Goal: Transaction & Acquisition: Purchase product/service

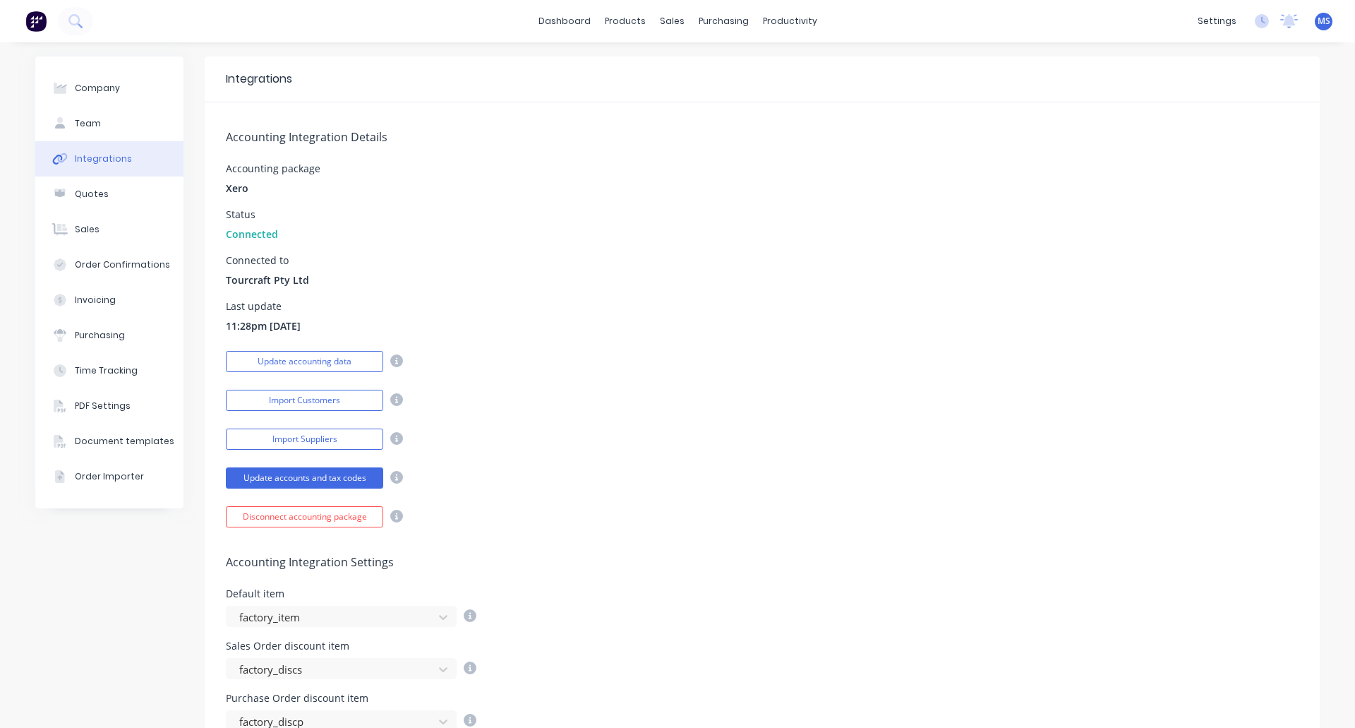
click at [1318, 18] on span "MS" at bounding box center [1324, 21] width 13 height 13
click at [1025, 339] on div "Accounting Integration Details Accounting package Xero Status Connected Connect…" at bounding box center [762, 314] width 1115 height 425
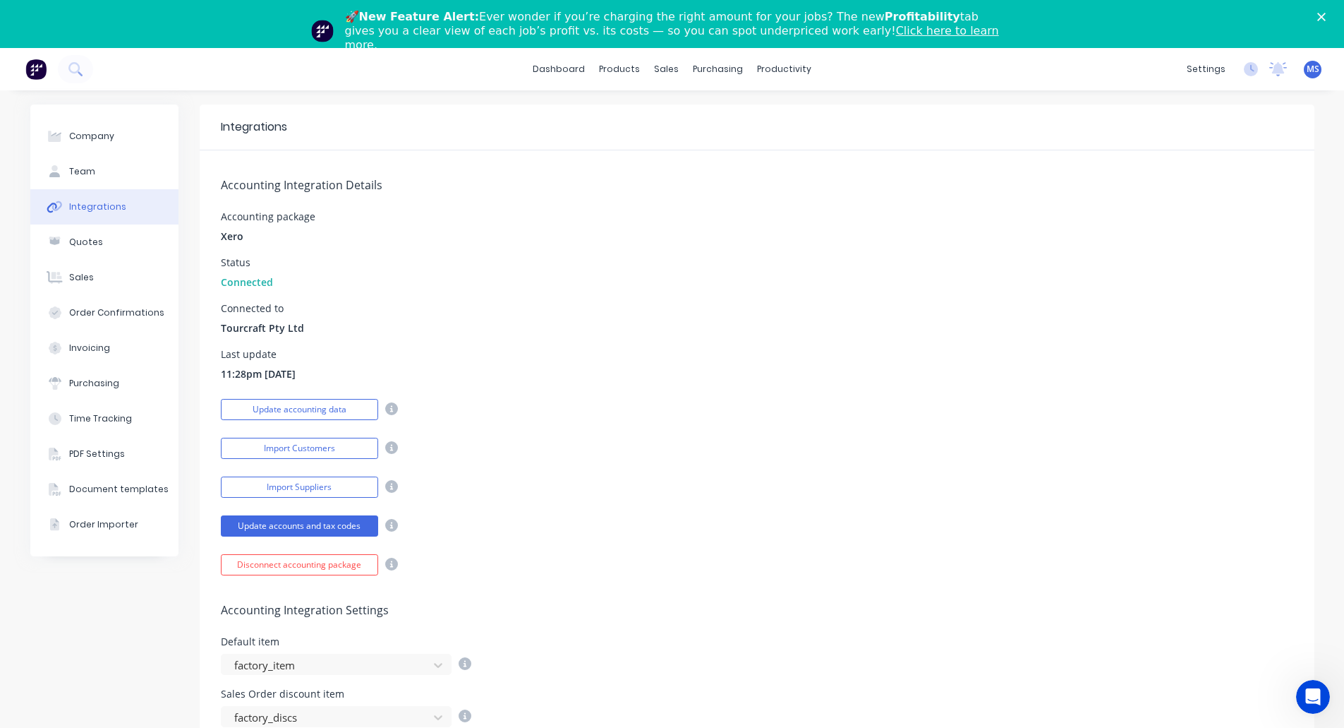
click at [1326, 15] on icon "Close" at bounding box center [1322, 17] width 8 height 8
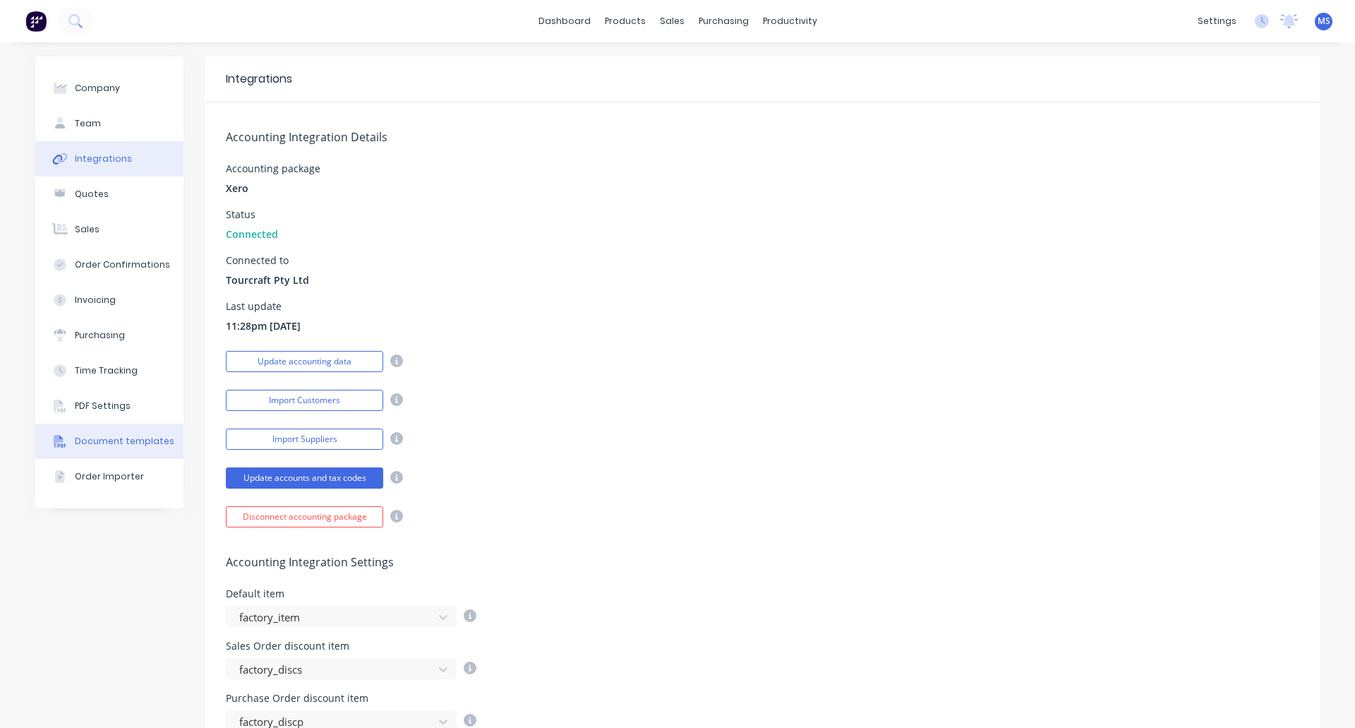
click at [108, 444] on div "Document templates" at bounding box center [125, 441] width 100 height 13
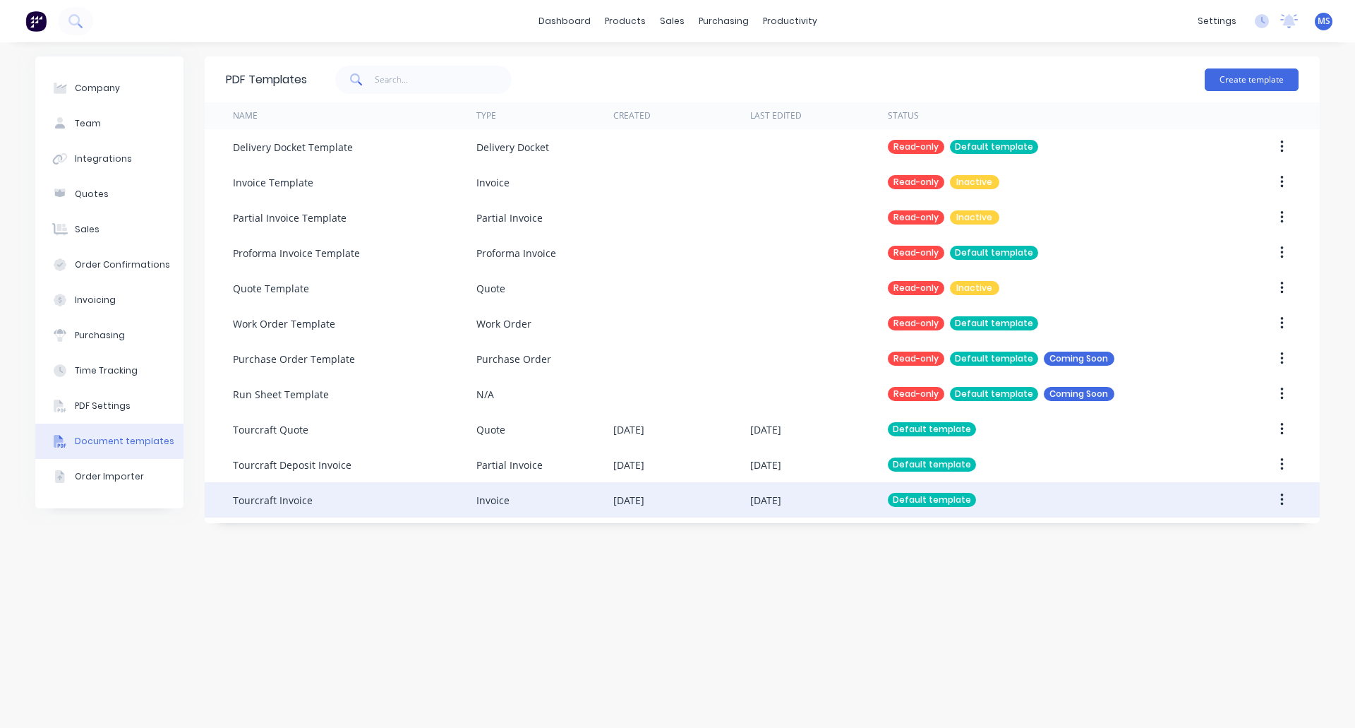
click at [301, 500] on div "Tourcraft Invoice" at bounding box center [273, 500] width 80 height 15
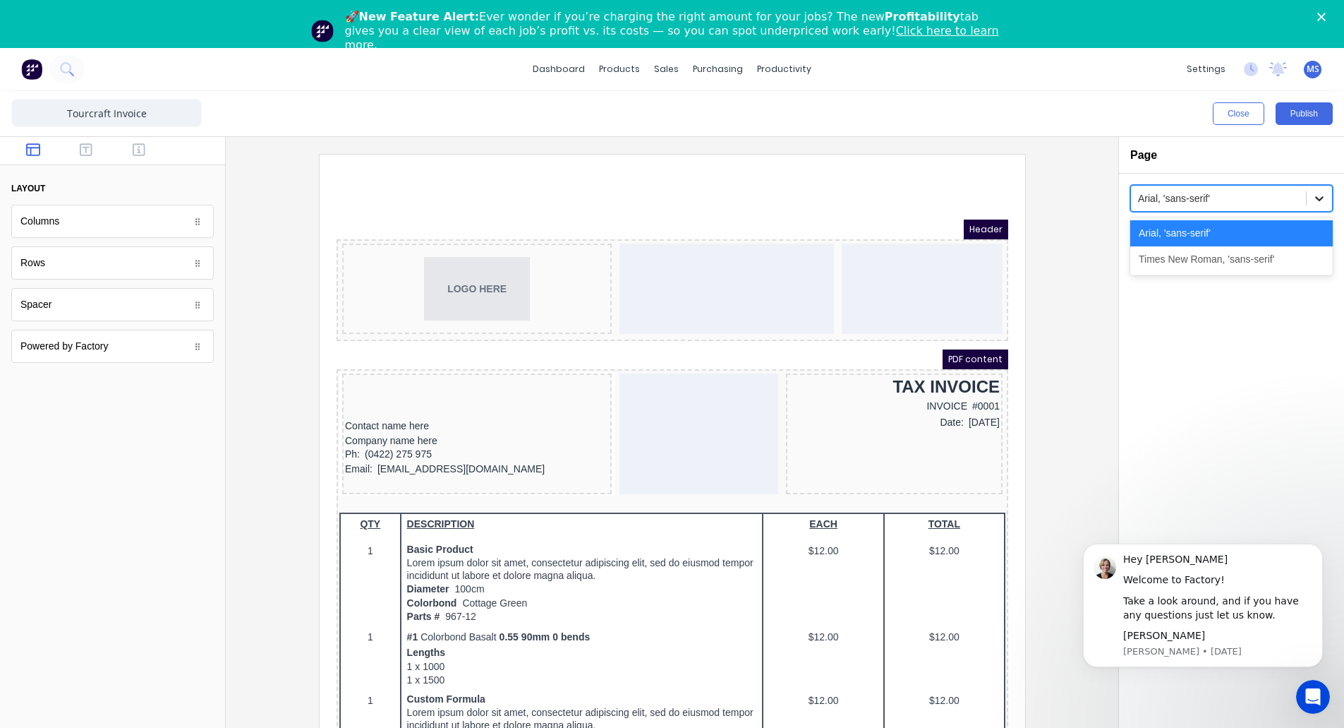
click at [1321, 192] on icon at bounding box center [1320, 198] width 14 height 14
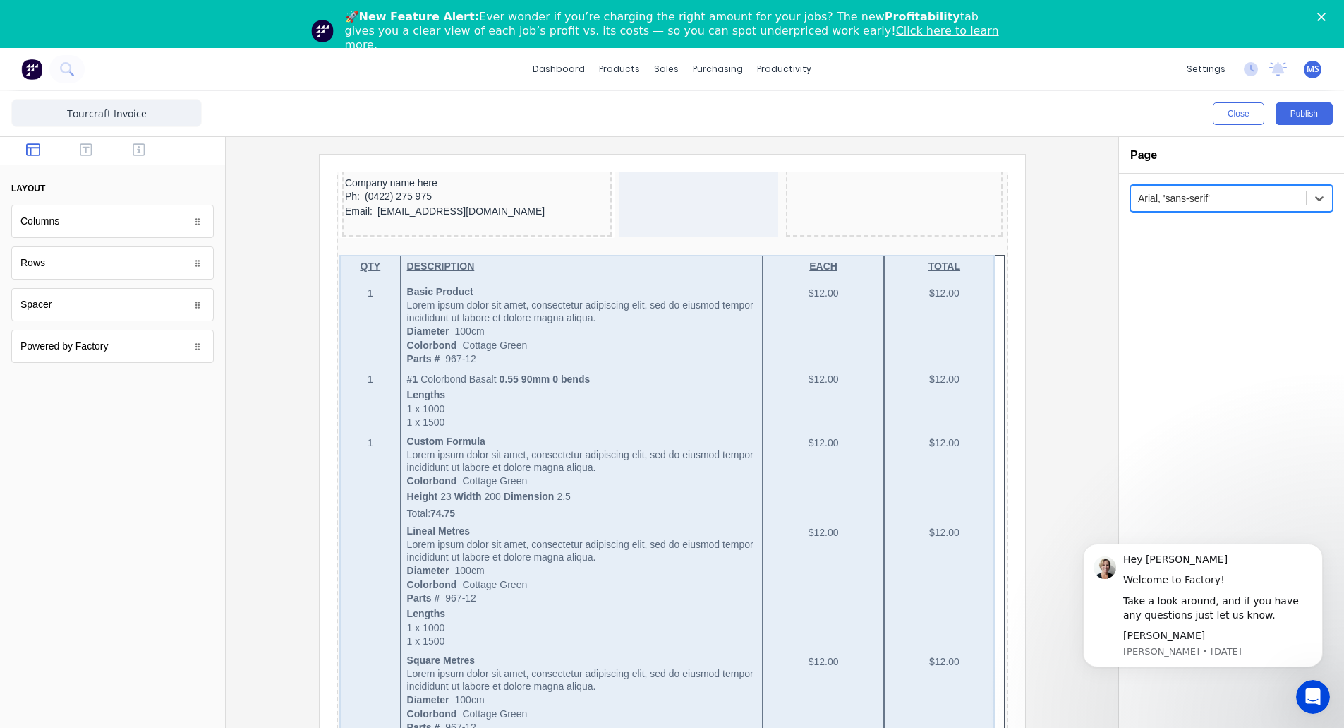
scroll to position [282, 0]
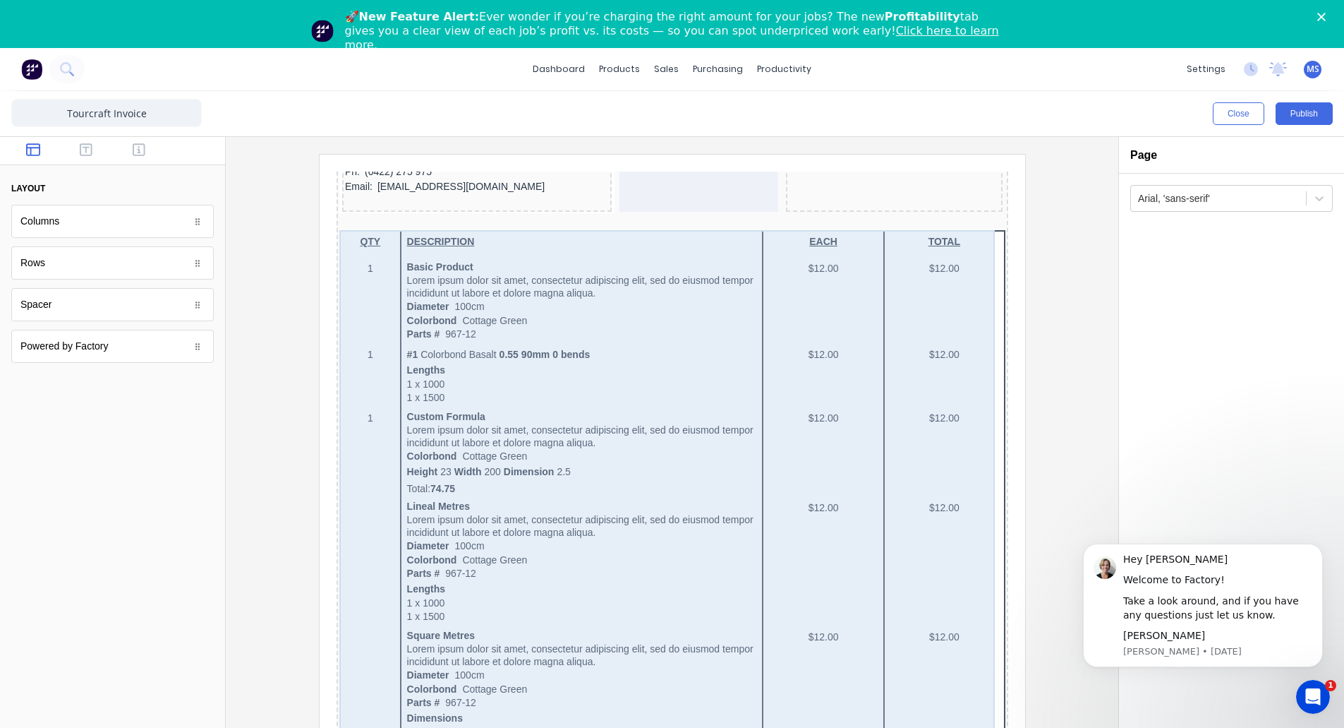
click at [453, 276] on div "QTY DESCRIPTION EACH TOTAL 1 Basic Product Lorem ipsum dolor sit amet, consecte…" at bounding box center [655, 666] width 666 height 907
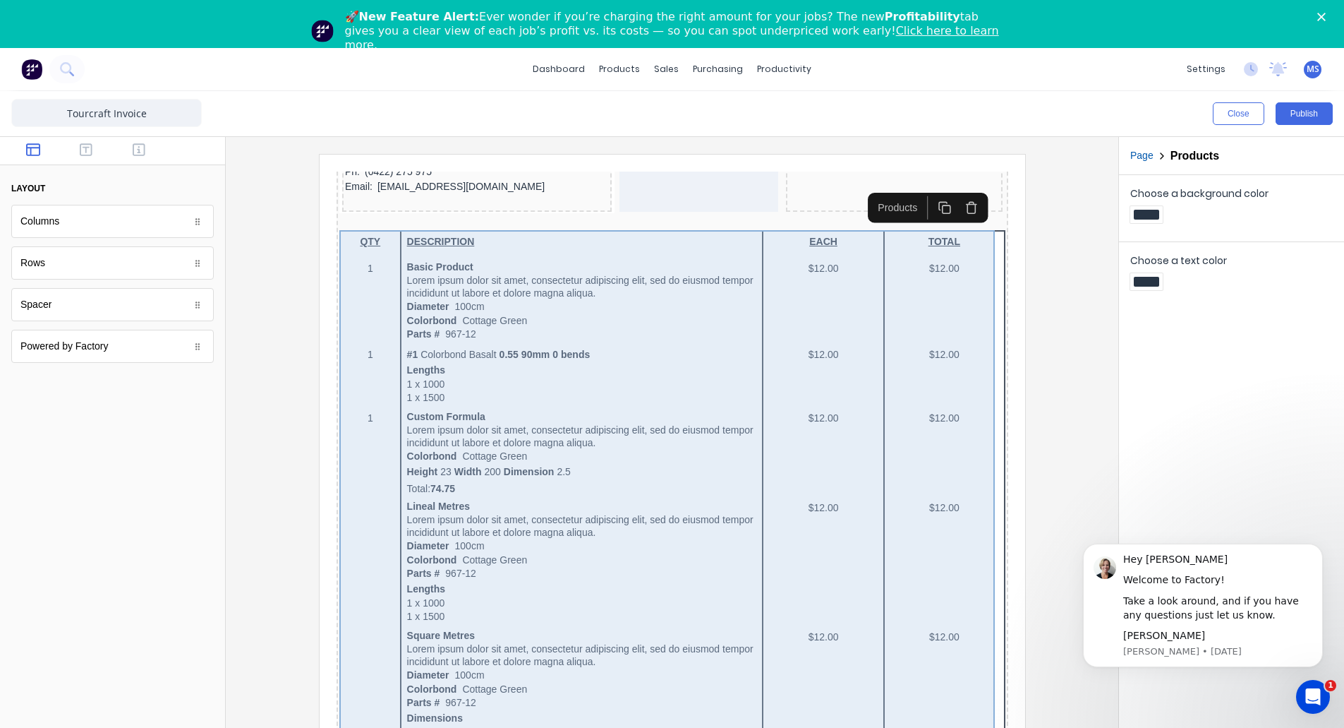
click at [453, 276] on div "QTY DESCRIPTION EACH TOTAL 1 Basic Product Lorem ipsum dolor sit amet, consecte…" at bounding box center [655, 666] width 666 height 907
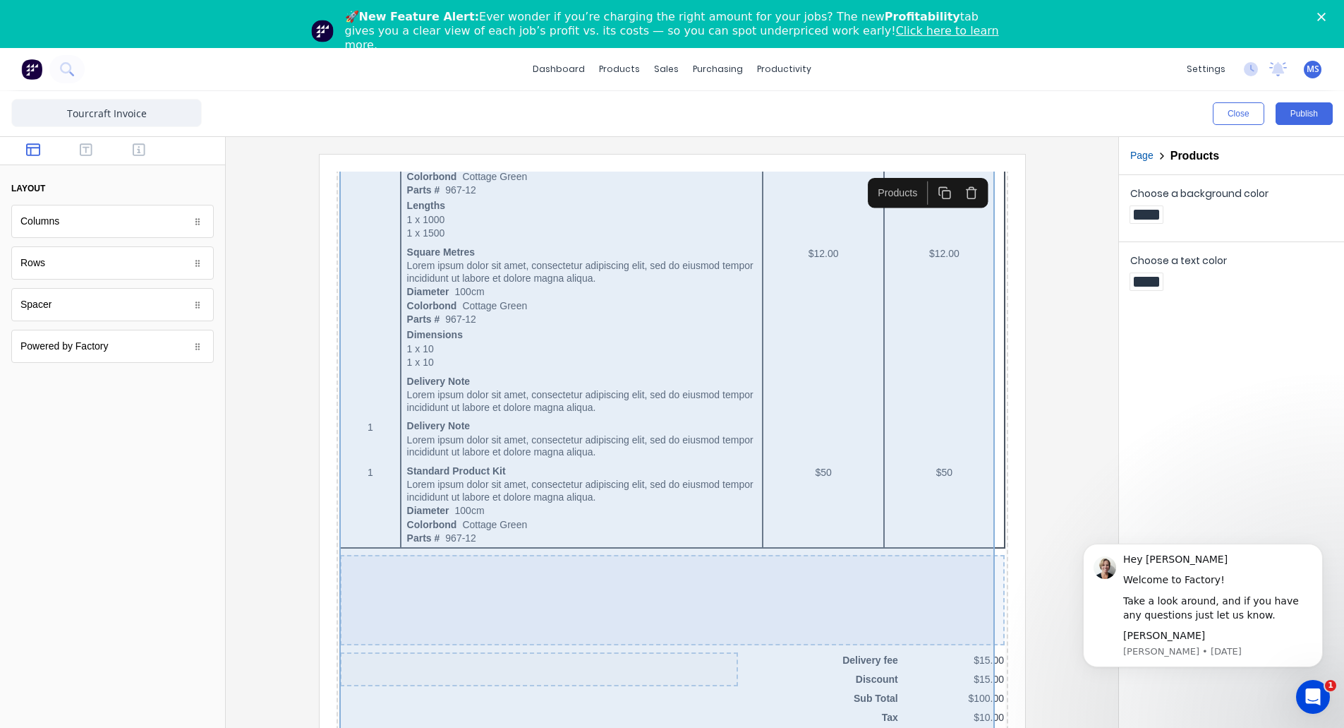
scroll to position [351, 0]
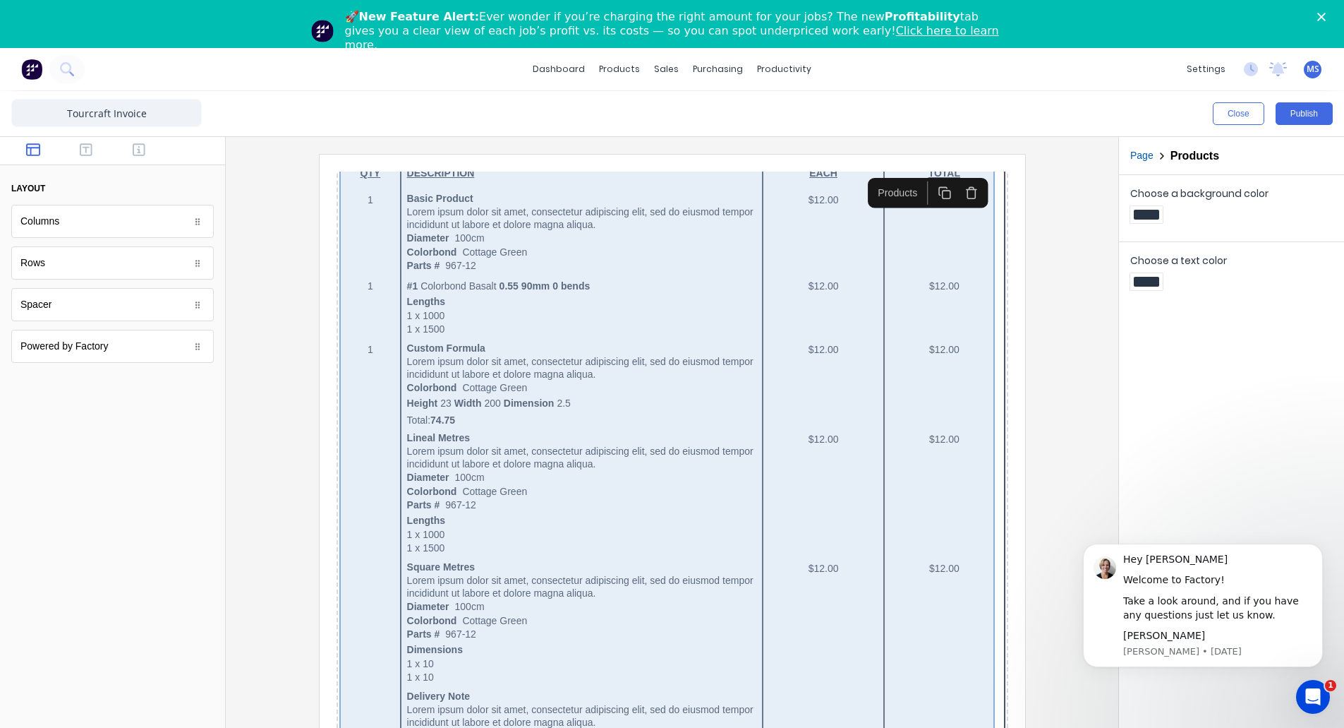
click at [509, 311] on div "QTY DESCRIPTION EACH TOTAL 1 Basic Product Lorem ipsum dolor sit amet, consecte…" at bounding box center [655, 598] width 666 height 907
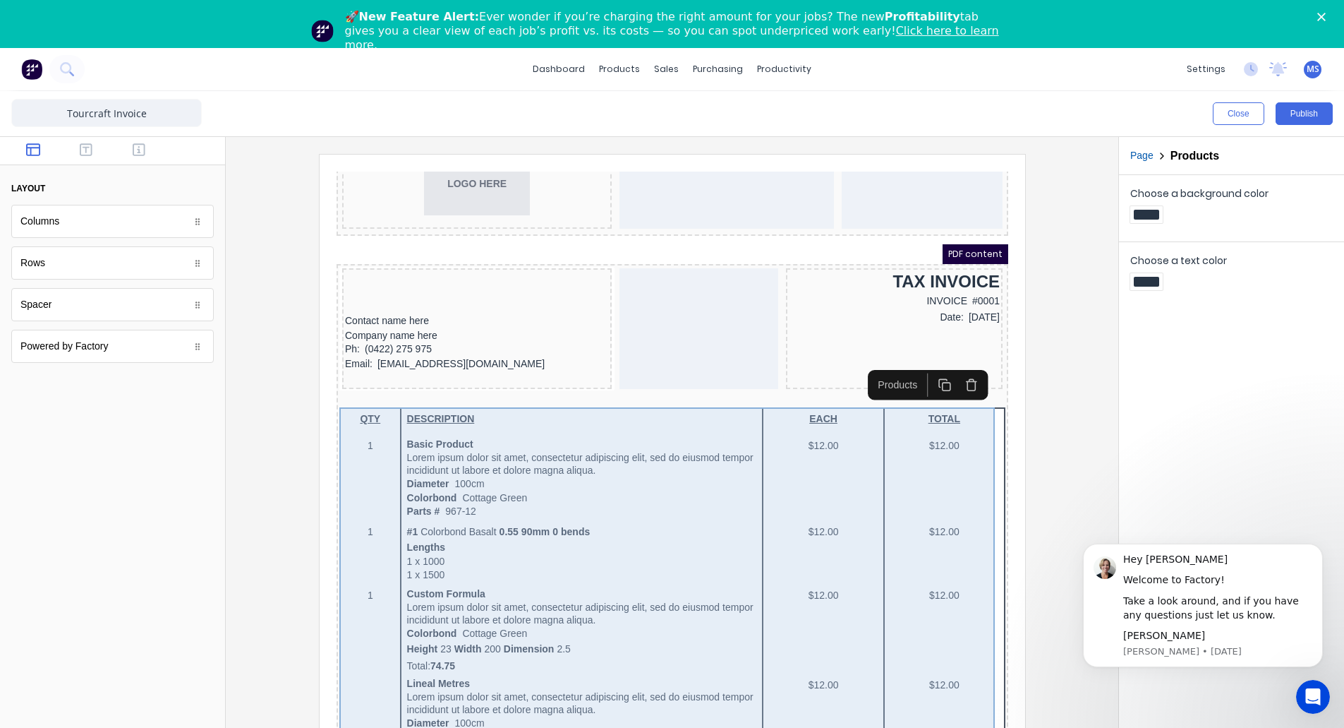
scroll to position [68, 0]
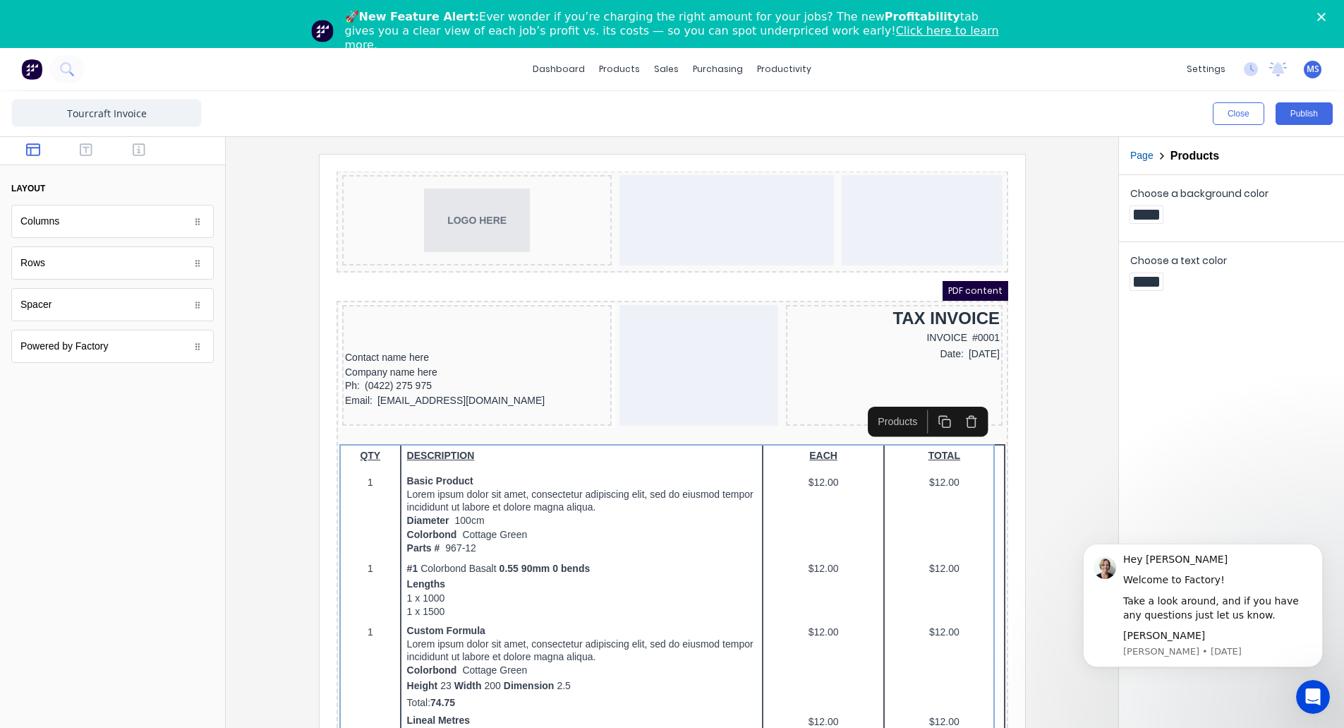
scroll to position [48, 0]
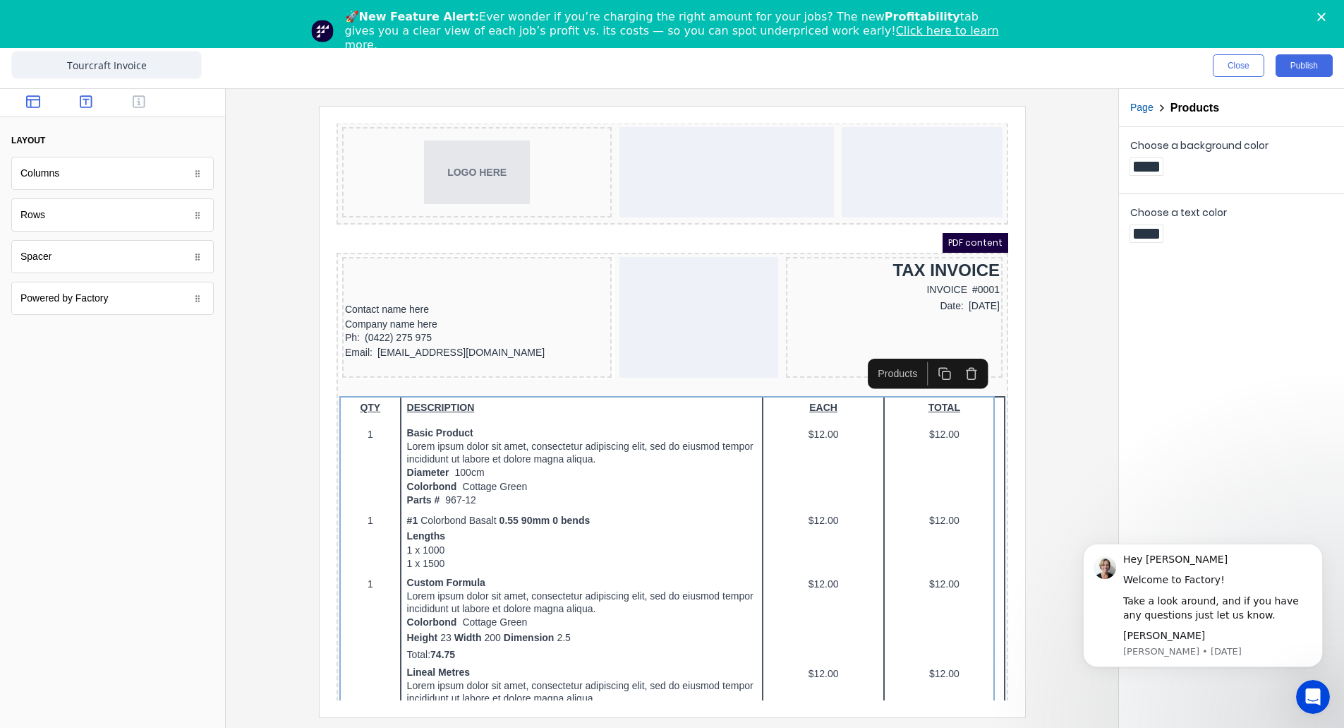
click at [88, 104] on icon "button" at bounding box center [86, 102] width 13 height 14
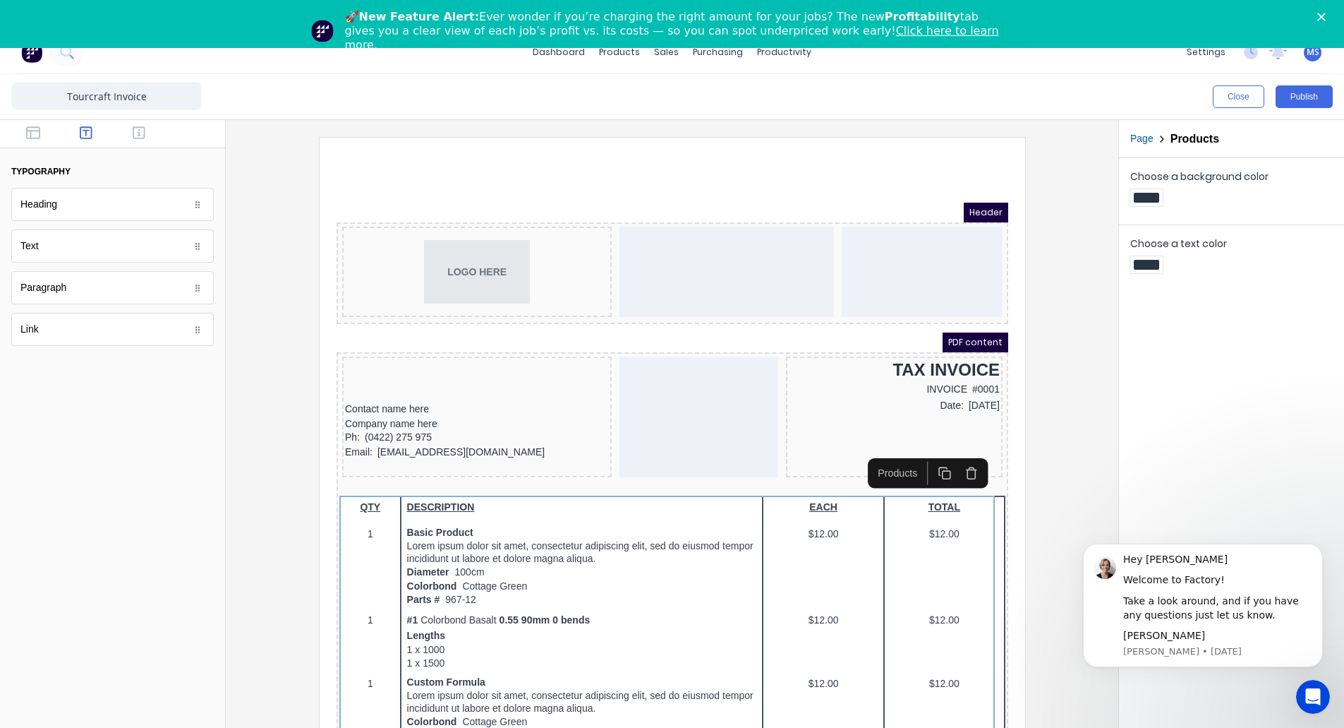
scroll to position [0, 0]
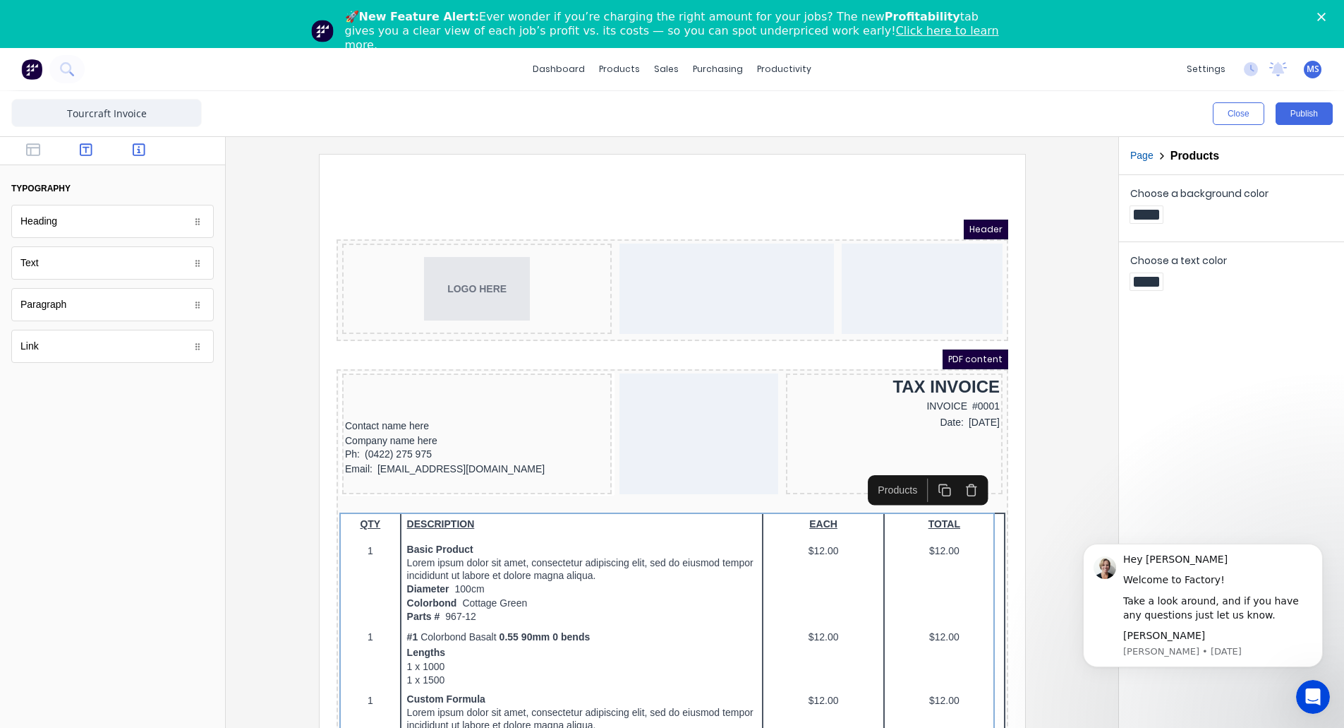
click at [135, 150] on icon "button" at bounding box center [139, 150] width 13 height 14
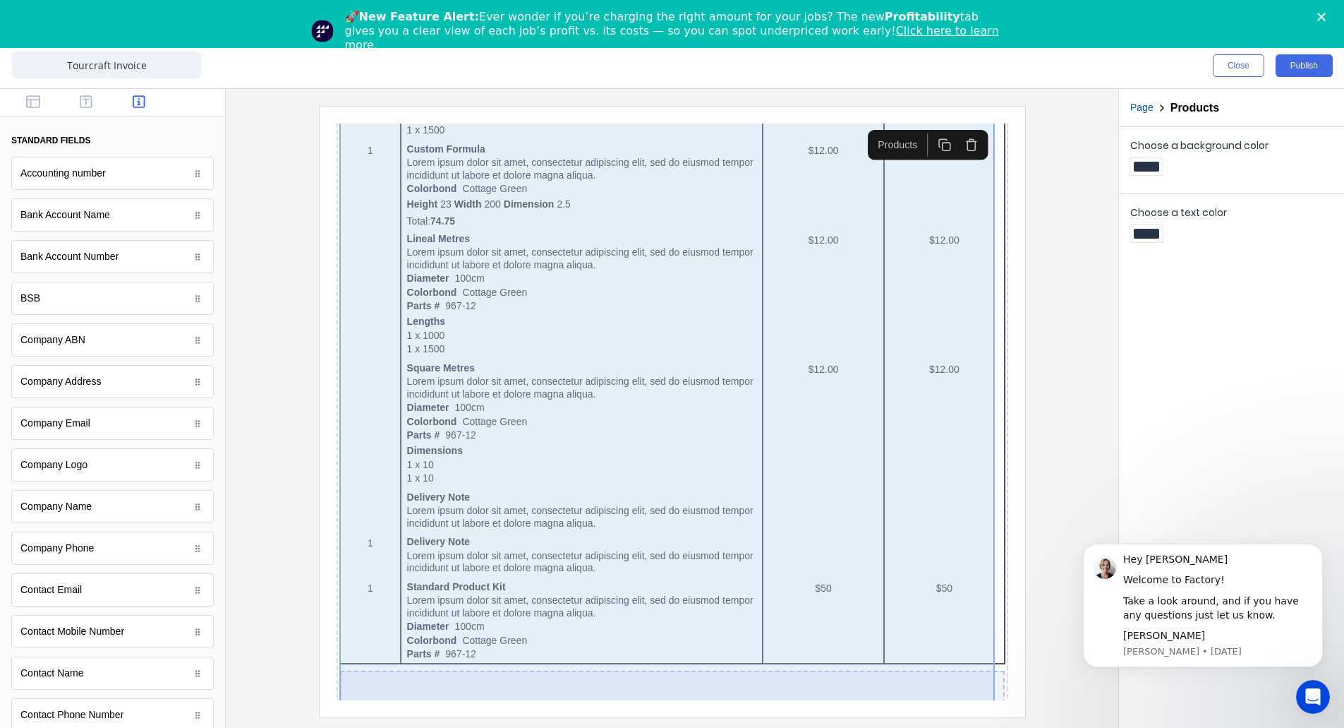
scroll to position [280, 0]
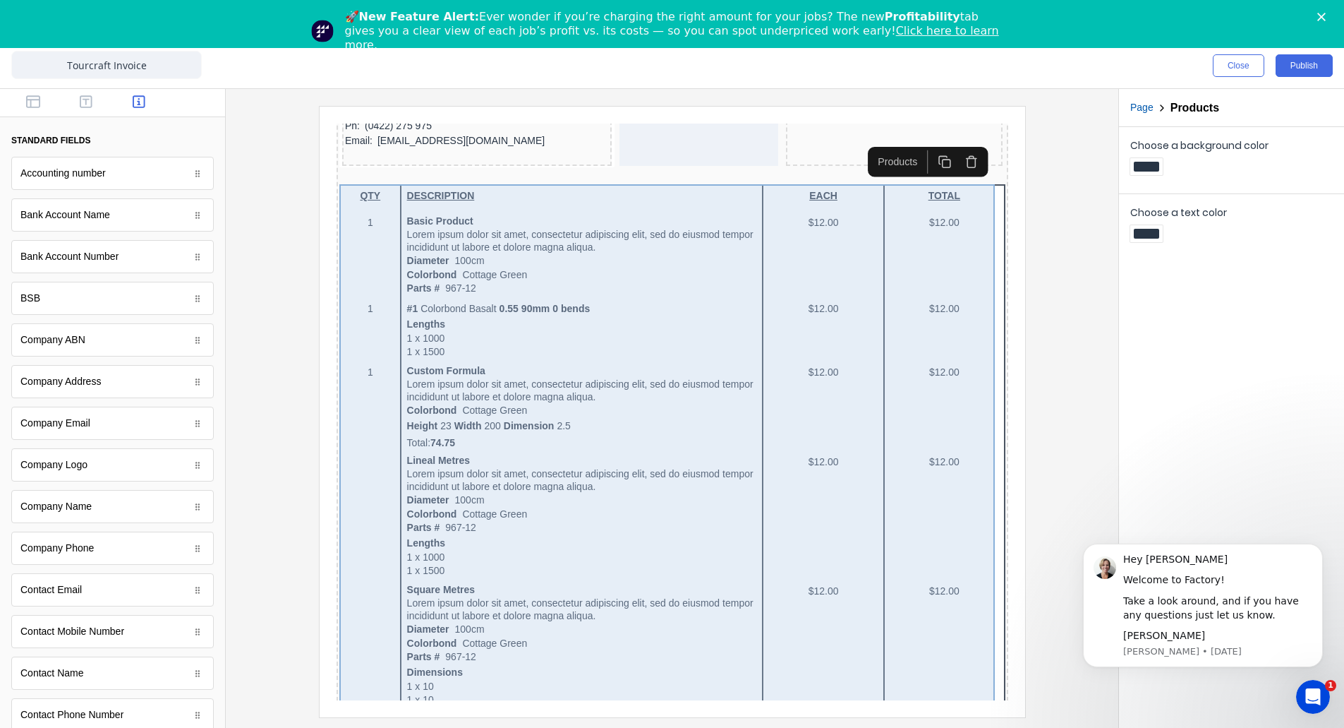
click at [507, 402] on div "QTY DESCRIPTION EACH TOTAL 1 Basic Product Lorem ipsum dolor sit amet, consecte…" at bounding box center [655, 620] width 666 height 907
drag, startPoint x: 507, startPoint y: 402, endPoint x: 454, endPoint y: 304, distance: 110.8
click at [454, 304] on div "QTY DESCRIPTION EACH TOTAL 1 Basic Product Lorem ipsum dolor sit amet, consecte…" at bounding box center [655, 620] width 666 height 907
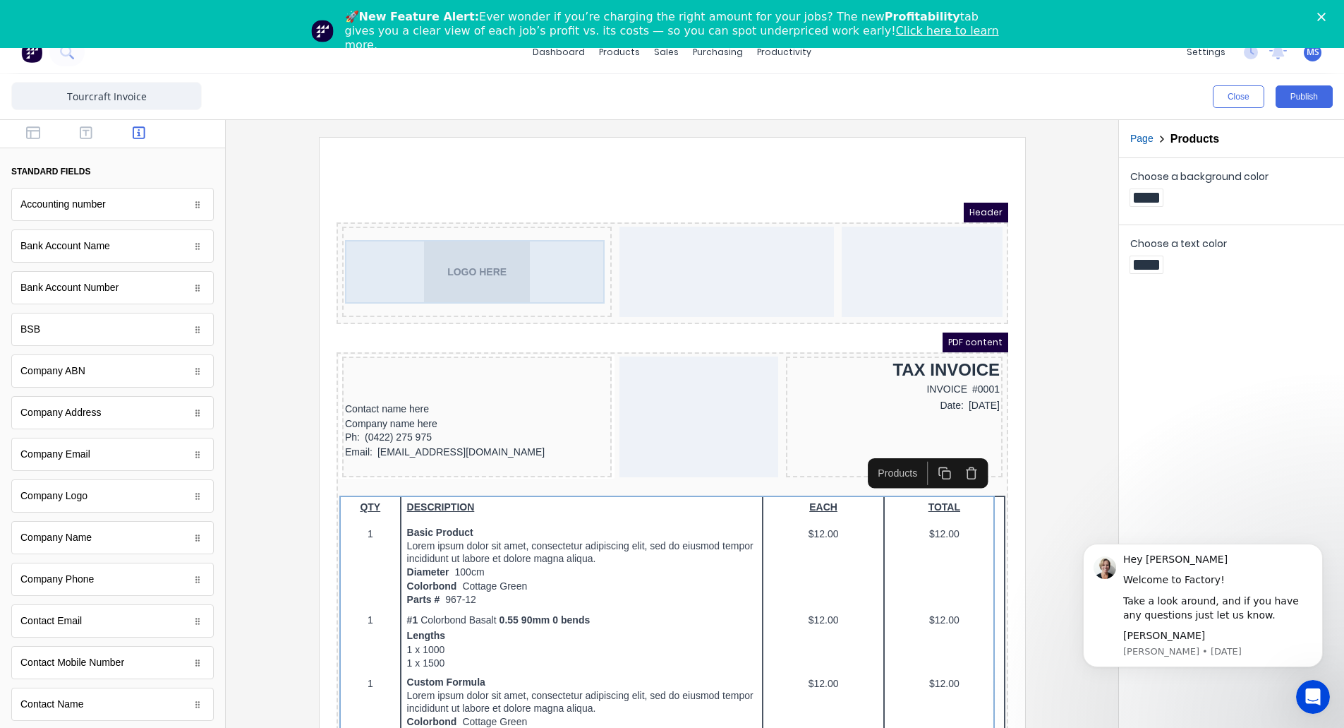
scroll to position [0, 0]
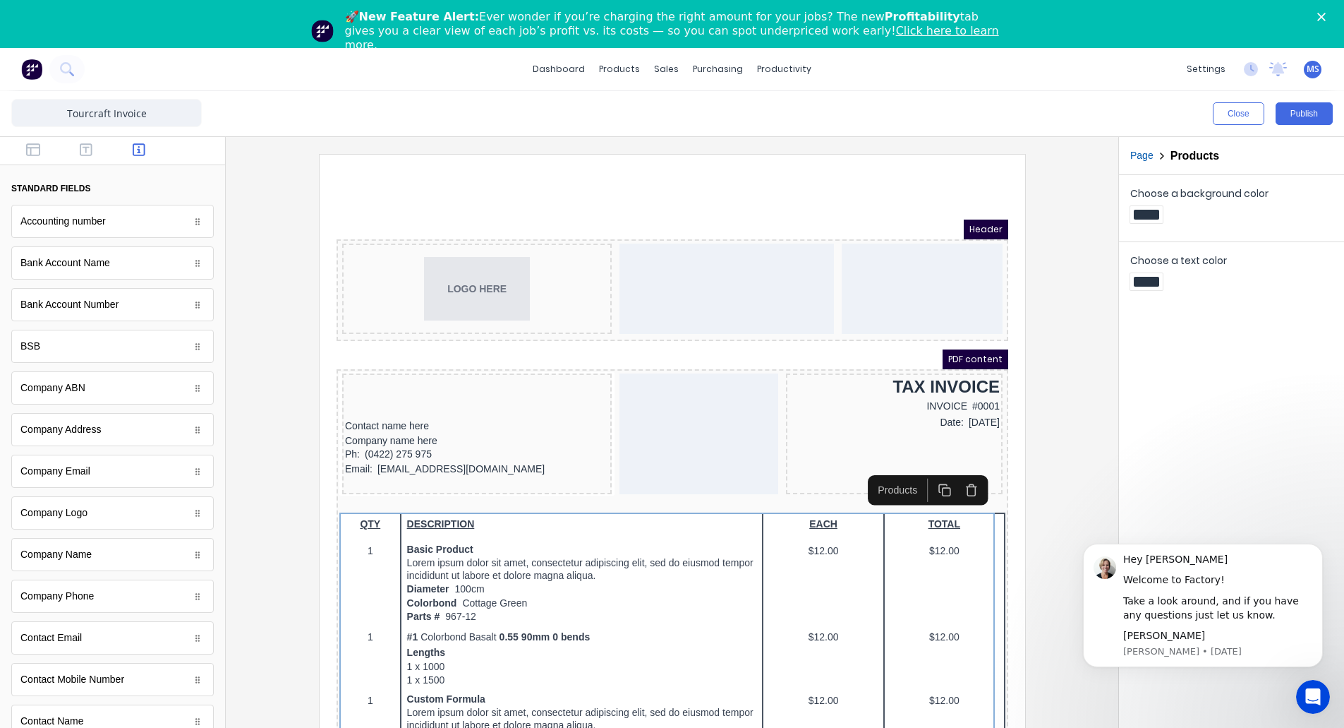
click at [1149, 279] on div at bounding box center [1146, 282] width 25 height 10
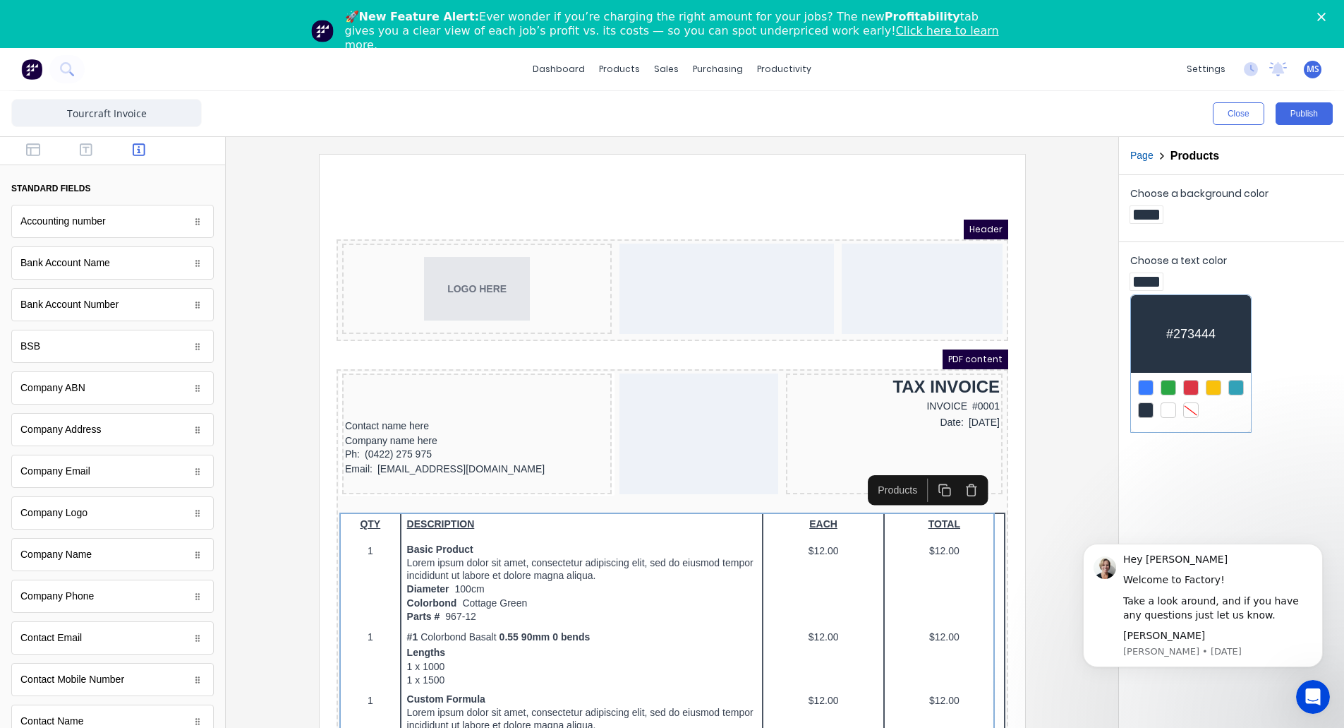
click at [1147, 280] on div at bounding box center [672, 364] width 1344 height 728
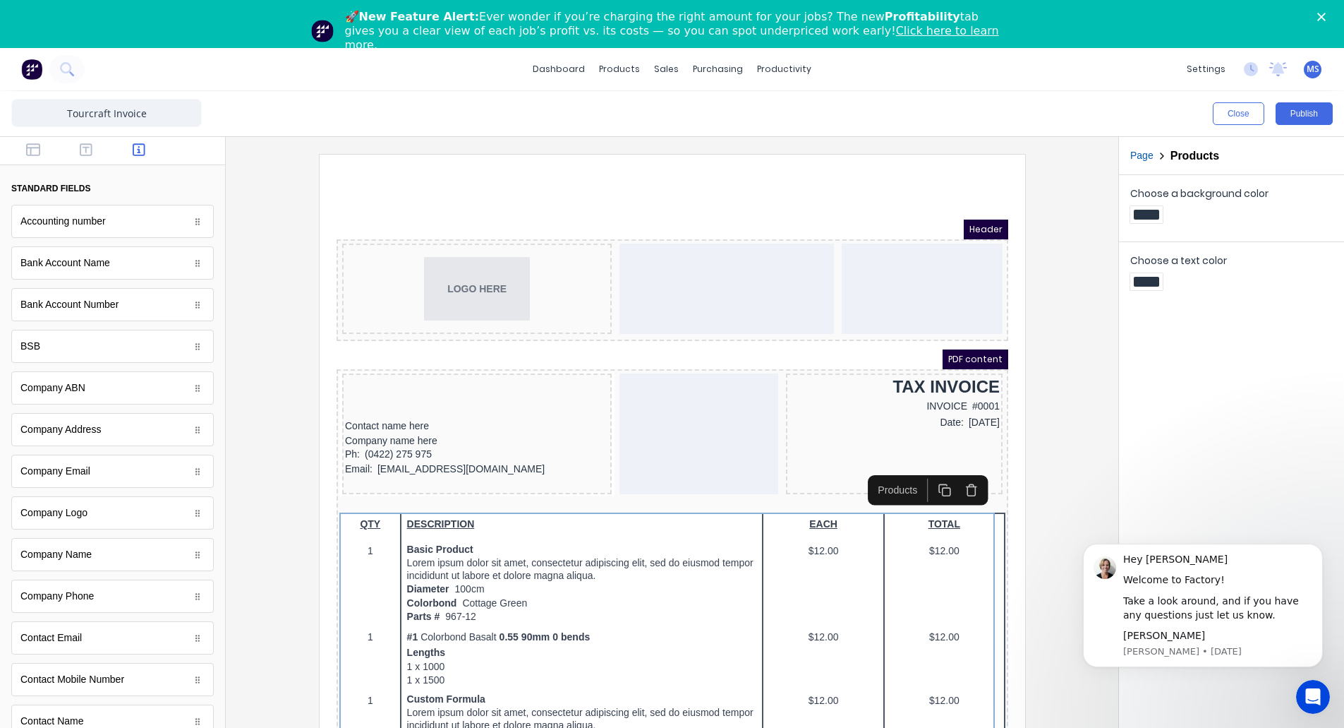
click at [1207, 209] on div at bounding box center [1232, 216] width 203 height 21
click at [1077, 228] on div at bounding box center [672, 459] width 870 height 610
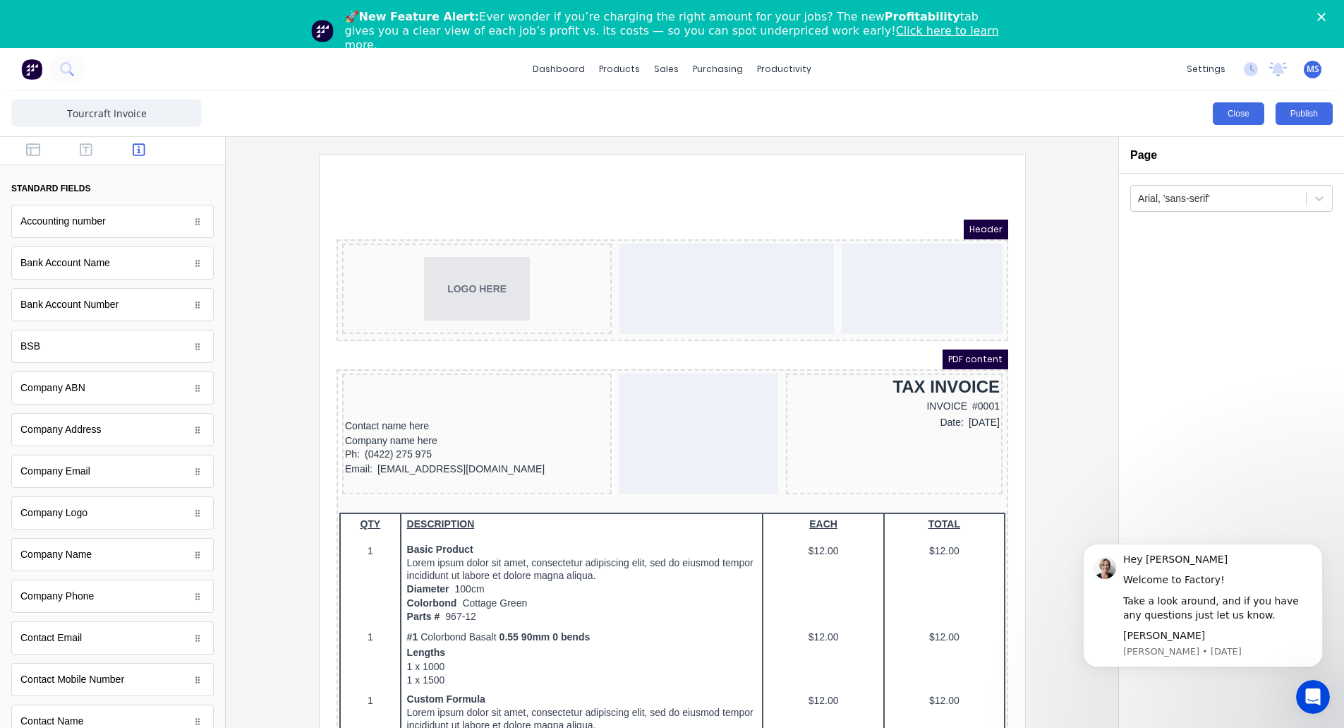
drag, startPoint x: 1216, startPoint y: 120, endPoint x: 1225, endPoint y: 114, distance: 11.2
click at [1225, 114] on button "Close" at bounding box center [1239, 113] width 52 height 23
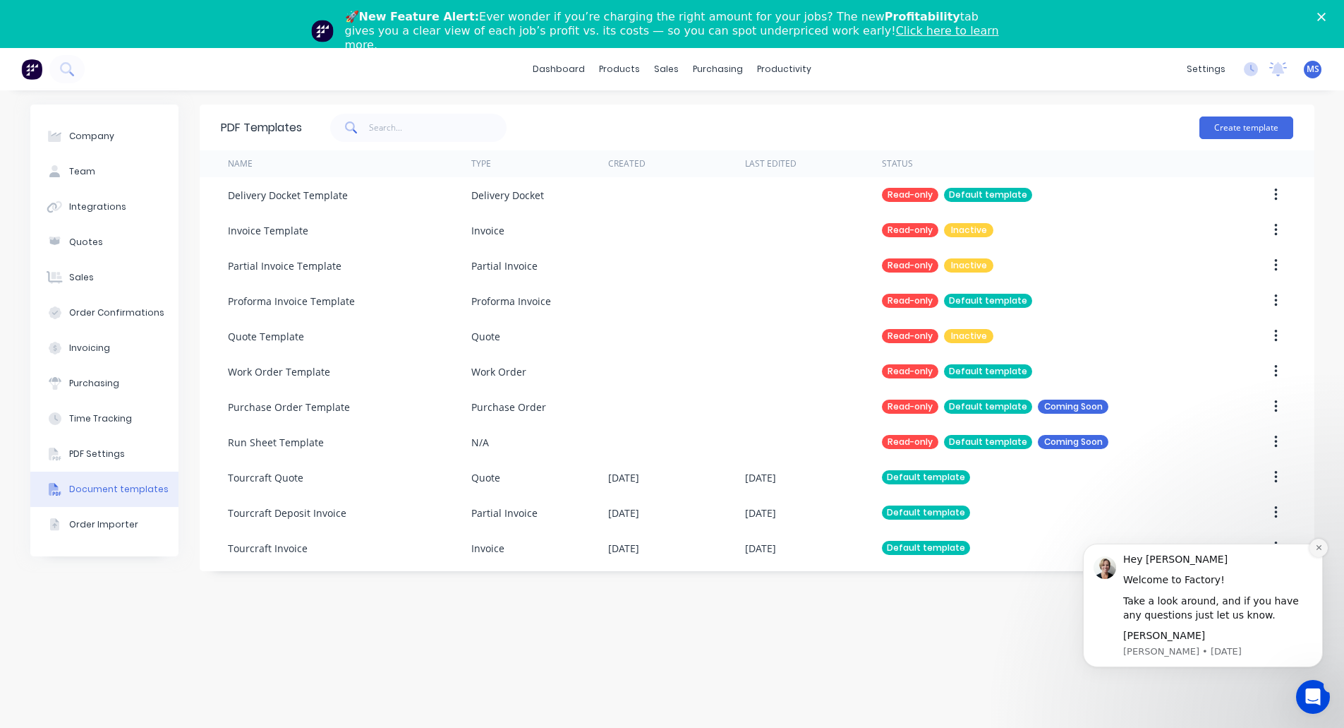
click at [1319, 551] on icon "Dismiss notification" at bounding box center [1319, 547] width 8 height 8
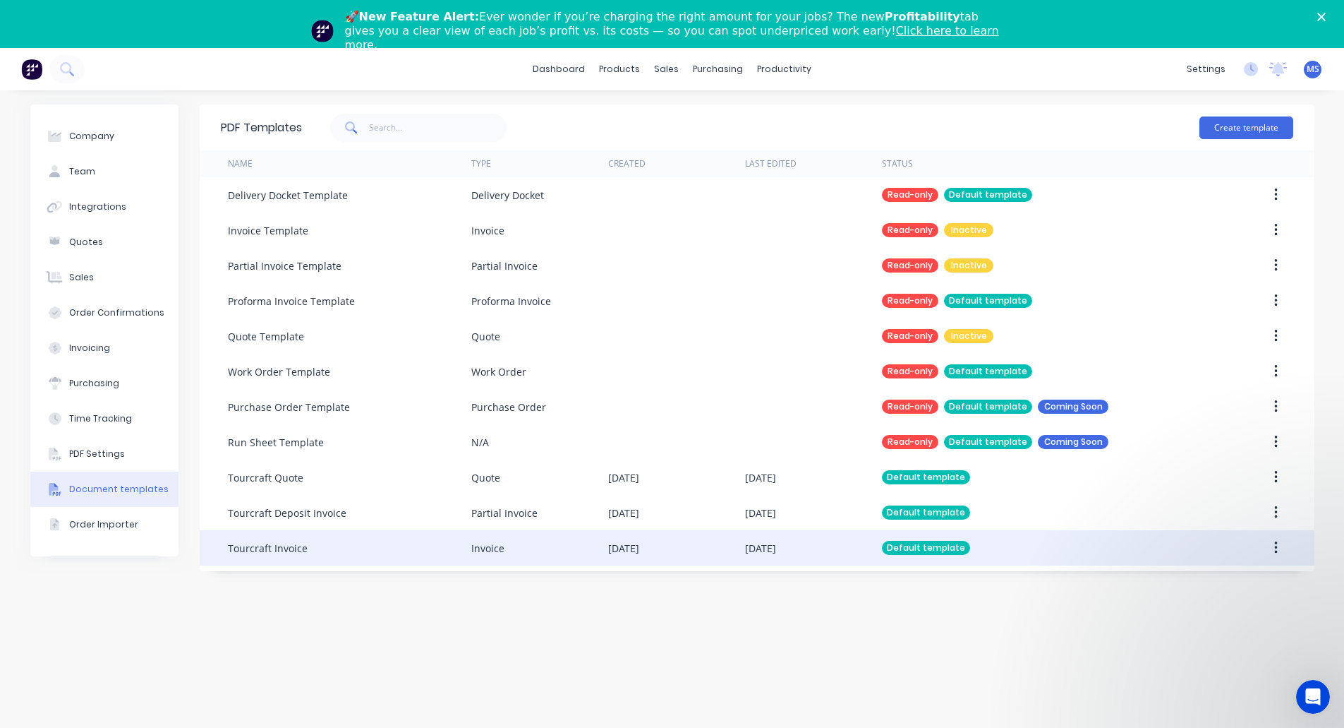
click at [1279, 547] on button "button" at bounding box center [1276, 547] width 33 height 25
click at [1189, 582] on div "Edit" at bounding box center [1225, 584] width 109 height 20
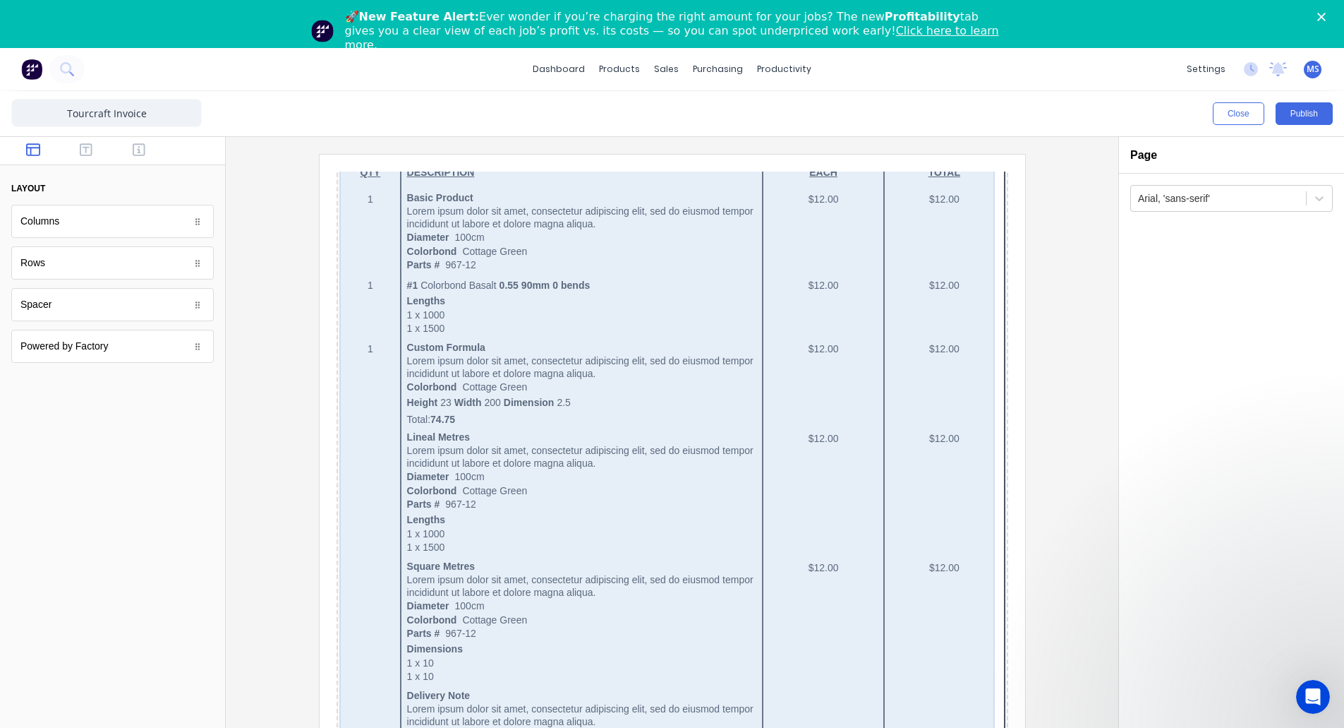
scroll to position [353, 0]
click at [529, 360] on div "QTY DESCRIPTION EACH TOTAL 1 Basic Product Lorem ipsum dolor sit amet, consecte…" at bounding box center [655, 596] width 666 height 907
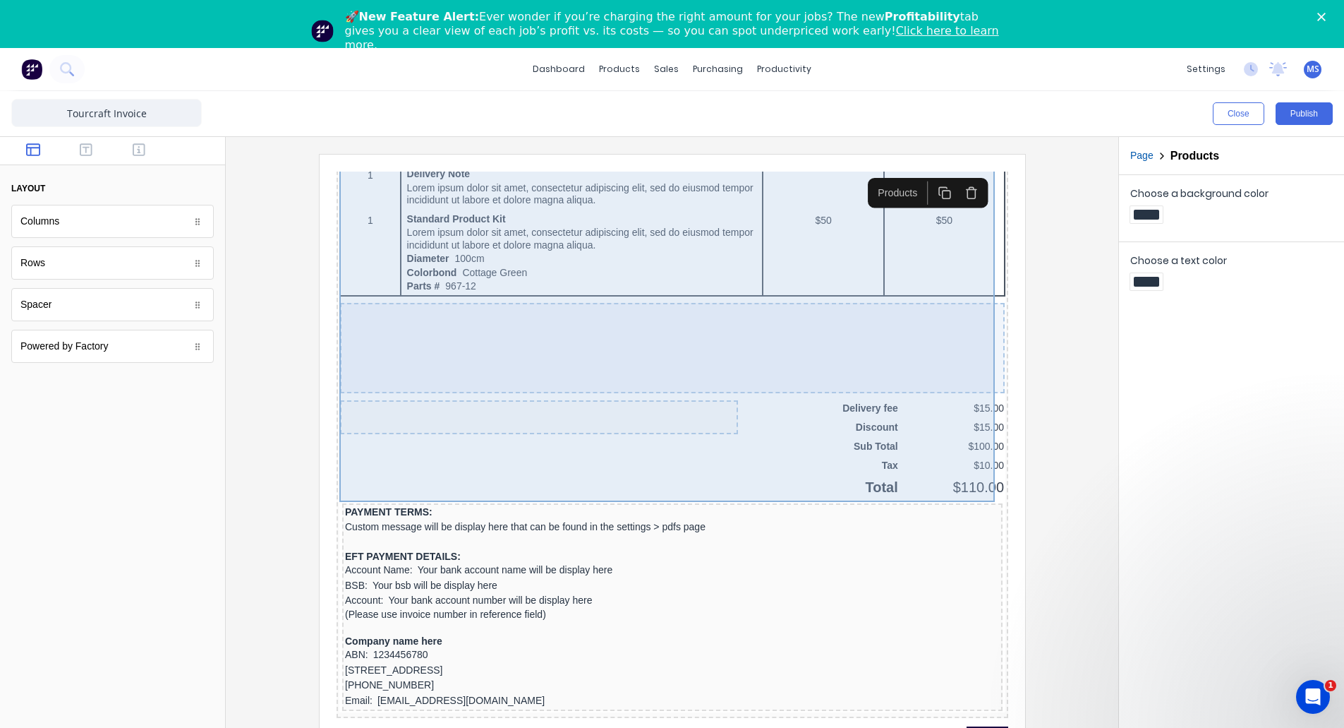
scroll to position [847, 0]
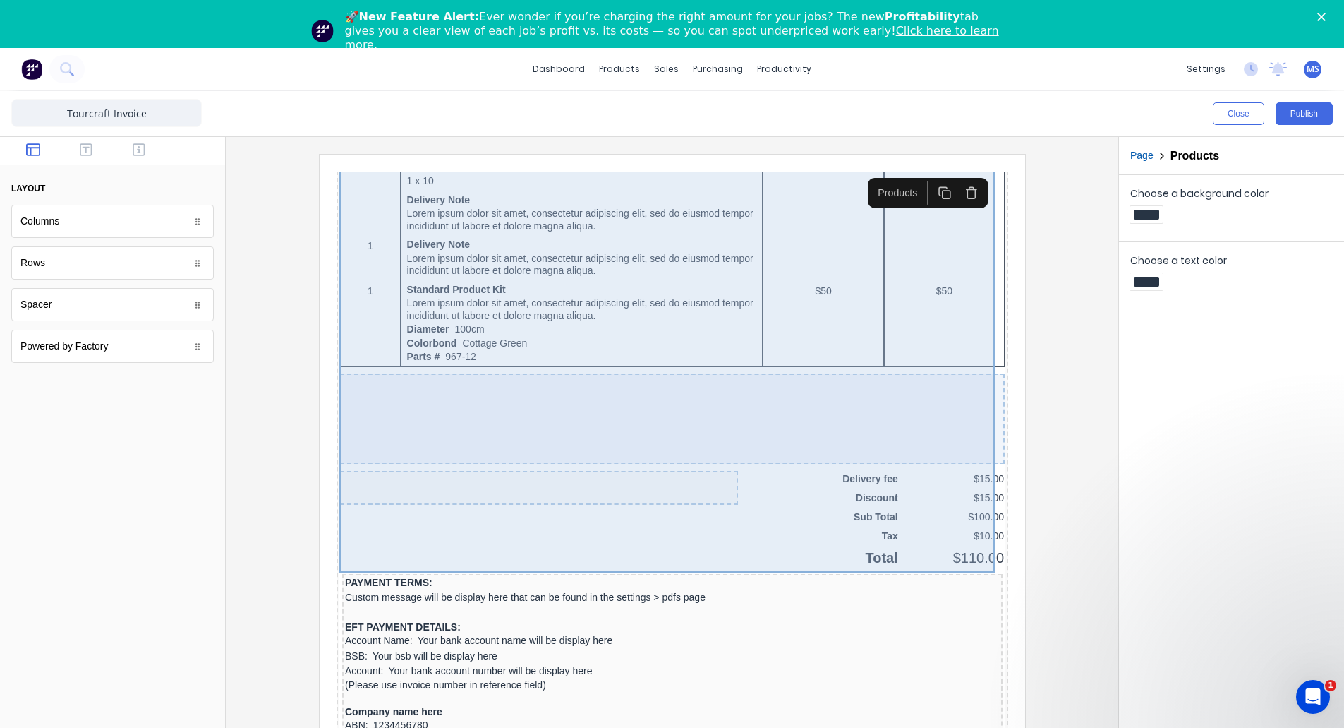
drag, startPoint x: 471, startPoint y: 306, endPoint x: 441, endPoint y: 298, distance: 30.8
click at [441, 298] on div "QTY DESCRIPTION EACH TOTAL 1 Basic Product Lorem ipsum dolor sit amet, consecte…" at bounding box center [655, 102] width 666 height 907
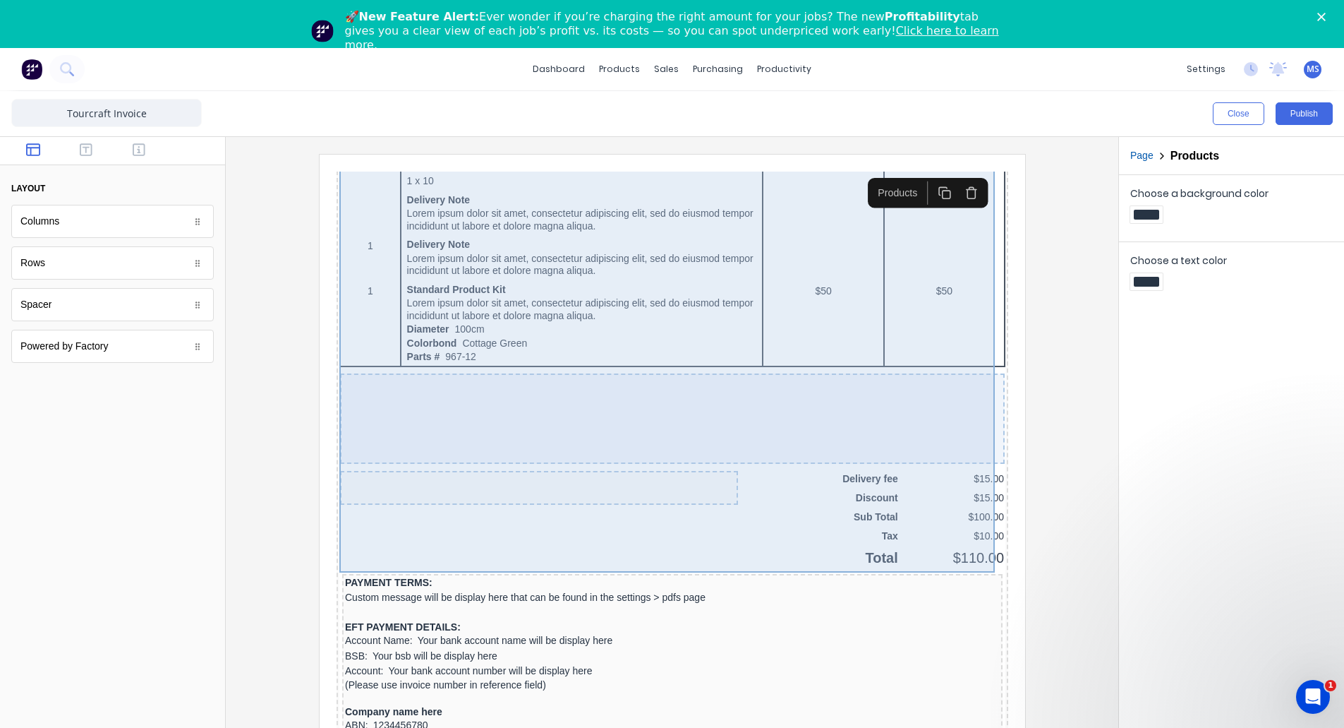
click at [441, 298] on div "QTY DESCRIPTION EACH TOTAL 1 Basic Product Lorem ipsum dolor sit amet, consecte…" at bounding box center [655, 102] width 666 height 907
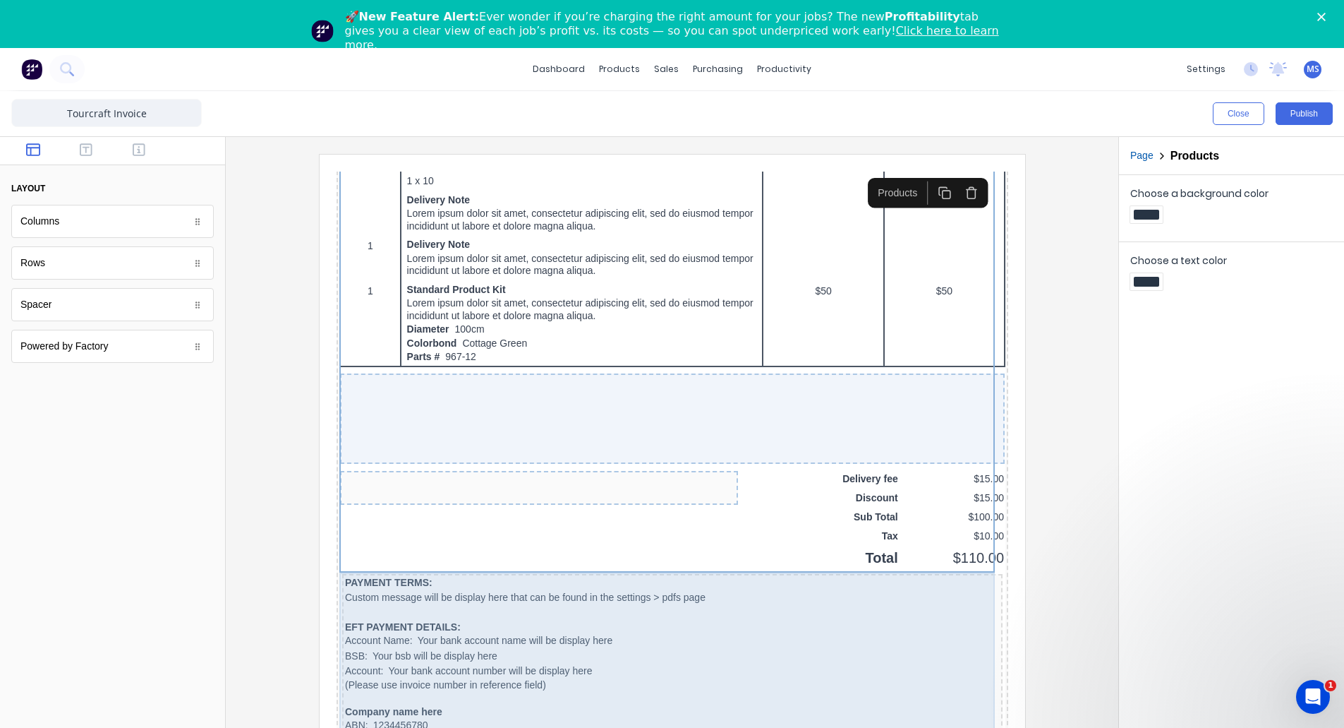
click at [510, 588] on div "PAYMENT TERMS: Custom message will be display here that can be found in the set…" at bounding box center [655, 661] width 661 height 208
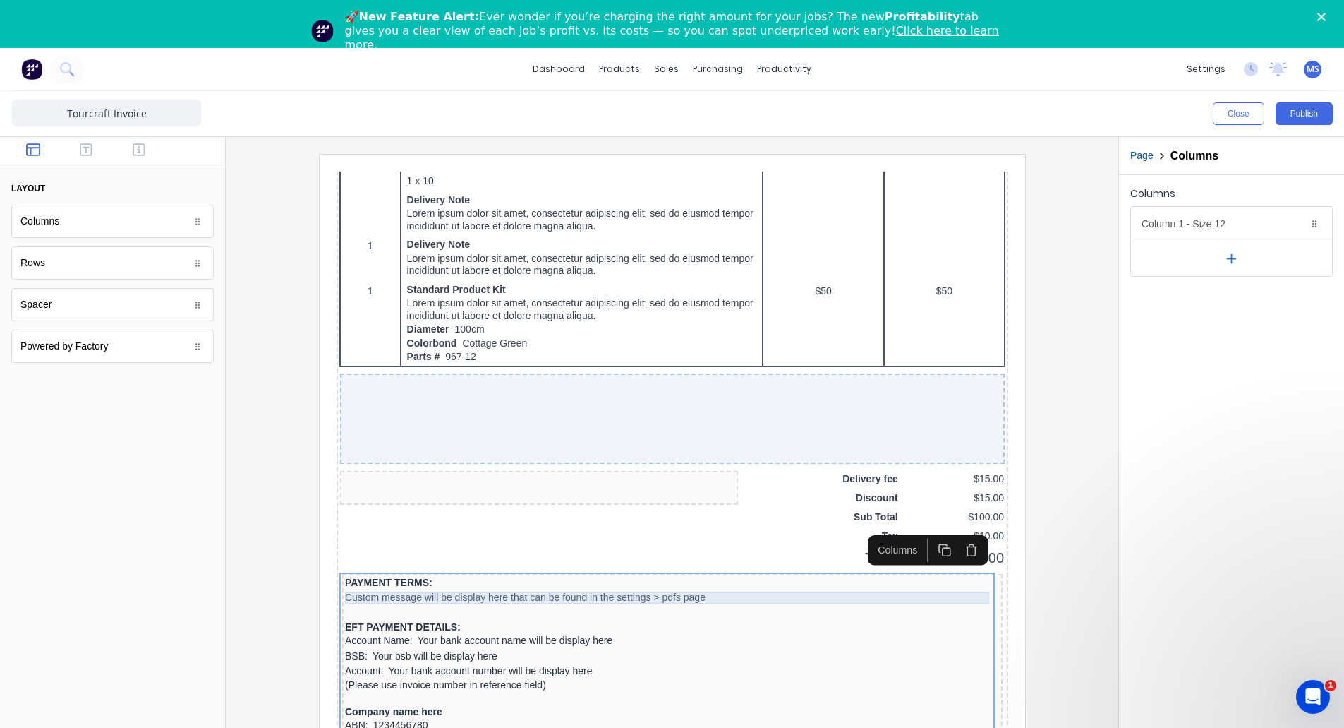
click at [502, 577] on div "Custom message will be display here that can be found in the settings > pdfs pa…" at bounding box center [654, 580] width 655 height 13
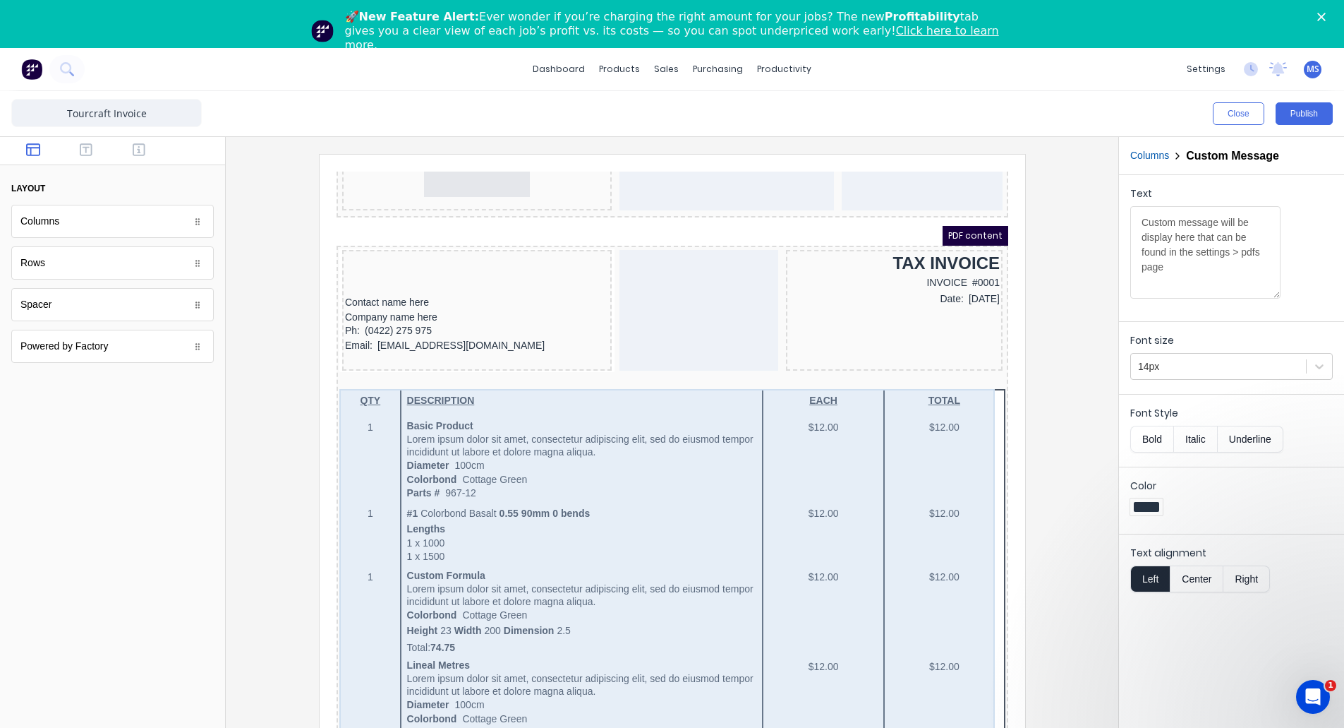
scroll to position [71, 0]
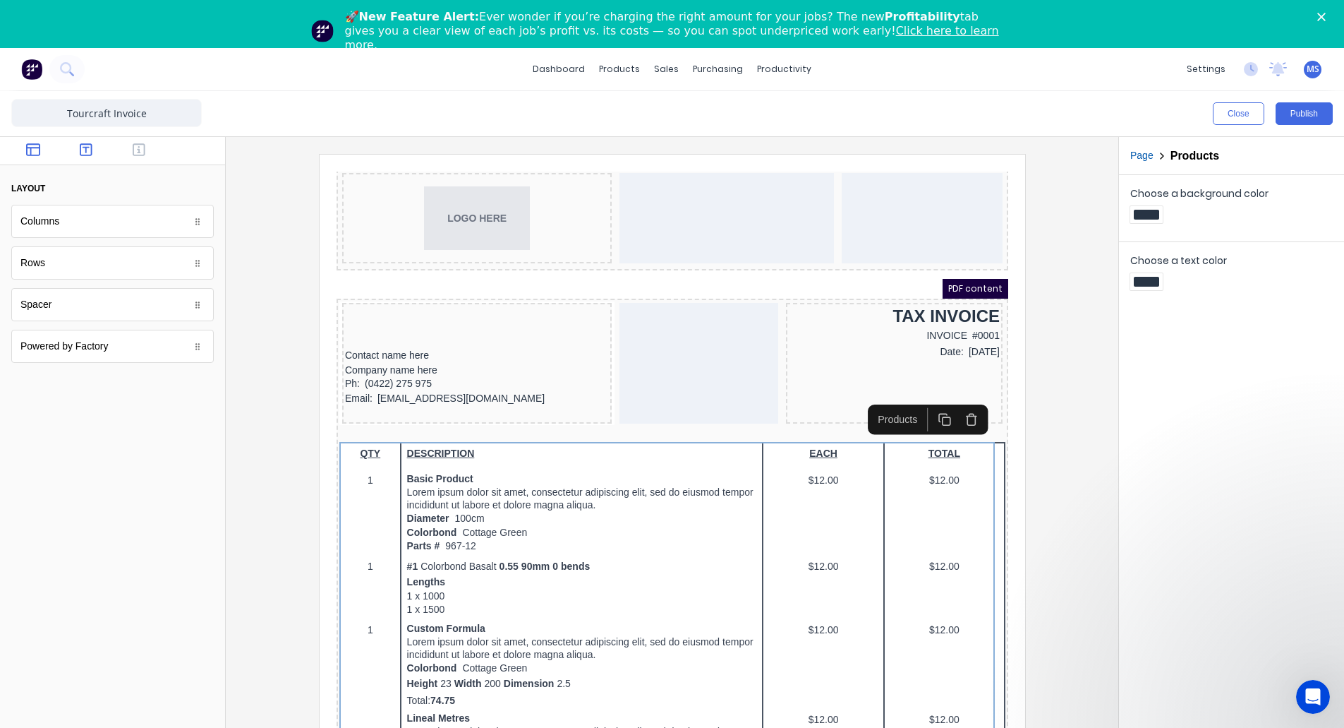
click at [78, 148] on button "button" at bounding box center [86, 151] width 44 height 17
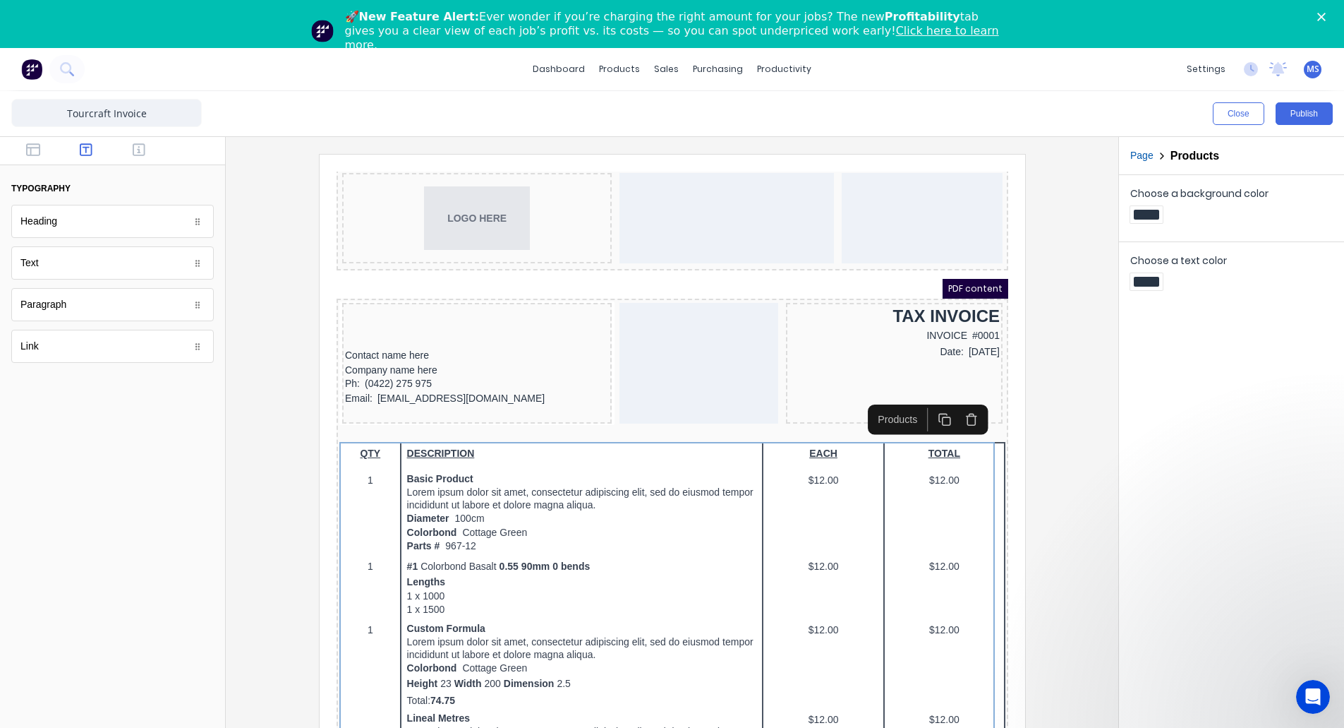
click at [200, 265] on icon at bounding box center [197, 263] width 8 height 8
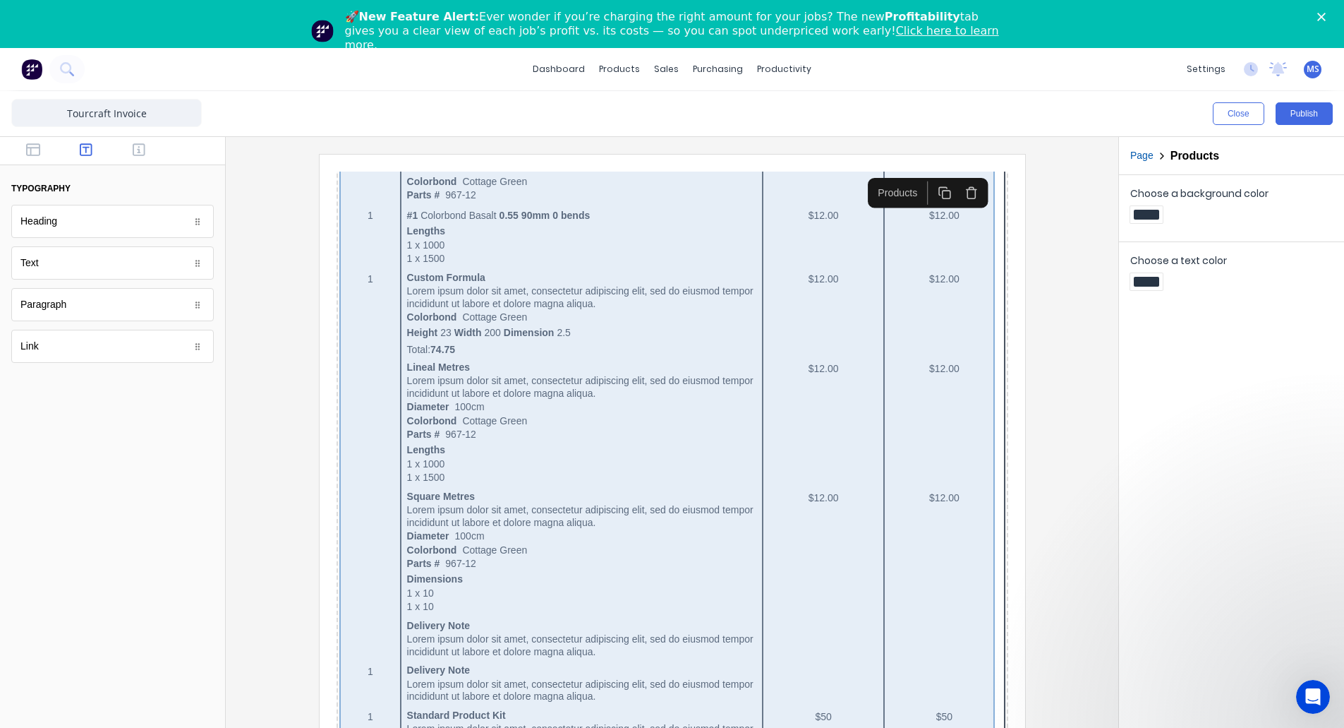
scroll to position [0, 0]
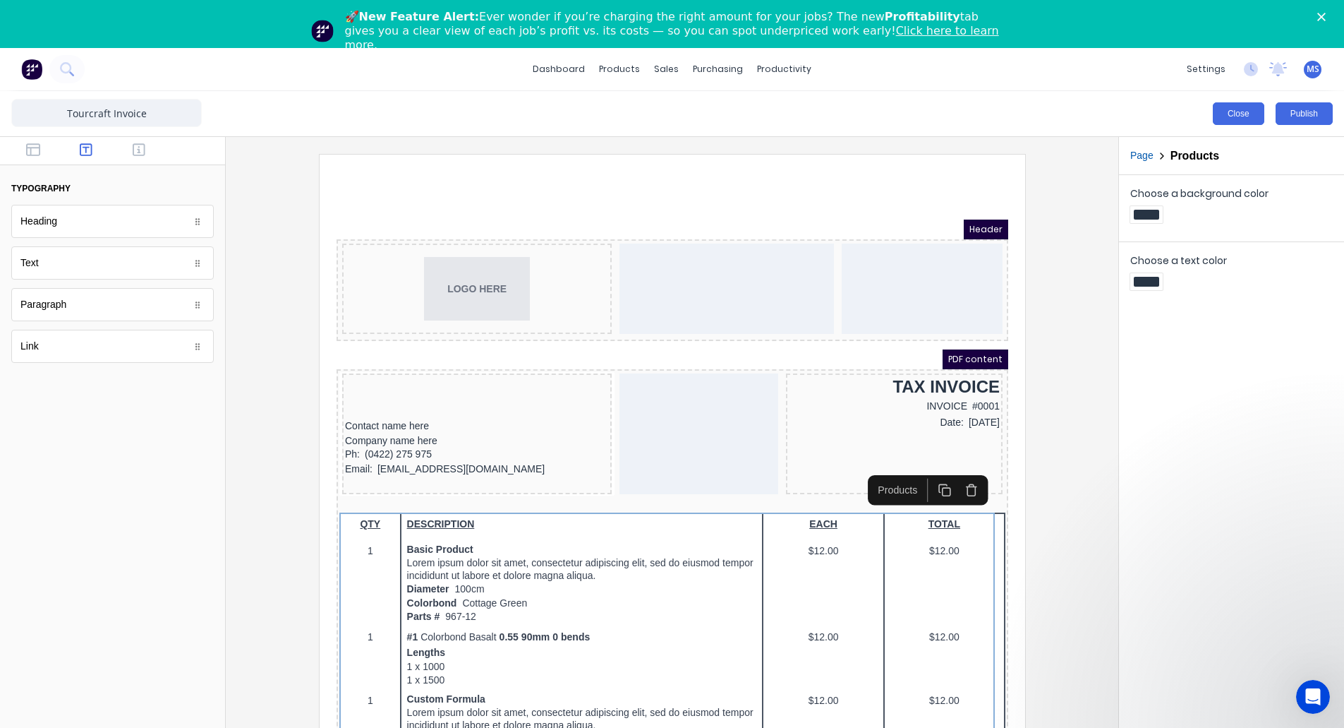
click at [1255, 114] on button "Close" at bounding box center [1239, 113] width 52 height 23
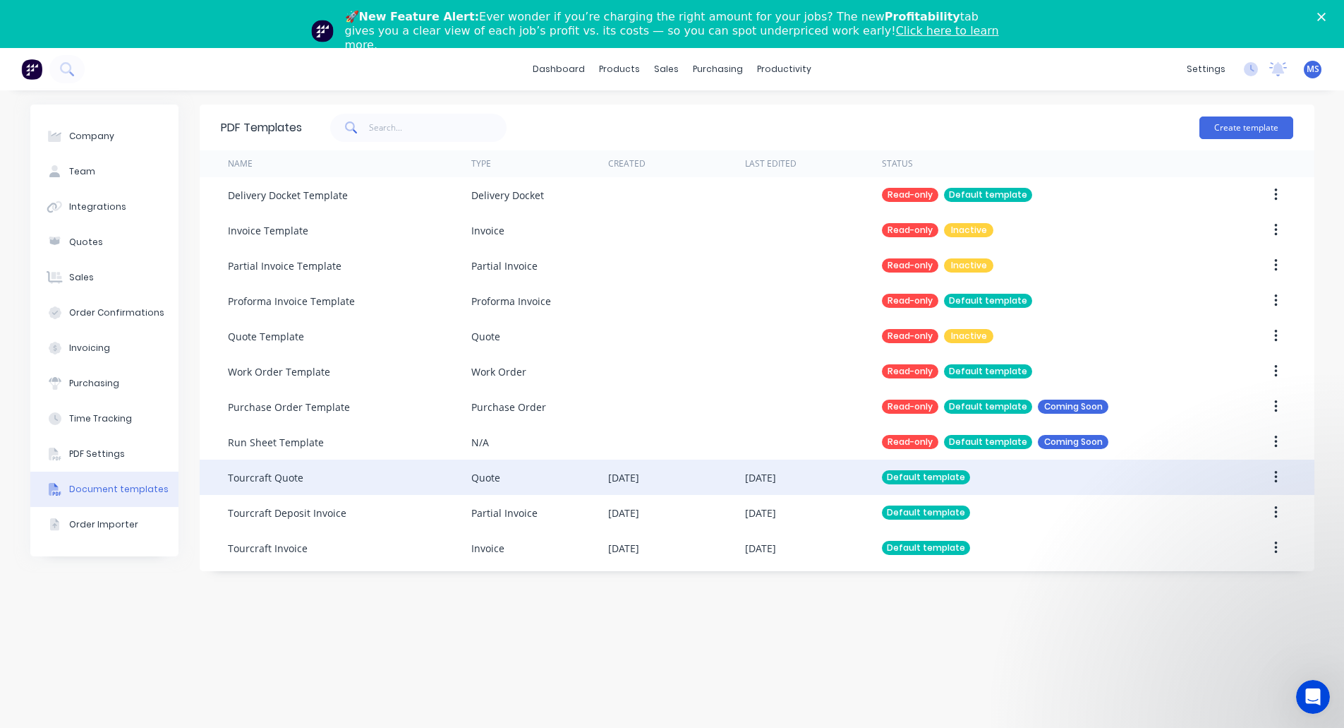
click at [301, 480] on div "Tourcraft Quote" at bounding box center [349, 476] width 243 height 35
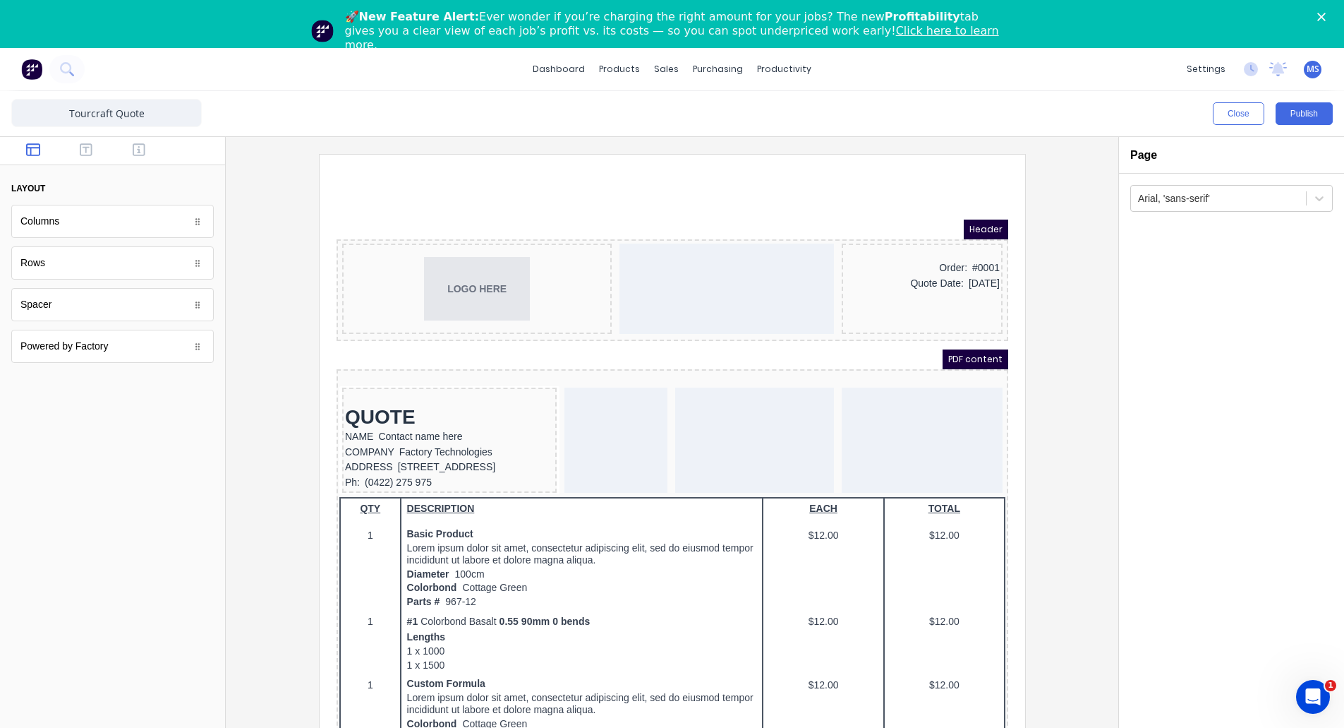
click at [1326, 15] on icon "Close" at bounding box center [1322, 17] width 8 height 8
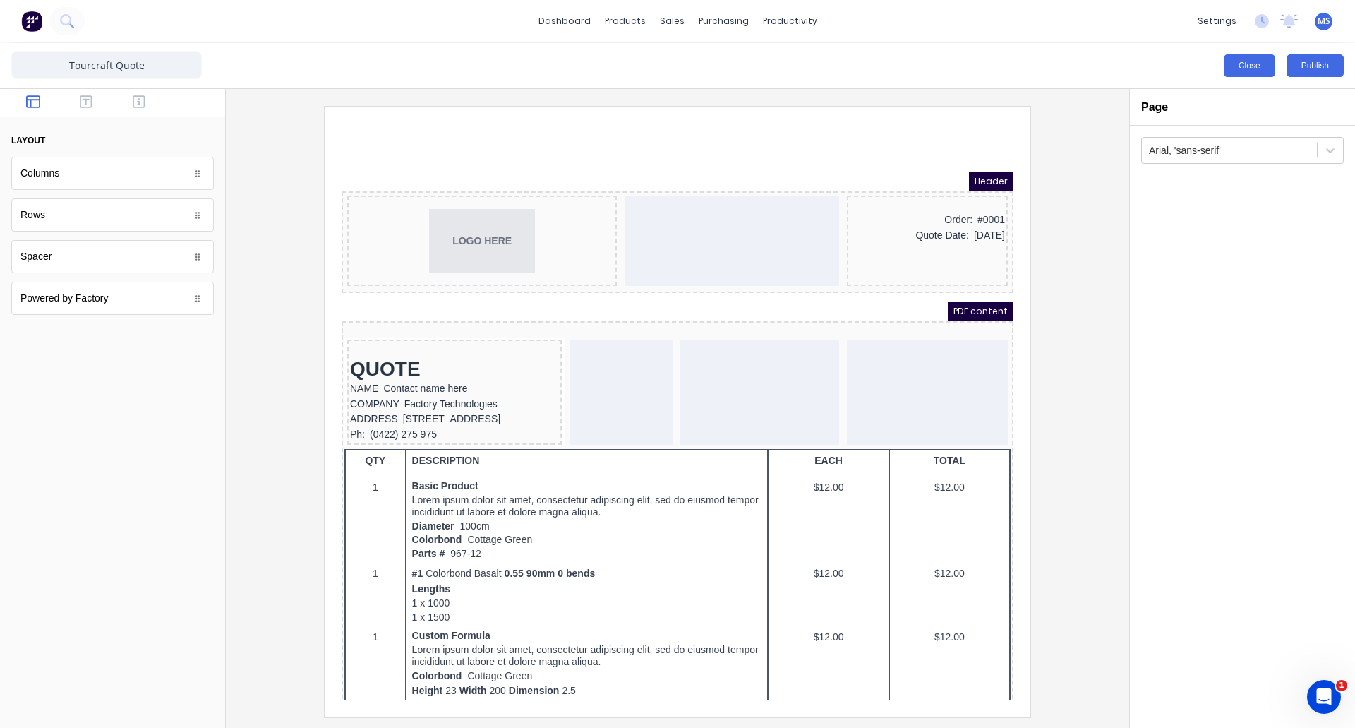
click at [1234, 60] on button "Close" at bounding box center [1250, 65] width 52 height 23
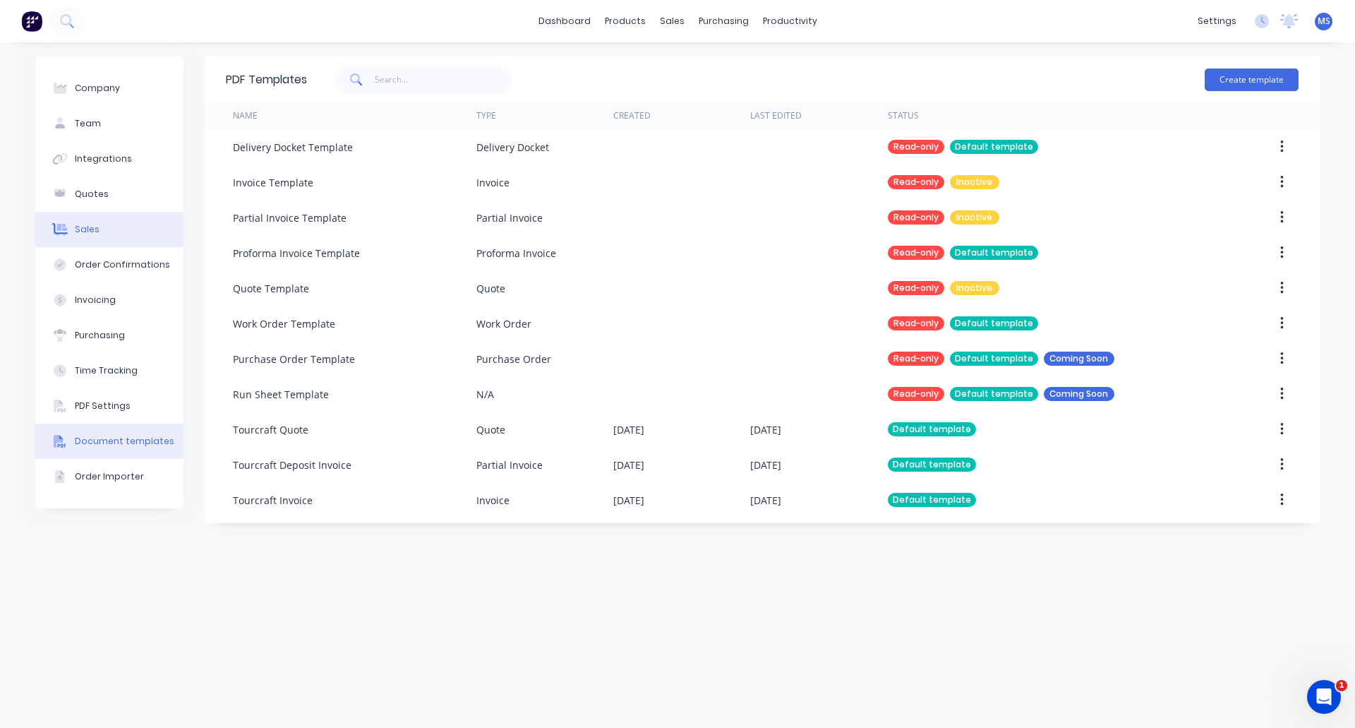
click at [85, 222] on button "Sales" at bounding box center [109, 229] width 148 height 35
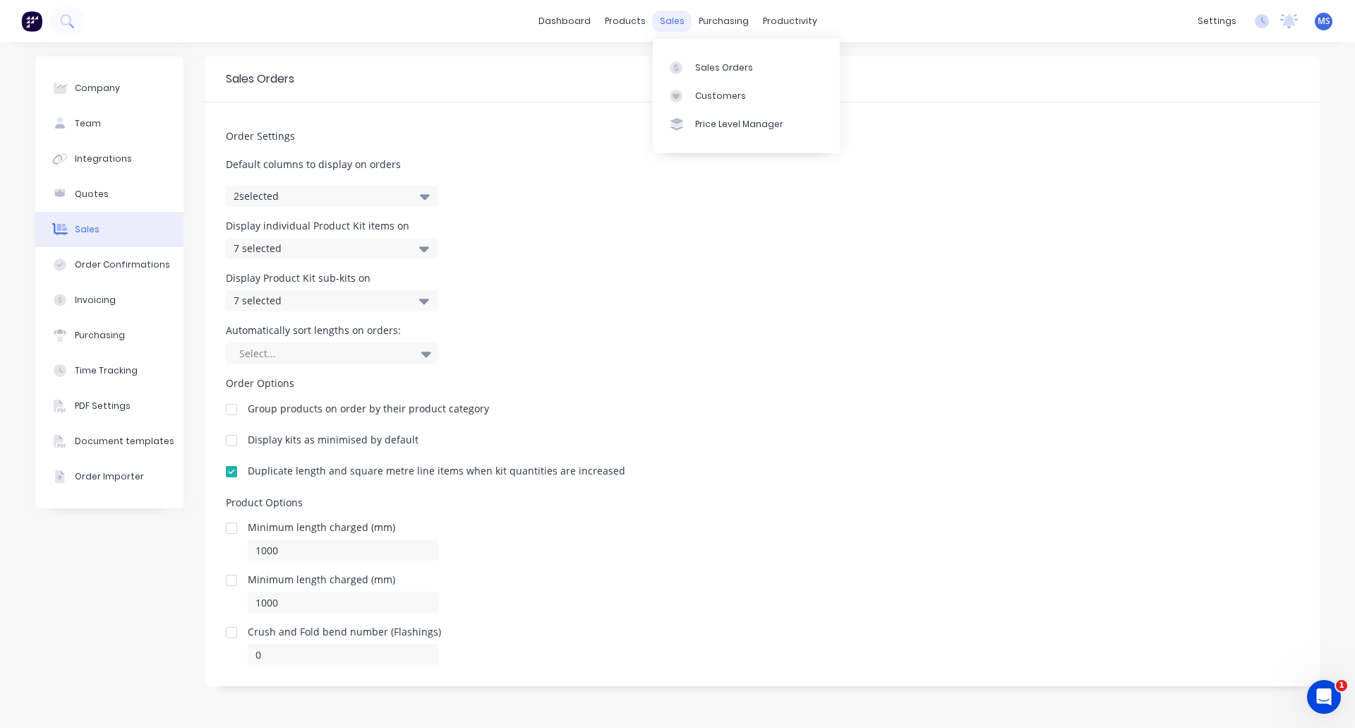
click at [676, 22] on div "sales" at bounding box center [672, 21] width 39 height 21
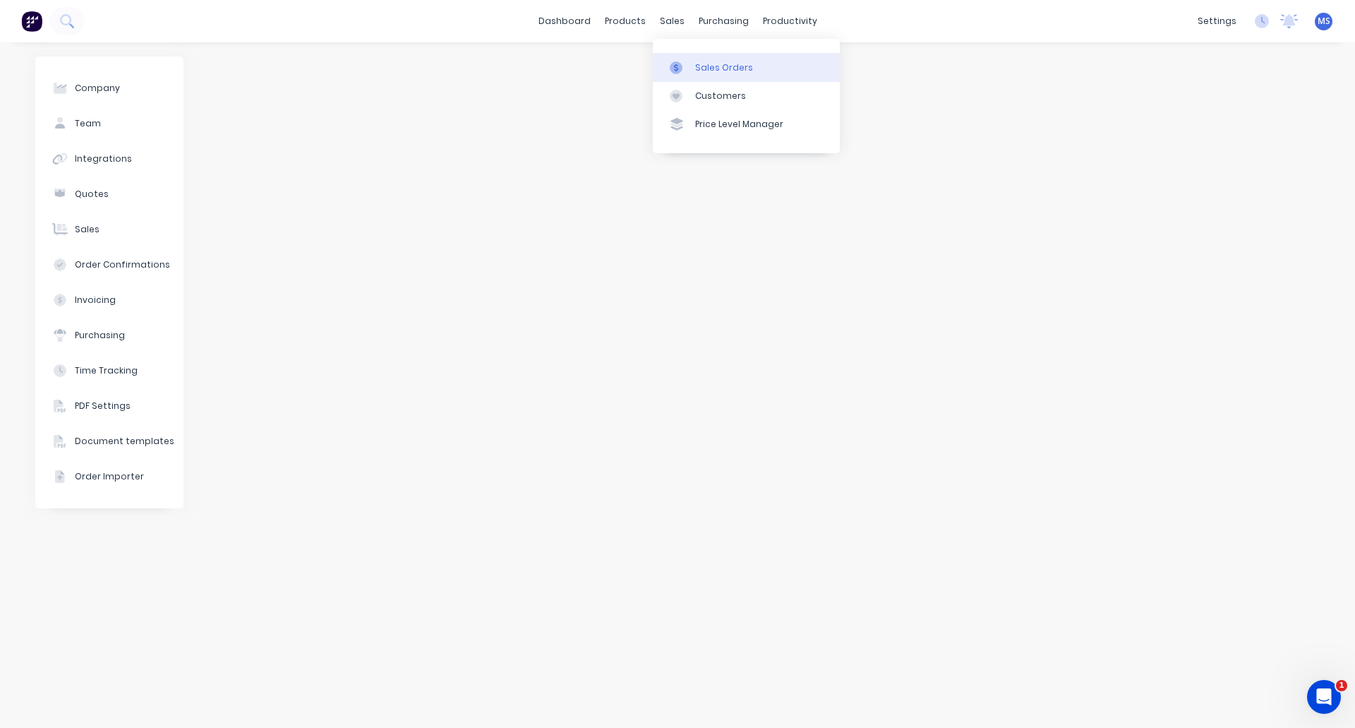
click at [701, 61] on div "Sales Orders" at bounding box center [724, 67] width 58 height 13
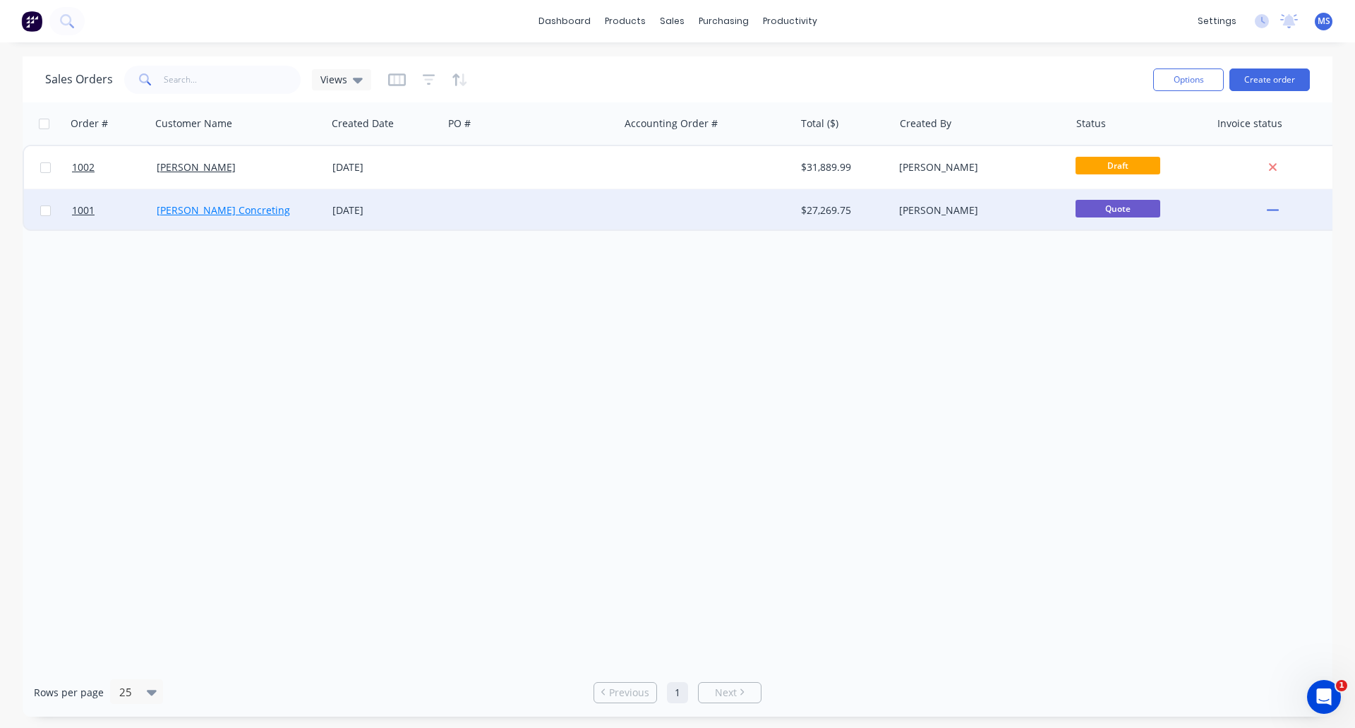
click at [219, 208] on link "[PERSON_NAME] Concreting" at bounding box center [223, 209] width 133 height 13
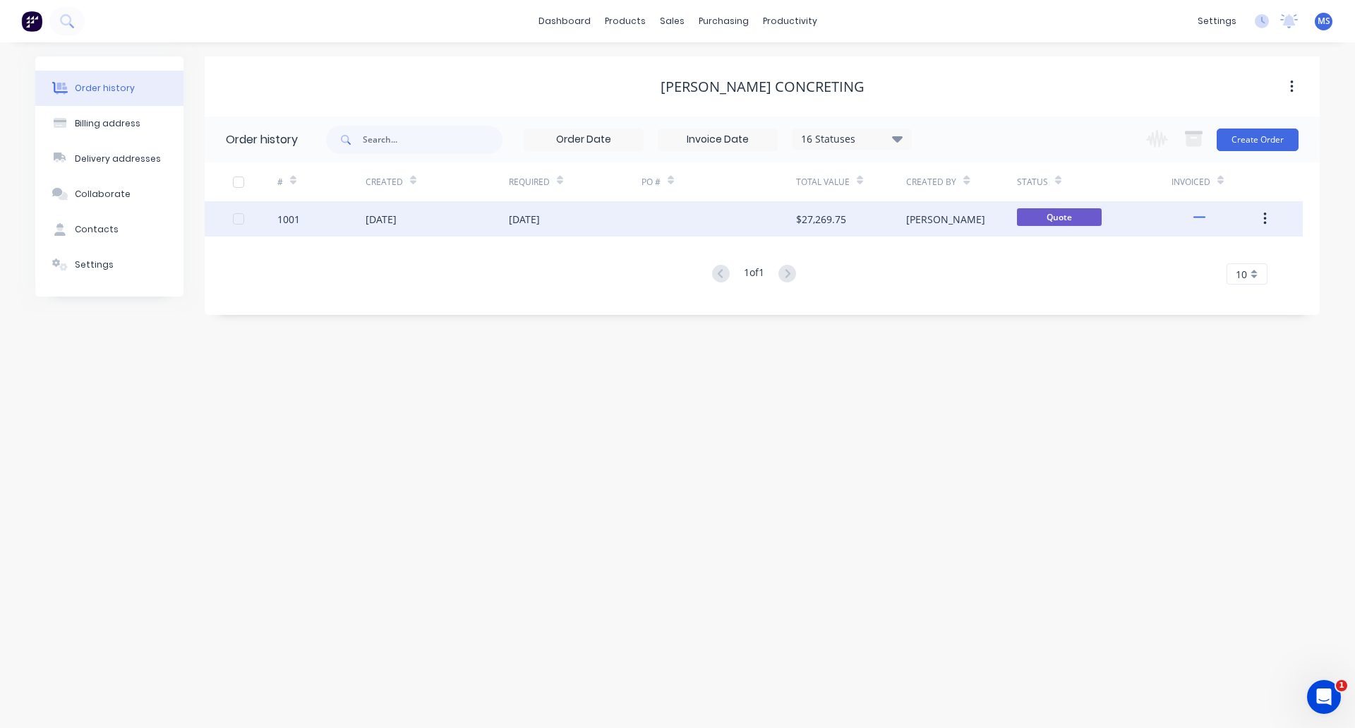
click at [1272, 220] on button "button" at bounding box center [1264, 218] width 33 height 25
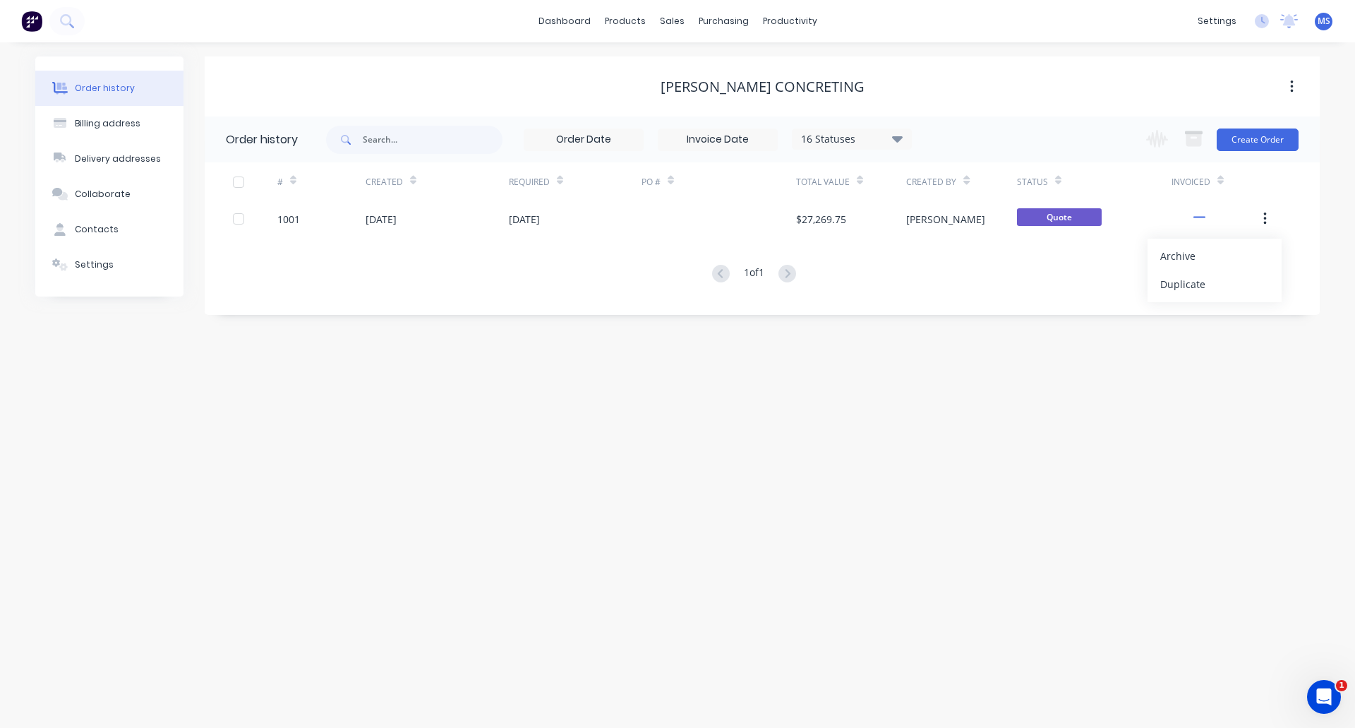
click at [975, 290] on div "# Created Required PO # Total Value Created By Status Invoiced 1001 11 Aug 2025…" at bounding box center [754, 231] width 1098 height 138
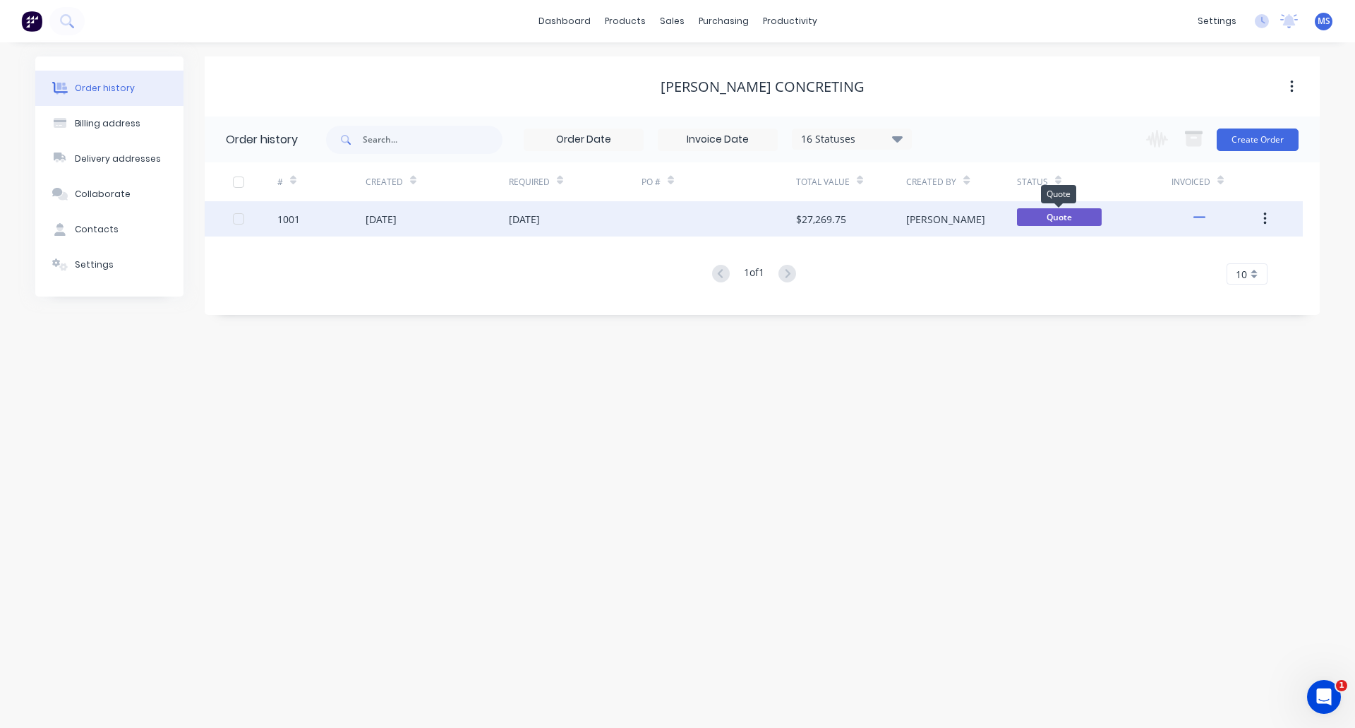
click at [1064, 219] on span "Quote" at bounding box center [1059, 217] width 85 height 18
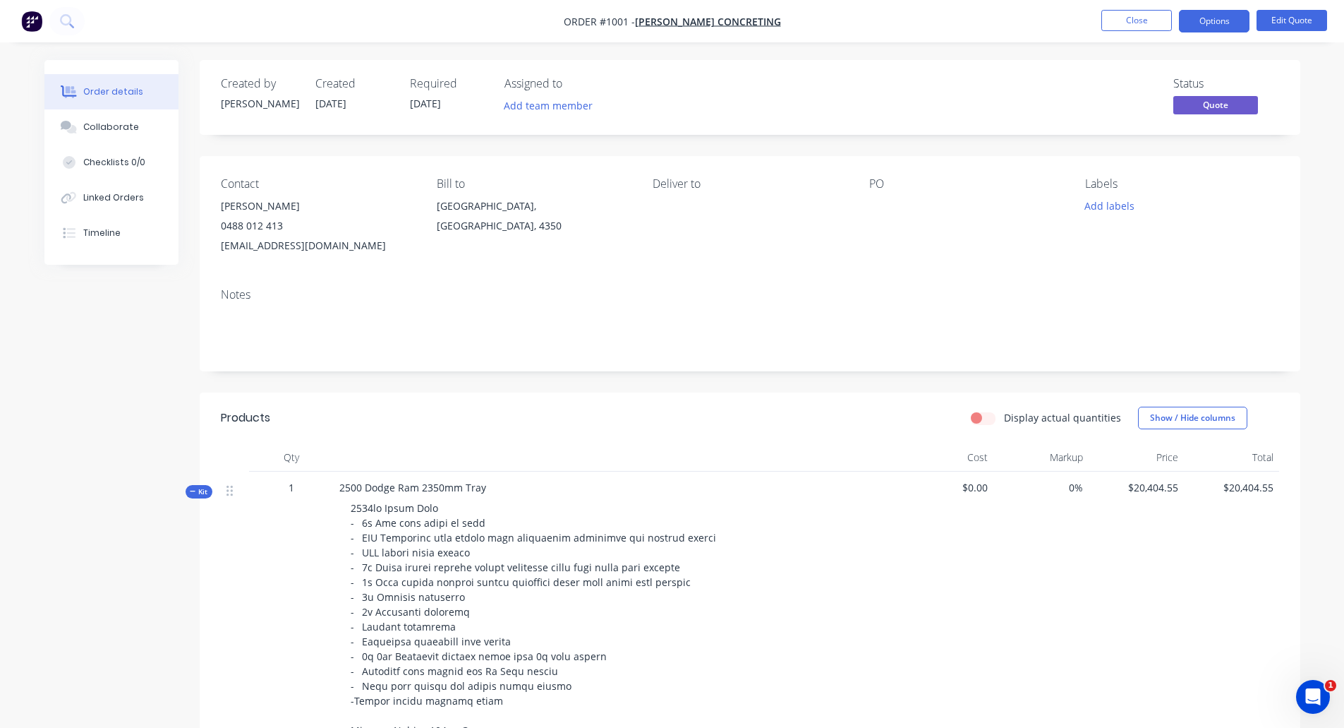
click at [230, 298] on div "Notes" at bounding box center [750, 294] width 1059 height 13
click at [222, 291] on div "Notes" at bounding box center [750, 294] width 1059 height 13
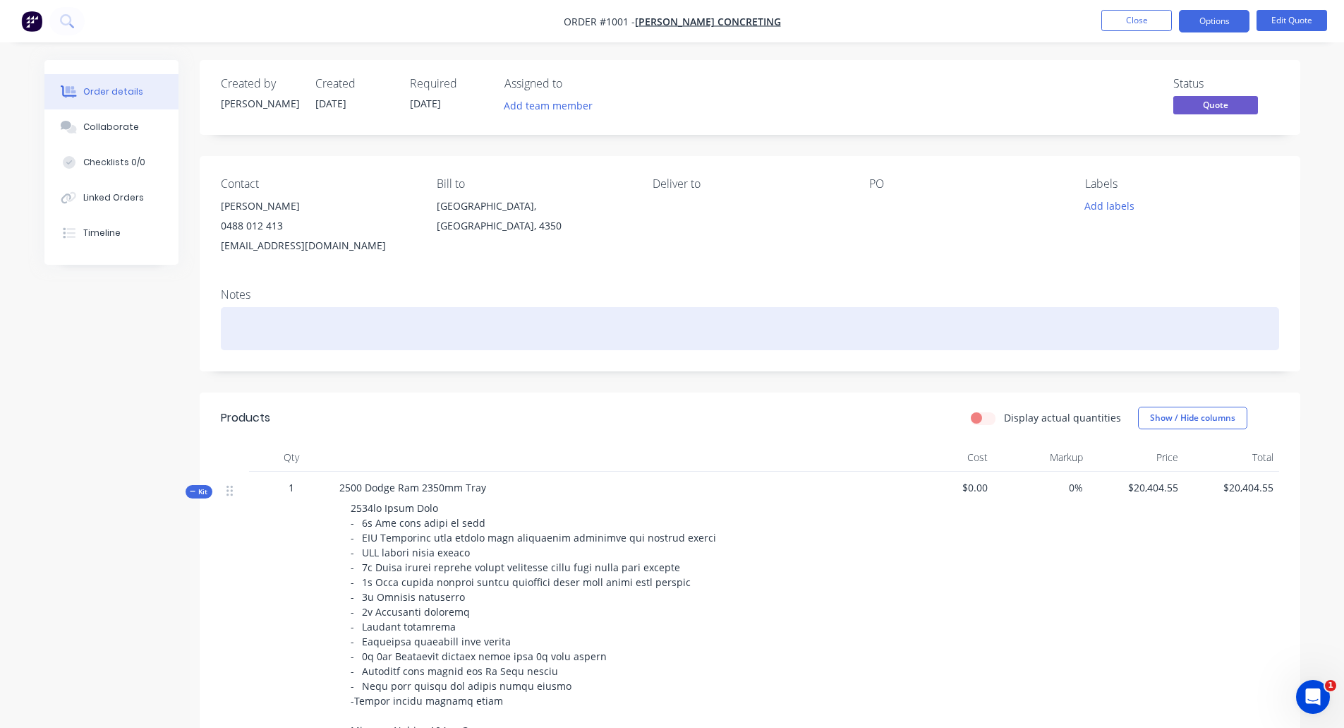
click at [251, 319] on div at bounding box center [750, 328] width 1059 height 43
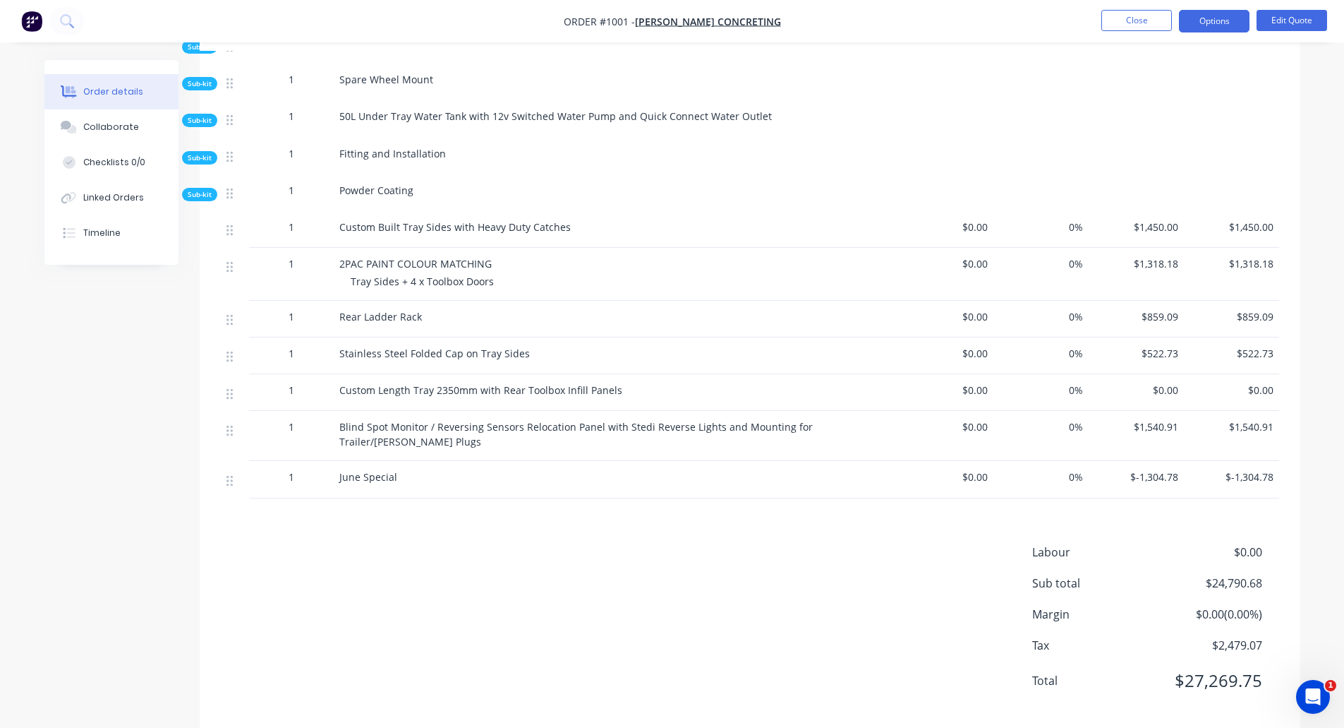
scroll to position [1036, 0]
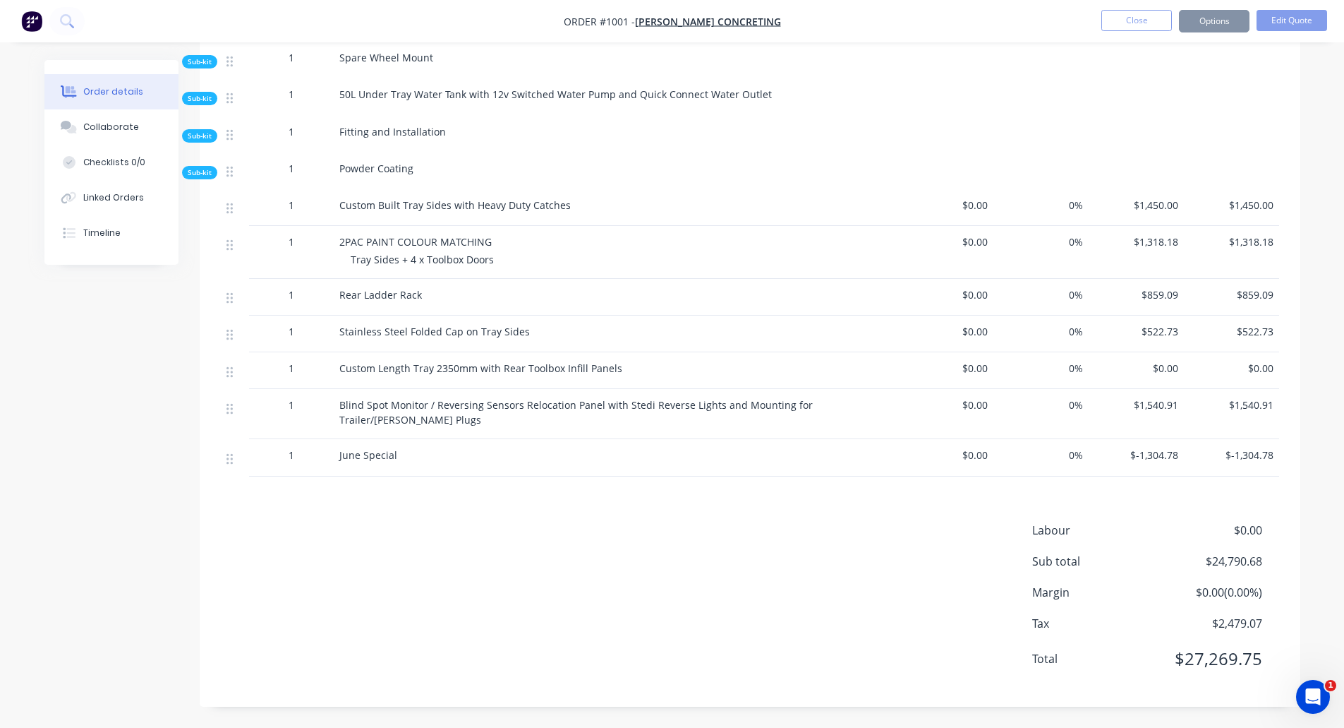
click at [1075, 457] on span "0%" at bounding box center [1041, 454] width 84 height 15
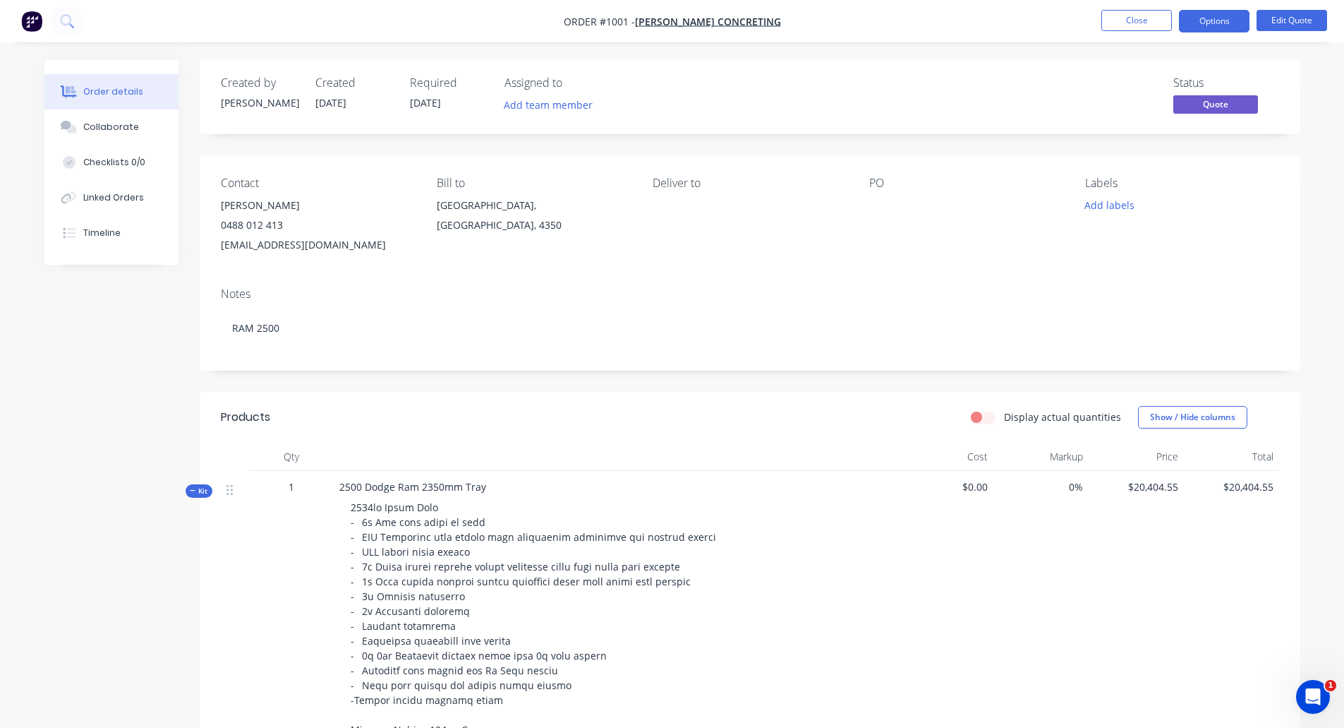
scroll to position [0, 0]
click at [1198, 13] on button "Options" at bounding box center [1214, 21] width 71 height 23
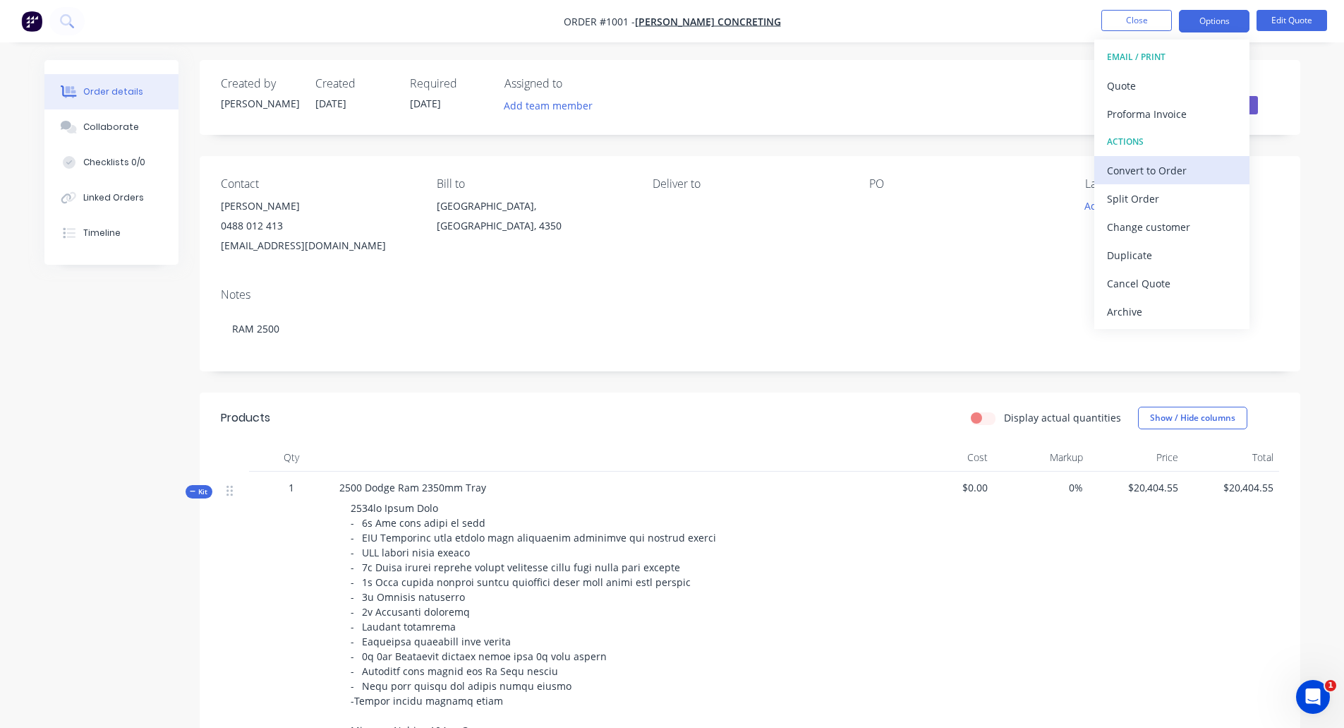
click at [1162, 171] on div "Convert to Order" at bounding box center [1172, 170] width 130 height 20
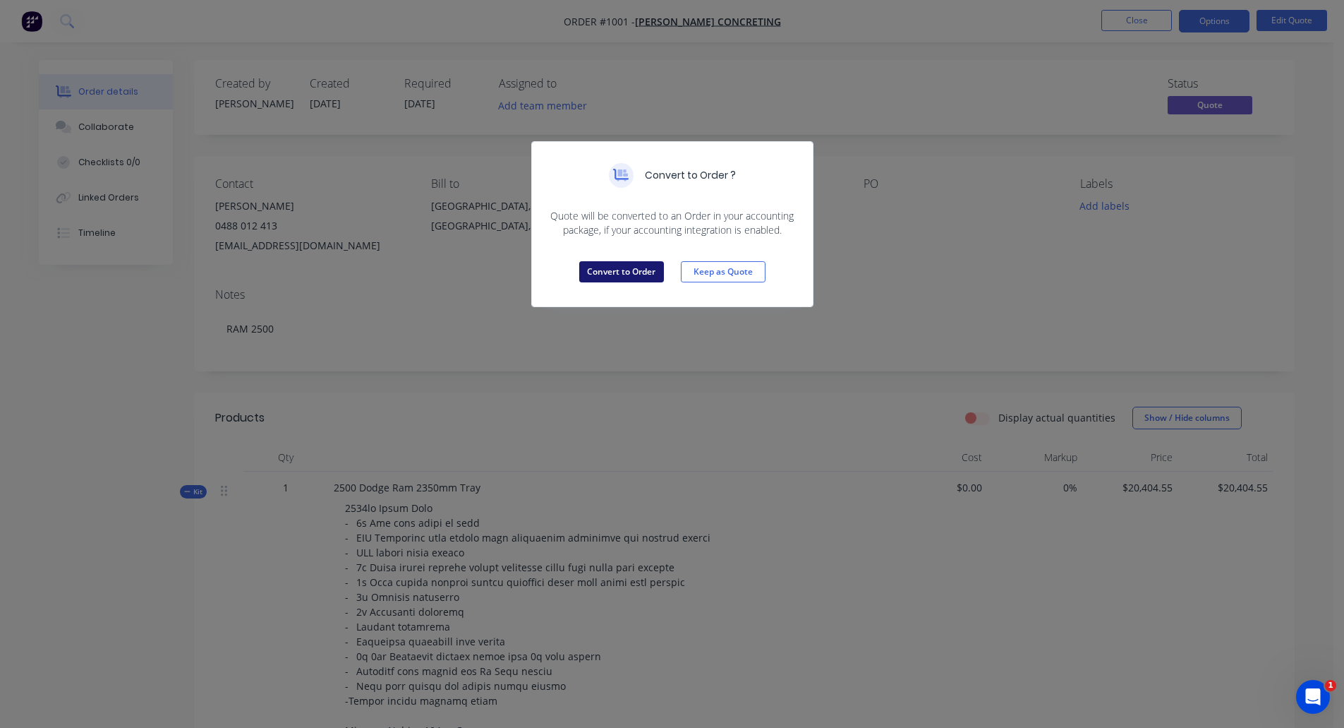
click at [626, 265] on button "Convert to Order" at bounding box center [621, 271] width 85 height 21
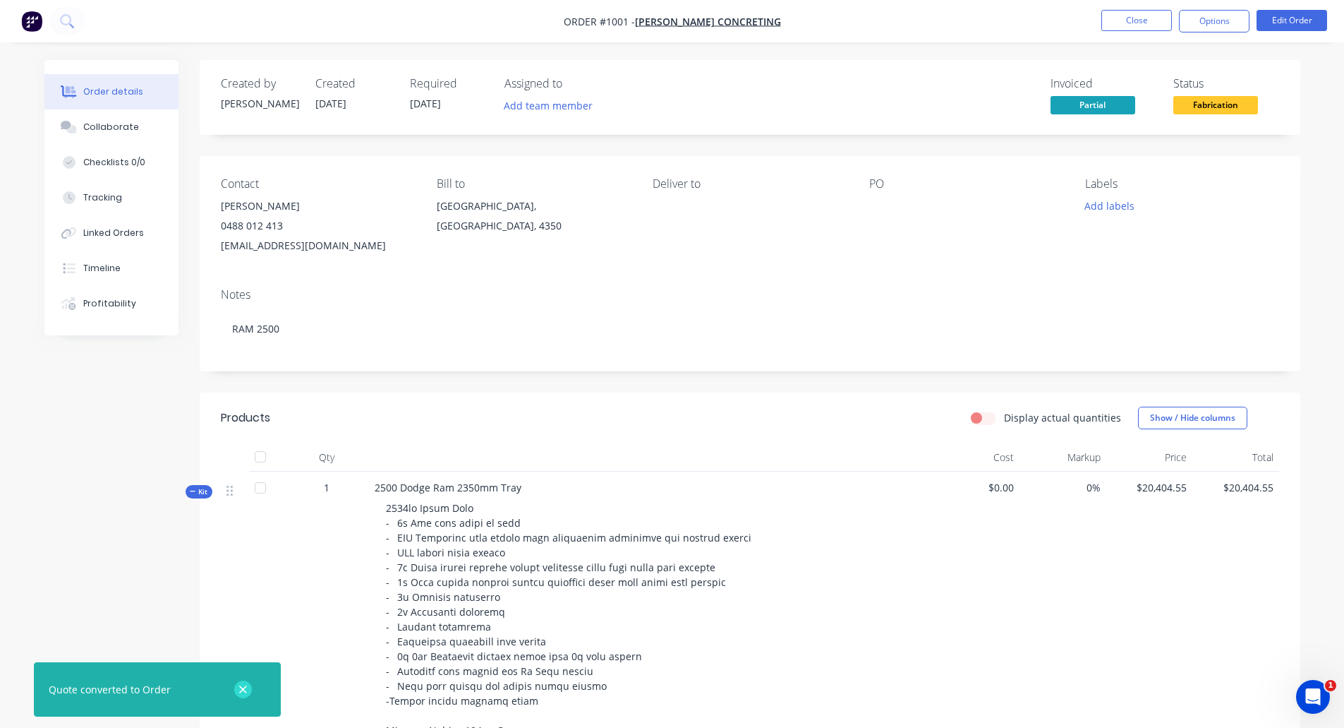
click at [243, 688] on icon "button" at bounding box center [243, 689] width 8 height 8
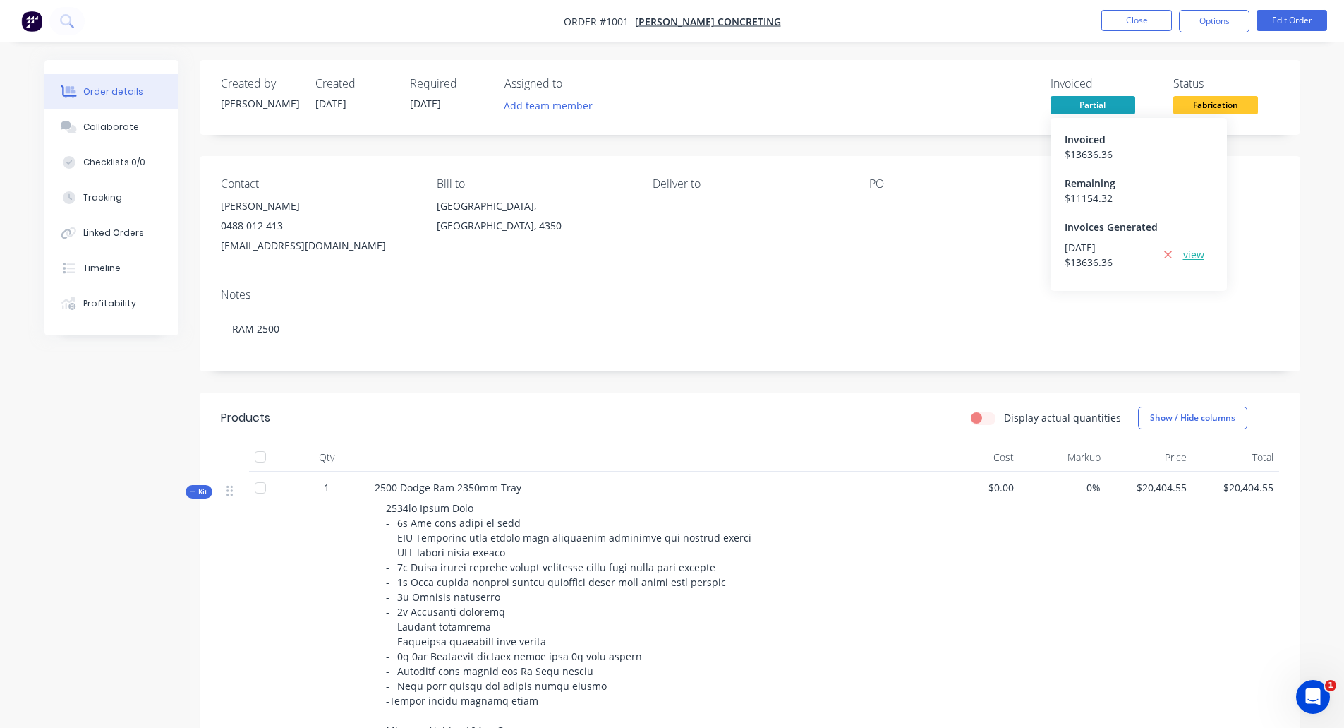
click at [1194, 255] on link "view" at bounding box center [1193, 254] width 21 height 15
click at [103, 128] on div "Collaborate" at bounding box center [111, 127] width 56 height 13
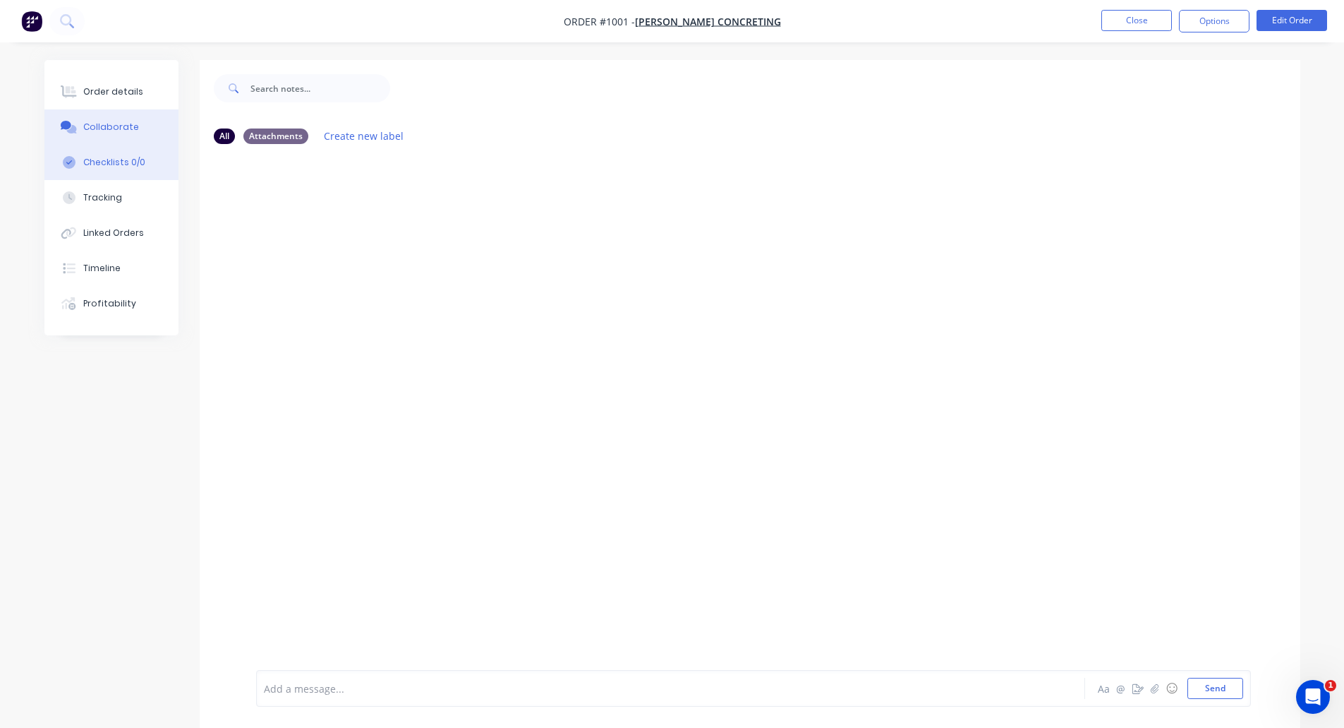
click at [122, 165] on div "Checklists 0/0" at bounding box center [114, 162] width 62 height 13
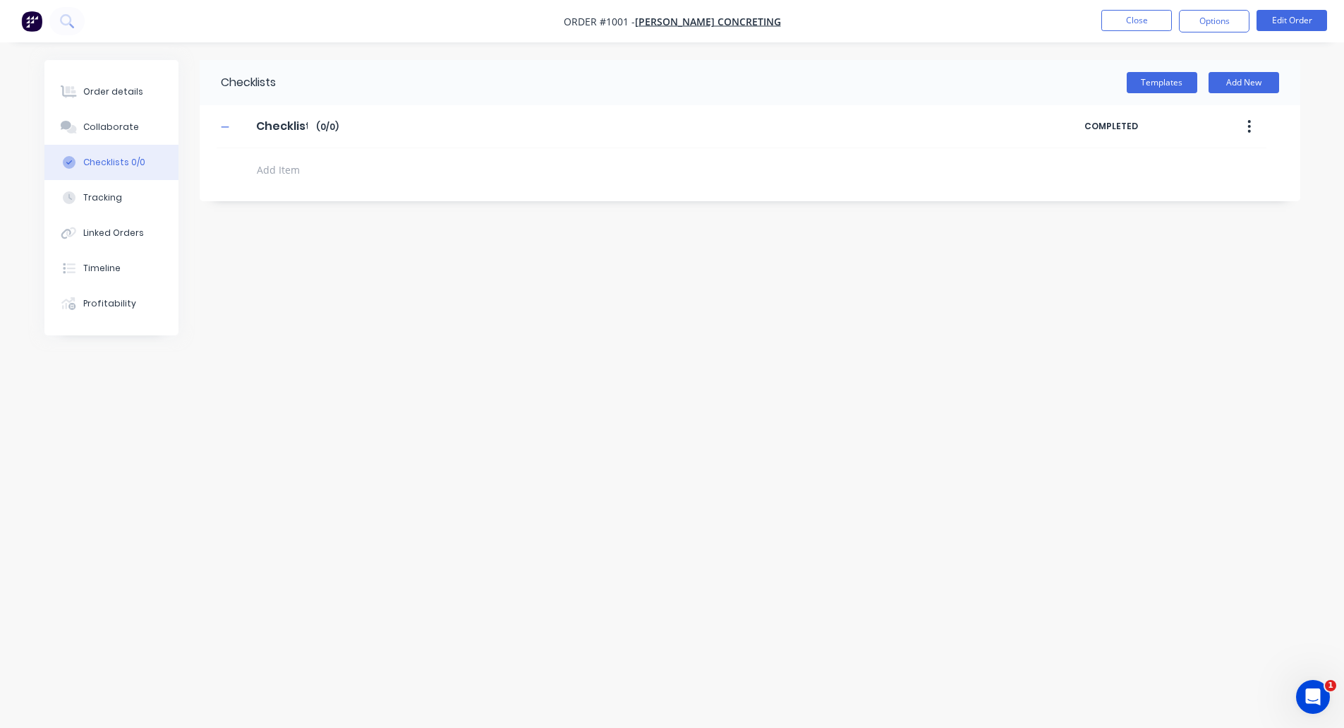
type textarea "x"
click at [112, 198] on div "Tracking" at bounding box center [108, 197] width 39 height 13
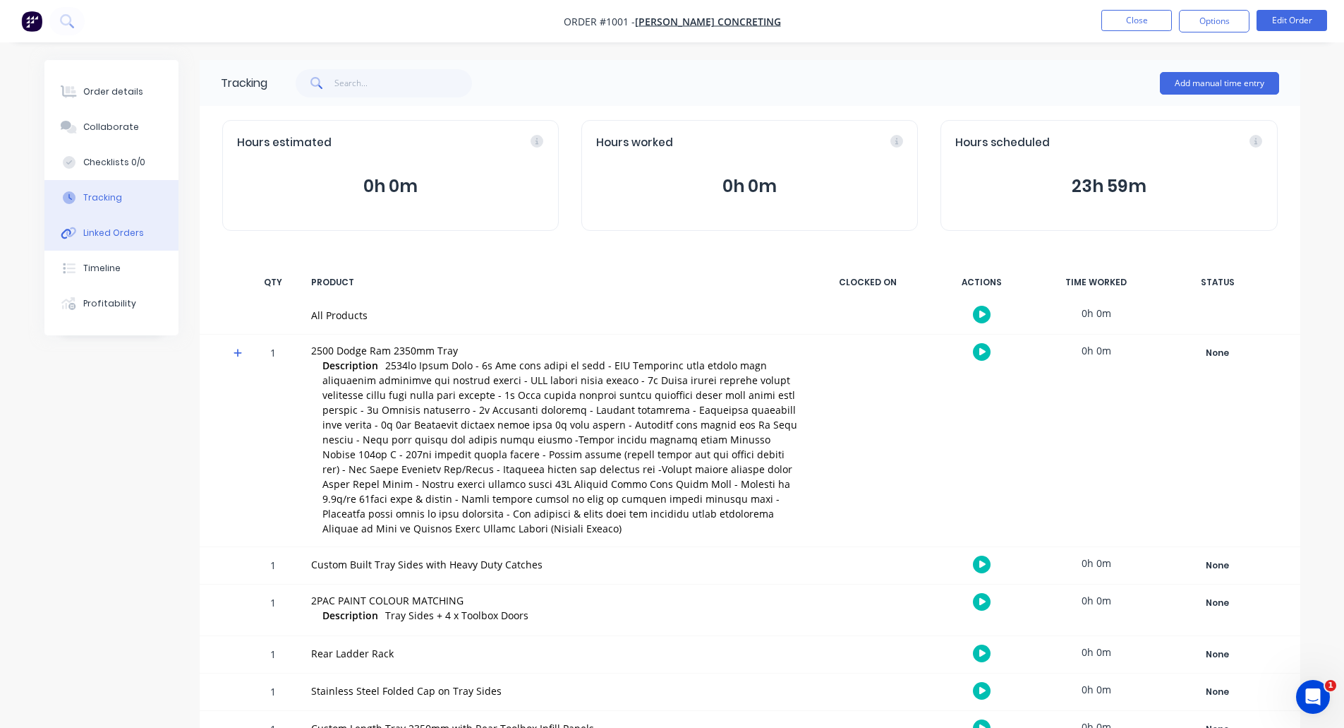
click at [91, 227] on div "Linked Orders" at bounding box center [113, 233] width 61 height 13
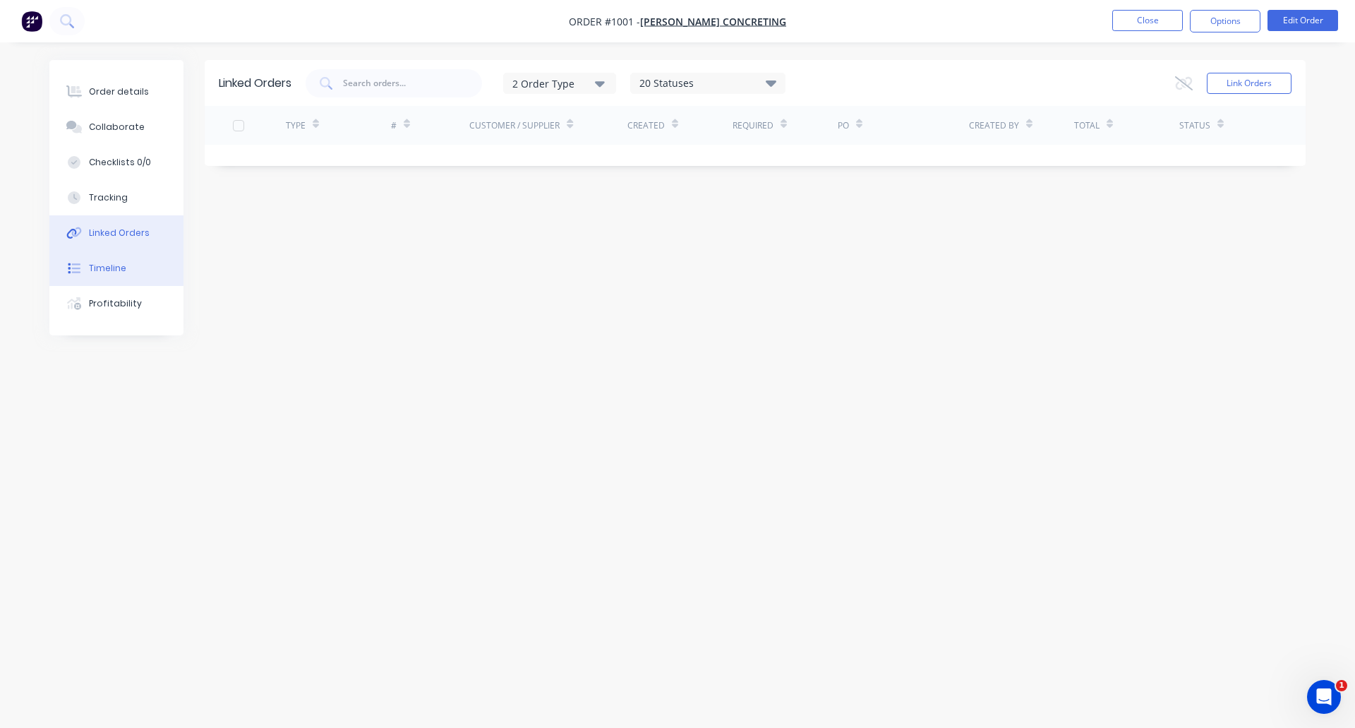
click at [114, 265] on div "Timeline" at bounding box center [107, 268] width 37 height 13
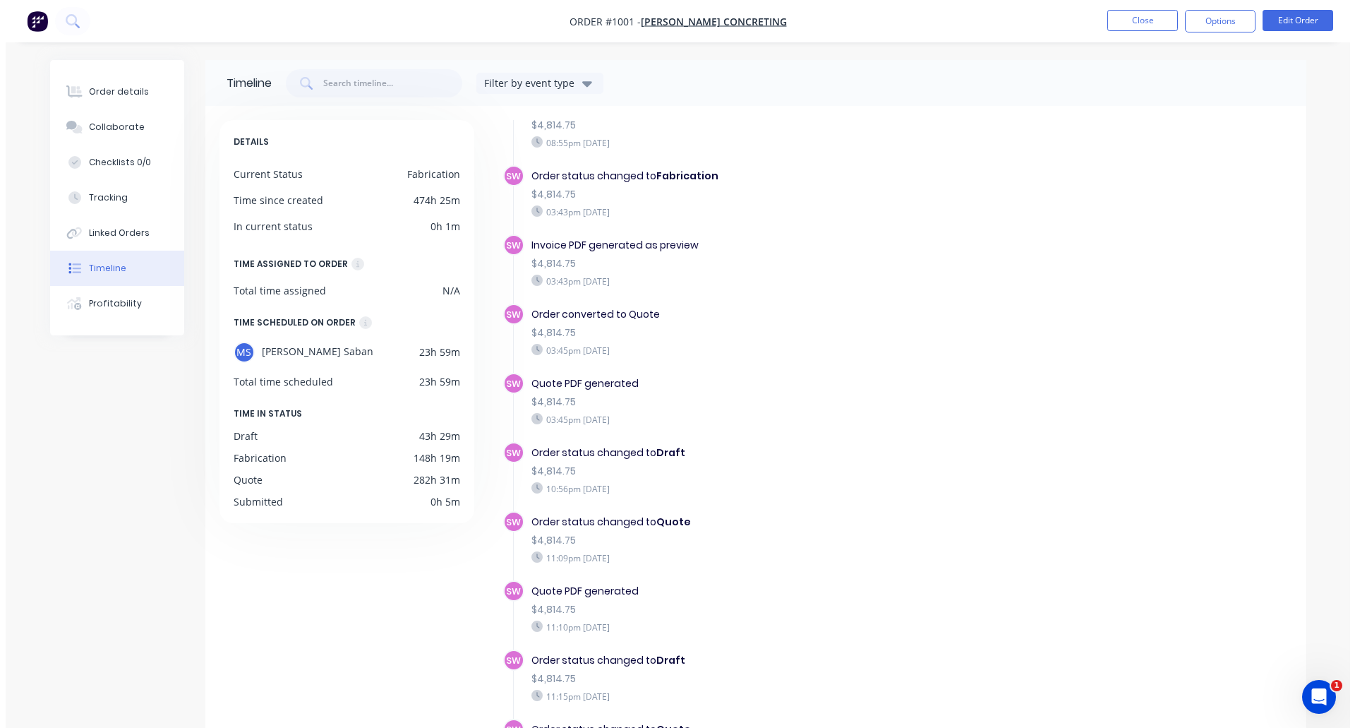
scroll to position [502, 0]
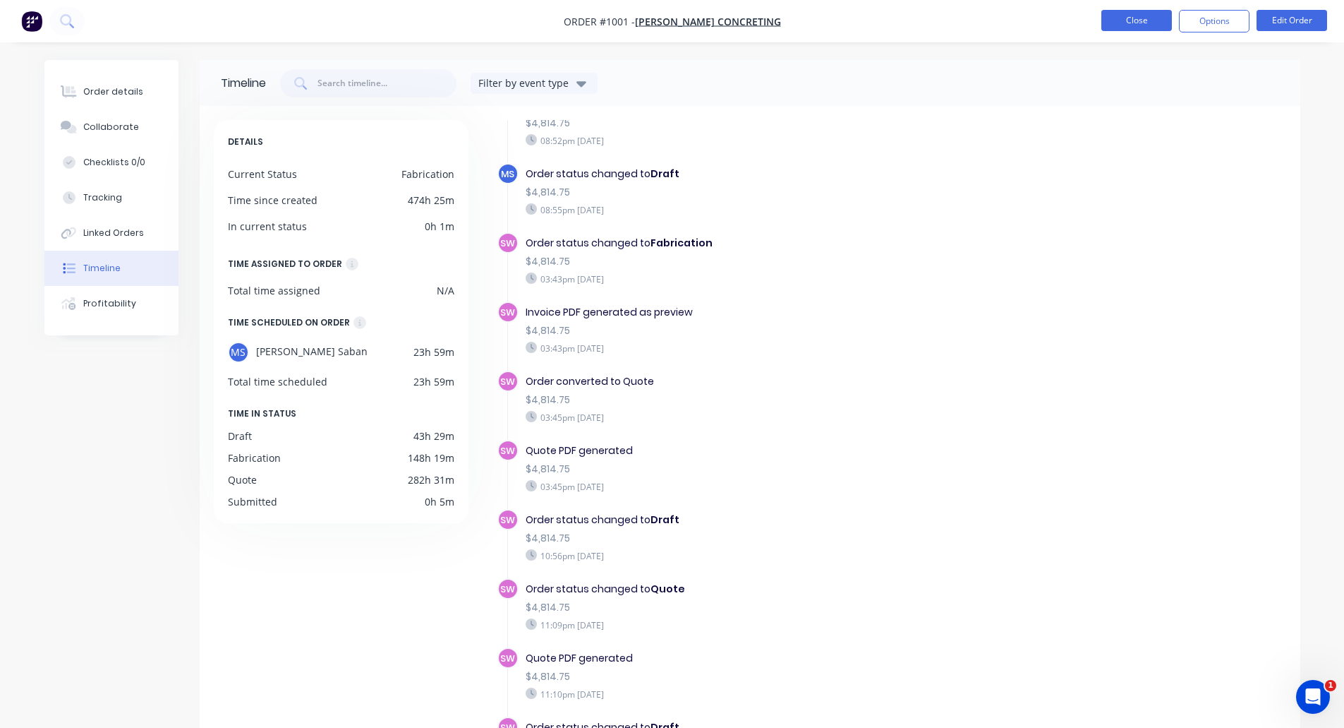
click at [1143, 23] on button "Close" at bounding box center [1137, 20] width 71 height 21
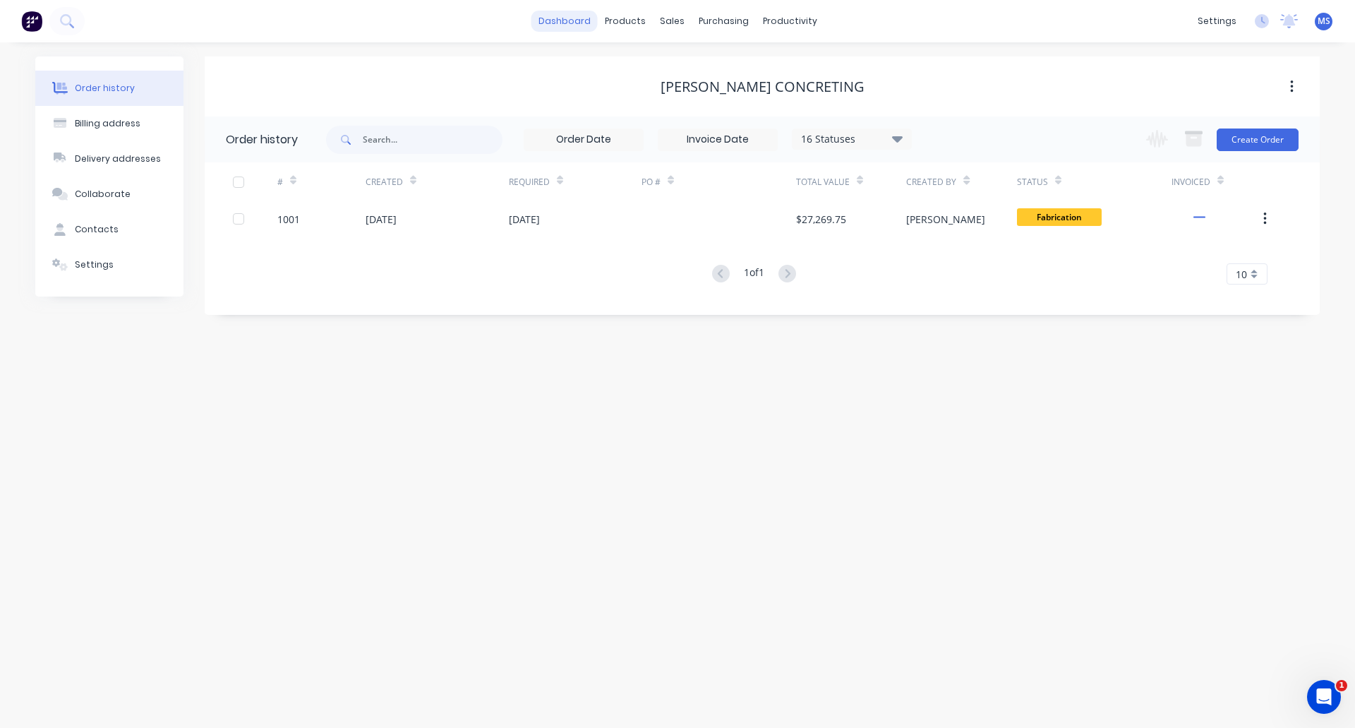
click at [567, 23] on link "dashboard" at bounding box center [564, 21] width 66 height 21
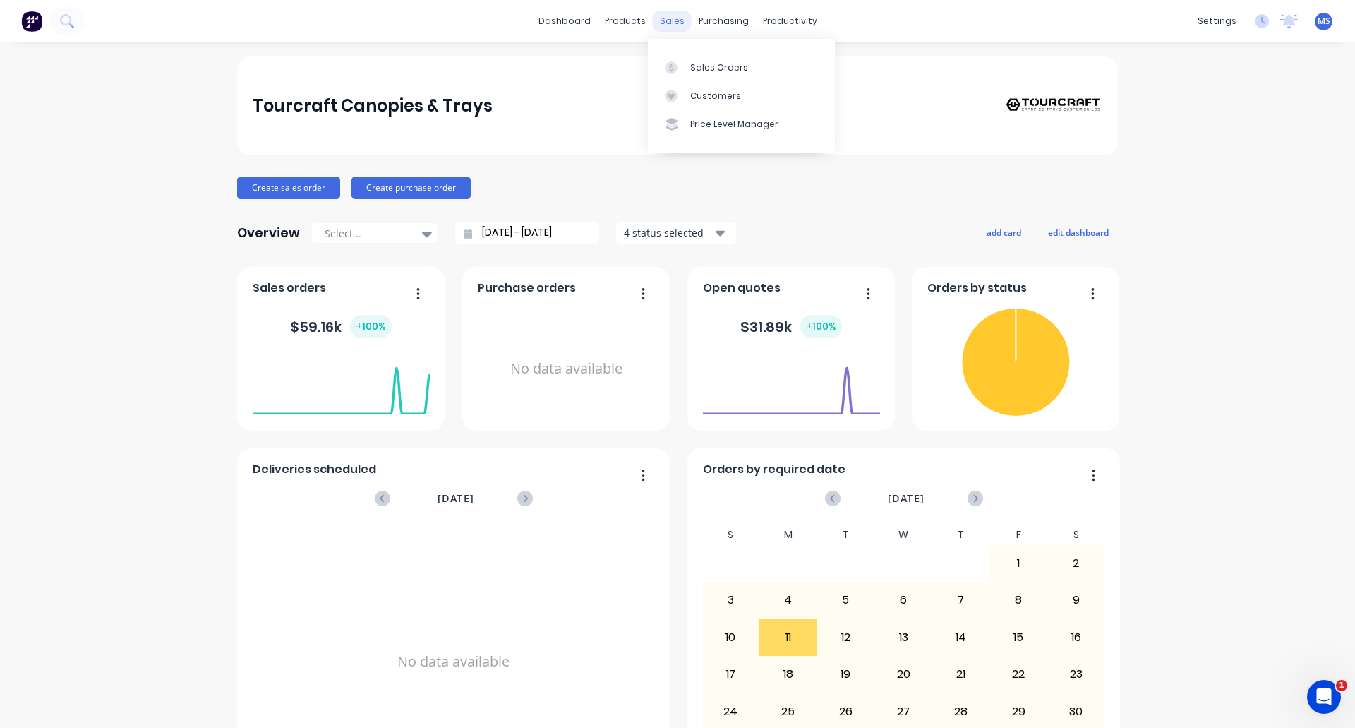
click at [665, 28] on div "sales" at bounding box center [672, 21] width 39 height 21
click at [708, 68] on div "Sales Orders" at bounding box center [719, 67] width 58 height 13
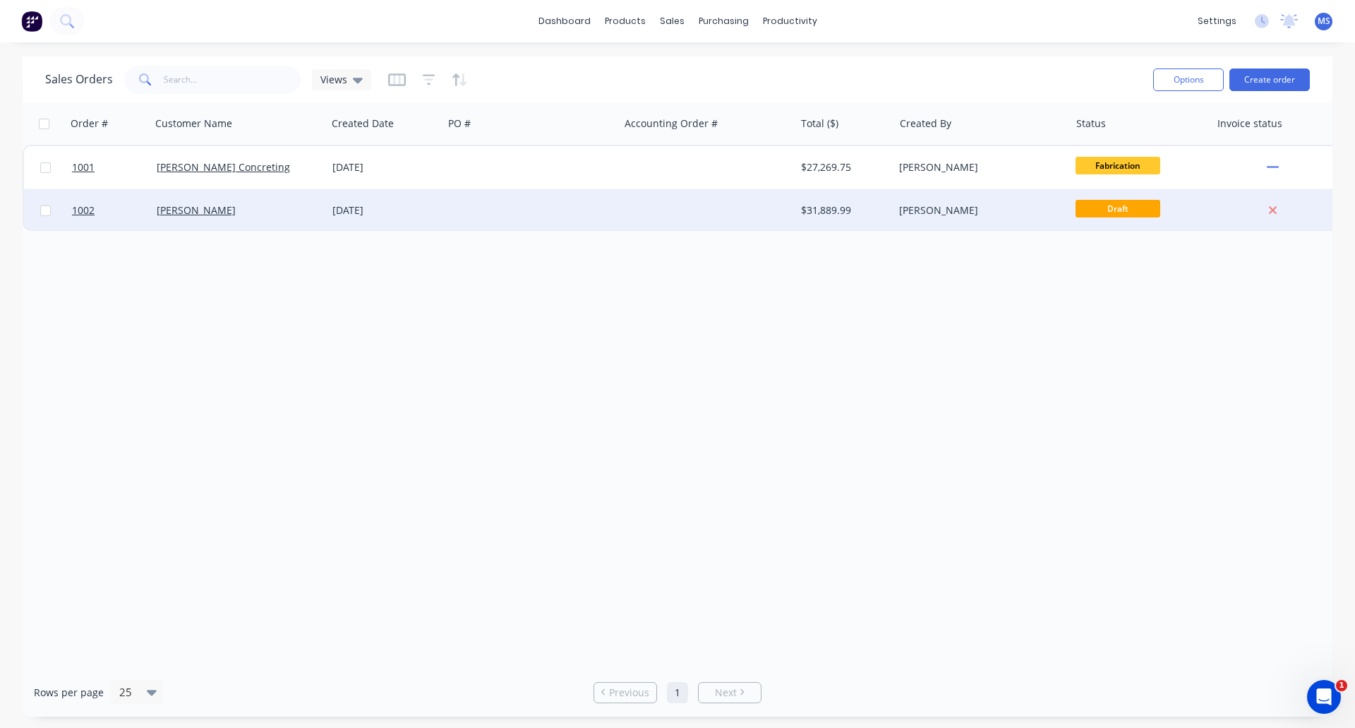
click at [1097, 203] on span "Draft" at bounding box center [1118, 209] width 85 height 18
click at [1121, 208] on span "Draft" at bounding box center [1118, 209] width 85 height 18
click at [76, 210] on span "1002" at bounding box center [83, 210] width 23 height 14
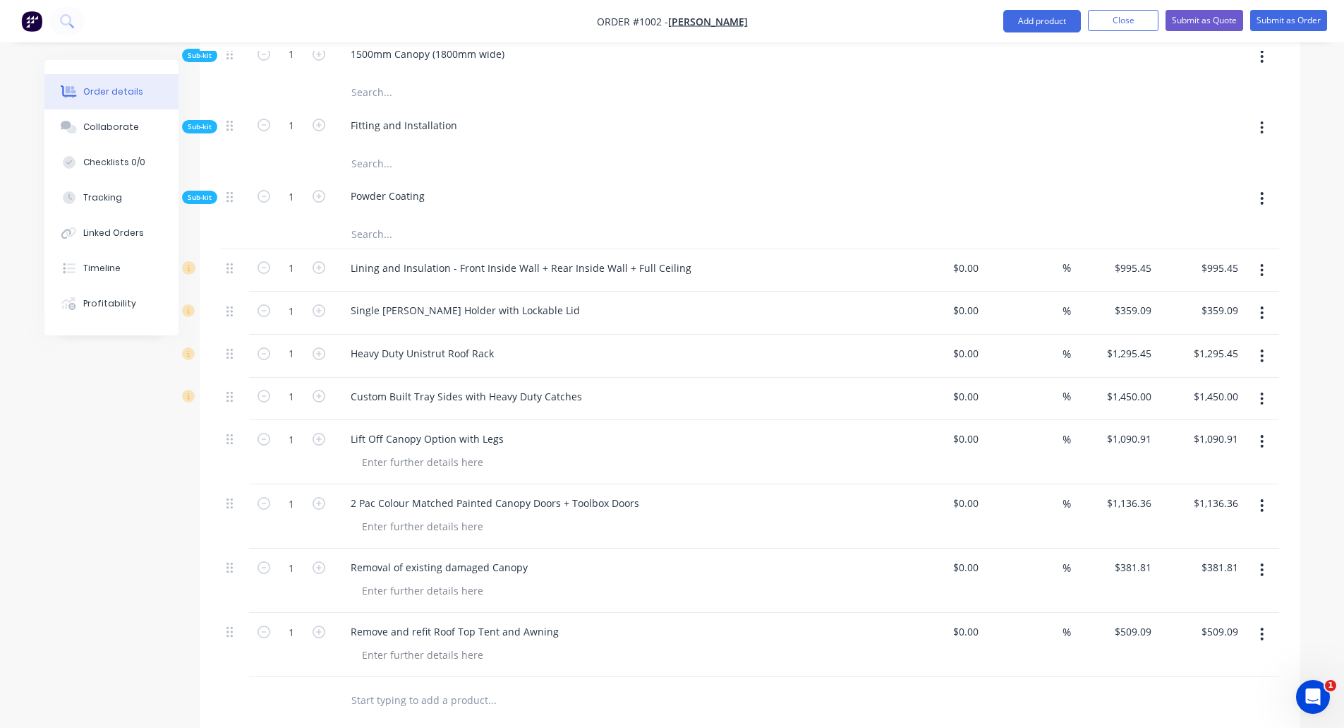
scroll to position [1482, 0]
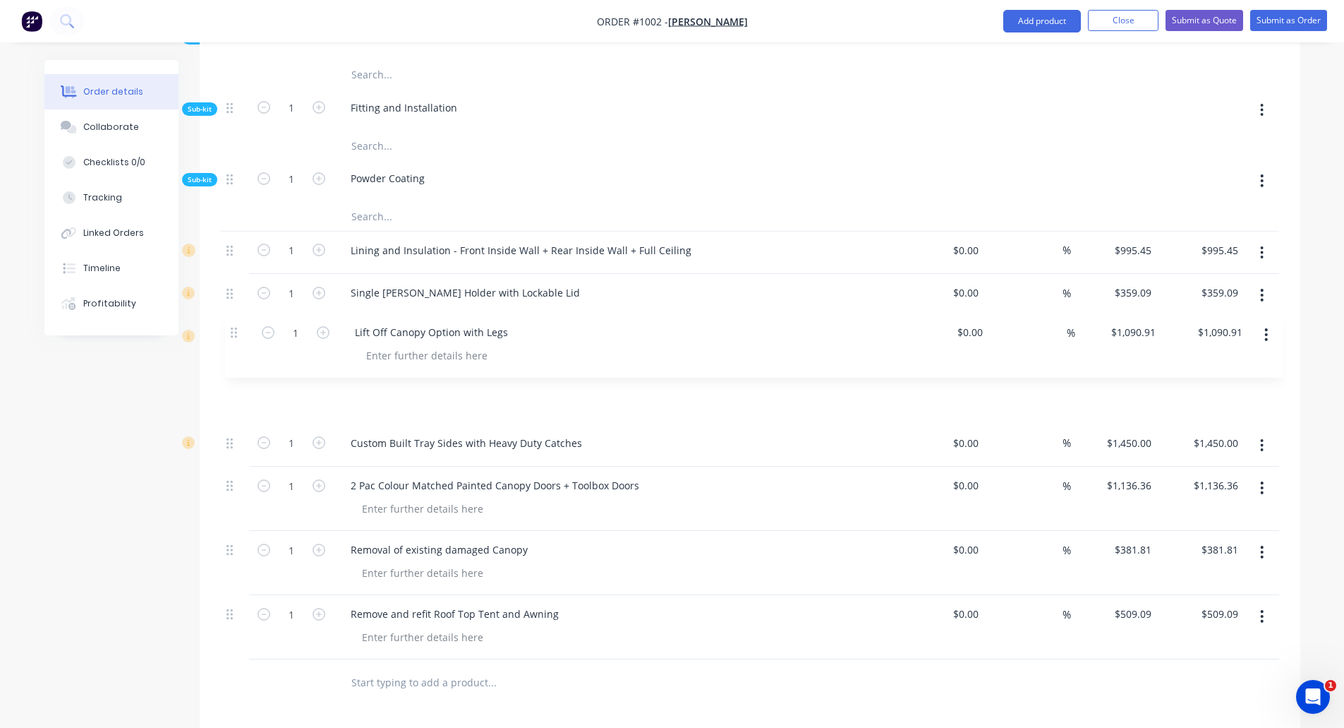
drag, startPoint x: 228, startPoint y: 385, endPoint x: 232, endPoint y: 332, distance: 53.1
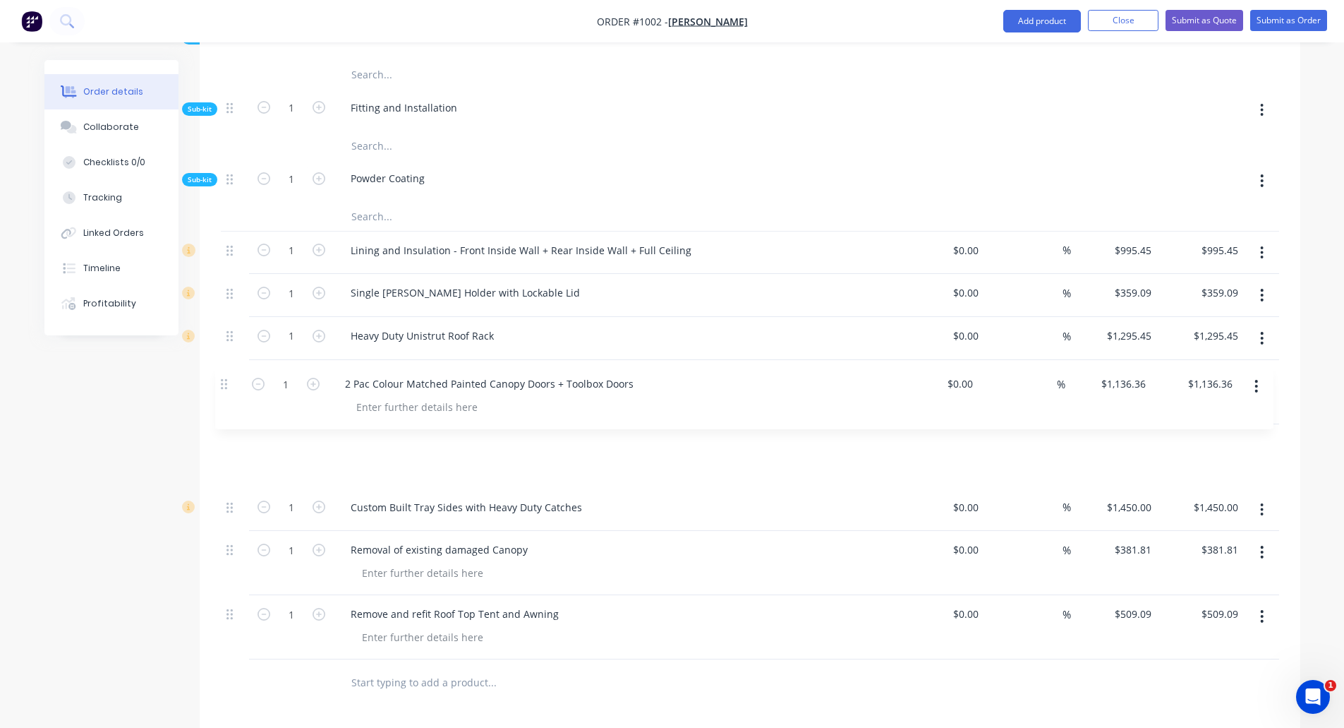
drag, startPoint x: 227, startPoint y: 450, endPoint x: 222, endPoint y: 384, distance: 66.6
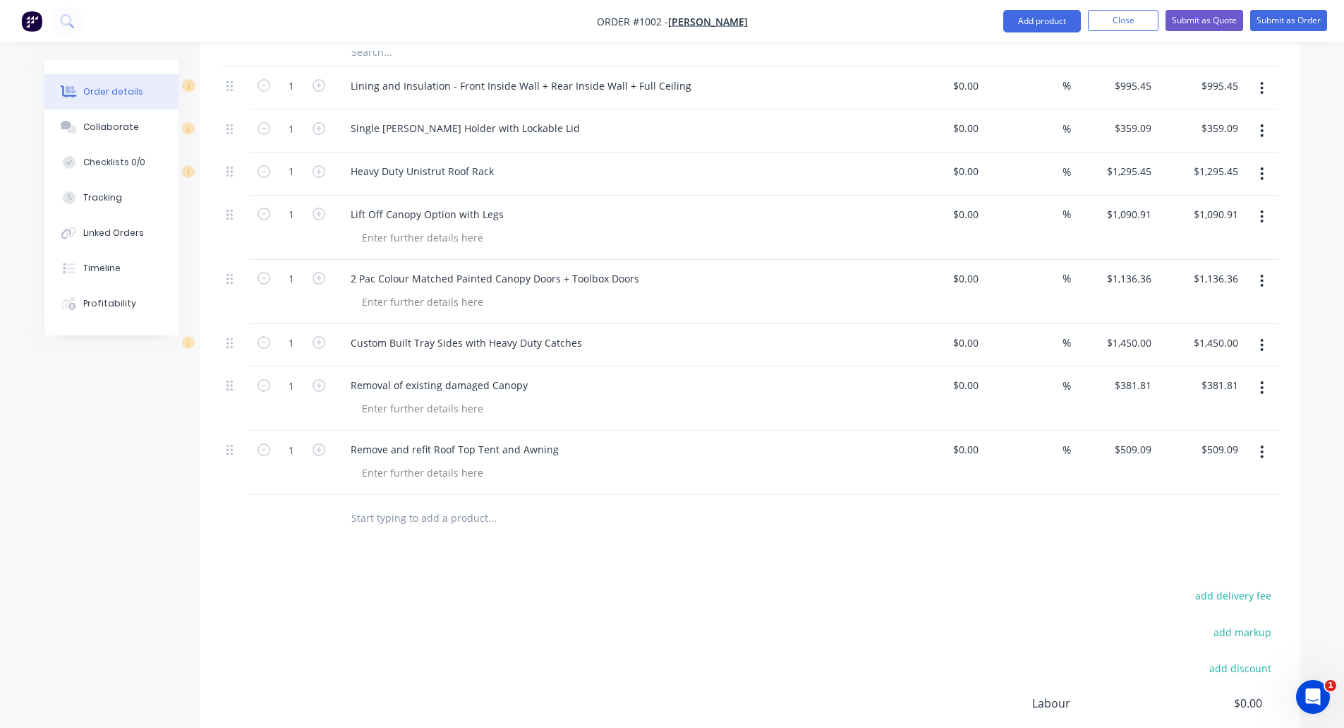
scroll to position [1780, 0]
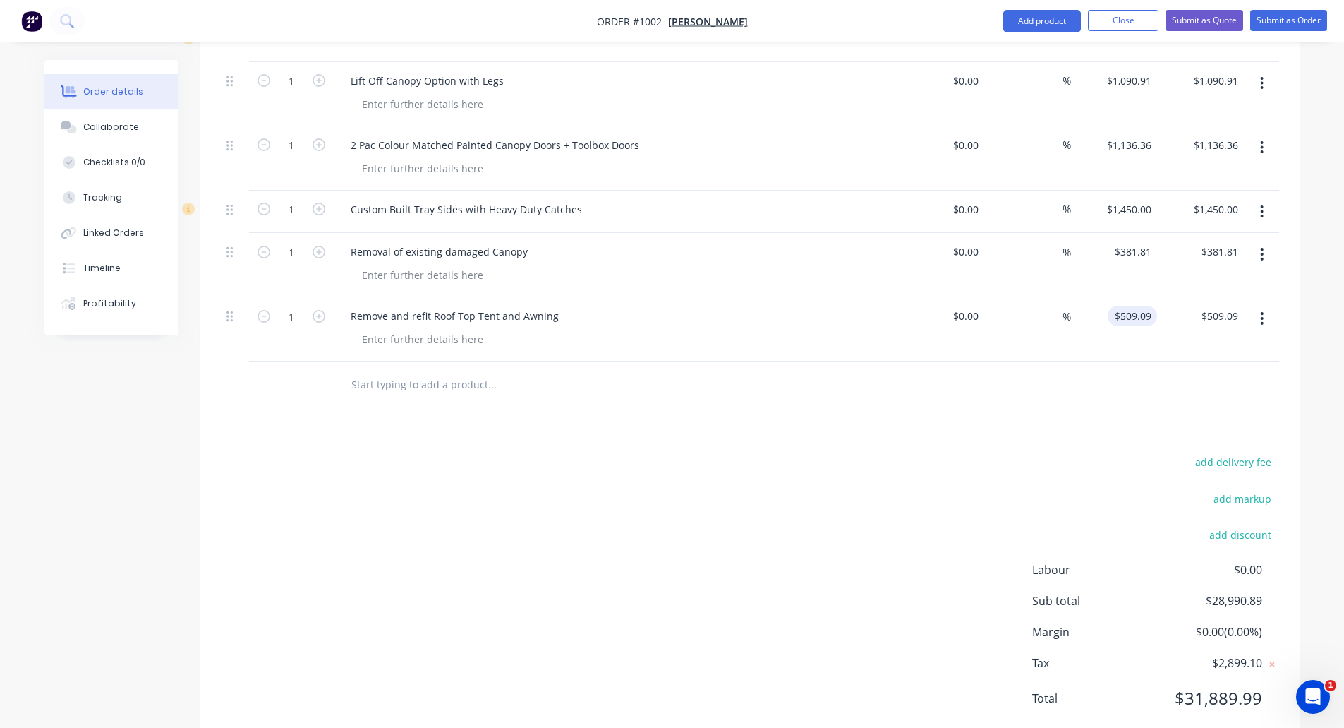
type input "509.09"
click at [1147, 306] on input "509.09" at bounding box center [1136, 316] width 44 height 20
click at [1147, 306] on input "509.09" at bounding box center [1138, 316] width 38 height 20
click at [1137, 306] on input "509.09" at bounding box center [1138, 316] width 38 height 20
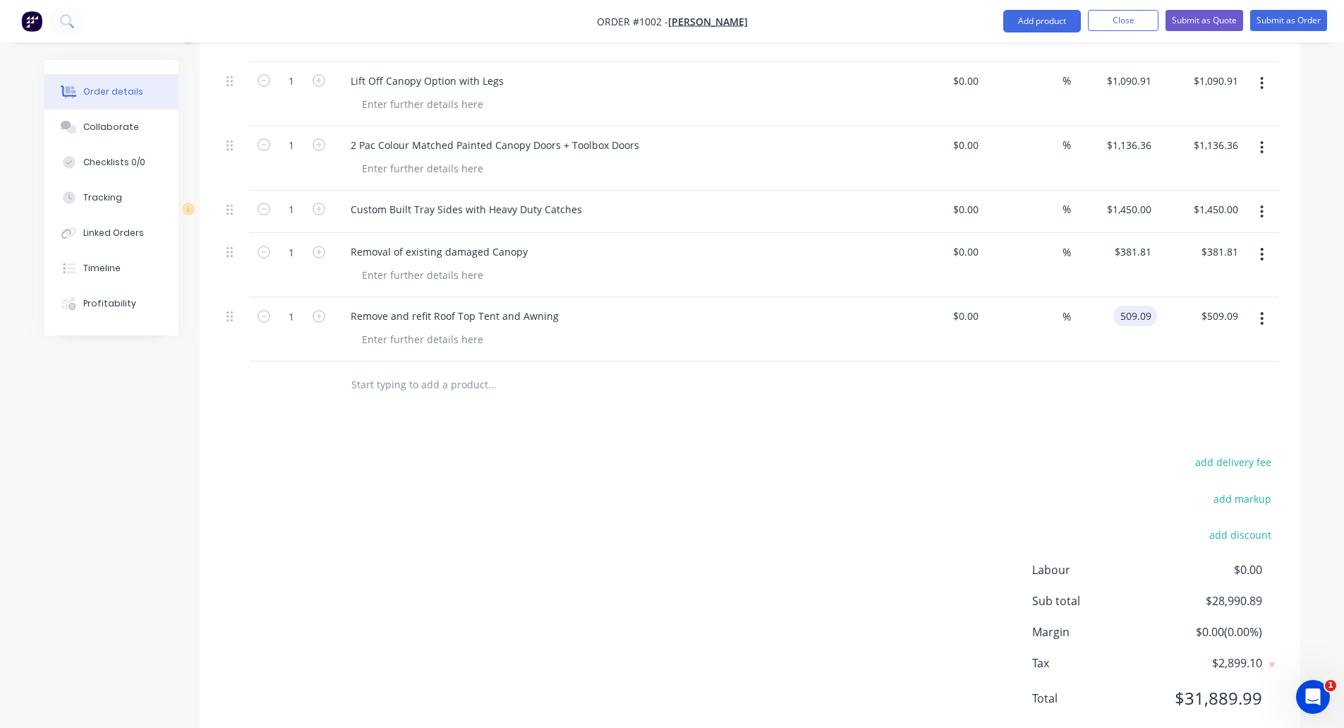
click at [1141, 306] on input "509.09" at bounding box center [1138, 316] width 38 height 20
type input "$509.10"
click at [442, 370] on input "text" at bounding box center [492, 384] width 282 height 28
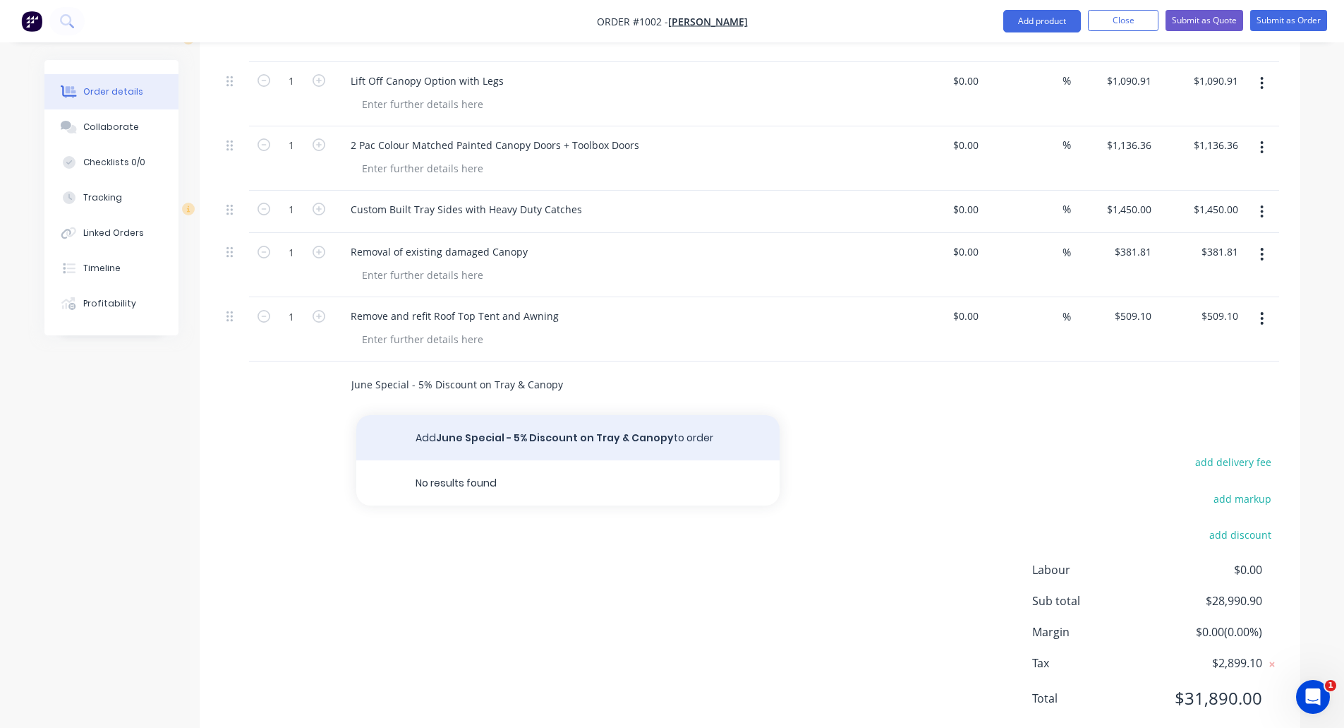
type input "June Special - 5% Discount on Tray & Canopy"
click at [450, 415] on button "Add June Special - 5% Discount on Tray & Canopy to order" at bounding box center [567, 437] width 423 height 45
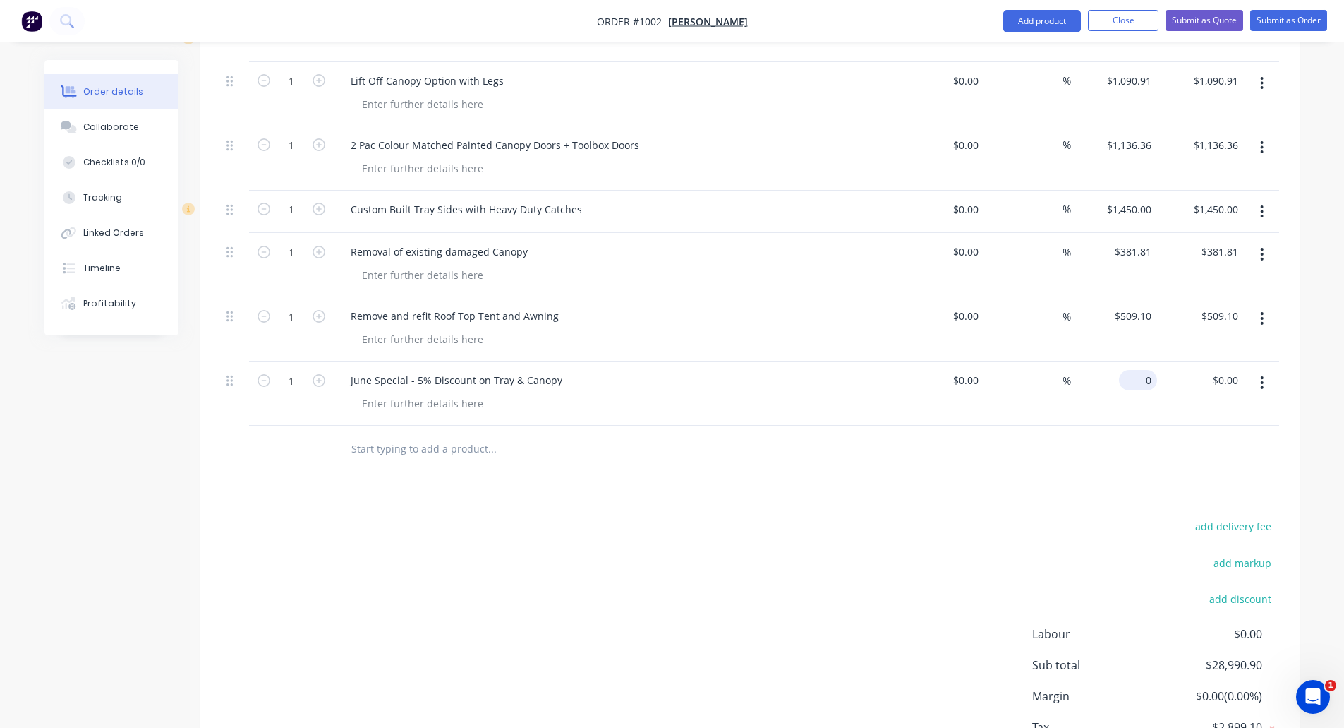
click at [1133, 361] on div "0 $0.00" at bounding box center [1114, 393] width 87 height 64
type input "$-1,195.50"
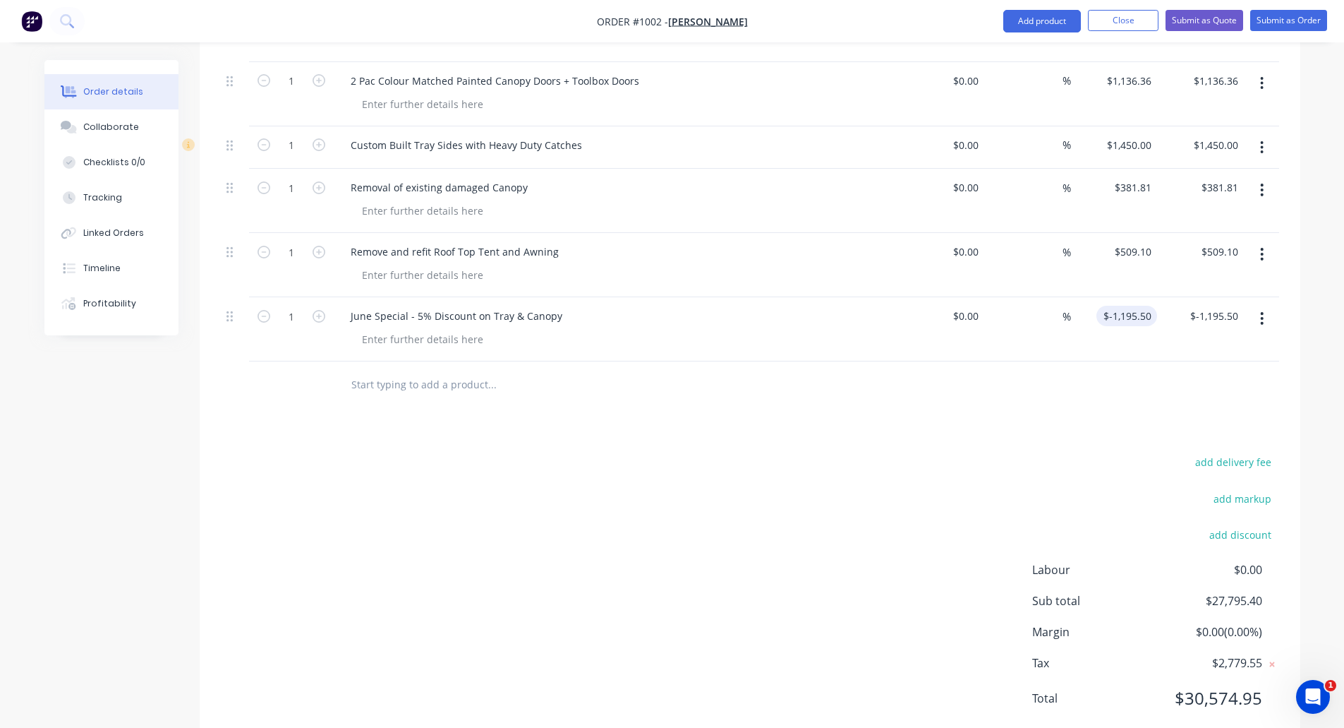
type input "-1195.50"
click at [1120, 306] on input "$-1,195.50" at bounding box center [1129, 316] width 55 height 20
type input "-1195.5"
type input "$-1,195.50"
type input "$-1,086.82"
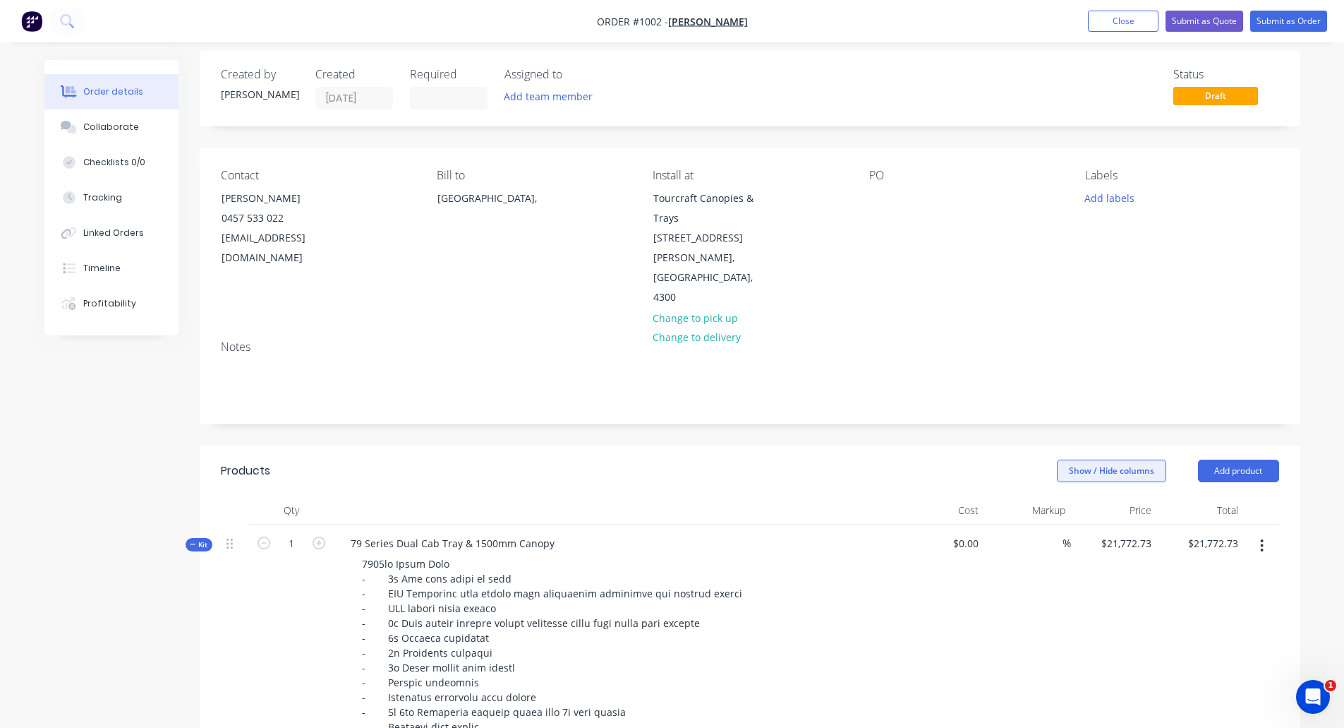
scroll to position [0, 0]
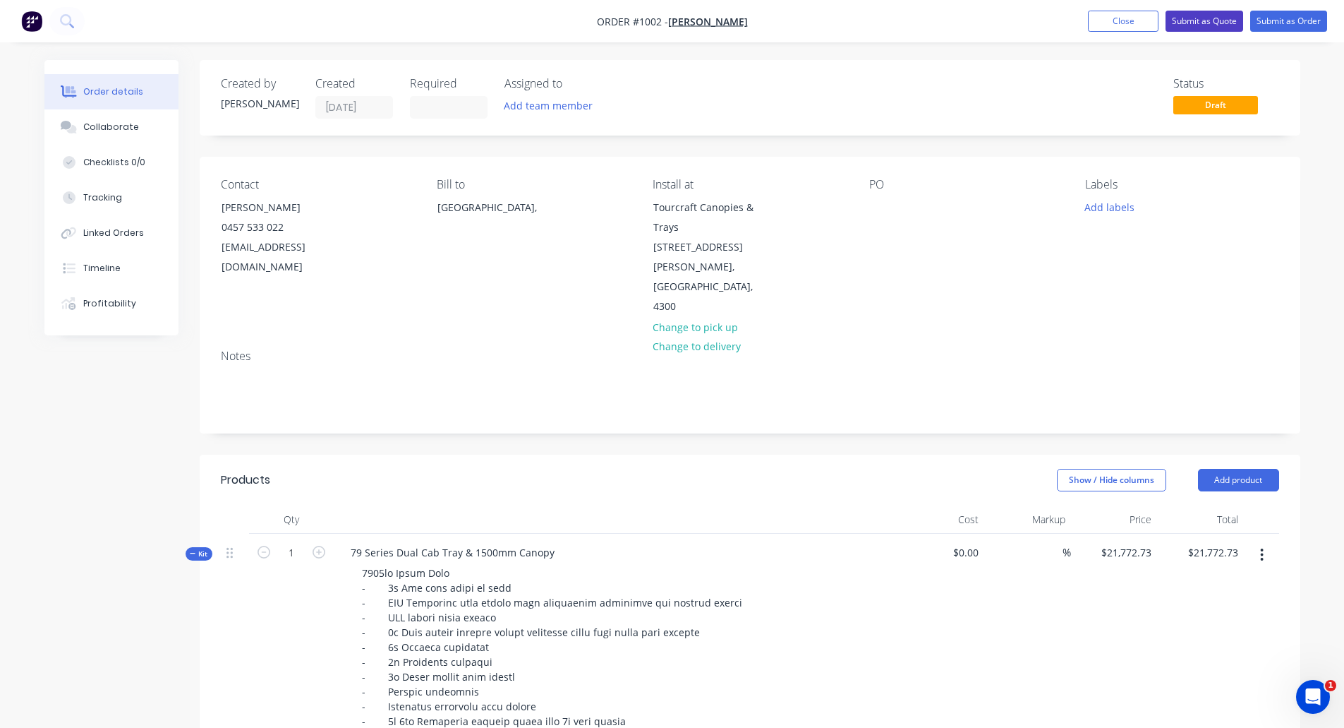
type input "$-1,086.82"
click at [1111, 15] on button "Close" at bounding box center [1123, 21] width 71 height 21
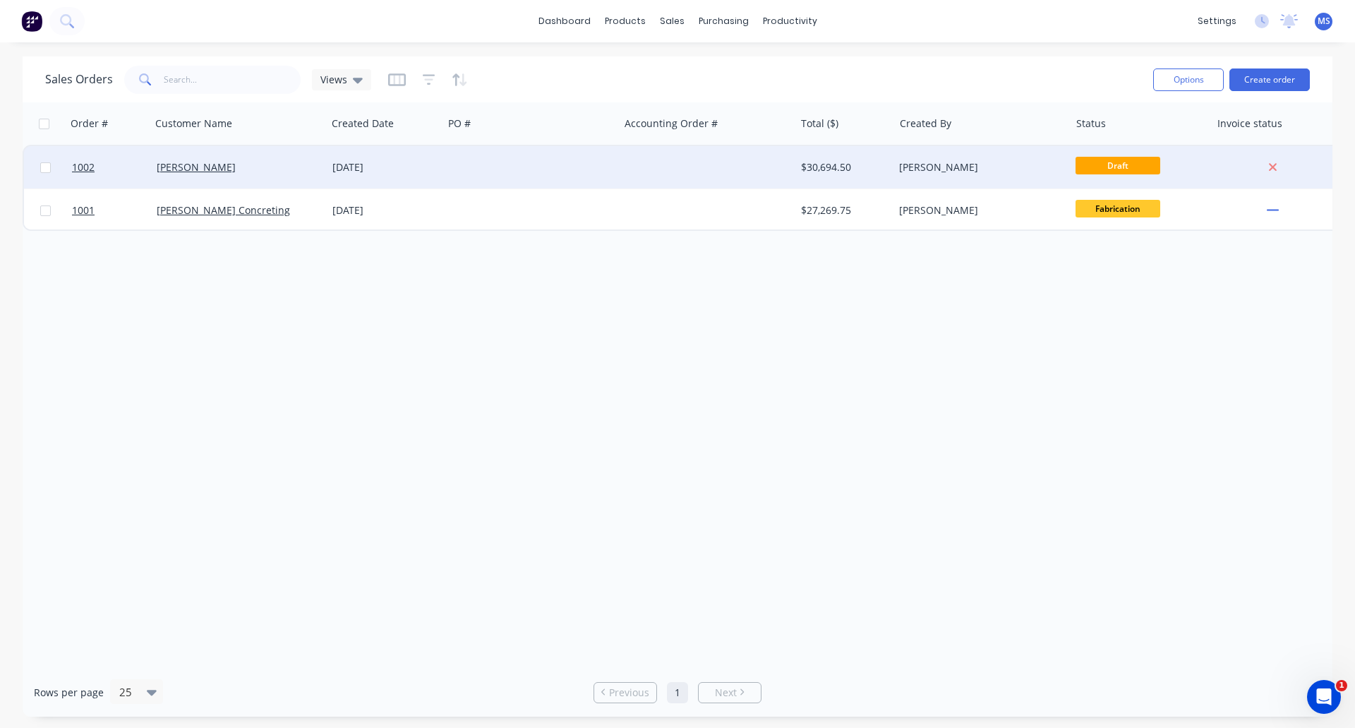
click at [1146, 172] on span "Draft" at bounding box center [1118, 166] width 85 height 18
click at [191, 163] on link "[PERSON_NAME]" at bounding box center [196, 166] width 79 height 13
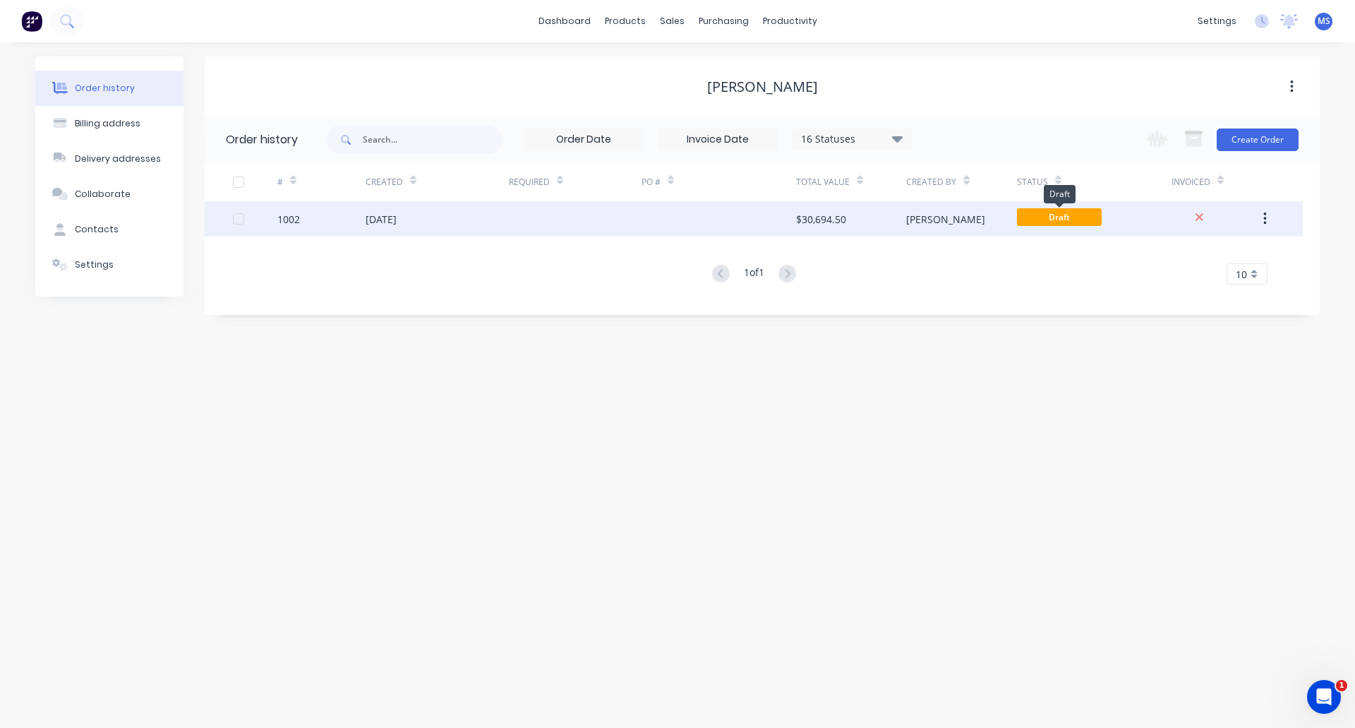
click at [1042, 211] on span "Draft" at bounding box center [1059, 217] width 85 height 18
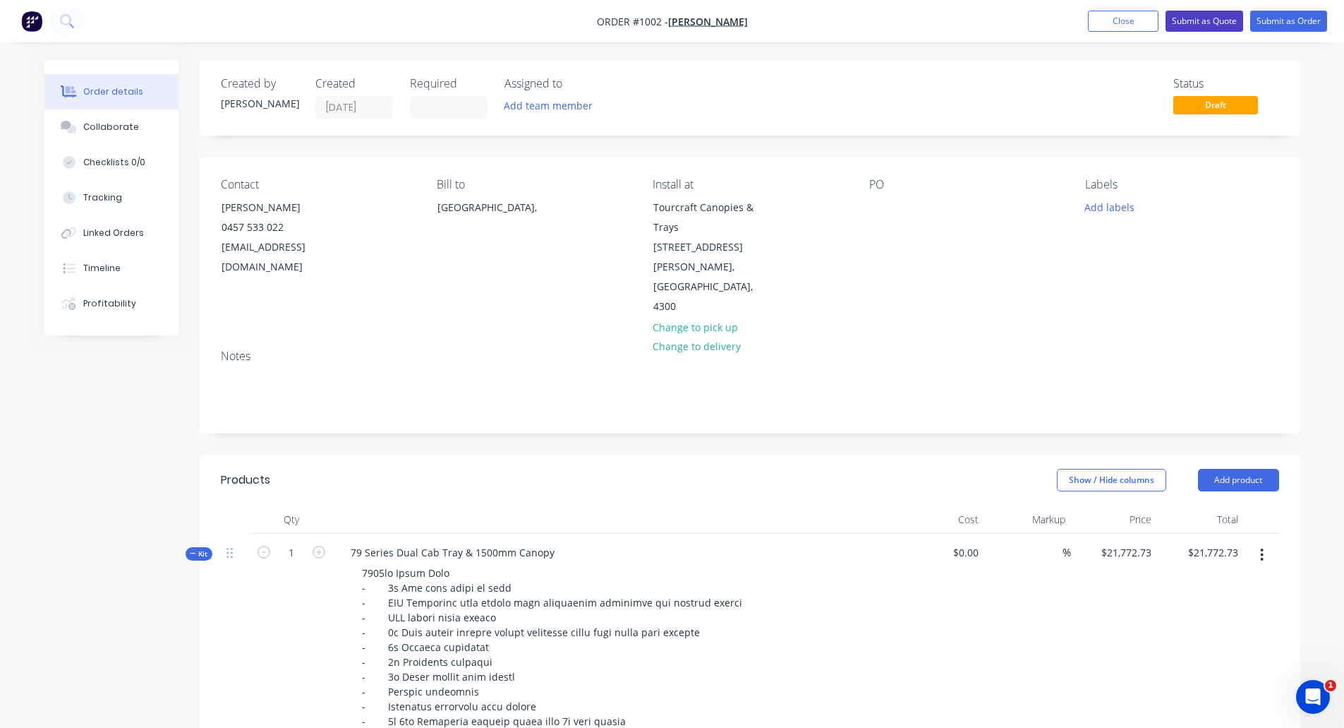
click at [1196, 17] on button "Submit as Quote" at bounding box center [1205, 21] width 78 height 21
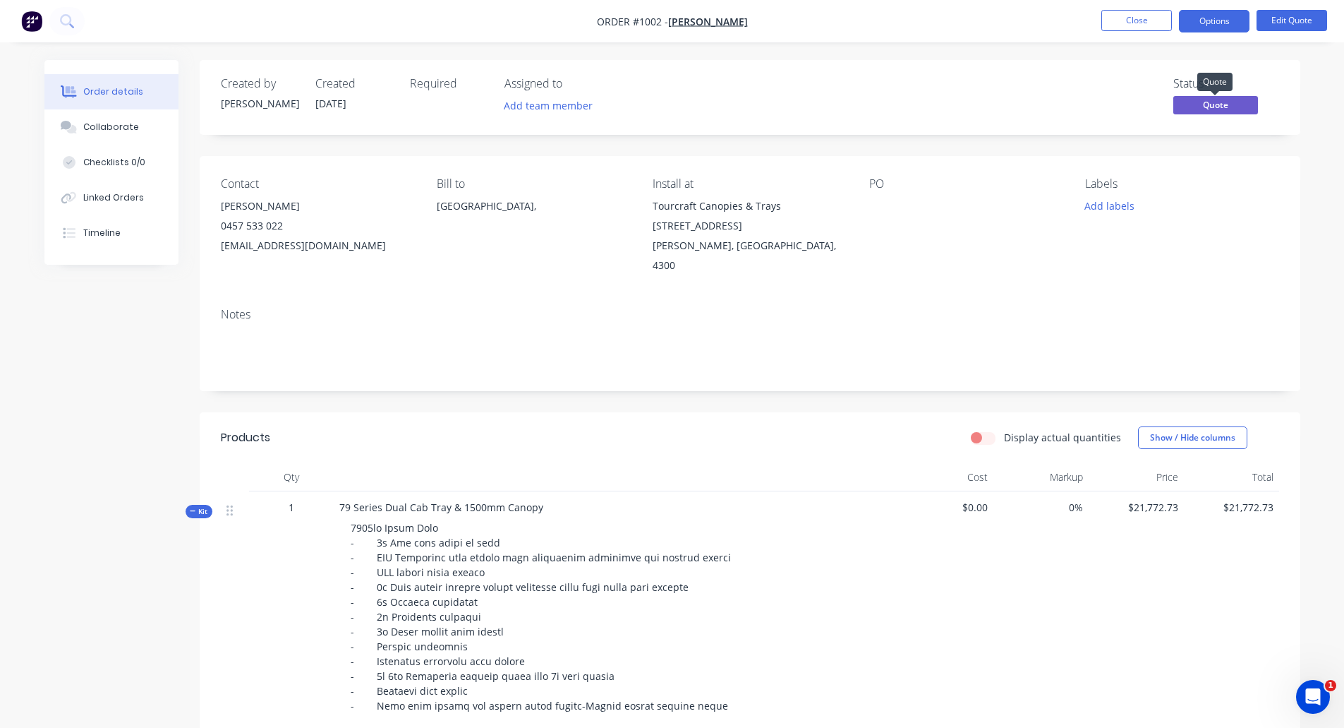
click at [1221, 101] on span "Quote" at bounding box center [1216, 105] width 85 height 18
click at [1044, 73] on div "Created by Monique Created 25/08/25 Required Assigned to Add team member Status…" at bounding box center [750, 97] width 1101 height 75
click at [1142, 25] on button "Close" at bounding box center [1137, 20] width 71 height 21
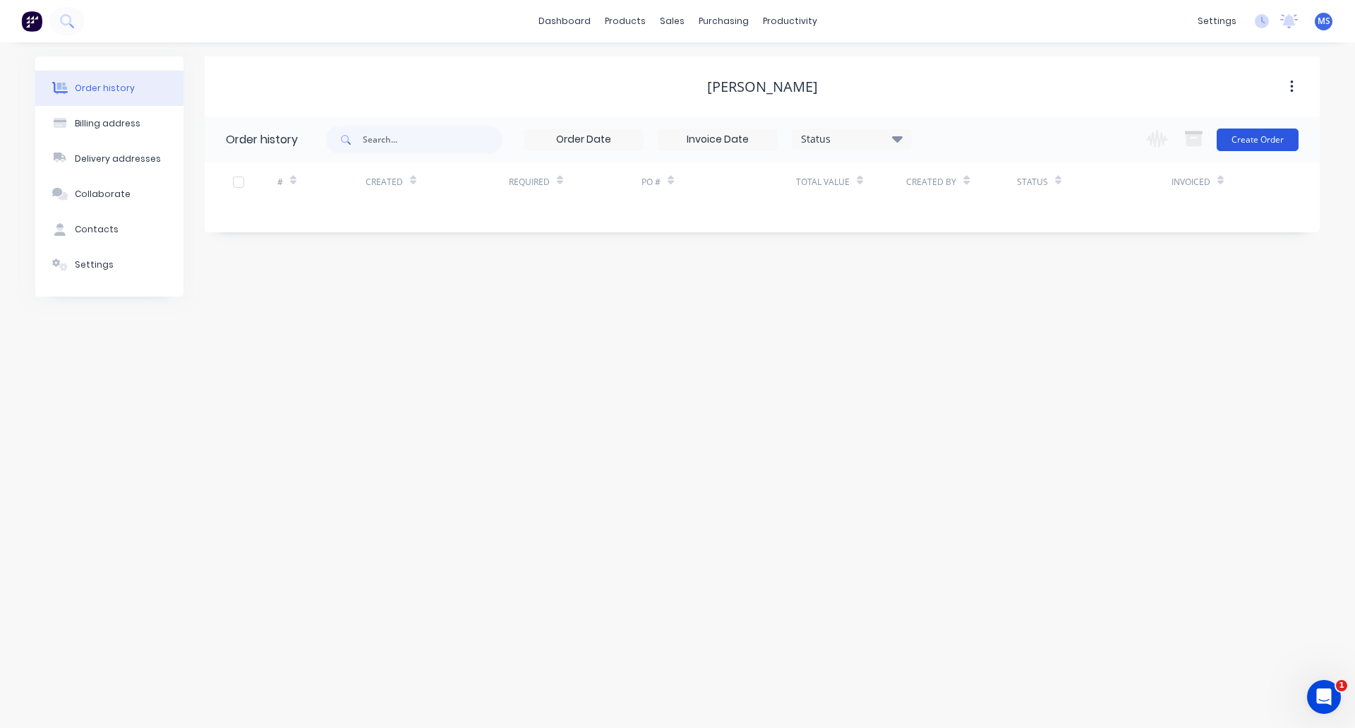
click at [1250, 143] on button "Create Order" at bounding box center [1258, 139] width 82 height 23
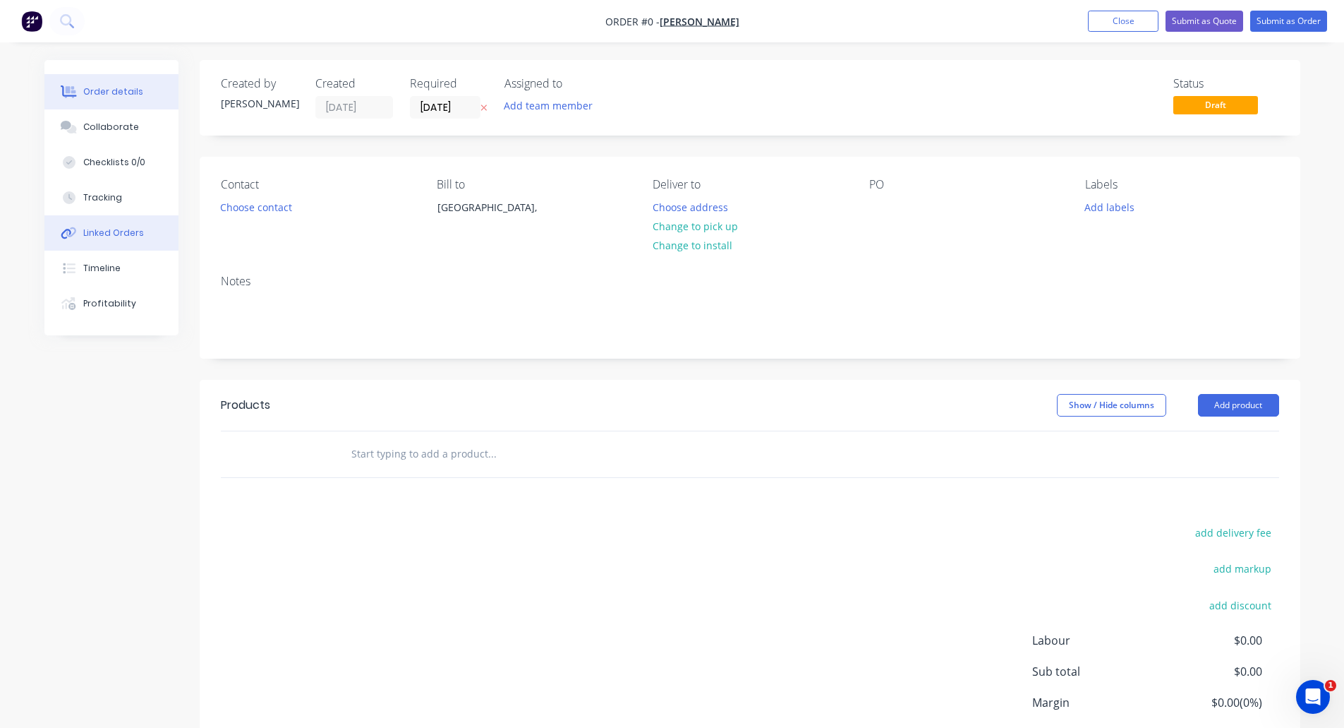
click at [97, 227] on div "Linked Orders" at bounding box center [113, 233] width 61 height 13
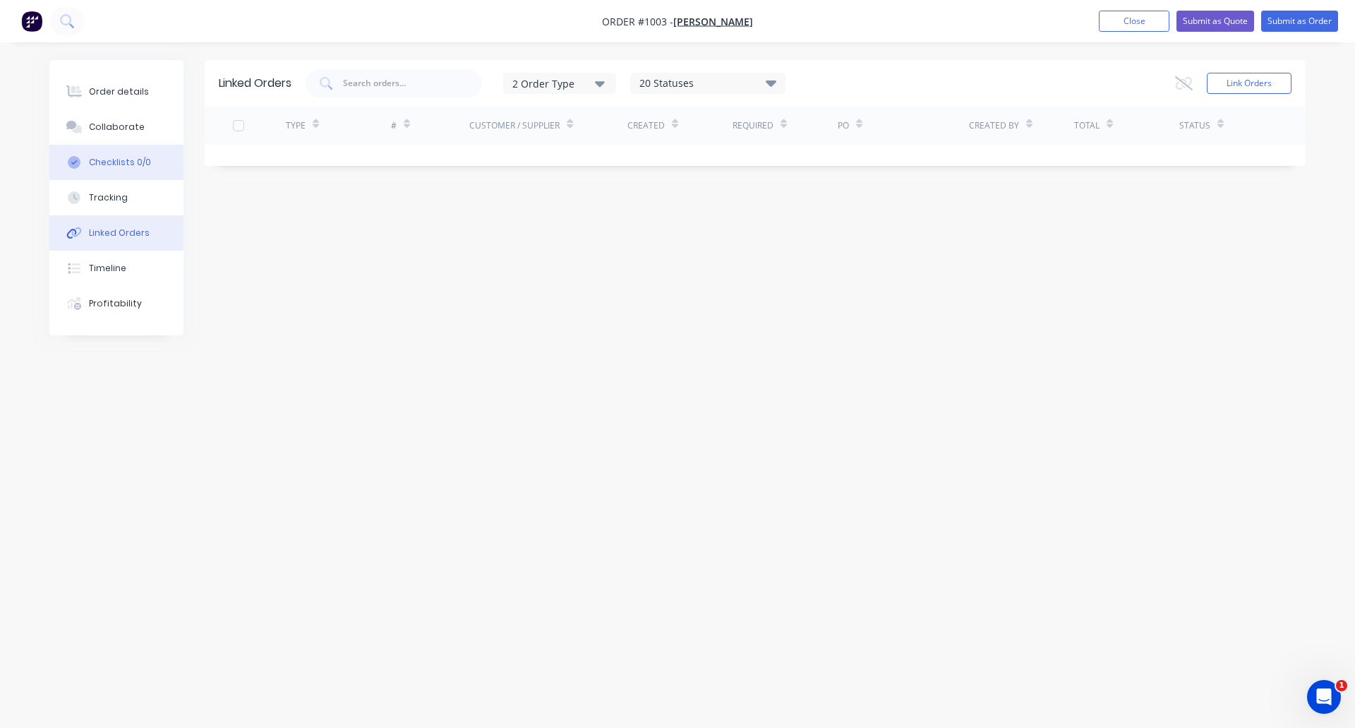
click at [118, 159] on div "Checklists 0/0" at bounding box center [120, 162] width 62 height 13
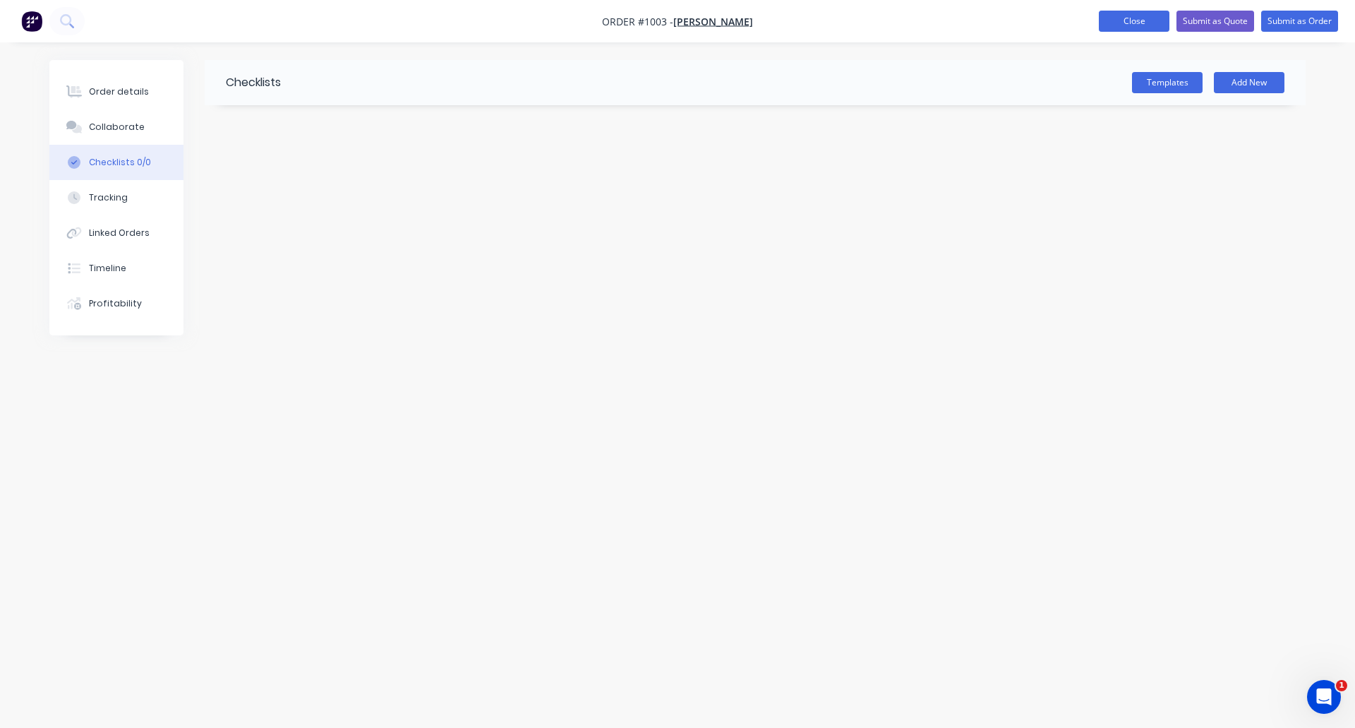
click at [1128, 19] on button "Close" at bounding box center [1134, 21] width 71 height 21
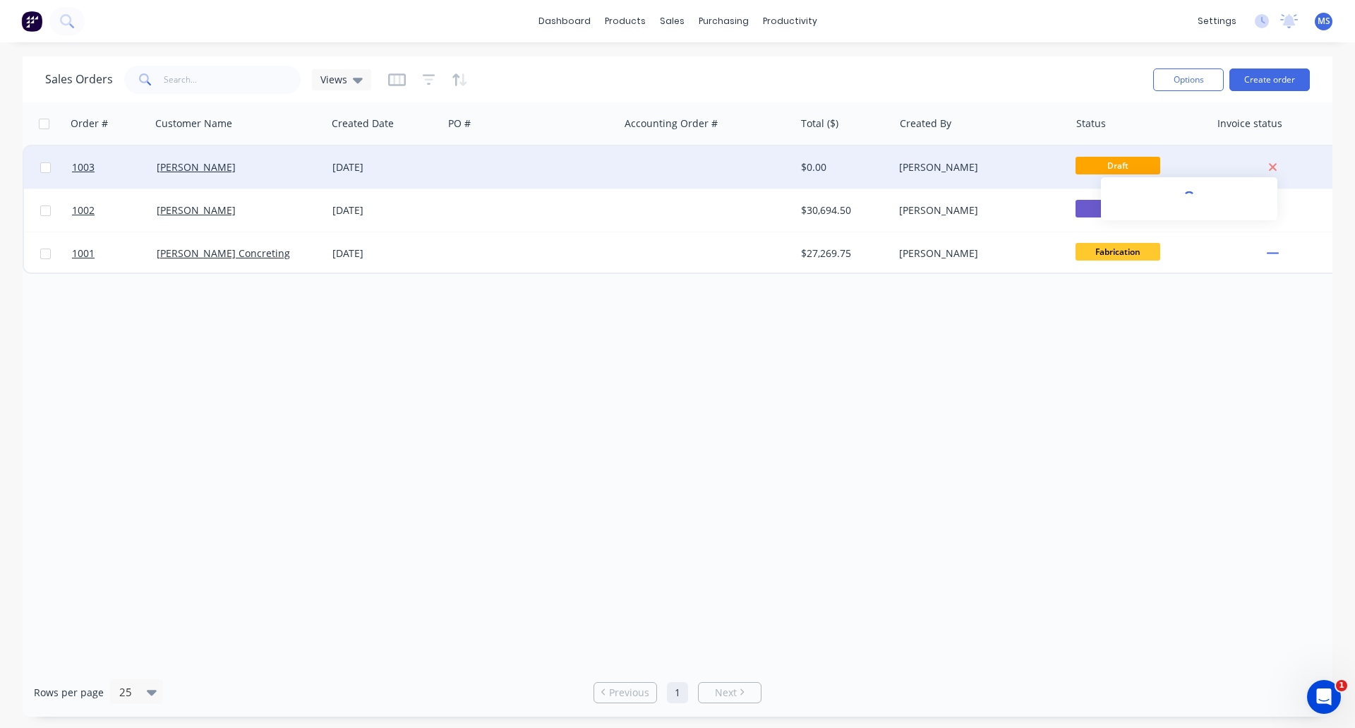
click at [1272, 167] on icon at bounding box center [1273, 168] width 8 height 8
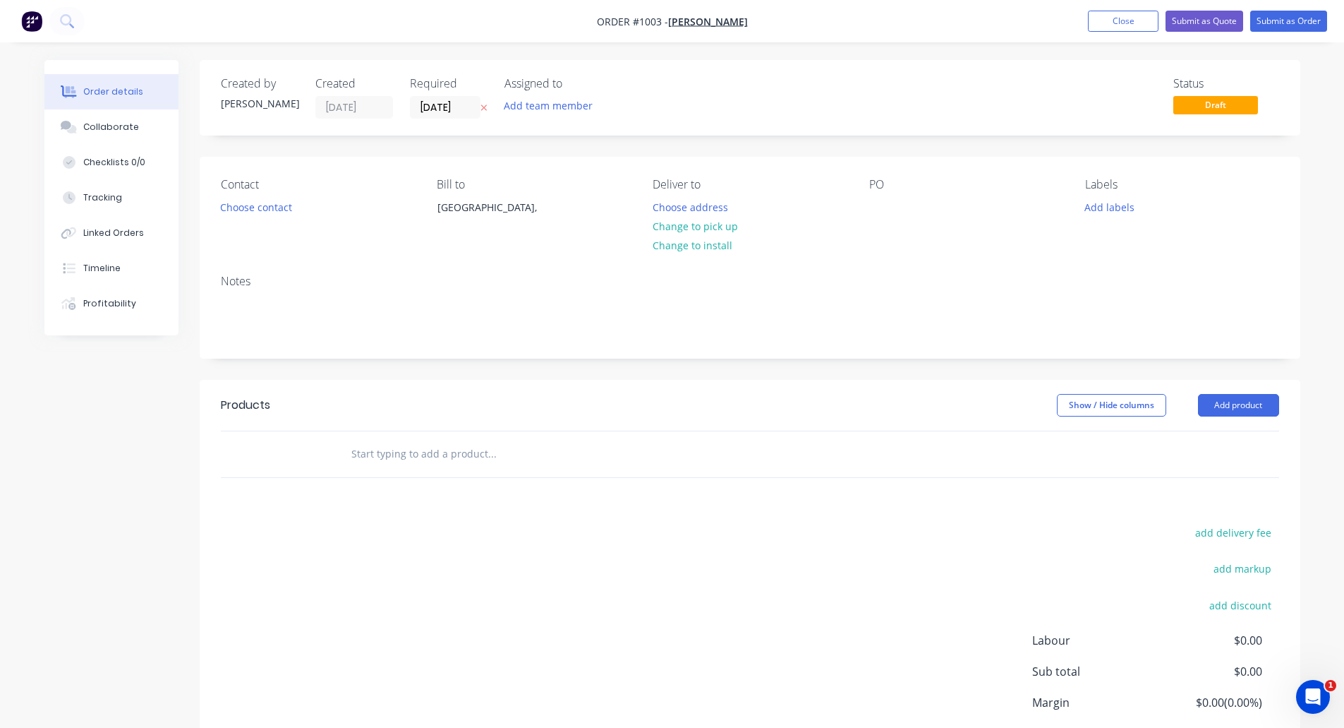
click at [486, 105] on icon at bounding box center [484, 108] width 6 height 6
click at [699, 21] on span "[PERSON_NAME]" at bounding box center [708, 21] width 80 height 13
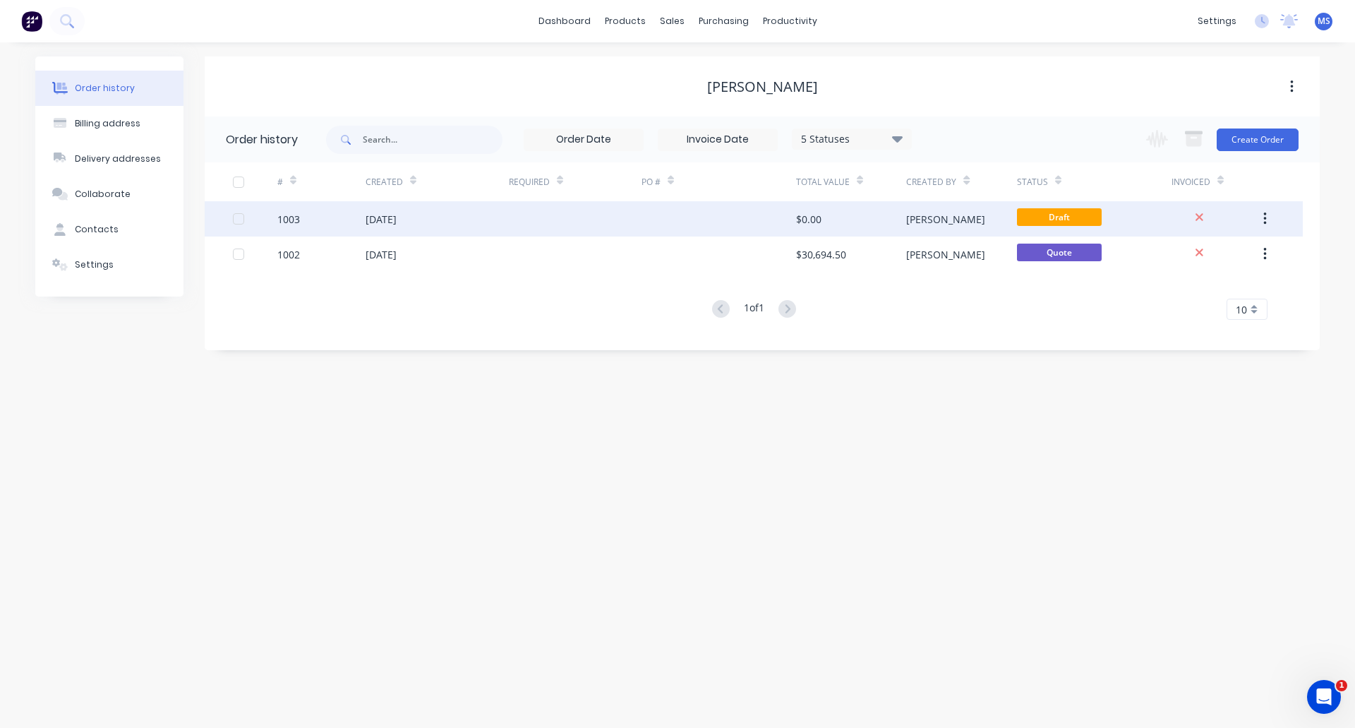
click at [243, 219] on div at bounding box center [238, 219] width 28 height 28
click at [1266, 212] on icon "button" at bounding box center [1265, 219] width 4 height 16
click at [1253, 183] on div "Invoiced" at bounding box center [1215, 181] width 88 height 39
click at [1200, 216] on icon at bounding box center [1199, 217] width 8 height 8
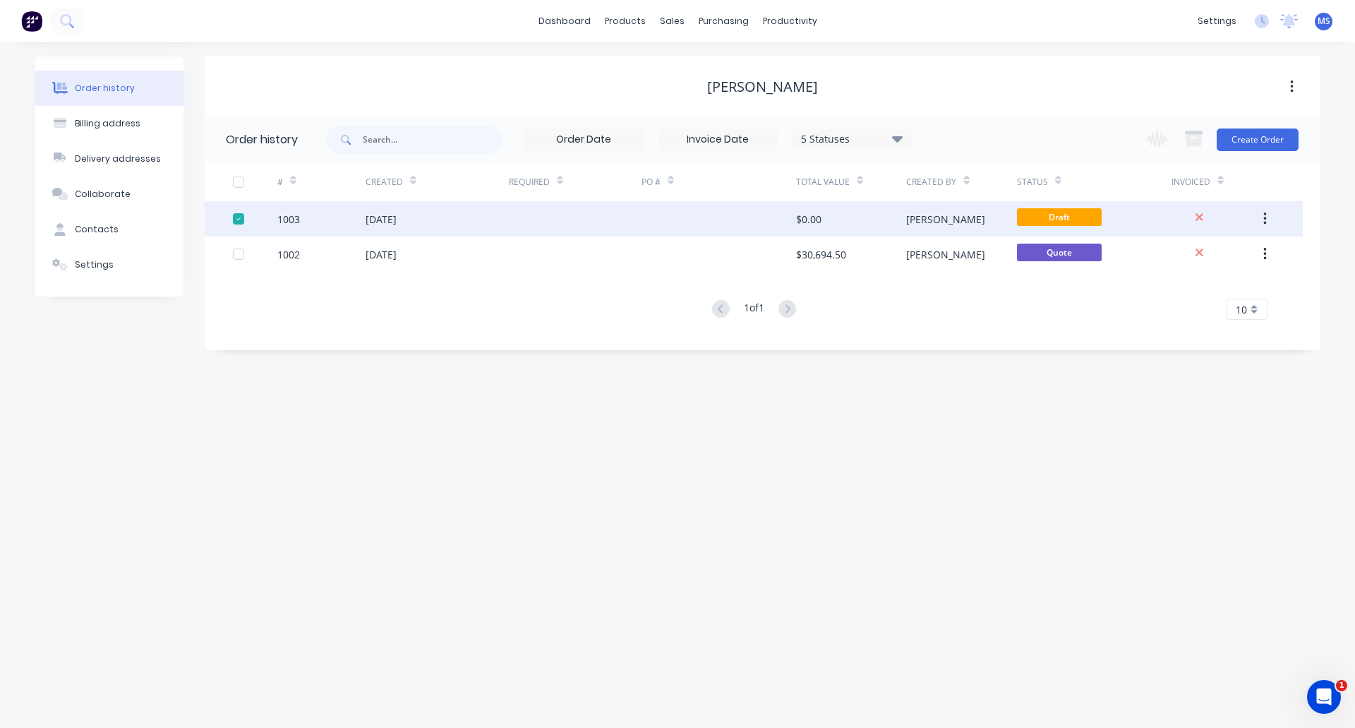
click at [1265, 215] on icon "button" at bounding box center [1264, 218] width 3 height 13
click at [1045, 215] on span "Draft" at bounding box center [1059, 217] width 85 height 18
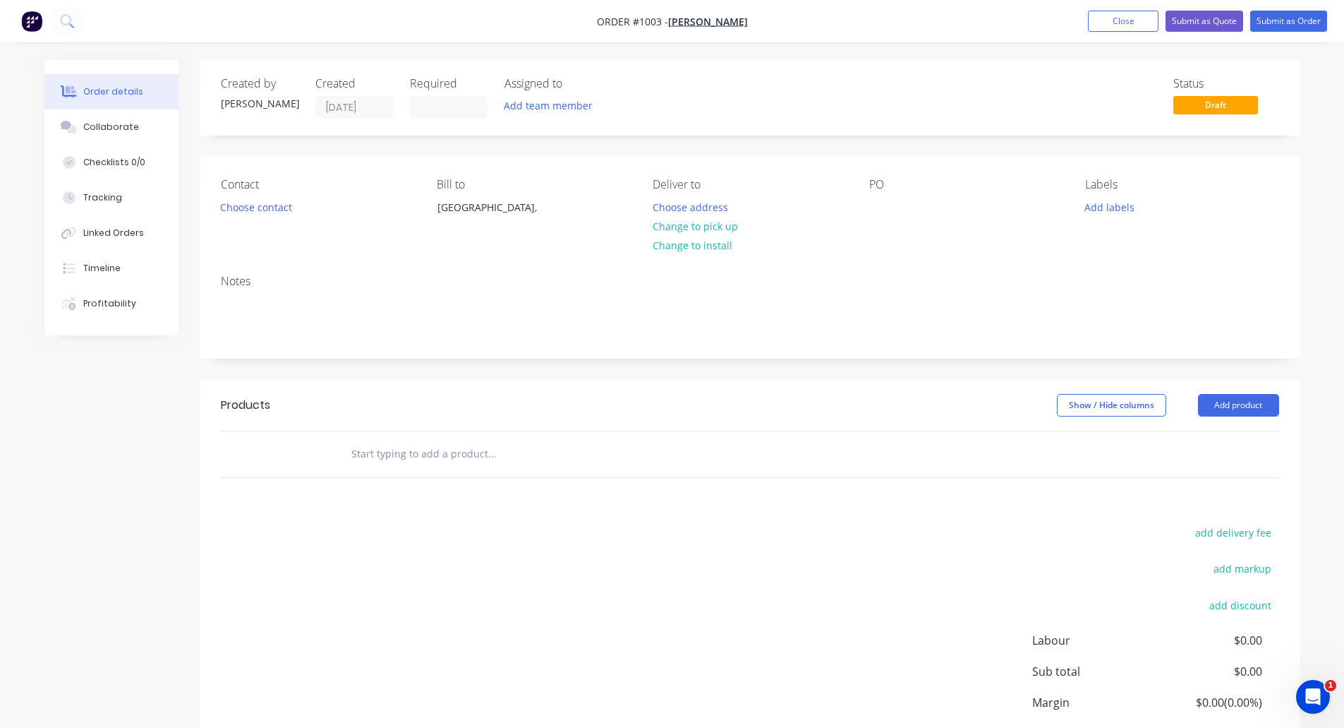
click at [1249, 106] on span "Draft" at bounding box center [1216, 105] width 85 height 18
click at [1095, 16] on button "Close" at bounding box center [1123, 21] width 71 height 21
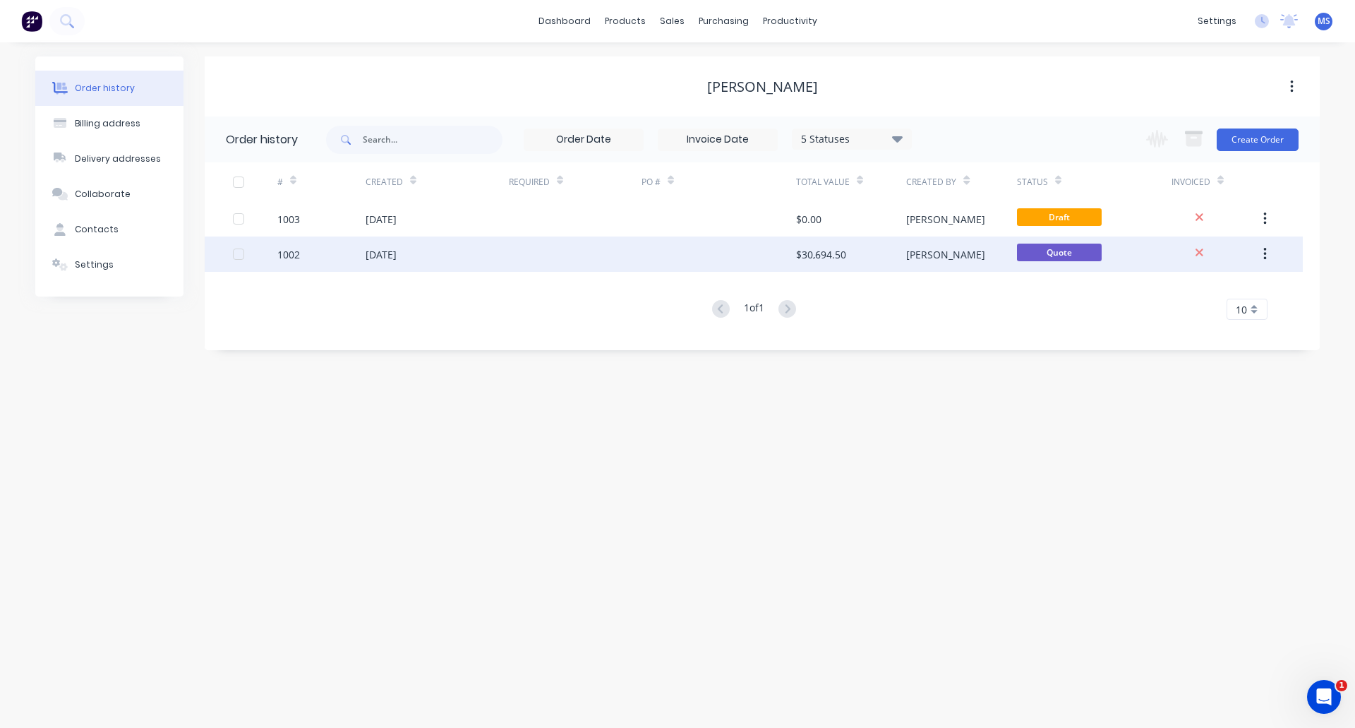
click at [1270, 253] on button "button" at bounding box center [1264, 253] width 33 height 25
click at [1064, 238] on div "Quote" at bounding box center [1058, 229] width 35 height 18
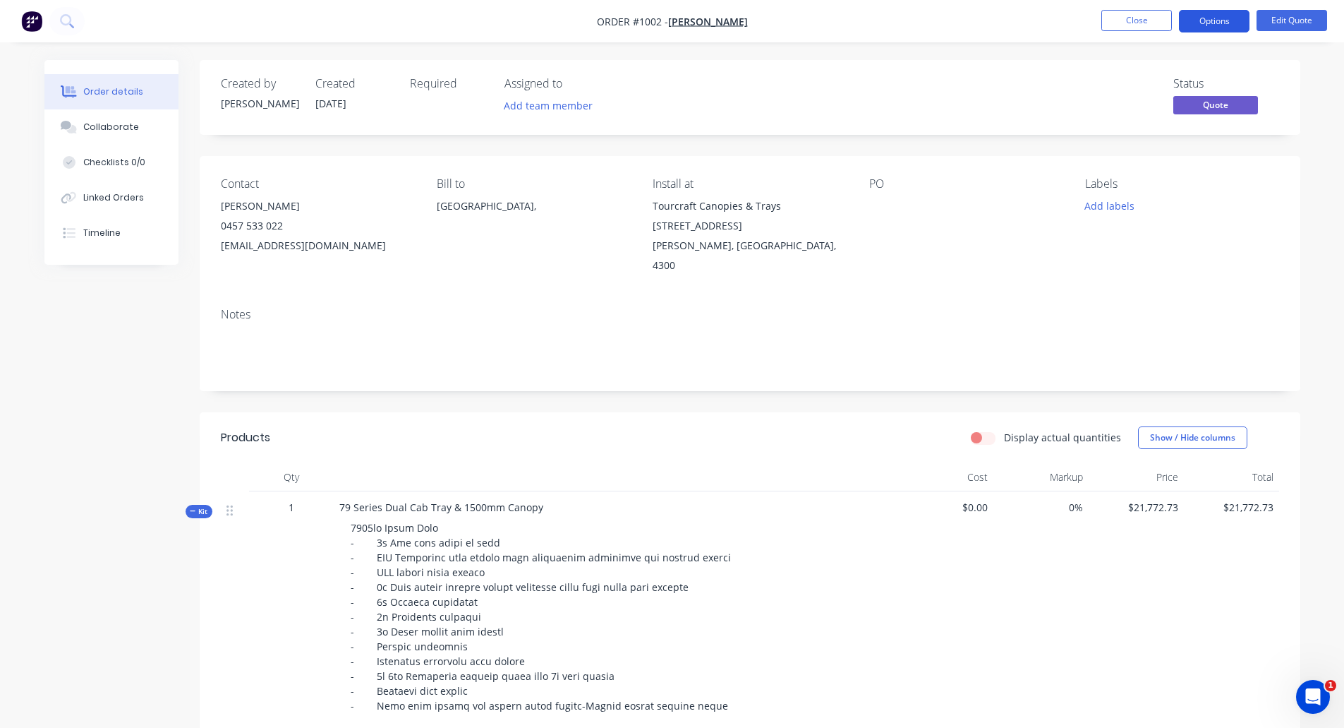
click at [1223, 29] on button "Options" at bounding box center [1214, 21] width 71 height 23
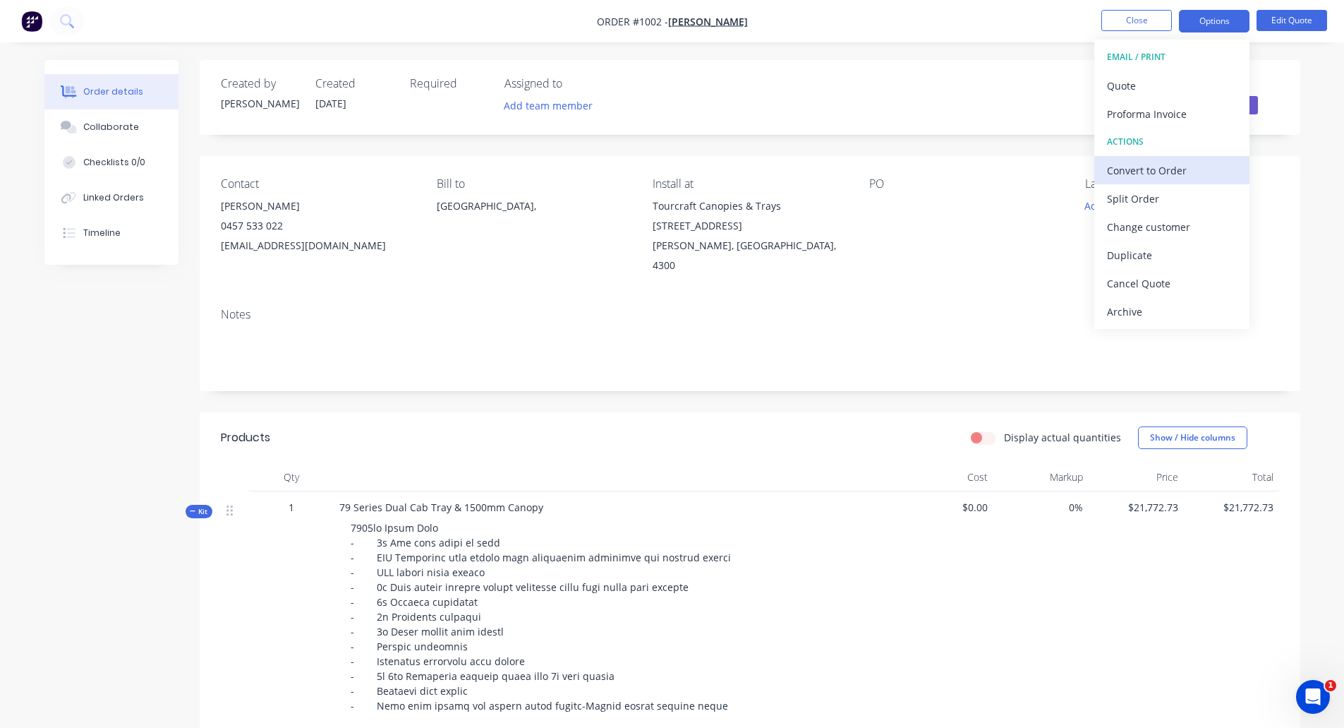
click at [1170, 166] on div "Convert to Order" at bounding box center [1172, 170] width 130 height 20
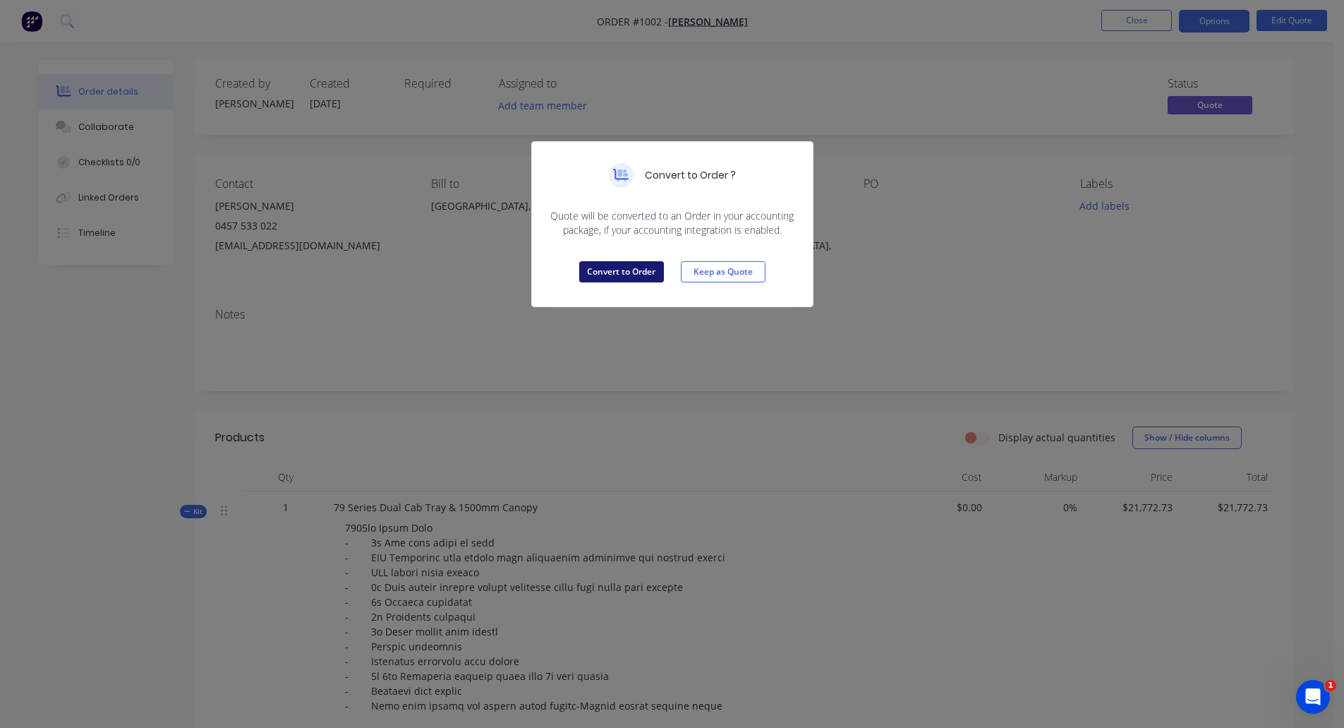
click at [617, 265] on button "Convert to Order" at bounding box center [621, 271] width 85 height 21
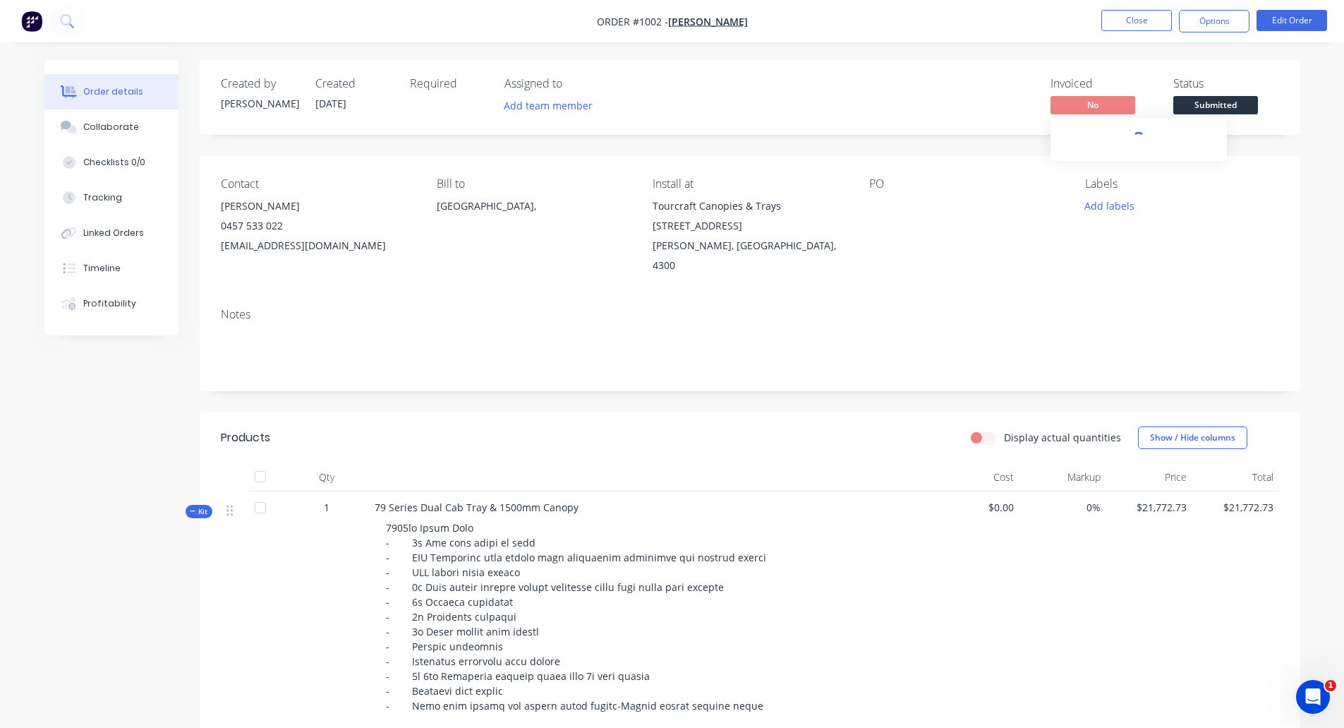
click at [1093, 97] on span "No" at bounding box center [1093, 105] width 85 height 18
click at [1107, 110] on span "No" at bounding box center [1093, 105] width 85 height 18
click at [1222, 24] on button "Options" at bounding box center [1214, 21] width 71 height 23
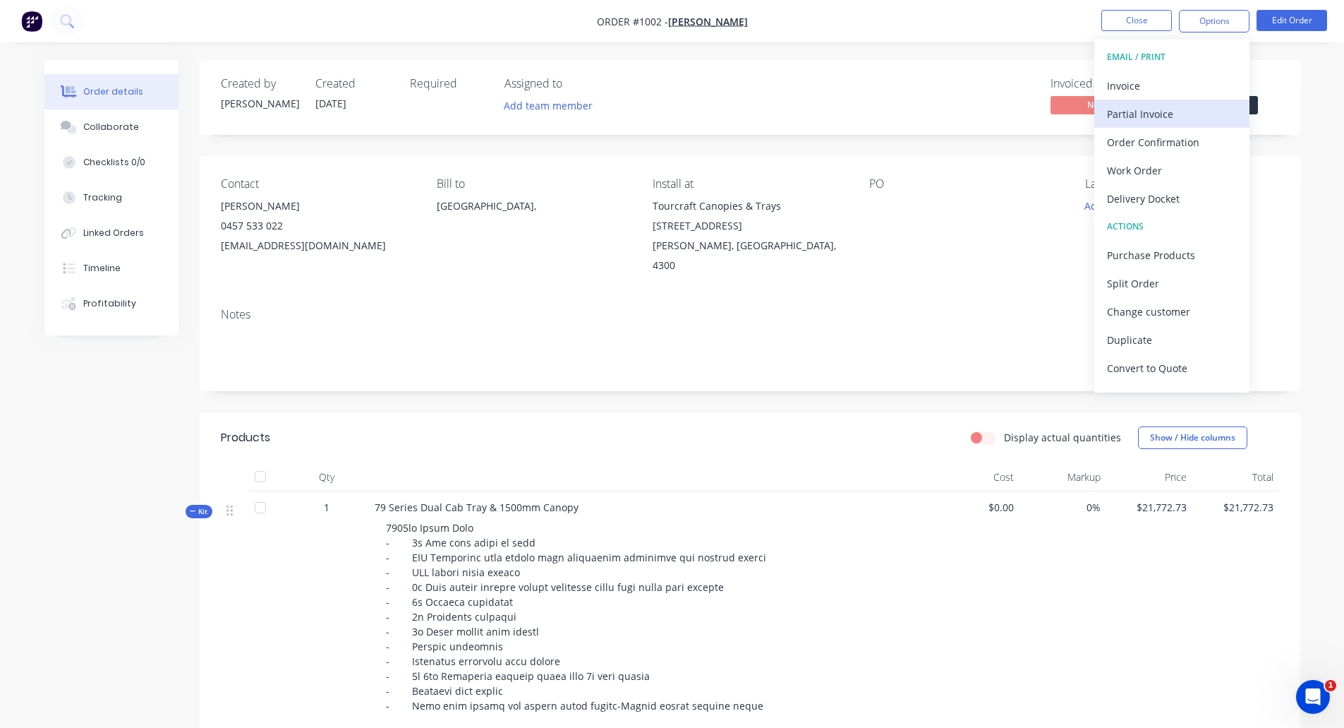
click at [1165, 104] on div "Partial Invoice" at bounding box center [1172, 114] width 130 height 20
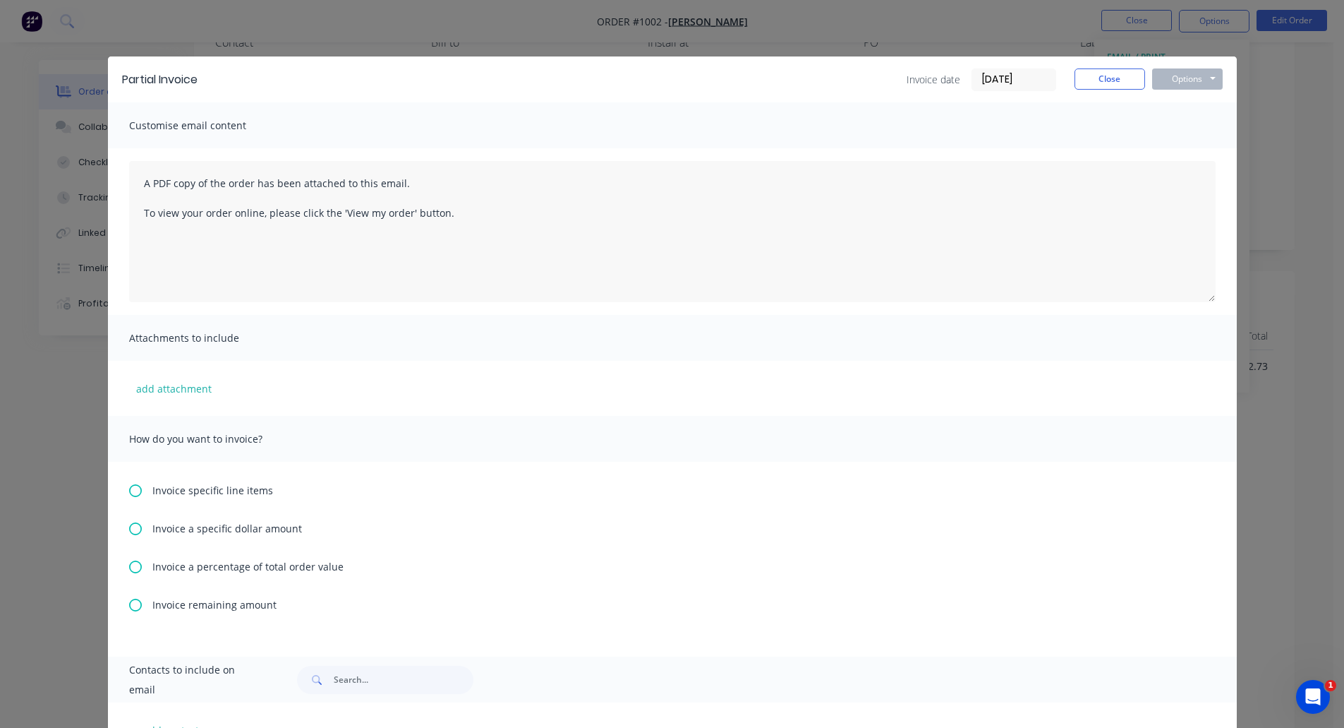
click at [1031, 79] on input "[DATE]" at bounding box center [1013, 79] width 83 height 21
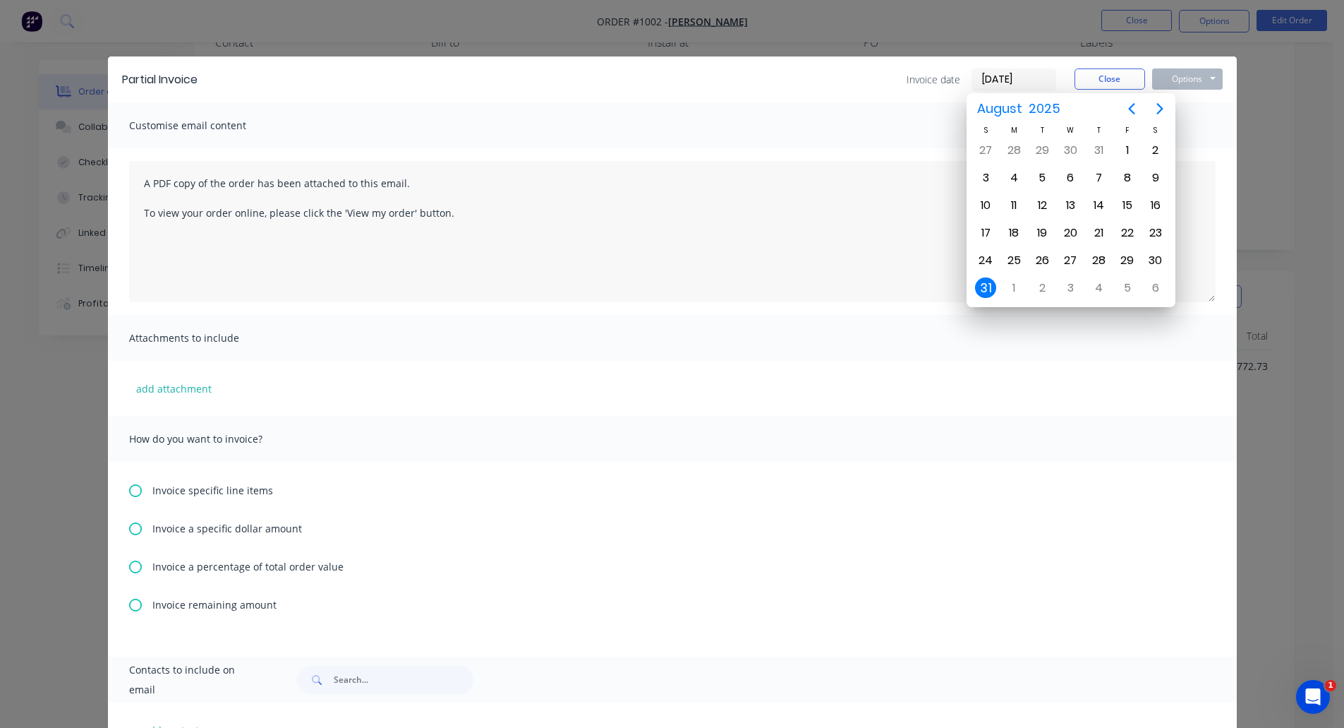
drag, startPoint x: 1035, startPoint y: 78, endPoint x: 946, endPoint y: 80, distance: 89.6
click at [946, 80] on div "Invoice date 31/08/25" at bounding box center [982, 79] width 150 height 23
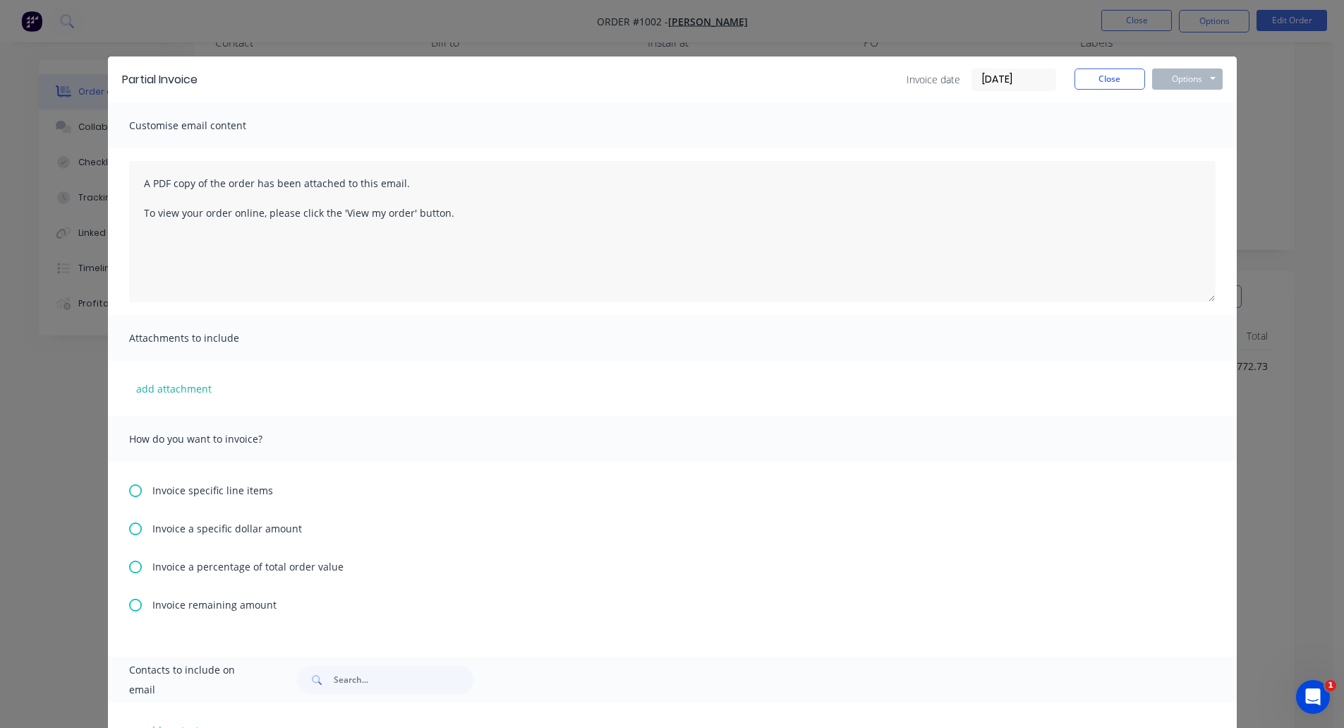
click at [1030, 83] on input "[DATE]" at bounding box center [1013, 79] width 83 height 21
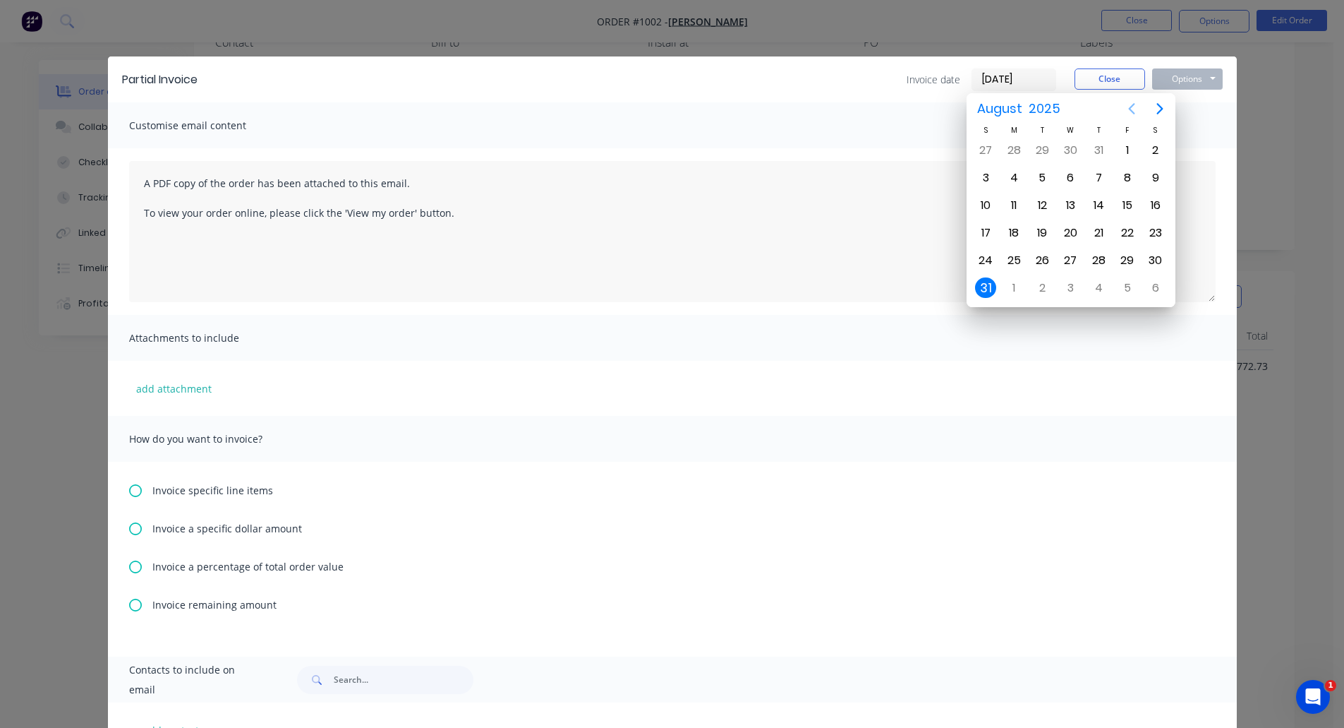
click at [1134, 107] on icon "Previous page" at bounding box center [1131, 108] width 17 height 17
click at [1018, 208] on div "14" at bounding box center [1014, 205] width 21 height 21
type input "14/07/25"
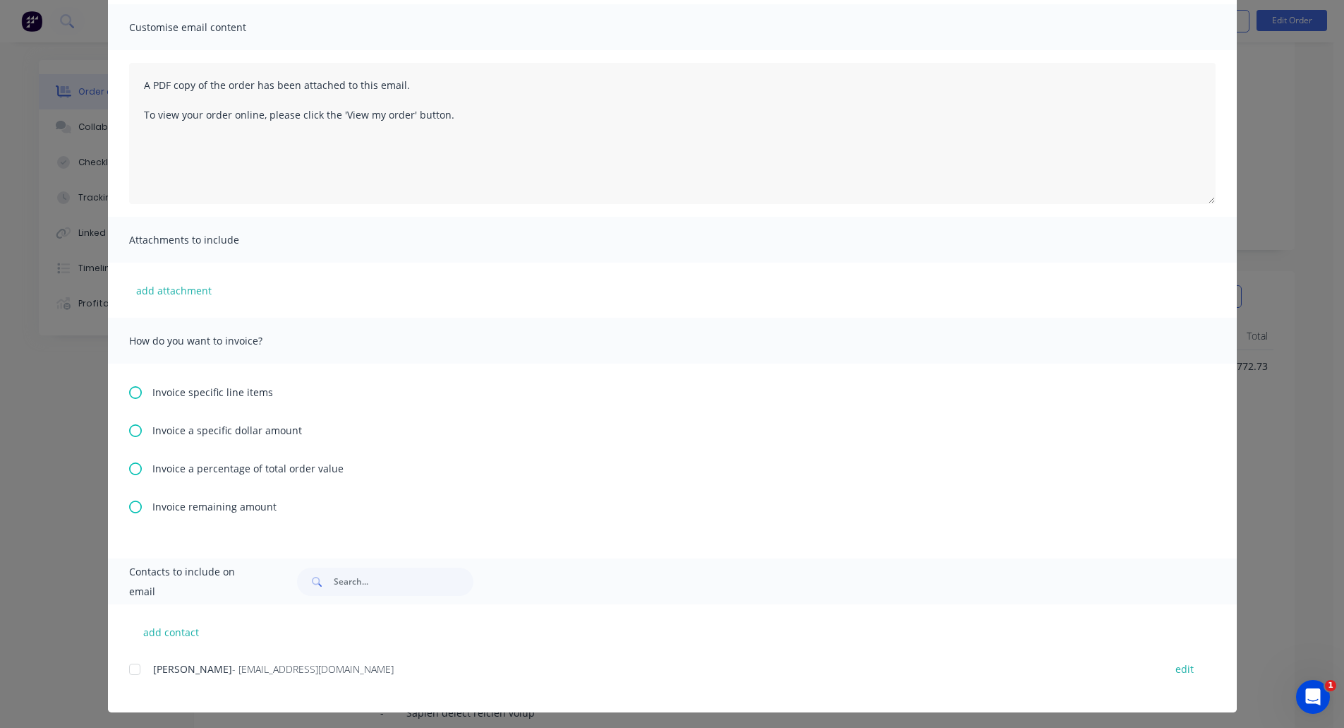
scroll to position [102, 0]
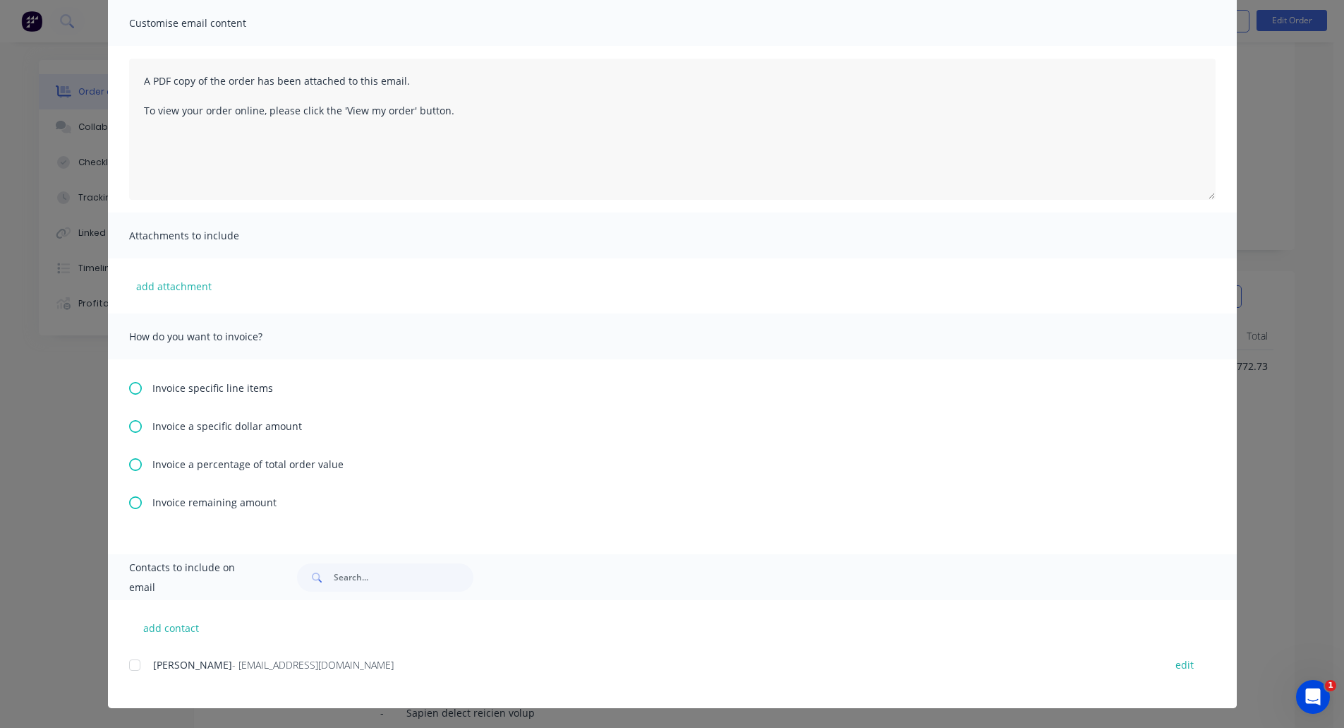
click at [132, 464] on icon at bounding box center [135, 464] width 13 height 13
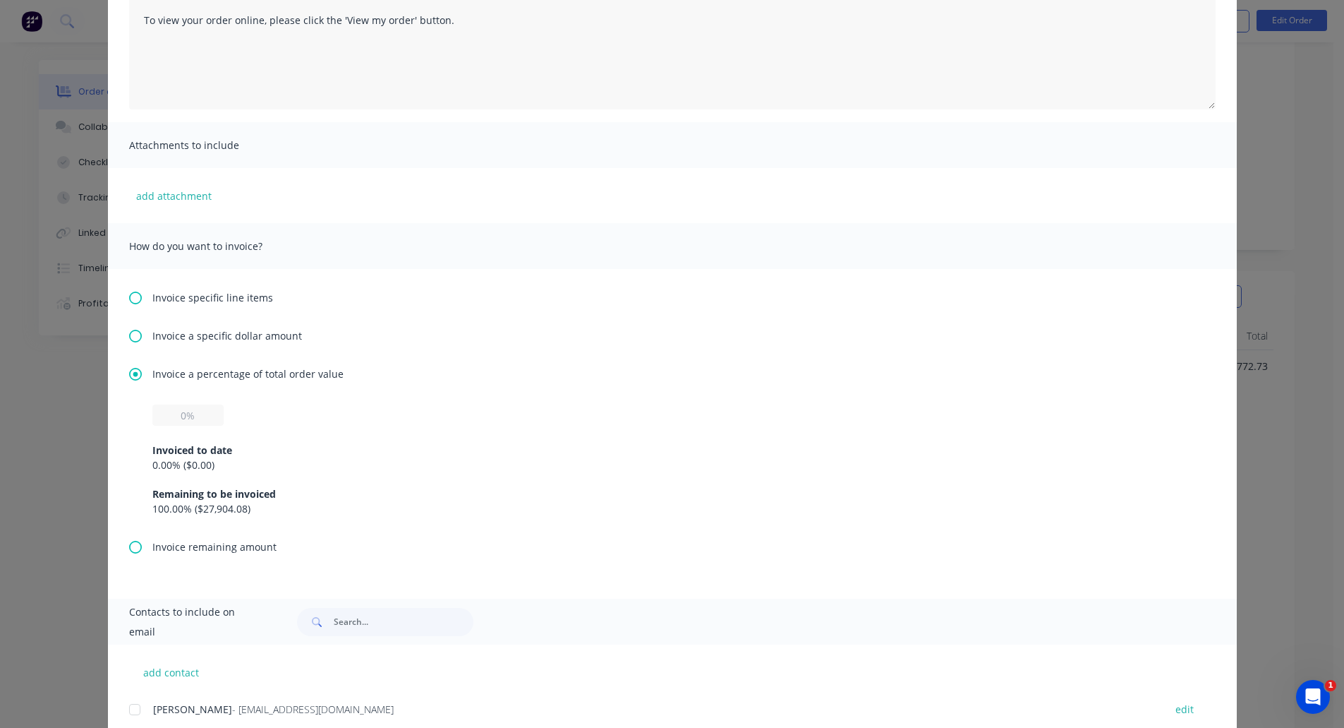
scroll to position [237, 0]
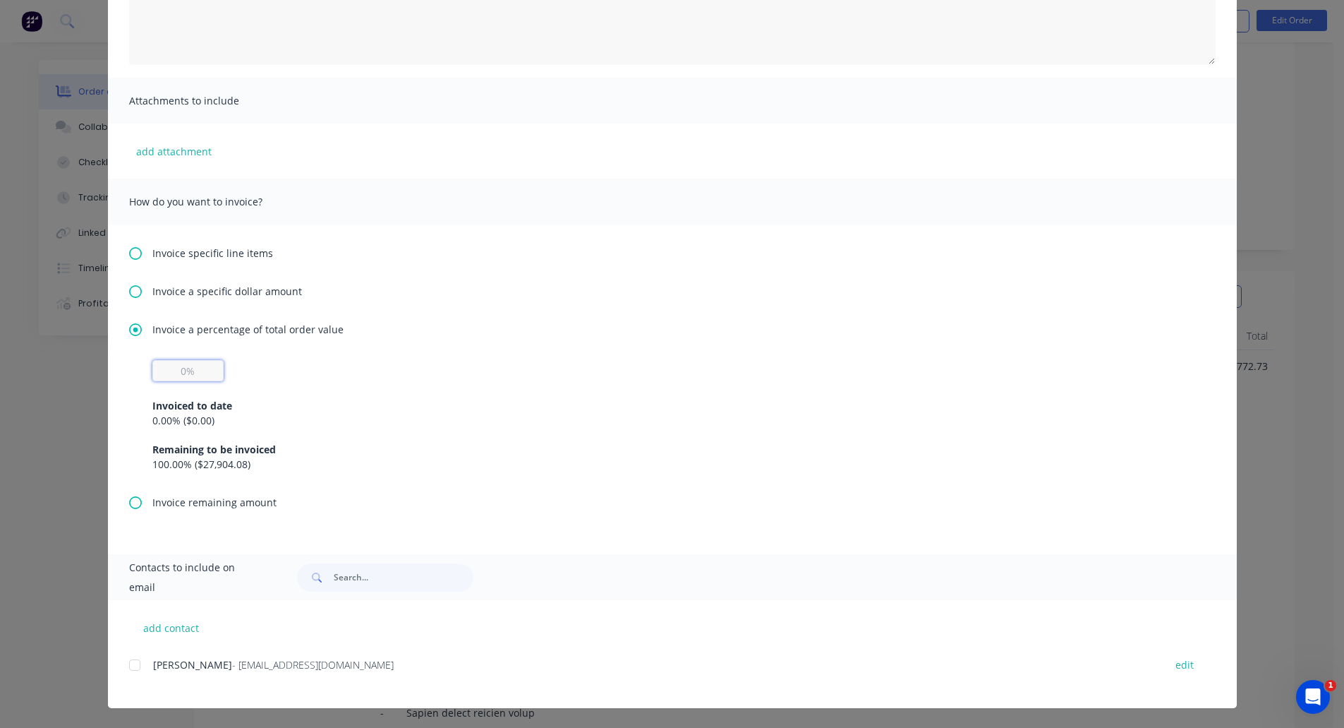
click at [185, 373] on input "text" at bounding box center [187, 370] width 71 height 21
type input "50%"
click at [205, 368] on input "50%" at bounding box center [187, 370] width 71 height 21
click at [168, 622] on button "add contact" at bounding box center [171, 627] width 85 height 21
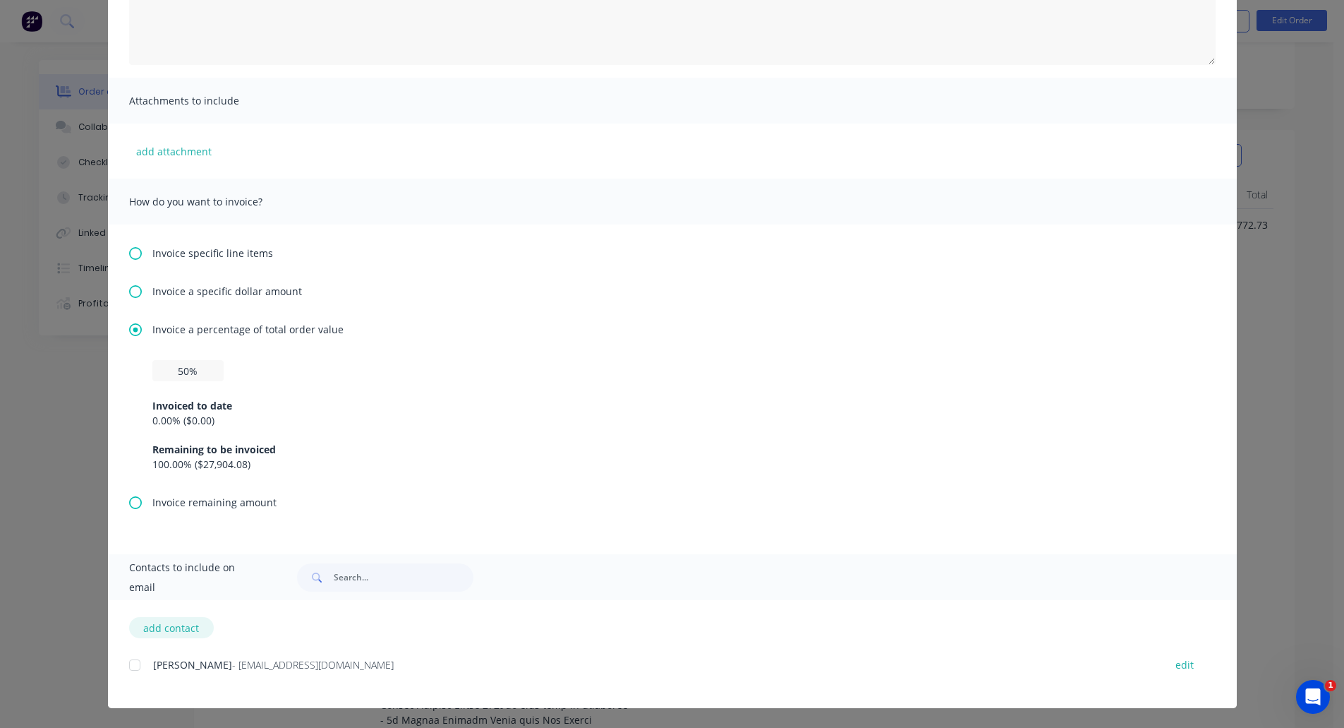
select select "AU"
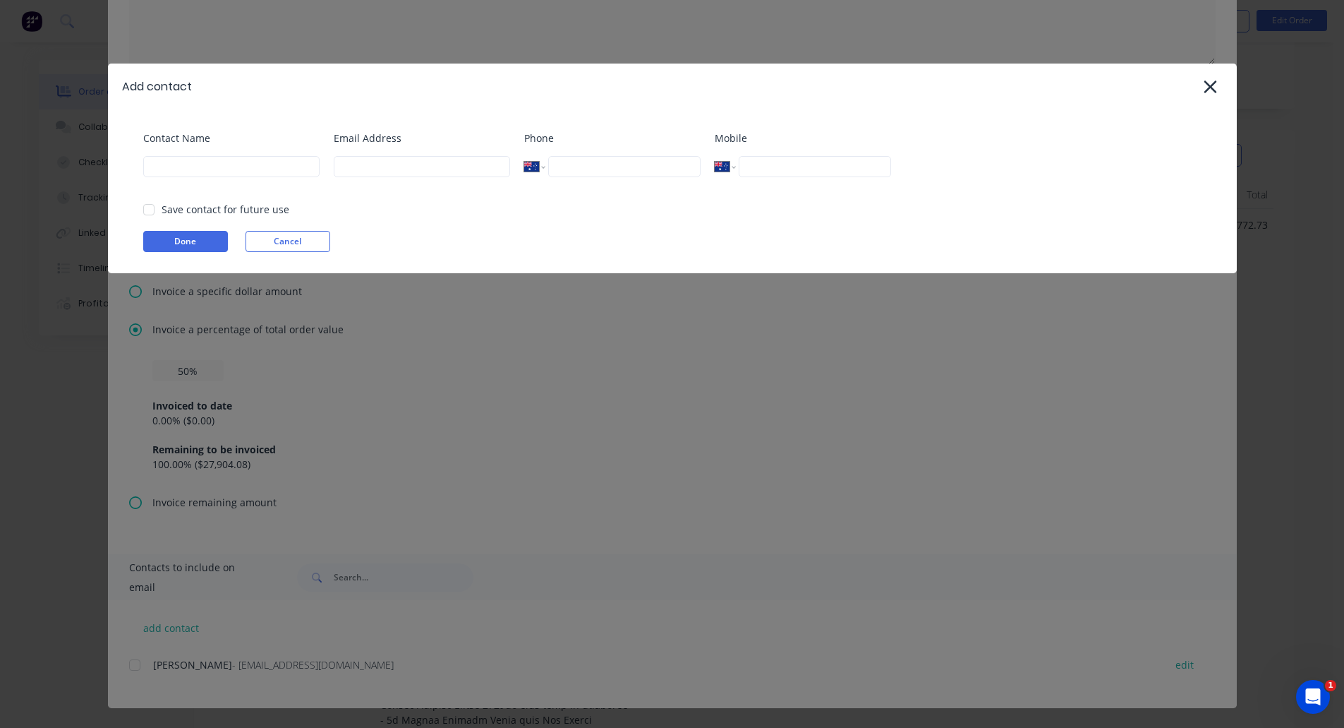
click at [280, 177] on div "Contact Name" at bounding box center [231, 159] width 176 height 57
click at [271, 169] on input at bounding box center [231, 166] width 176 height 21
click at [663, 510] on div "Add contact Contact Name Email Address Phone International Afghanistan Åland Is…" at bounding box center [672, 364] width 1344 height 728
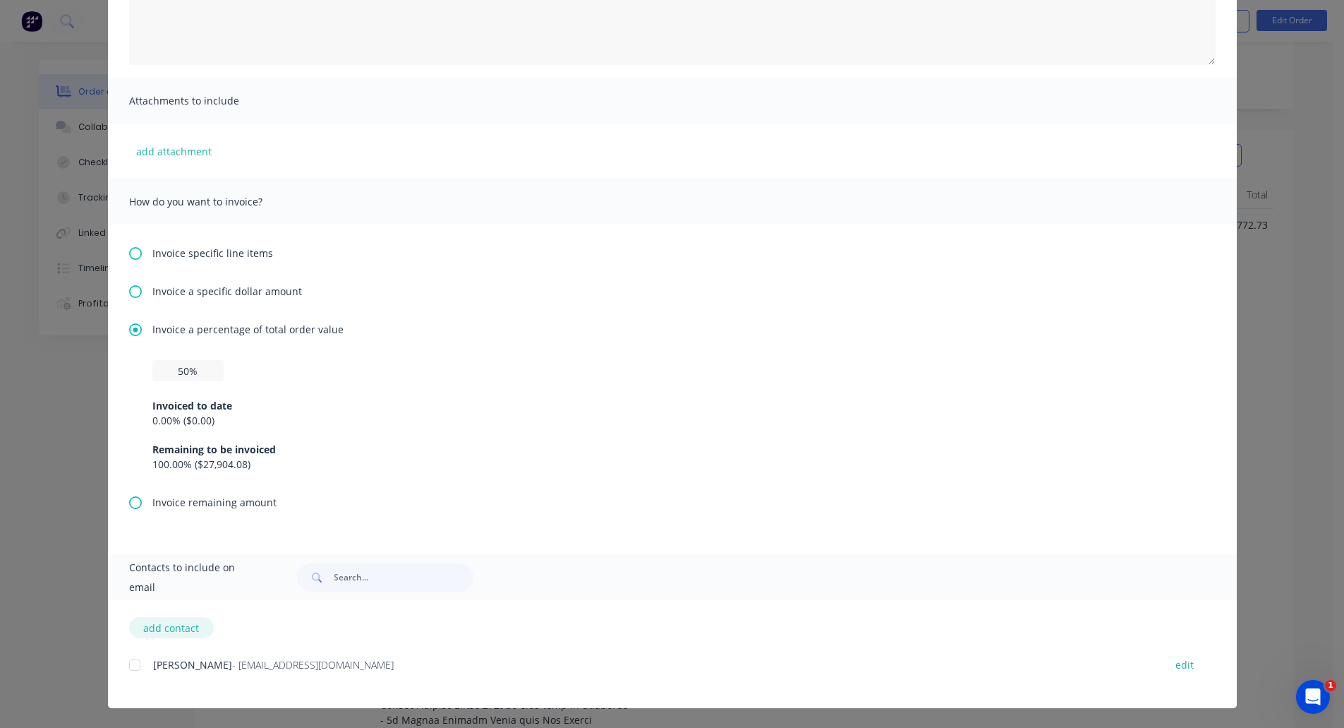
click at [186, 626] on button "add contact" at bounding box center [171, 627] width 85 height 21
select select "AU"
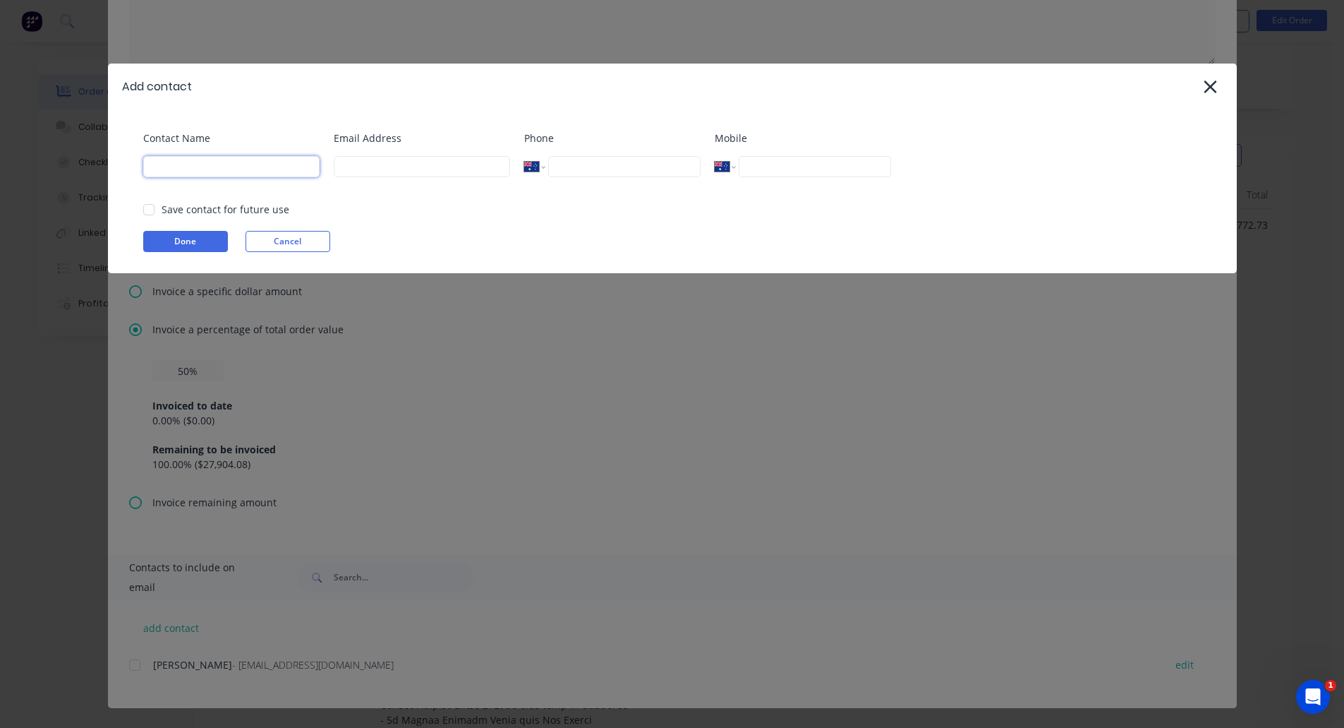
click at [236, 170] on input at bounding box center [231, 166] width 176 height 21
type input "[PERSON_NAME]"
type input "[EMAIL_ADDRESS][DOMAIN_NAME]"
type input "0405 264 360"
click at [152, 207] on div at bounding box center [149, 209] width 28 height 28
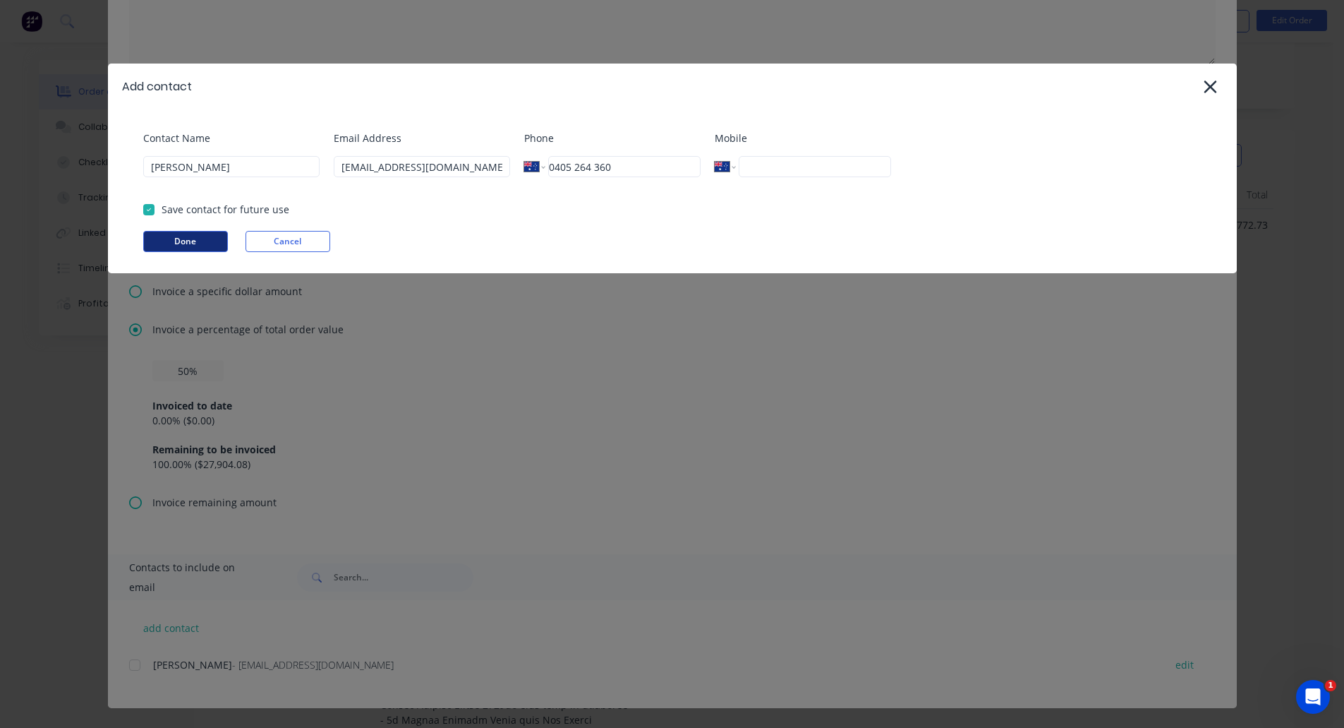
click at [203, 237] on button "Done" at bounding box center [185, 241] width 85 height 21
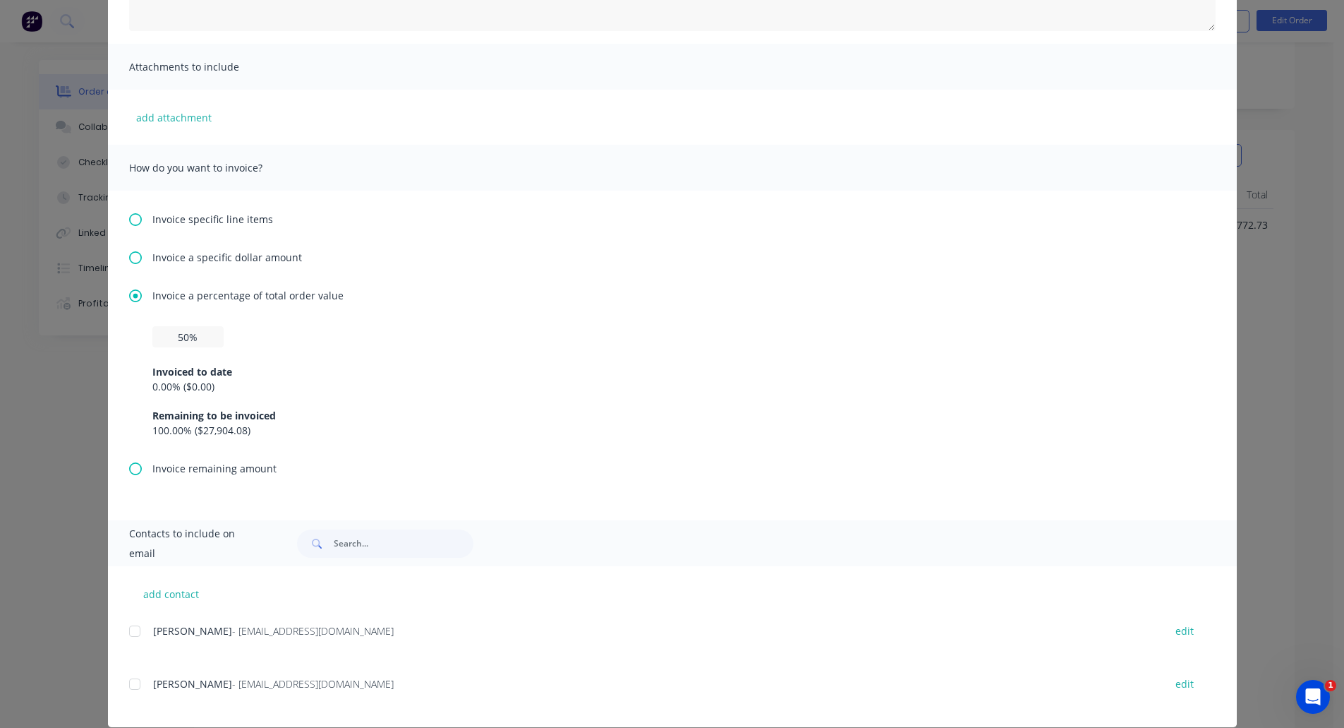
scroll to position [290, 0]
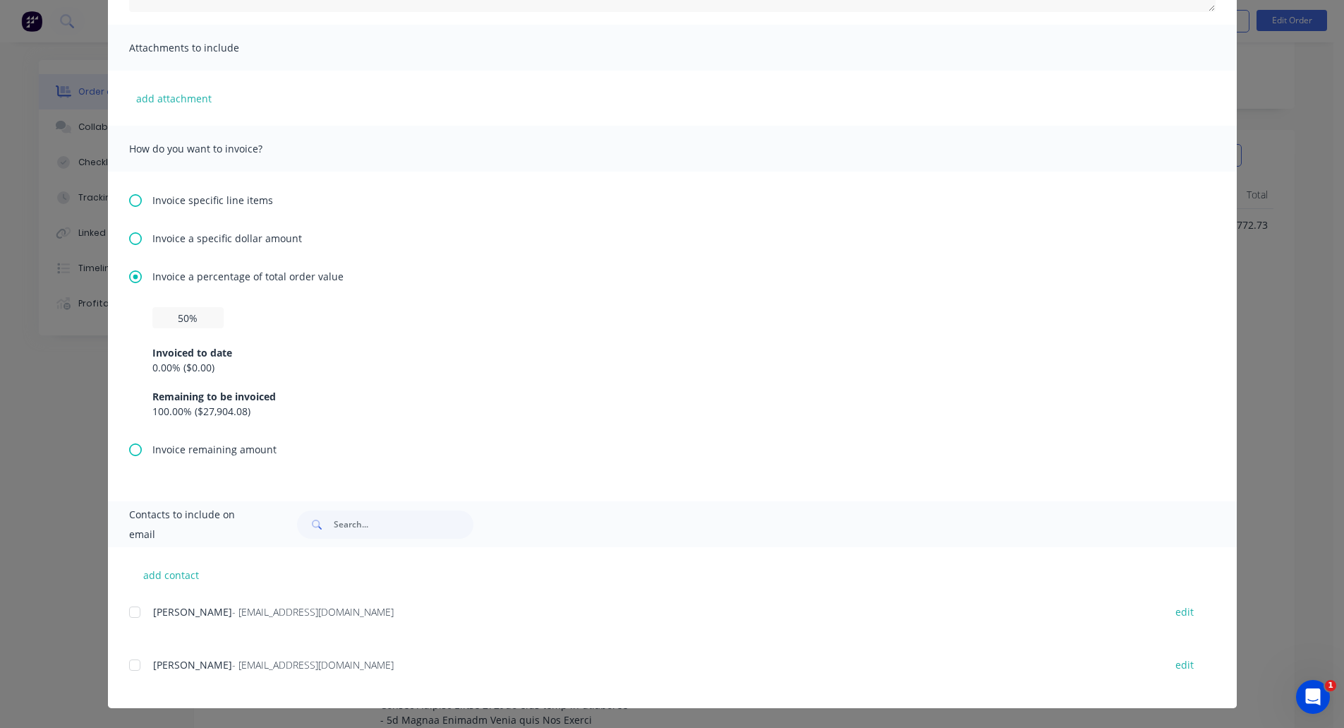
click at [129, 663] on div at bounding box center [135, 665] width 28 height 28
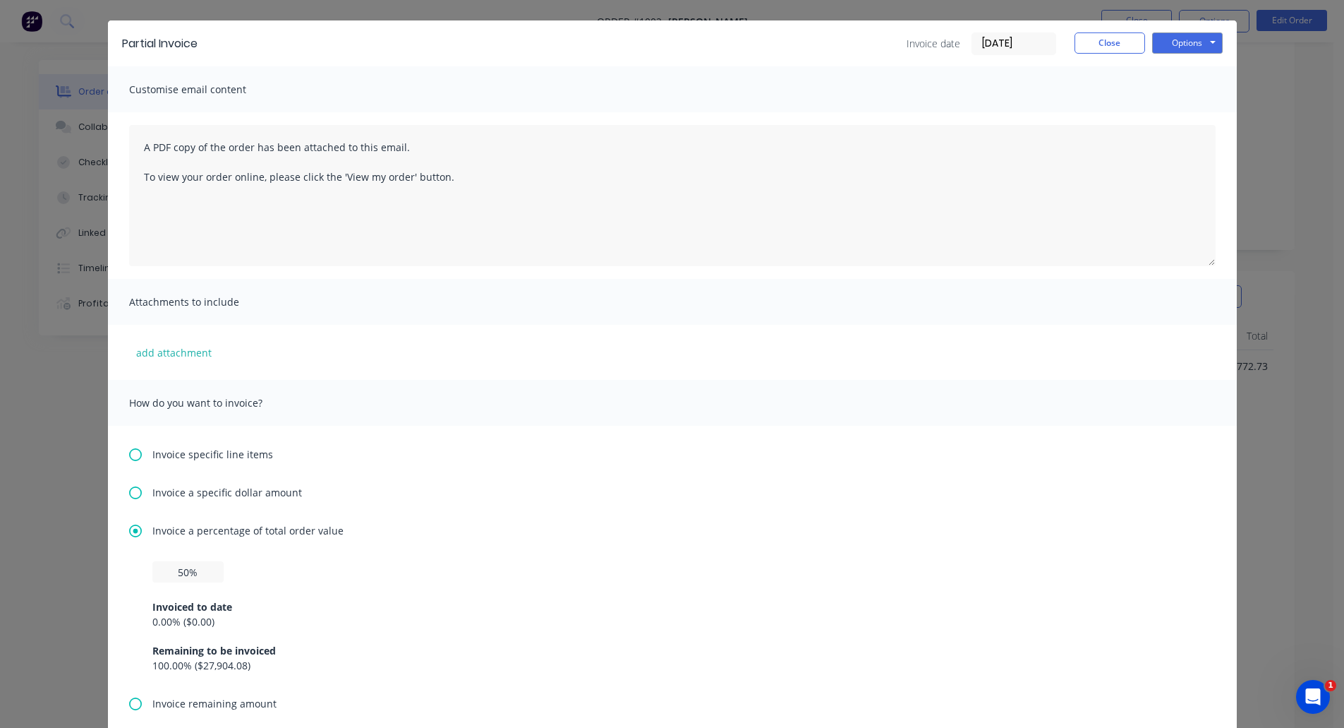
scroll to position [71, 0]
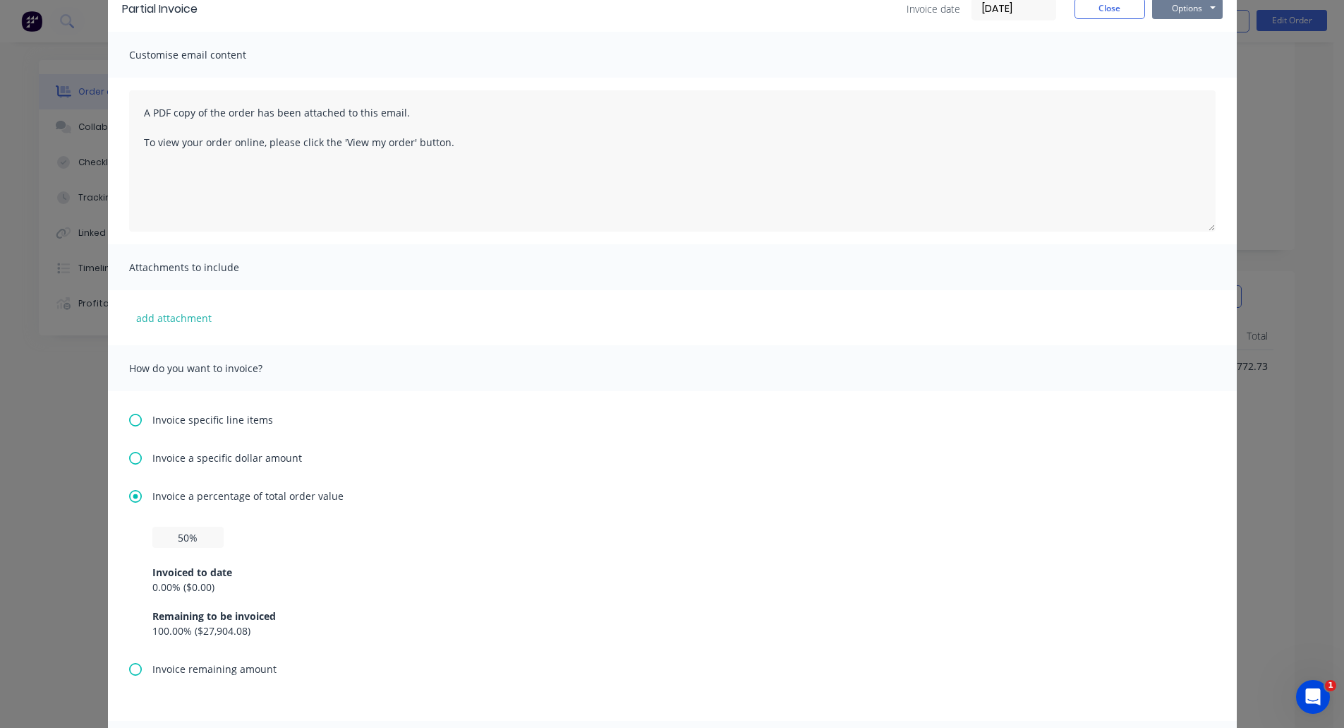
click at [1191, 6] on button "Options" at bounding box center [1187, 8] width 71 height 21
click at [1190, 31] on button "Preview" at bounding box center [1197, 33] width 90 height 23
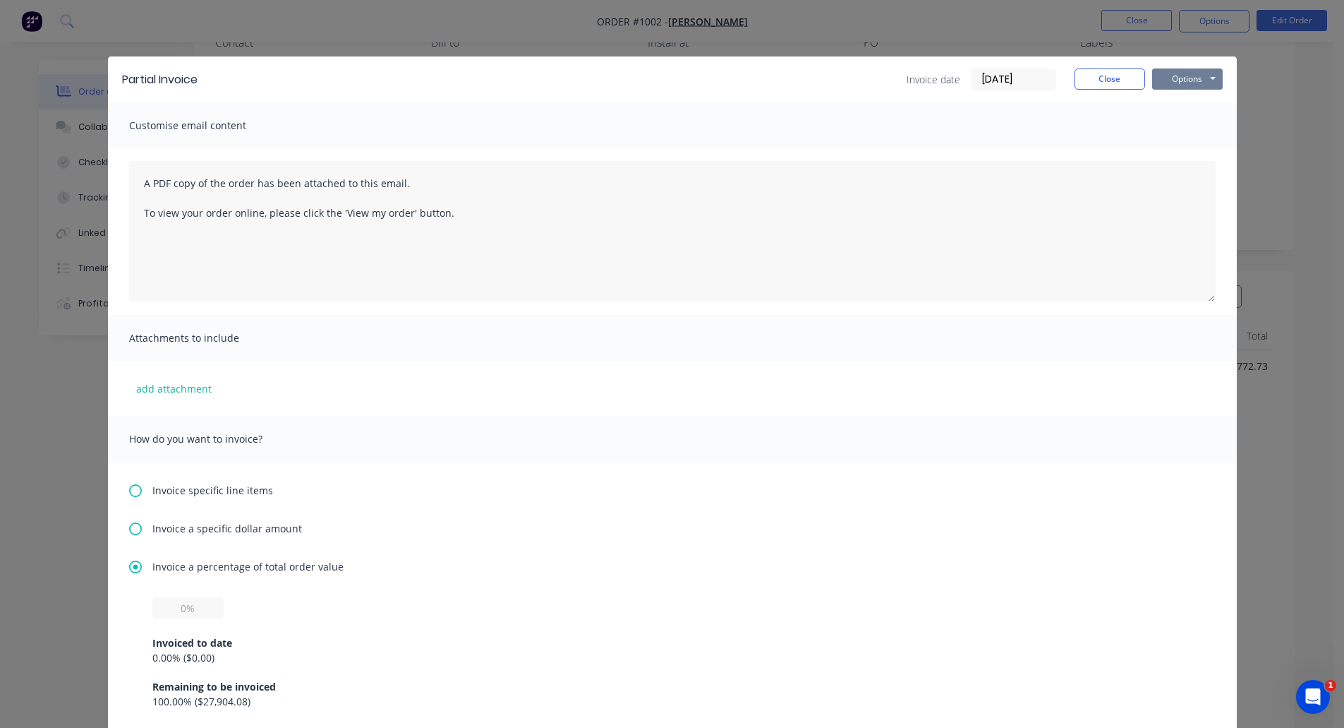
click at [1202, 74] on button "Options" at bounding box center [1187, 78] width 71 height 21
click at [1034, 421] on div "How do you want to invoice?" at bounding box center [672, 439] width 1129 height 46
click at [1095, 75] on button "Close" at bounding box center [1110, 78] width 71 height 21
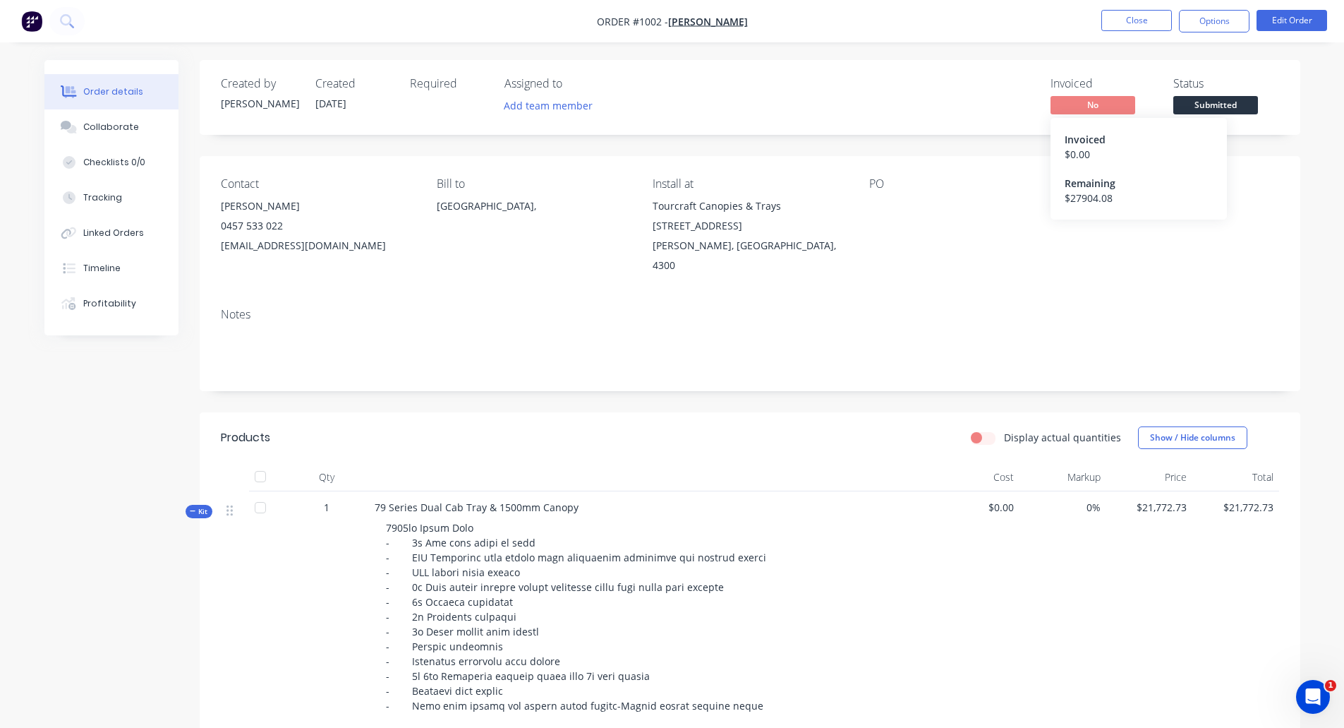
click at [1095, 149] on div "$ 0.00" at bounding box center [1139, 154] width 148 height 15
click at [1193, 100] on span "Submitted" at bounding box center [1216, 105] width 85 height 18
click at [975, 197] on div at bounding box center [957, 206] width 176 height 20
click at [1078, 141] on div "Invoiced" at bounding box center [1139, 139] width 148 height 15
click at [1126, 14] on button "Close" at bounding box center [1137, 20] width 71 height 21
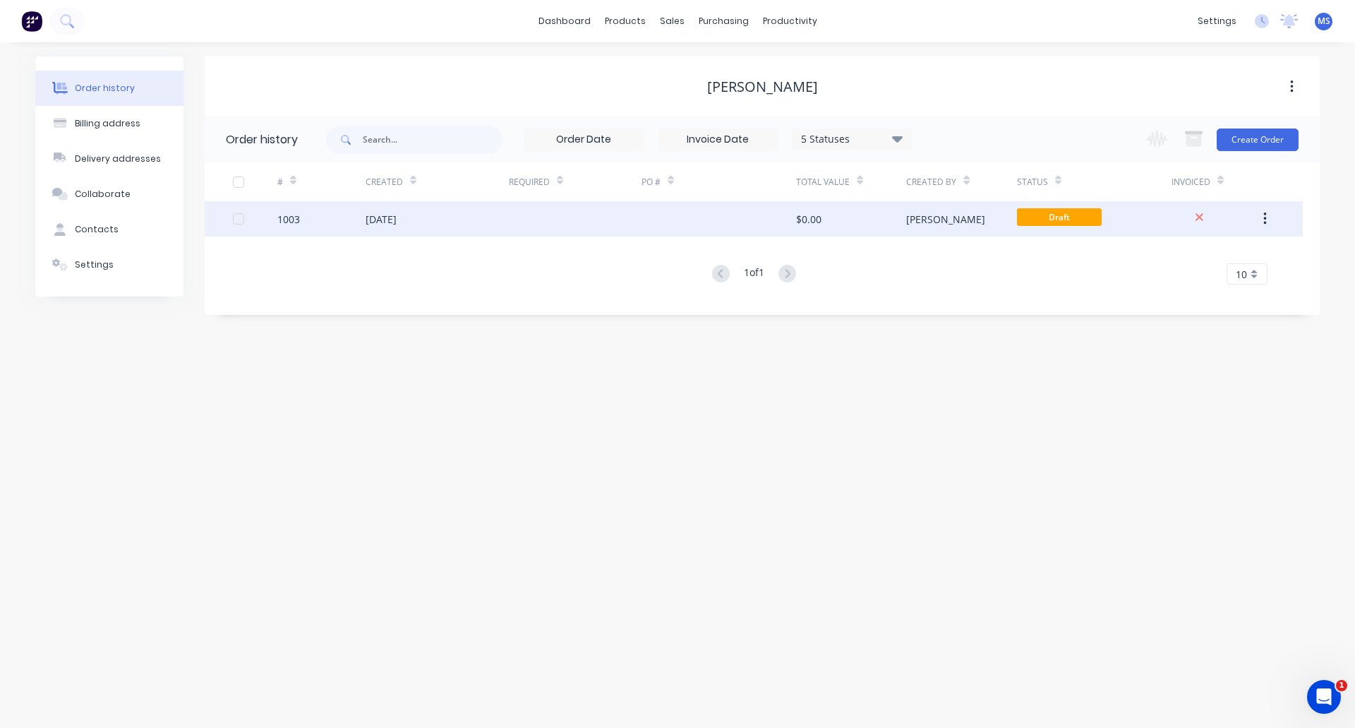
click at [1271, 222] on button "button" at bounding box center [1264, 218] width 33 height 25
click at [1195, 250] on div "Archive" at bounding box center [1214, 256] width 109 height 20
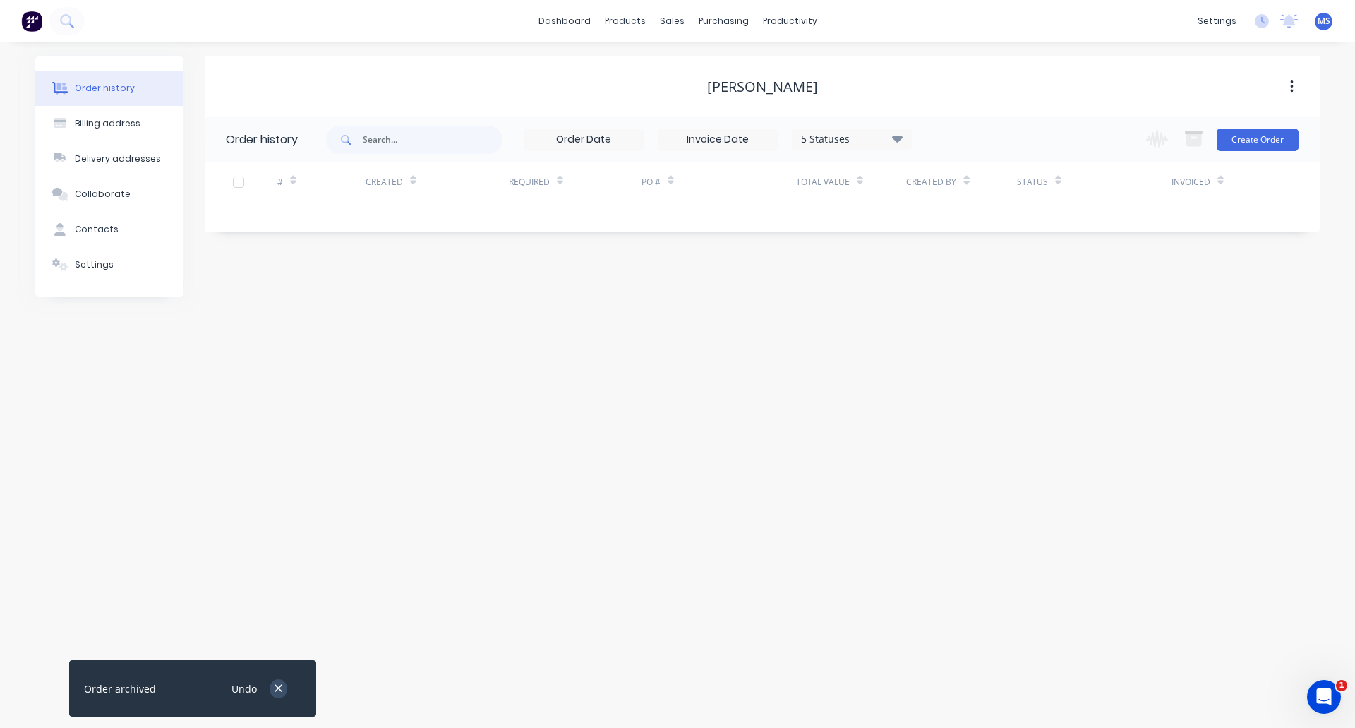
click at [278, 685] on icon "button" at bounding box center [278, 688] width 9 height 13
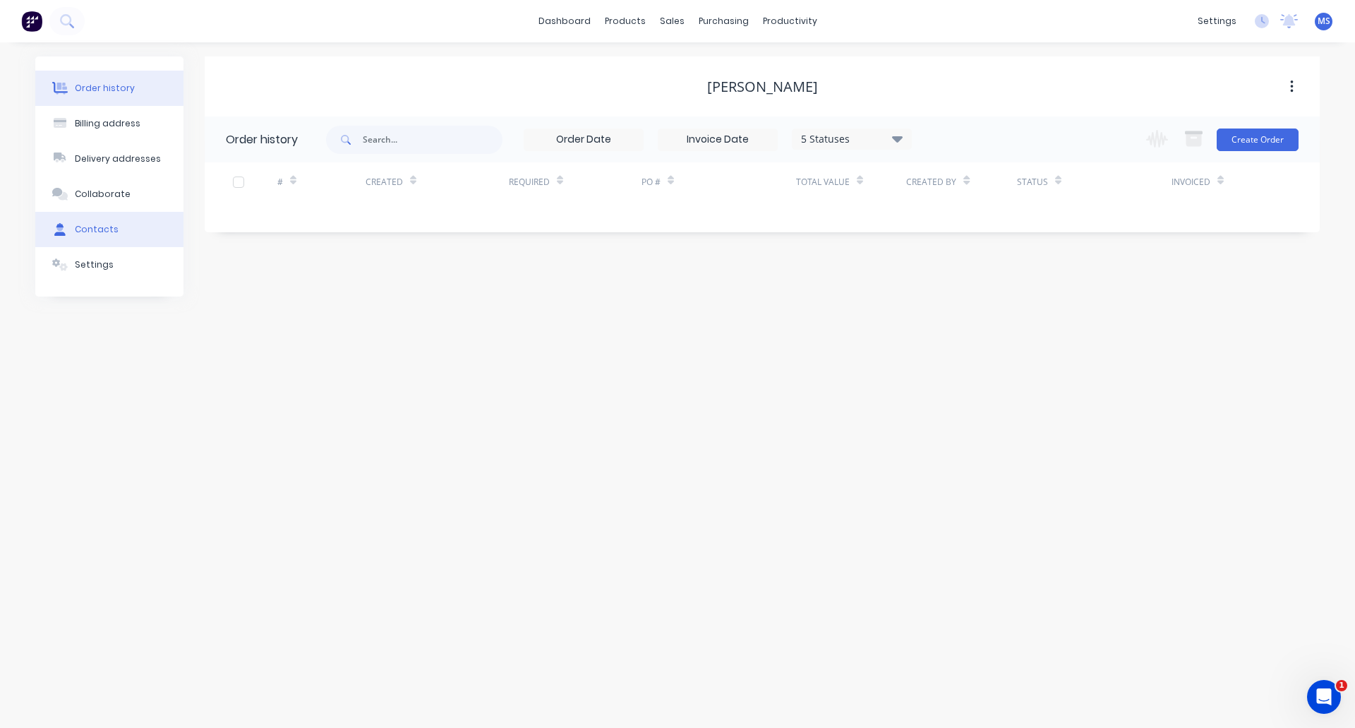
click at [94, 226] on div "Contacts" at bounding box center [97, 229] width 44 height 13
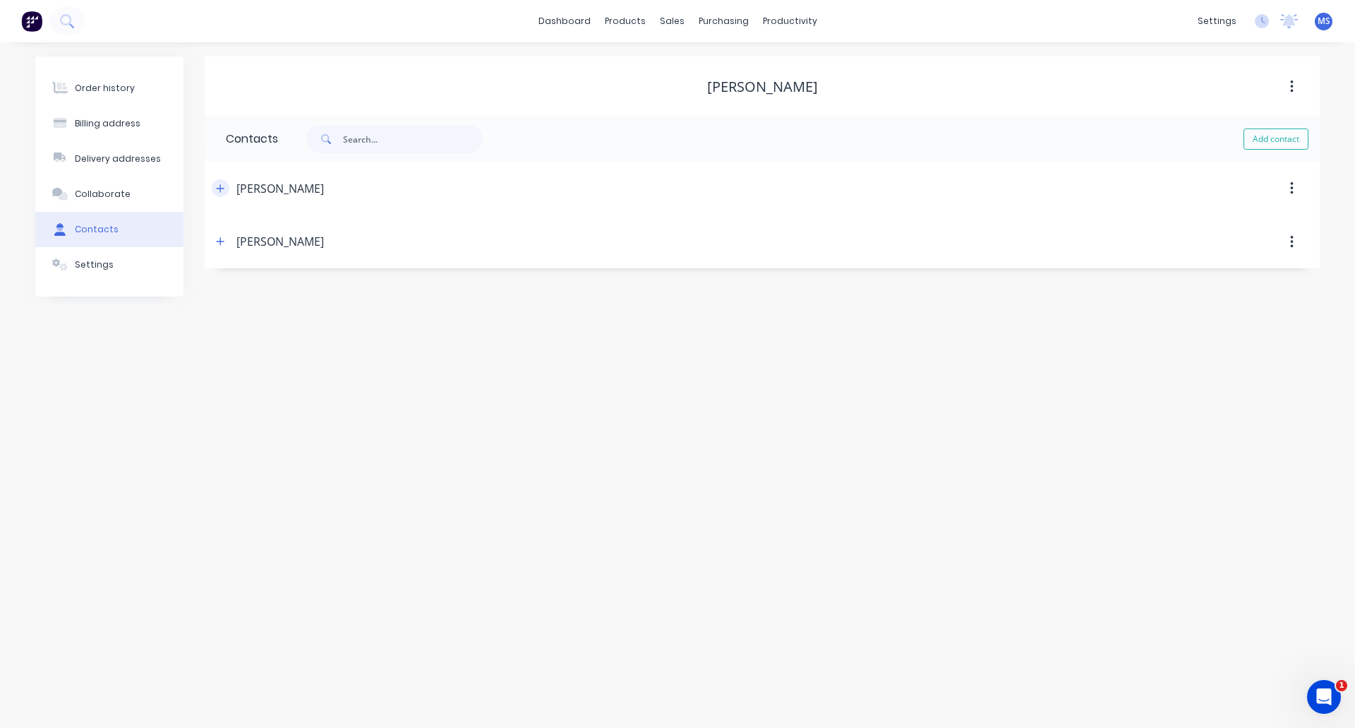
click at [218, 187] on icon "button" at bounding box center [220, 188] width 8 height 10
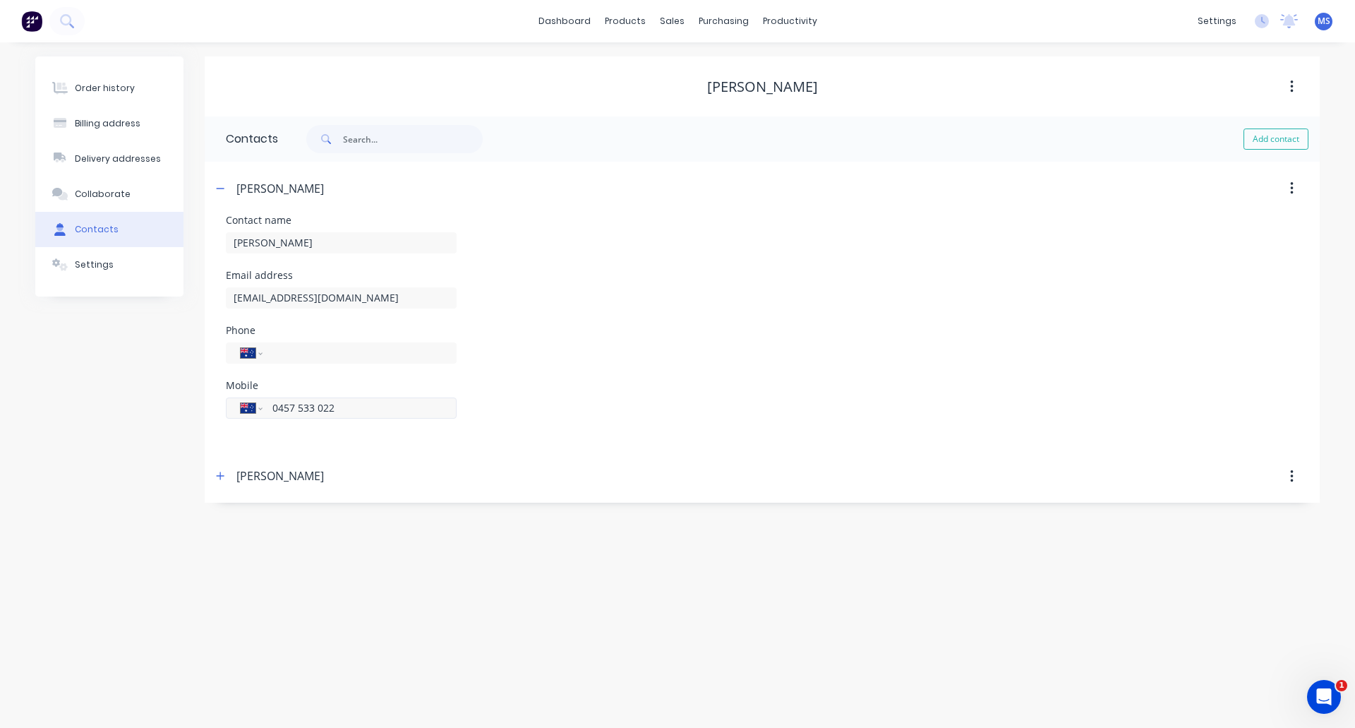
drag, startPoint x: 344, startPoint y: 403, endPoint x: 266, endPoint y: 409, distance: 78.5
click at [265, 411] on div "International [GEOGRAPHIC_DATA] [GEOGRAPHIC_DATA] [GEOGRAPHIC_DATA] [GEOGRAPHIC…" at bounding box center [341, 407] width 231 height 21
click at [307, 354] on input "tel" at bounding box center [356, 352] width 169 height 15
paste input "0457 533 022"
type input "0457 533 022"
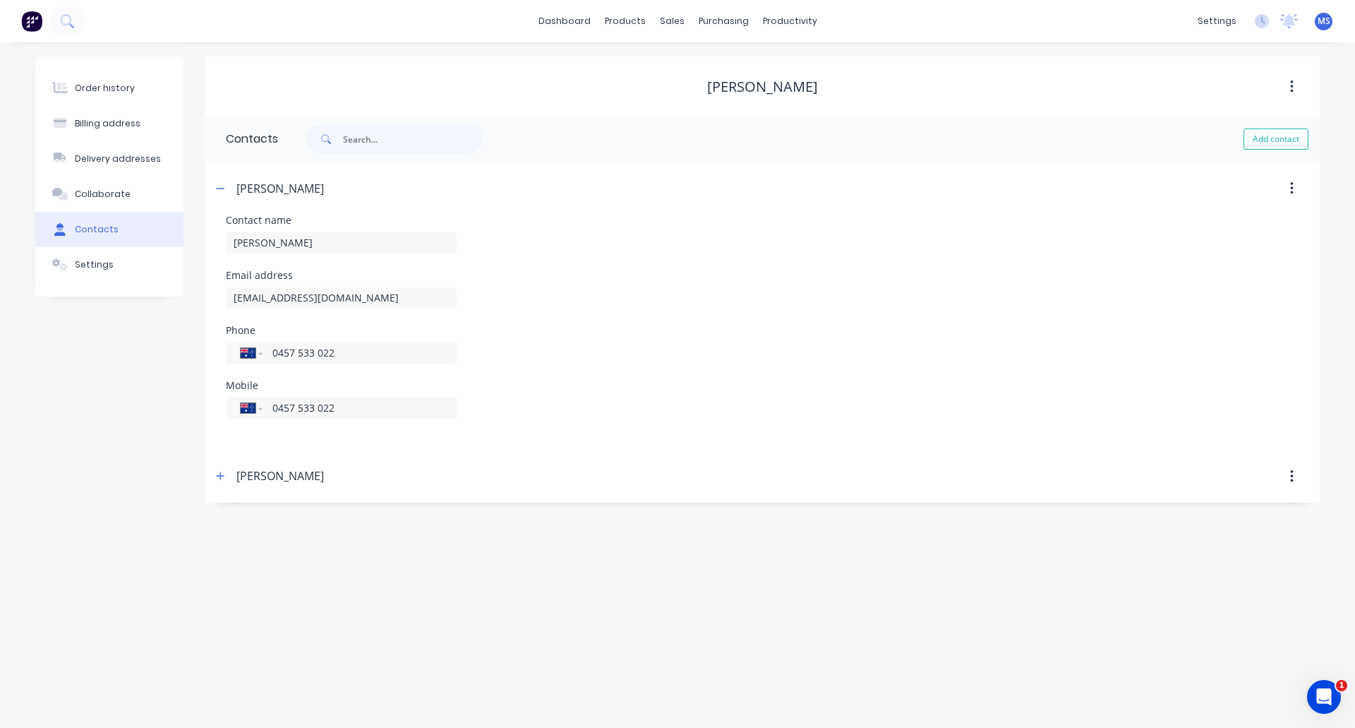
click at [522, 318] on div "Email address brettreid5@gmail.com" at bounding box center [762, 297] width 1073 height 55
click at [1289, 81] on button "button" at bounding box center [1291, 86] width 33 height 25
click at [1145, 79] on div "[PERSON_NAME]" at bounding box center [762, 86] width 1115 height 17
click at [122, 161] on div "Delivery addresses" at bounding box center [118, 158] width 86 height 13
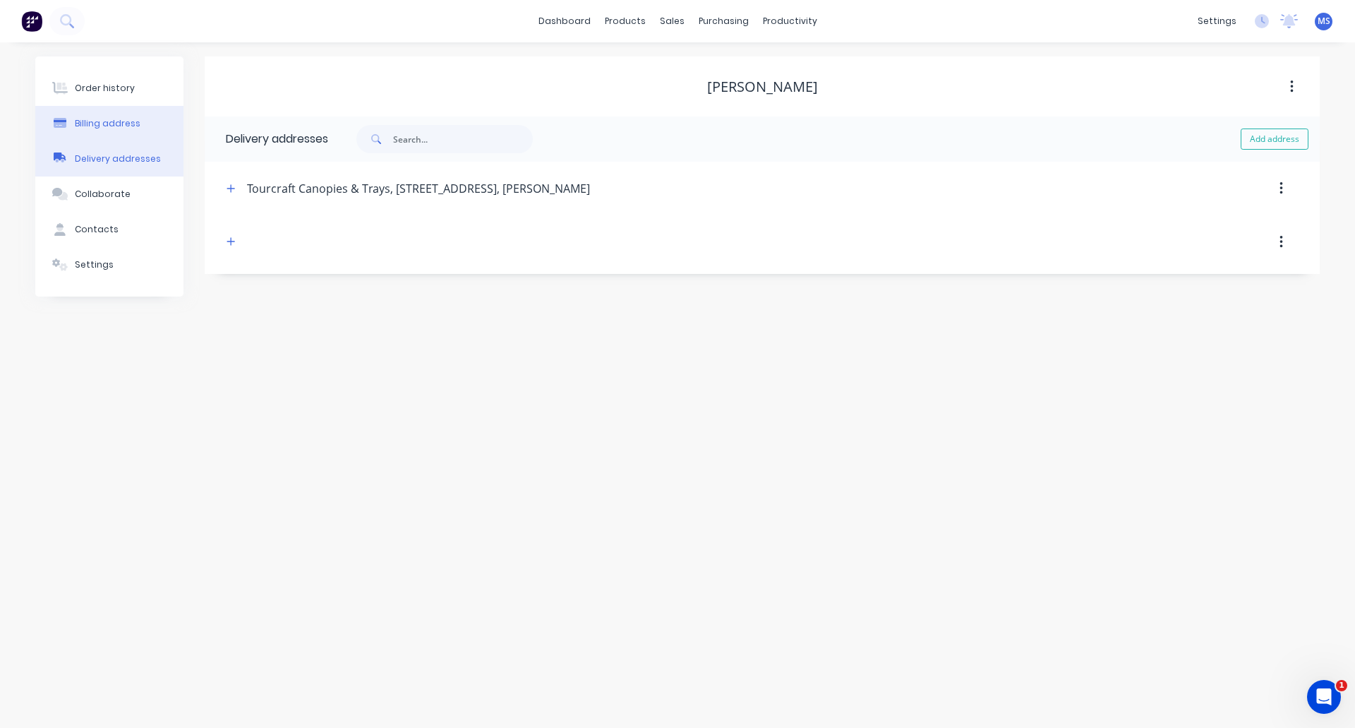
click at [104, 122] on div "Billing address" at bounding box center [108, 123] width 66 height 13
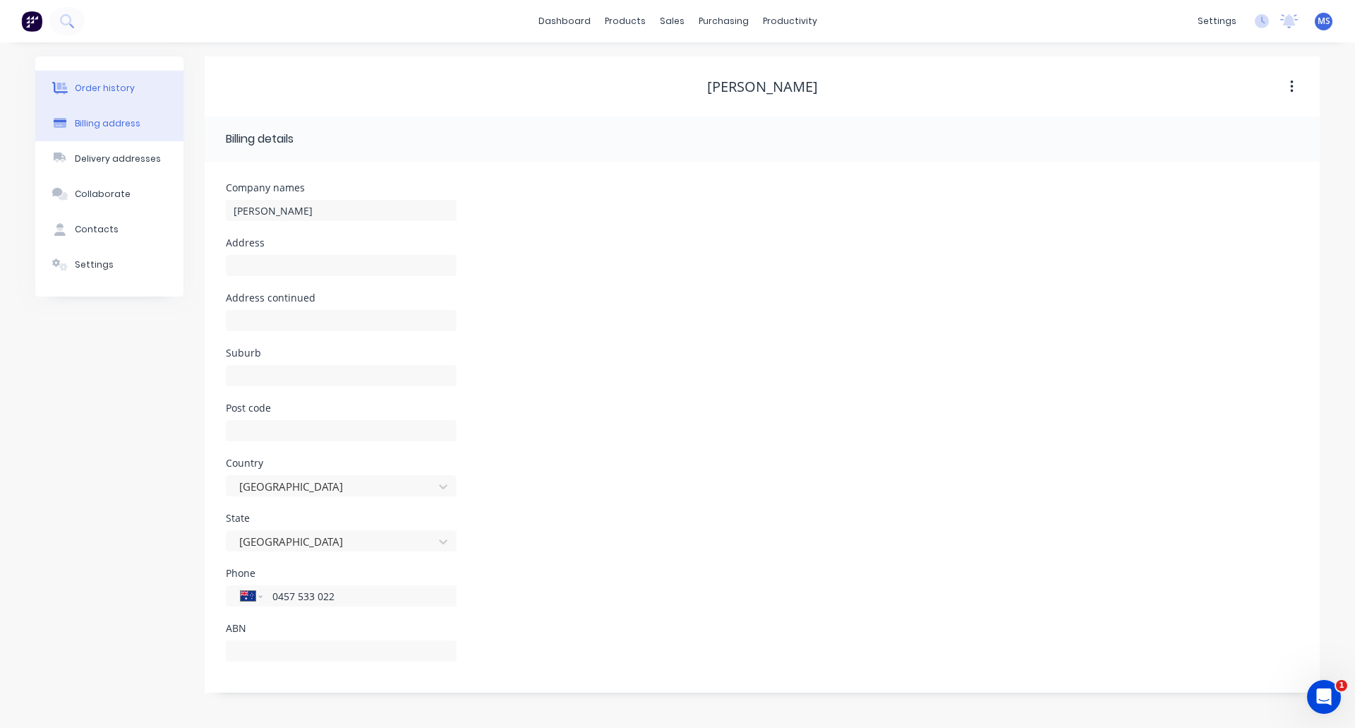
click at [102, 91] on div "Order history" at bounding box center [105, 88] width 60 height 13
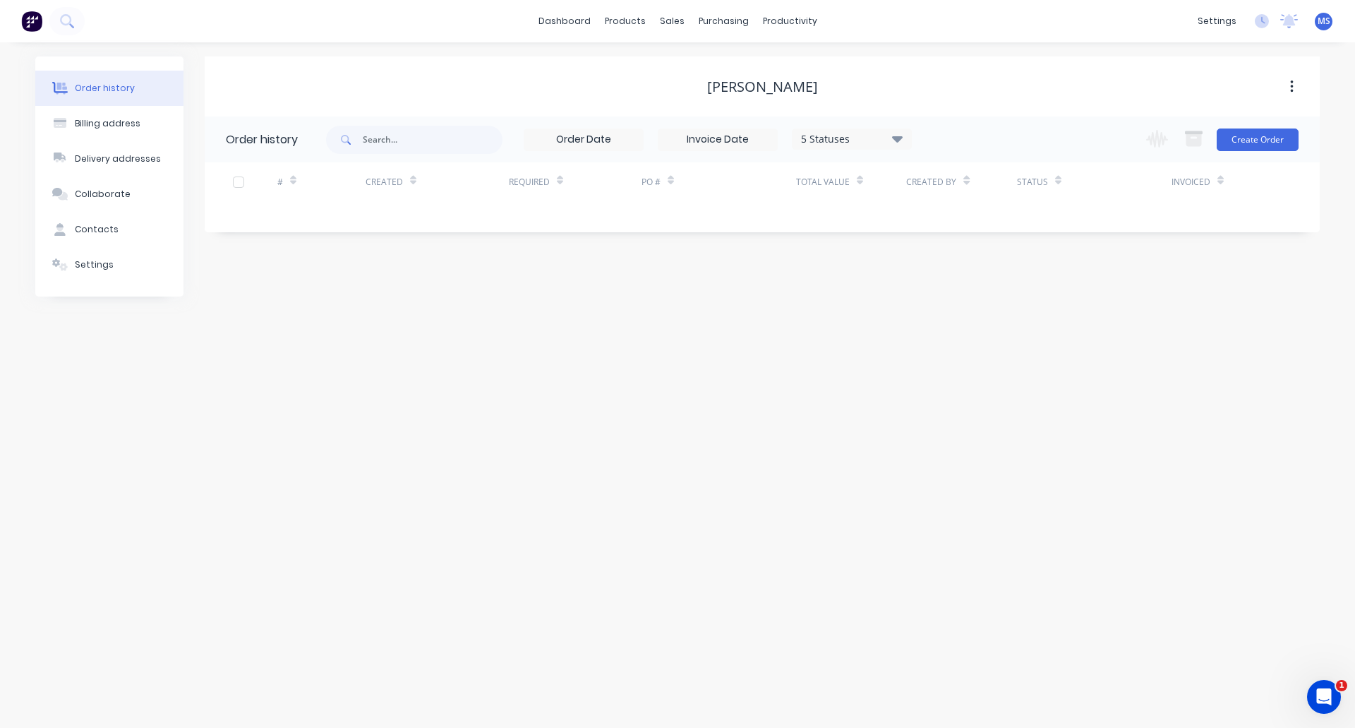
click at [893, 139] on icon at bounding box center [897, 138] width 11 height 17
click at [1112, 296] on div "Order history Billing address Delivery addresses Collaborate Contacts Settings …" at bounding box center [677, 384] width 1355 height 685
click at [706, 65] on div "Sales Orders" at bounding box center [724, 67] width 58 height 13
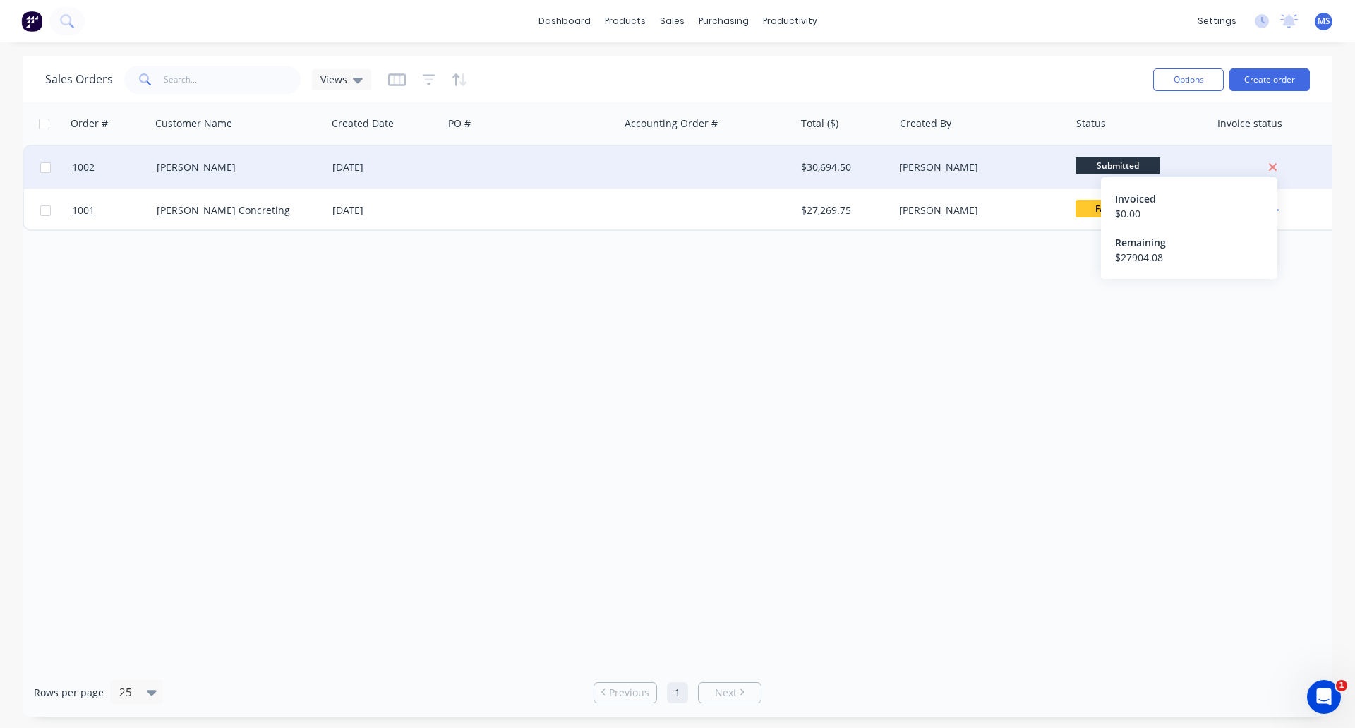
click at [1273, 164] on icon at bounding box center [1272, 167] width 9 height 13
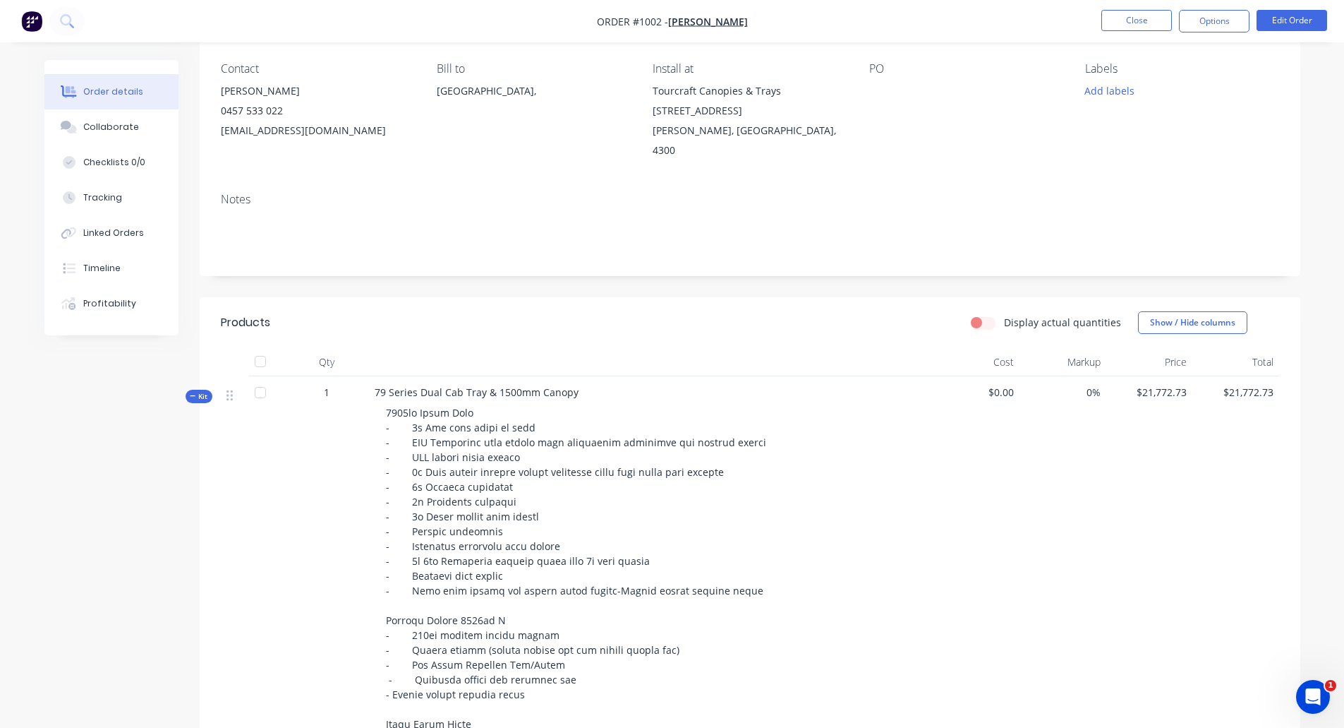
scroll to position [71, 0]
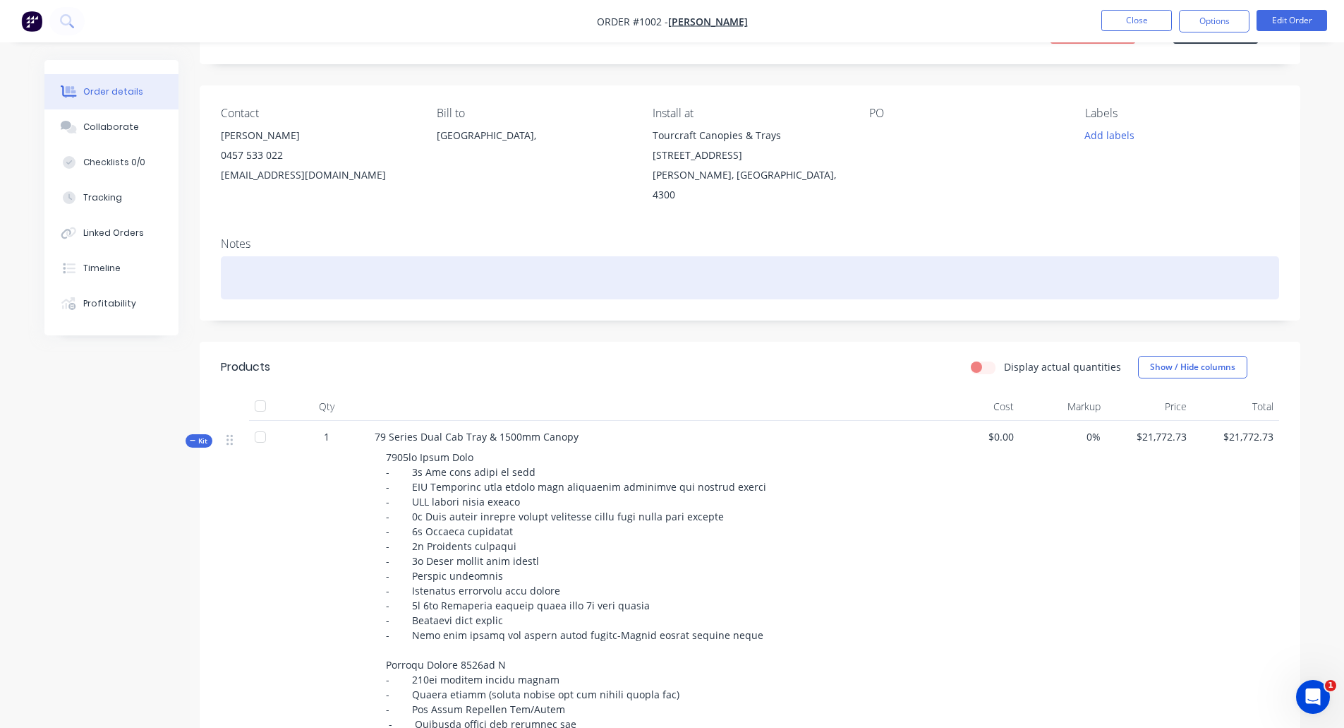
click at [254, 256] on div at bounding box center [750, 277] width 1059 height 43
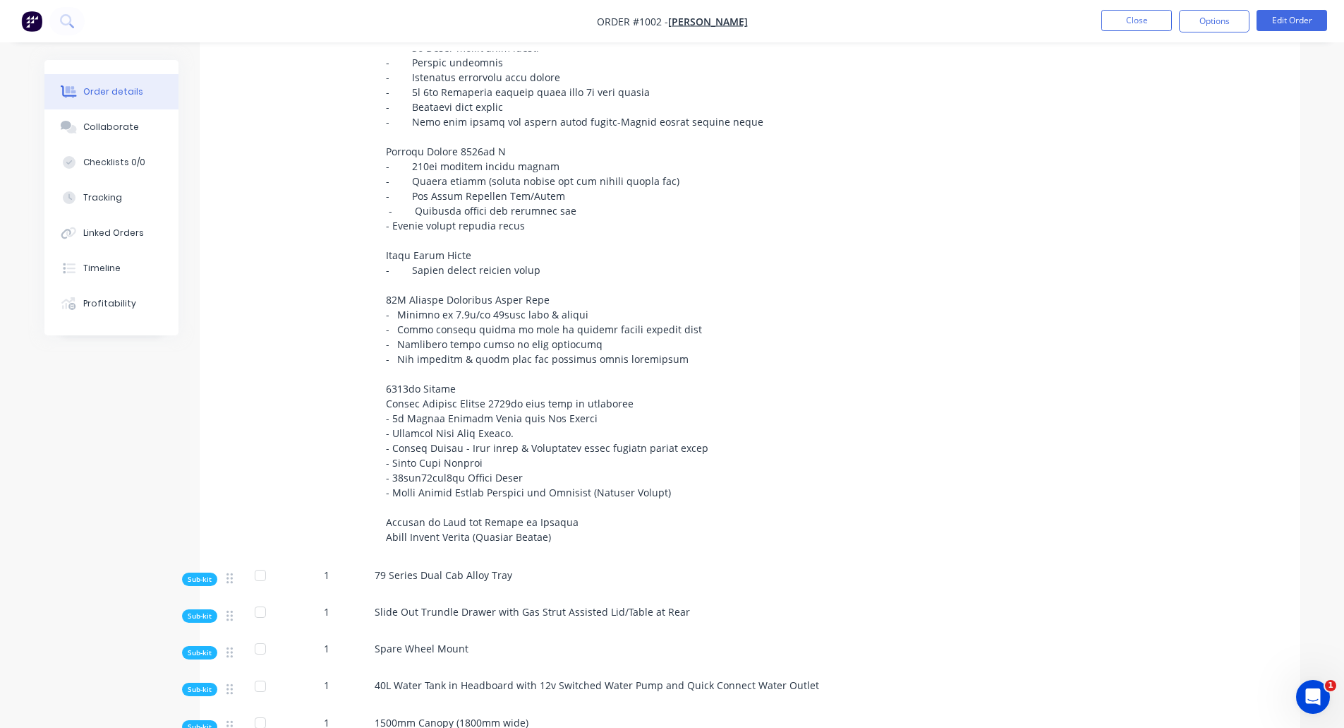
scroll to position [0, 0]
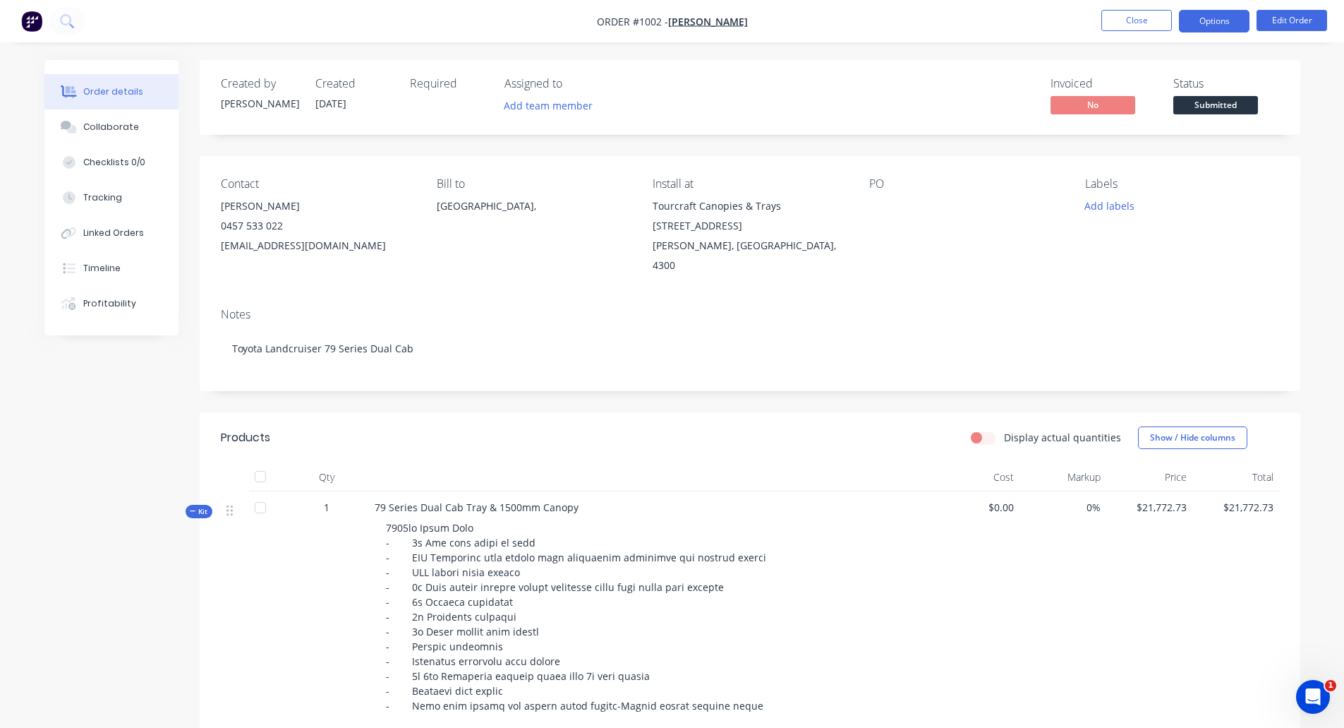
click at [1226, 18] on button "Options" at bounding box center [1214, 21] width 71 height 23
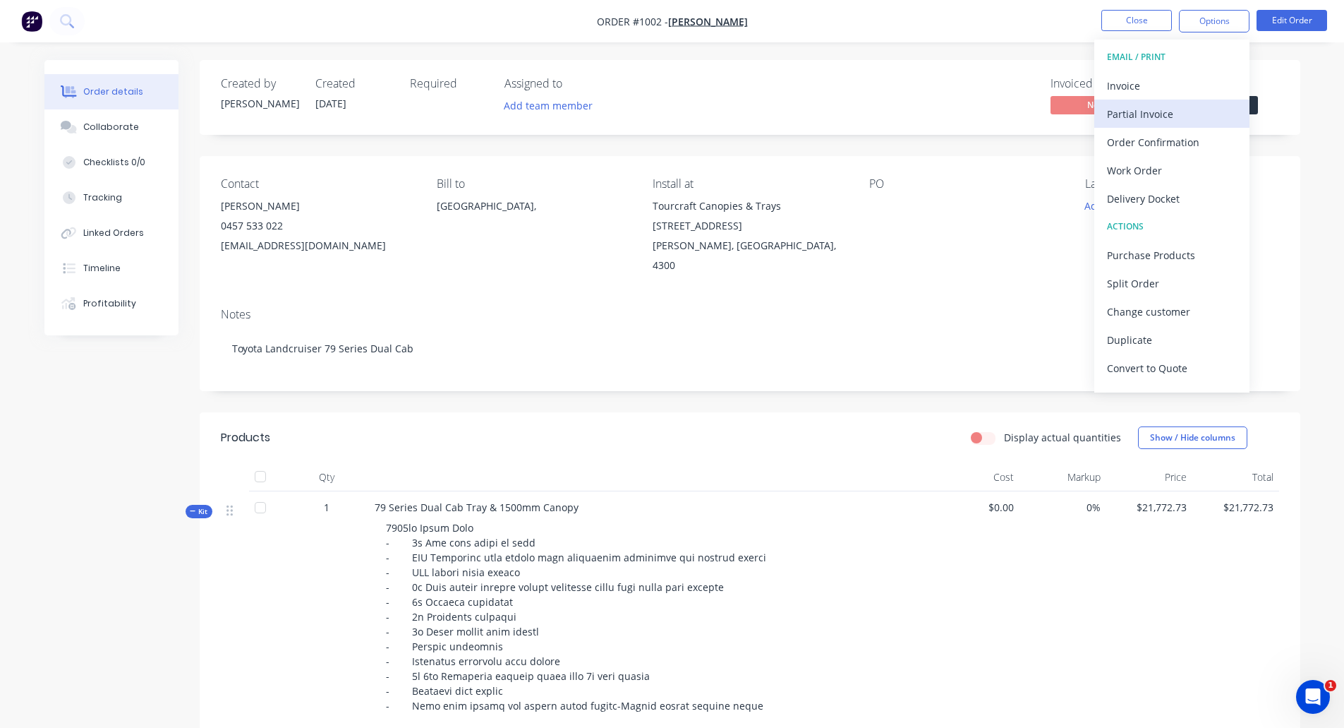
click at [1165, 112] on div "Partial Invoice" at bounding box center [1172, 114] width 130 height 20
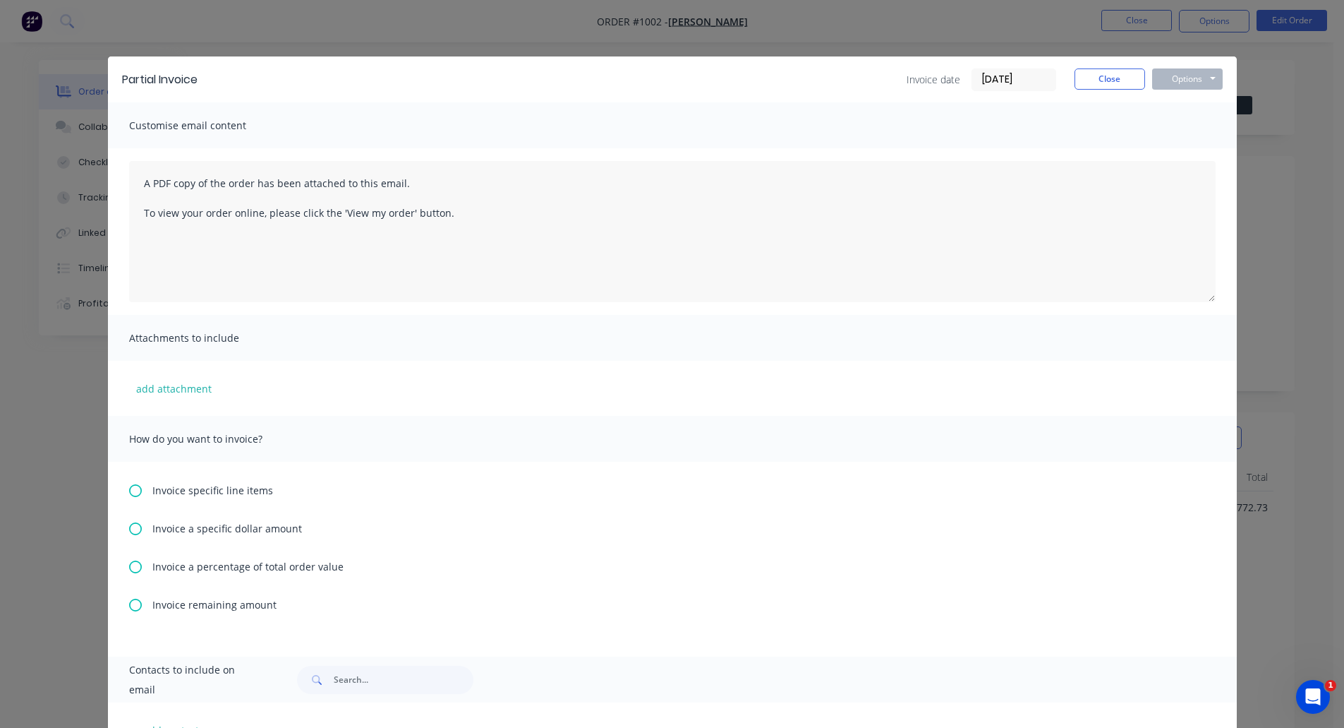
click at [132, 570] on icon at bounding box center [135, 566] width 13 height 13
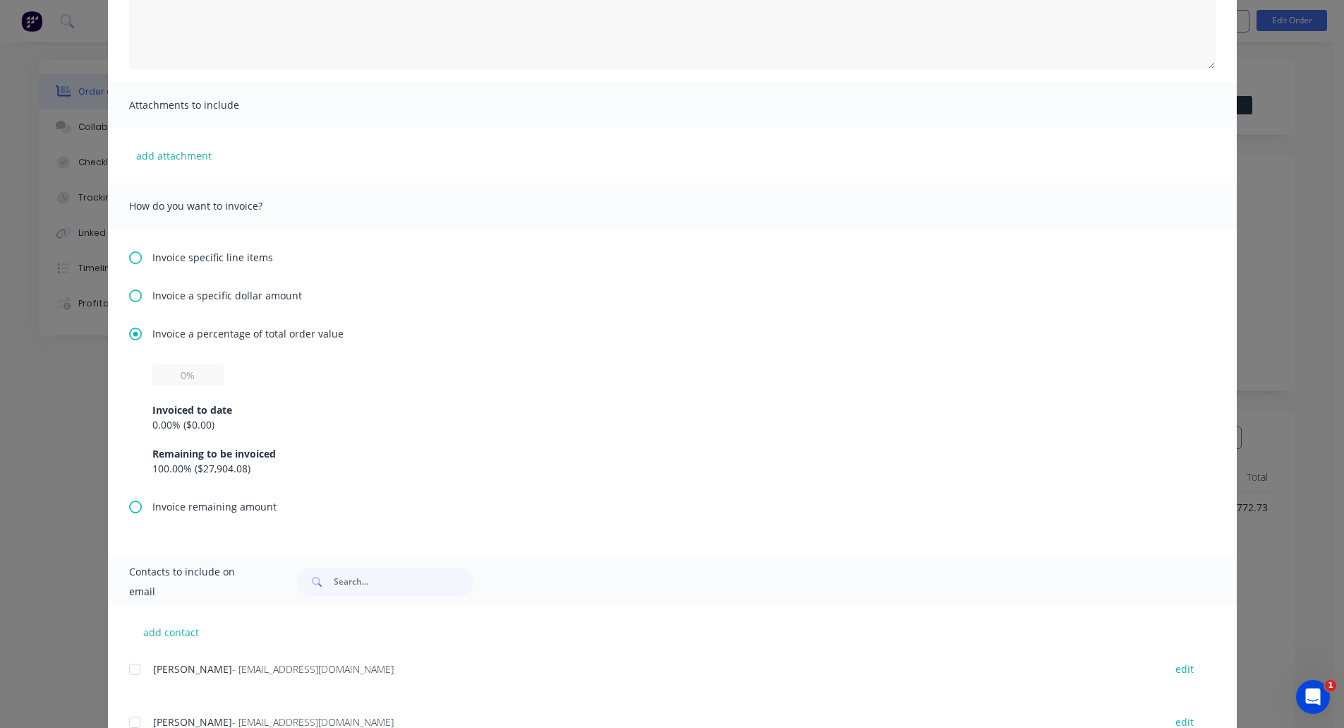
scroll to position [282, 0]
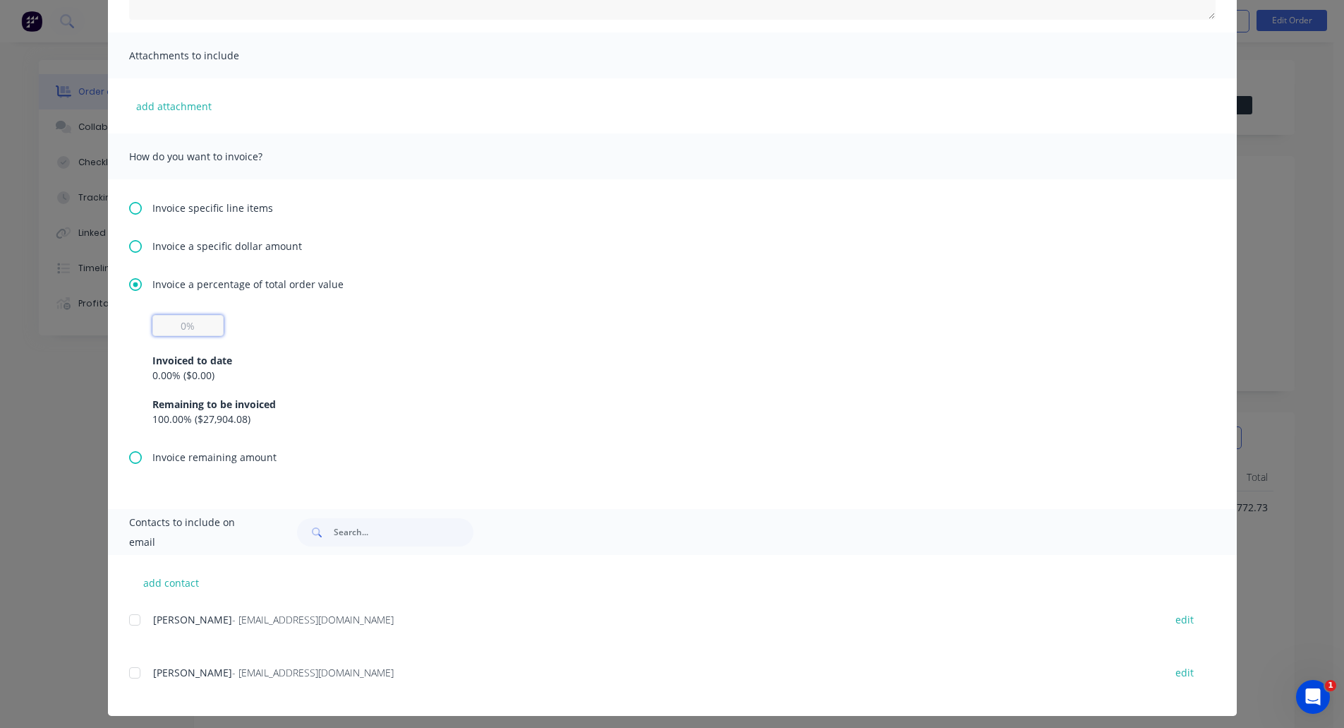
click at [177, 320] on input "text" at bounding box center [187, 325] width 71 height 21
type input "50%"
click at [128, 674] on div at bounding box center [135, 672] width 28 height 28
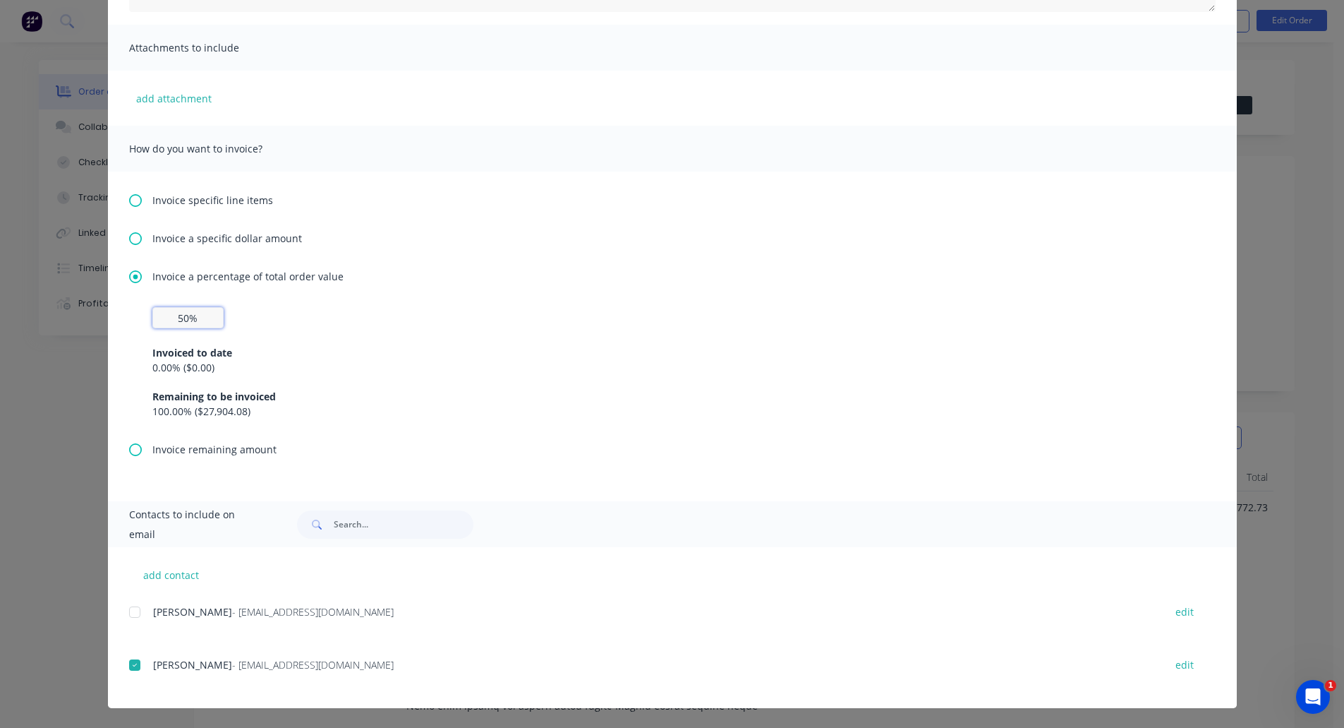
scroll to position [0, 0]
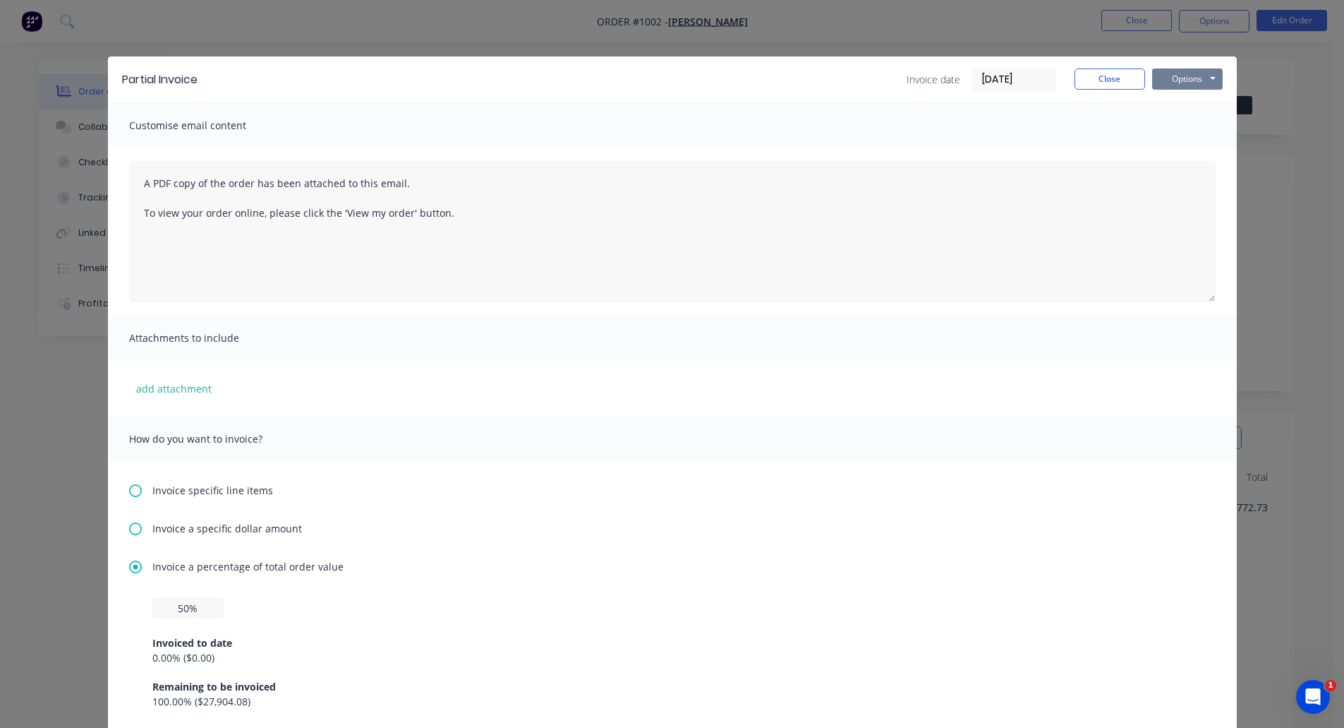
click at [1184, 75] on button "Options" at bounding box center [1187, 78] width 71 height 21
click at [1193, 142] on button "Email" at bounding box center [1197, 150] width 90 height 23
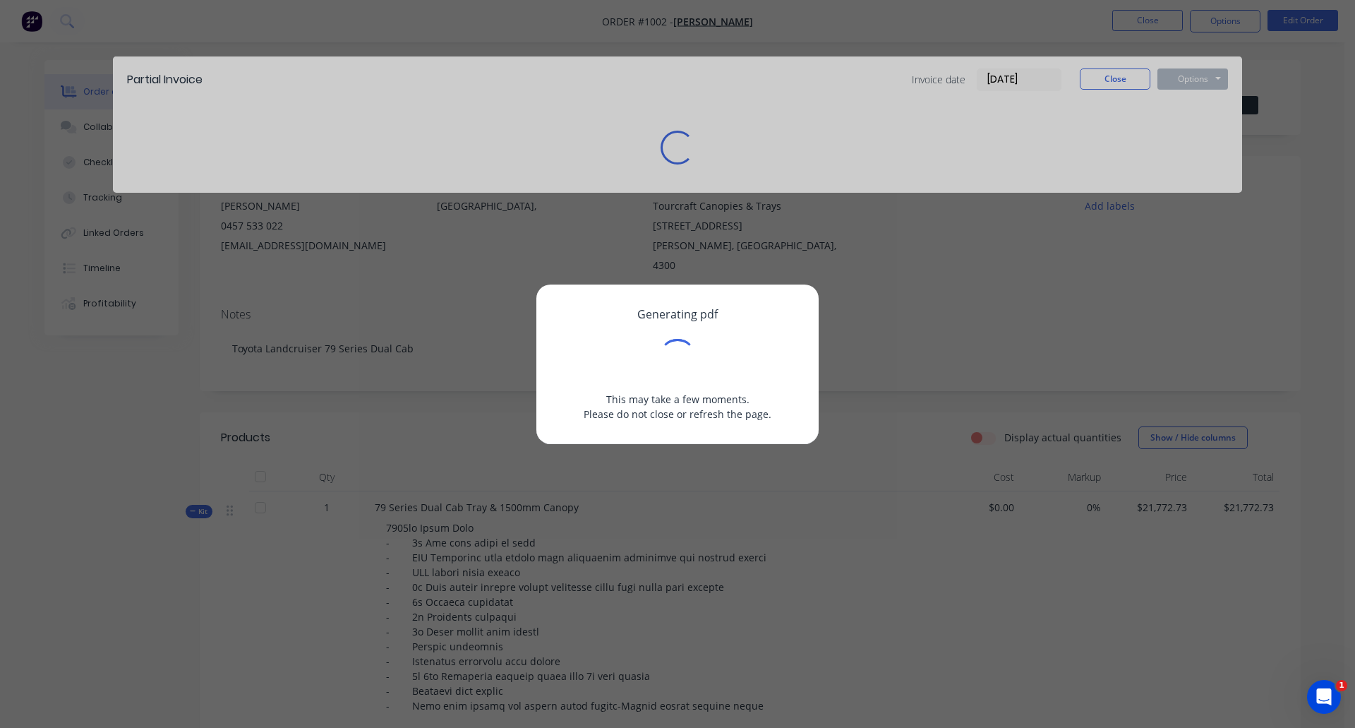
click at [1107, 81] on div "Generating pdf This may take a few moments. Please do not close or refresh the …" at bounding box center [677, 364] width 1355 height 728
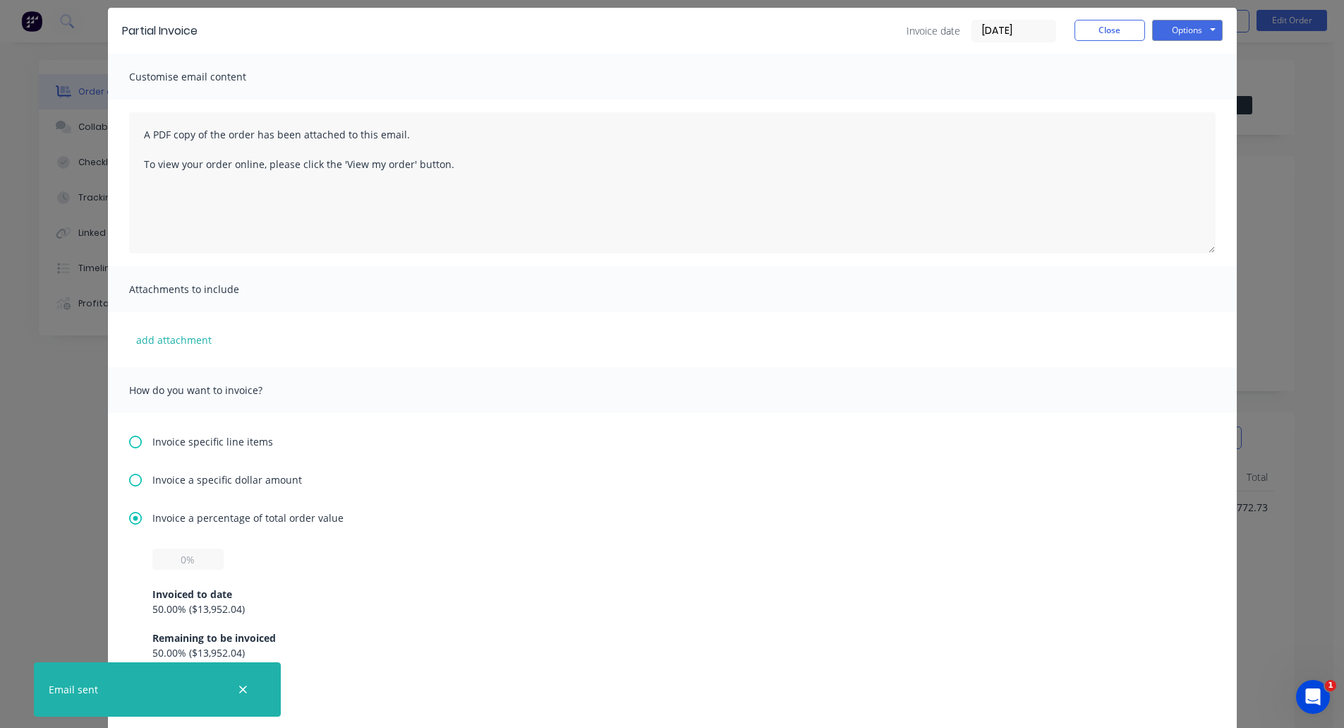
scroll to position [71, 0]
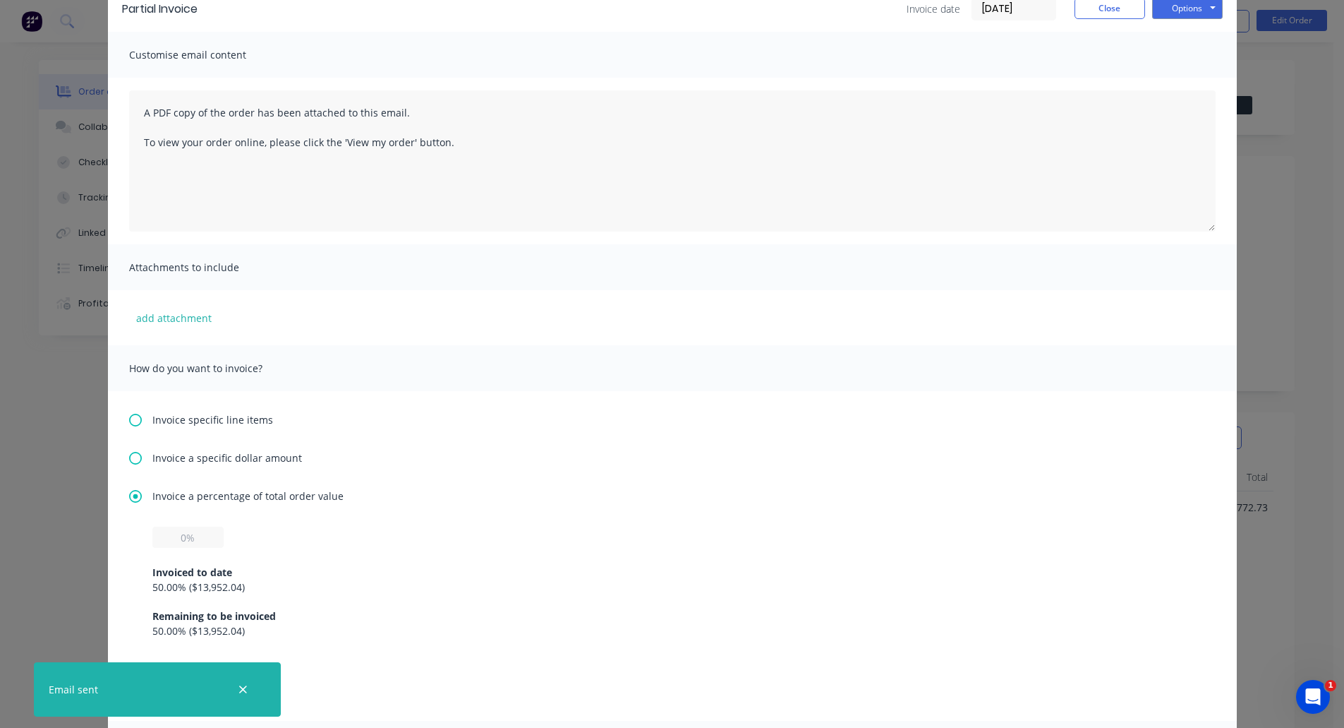
click at [1026, 78] on div "Customise email content A PDF copy of the order has been attached to this email…" at bounding box center [672, 376] width 1129 height 689
click at [1025, 12] on input "[DATE]" at bounding box center [1013, 9] width 83 height 21
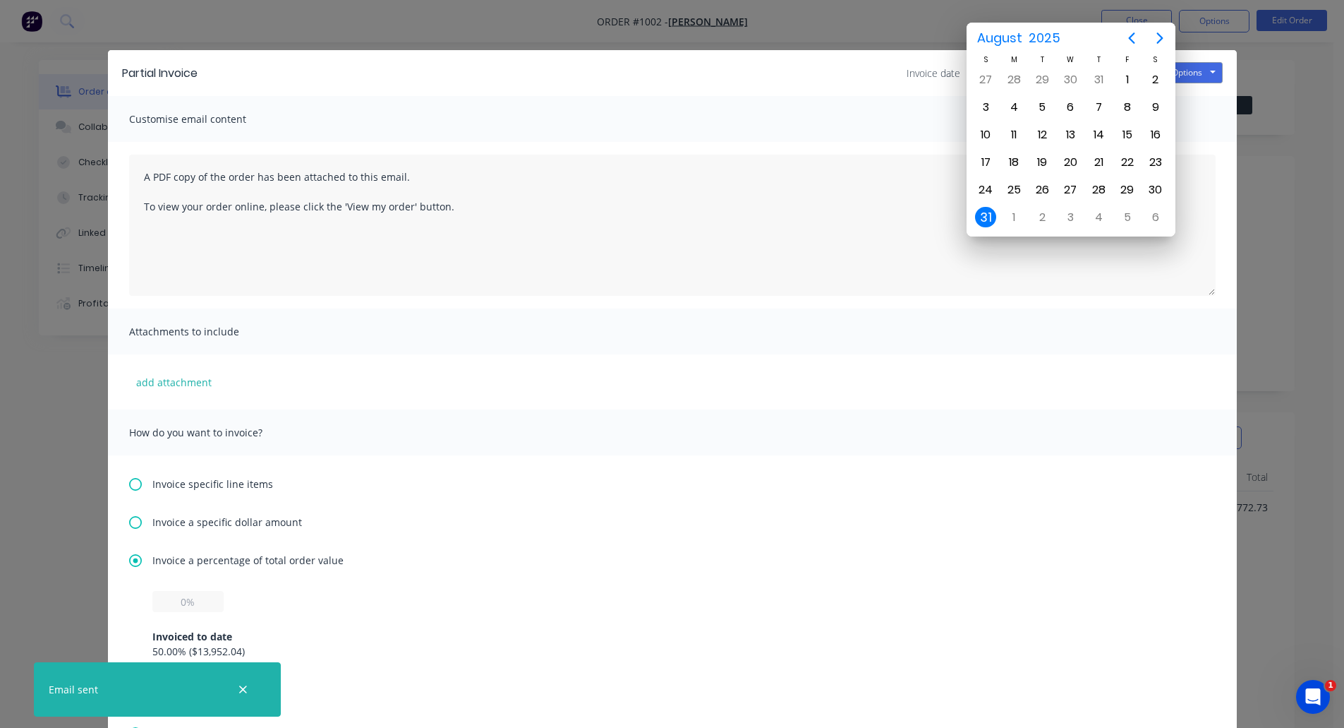
scroll to position [0, 0]
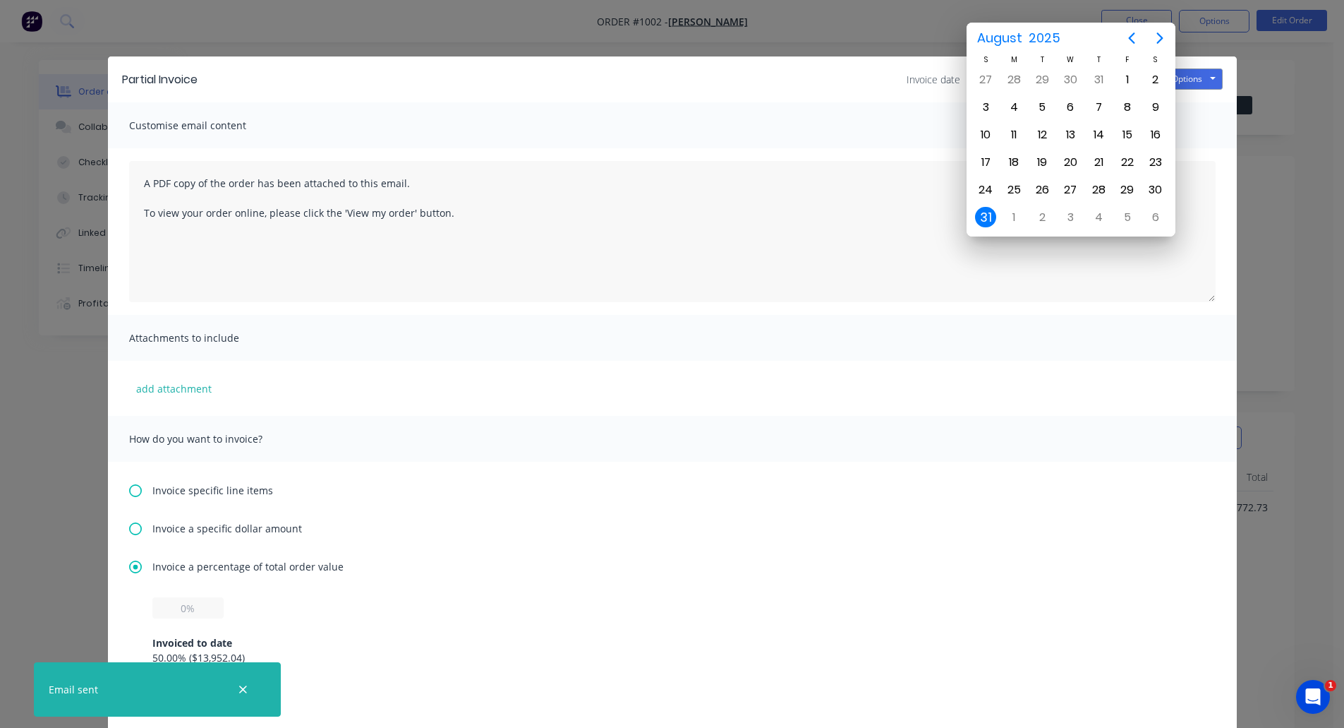
drag, startPoint x: 1026, startPoint y: 5, endPoint x: 855, endPoint y: 5, distance: 170.8
click at [855, 5] on div "Partial Invoice Invoice date 31/08/25 Close Options Preview Print Email Customi…" at bounding box center [672, 364] width 1344 height 728
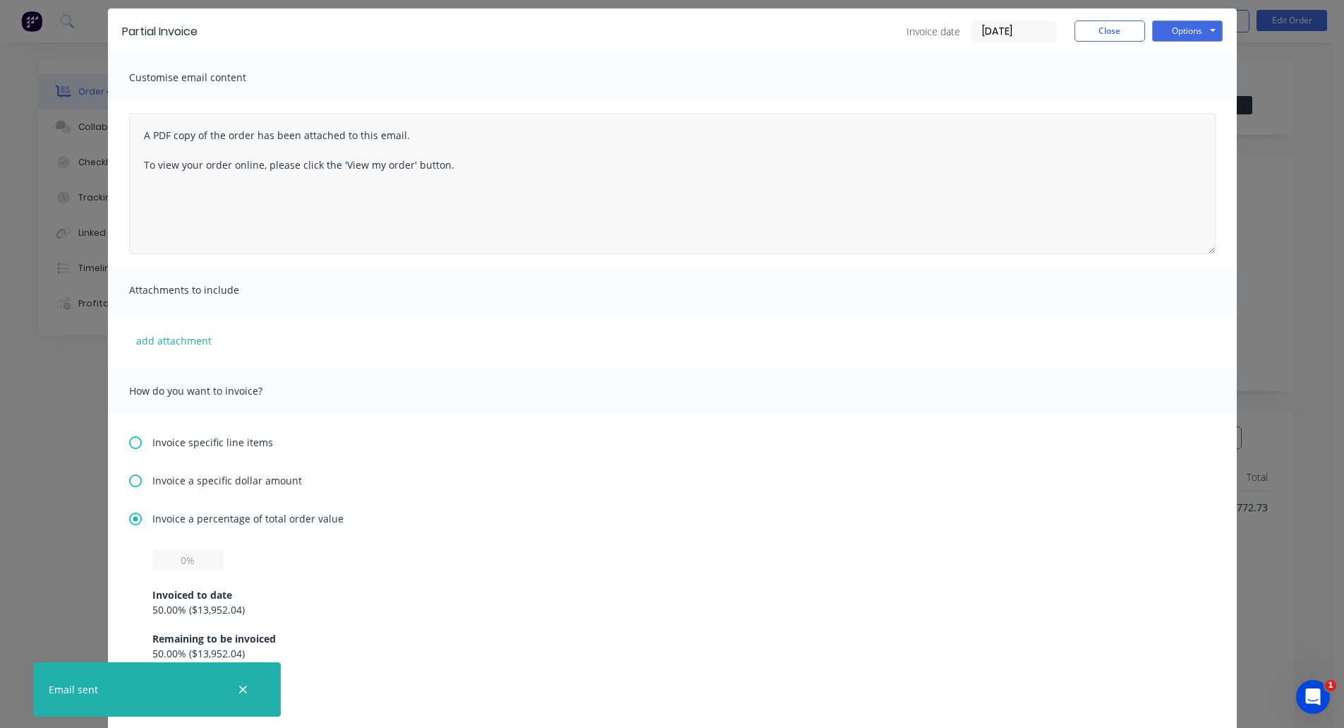
scroll to position [71, 0]
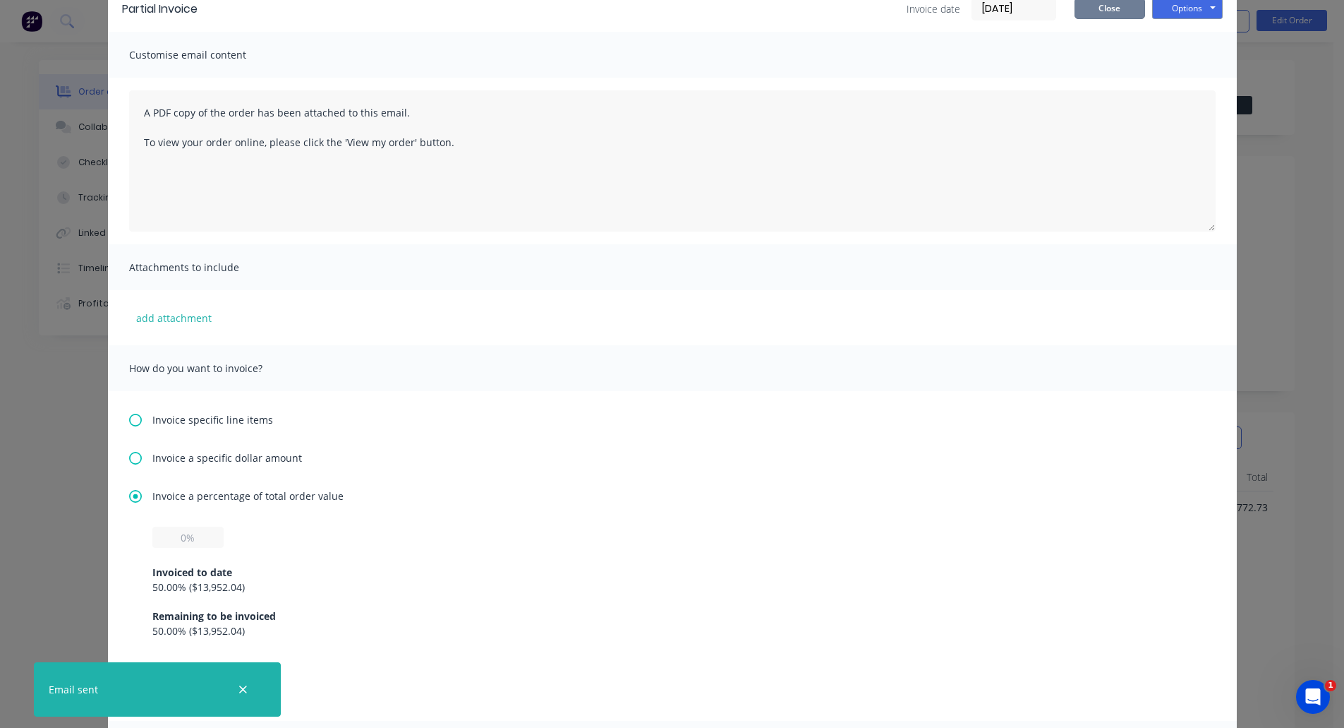
type input "14/07/25"
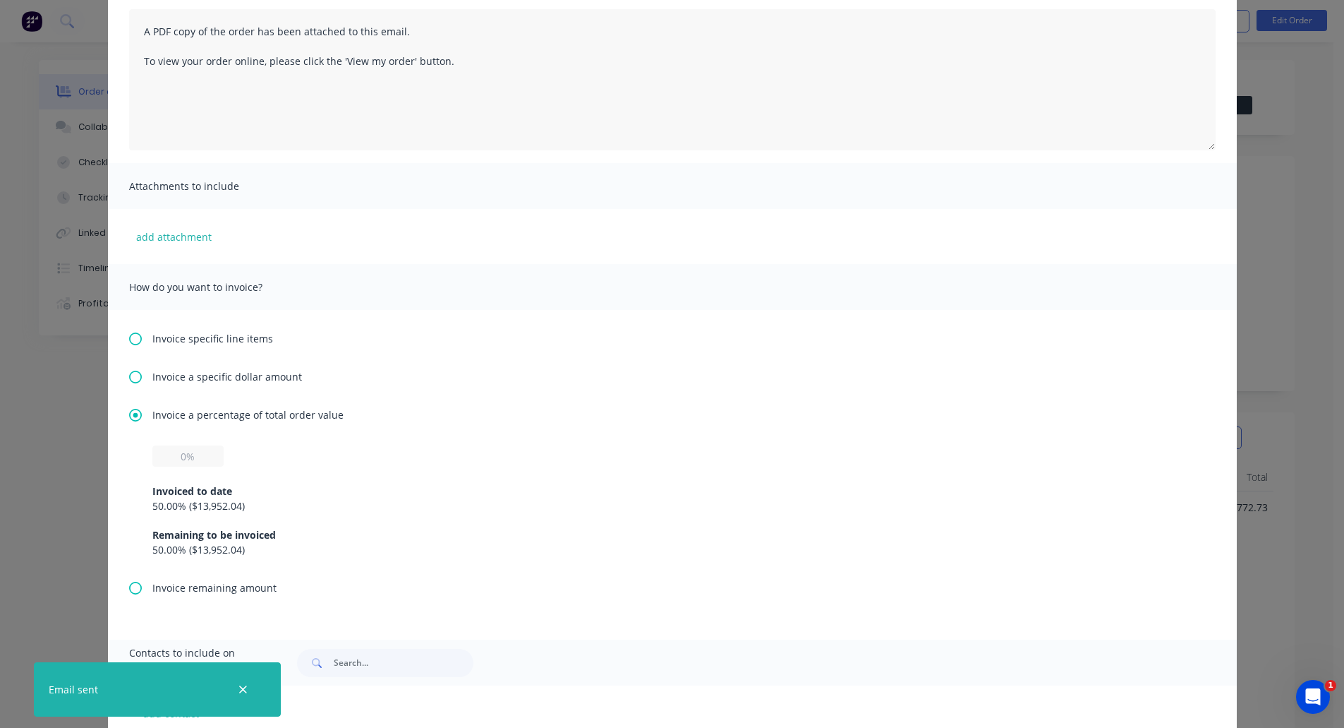
scroll to position [149, 0]
click at [241, 685] on icon "button" at bounding box center [243, 689] width 9 height 13
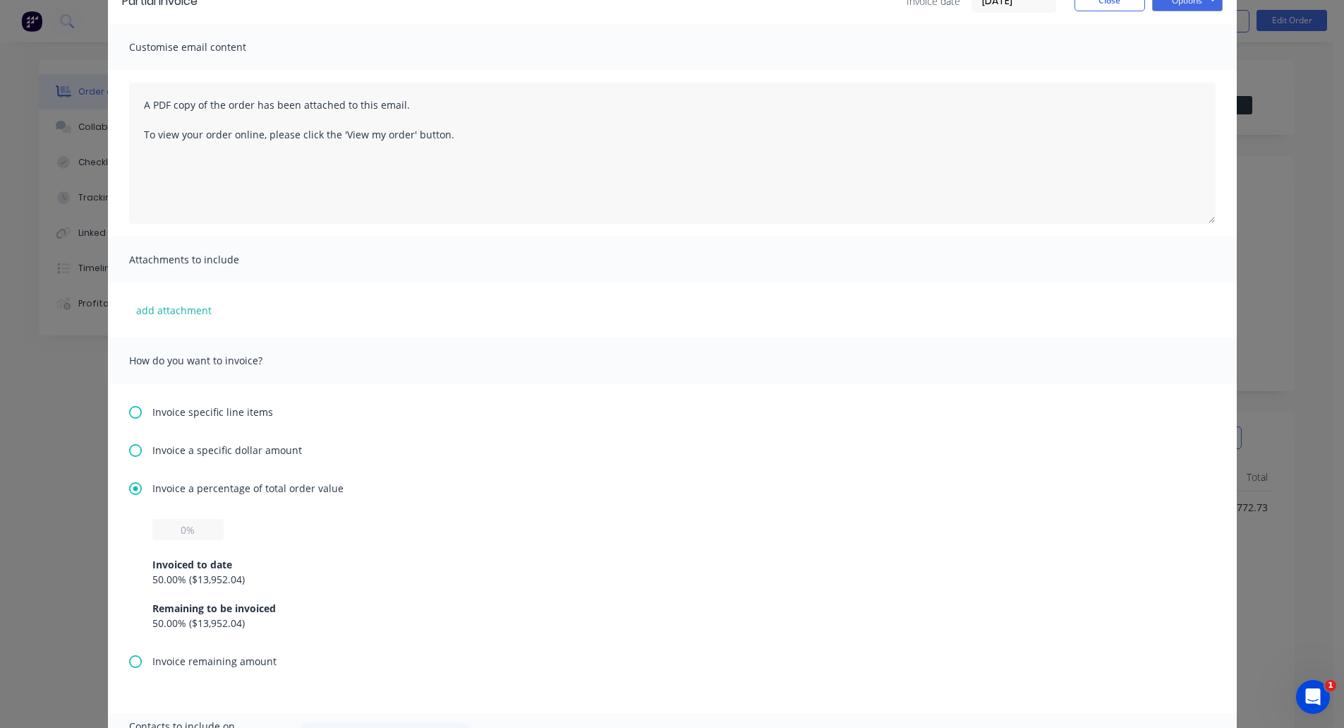
scroll to position [0, 0]
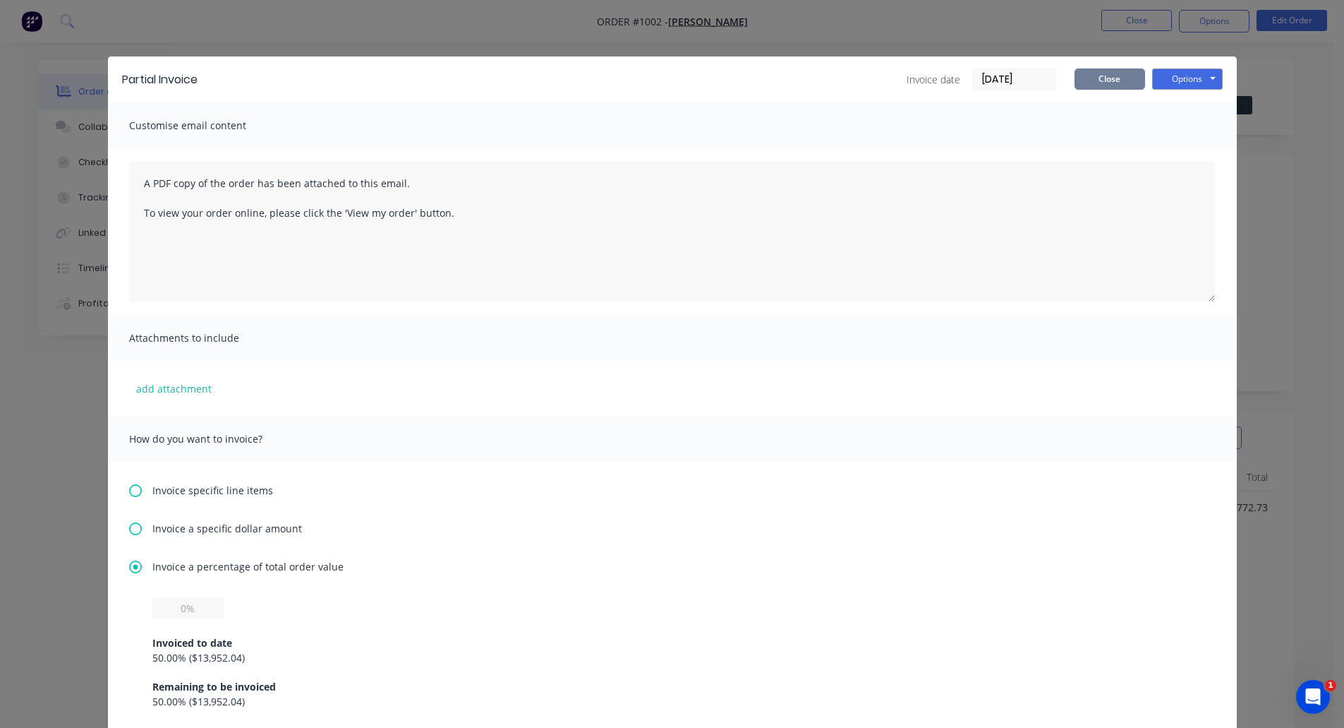
click at [1114, 78] on button "Close" at bounding box center [1110, 78] width 71 height 21
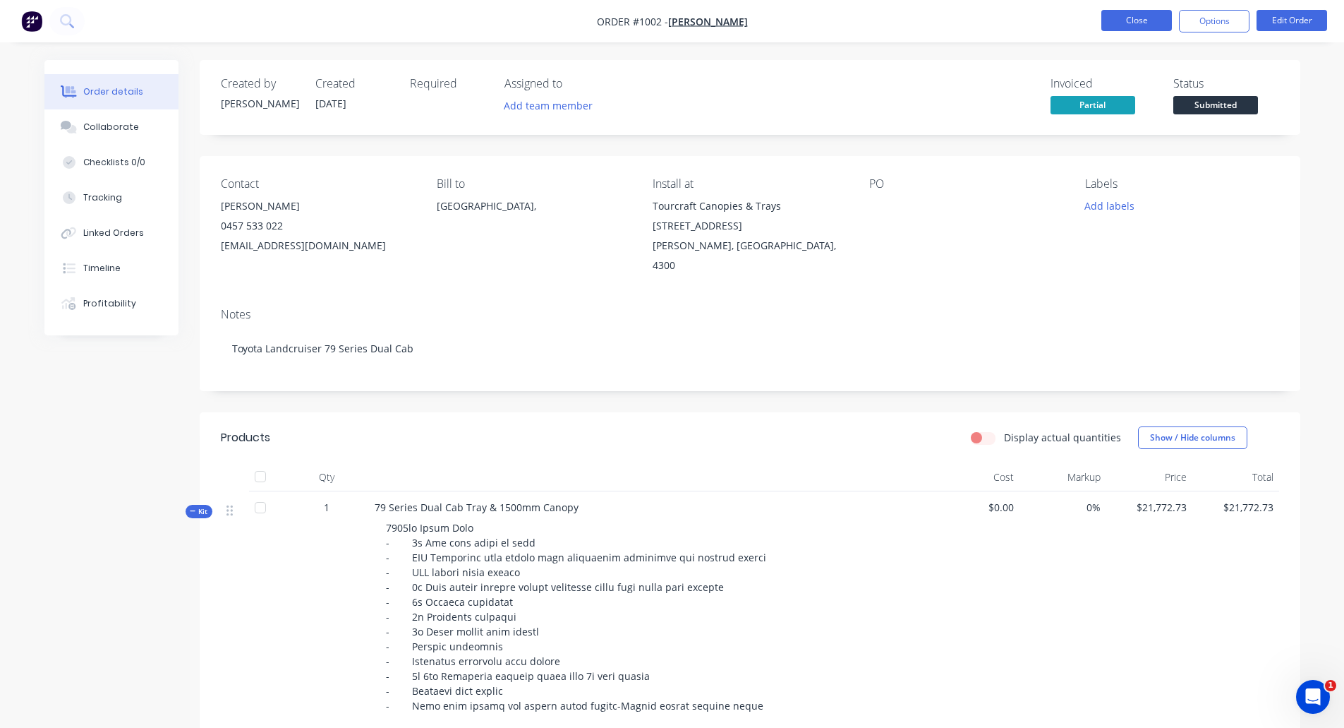
click at [1152, 25] on button "Close" at bounding box center [1137, 20] width 71 height 21
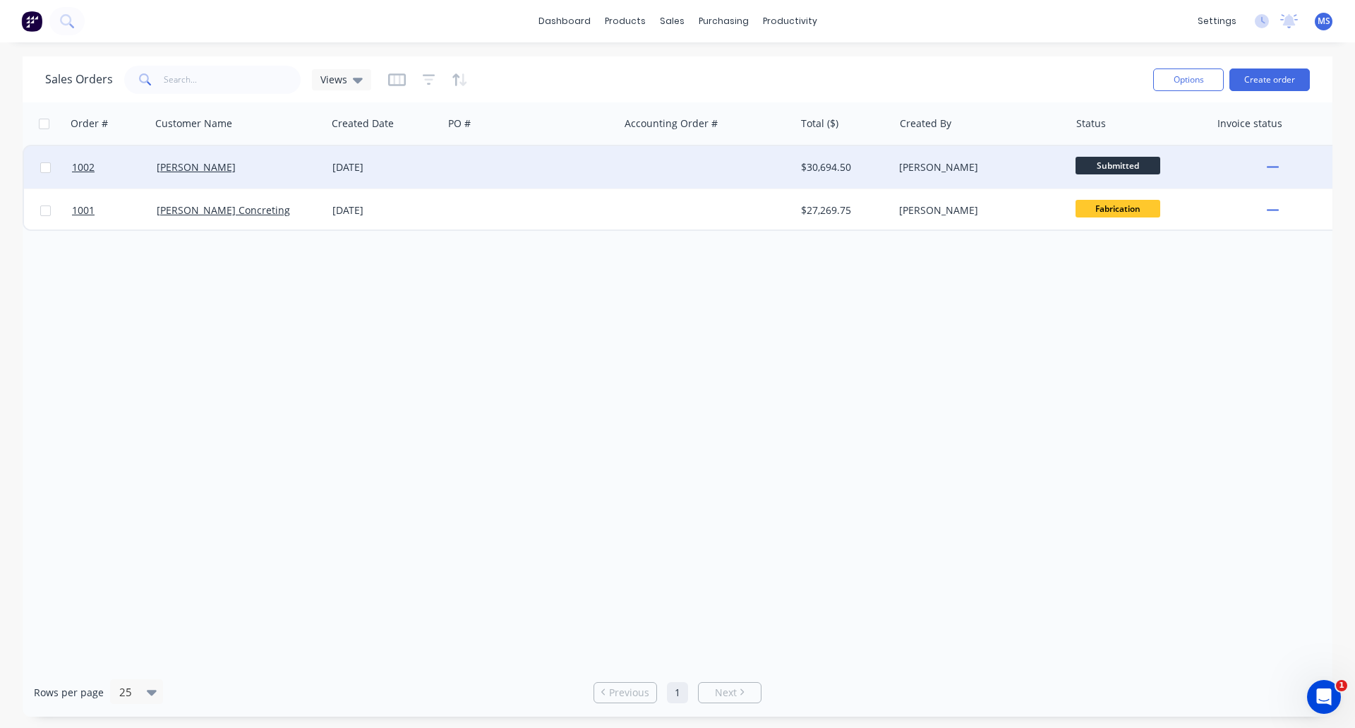
click at [1118, 162] on span "Submitted" at bounding box center [1118, 166] width 85 height 18
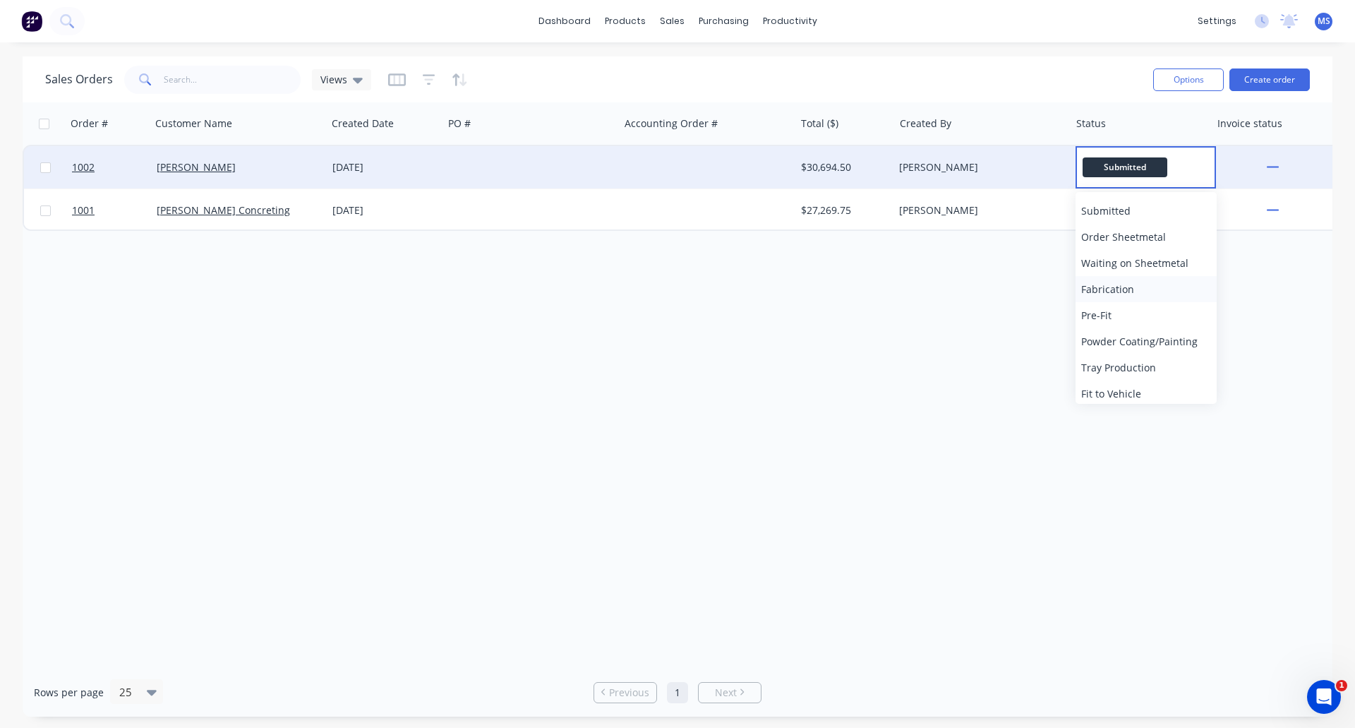
click at [1147, 282] on button "Fabrication" at bounding box center [1146, 289] width 141 height 26
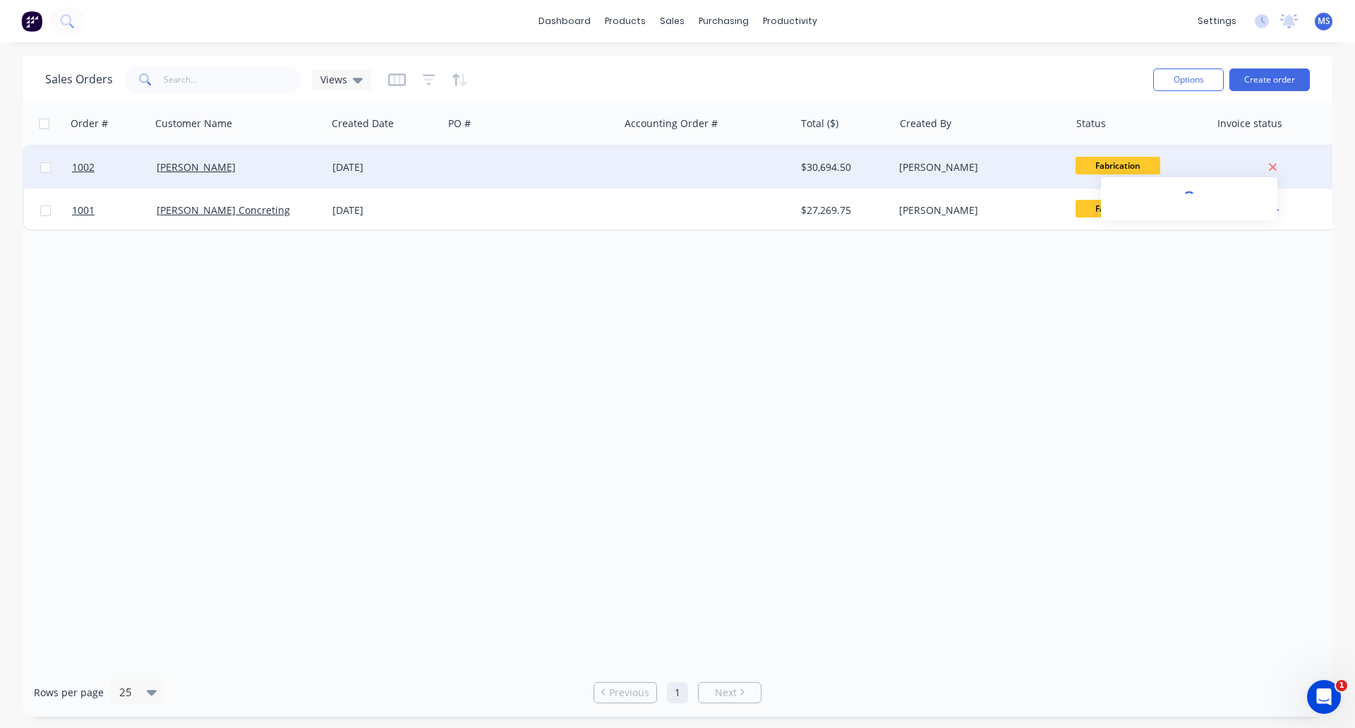
click at [1275, 162] on icon at bounding box center [1272, 167] width 9 height 13
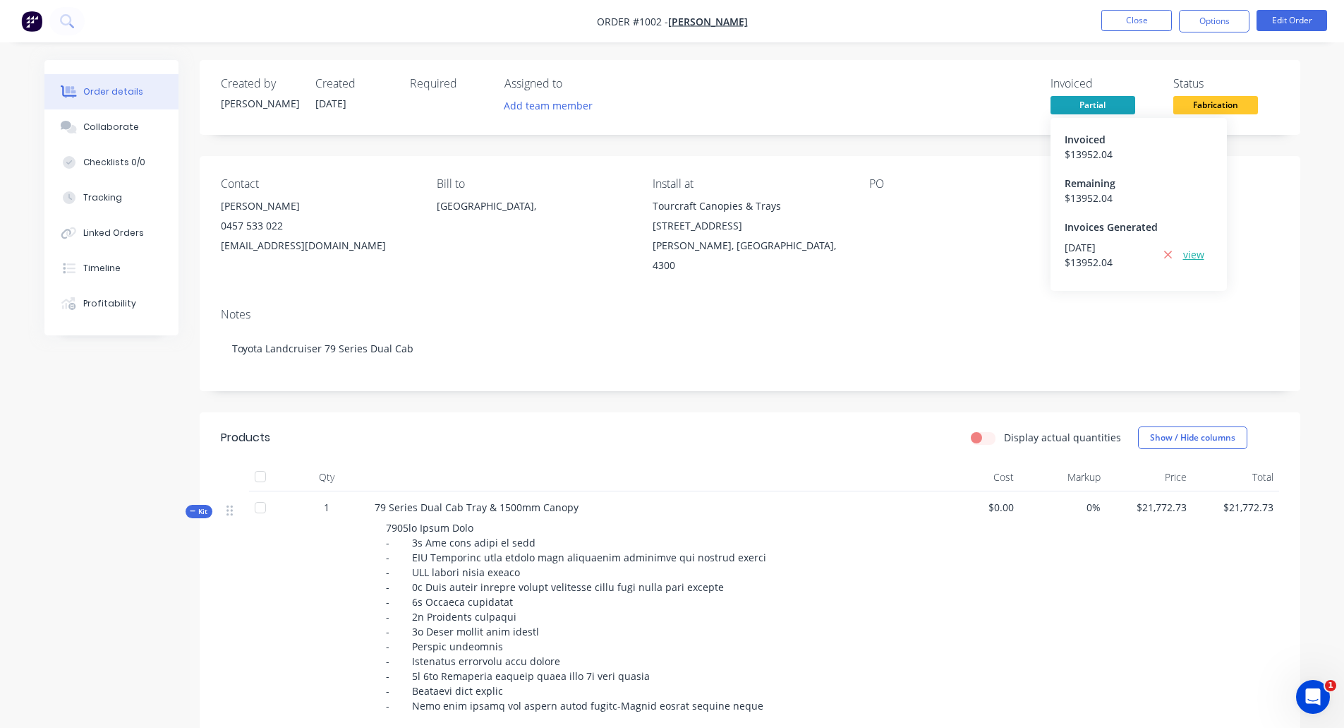
click at [1193, 258] on link "view" at bounding box center [1193, 254] width 21 height 15
click at [1138, 19] on button "Close" at bounding box center [1137, 20] width 71 height 21
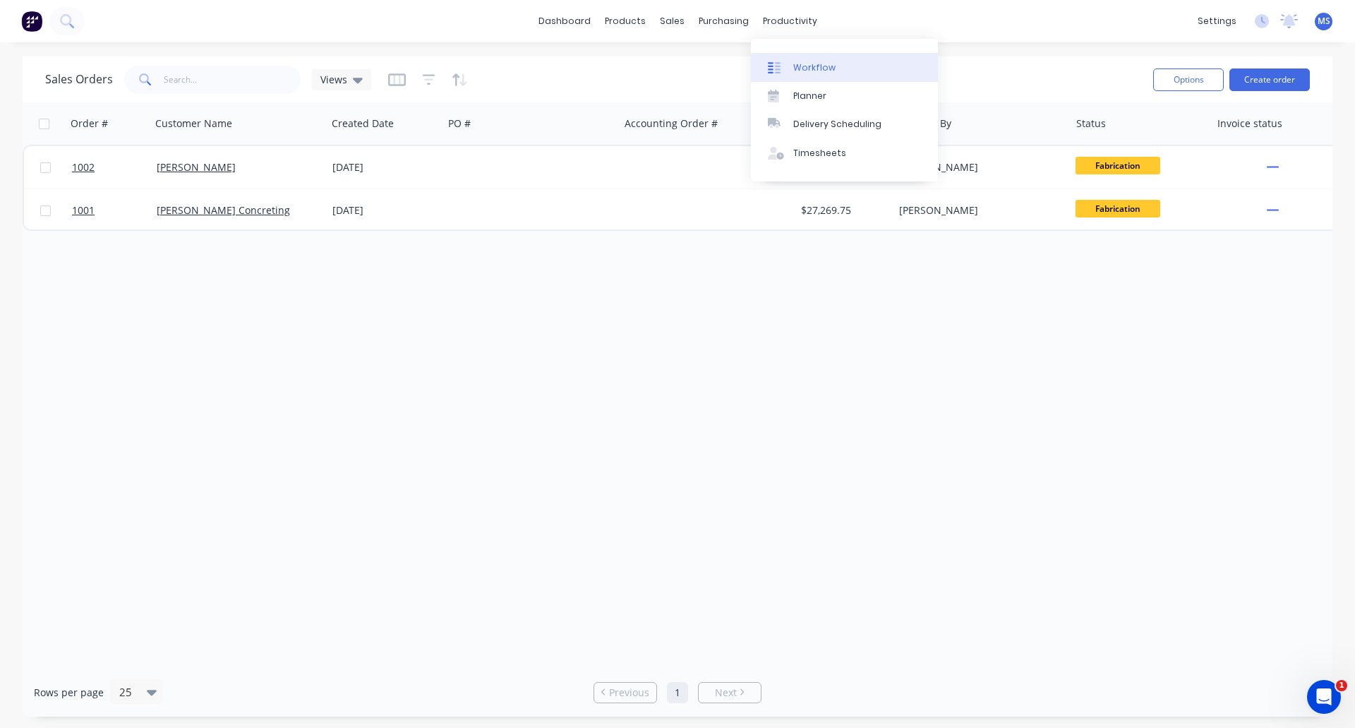
click at [797, 73] on div "Workflow" at bounding box center [814, 67] width 42 height 13
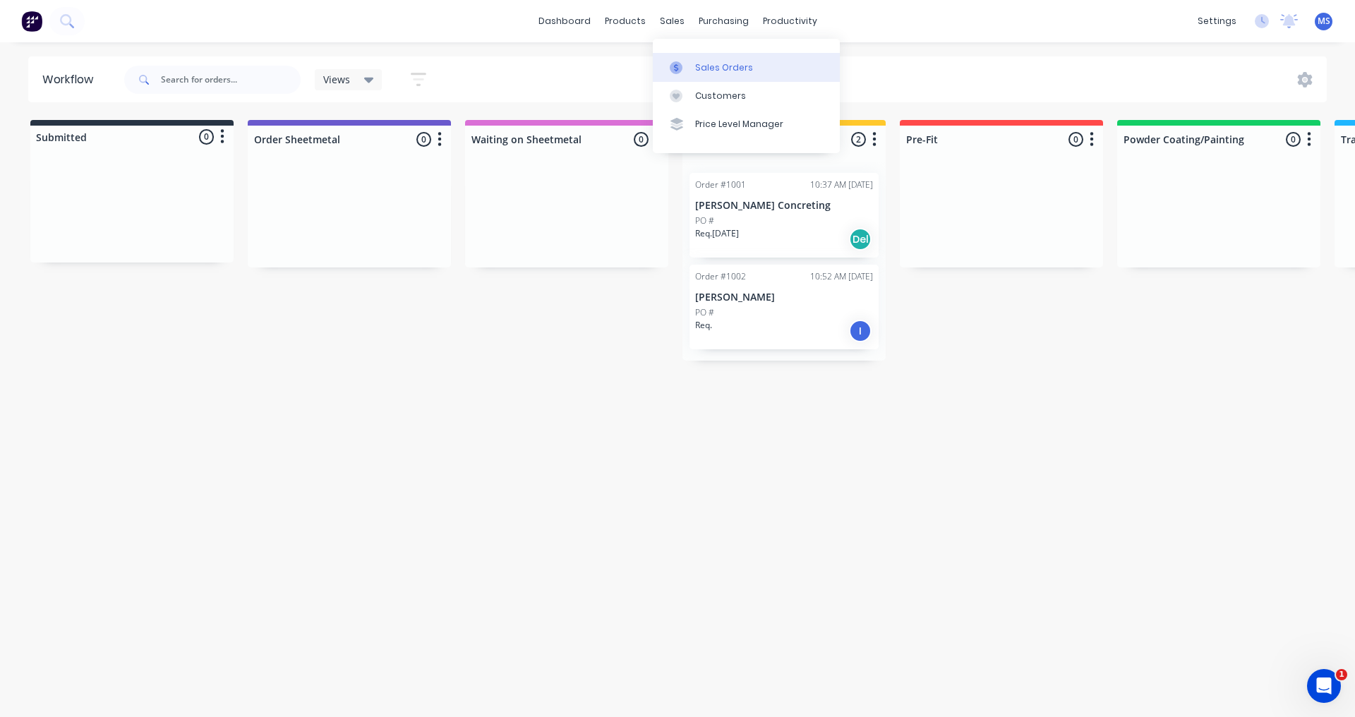
click at [699, 64] on div "Sales Orders" at bounding box center [724, 67] width 58 height 13
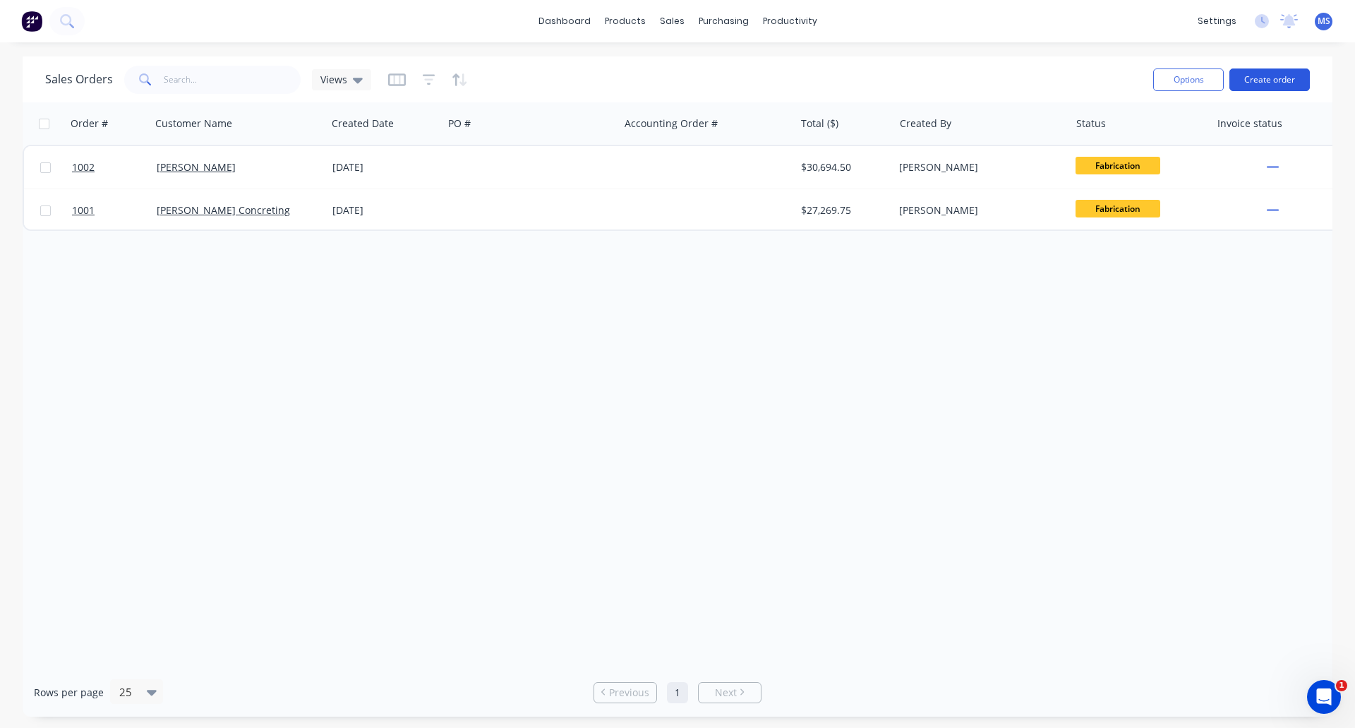
click at [1292, 80] on button "Create order" at bounding box center [1269, 79] width 80 height 23
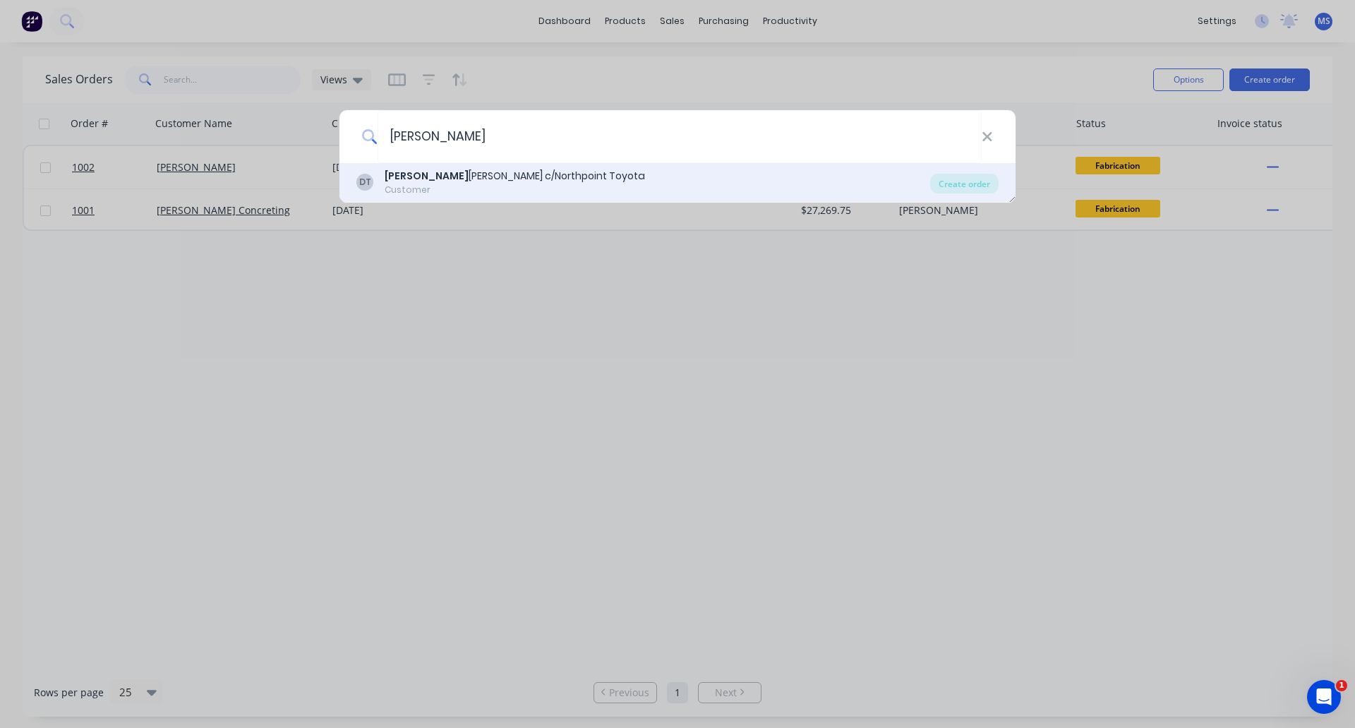
type input "Darr"
click at [555, 183] on div "Darr yl Cassidy c/Northpoint Toyota" at bounding box center [515, 176] width 260 height 15
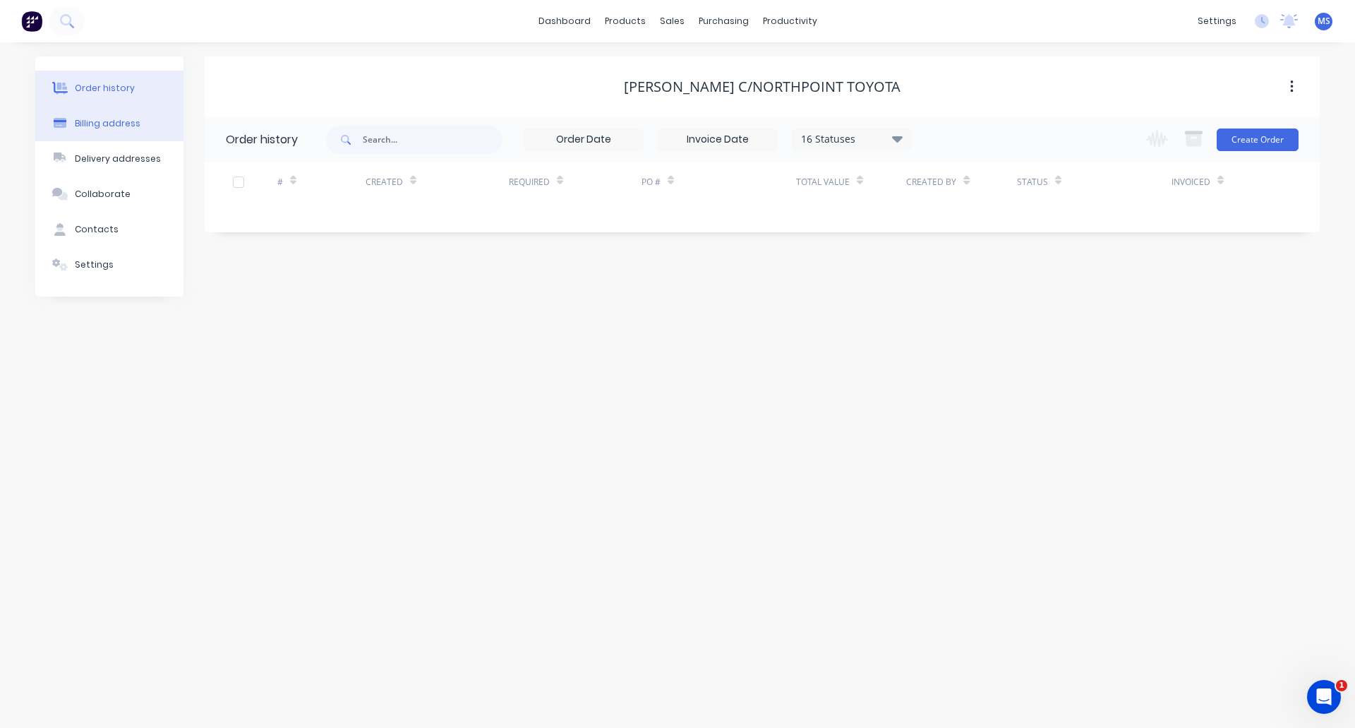
click at [114, 124] on div "Billing address" at bounding box center [108, 123] width 66 height 13
select select "AU"
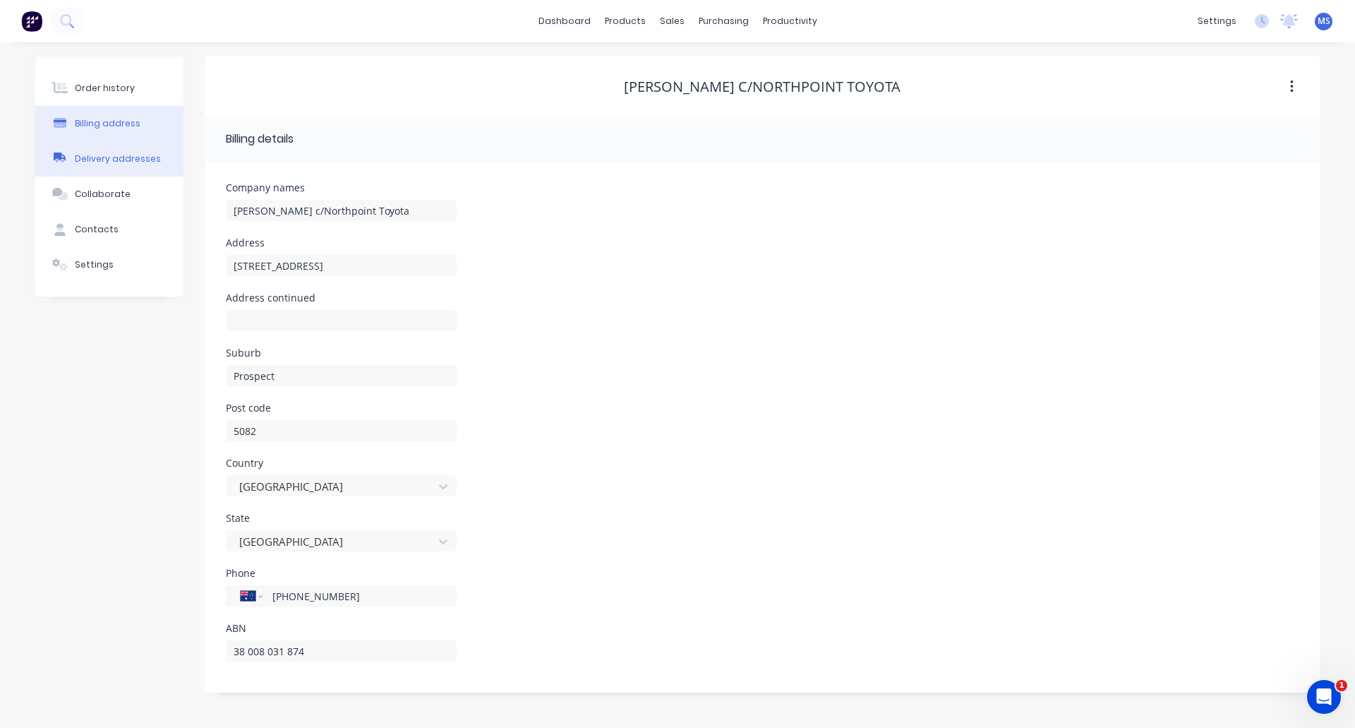
click at [141, 162] on div "Delivery addresses" at bounding box center [118, 158] width 86 height 13
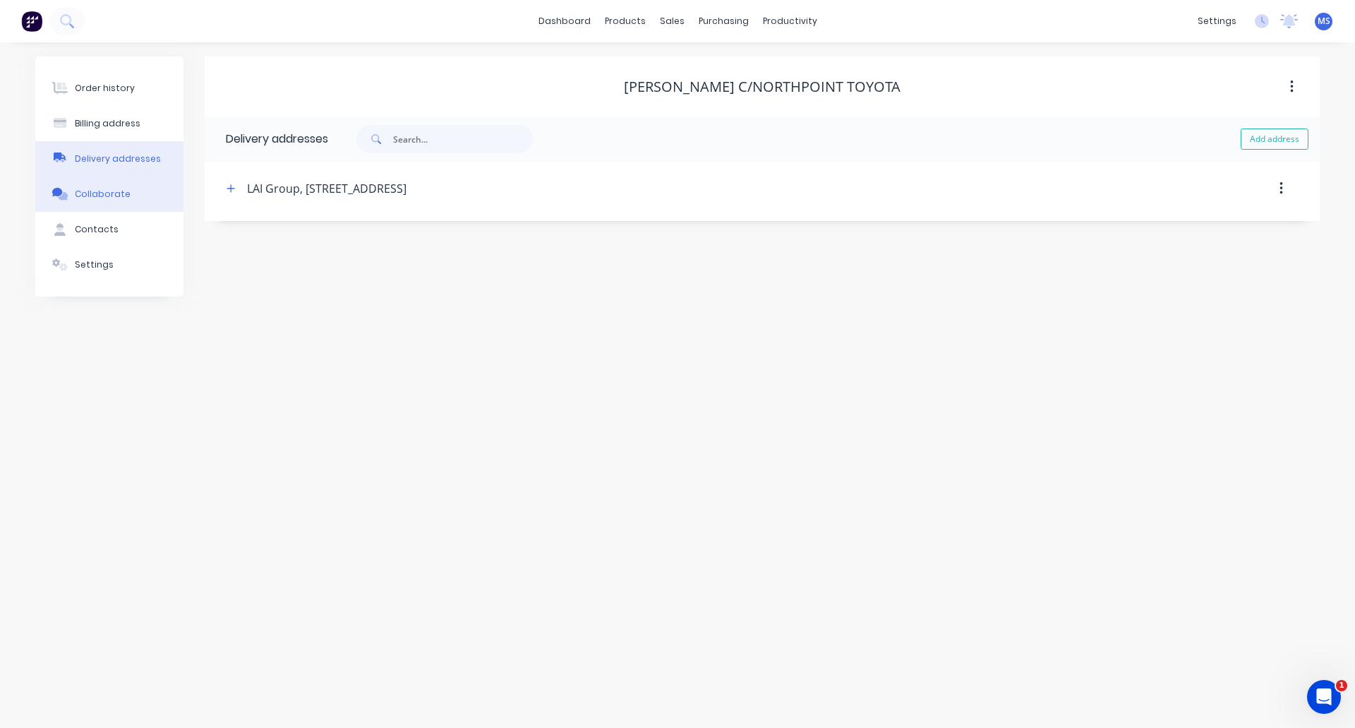
click at [119, 186] on button "Collaborate" at bounding box center [109, 193] width 148 height 35
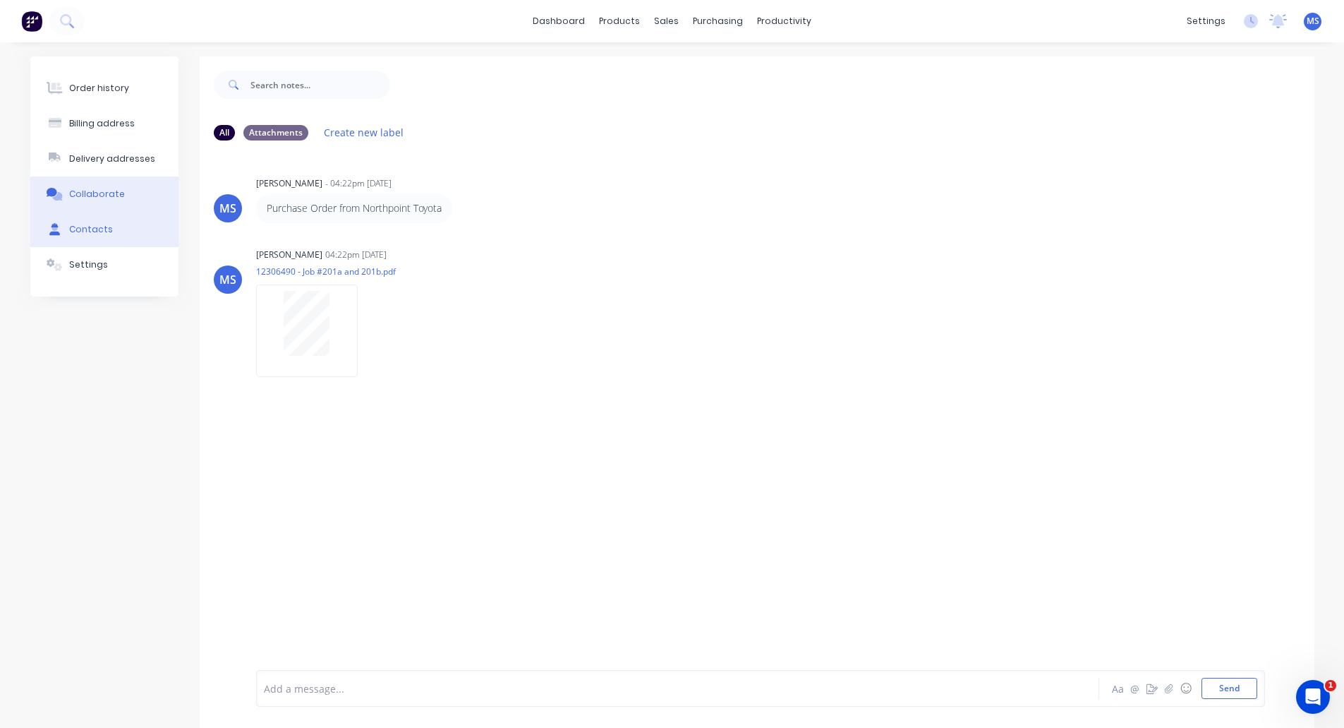
click at [107, 230] on div "Contacts" at bounding box center [91, 229] width 44 height 13
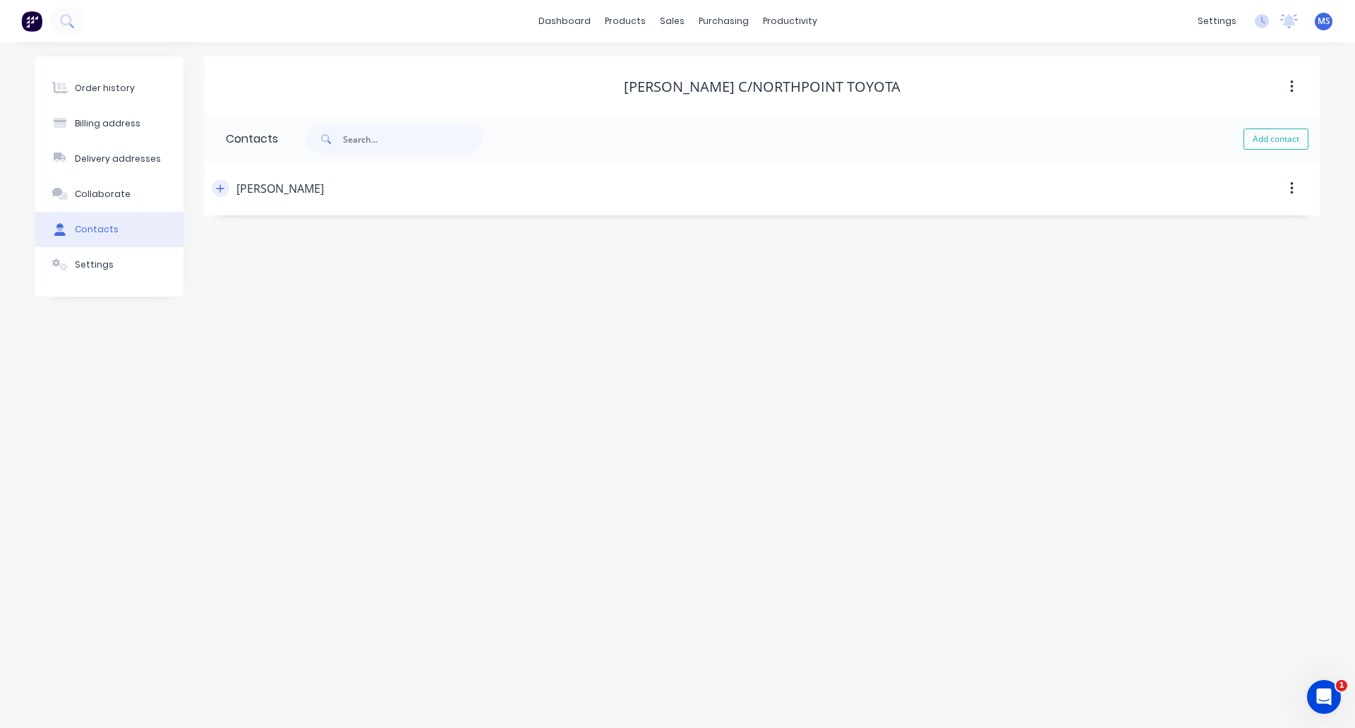
click at [223, 188] on icon "button" at bounding box center [221, 188] width 8 height 8
drag, startPoint x: 361, startPoint y: 410, endPoint x: 233, endPoint y: 406, distance: 128.5
click at [234, 408] on div "International [GEOGRAPHIC_DATA] [GEOGRAPHIC_DATA] [GEOGRAPHIC_DATA] [GEOGRAPHIC…" at bounding box center [341, 407] width 231 height 21
click at [296, 354] on input "tel" at bounding box center [356, 352] width 169 height 15
paste input "0421 242 077"
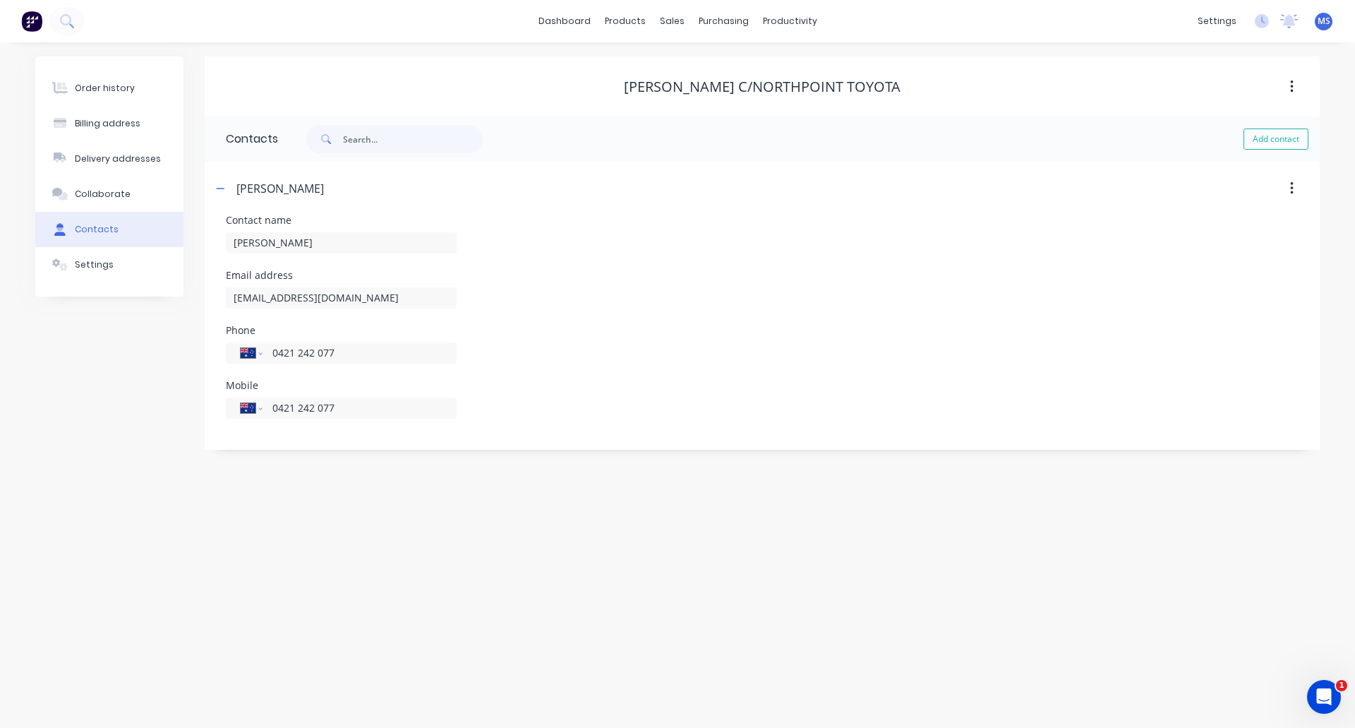
type input "0421 242 077"
drag, startPoint x: 368, startPoint y: 580, endPoint x: 241, endPoint y: 434, distance: 193.6
click at [368, 579] on div "Order history Billing address Delivery addresses Collaborate Contacts Settings …" at bounding box center [677, 384] width 1355 height 685
click at [99, 268] on div "Settings" at bounding box center [94, 264] width 39 height 13
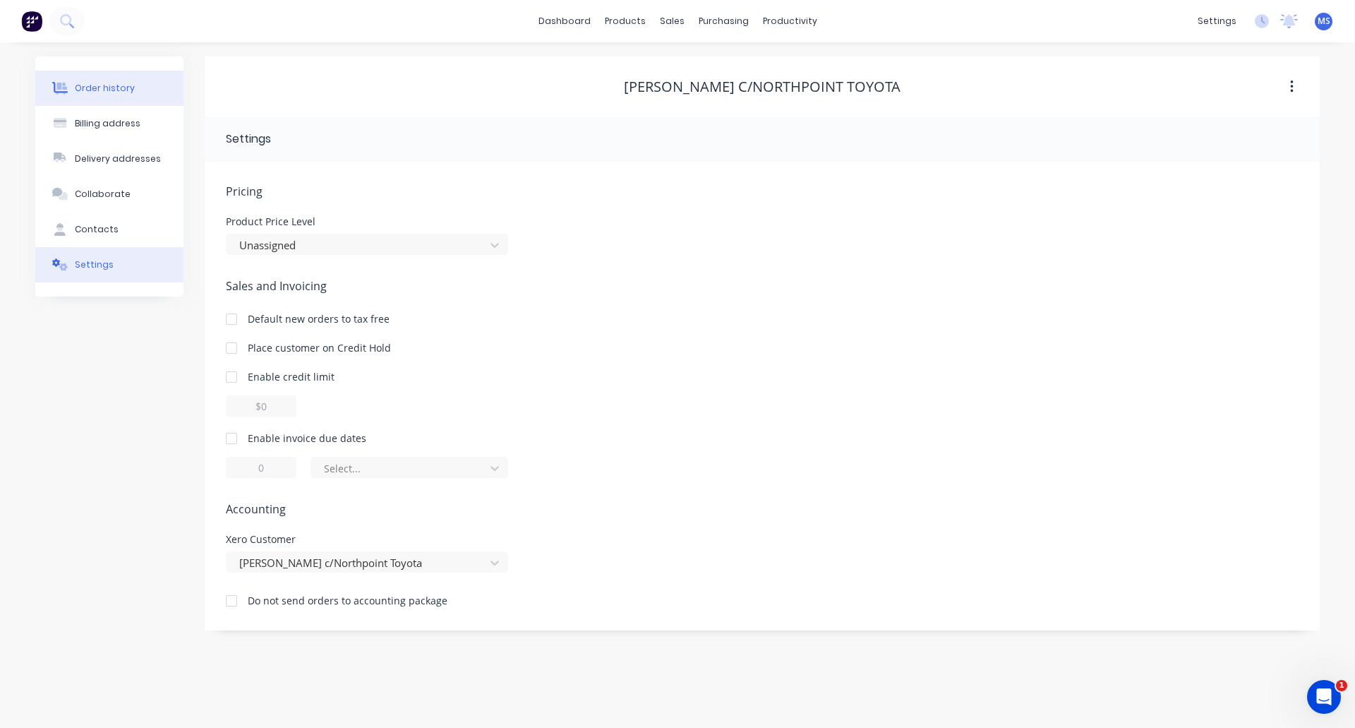
click at [109, 91] on div "Order history" at bounding box center [105, 88] width 60 height 13
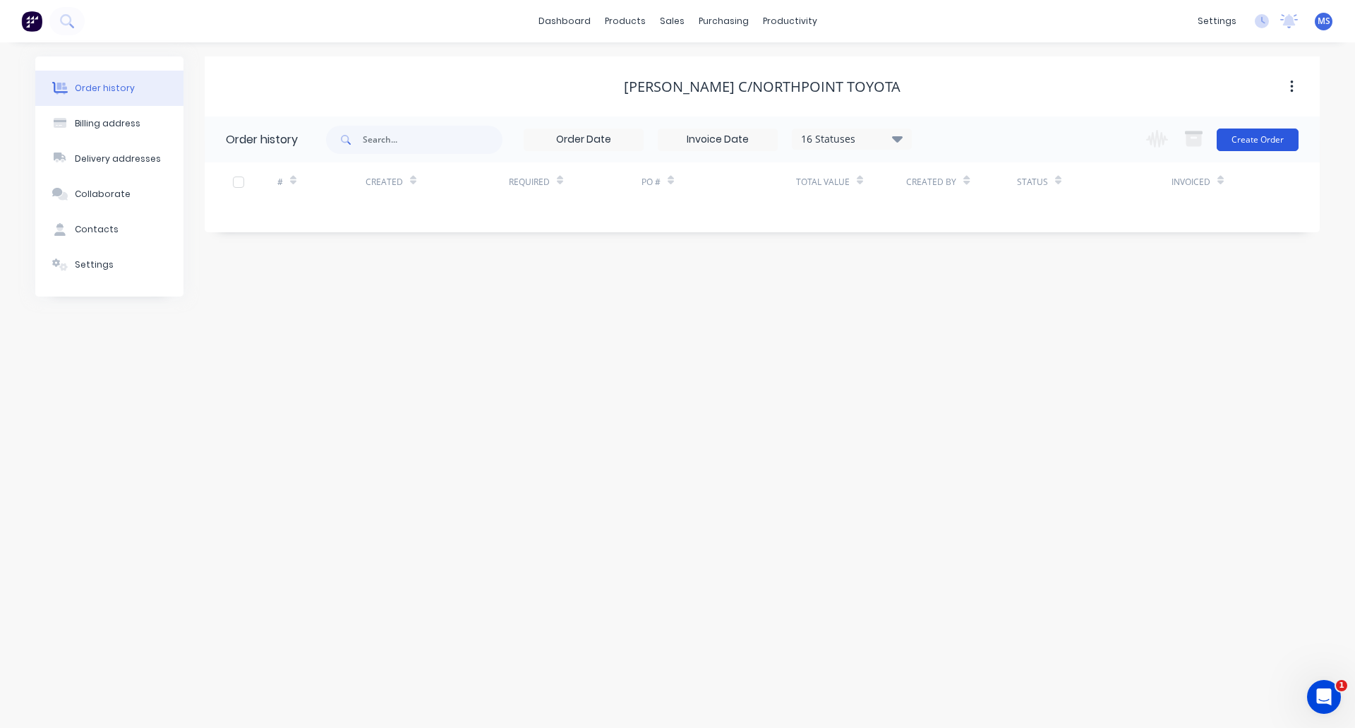
click at [1241, 143] on button "Create Order" at bounding box center [1258, 139] width 82 height 23
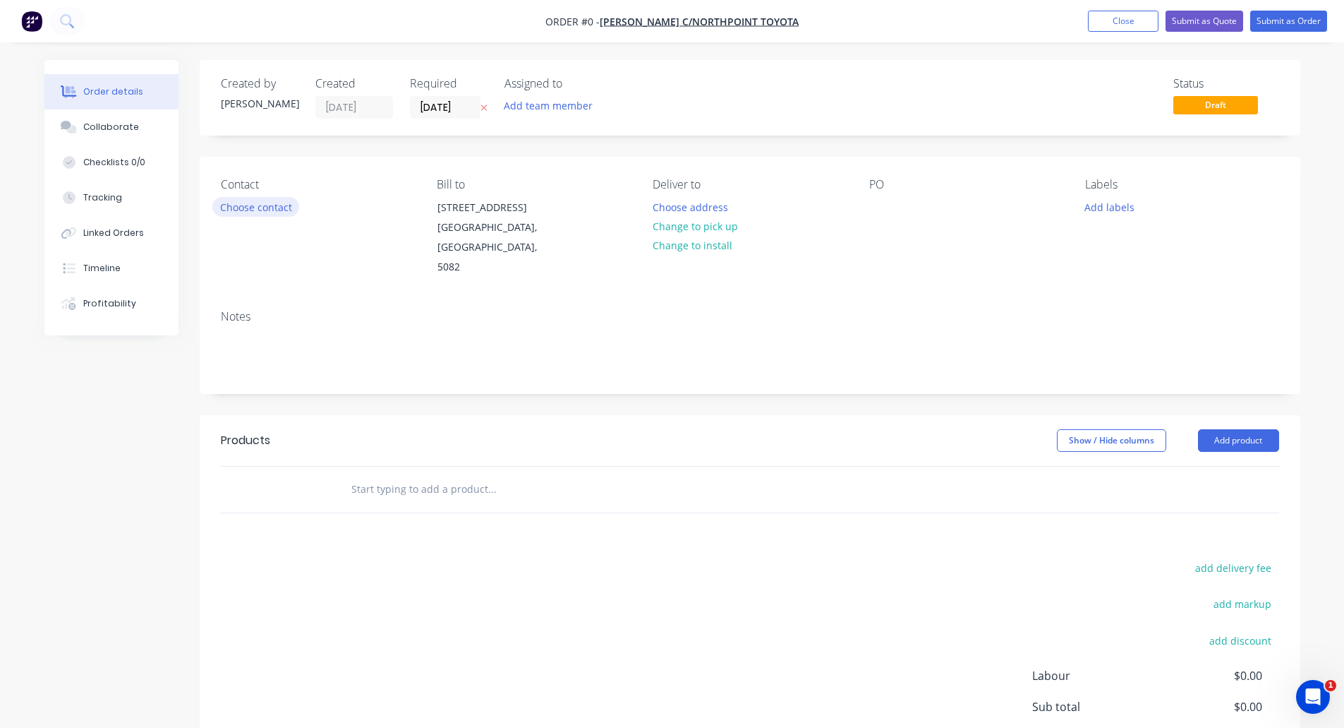
click at [253, 207] on button "Choose contact" at bounding box center [255, 206] width 87 height 19
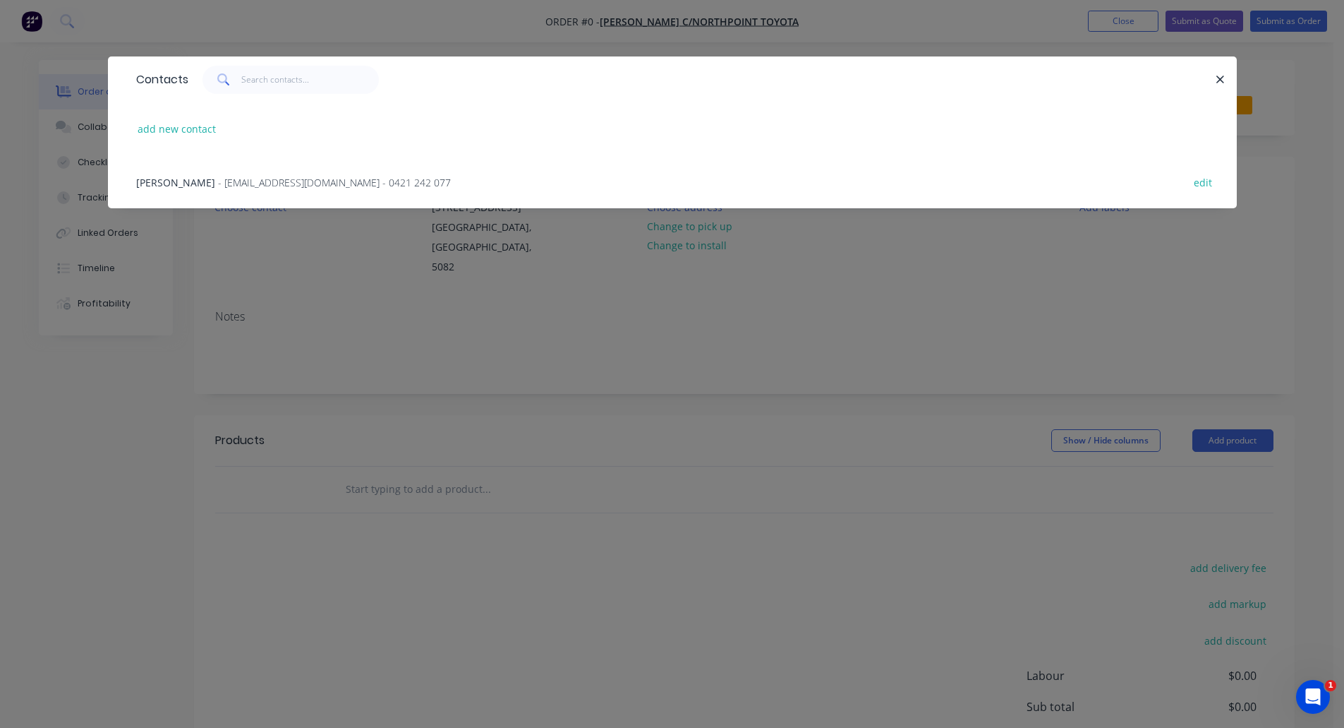
click at [241, 182] on span "- darrylcassidy@laiswitchboards.com.au - 0421 242 077" at bounding box center [334, 182] width 233 height 13
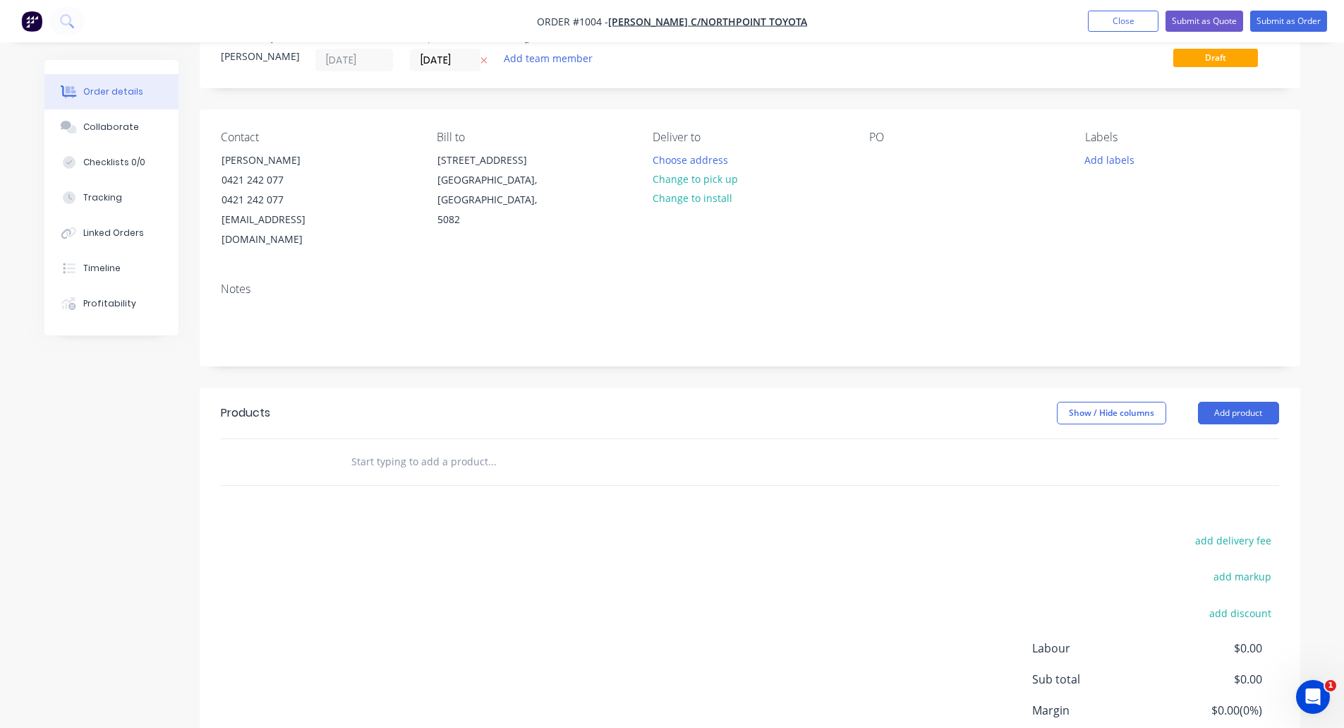
scroll to position [71, 0]
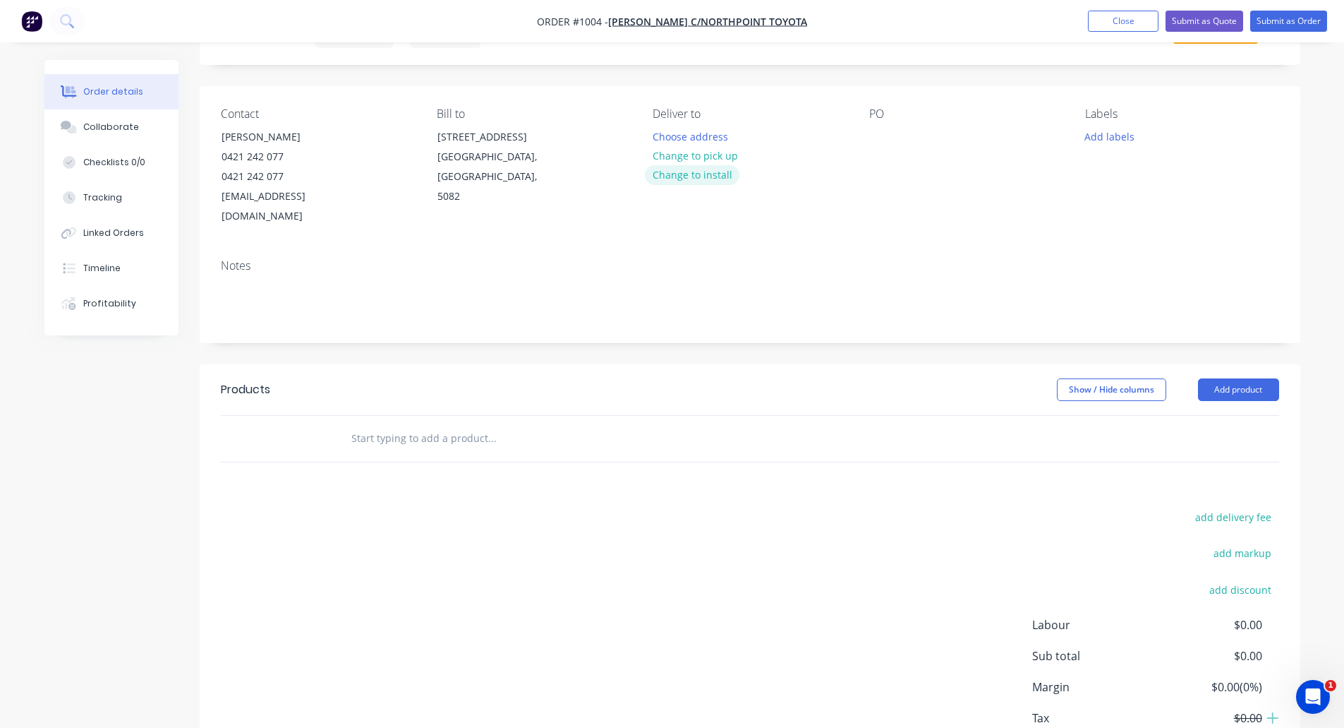
click at [701, 174] on button "Change to install" at bounding box center [692, 174] width 95 height 19
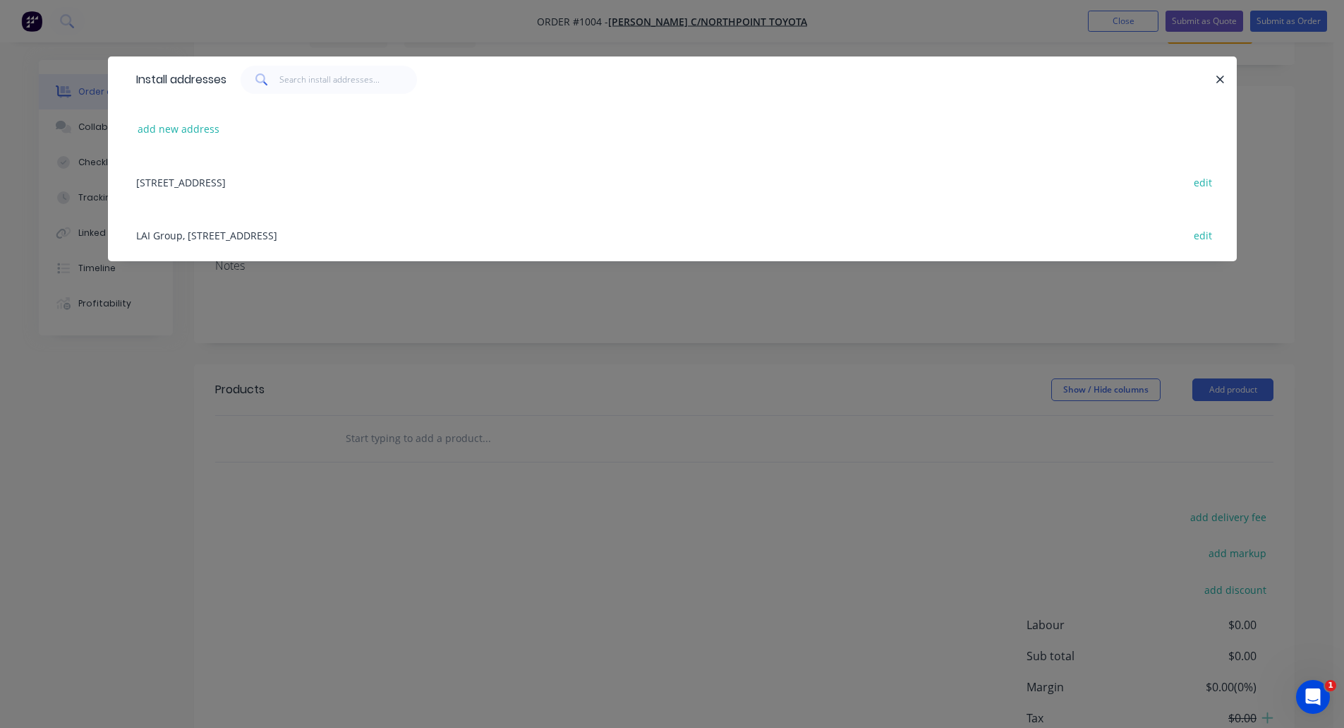
click at [299, 231] on div "LAI Group, 120 Days Road, Ferryden Park, South Australia, Australia, 5010 edit" at bounding box center [672, 234] width 1087 height 53
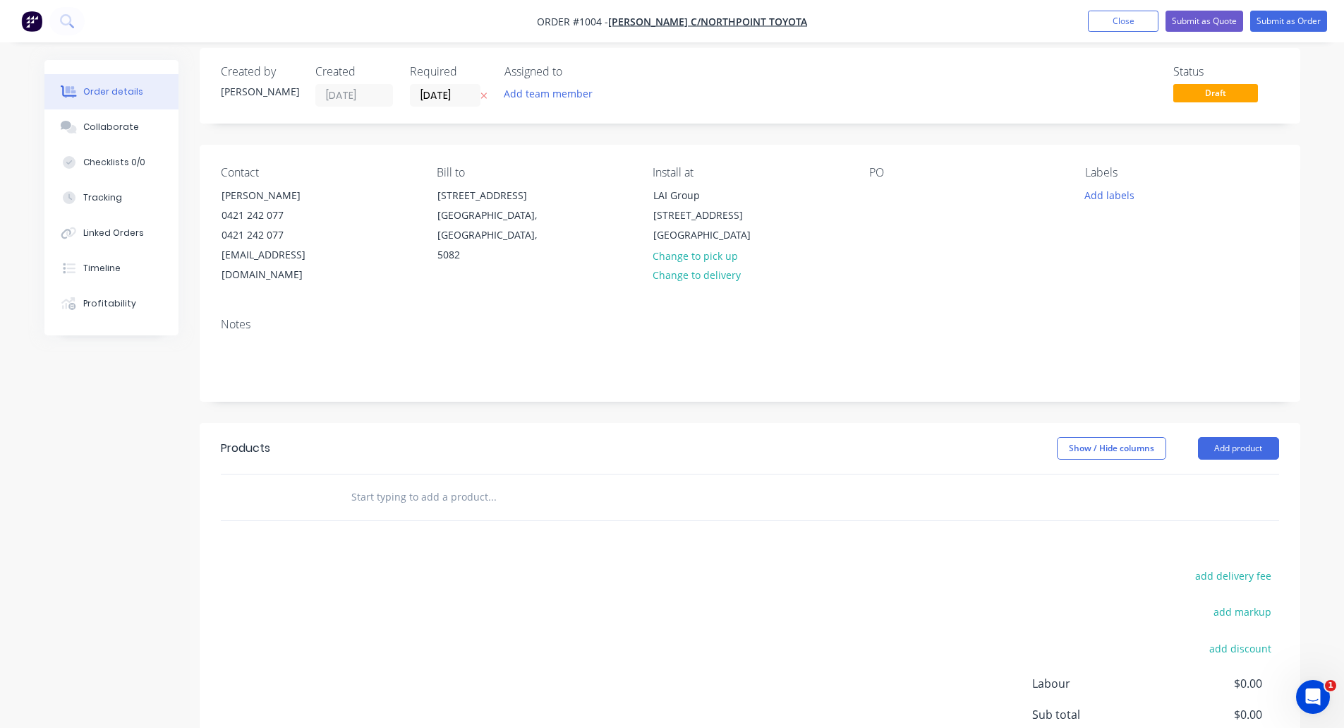
scroll to position [0, 0]
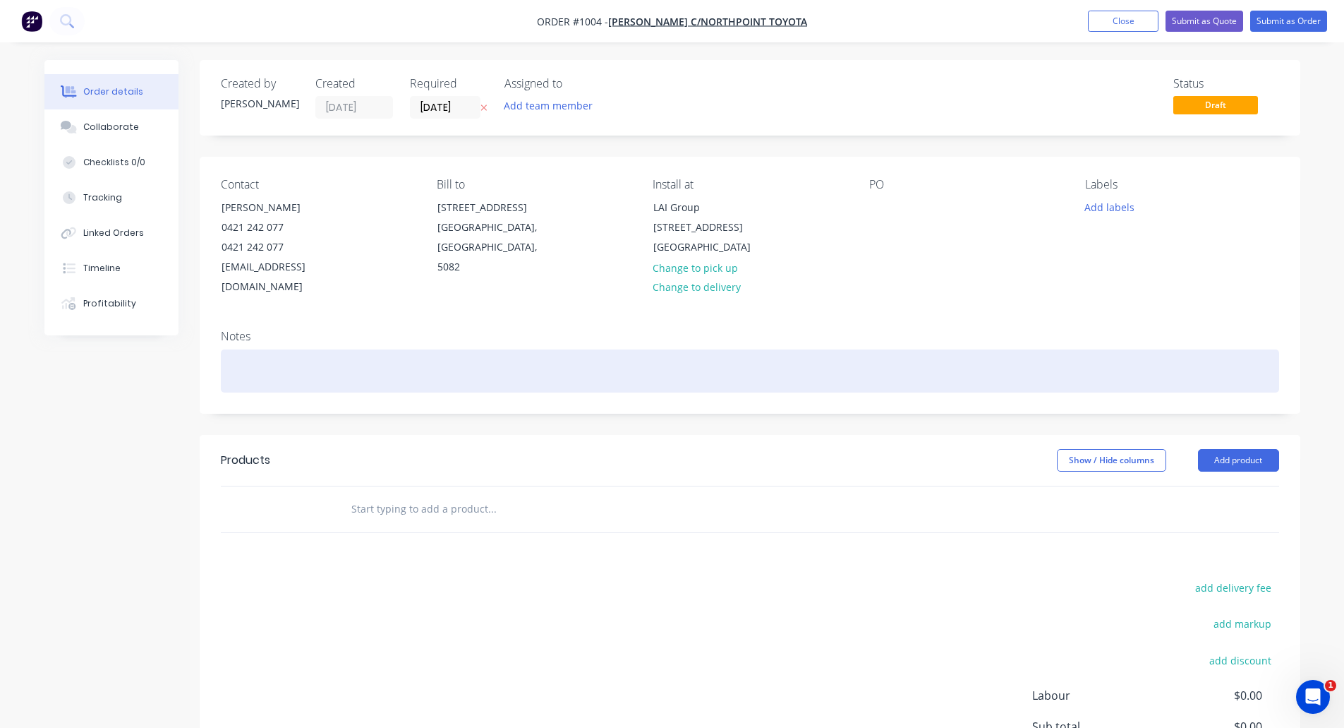
click at [291, 349] on div at bounding box center [750, 370] width 1059 height 43
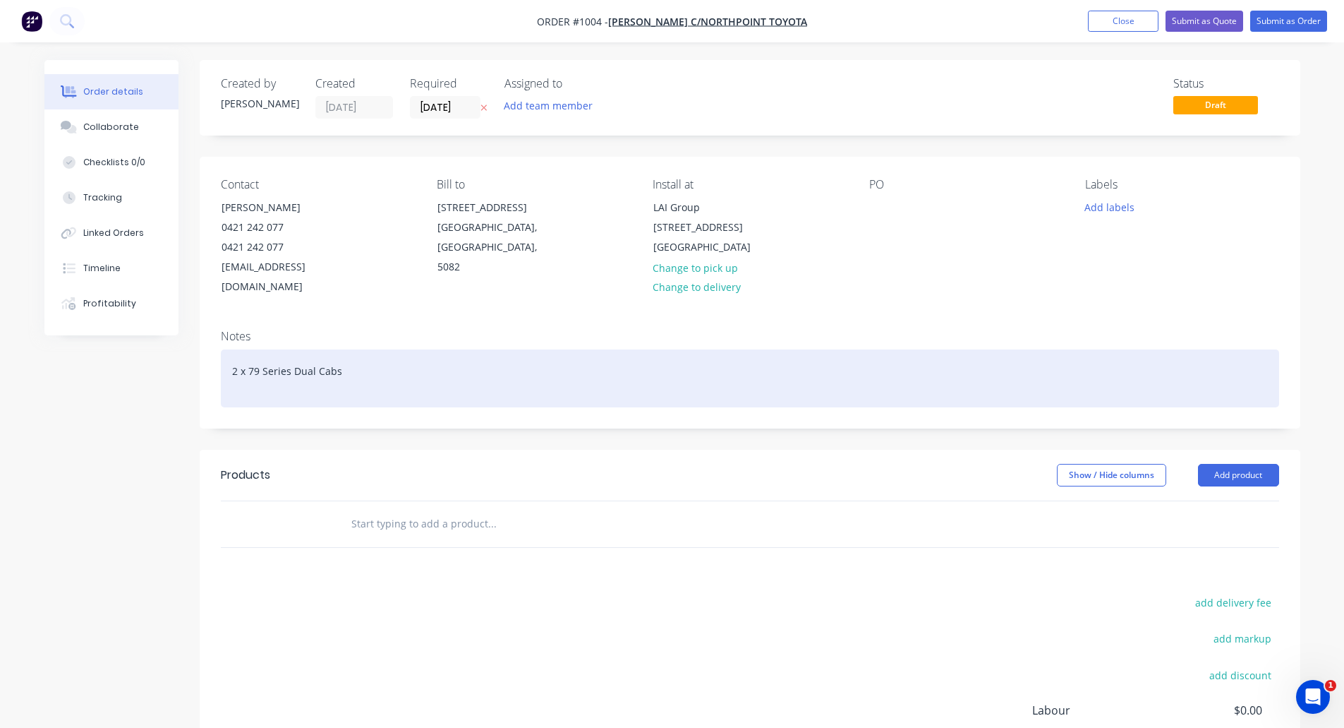
click at [447, 349] on div "2 x 79 Series Dual Cabs" at bounding box center [750, 378] width 1059 height 58
click at [359, 380] on div "2 x 79 Series Dual Cabs" at bounding box center [750, 378] width 1059 height 58
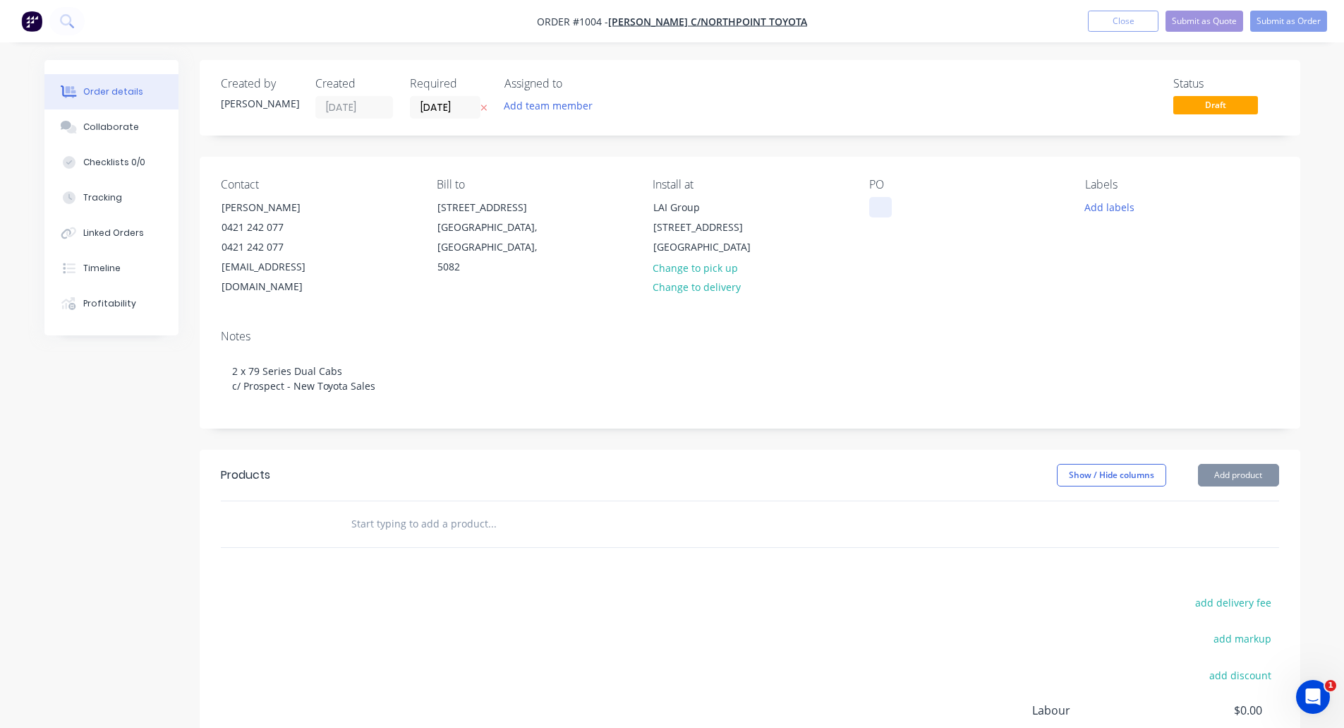
click at [874, 204] on div at bounding box center [880, 207] width 23 height 20
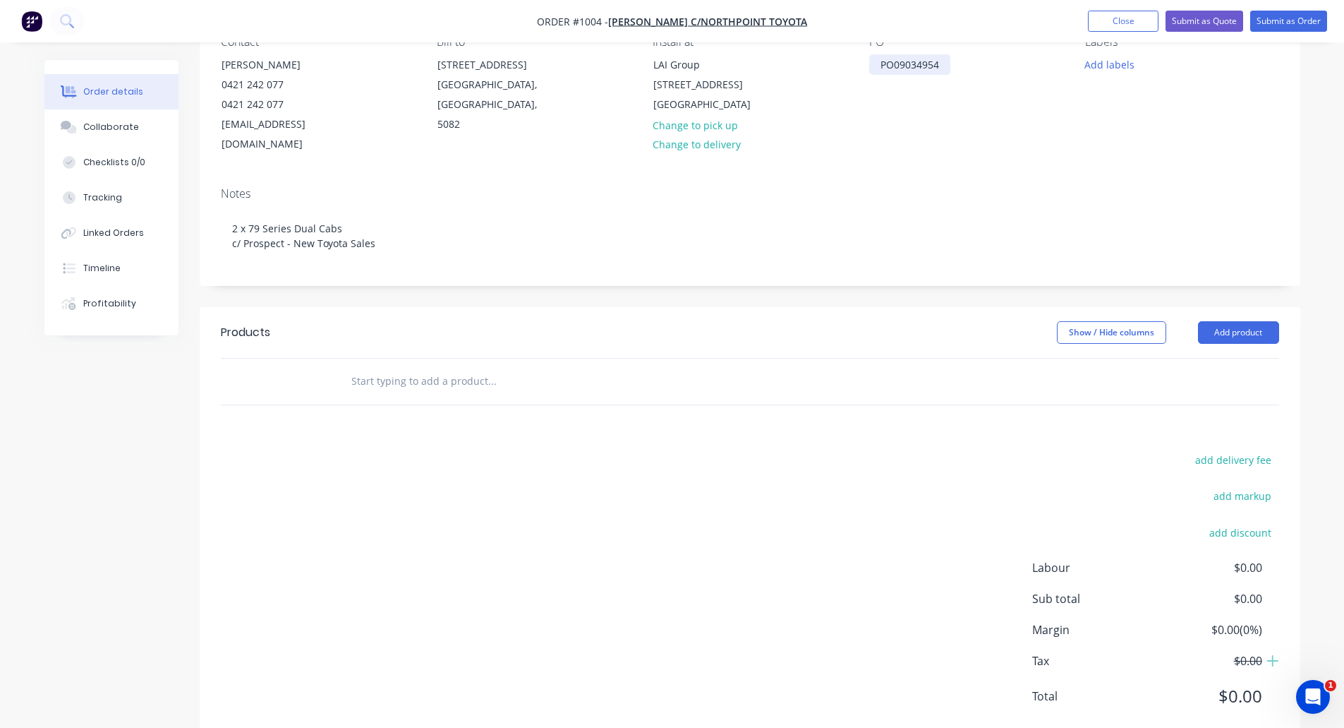
scroll to position [160, 0]
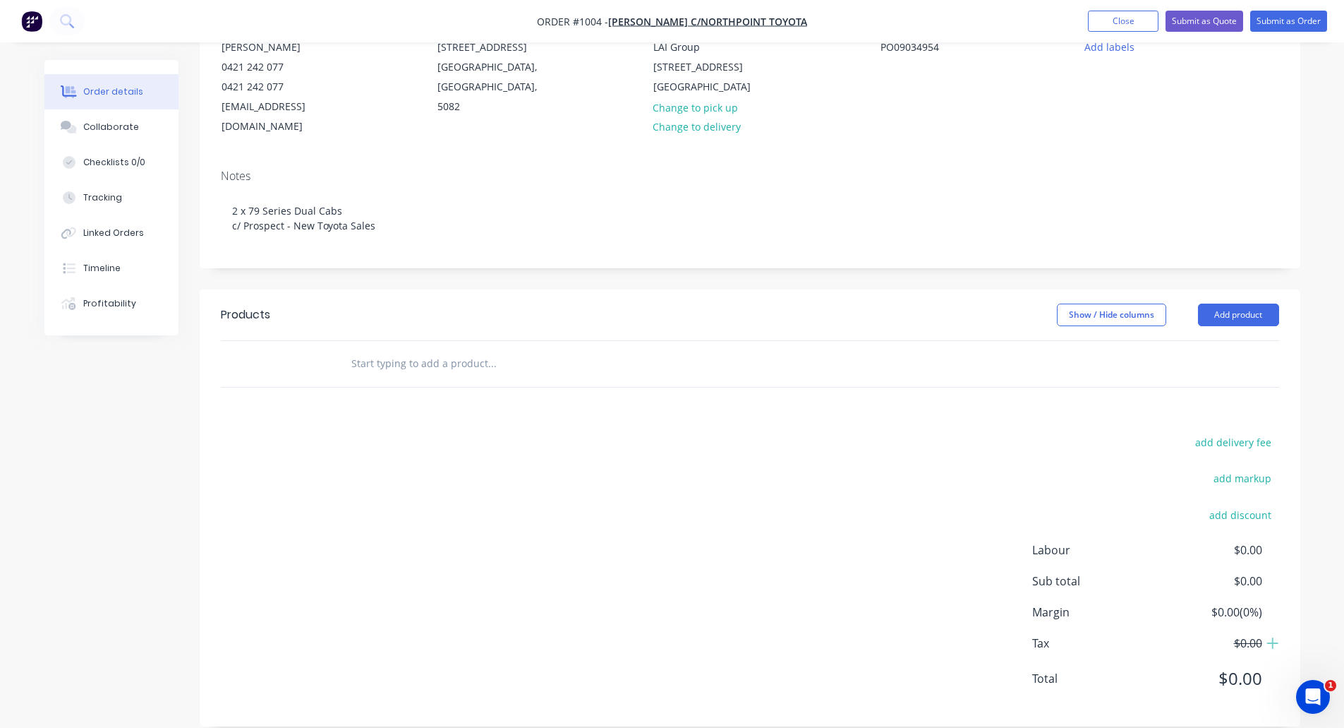
click at [372, 349] on input "text" at bounding box center [492, 363] width 282 height 28
click at [394, 349] on input "text" at bounding box center [492, 363] width 282 height 28
type input "D"
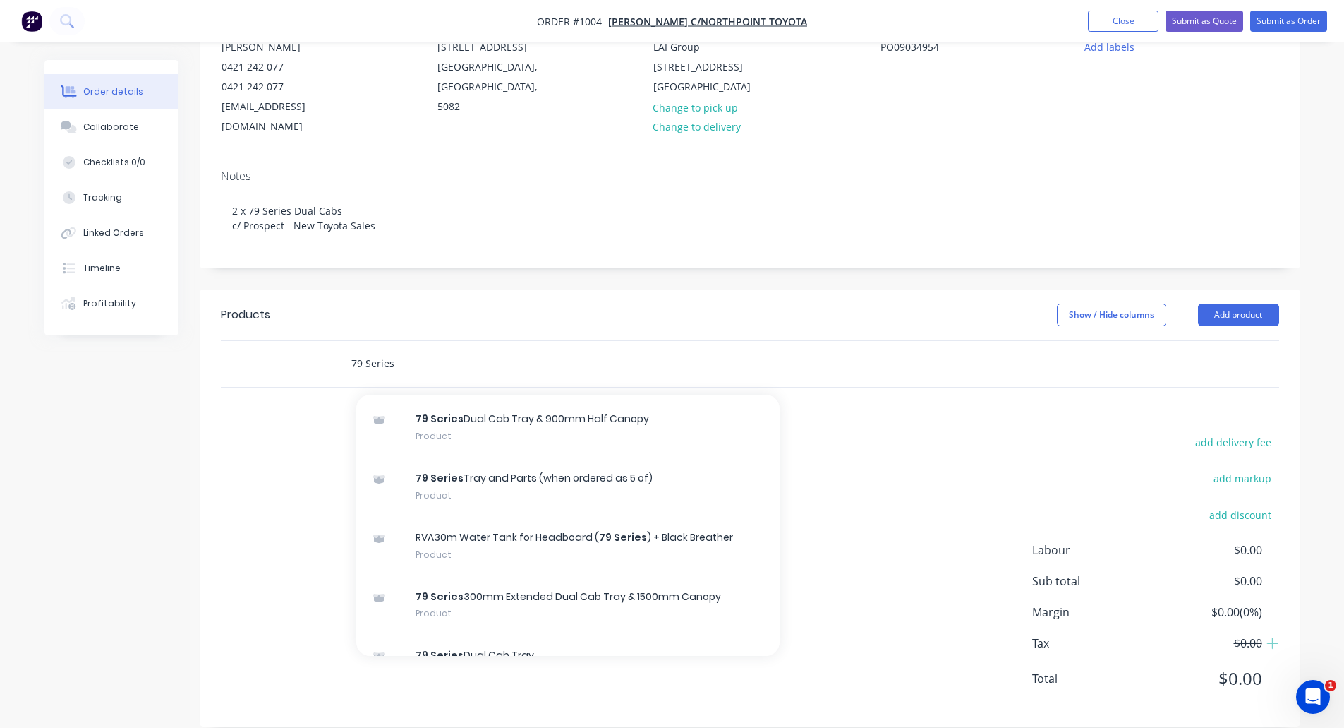
scroll to position [735, 0]
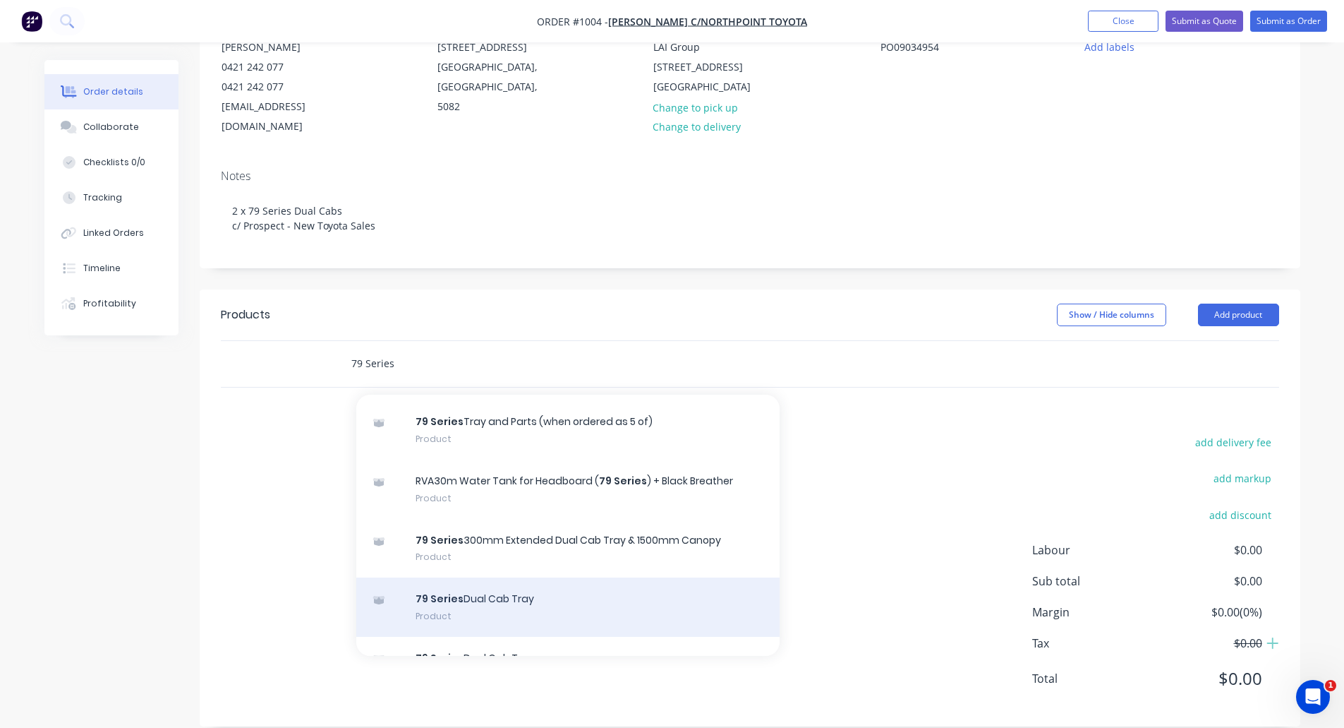
type input "79 Series"
click at [505, 586] on div "79 Series Dual Cab Tray Product" at bounding box center [567, 606] width 423 height 59
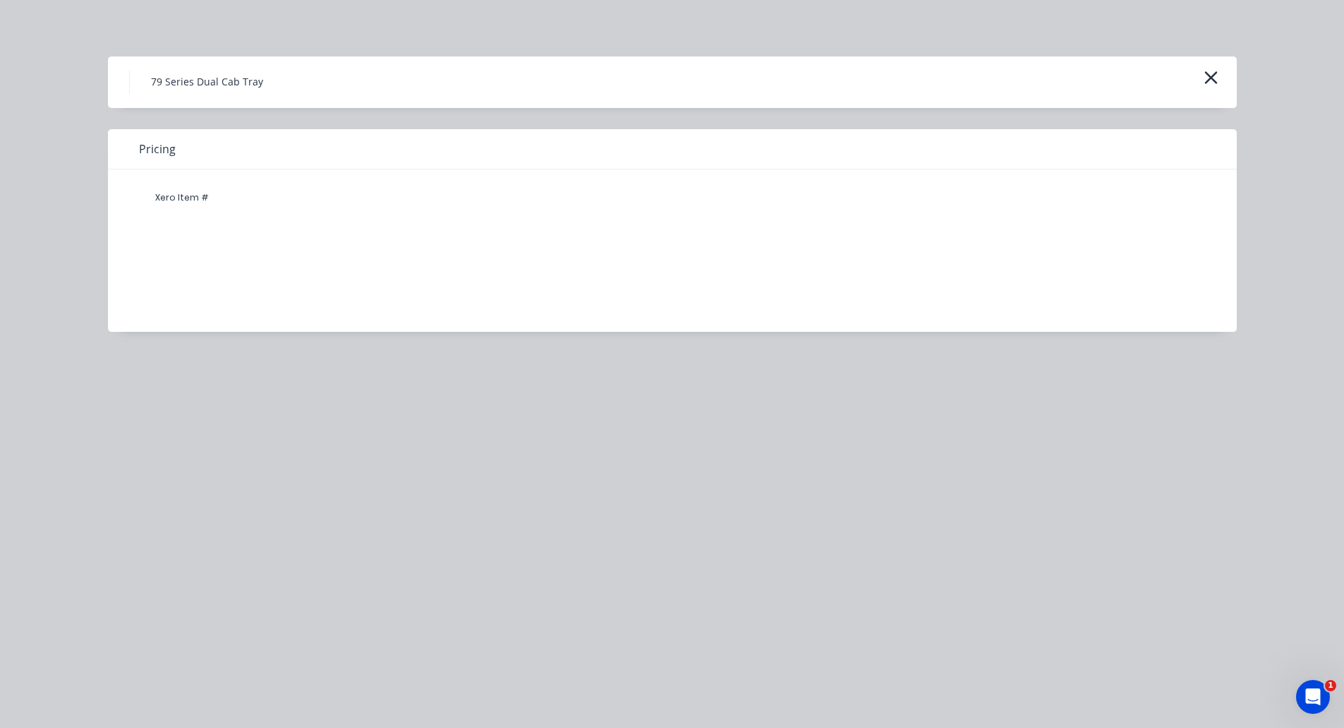
click at [203, 80] on h4 "79 Series Dual Cab Tray" at bounding box center [206, 82] width 155 height 23
click at [1217, 78] on icon "button" at bounding box center [1211, 78] width 15 height 20
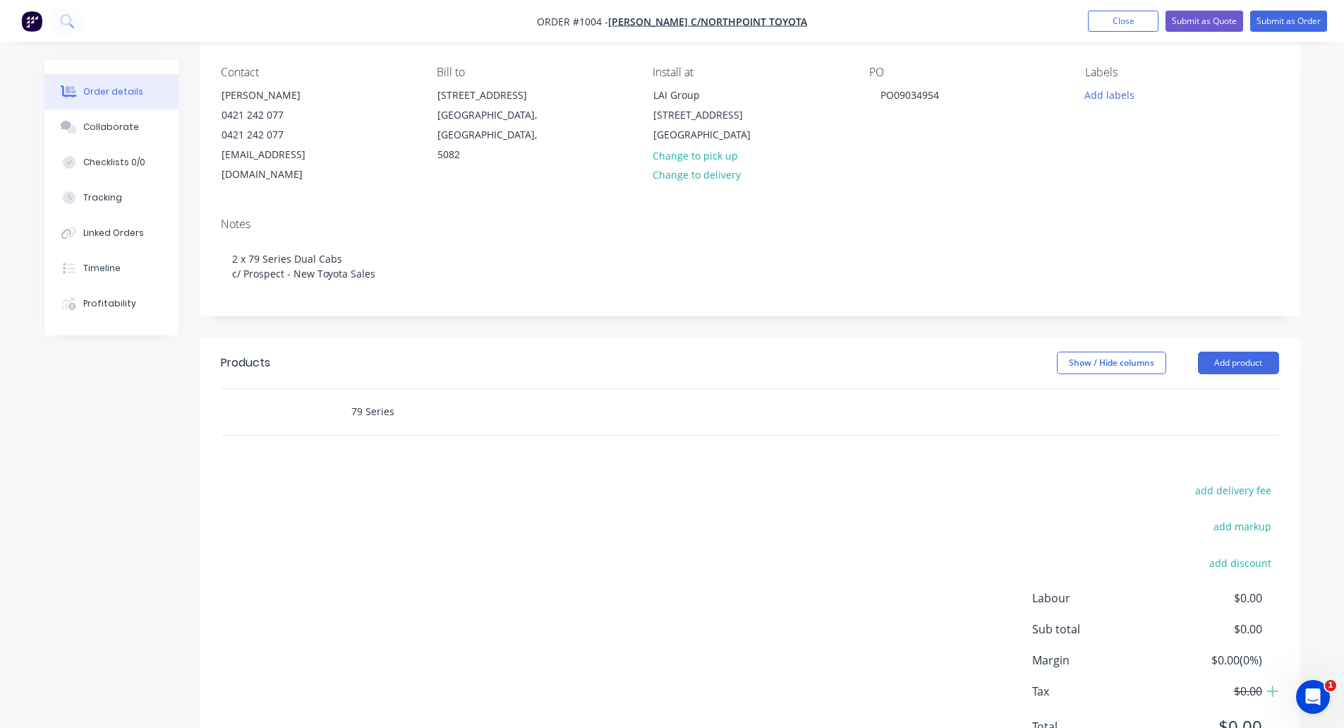
scroll to position [90, 0]
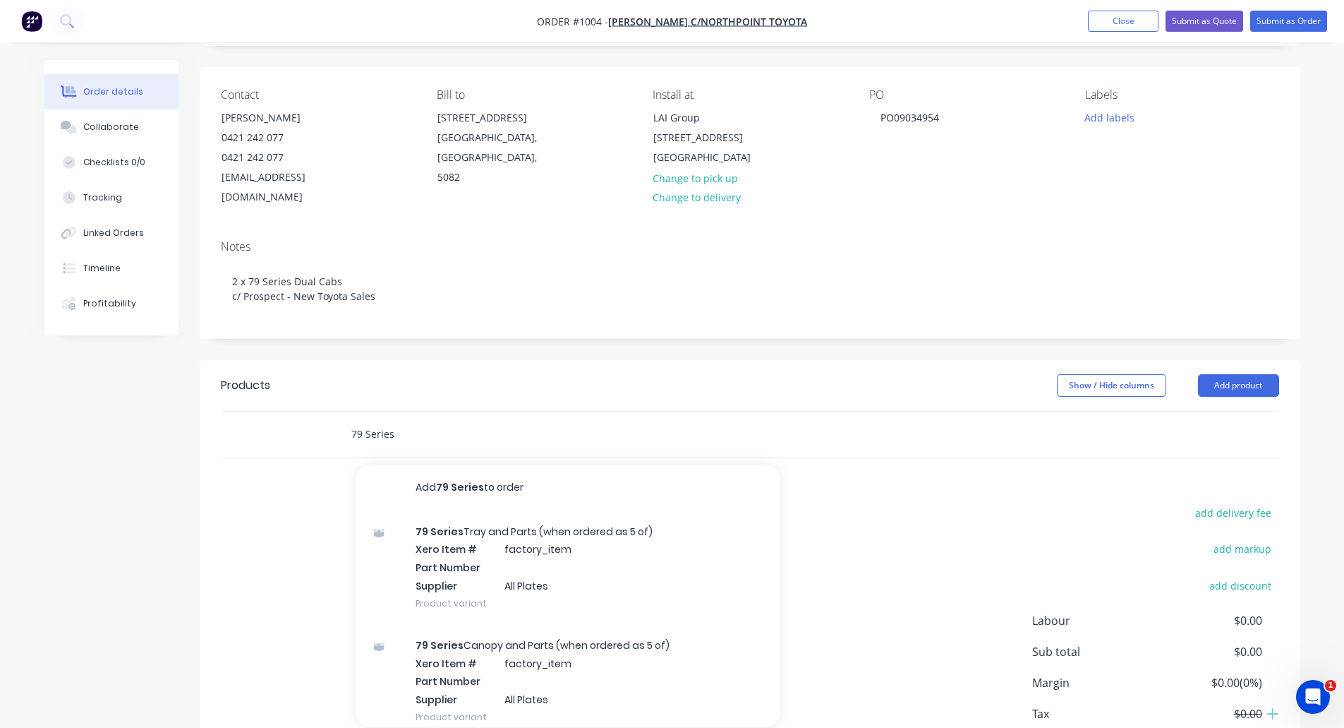
click at [384, 420] on input "79 Series" at bounding box center [492, 434] width 282 height 28
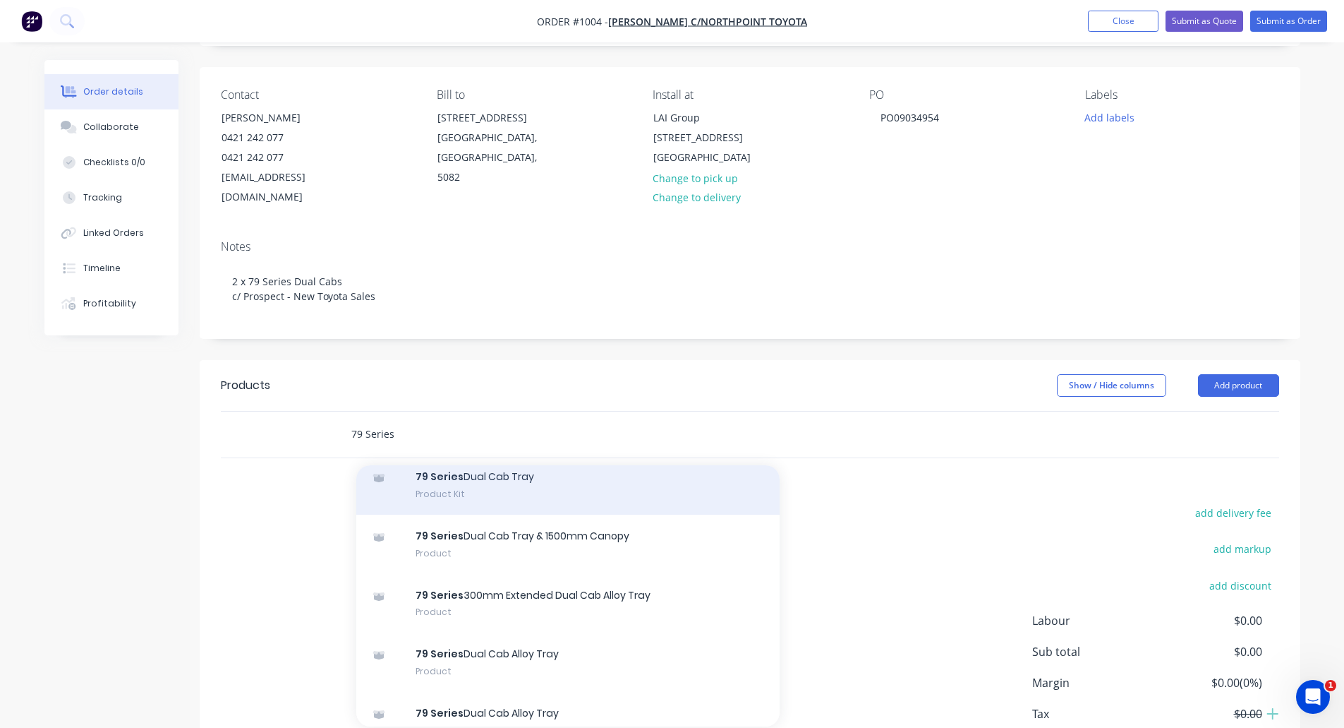
scroll to position [988, 0]
click at [504, 465] on div "79 Series Dual Cab Tray Product Kit" at bounding box center [567, 483] width 423 height 59
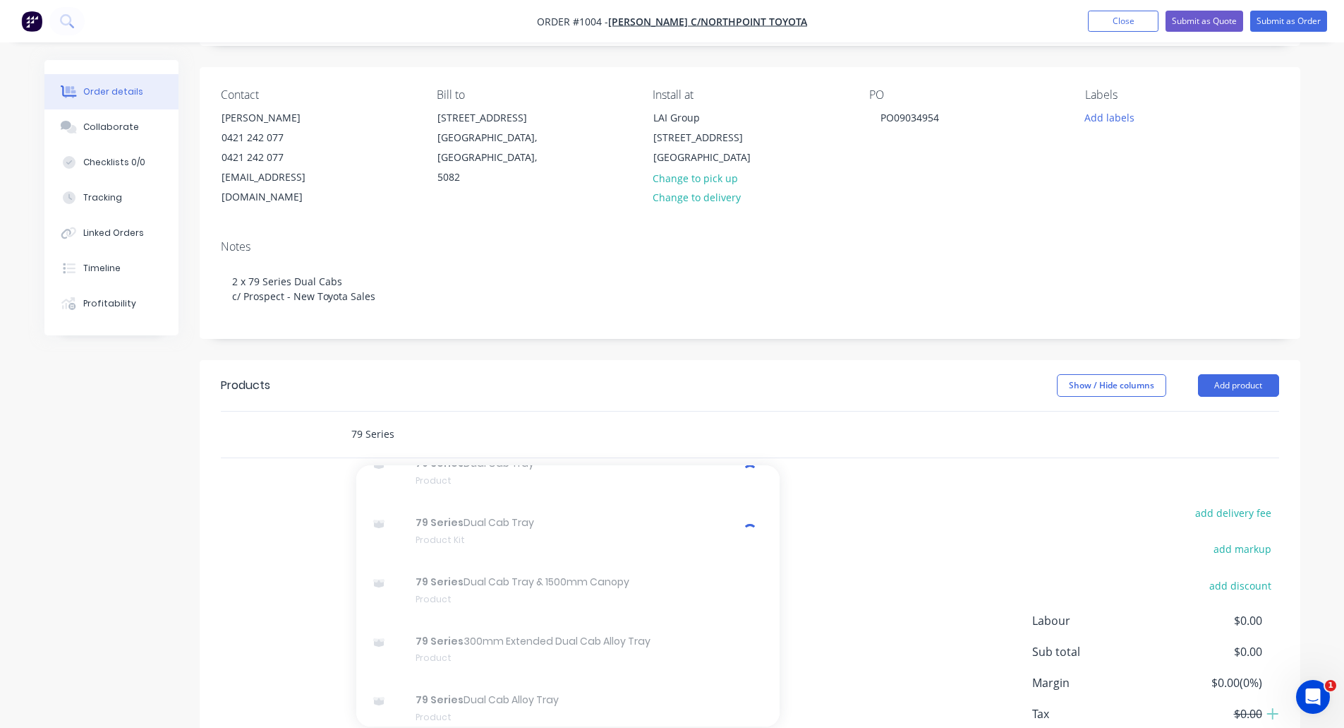
scroll to position [917, 0]
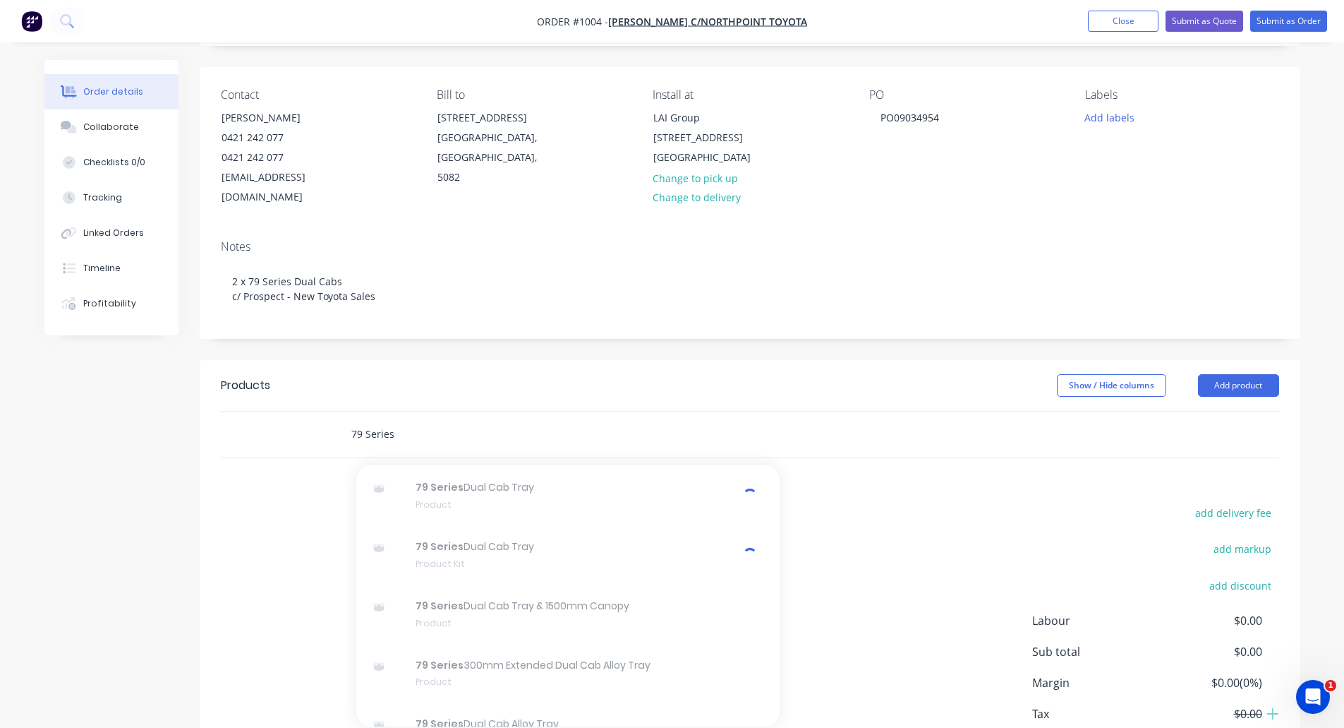
click at [381, 420] on input "79 Series" at bounding box center [492, 434] width 282 height 28
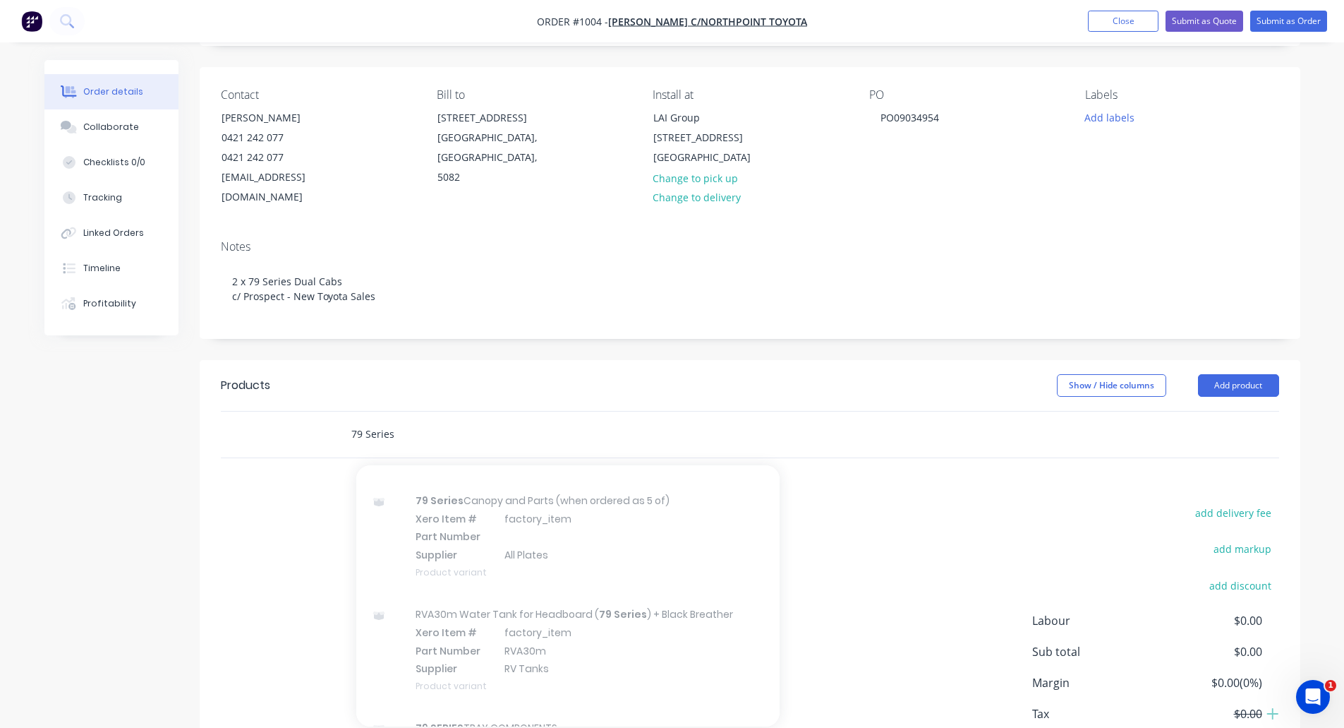
scroll to position [0, 0]
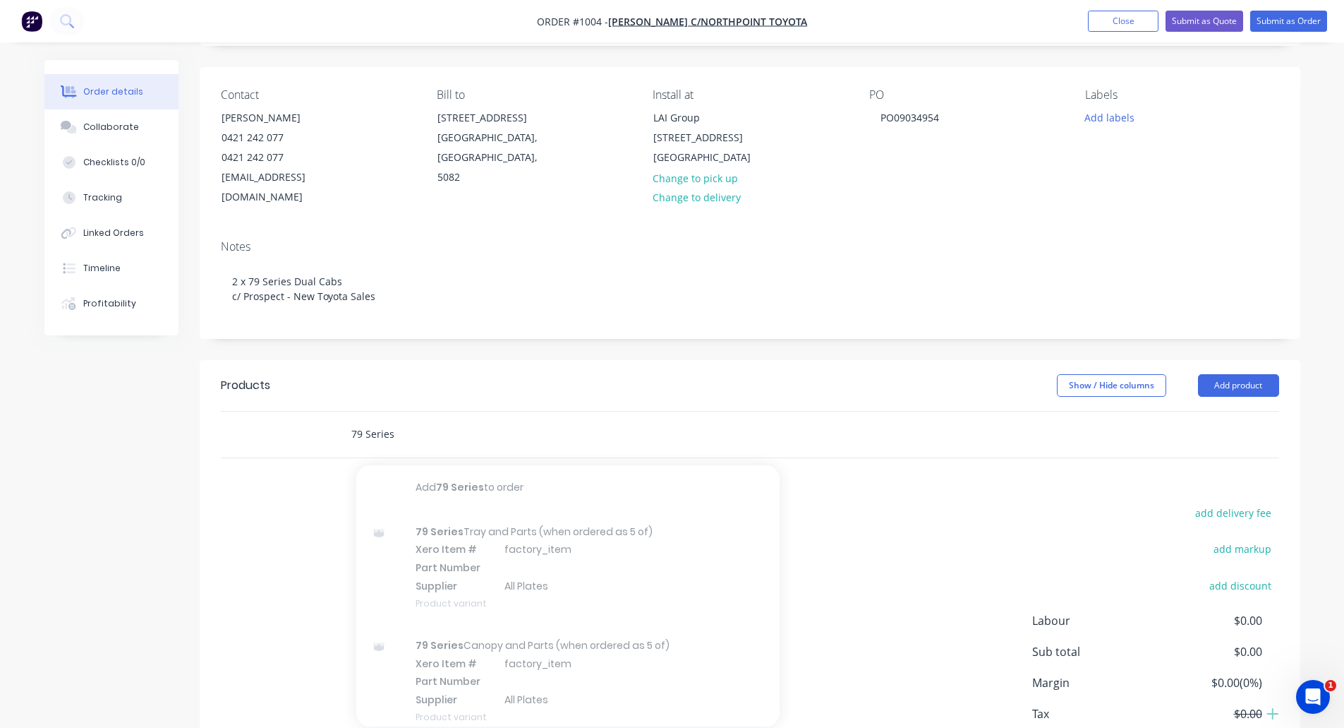
click at [752, 420] on div "79 Series Add 79 Series to order 79 Series Tray and Parts (when ordered as 5 of…" at bounding box center [550, 434] width 423 height 28
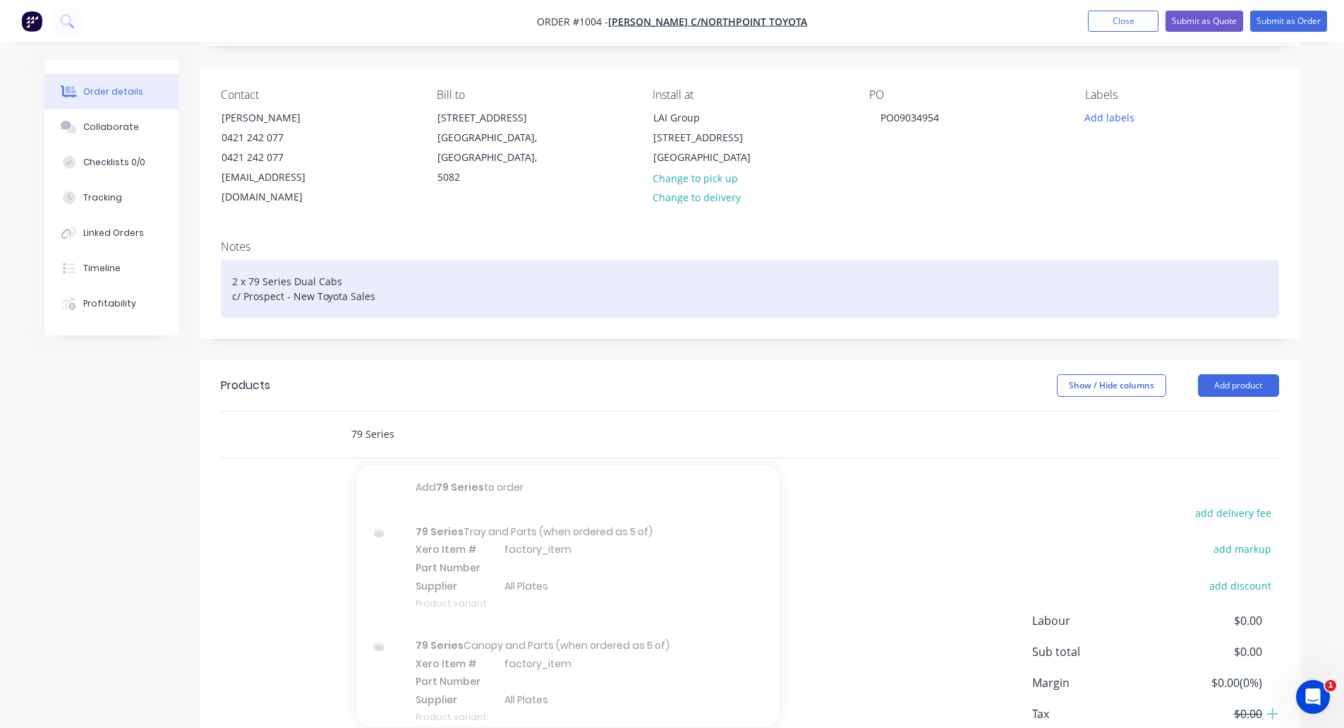
click at [1027, 261] on div "2 x 79 Series Dual Cabs c/ Prospect - New Toyota Sales" at bounding box center [750, 289] width 1059 height 58
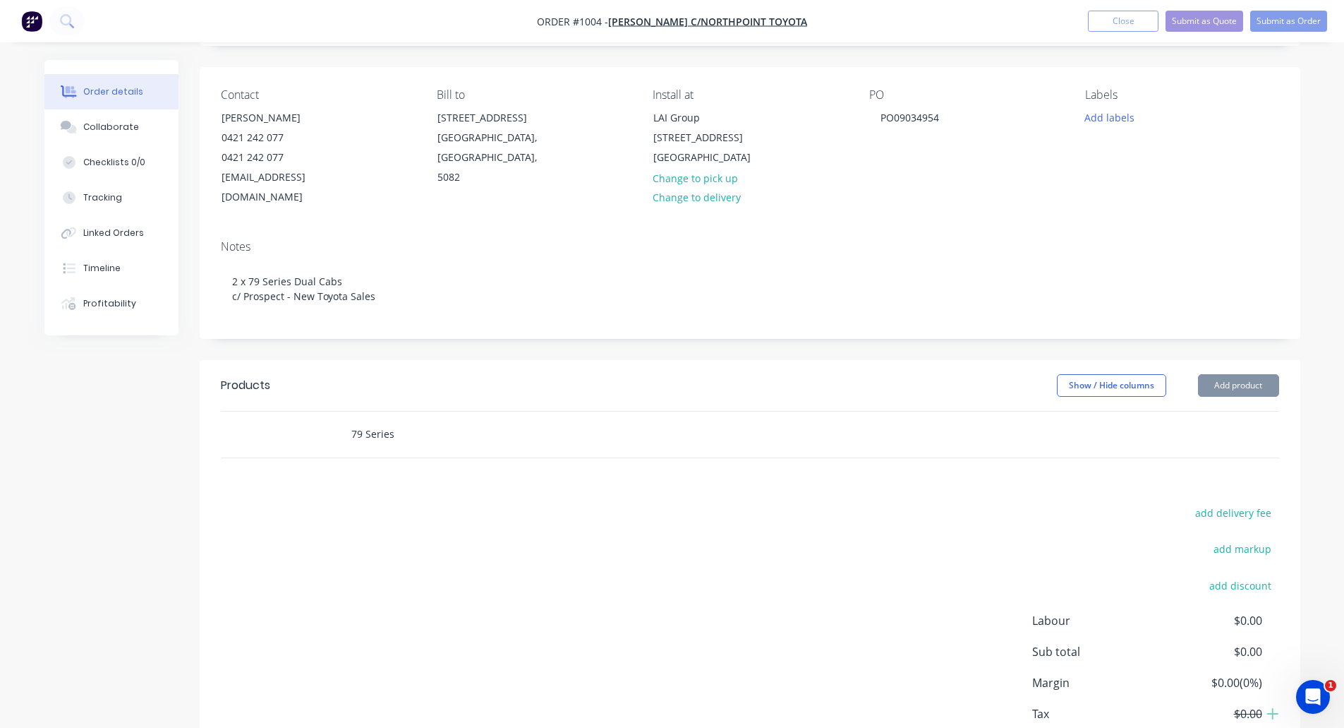
click at [1150, 416] on div "79 Series" at bounding box center [750, 434] width 1059 height 46
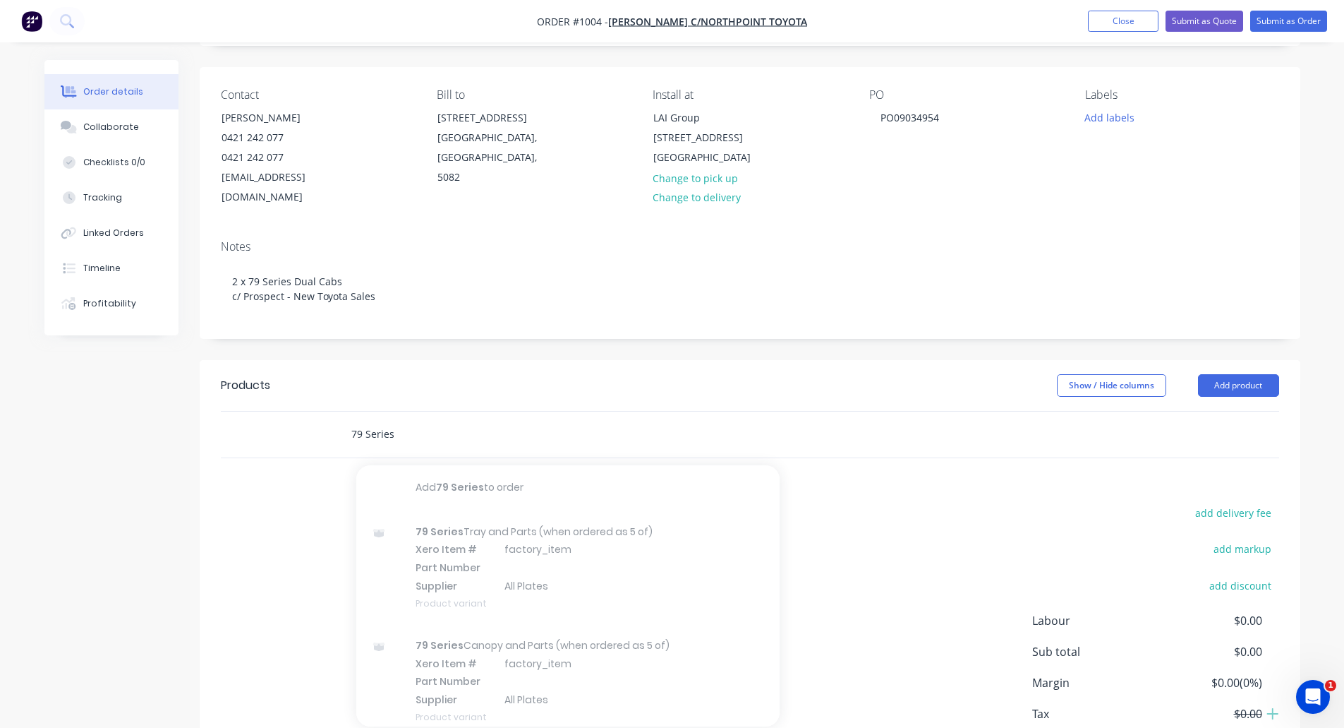
click at [520, 426] on input "79 Series" at bounding box center [492, 434] width 282 height 28
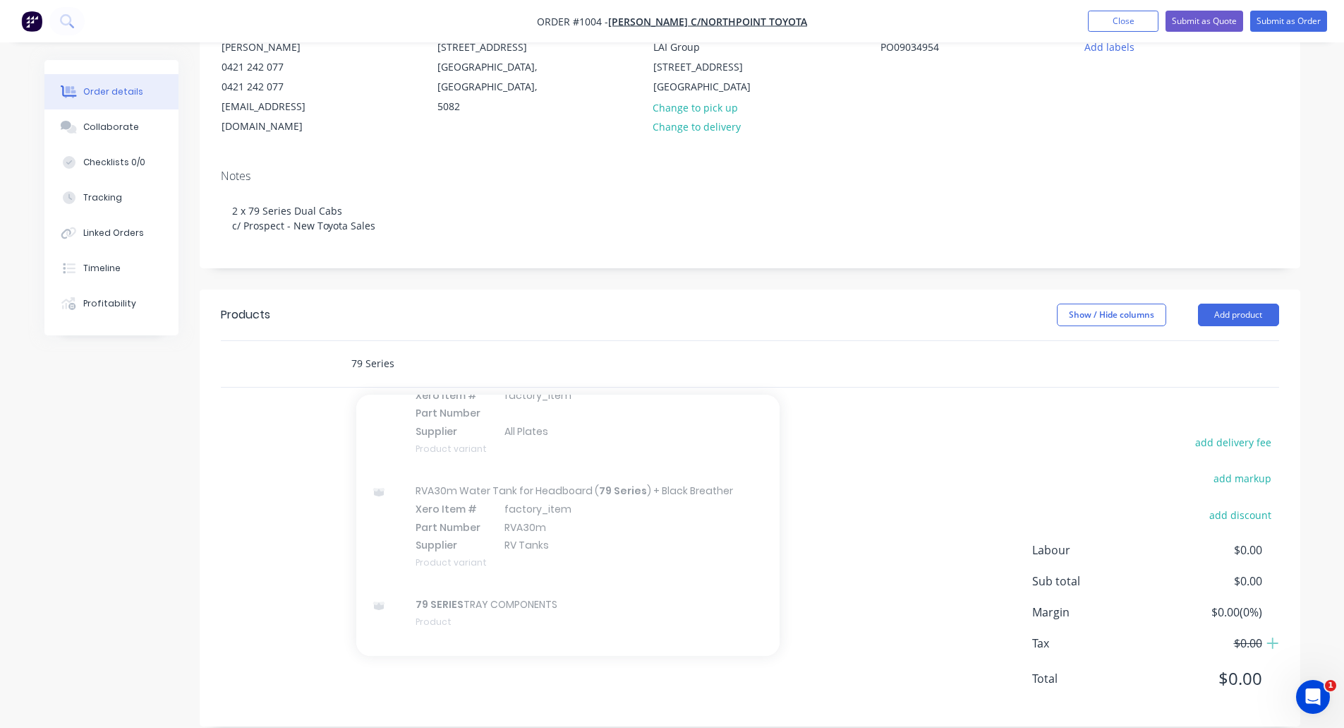
scroll to position [212, 0]
drag, startPoint x: 434, startPoint y: 344, endPoint x: 206, endPoint y: 344, distance: 227.9
click at [210, 344] on div "79 Series Add 79 Series to order 79 Series Tray and Parts (when ordered as 5 of…" at bounding box center [750, 363] width 1101 height 47
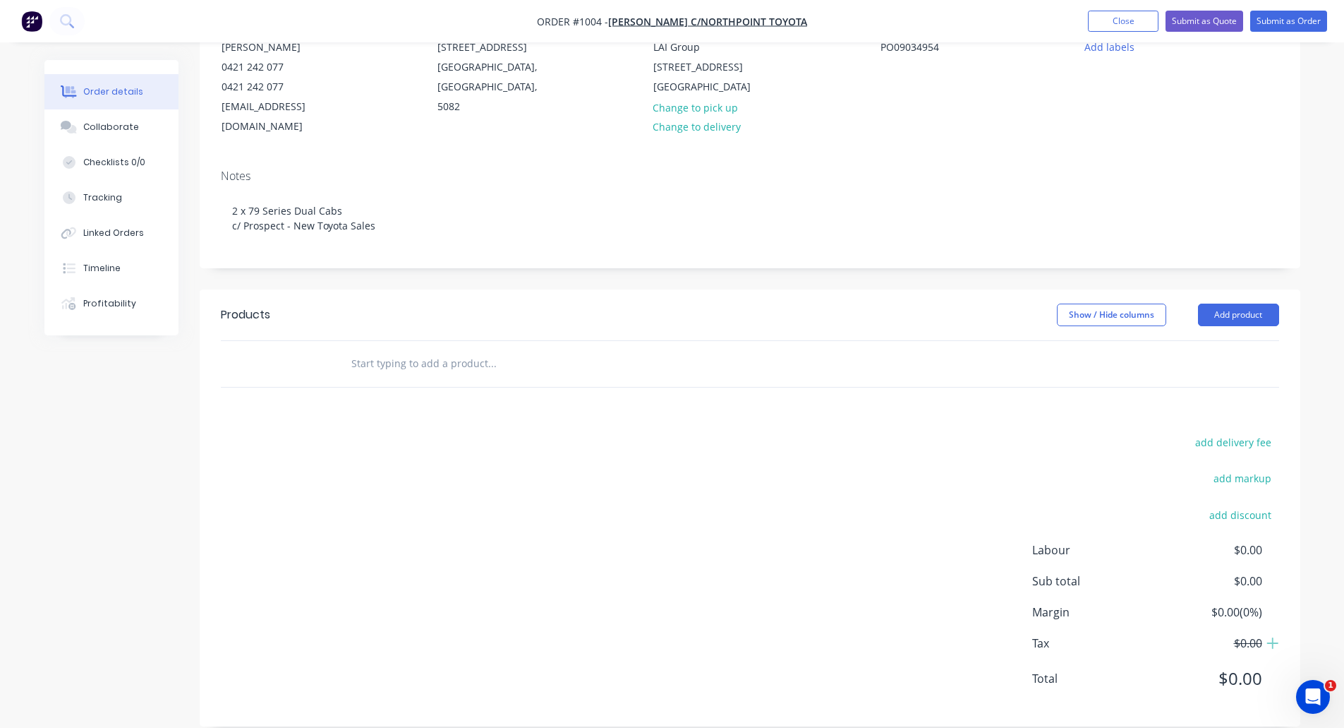
click at [498, 475] on div "add delivery fee add markup add discount Labour $0.00 Sub total $0.00 Margin $0…" at bounding box center [750, 569] width 1059 height 272
click at [391, 349] on input "text" at bounding box center [492, 363] width 282 height 28
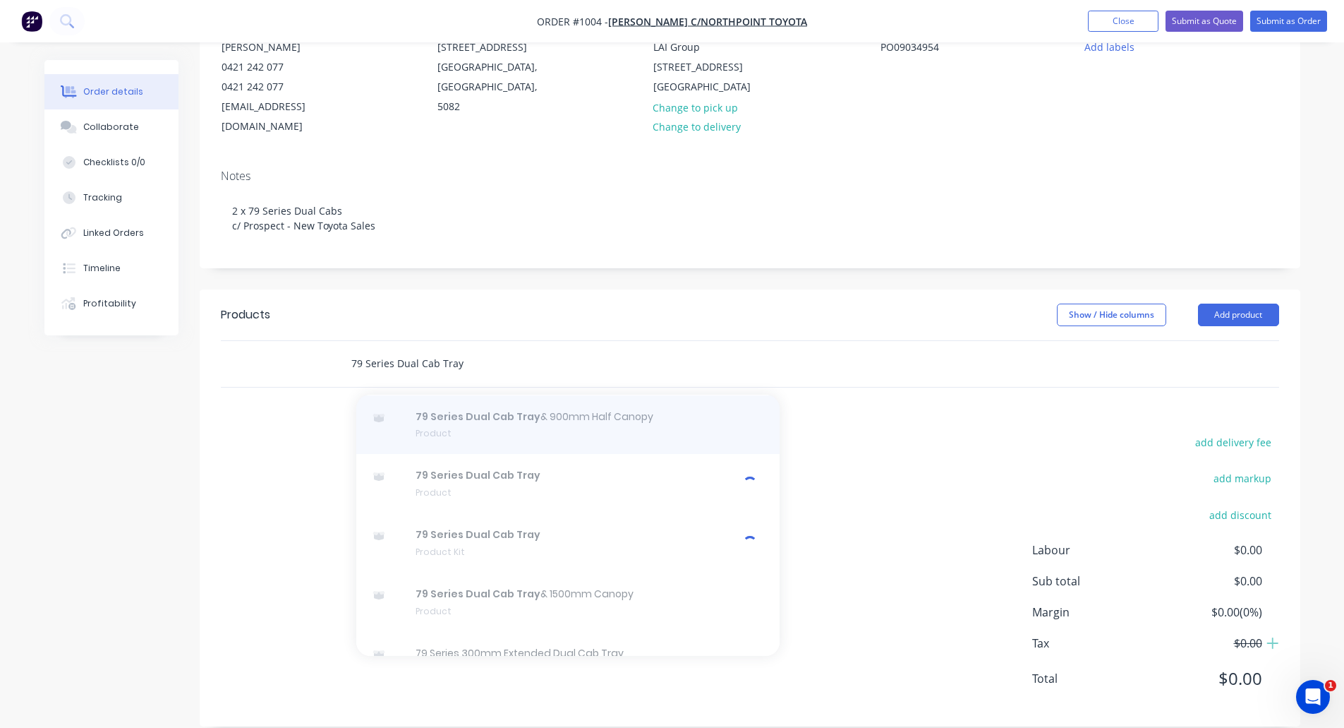
scroll to position [11, 0]
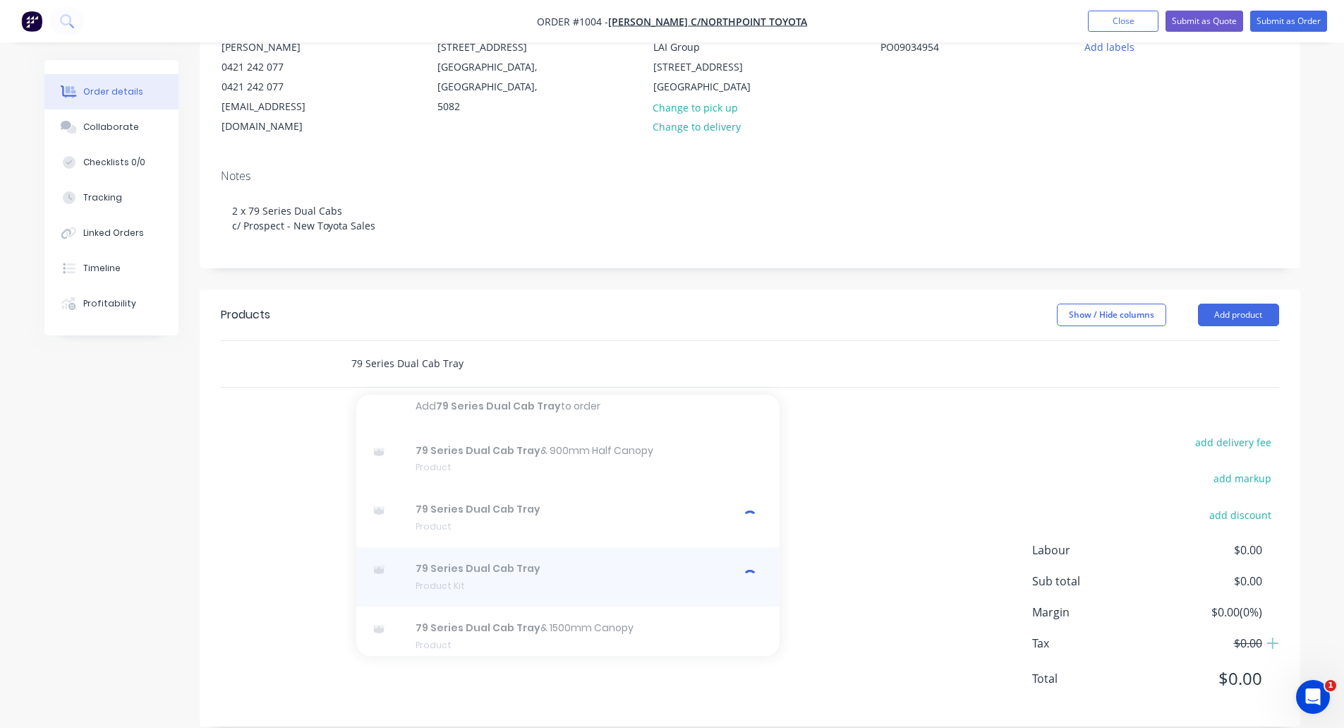
click at [493, 565] on div at bounding box center [567, 576] width 423 height 59
click at [473, 558] on div at bounding box center [567, 576] width 423 height 59
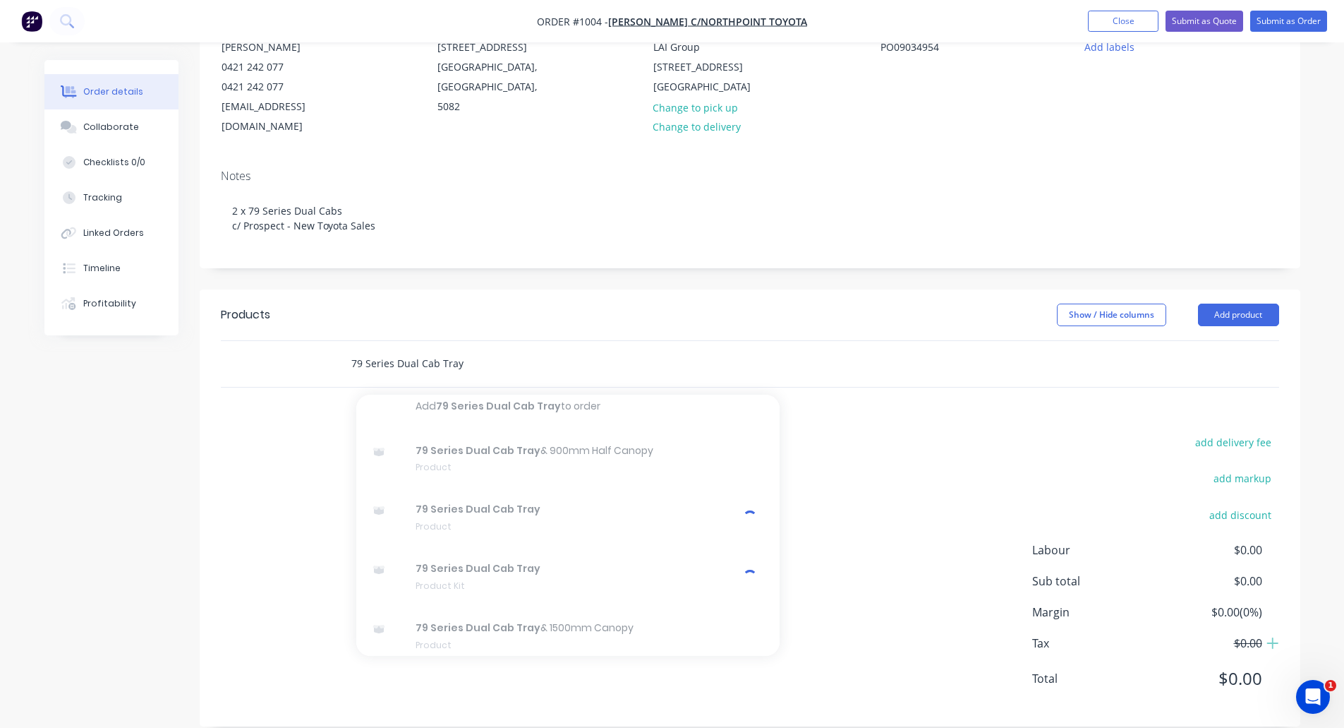
click at [1065, 403] on div "Products Show / Hide columns Add product 79 Series Dual Cab Tray Add 79 Series …" at bounding box center [750, 507] width 1101 height 437
click at [531, 349] on input "79 Series Dual Cab Tray" at bounding box center [492, 363] width 282 height 28
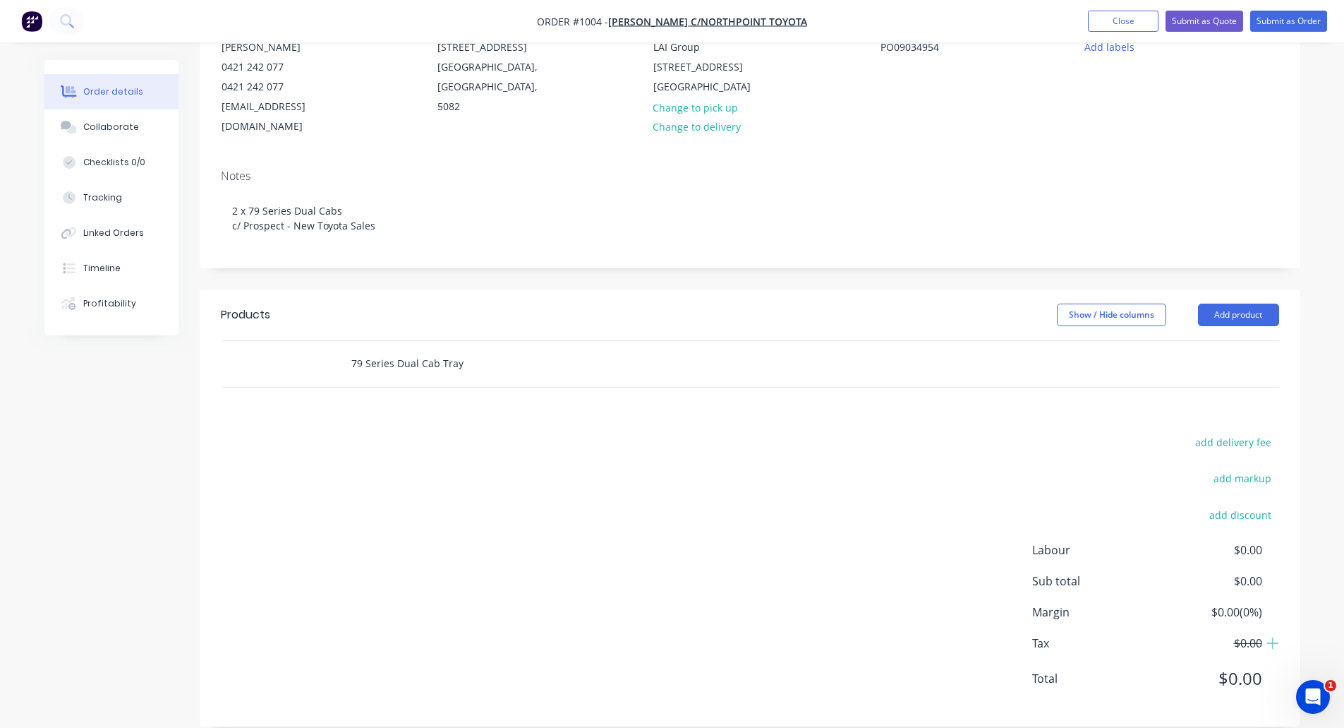
click at [970, 444] on div "add delivery fee add markup add discount Labour $0.00 Sub total $0.00 Margin $0…" at bounding box center [750, 569] width 1059 height 272
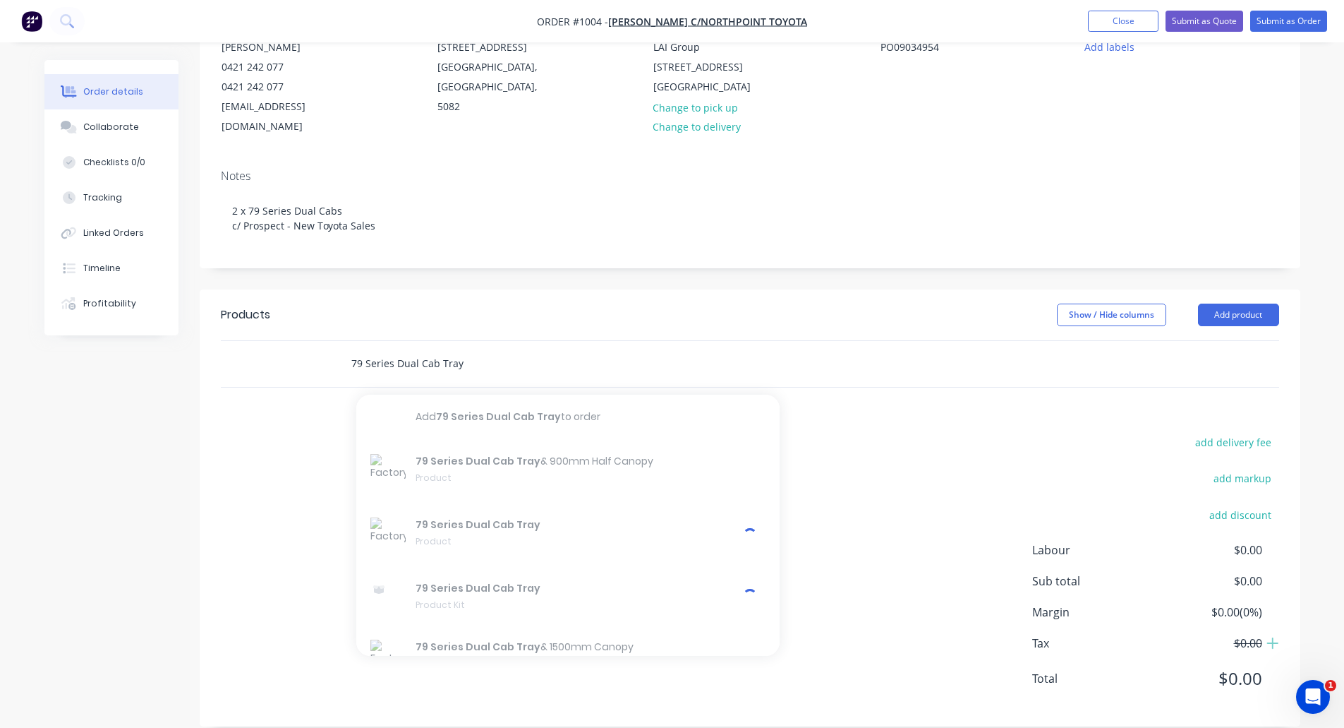
click at [543, 349] on input "79 Series Dual Cab Tray" at bounding box center [492, 363] width 282 height 28
type input "7"
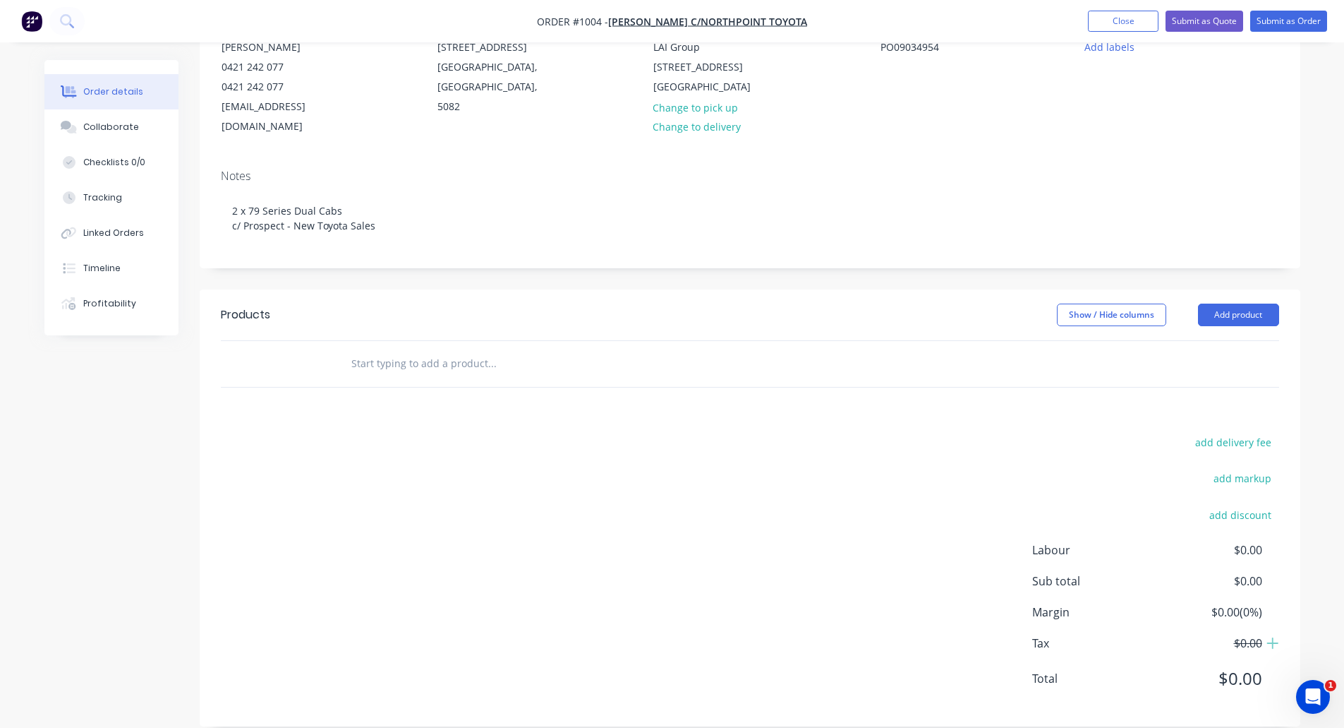
click at [697, 570] on div "add delivery fee add markup add discount Labour $0.00 Sub total $0.00 Margin $0…" at bounding box center [750, 569] width 1059 height 272
click at [465, 349] on input "text" at bounding box center [492, 363] width 282 height 28
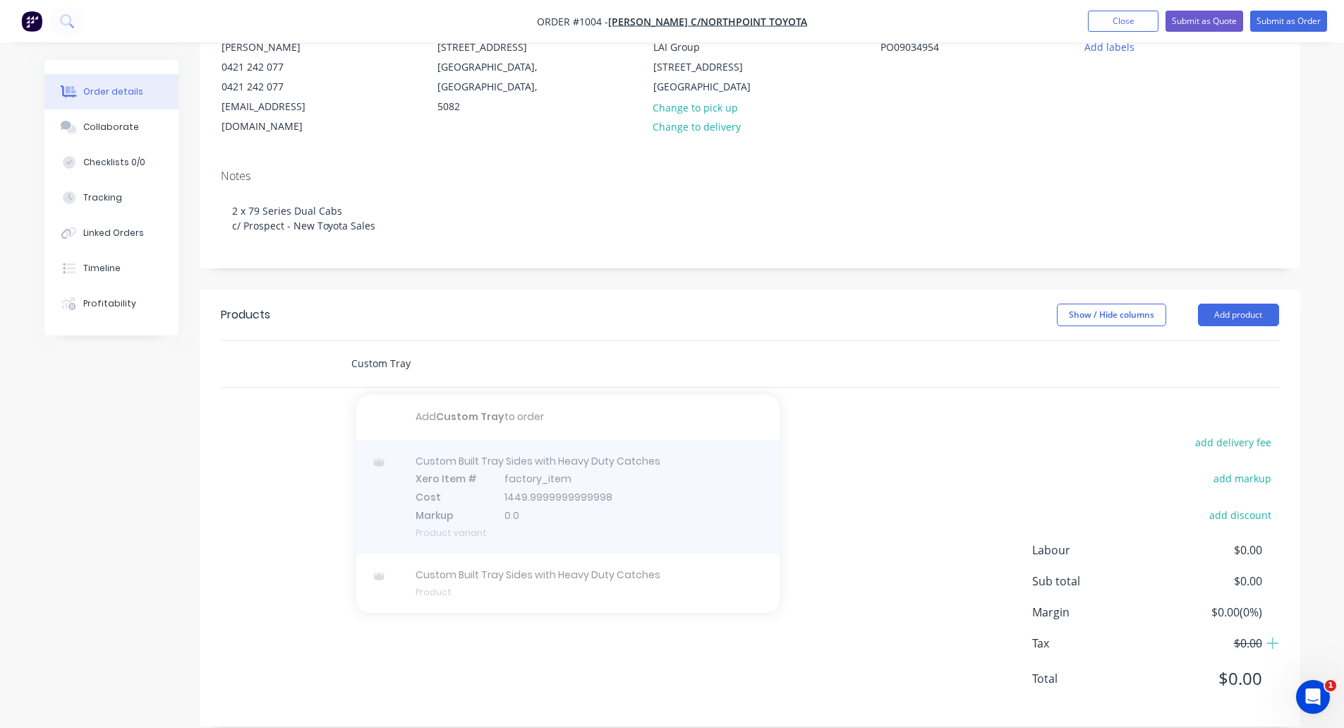
type input "Custom Tray"
click at [514, 474] on div at bounding box center [567, 497] width 423 height 114
click at [406, 454] on div at bounding box center [567, 497] width 423 height 114
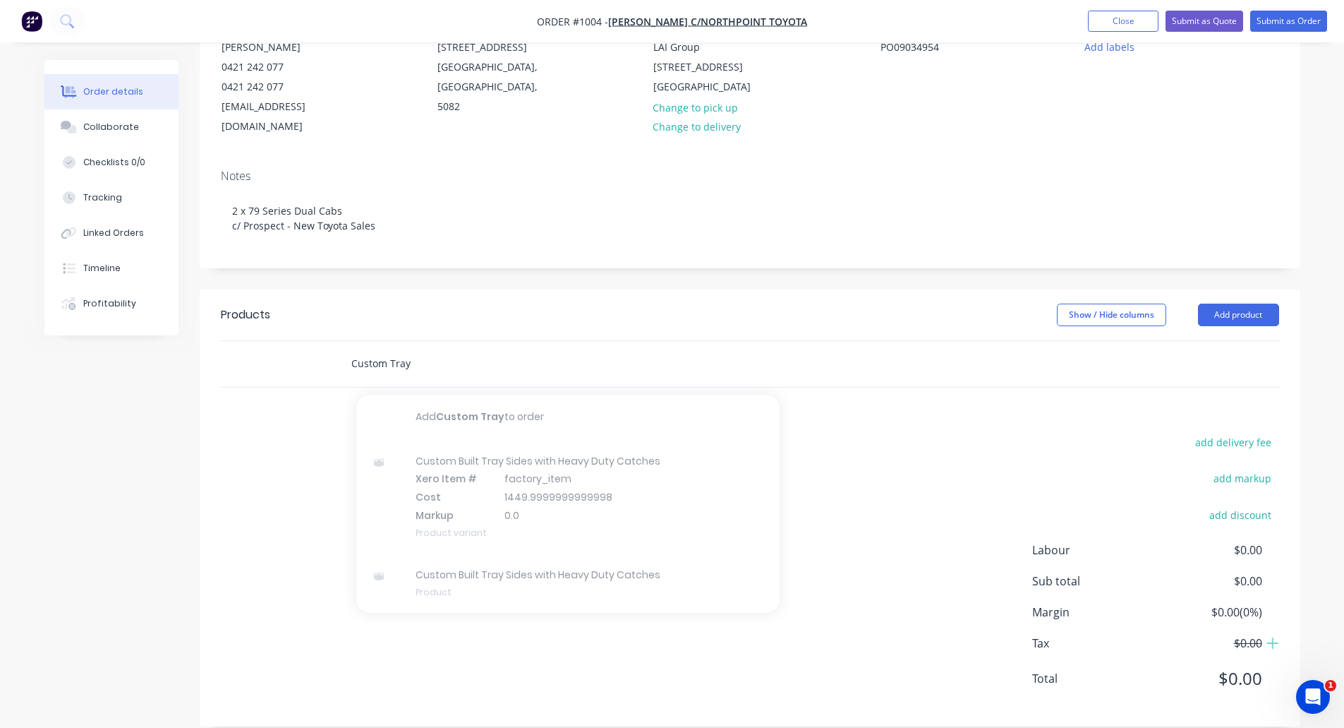
click at [195, 555] on div "Created by Monique Created 31/08/25 Required 31/08/25 Assigned to Add team memb…" at bounding box center [672, 324] width 1256 height 848
click at [430, 351] on input "Custom Tray" at bounding box center [492, 363] width 282 height 28
drag, startPoint x: 431, startPoint y: 347, endPoint x: 246, endPoint y: 328, distance: 186.6
click at [247, 341] on div "Custom Tray Add Custom Tray to order Custom Built Tray Sides with Heavy Duty Ca…" at bounding box center [750, 364] width 1059 height 46
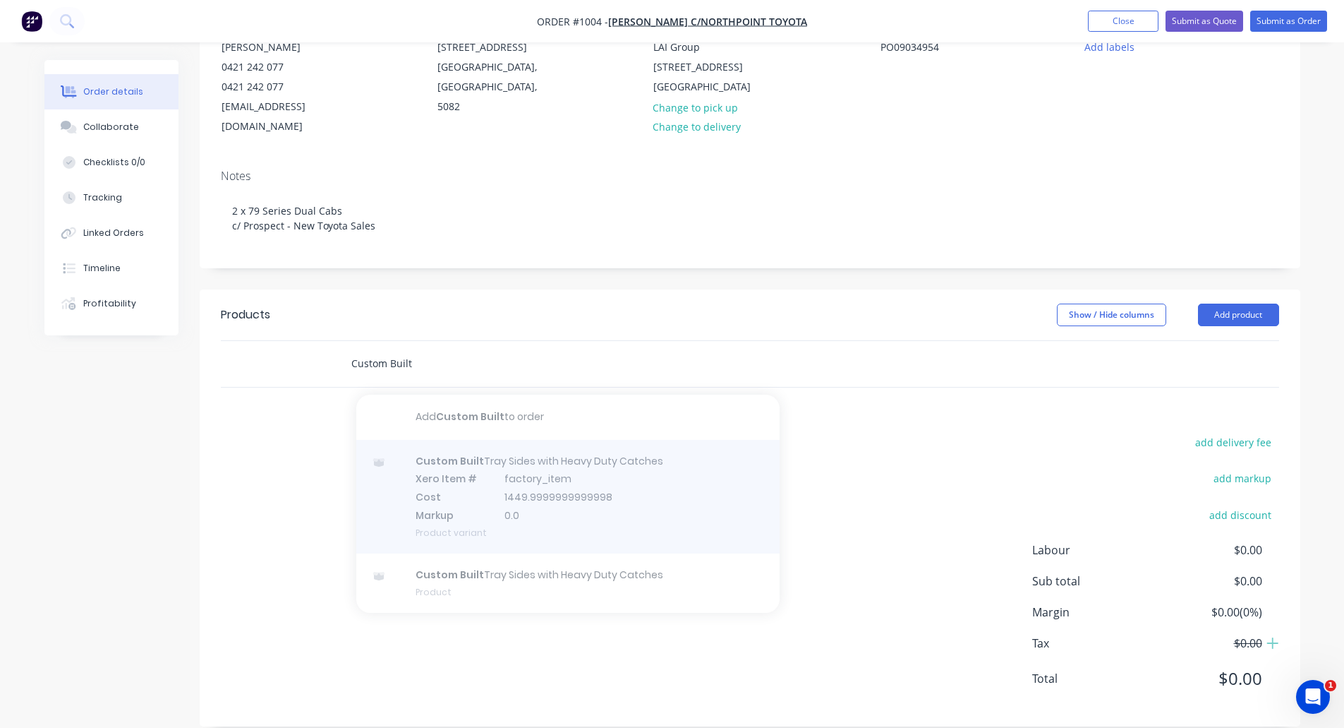
type input "Custom Built"
click at [545, 457] on div at bounding box center [567, 497] width 423 height 114
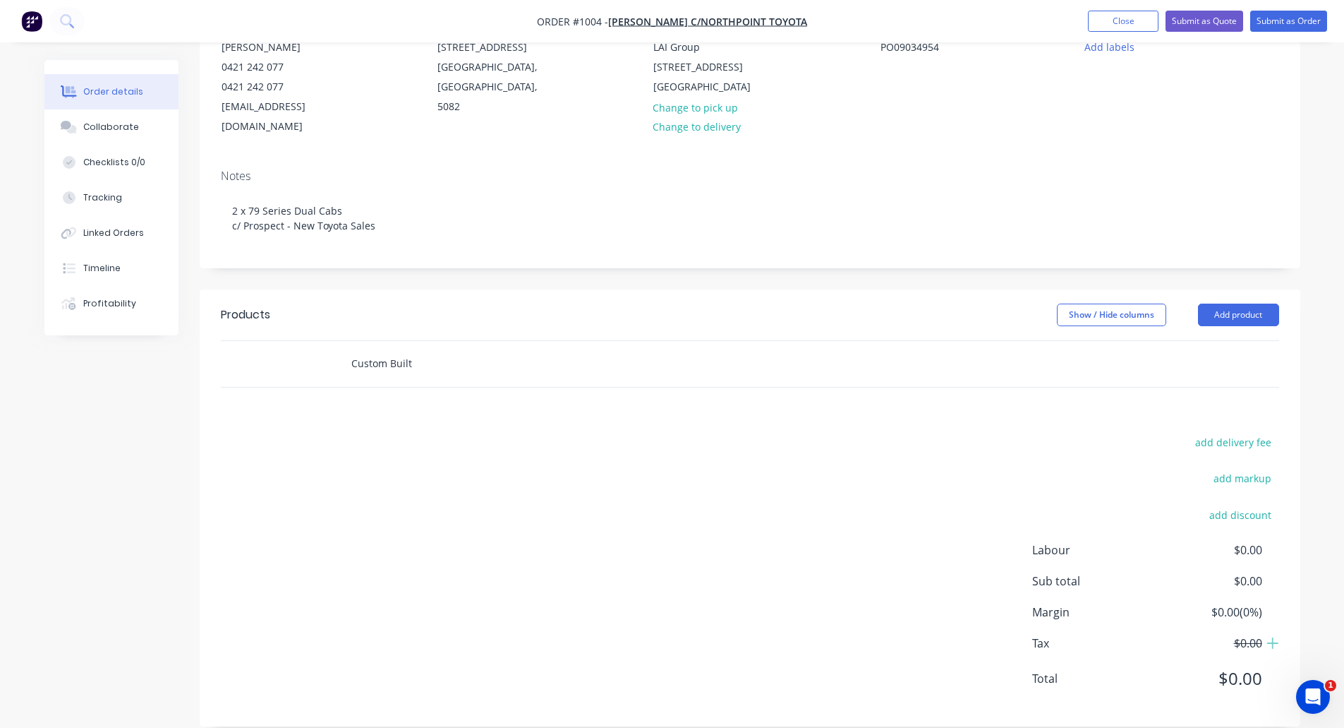
click at [241, 476] on div "add delivery fee add markup add discount Labour $0.00 Sub total $0.00 Margin $0…" at bounding box center [750, 569] width 1059 height 272
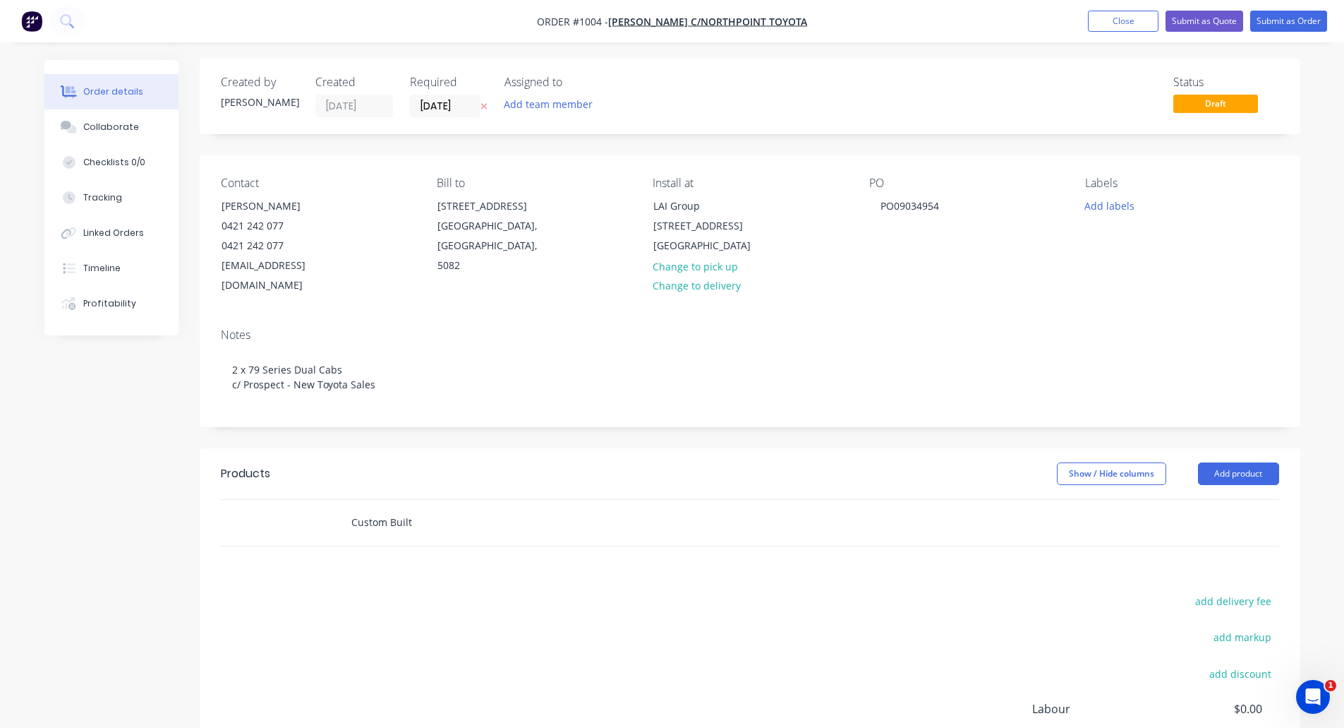
scroll to position [0, 0]
click at [1110, 23] on button "Close" at bounding box center [1123, 21] width 71 height 21
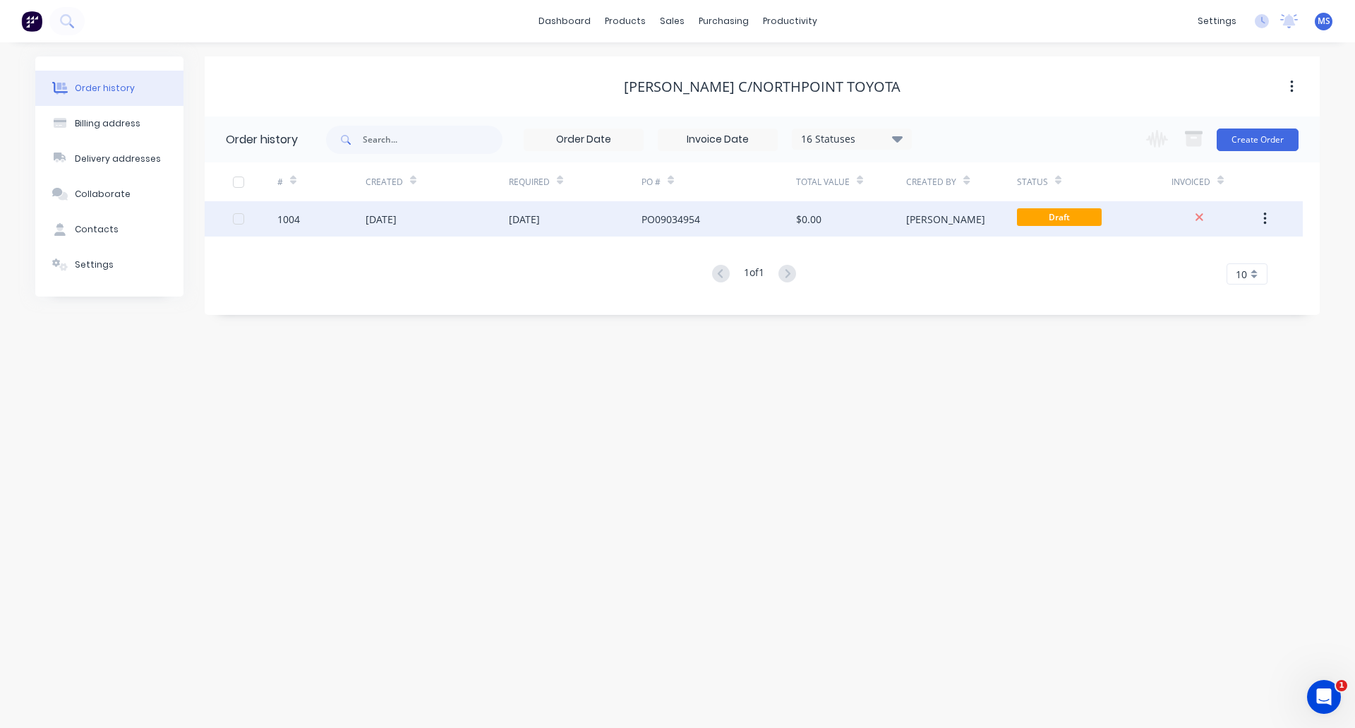
click at [618, 210] on div "[DATE]" at bounding box center [575, 218] width 133 height 35
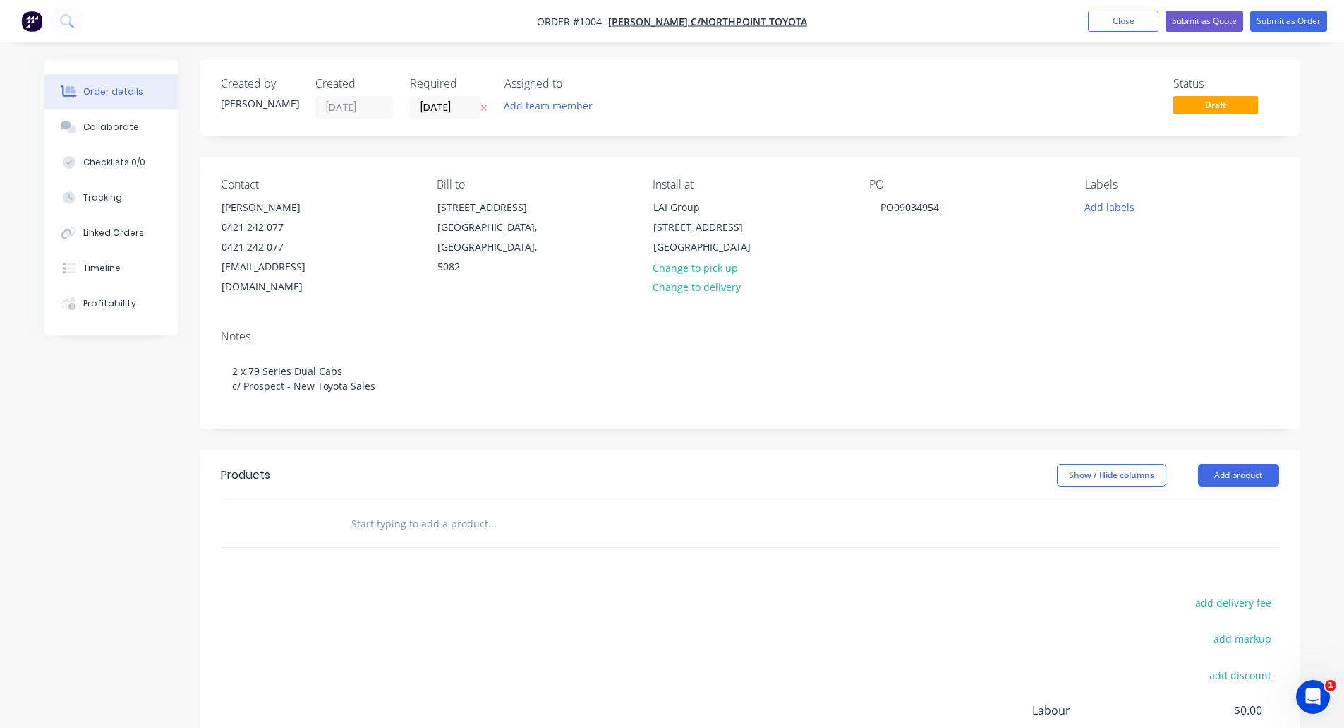
click at [438, 510] on input "text" at bounding box center [492, 524] width 282 height 28
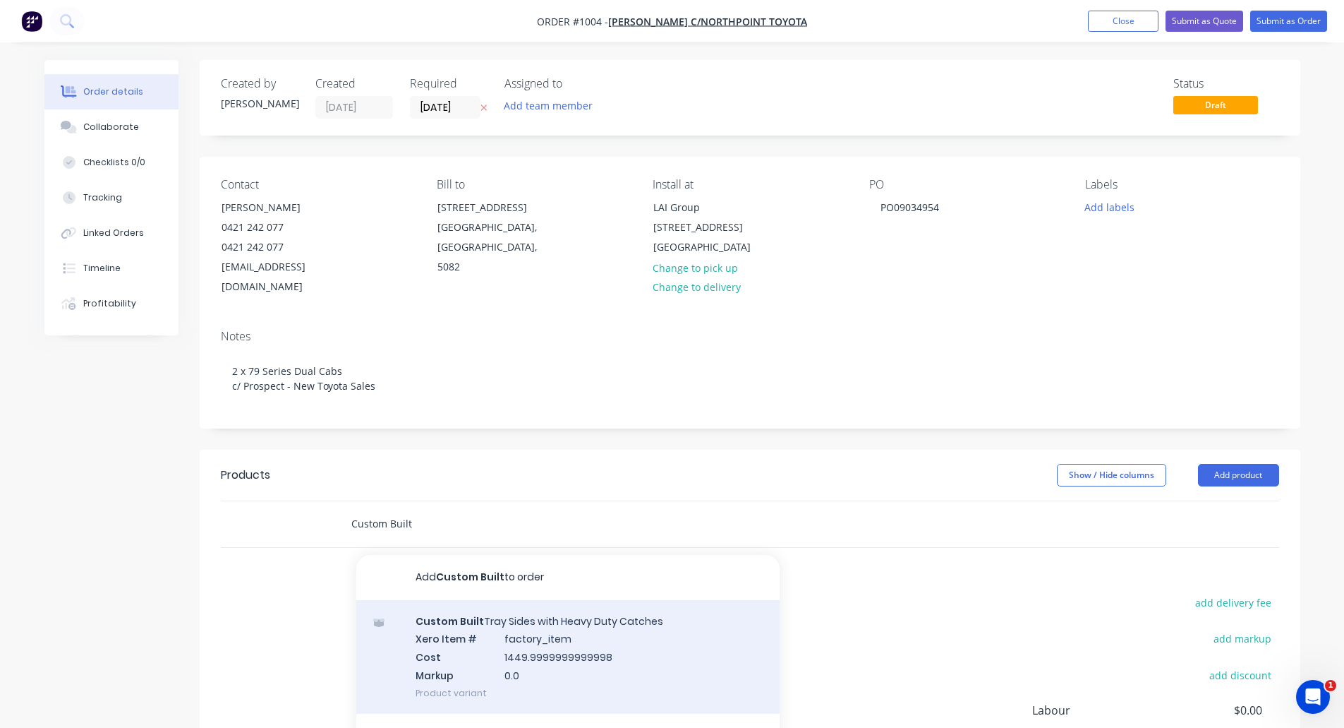
type input "Custom Built"
click at [561, 615] on div "Custom Built Tray Sides with Heavy Duty Catches Xero Item # factory_item Cost 1…" at bounding box center [567, 657] width 423 height 114
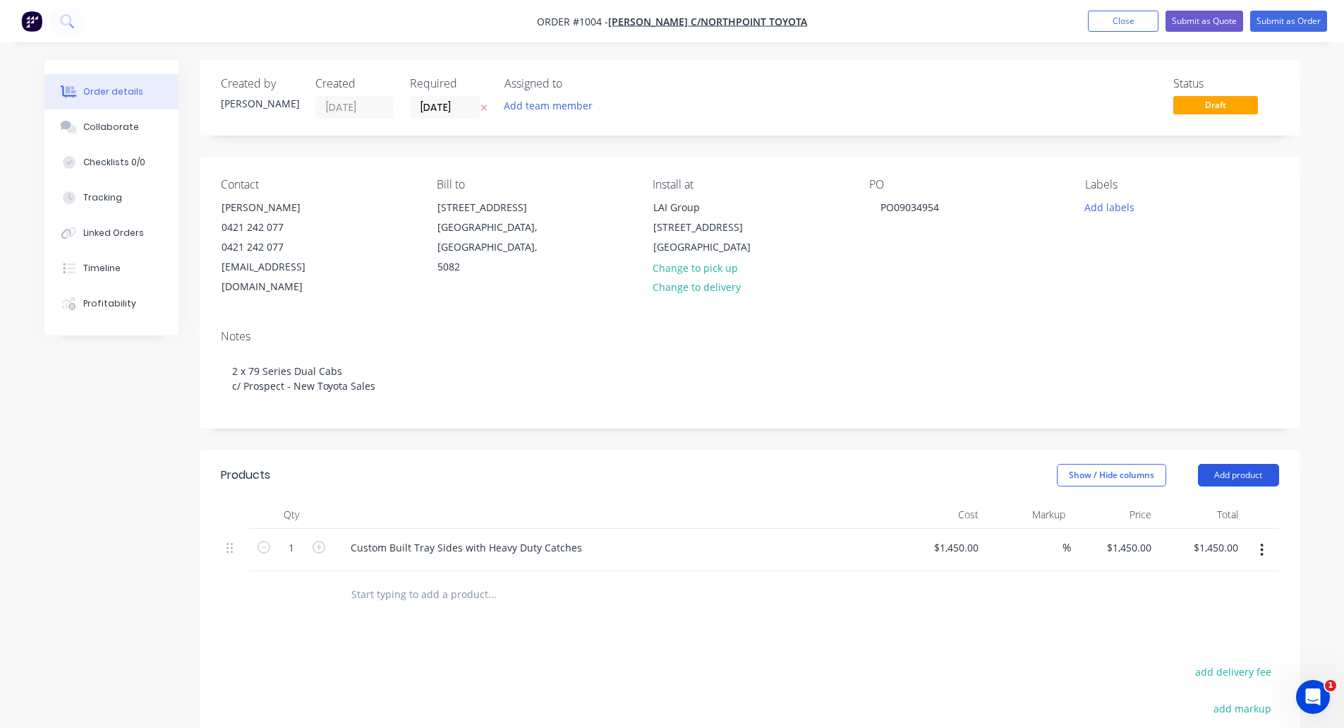
click at [1222, 464] on button "Add product" at bounding box center [1238, 475] width 81 height 23
click at [1198, 464] on button "Add product" at bounding box center [1238, 475] width 81 height 23
click at [437, 582] on input "text" at bounding box center [492, 593] width 282 height 28
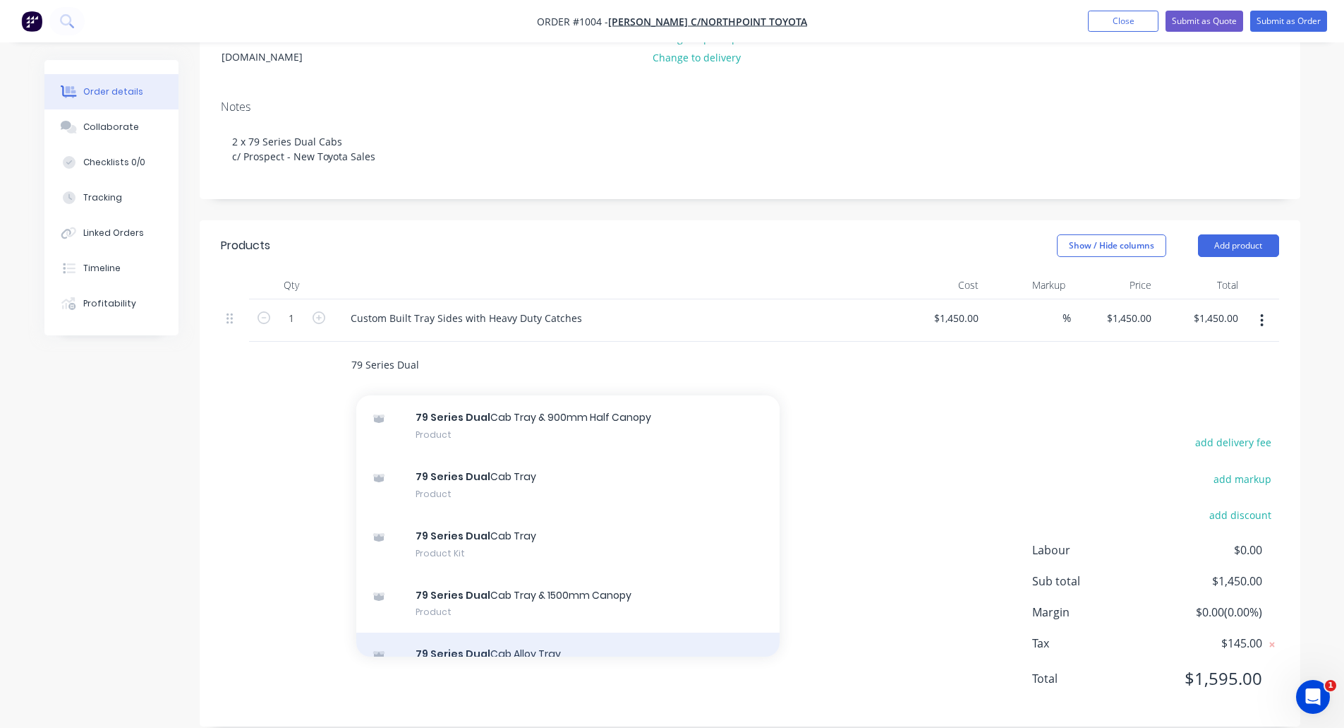
scroll to position [11, 0]
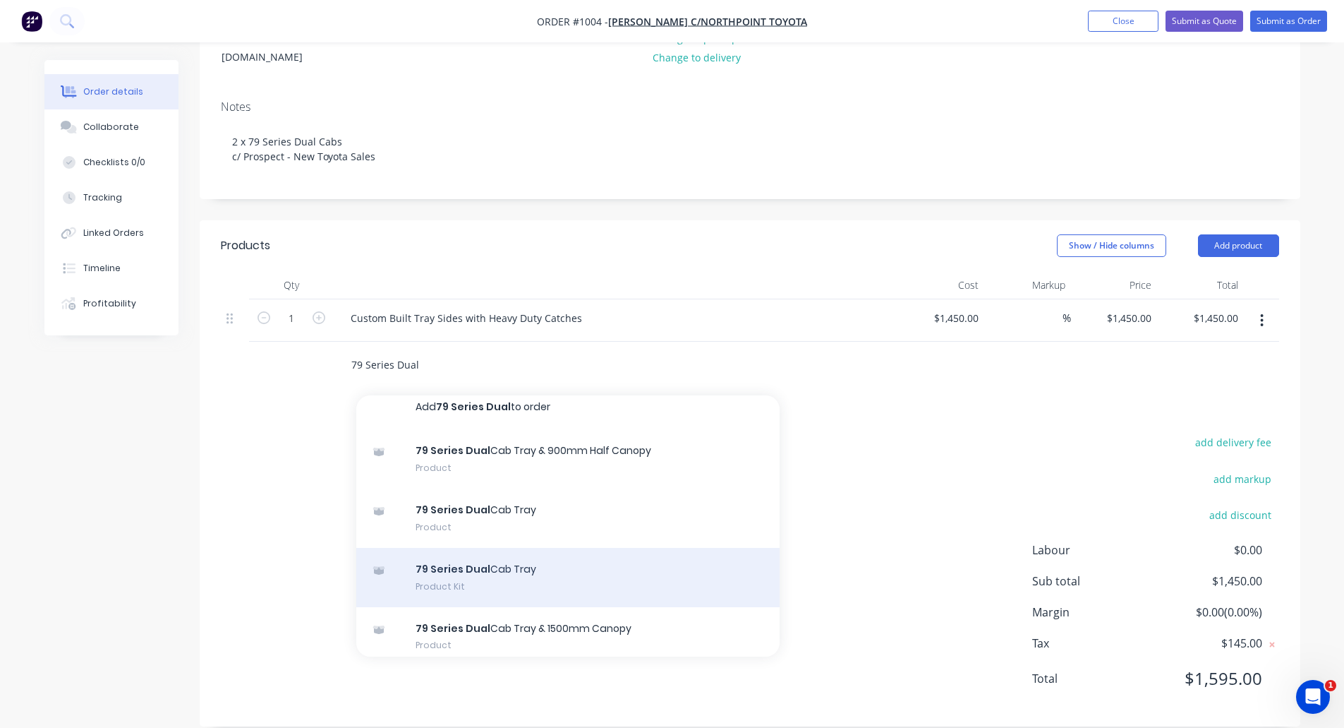
click at [521, 560] on div "79 Series Dual Cab Tray Product Kit" at bounding box center [567, 577] width 423 height 59
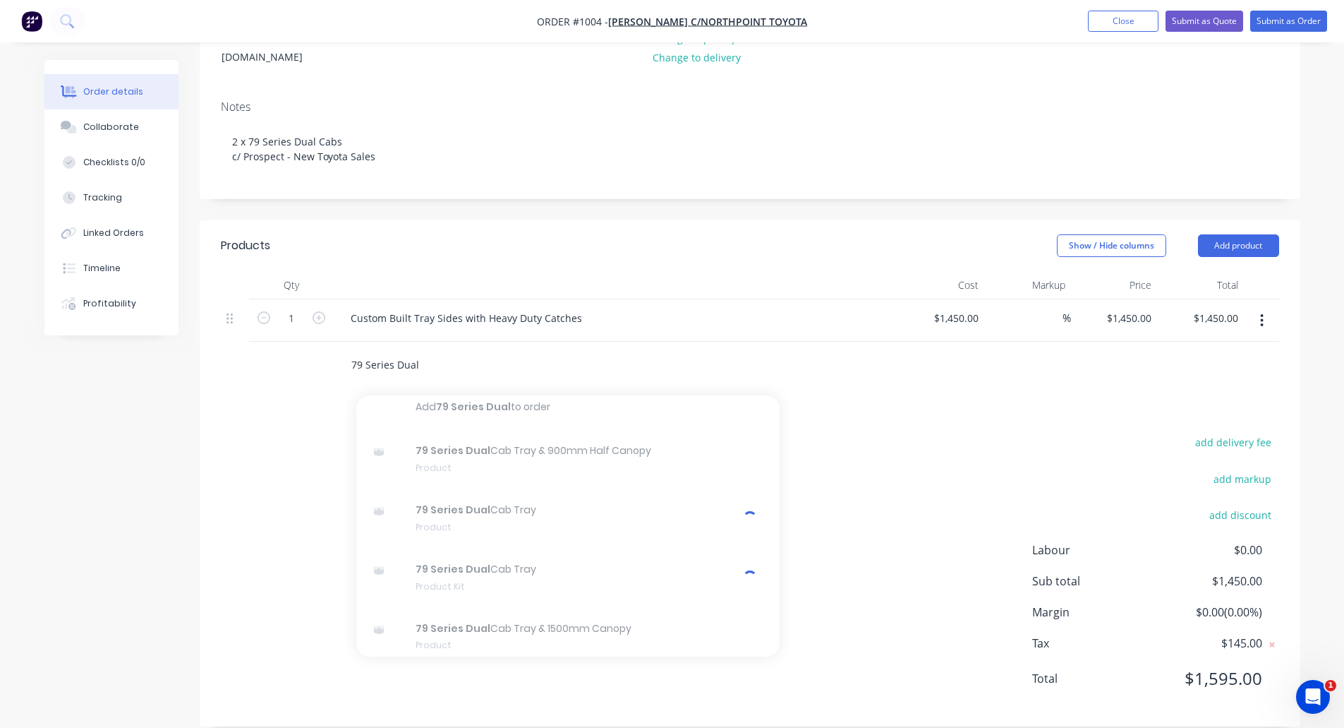
click at [921, 433] on div "add delivery fee add markup add discount Labour $0.00 Sub total $1,450.00 Margi…" at bounding box center [750, 569] width 1059 height 272
drag, startPoint x: 509, startPoint y: 353, endPoint x: 205, endPoint y: 333, distance: 304.1
click at [205, 333] on div "Qty Cost Markup Price Total 1 Custom Built Tray Sides with Heavy Duty Catches $…" at bounding box center [750, 329] width 1101 height 117
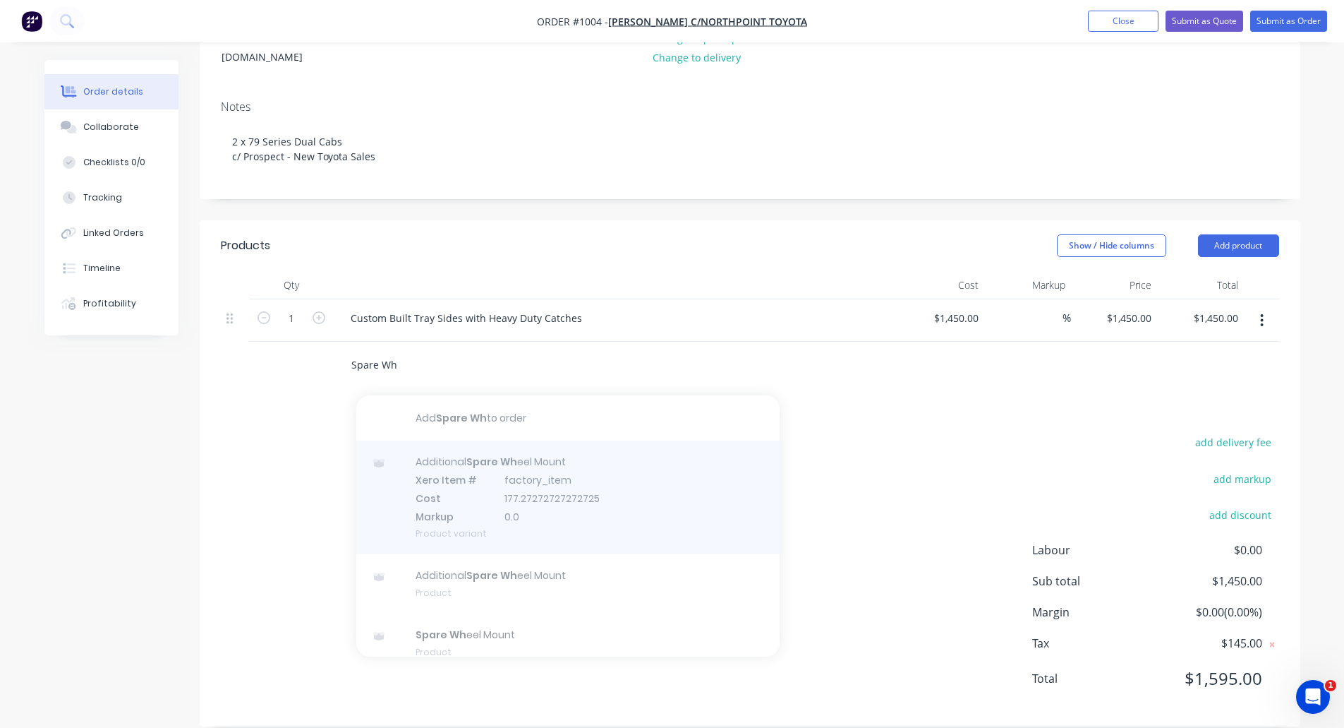
click at [495, 457] on div at bounding box center [567, 497] width 423 height 114
click at [494, 457] on div at bounding box center [567, 497] width 423 height 114
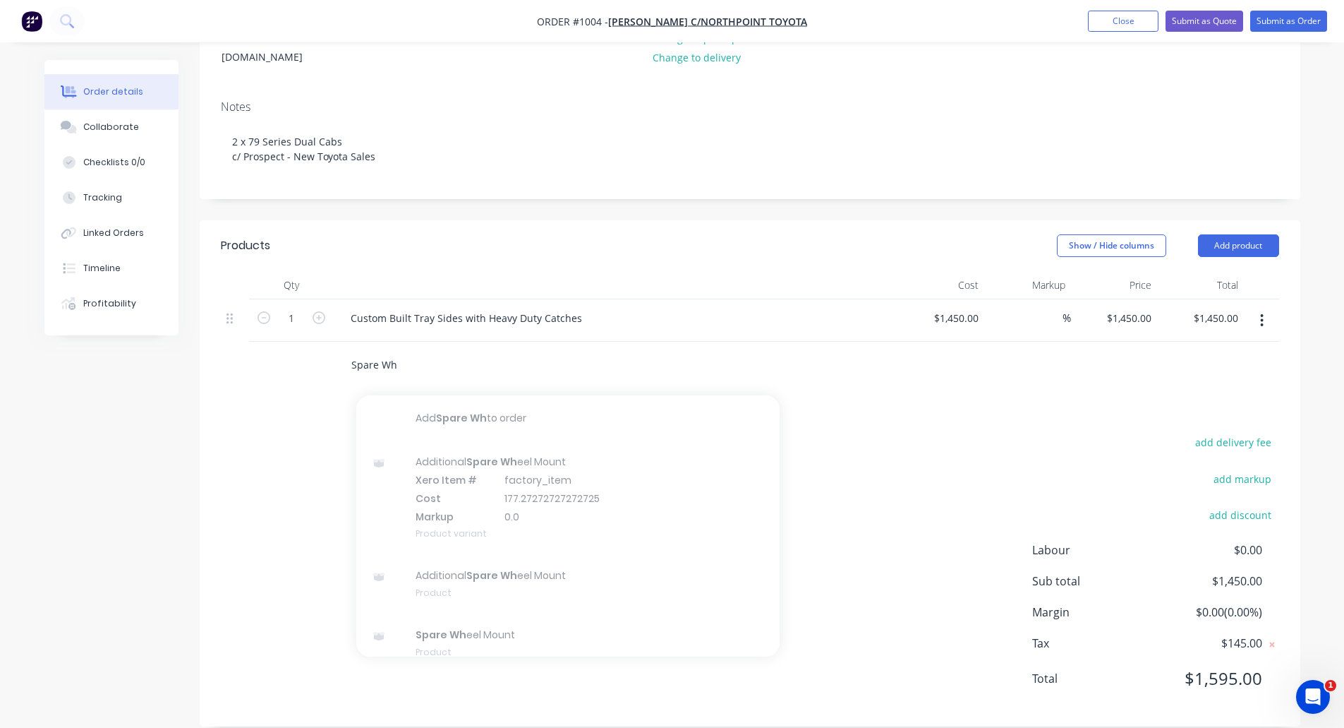
click at [212, 488] on div "add delivery fee add markup add discount Labour $0.00 Sub total $1,450.00 Margi…" at bounding box center [750, 569] width 1101 height 272
click at [494, 350] on input "Spare Wh" at bounding box center [492, 364] width 282 height 28
type input "Spare W\"
drag, startPoint x: 418, startPoint y: 346, endPoint x: 284, endPoint y: 342, distance: 133.4
click at [286, 342] on div "Spare W\ Add Spare W\ to order No results found" at bounding box center [750, 365] width 1059 height 46
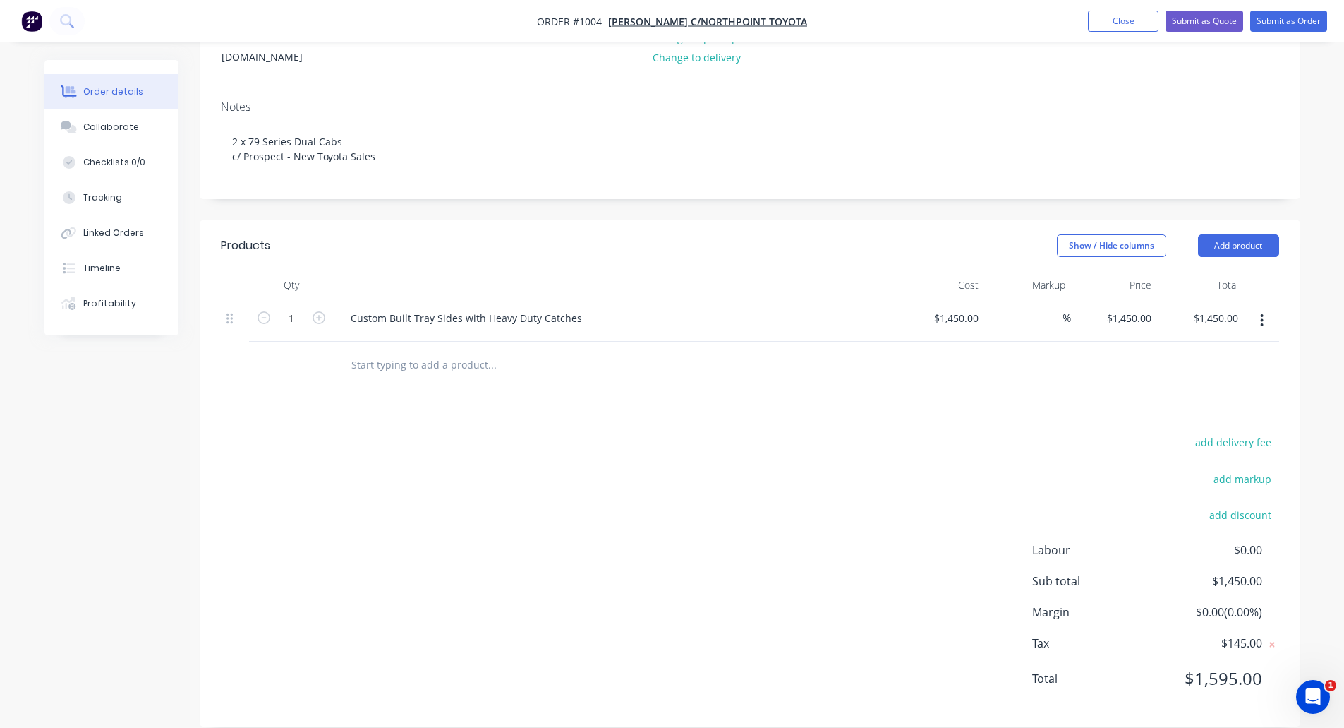
click at [555, 529] on div "add delivery fee add markup add discount Labour $0.00 Sub total $1,450.00 Margi…" at bounding box center [750, 569] width 1059 height 272
click at [1149, 15] on button "Close" at bounding box center [1123, 21] width 71 height 21
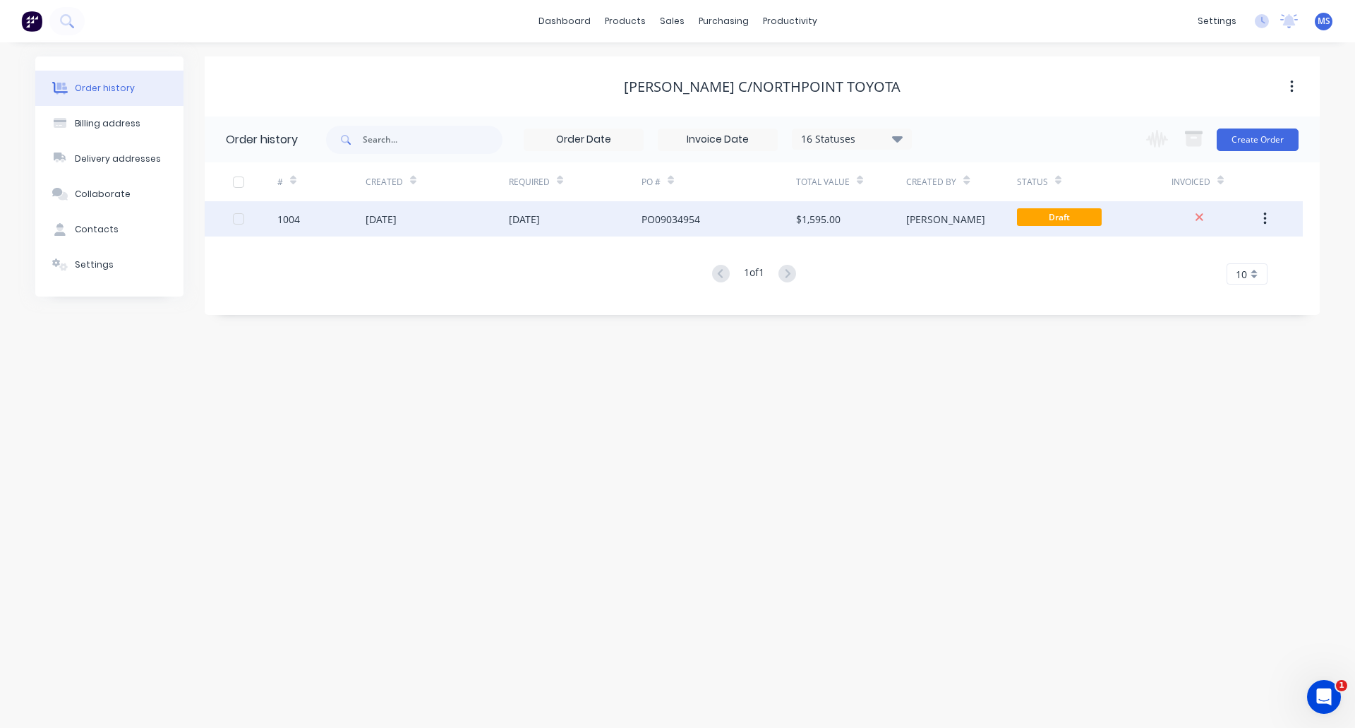
click at [800, 216] on div "$1,595.00" at bounding box center [818, 219] width 44 height 15
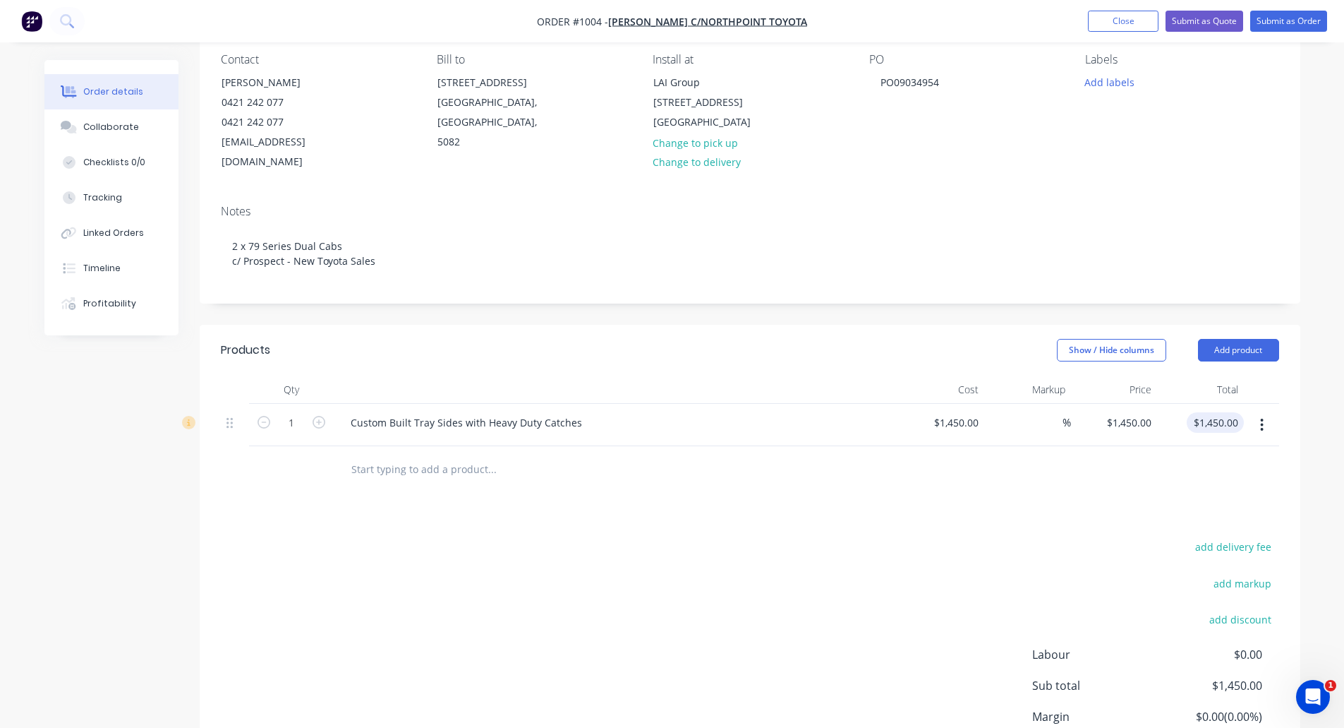
scroll to position [141, 0]
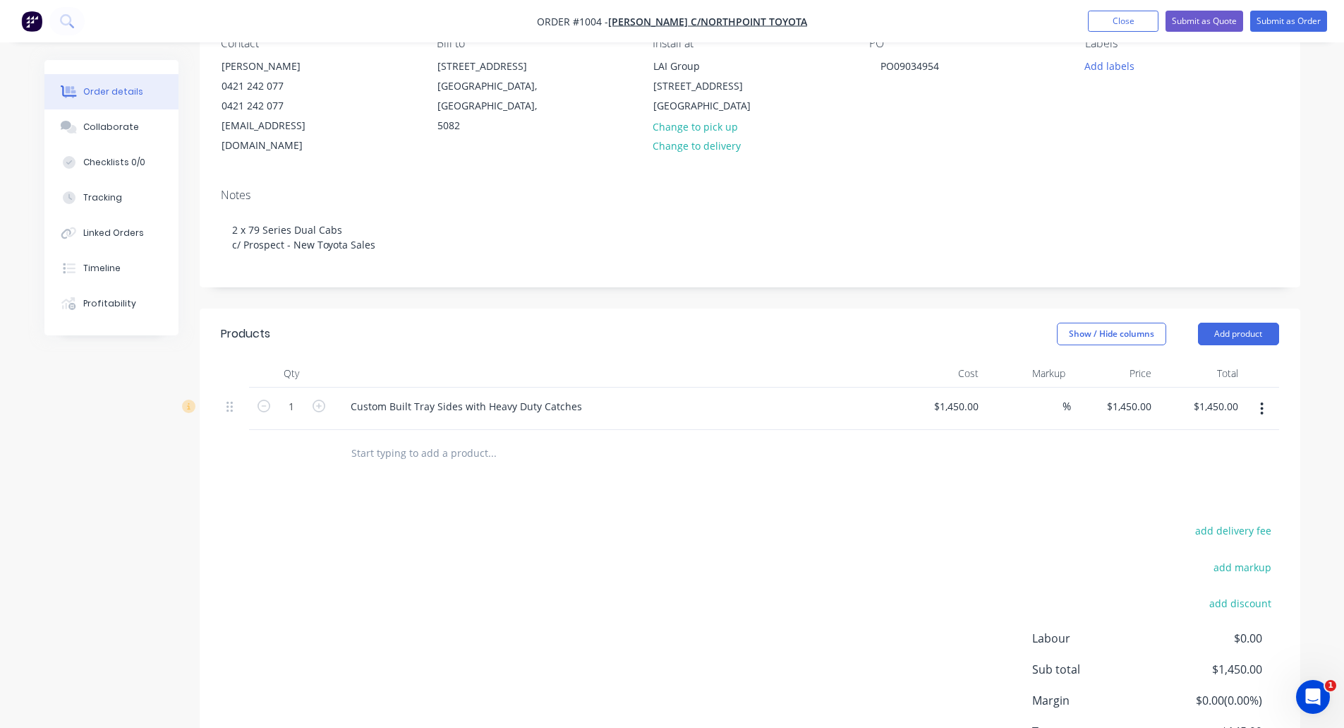
click at [419, 438] on input "text" at bounding box center [492, 452] width 282 height 28
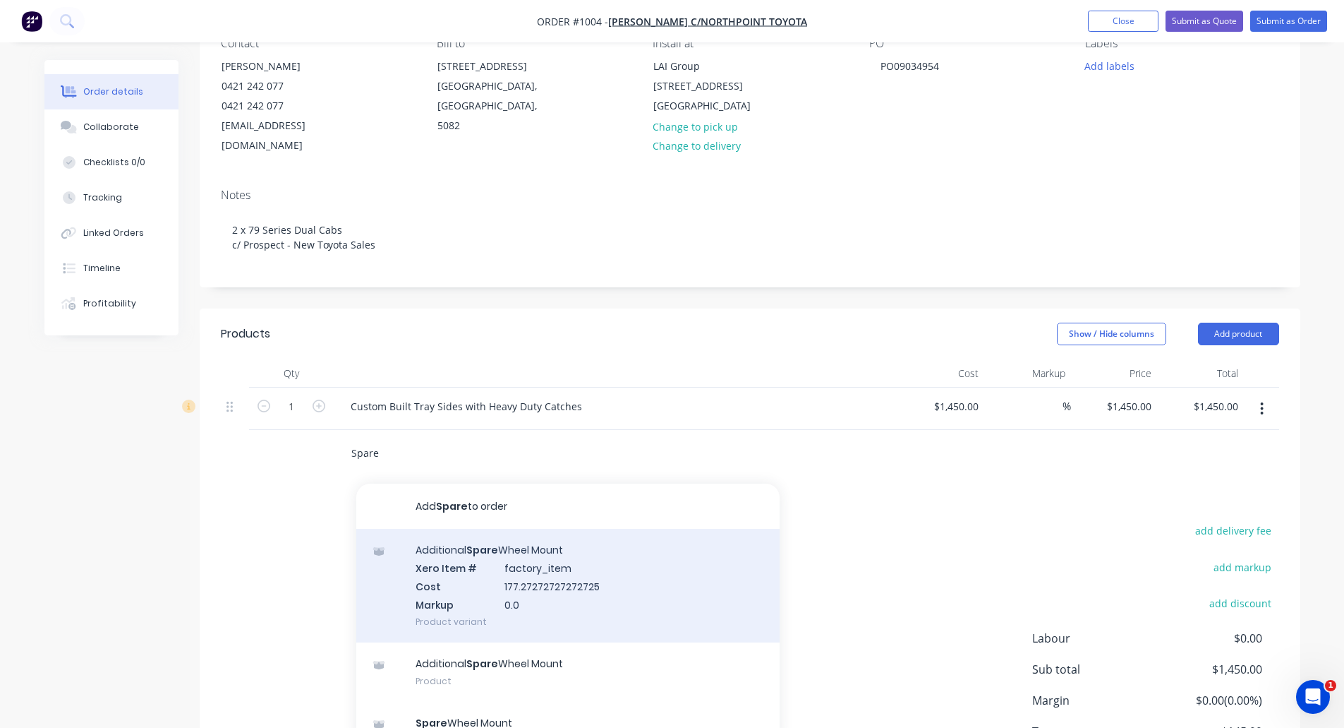
type input "Spare"
click at [573, 545] on div "Additional Spare Wheel Mount Xero Item # factory_item Cost 177.27272727272725 M…" at bounding box center [567, 586] width 423 height 114
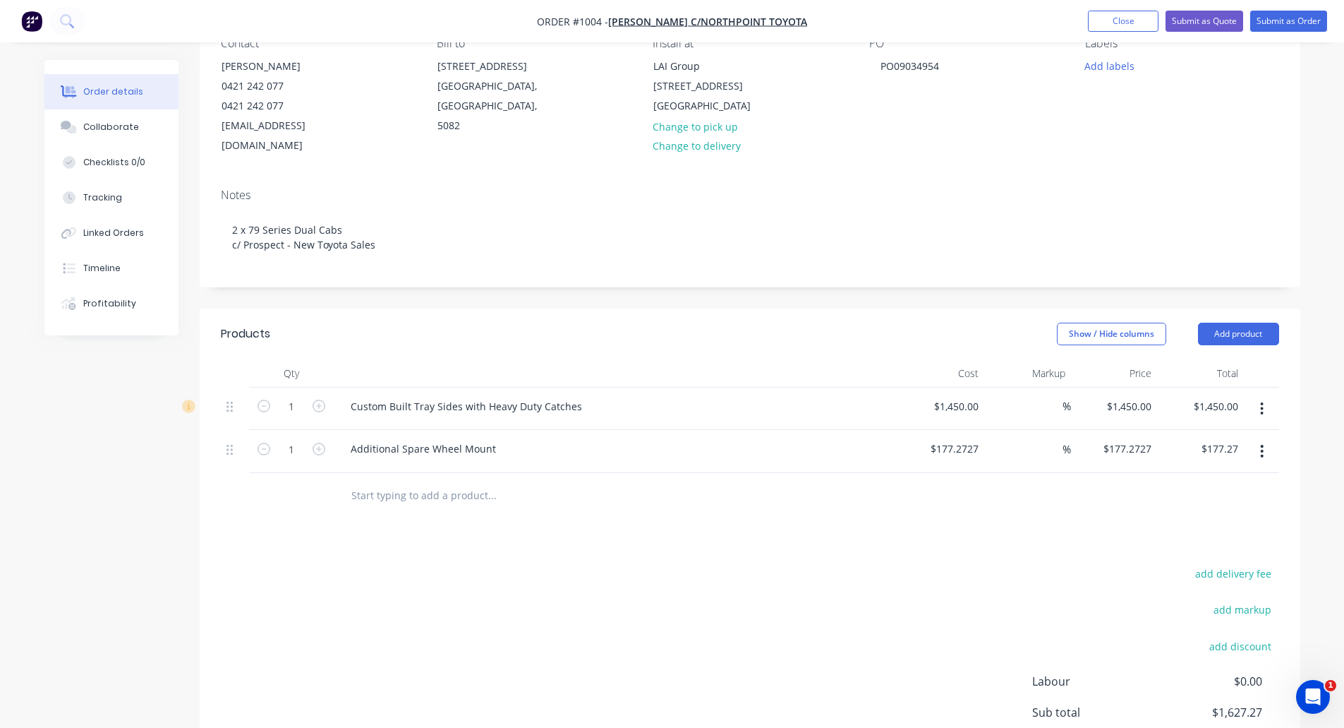
click at [435, 481] on input "text" at bounding box center [492, 495] width 282 height 28
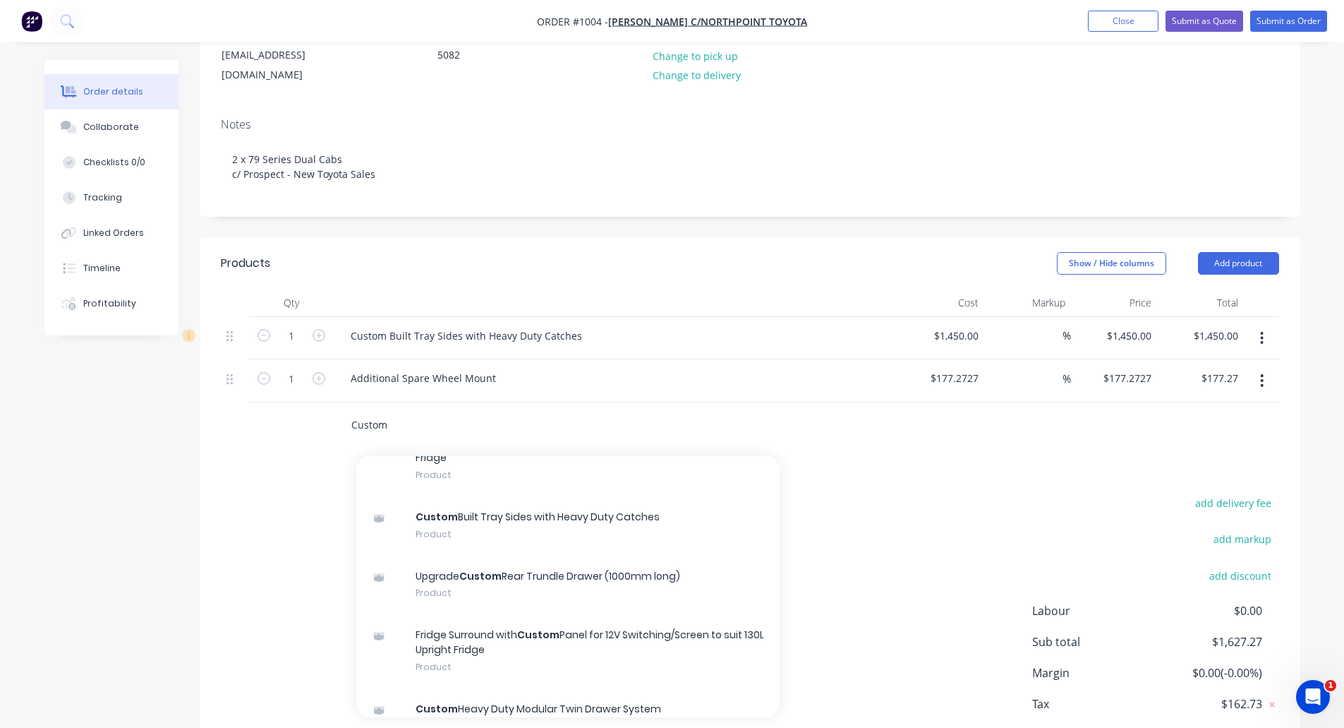
scroll to position [272, 0]
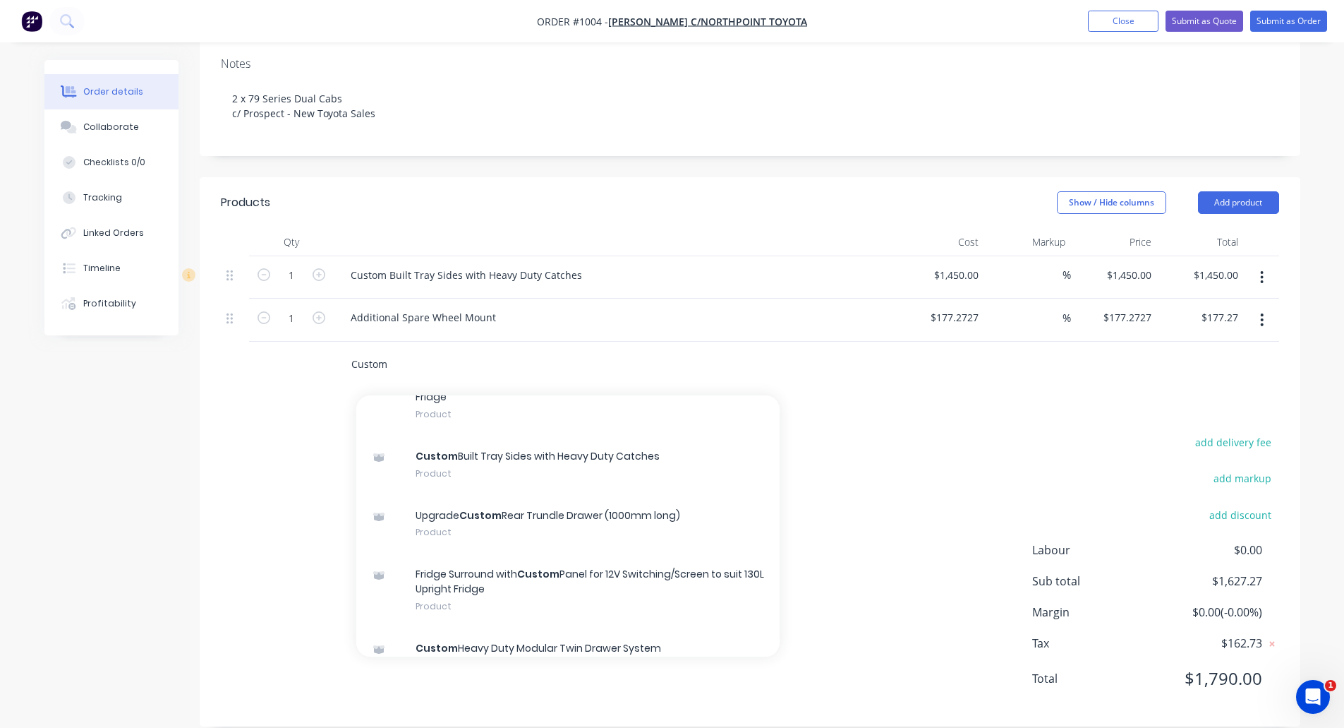
drag, startPoint x: 428, startPoint y: 346, endPoint x: 293, endPoint y: 342, distance: 134.9
click at [294, 342] on div "Custom Add Custom to order Custom Heavy Duty Modular Drawer & 30L Engel Drawer …" at bounding box center [750, 365] width 1059 height 46
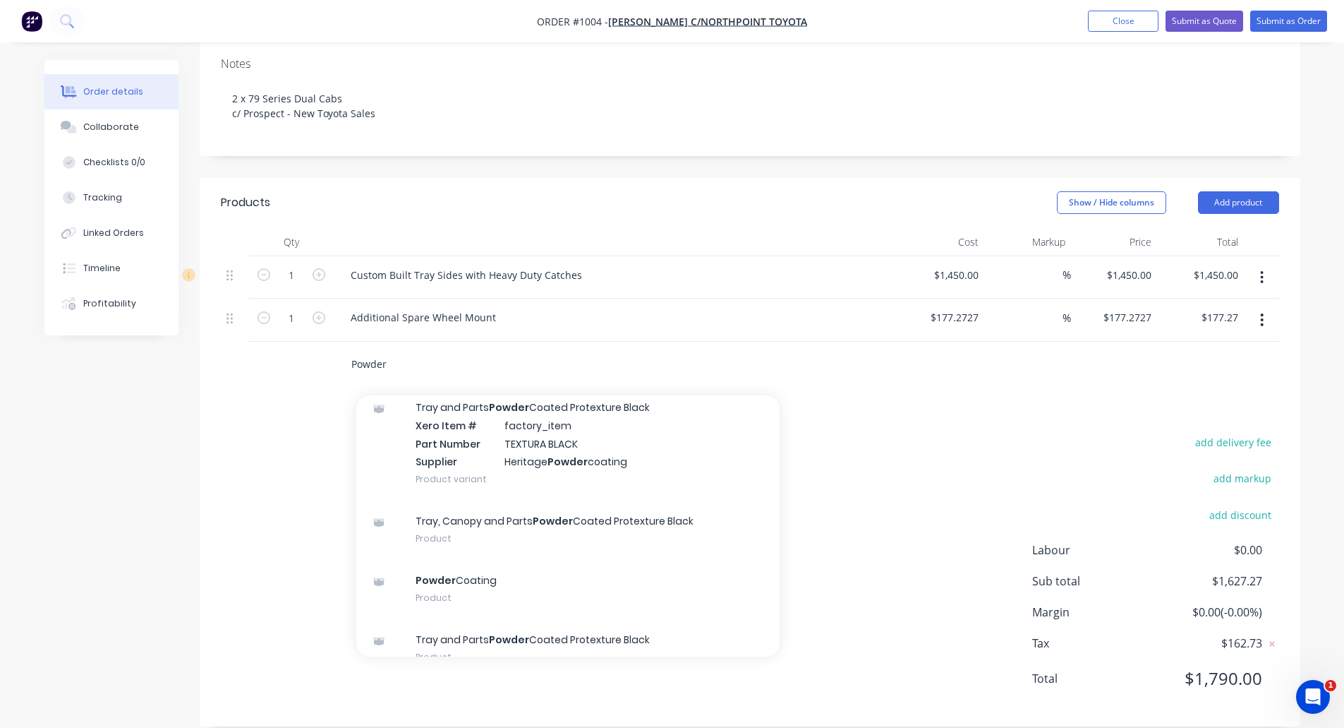
scroll to position [189, 0]
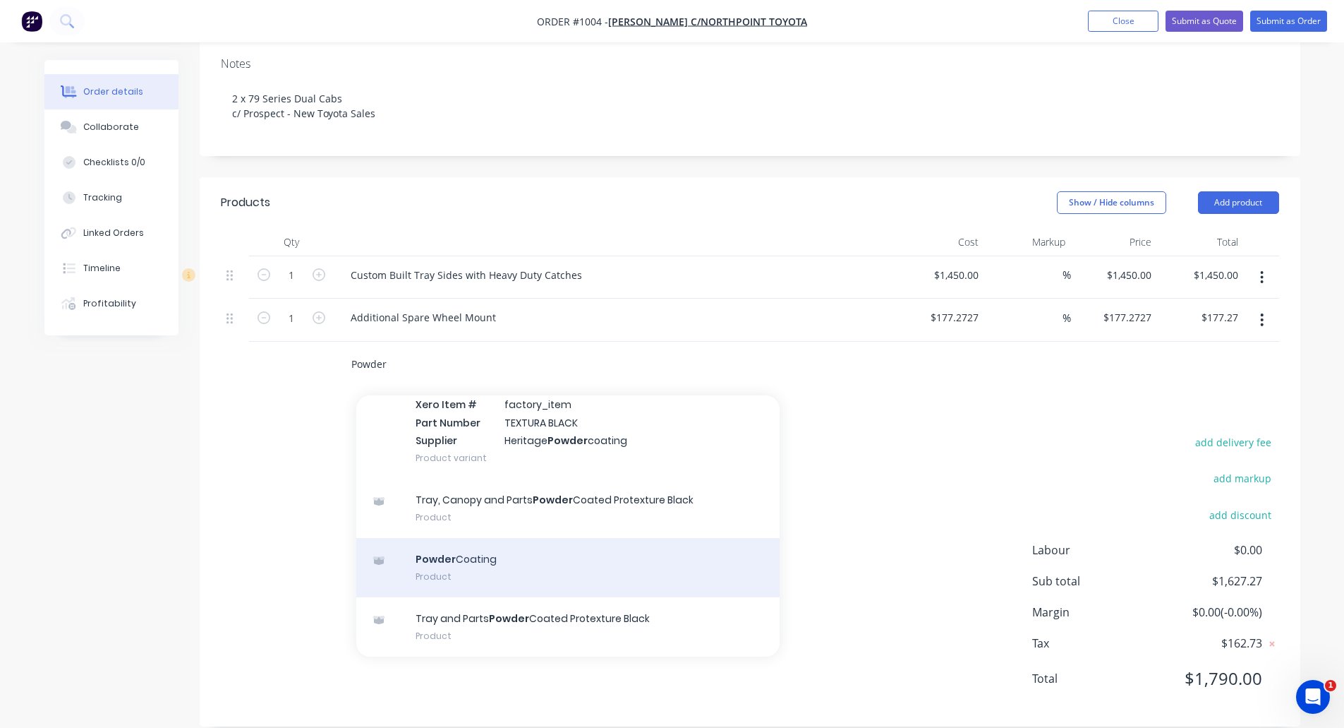
type input "Powder"
click at [474, 545] on div "Powder Coating Product" at bounding box center [567, 567] width 423 height 59
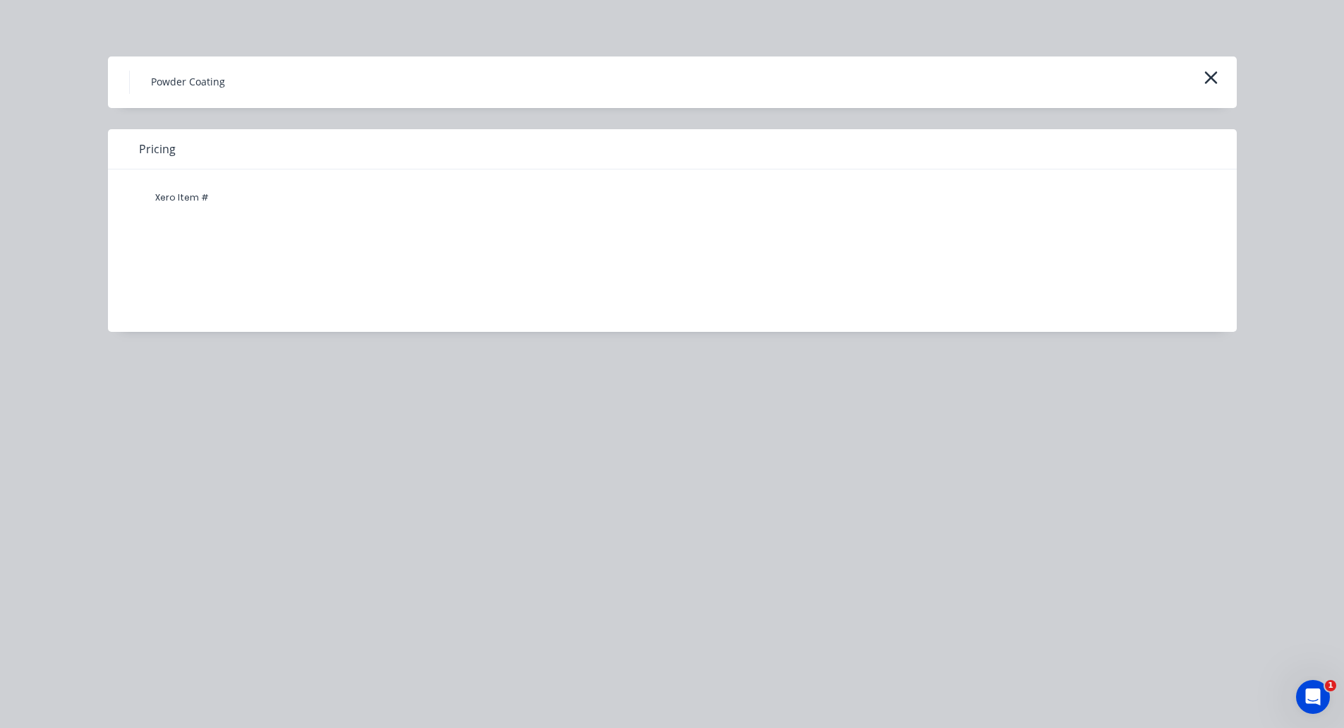
drag, startPoint x: 1208, startPoint y: 76, endPoint x: 1080, endPoint y: 85, distance: 128.7
click at [1209, 76] on icon "button" at bounding box center [1211, 78] width 15 height 20
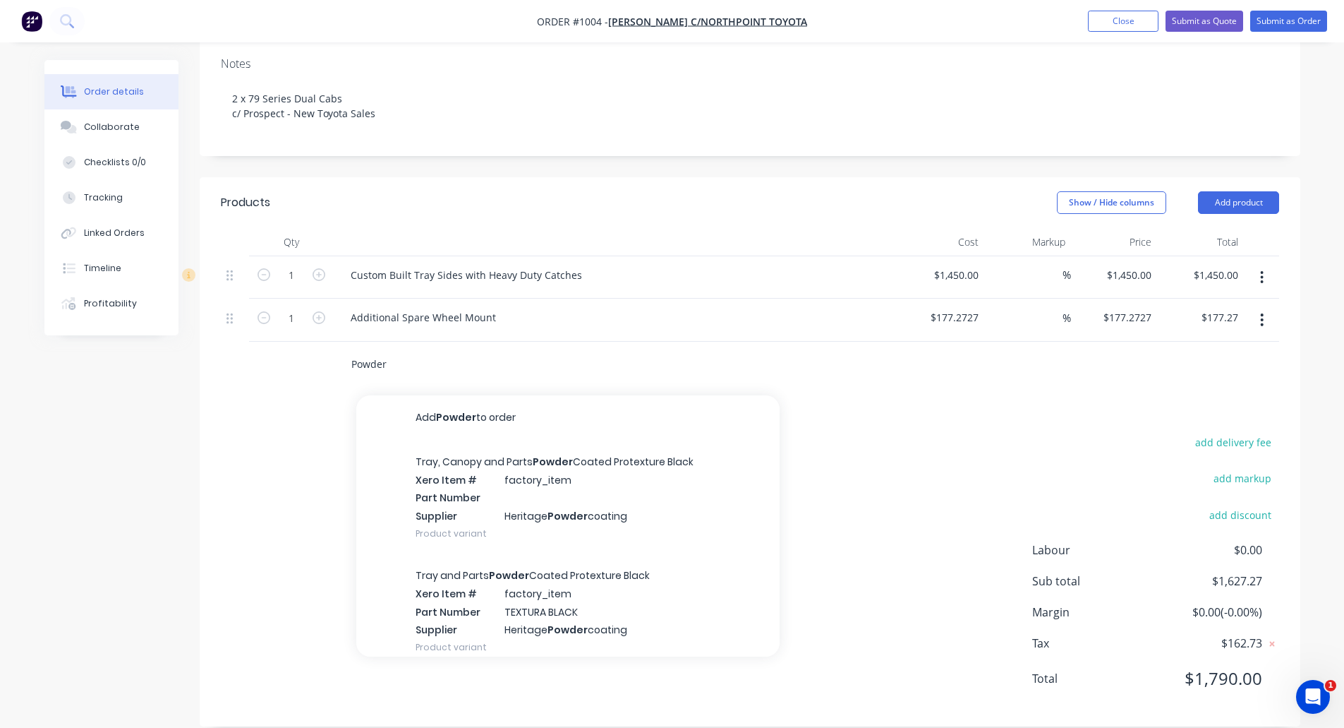
click at [373, 350] on input "Powder" at bounding box center [492, 364] width 282 height 28
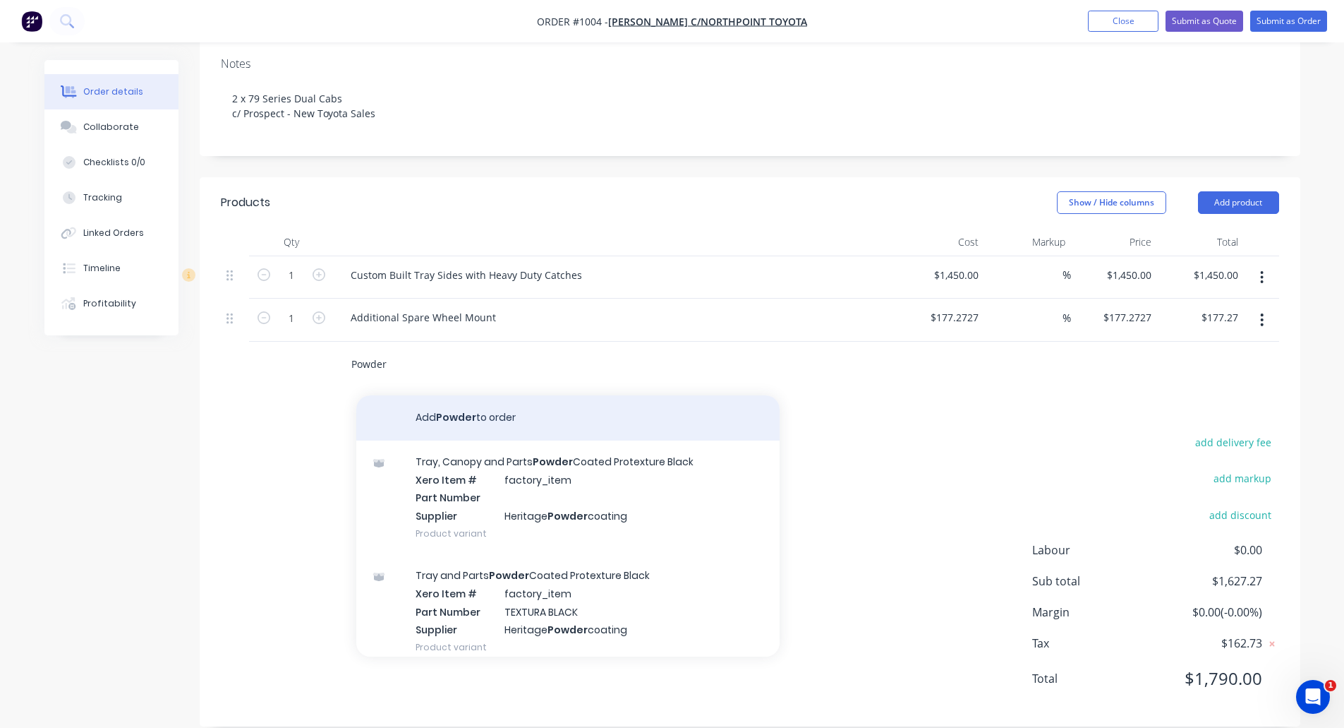
click at [452, 395] on button "Add Powder to order" at bounding box center [567, 417] width 423 height 45
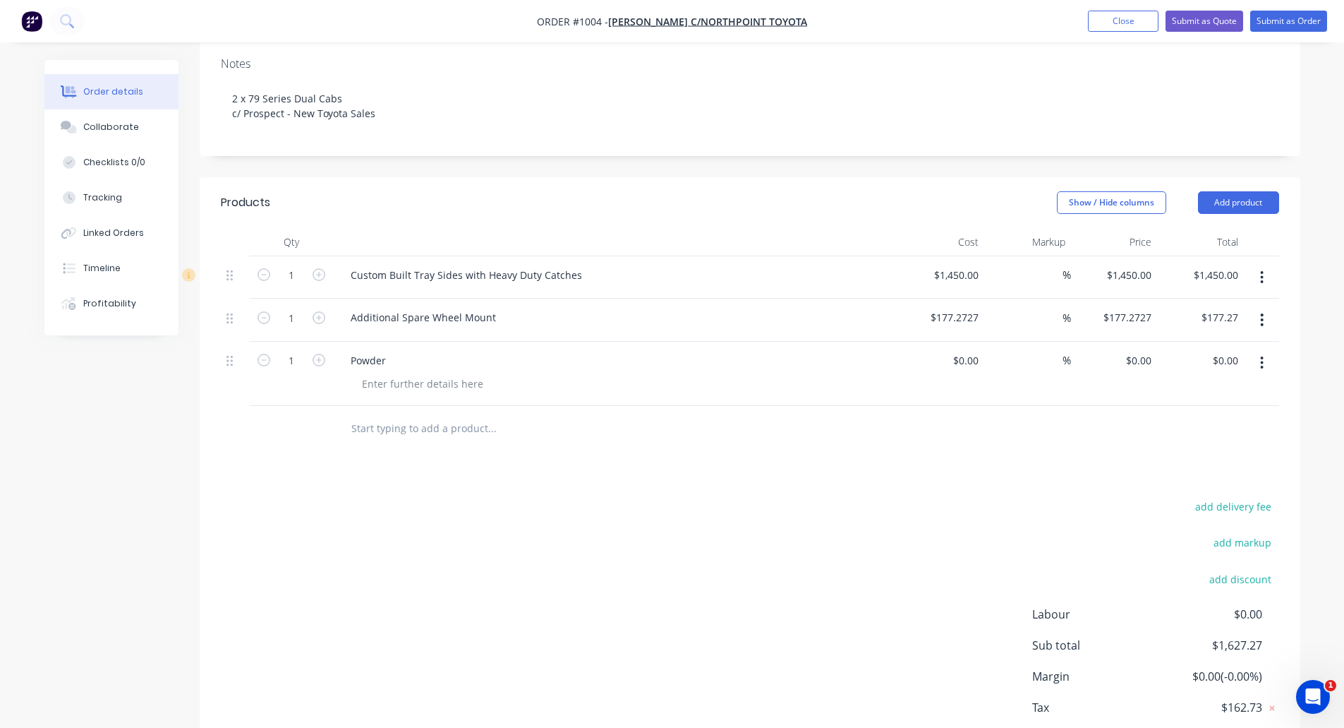
click at [408, 350] on div "Powder" at bounding box center [615, 360] width 553 height 20
click at [385, 350] on div "Powder" at bounding box center [368, 360] width 58 height 20
click at [397, 373] on div at bounding box center [423, 383] width 144 height 20
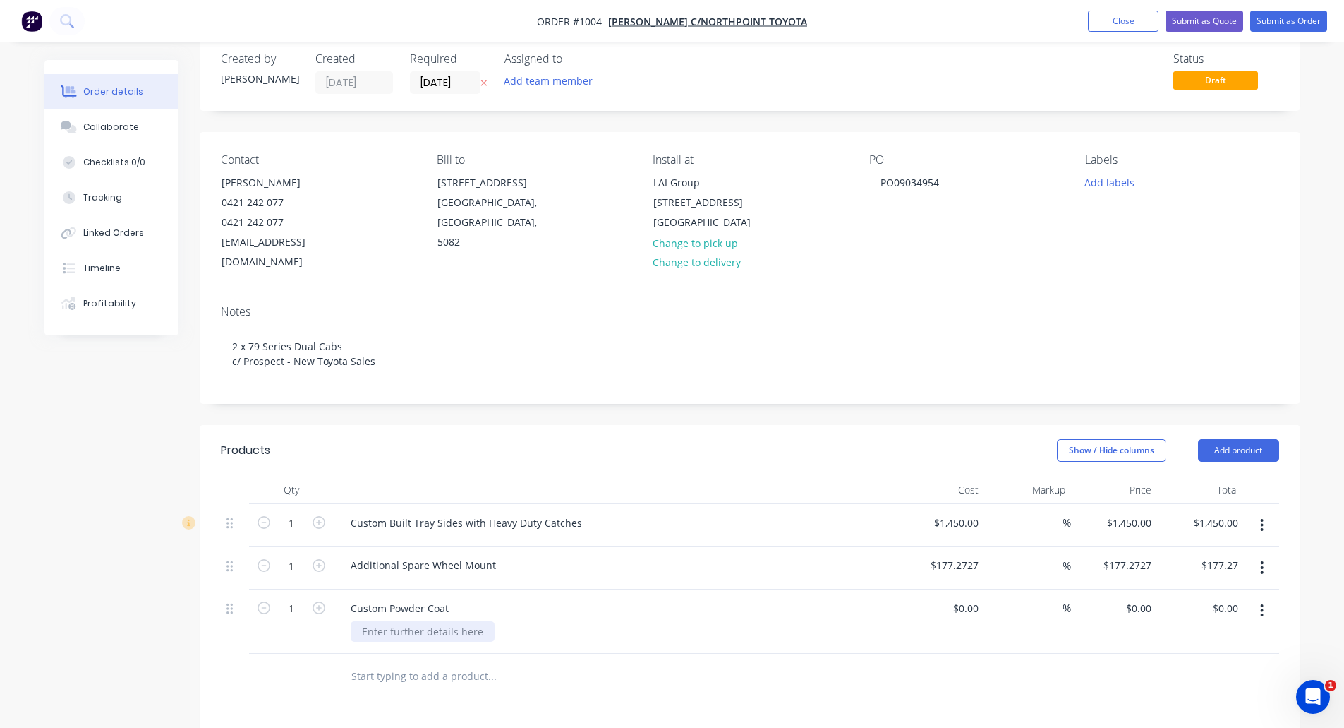
scroll to position [0, 0]
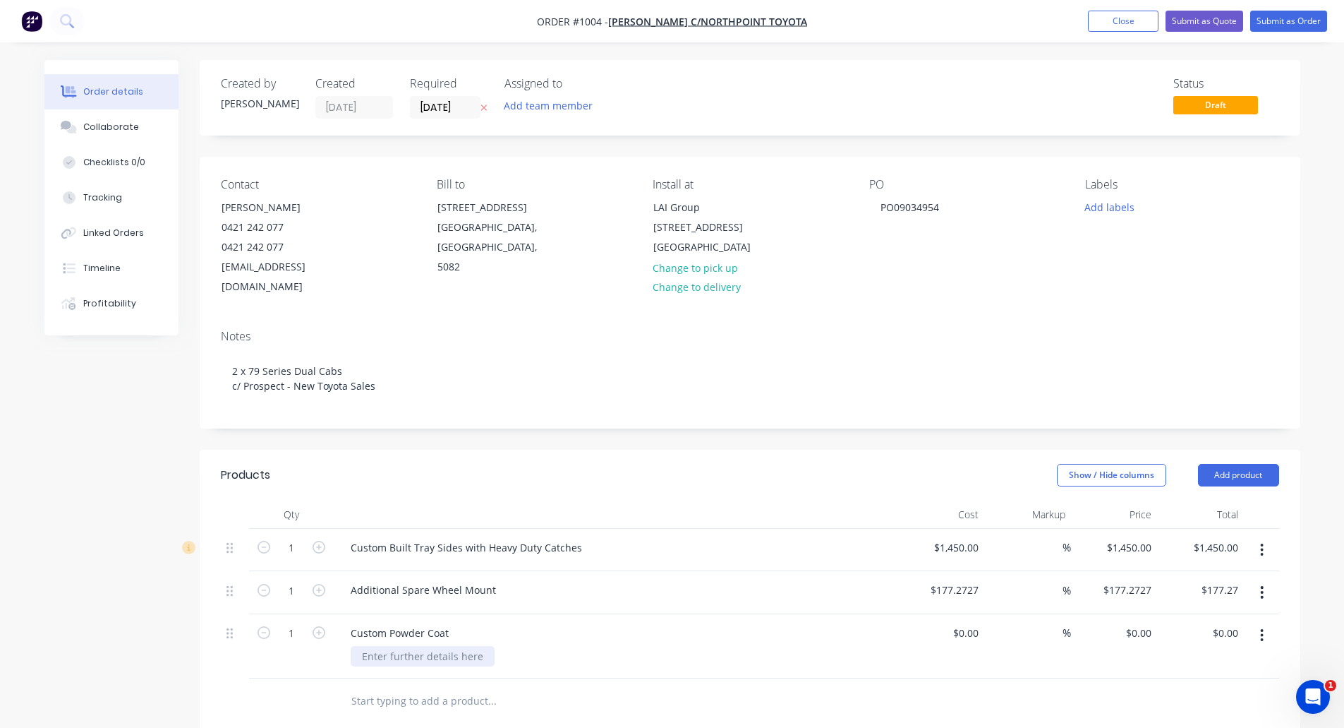
click at [405, 564] on div "1 Custom Built Tray Sides with Heavy Duty Catches $1,450.00 $1,450.00 % $1,450.…" at bounding box center [750, 604] width 1059 height 150
click at [406, 646] on div at bounding box center [423, 656] width 144 height 20
type input "$0.00"
click at [1135, 614] on div "0 0" at bounding box center [1114, 646] width 87 height 64
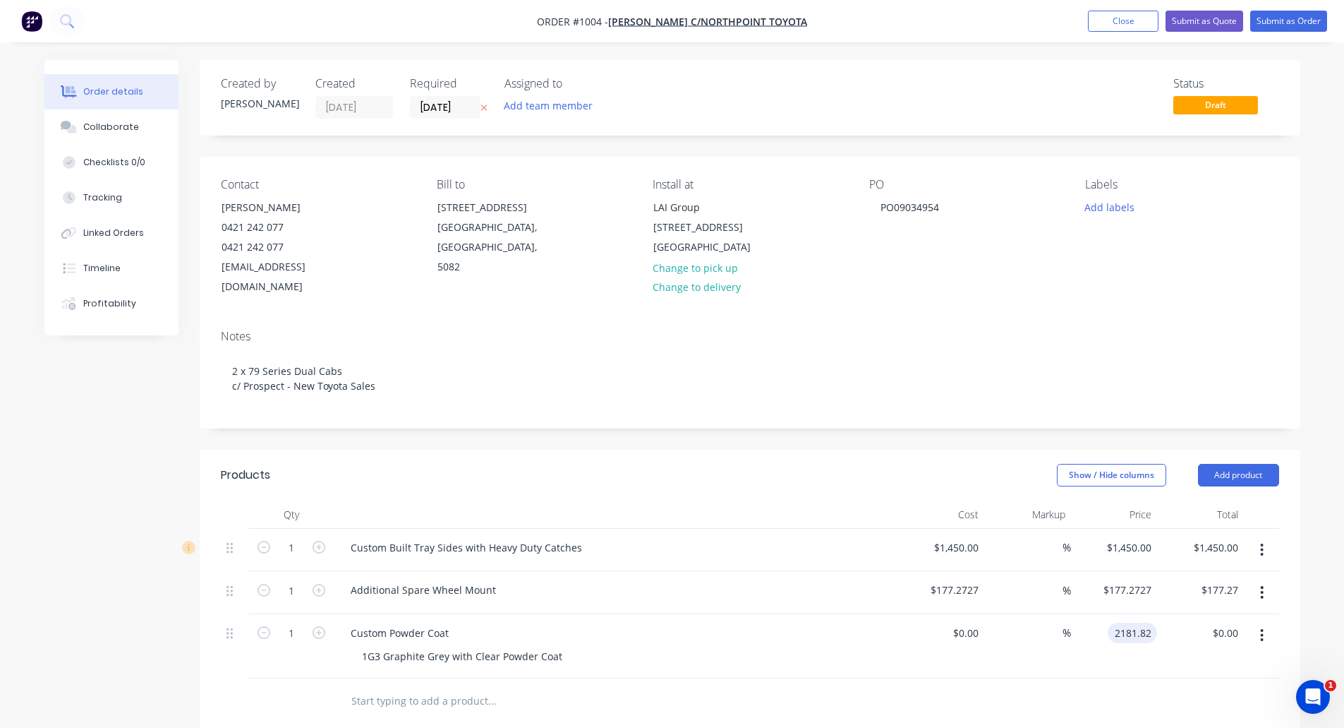
type input "$2,181.82"
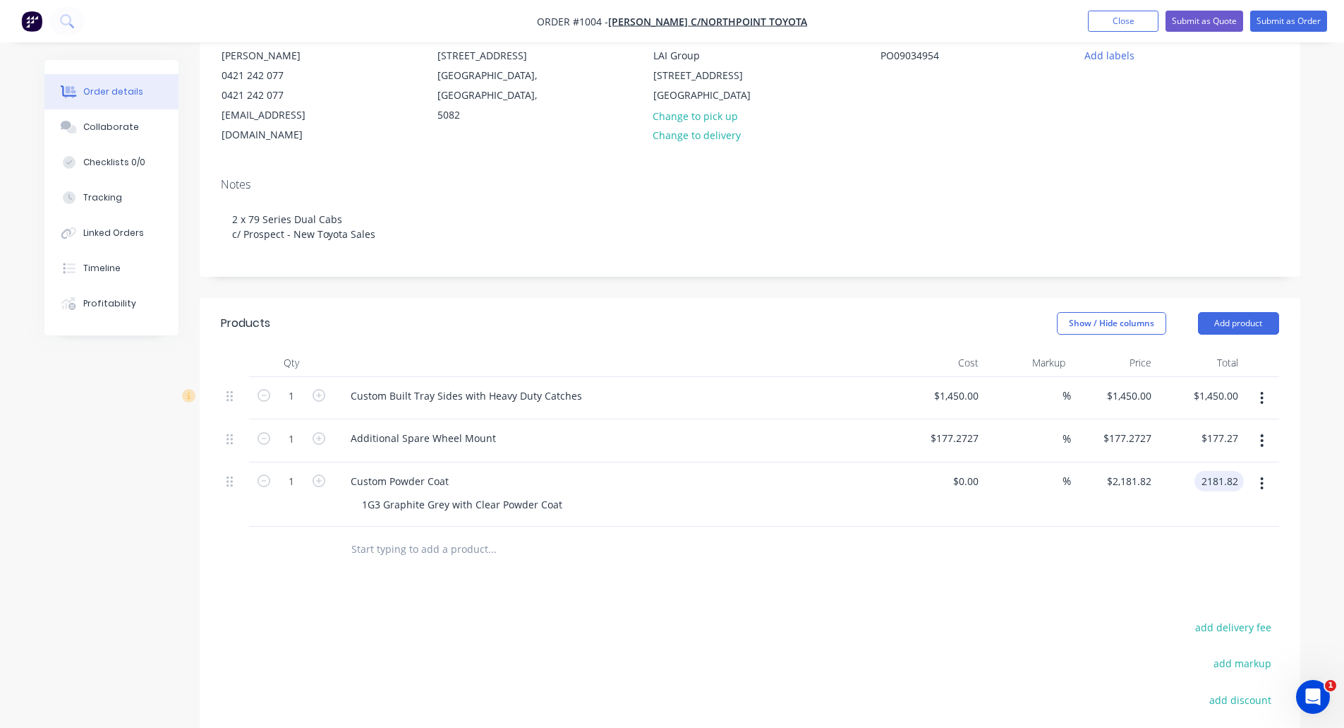
scroll to position [212, 0]
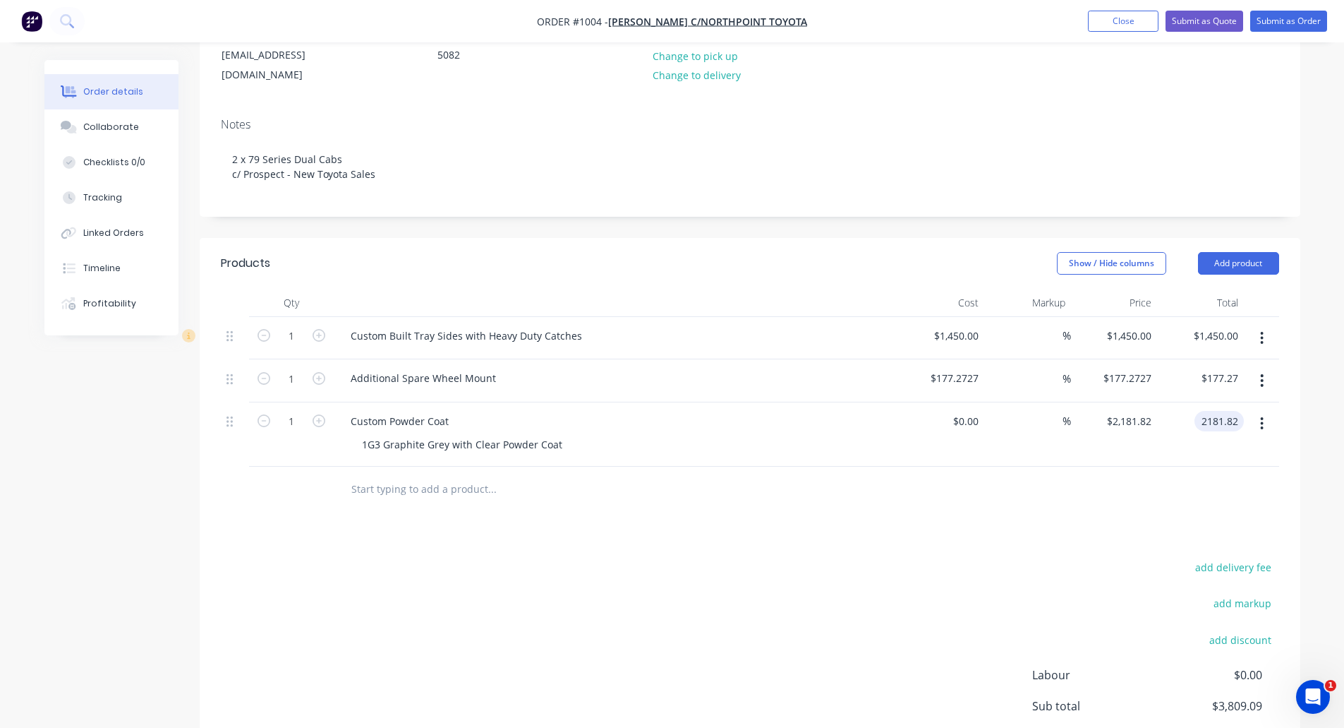
type input "$2,181.82"
click at [428, 475] on input "text" at bounding box center [492, 489] width 282 height 28
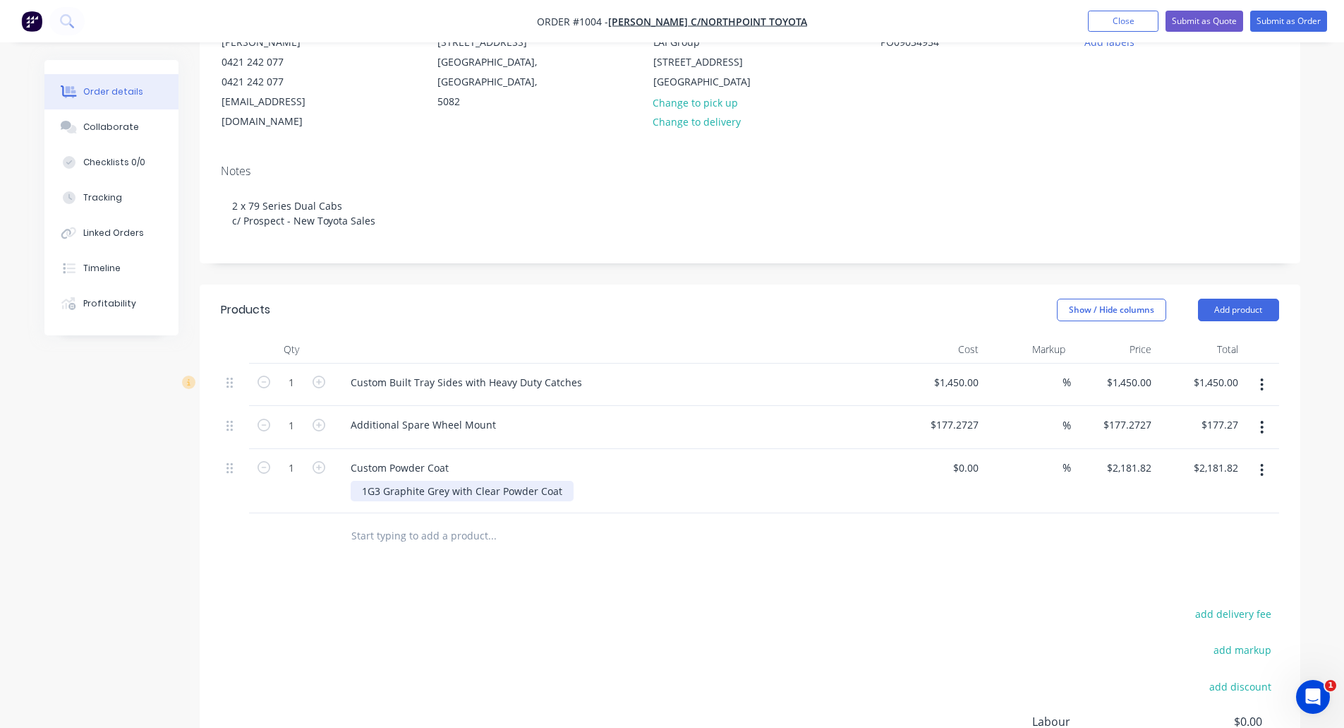
scroll to position [141, 0]
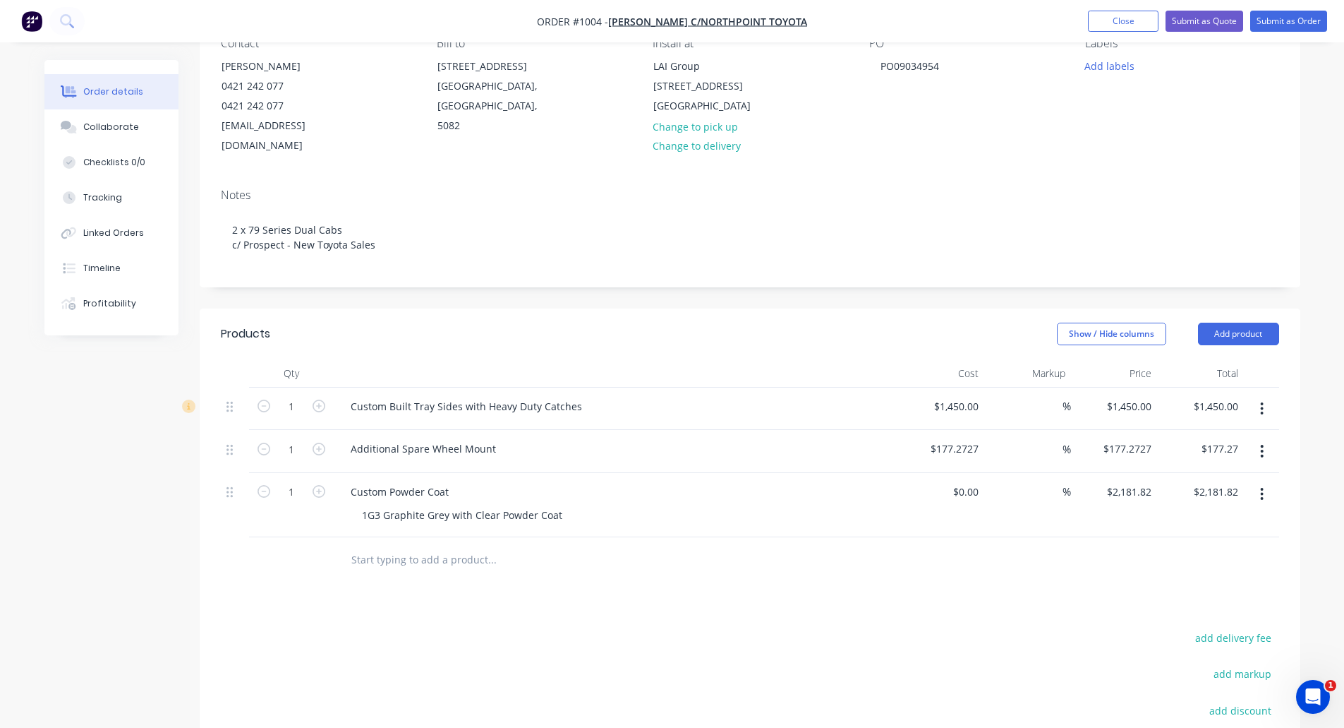
click at [440, 546] on input "text" at bounding box center [492, 560] width 282 height 28
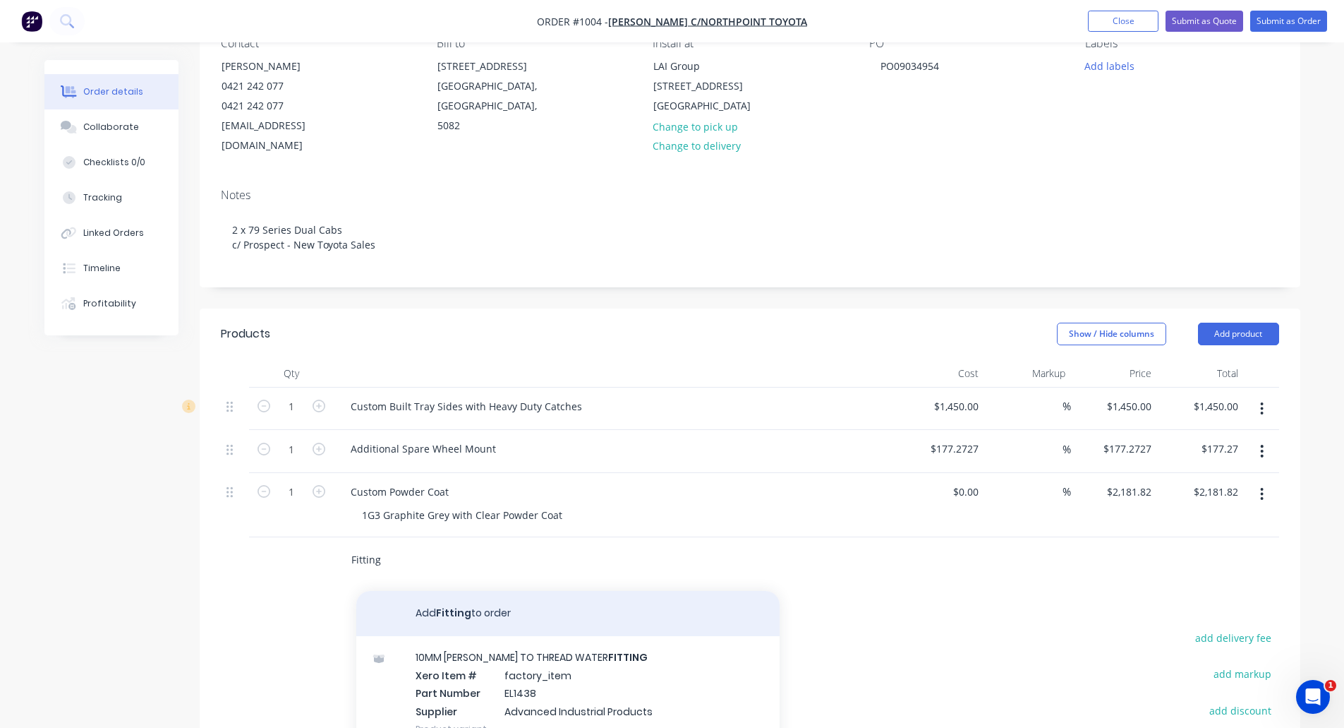
type input "Fitting"
click at [474, 591] on button "Add Fitting to order" at bounding box center [567, 613] width 423 height 45
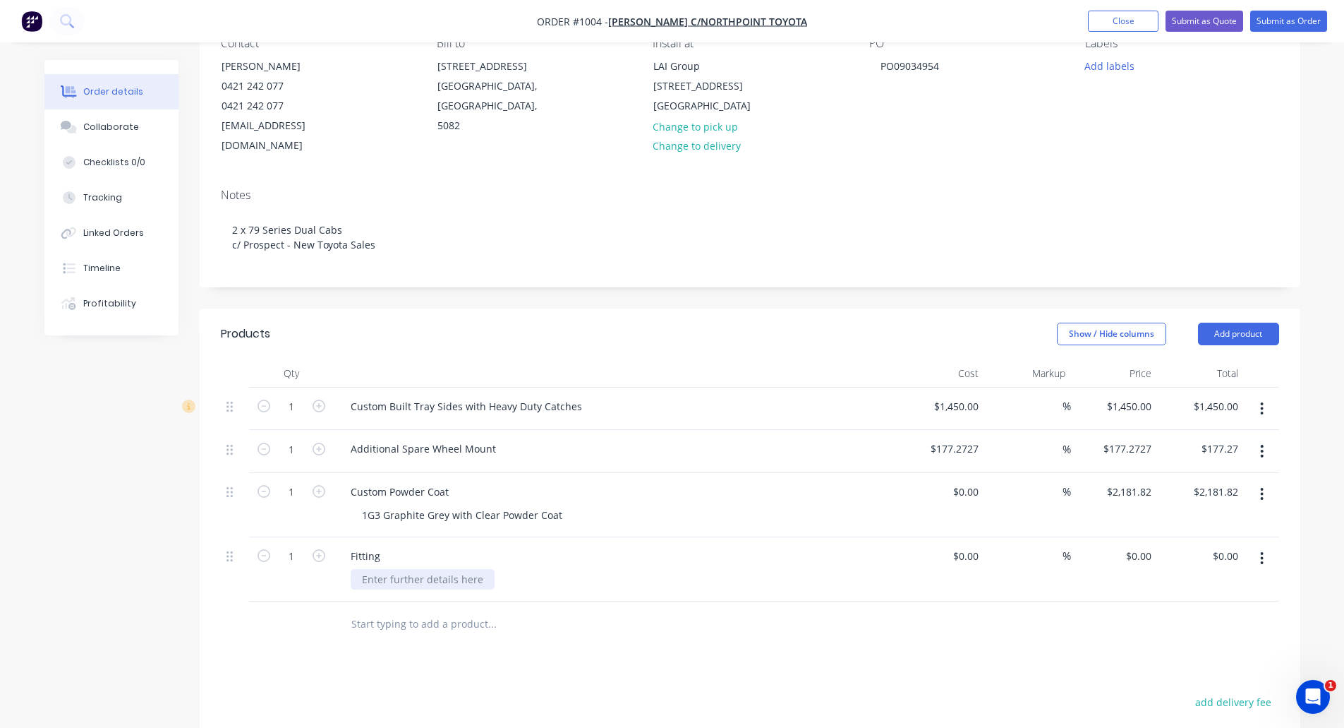
click at [382, 569] on div at bounding box center [423, 579] width 144 height 20
click at [320, 399] on icon "button" at bounding box center [319, 405] width 13 height 13
type input "2"
type input "$2,900.00"
click at [321, 442] on icon "button" at bounding box center [319, 448] width 13 height 13
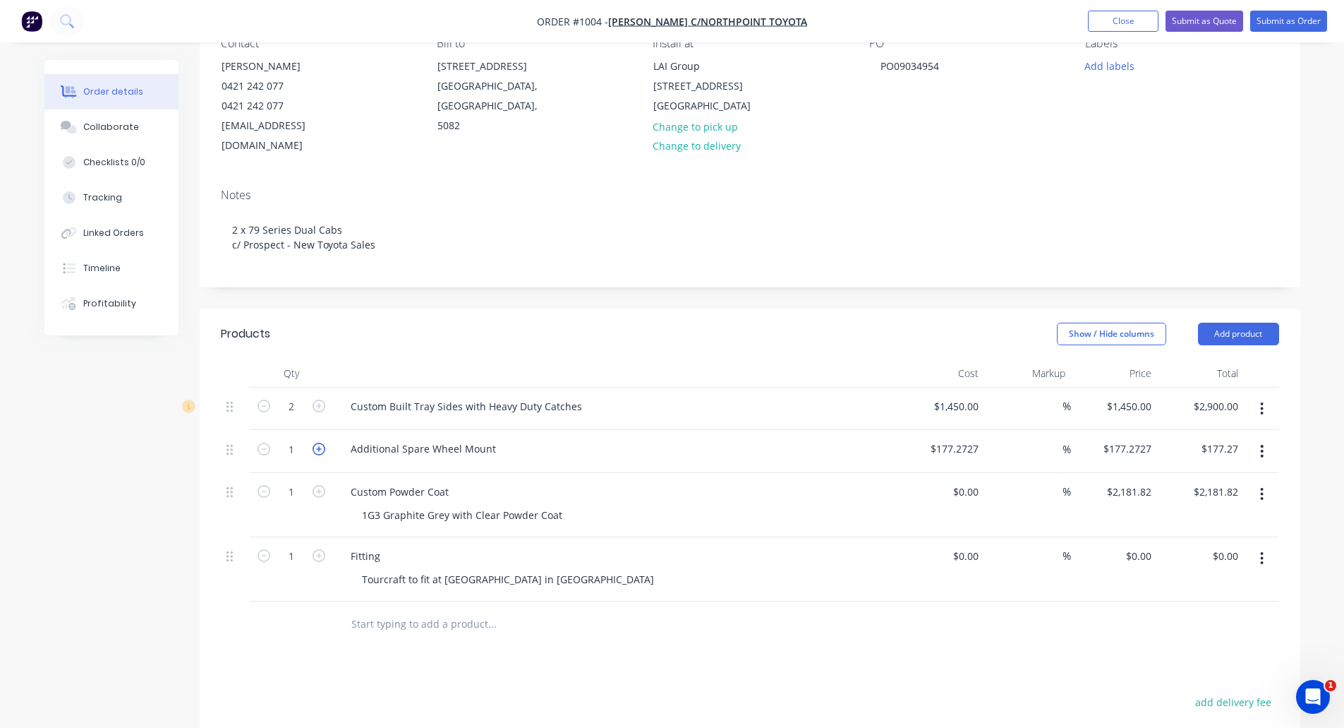
type input "2"
type input "$354.55"
click at [317, 485] on icon "button" at bounding box center [319, 491] width 13 height 13
type input "2"
type input "$4,363.64"
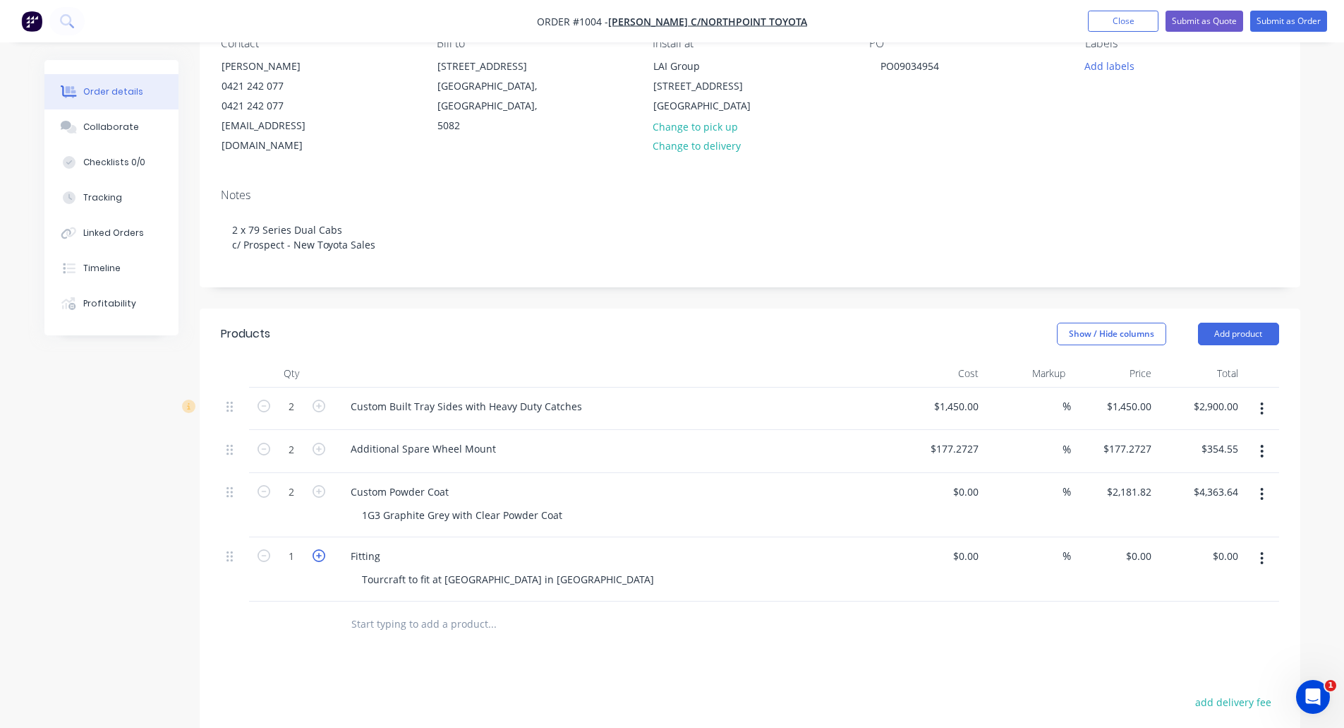
click at [319, 549] on icon "button" at bounding box center [319, 555] width 13 height 13
type input "2"
click at [1131, 544] on div "0 $0.00" at bounding box center [1114, 569] width 87 height 64
click at [1148, 546] on input "0" at bounding box center [1141, 556] width 32 height 20
type input "$750.00"
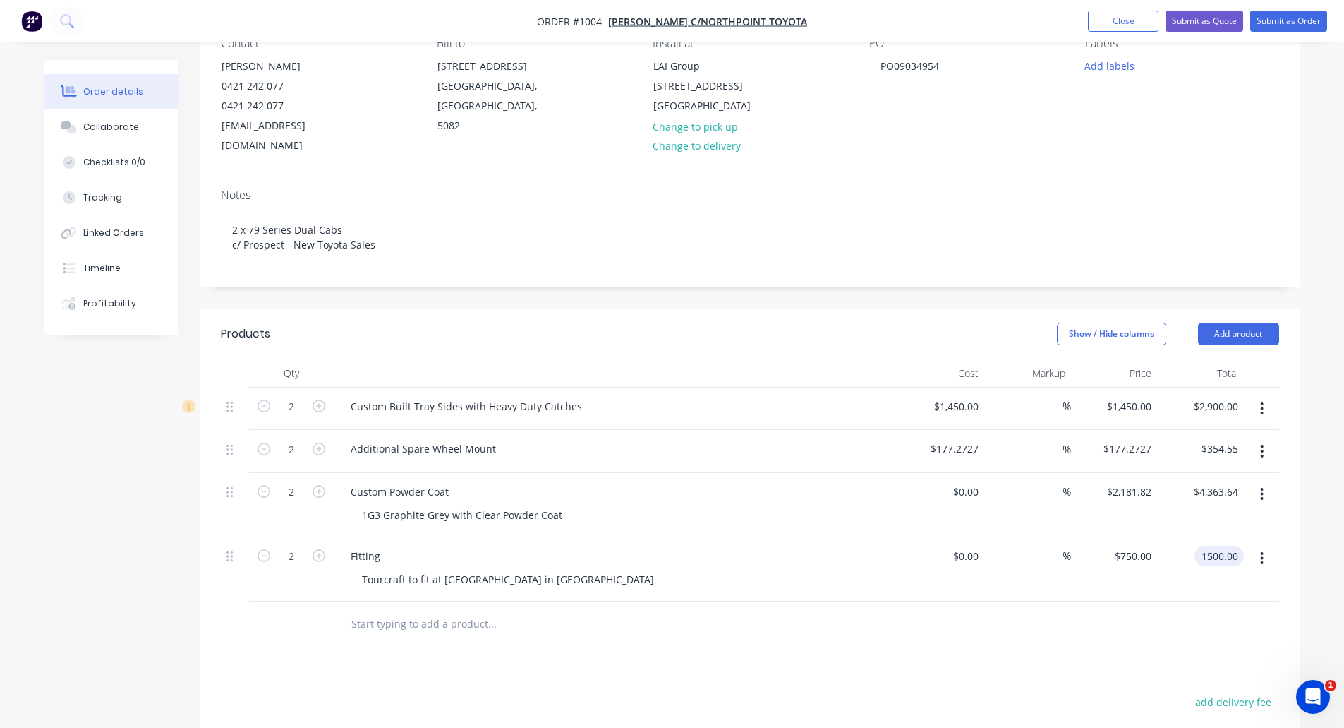
type input "$1,500.00"
click at [410, 610] on input "text" at bounding box center [492, 624] width 282 height 28
click at [386, 610] on input "text" at bounding box center [492, 624] width 282 height 28
type input "E"
type input "J"
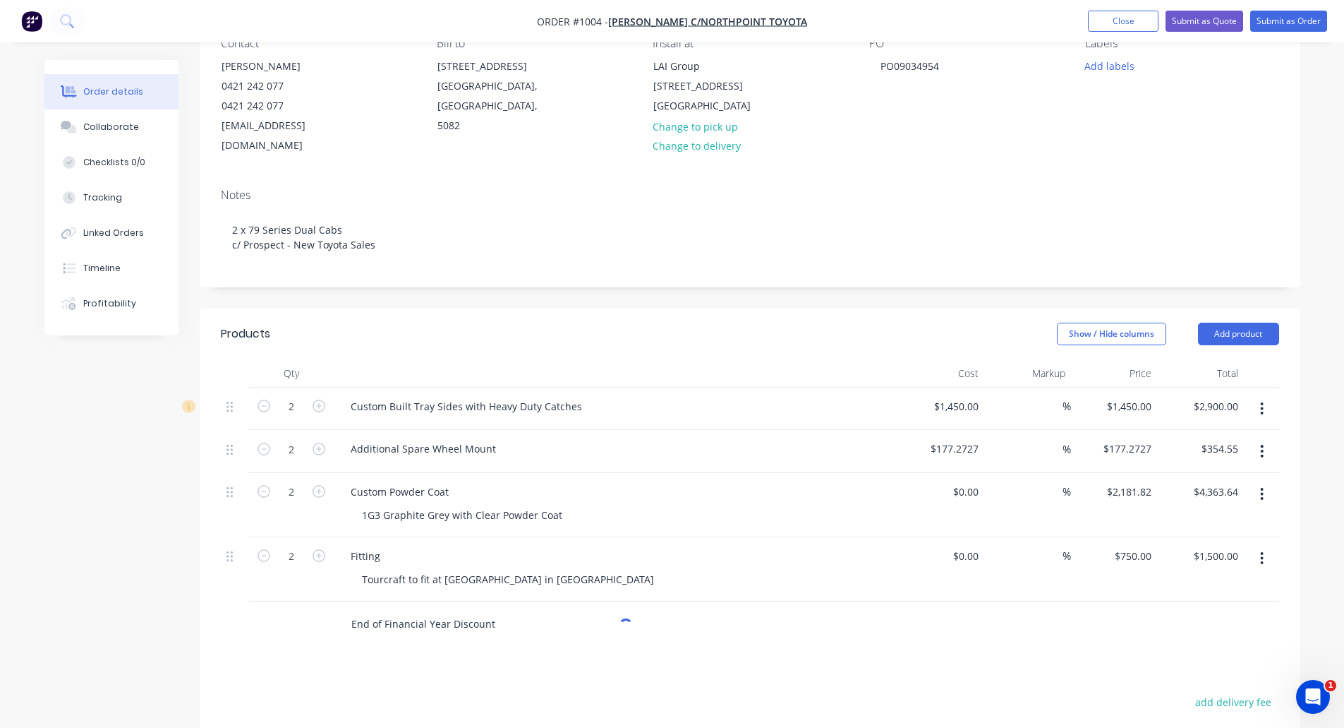
type input "End of Financial Year Discount"
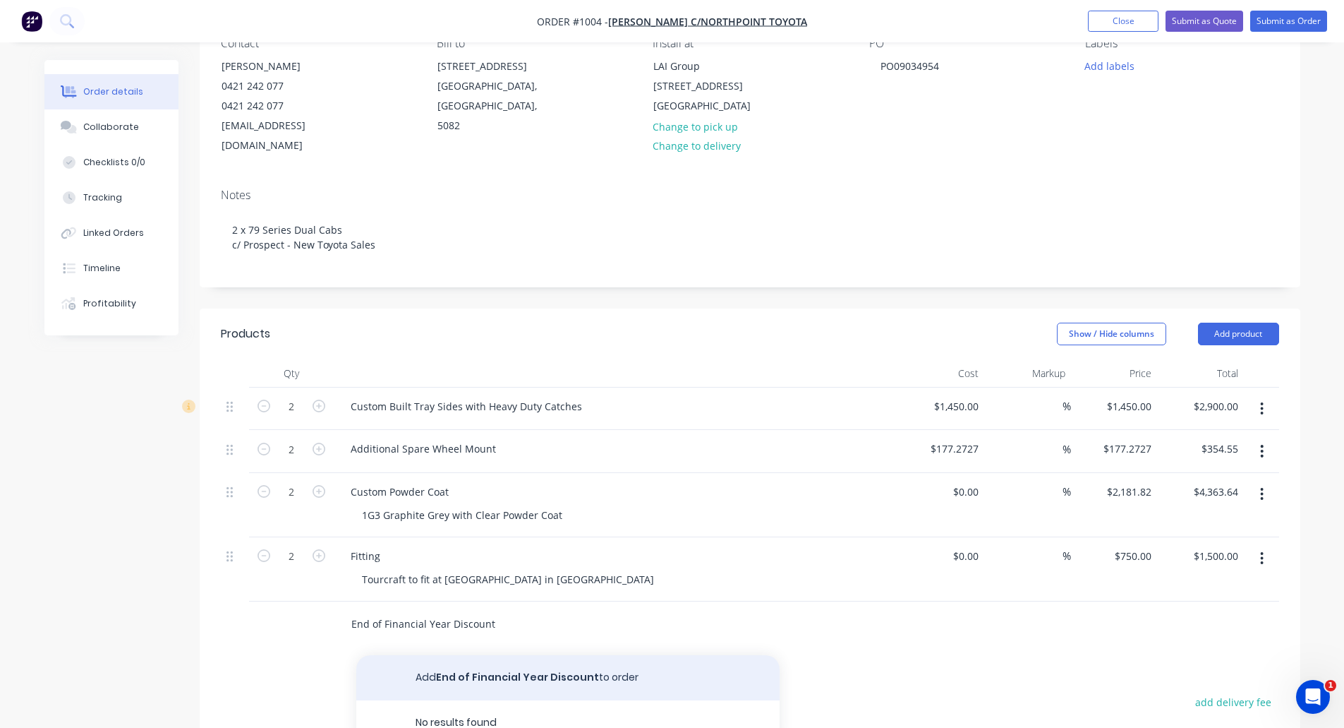
click at [514, 667] on button "Add End of Financial Year Discount to order" at bounding box center [567, 677] width 423 height 45
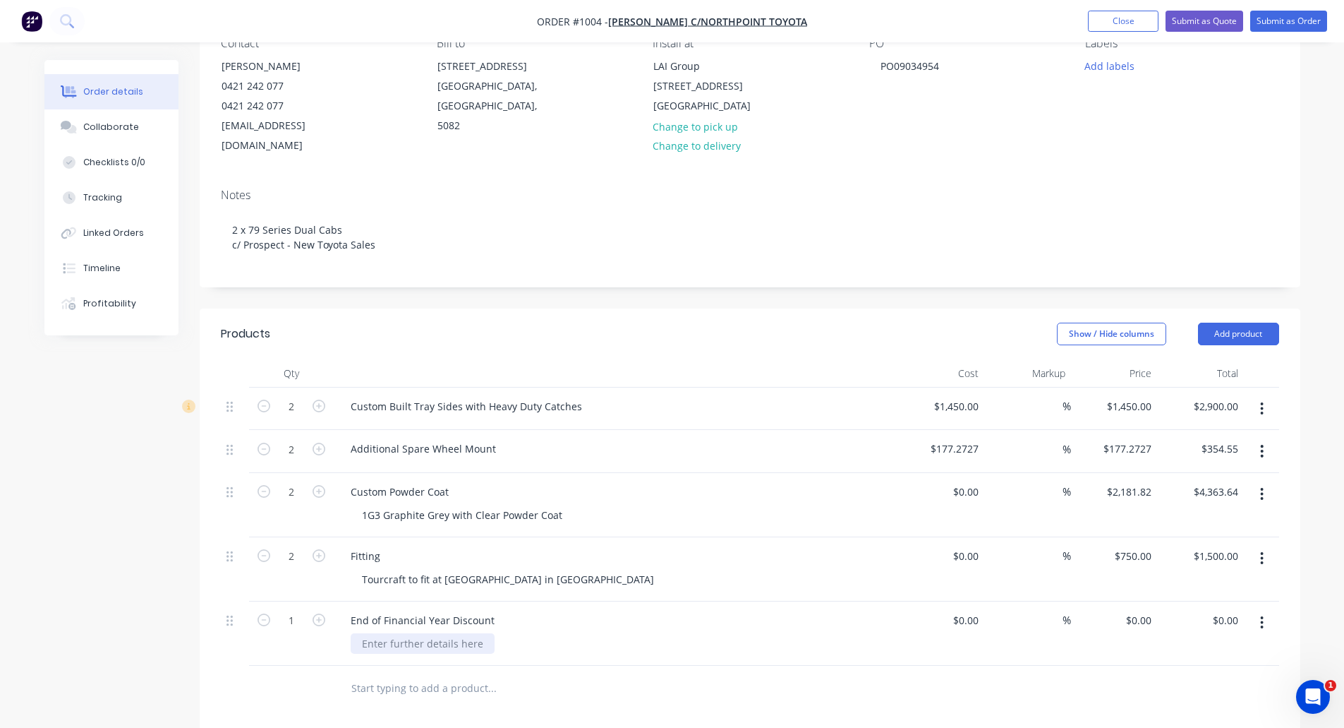
click at [433, 633] on div at bounding box center [423, 643] width 144 height 20
click at [1139, 610] on div "0 $0.00" at bounding box center [1138, 620] width 38 height 20
click at [1135, 610] on div "0 $0.00" at bounding box center [1138, 620] width 38 height 20
type input "$-1,779.09"
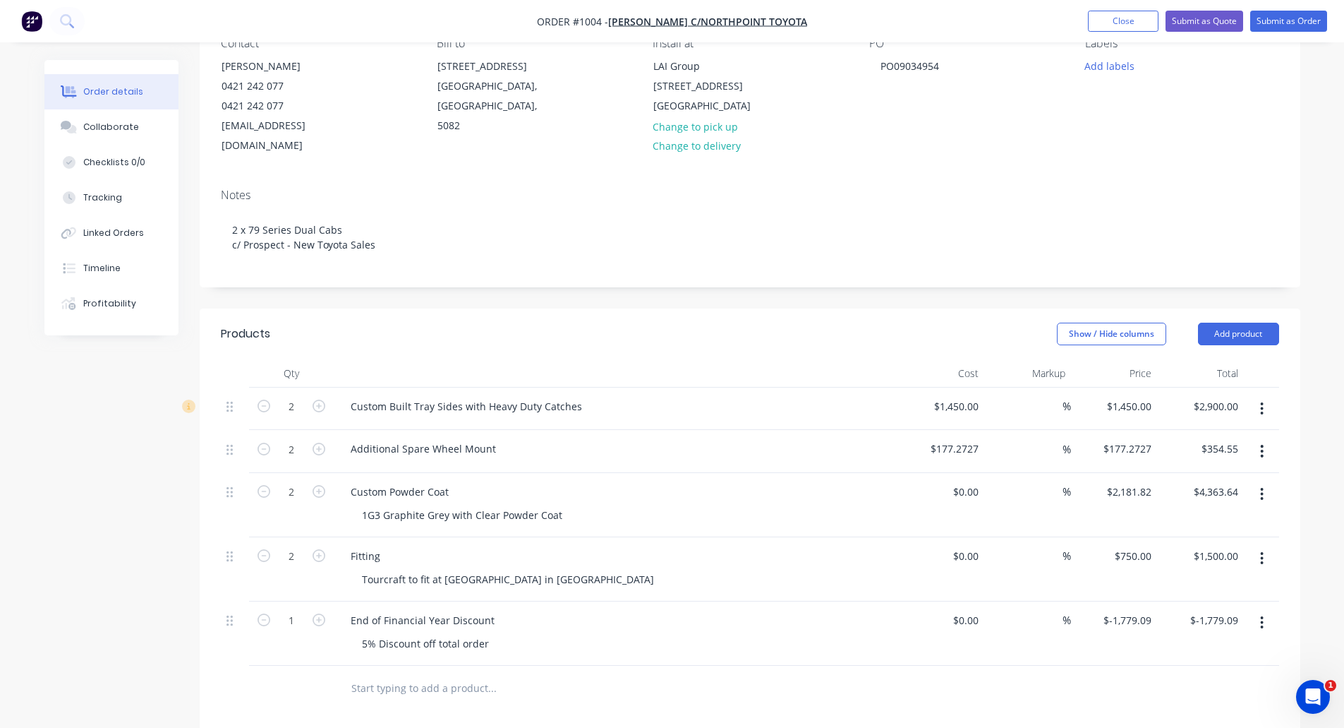
click at [596, 674] on input "text" at bounding box center [492, 688] width 282 height 28
click at [1217, 323] on button "Add product" at bounding box center [1238, 334] width 81 height 23
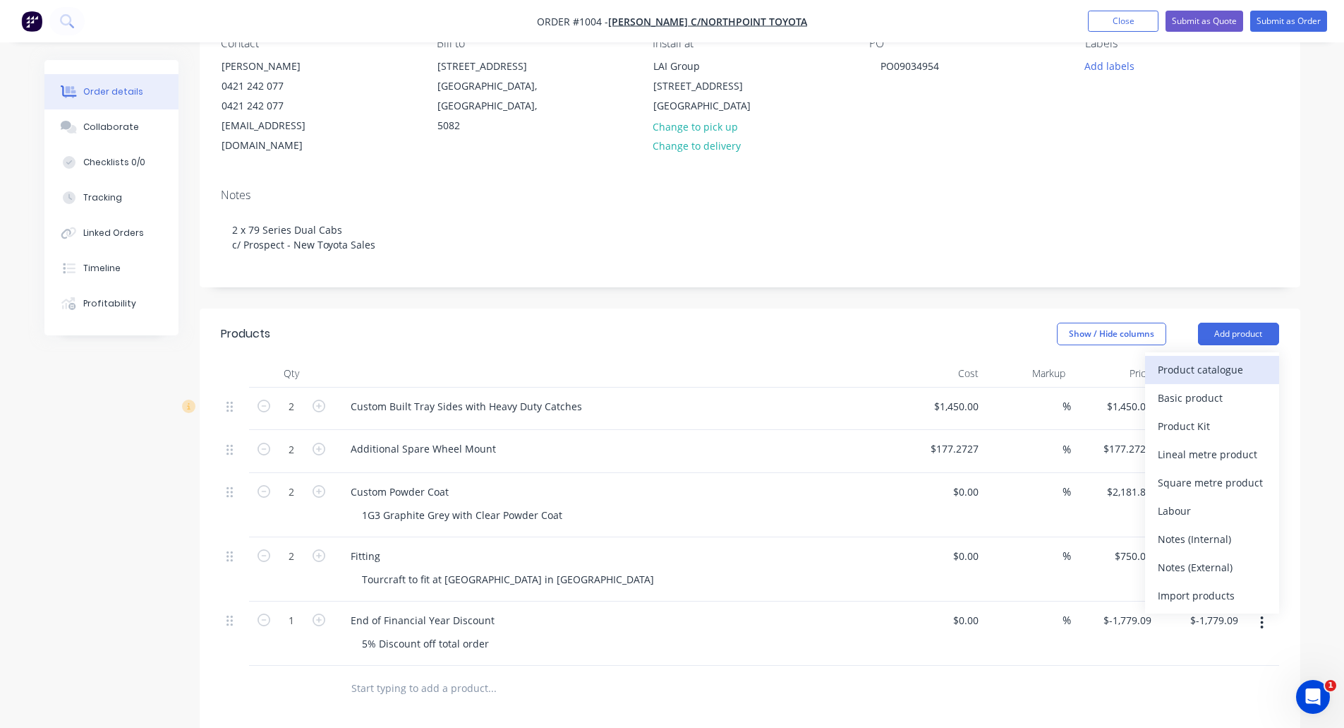
click at [1219, 359] on div "Product catalogue" at bounding box center [1212, 369] width 109 height 20
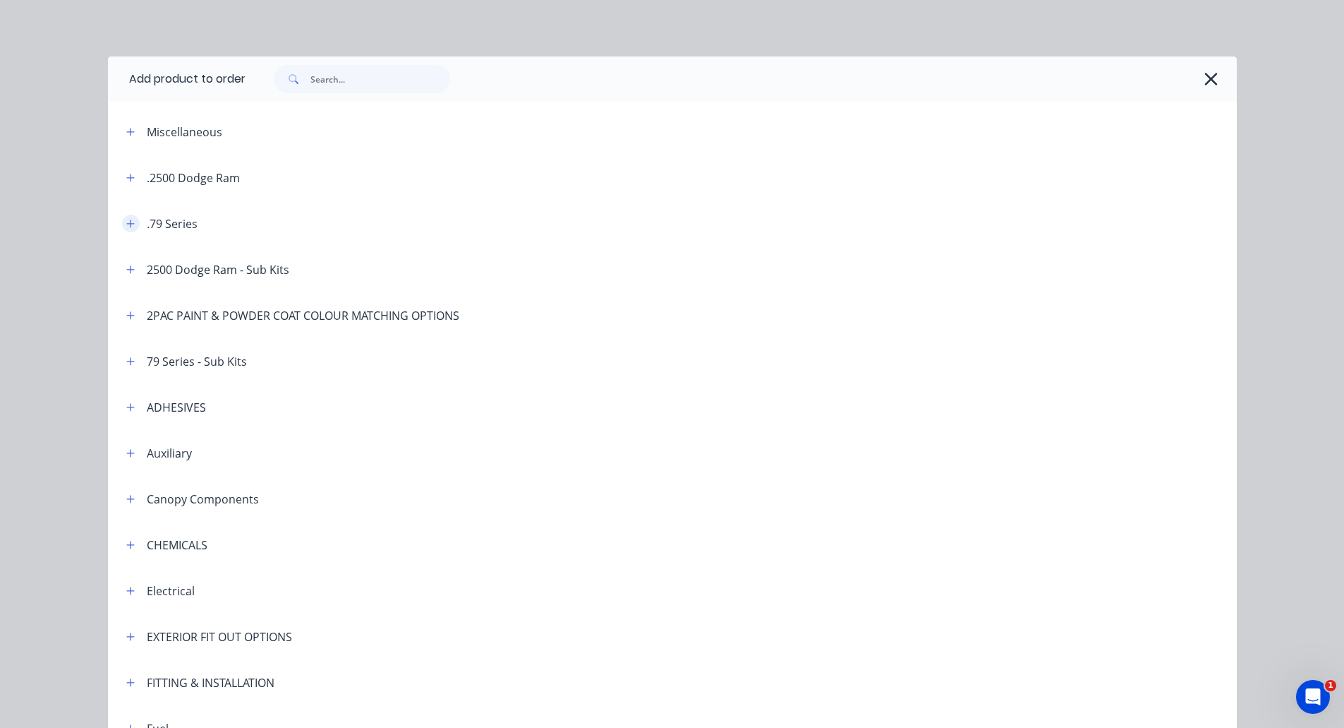
click at [126, 224] on icon "button" at bounding box center [130, 224] width 8 height 10
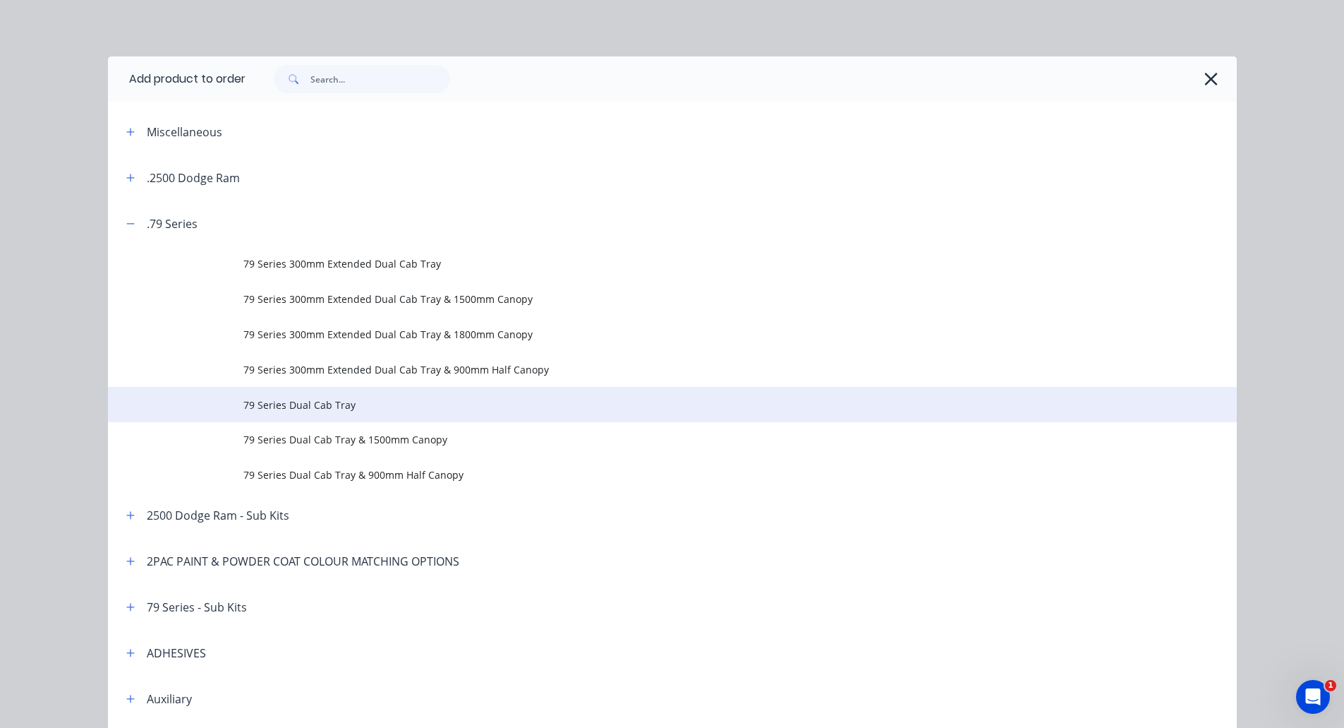
click at [289, 398] on span "79 Series Dual Cab Tray" at bounding box center [640, 404] width 795 height 15
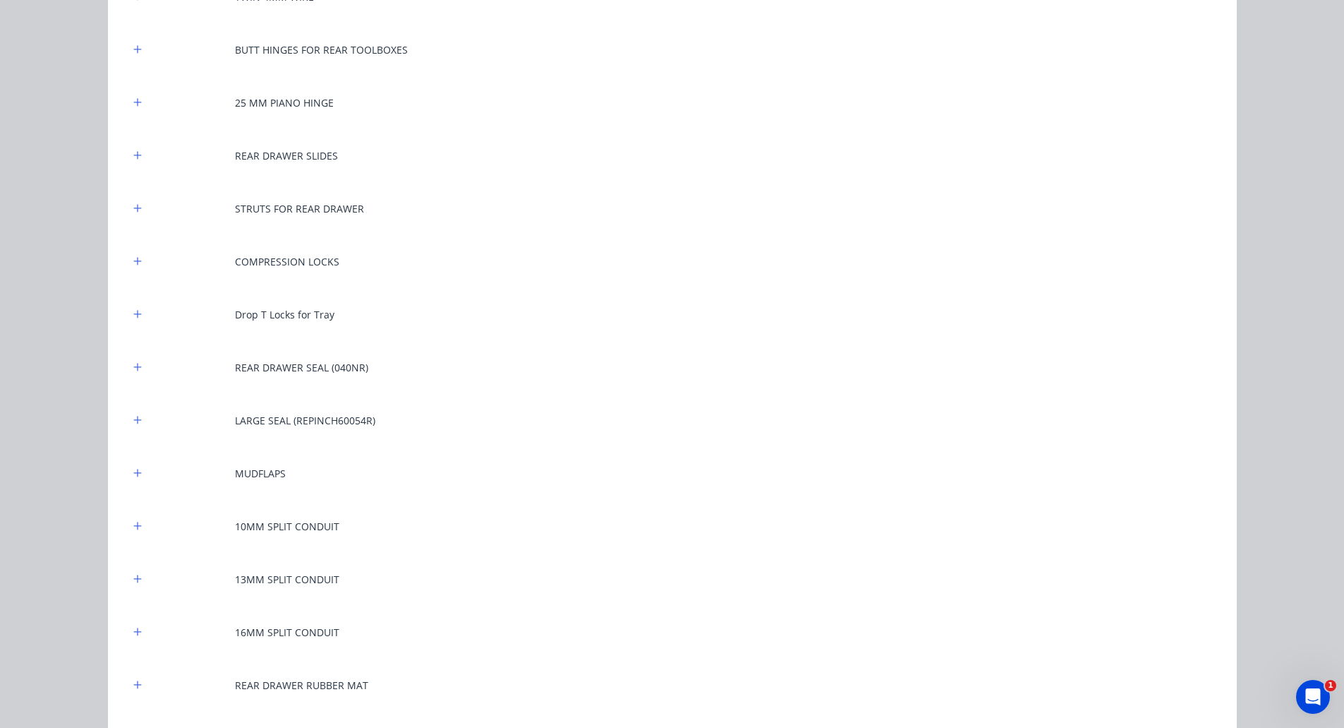
scroll to position [2754, 0]
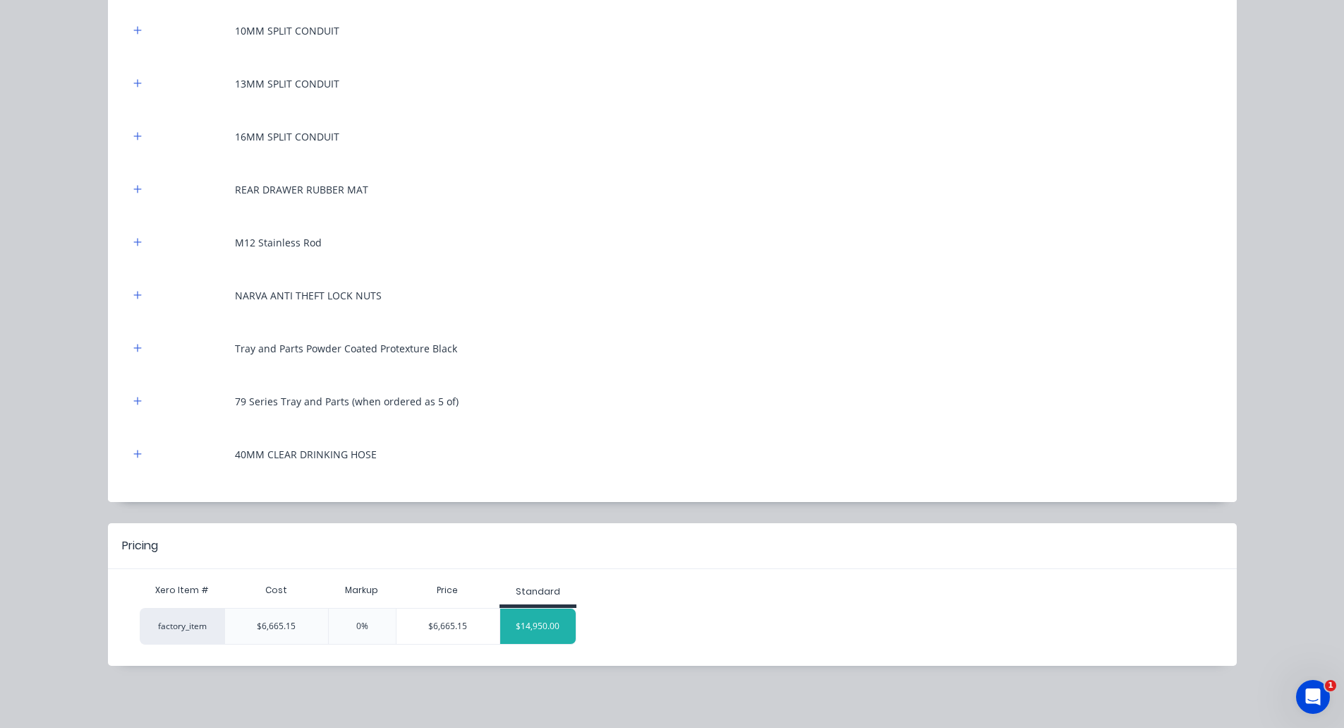
click at [531, 625] on div "$14,950.00" at bounding box center [538, 625] width 76 height 35
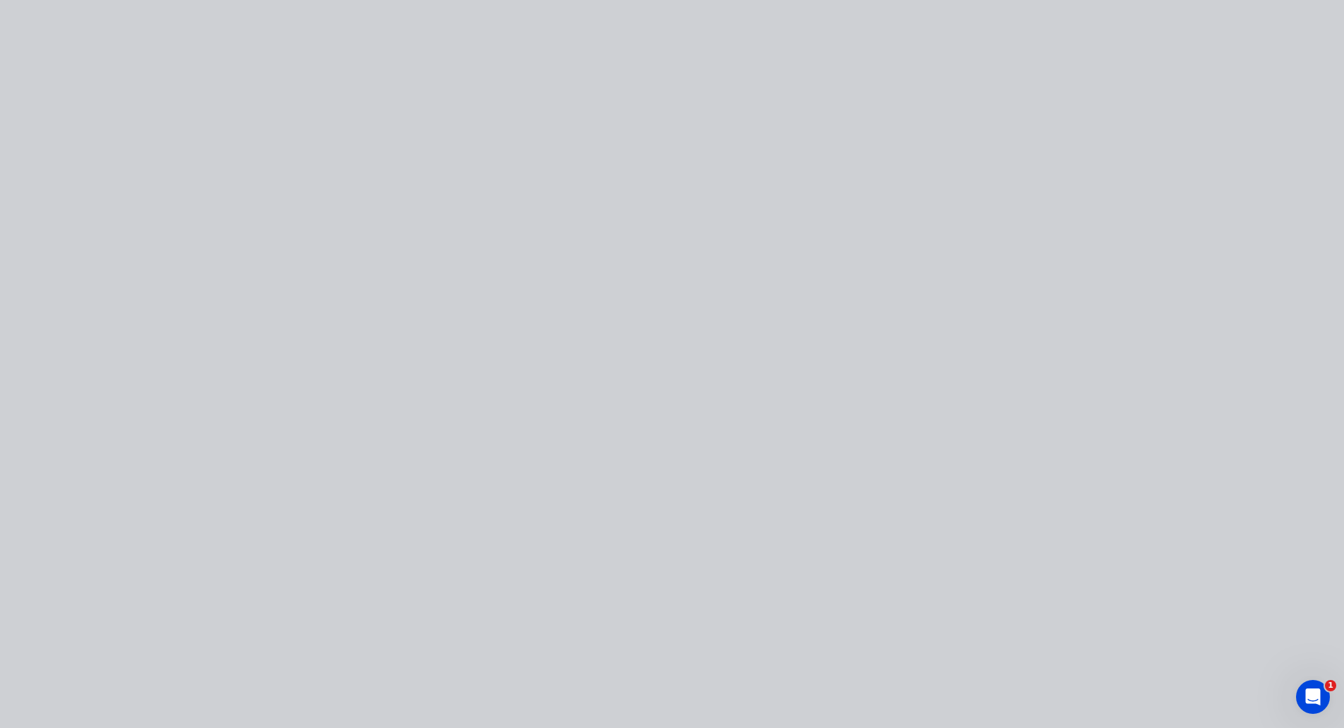
scroll to position [0, 0]
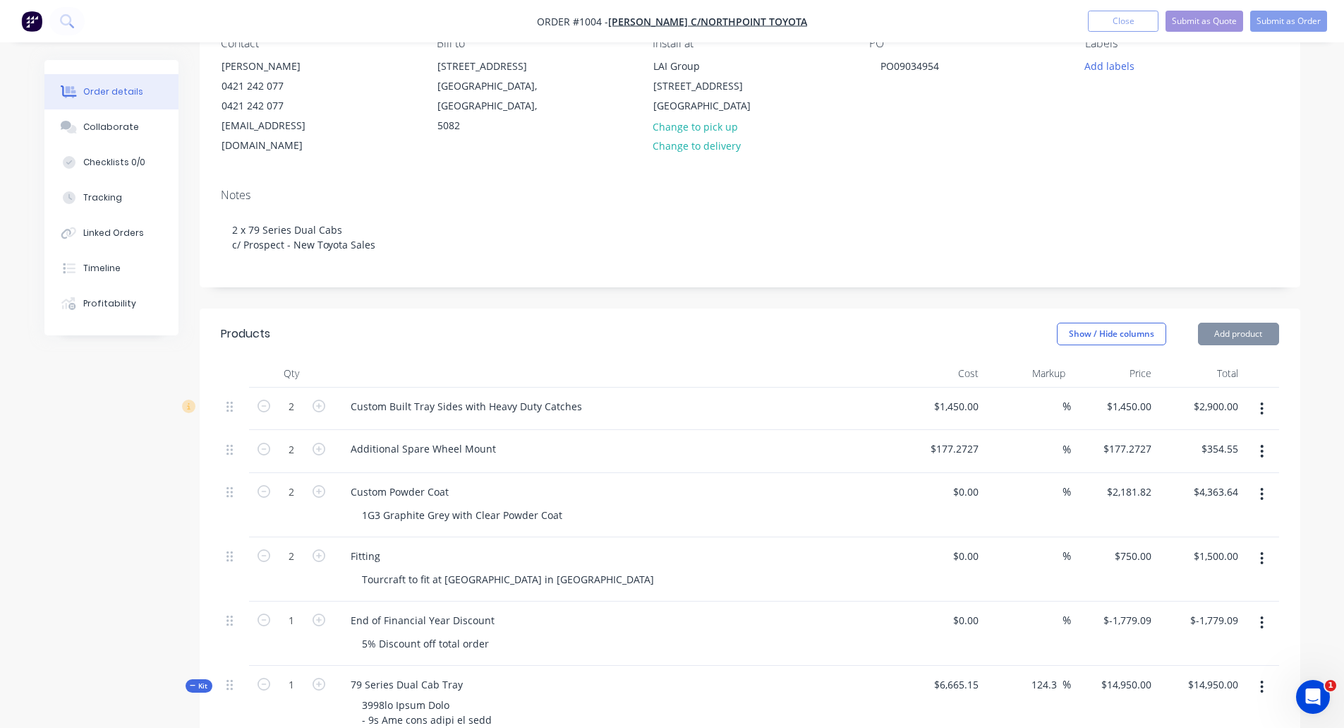
type input "124.3"
type input "$14,950.00"
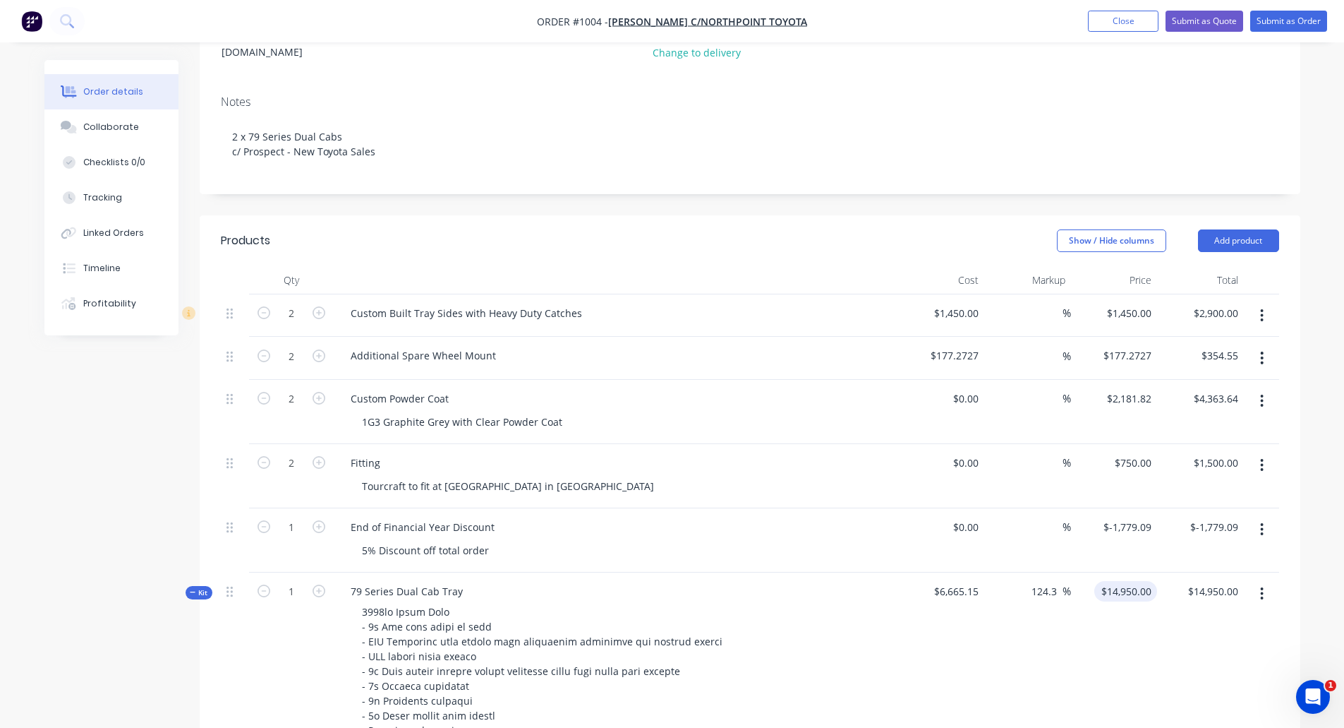
scroll to position [282, 0]
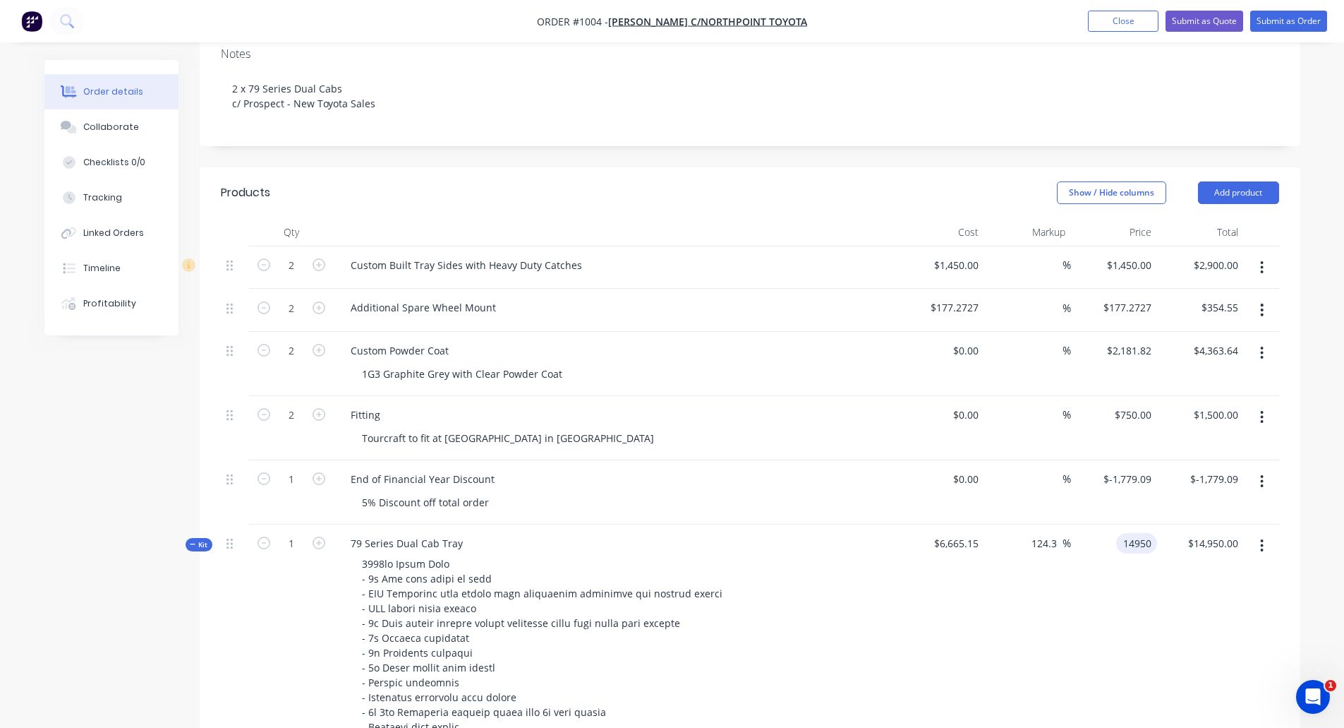
click at [1122, 533] on input "14950" at bounding box center [1139, 543] width 35 height 20
type input "14555"
type input "118.37"
type input "$14,555.00"
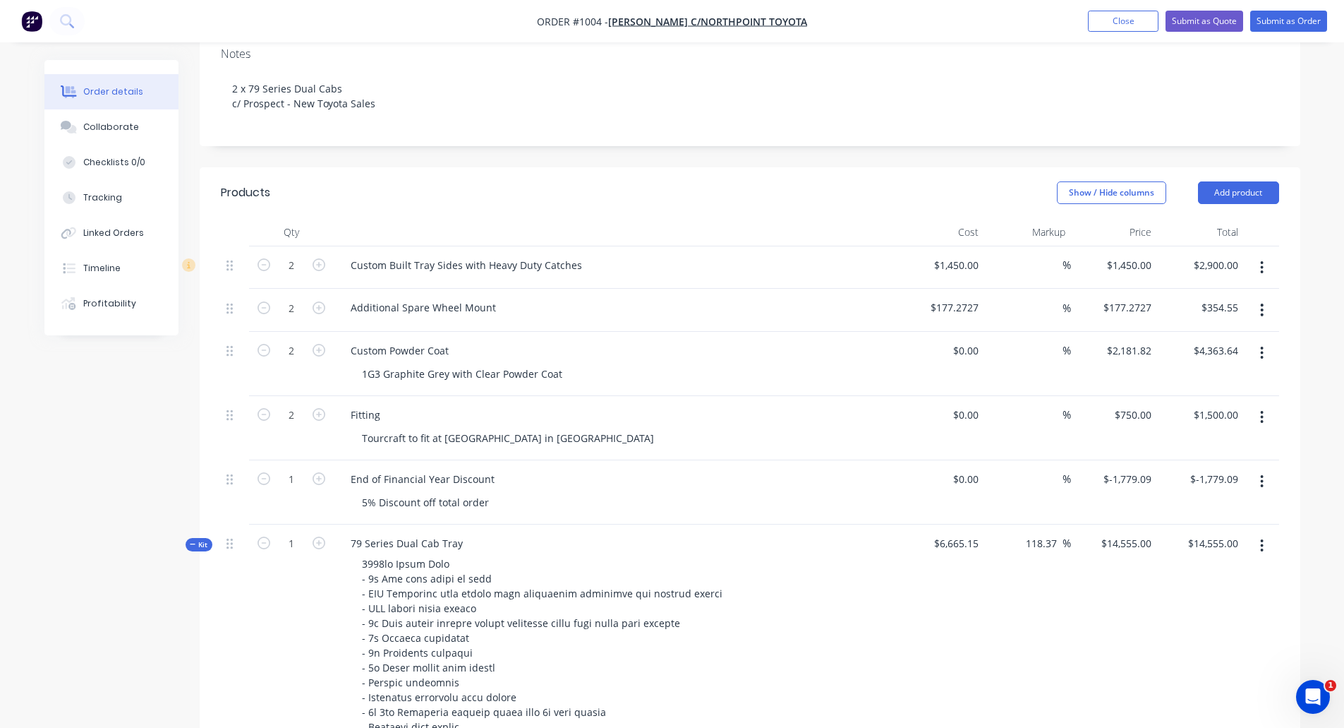
type input "$14,555.00"
type input "14555.00"
type input "14555"
type input "$14,555.00"
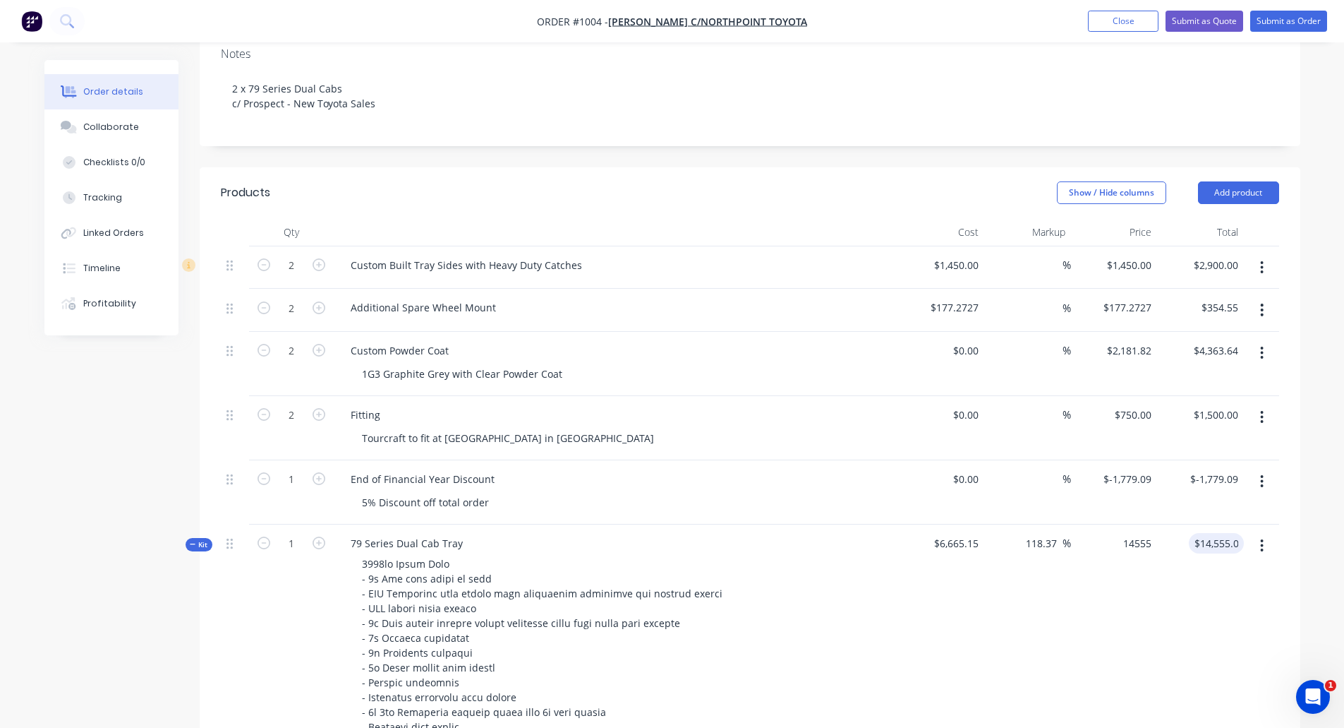
type input "$14,555.00"
type input "14555.00"
type input "14555"
type input "14555.00"
type input "14555.0"
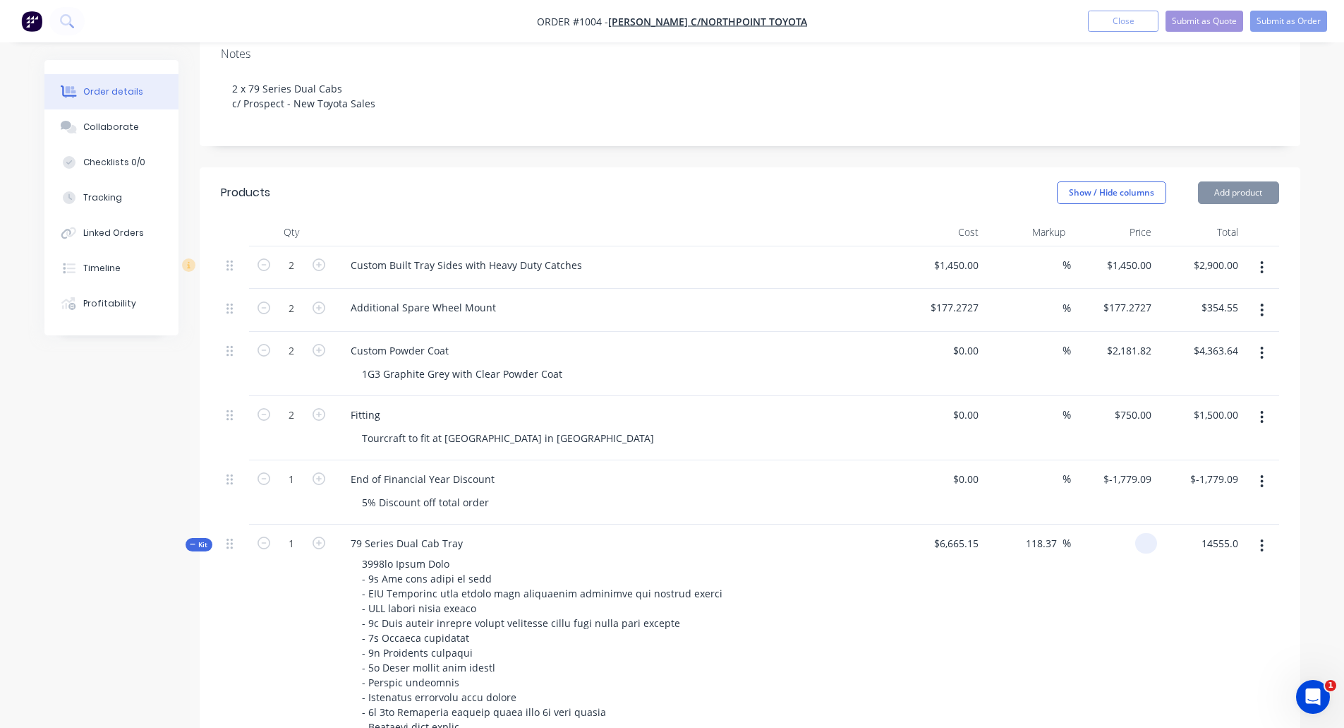
type input "1"
type input "$14,555.00"
type input "1"
type input "14555.03"
type input "-99.98"
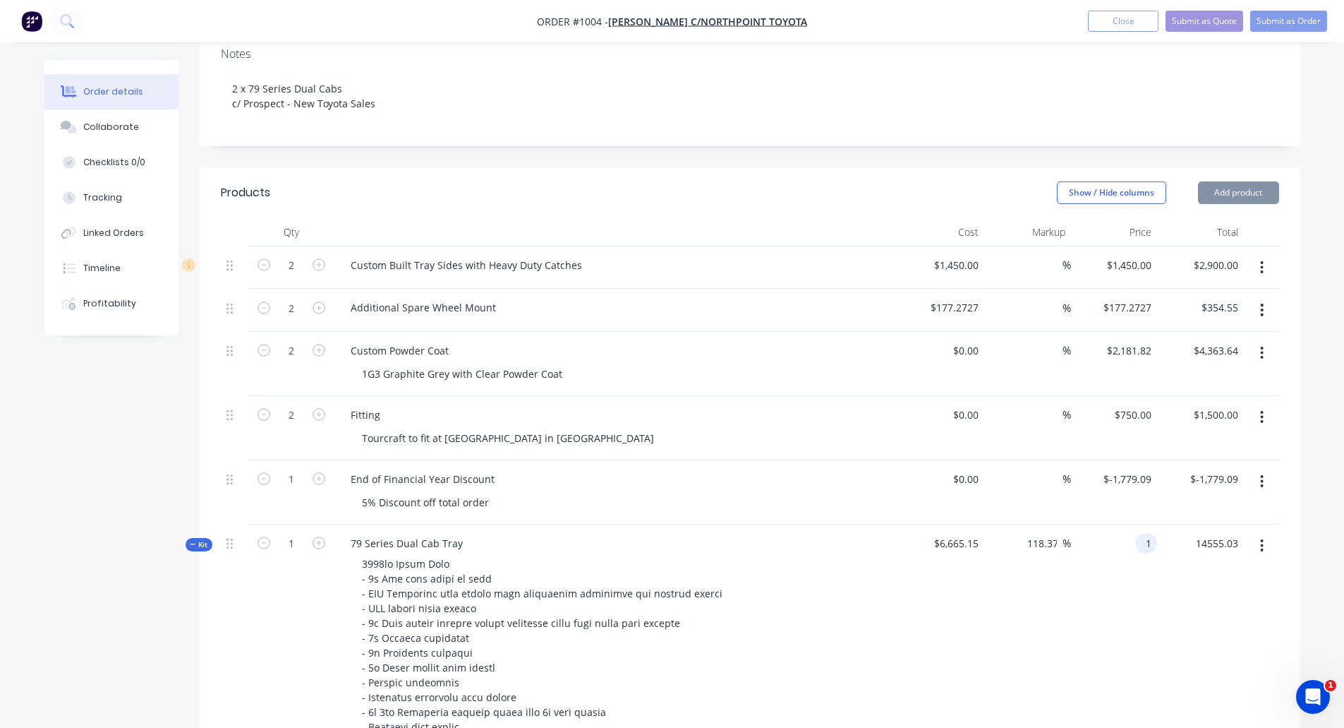
type input "$1.00"
type input "2"
type input "$1.00"
type input "2"
type input "$1.00"
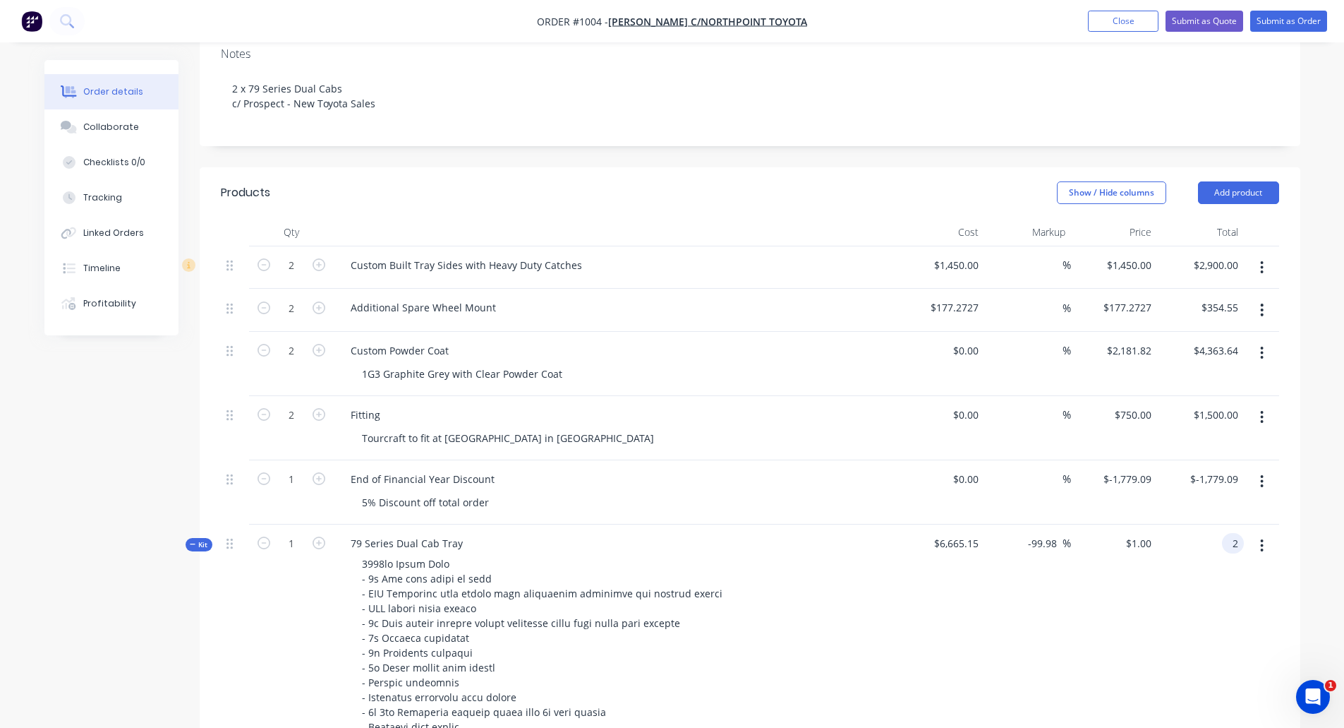
type input "1.00"
type input "1"
type input "1.00"
type input "$1.00"
type input "1.00"
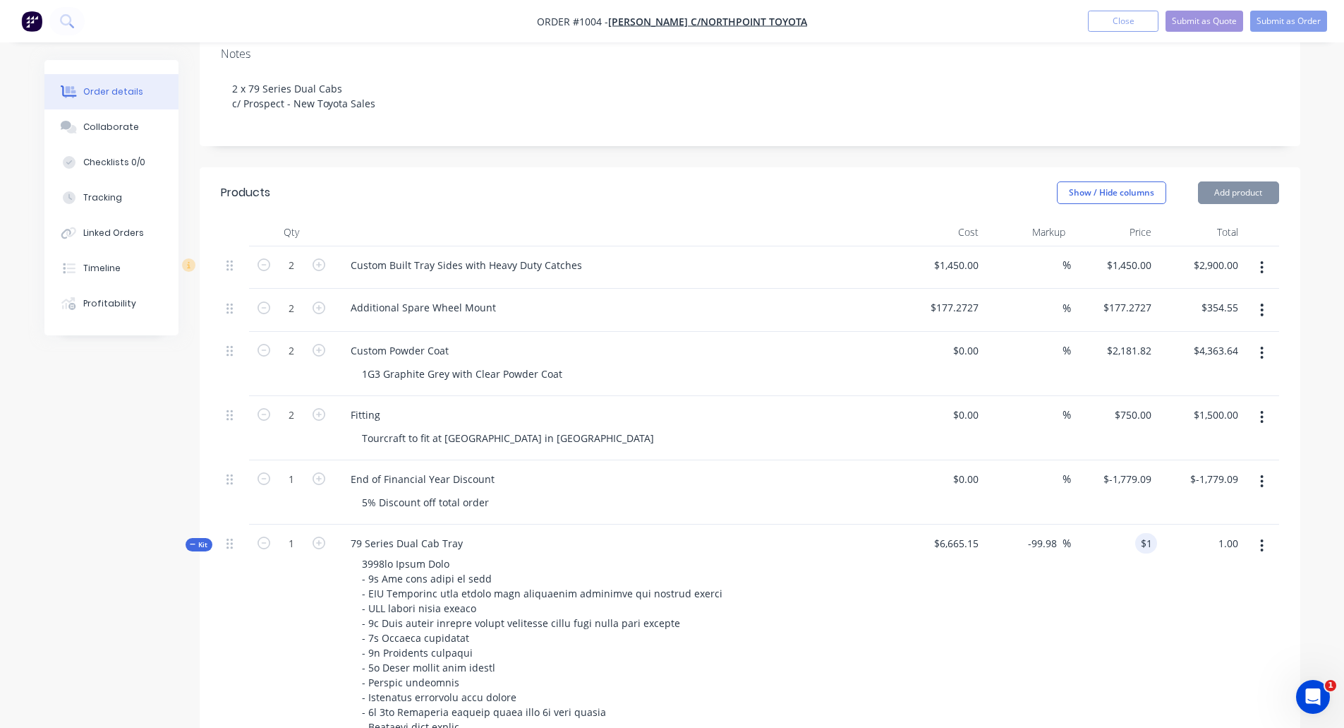
type input "1"
type input "$1.00"
type input "1.00"
type input "1"
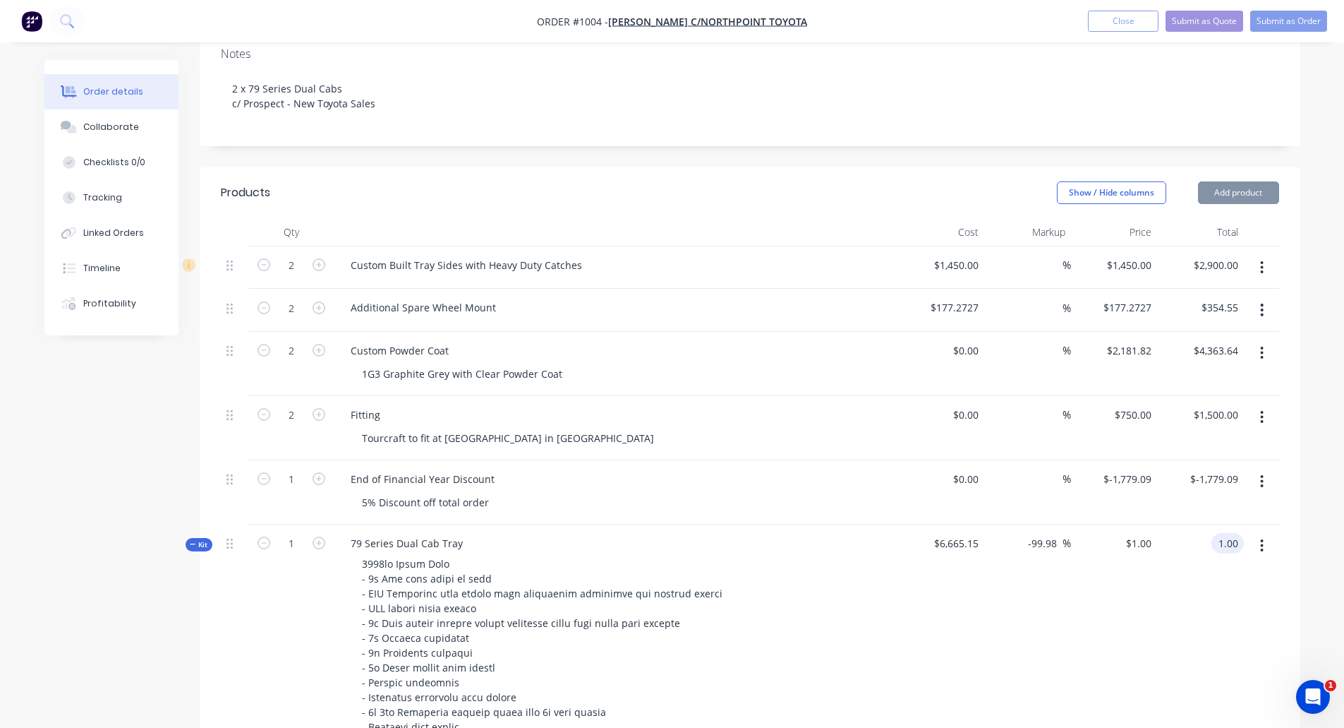
type input "$1.00"
type input "1.00"
type input "1"
type input "$1.00"
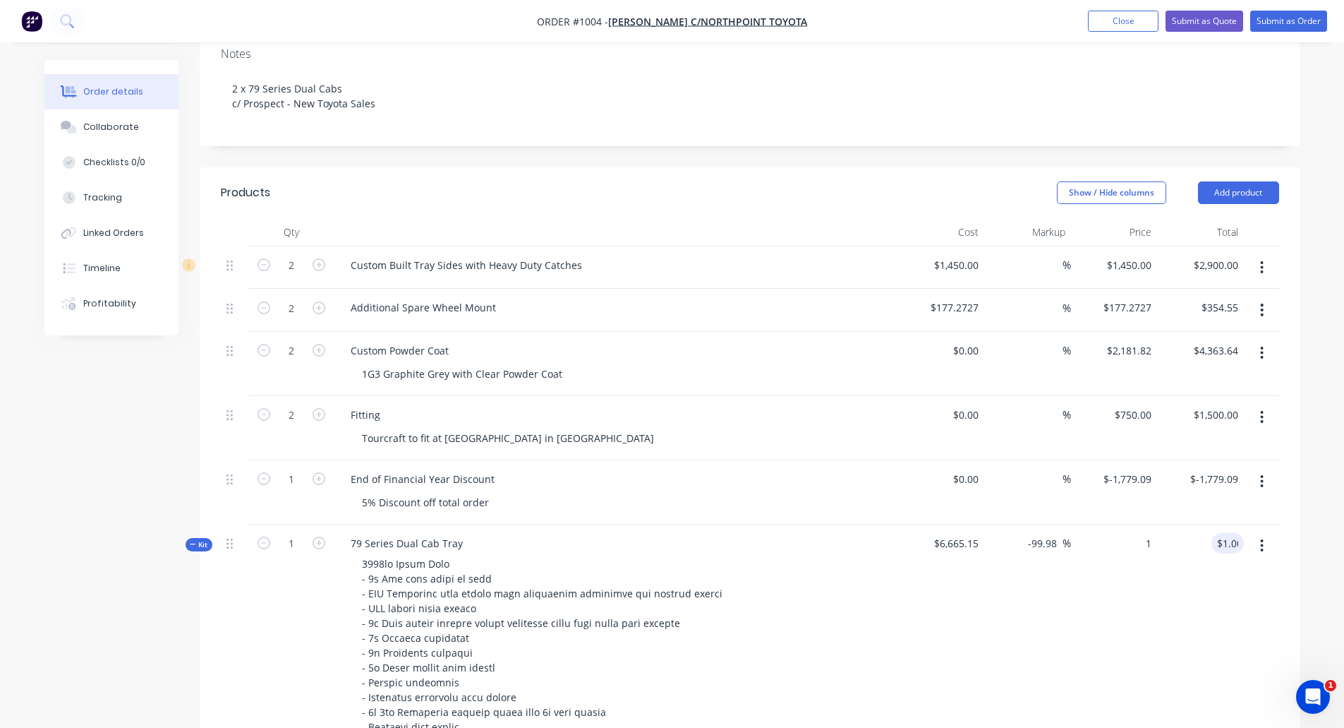
type input "$1.00"
type input "1.00"
type input "1"
type input "$1.00"
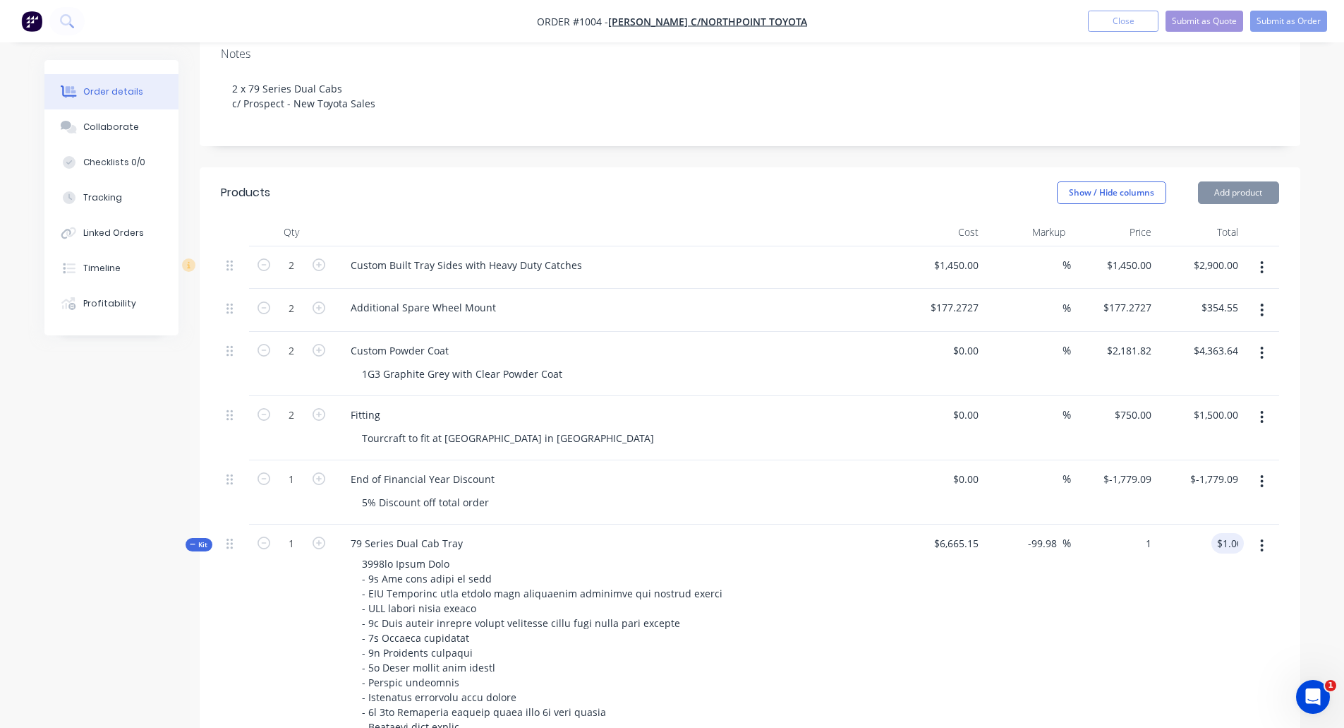
type input "$1.00"
type input "1.00"
type input "1"
type input "$1.00"
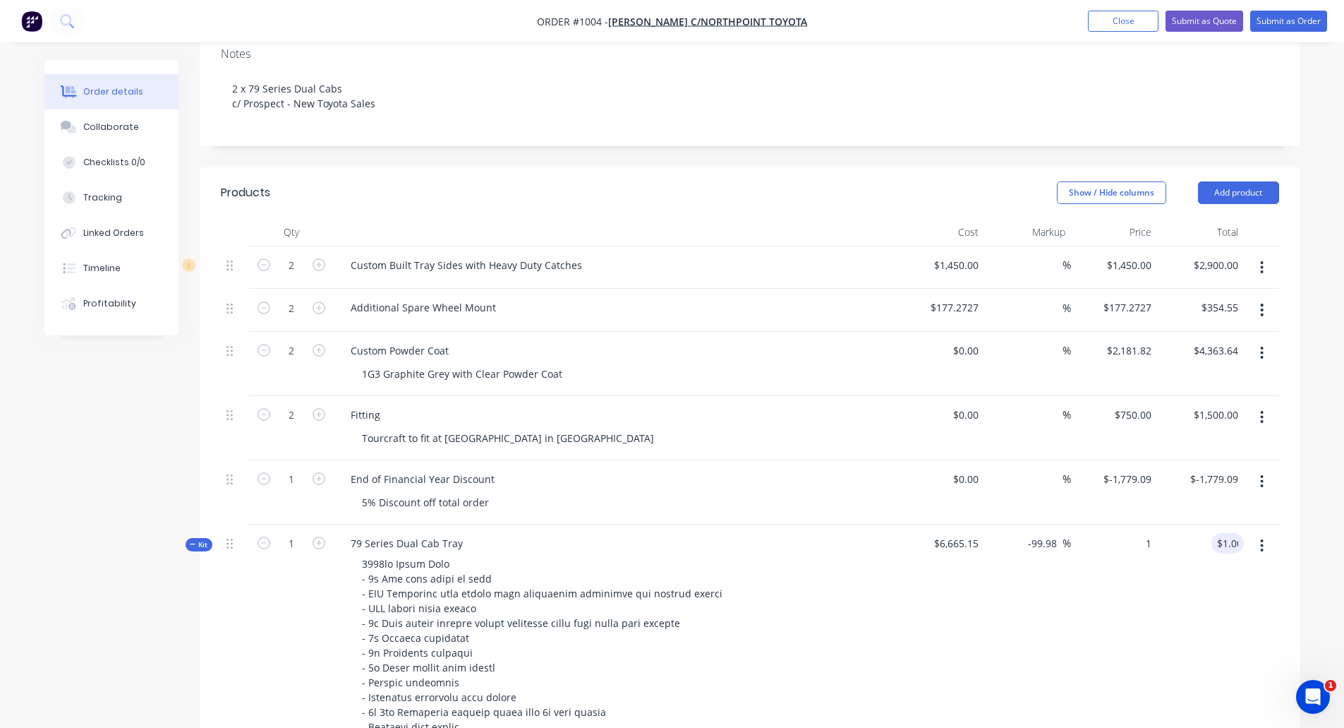
type input "1.00"
type input "1"
type input "$1.00"
type input "1.00"
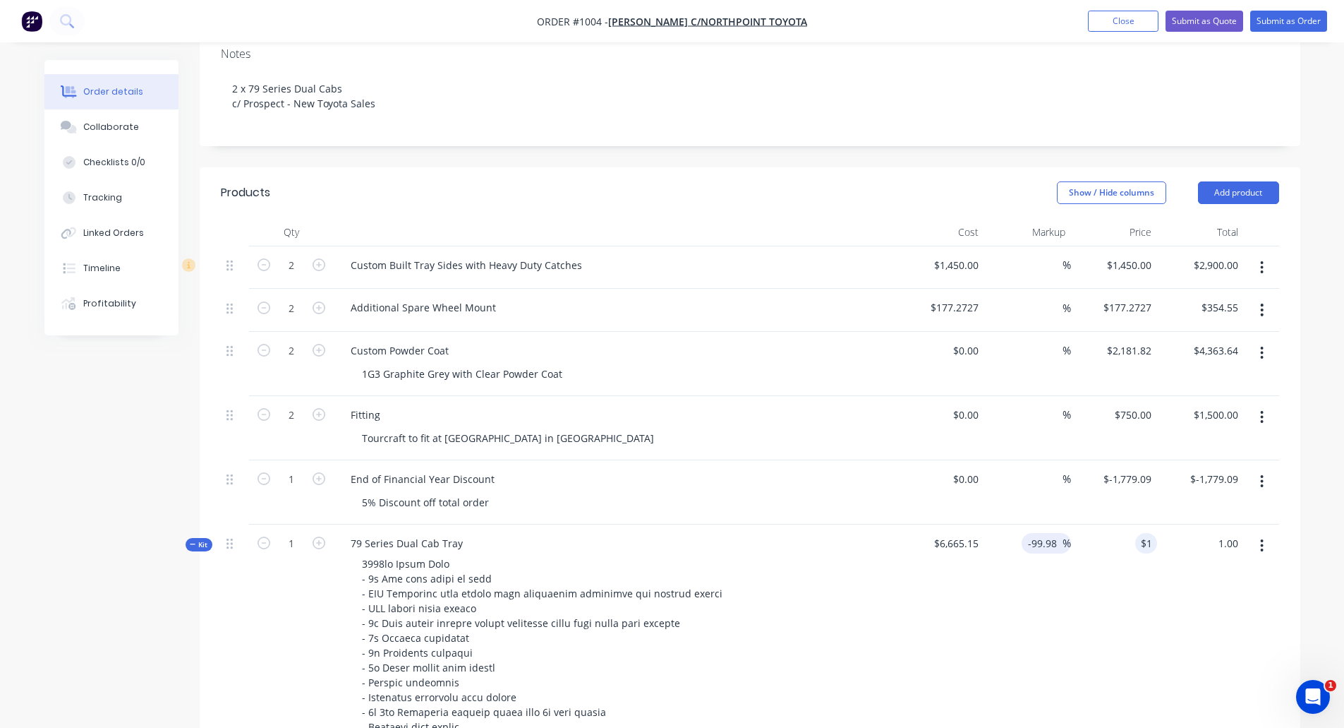
type input "1"
type input "$1.00"
type input "1.00"
type input "1"
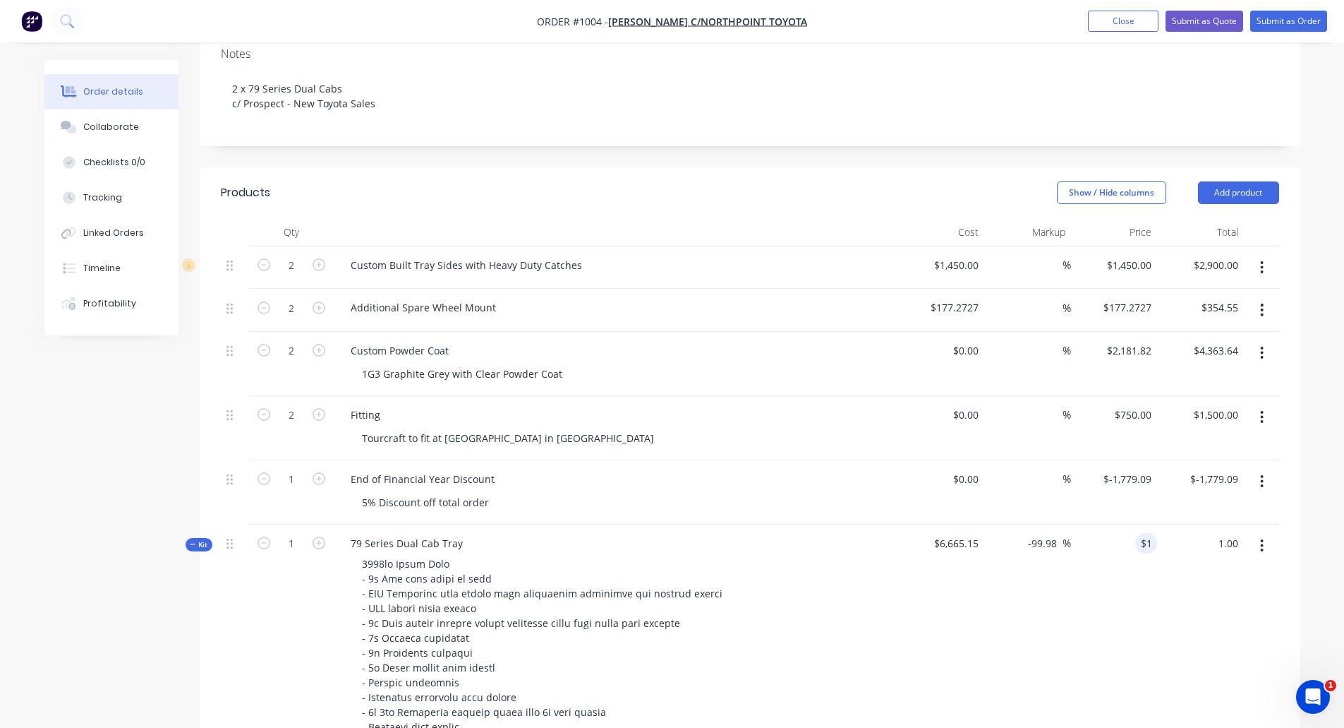
type input "$1.00"
type input "1.00"
type input "1"
type input "$1.00"
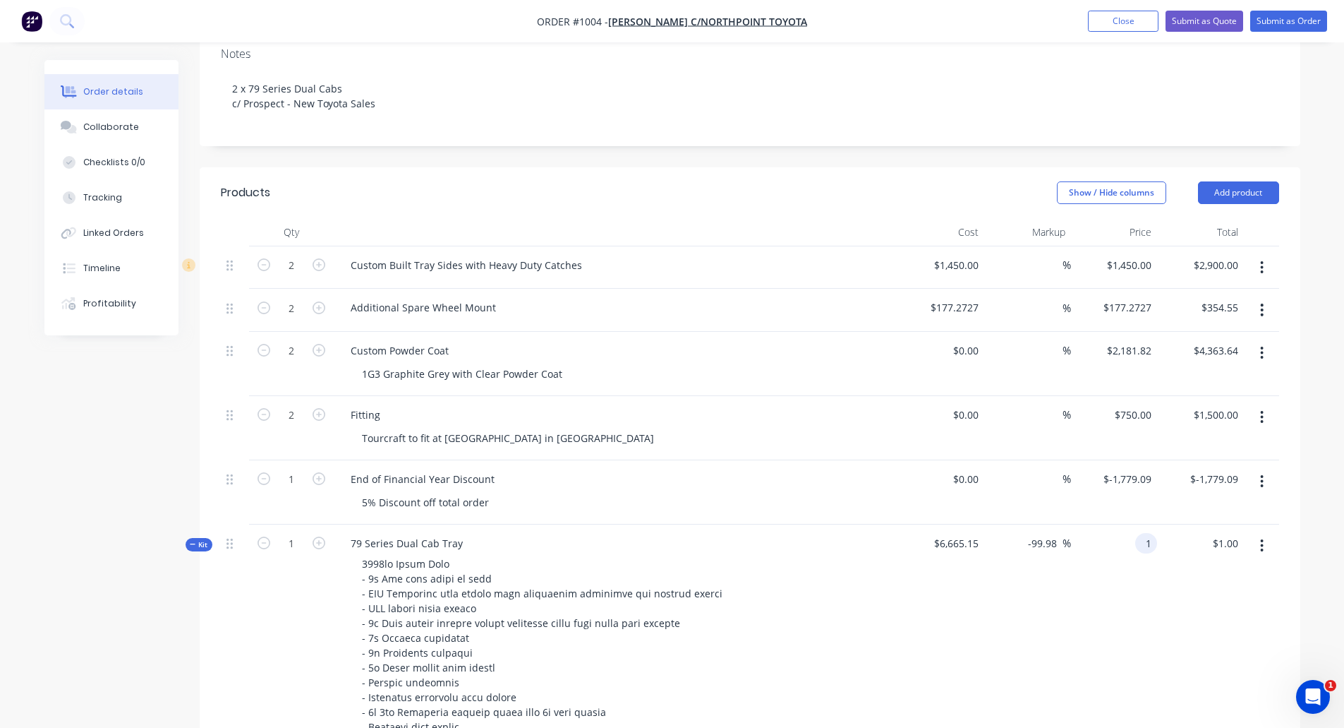
type input "$1.00"
type input "1.00"
type input "1"
type input "$1.00"
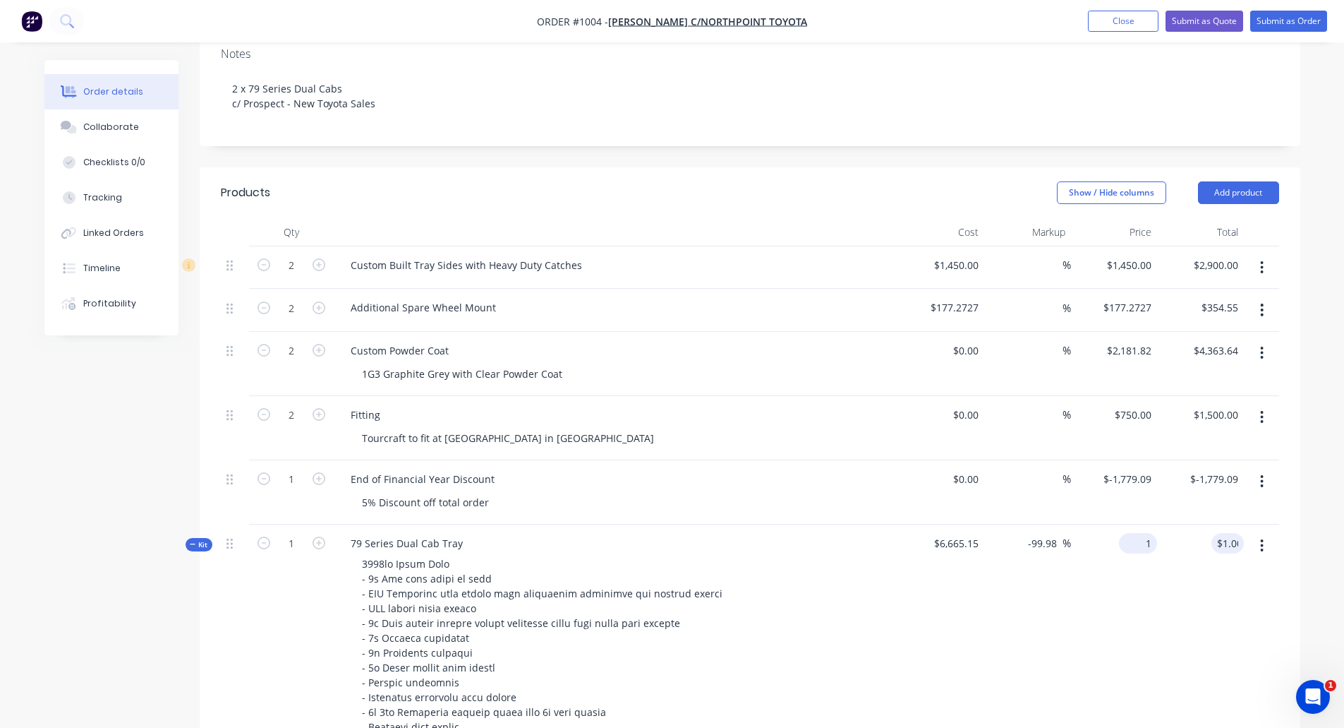
type input "1.00"
click at [1143, 533] on input "$1.00" at bounding box center [1141, 543] width 32 height 20
type input "1"
type input "$1.00"
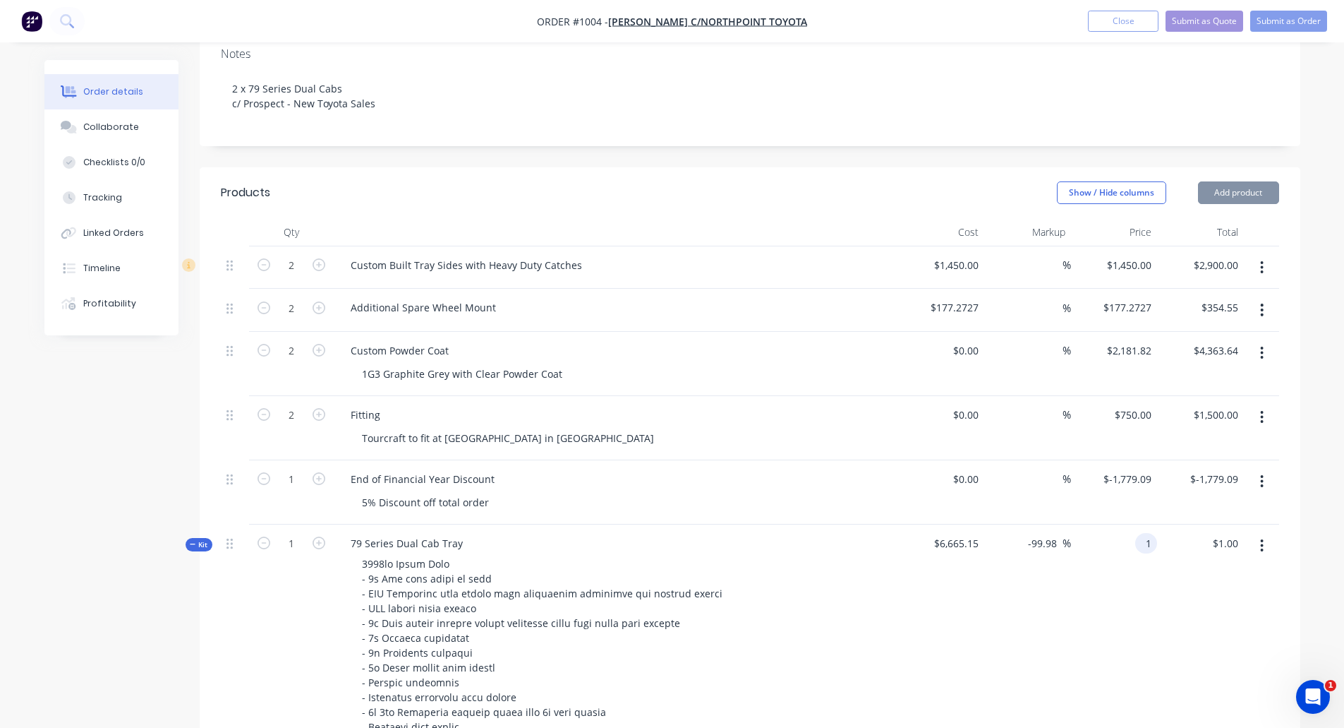
type input "1.00"
type input "1"
type input "$1.00"
type input "1.00"
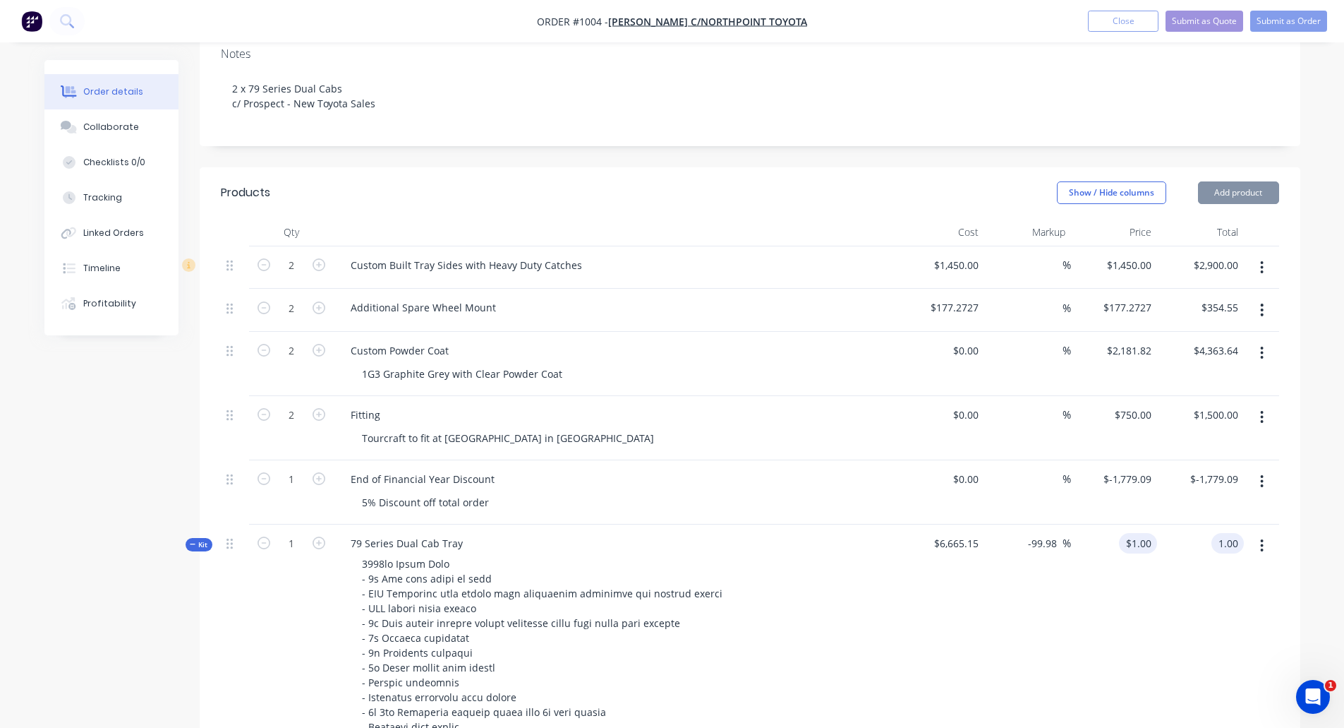
type input "1"
type input "$1.00"
type input "1.00"
type input "1"
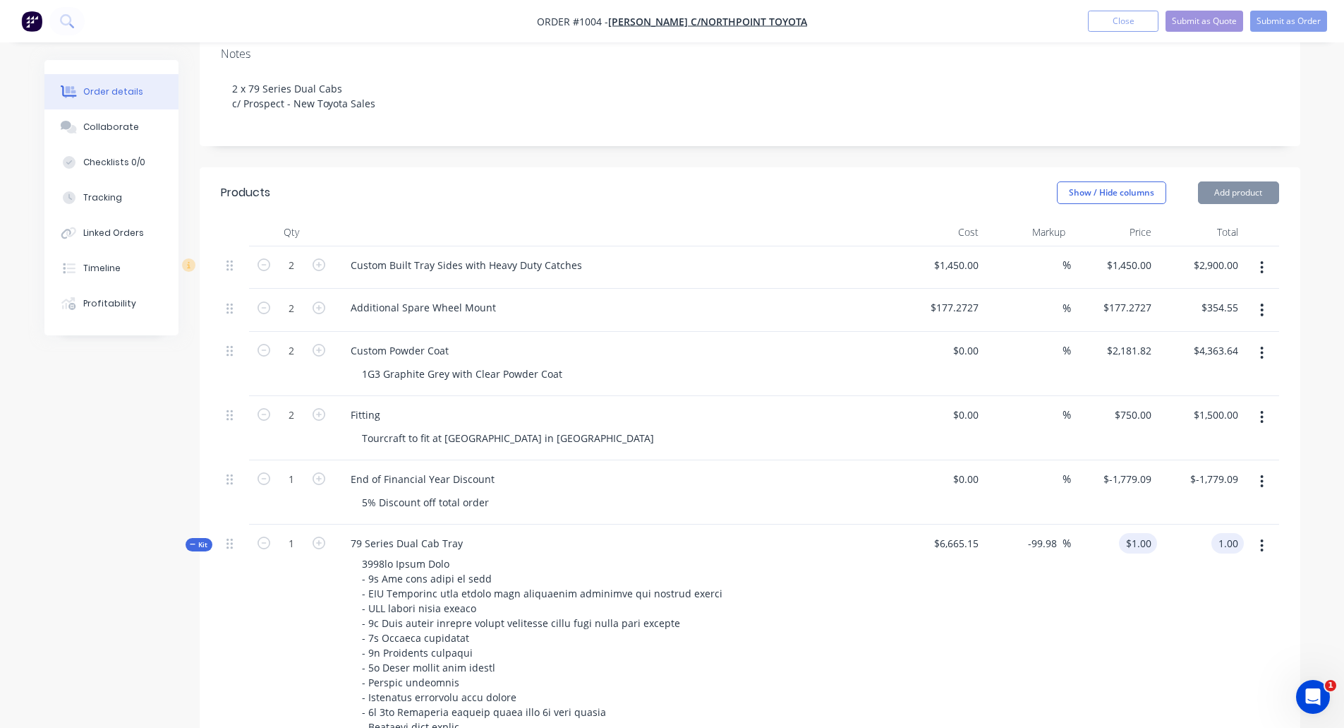
type input "$1.00"
type input "1.00"
type input "1"
type input "$1.00"
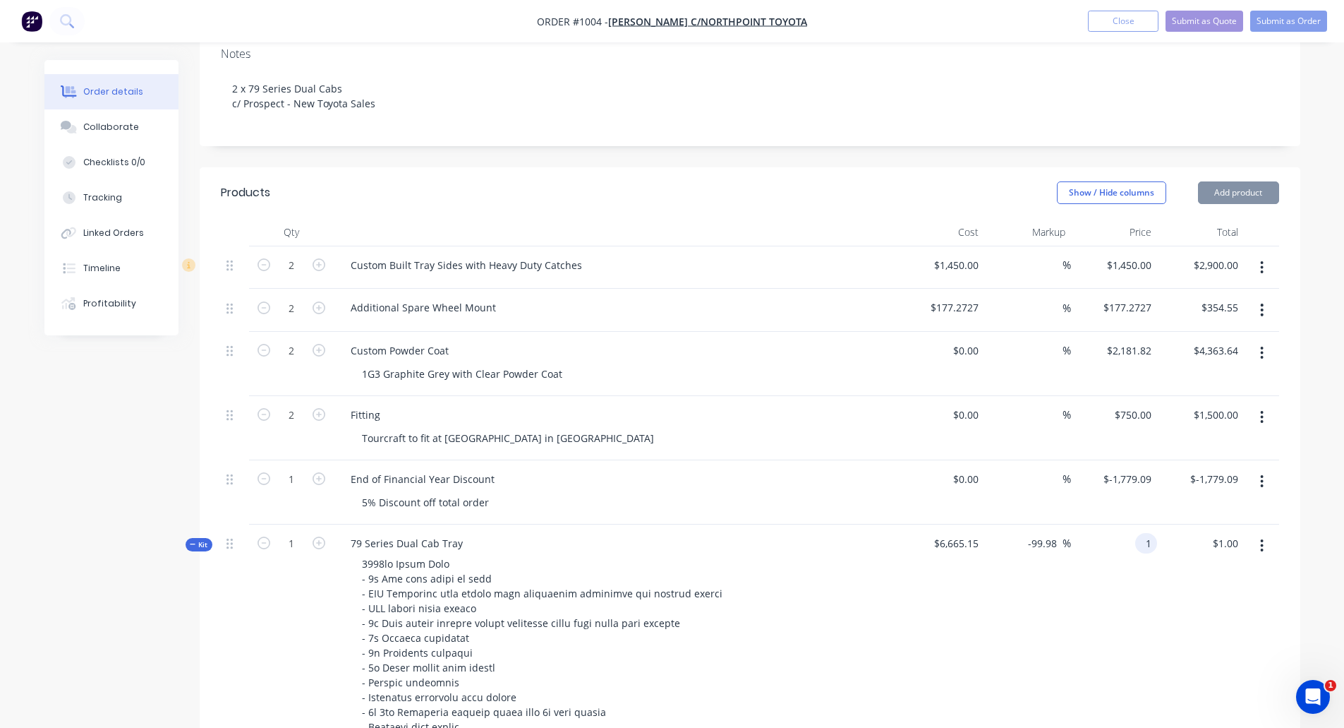
type input "$1.00"
type input "1.00"
type input "1"
type input "$1.00"
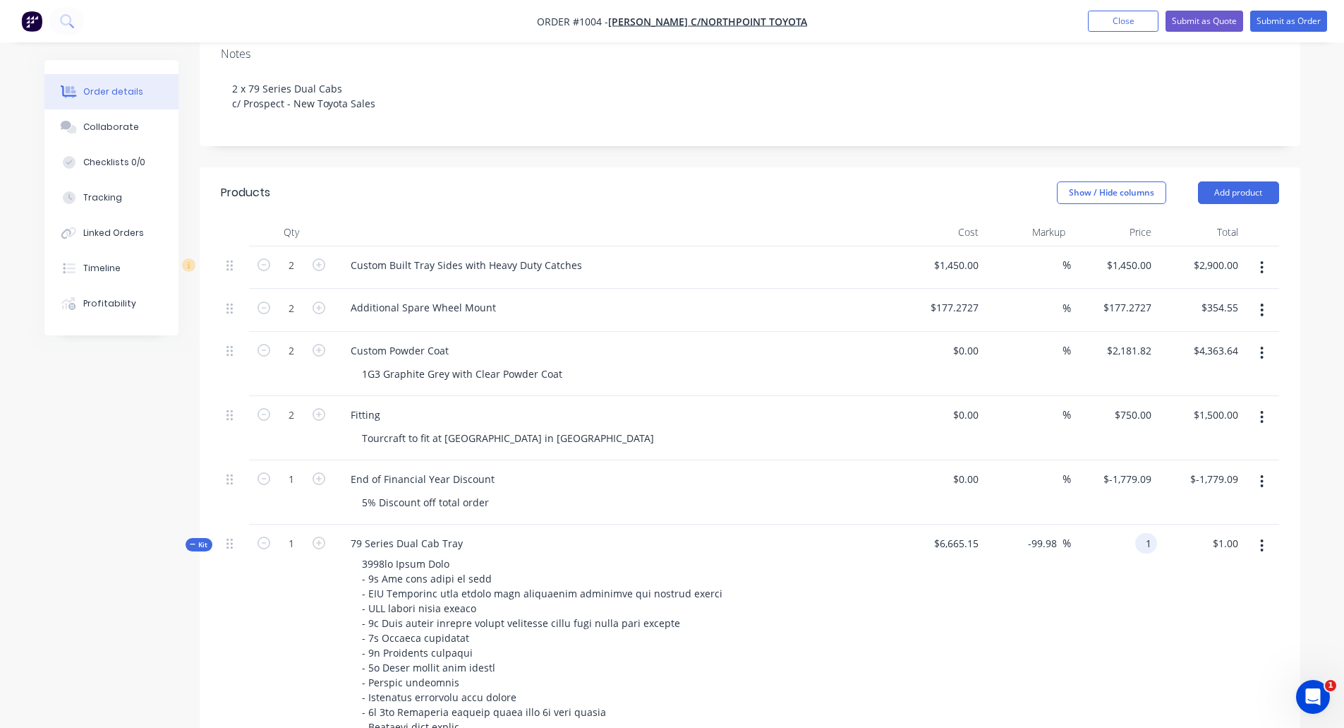
type input "1.00"
type input "1"
type input "$1.00"
type input "1.00"
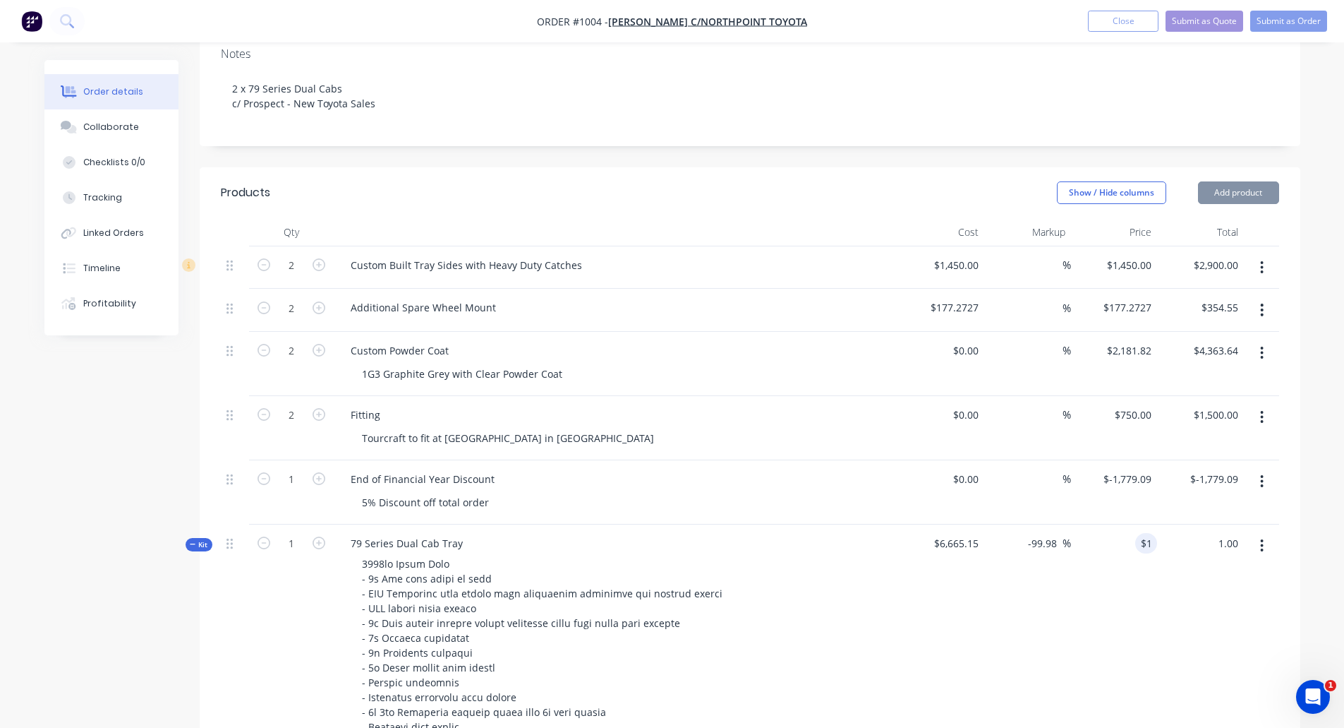
type input "1"
type input "$1.00"
type input "1.00"
type input "1"
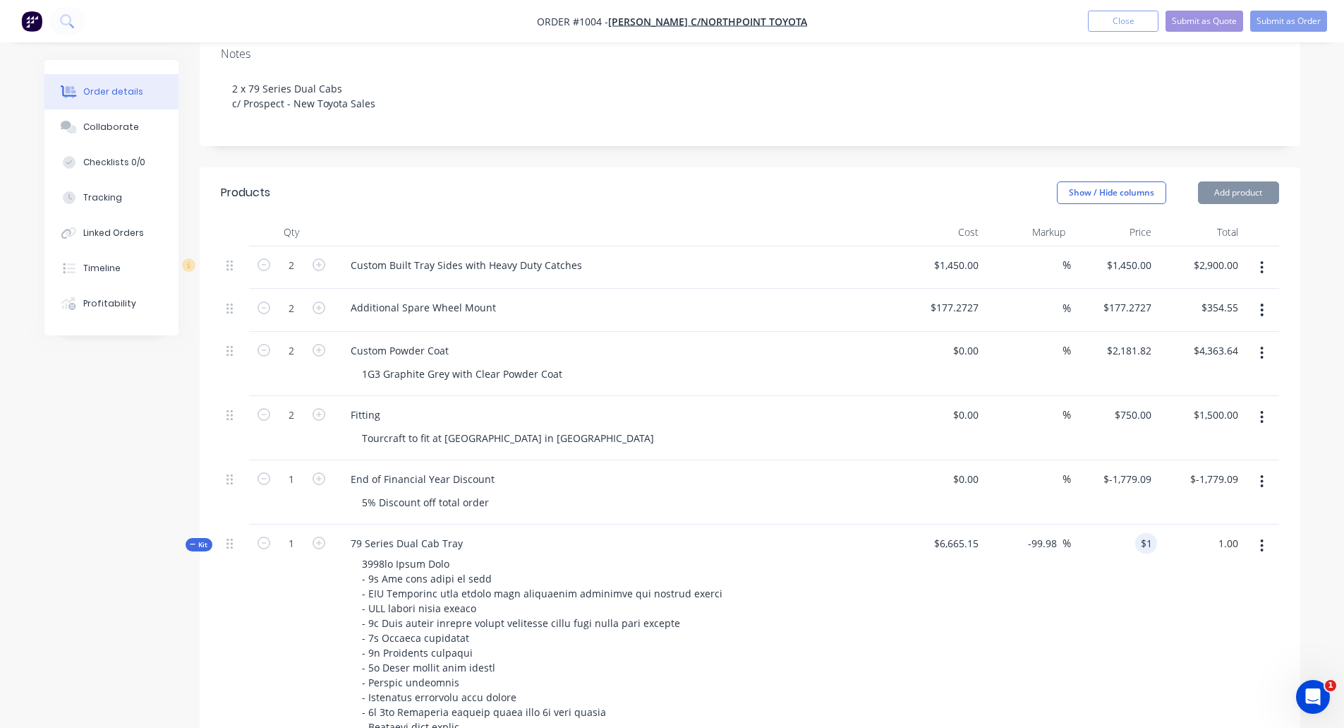
type input "$1.00"
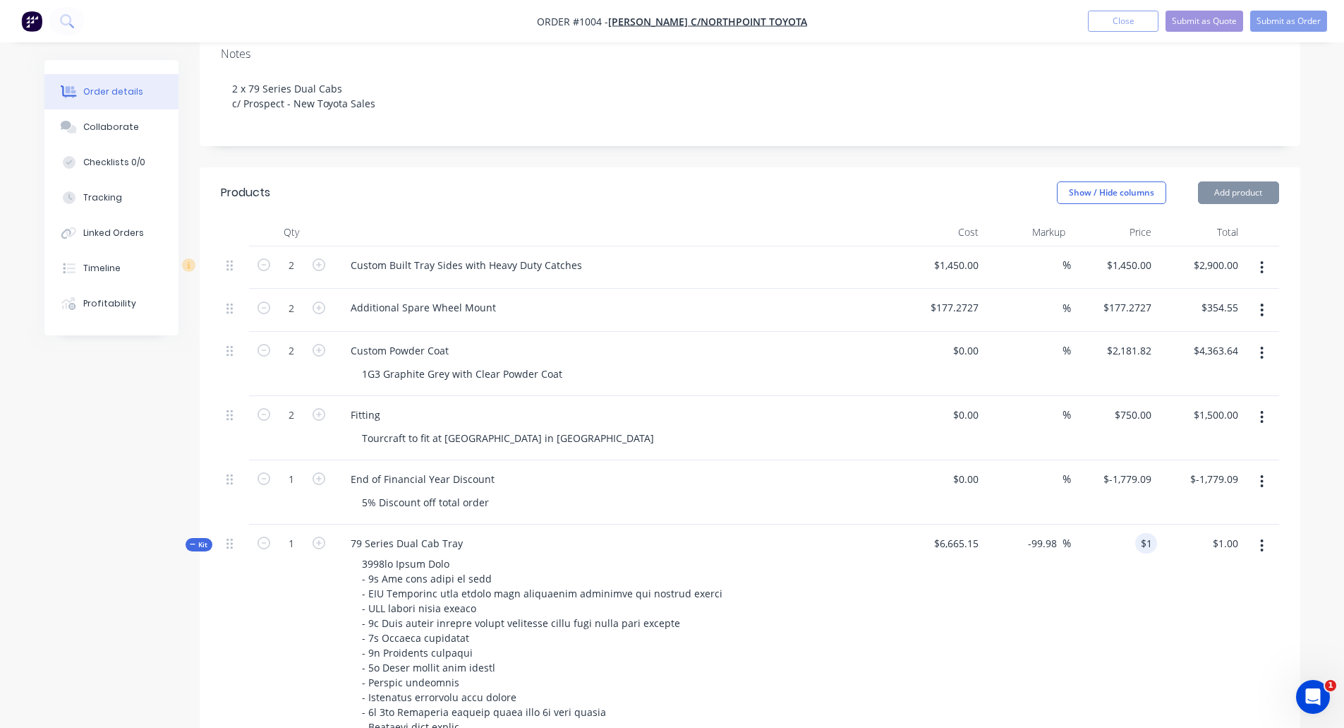
type input "1.00"
type input "1"
type input "$1.00"
type input "1.00"
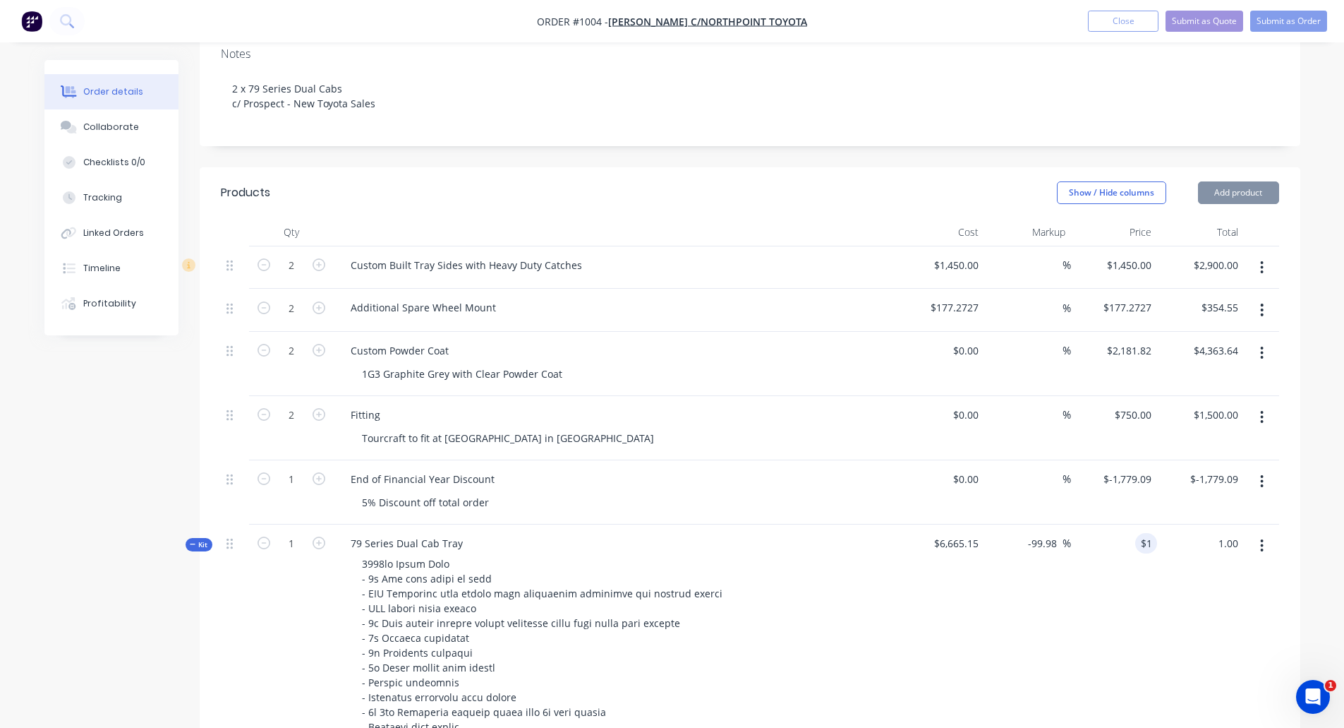
type input "1"
type input "$1.00"
type input "1.00"
type input "1"
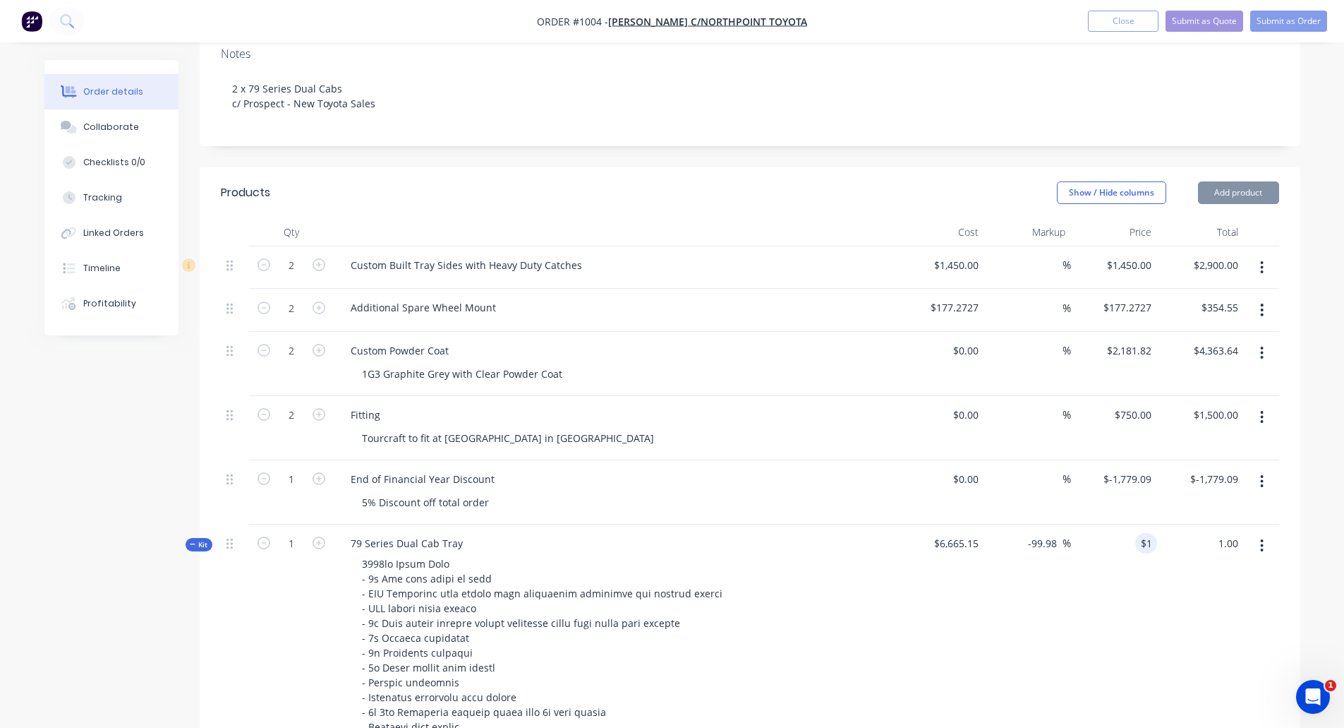
type input "$1.00"
click at [1262, 539] on icon "button" at bounding box center [1262, 545] width 3 height 13
type input "$1.00"
type input "1.00"
type input "1"
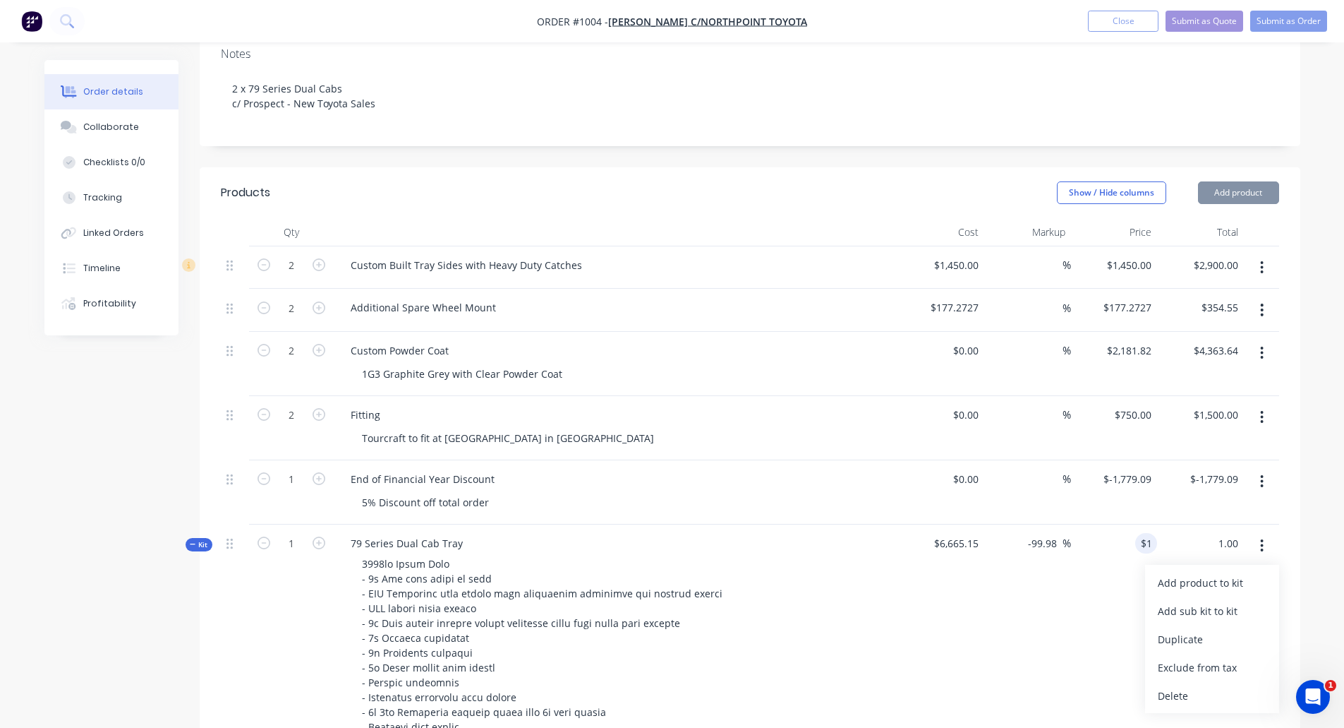
type input "$1.00"
type input "1.00"
type input "1"
type input "$1.00"
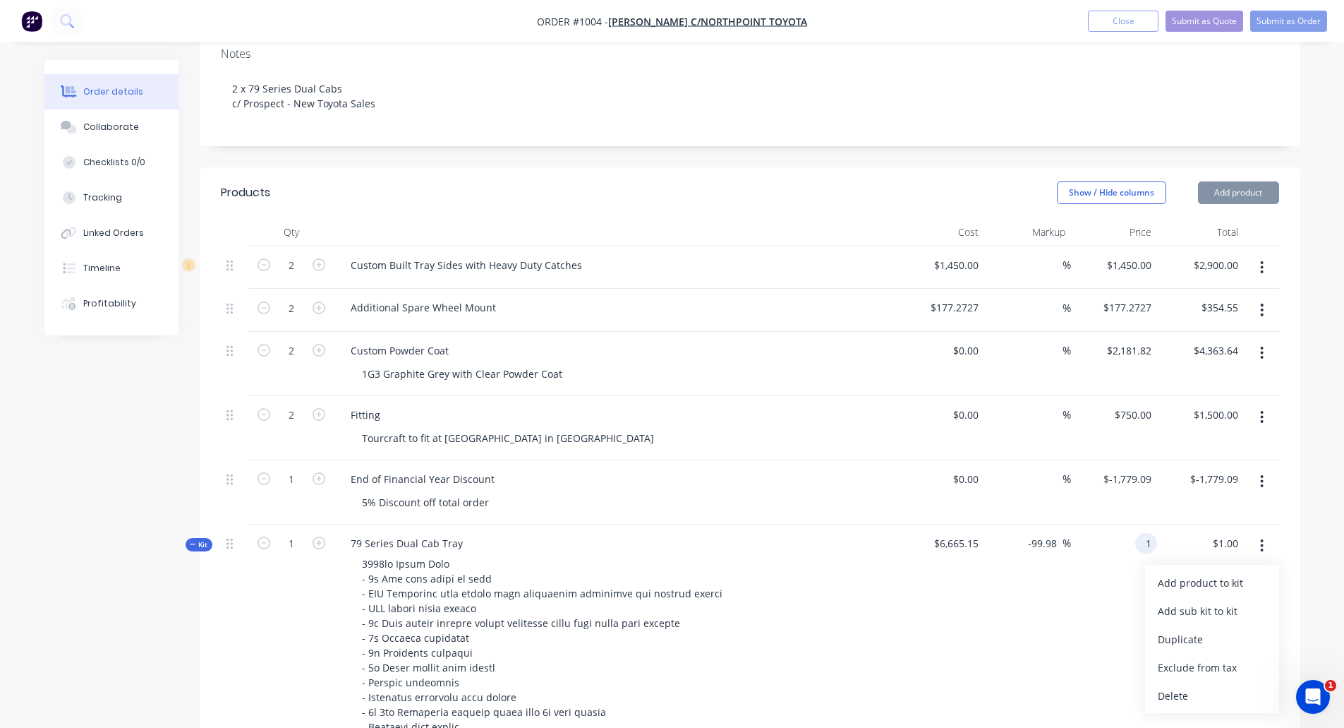
type input "$1.00"
type input "1.00"
click at [322, 536] on icon "button" at bounding box center [319, 542] width 13 height 13
click at [1261, 538] on icon "button" at bounding box center [1262, 546] width 4 height 16
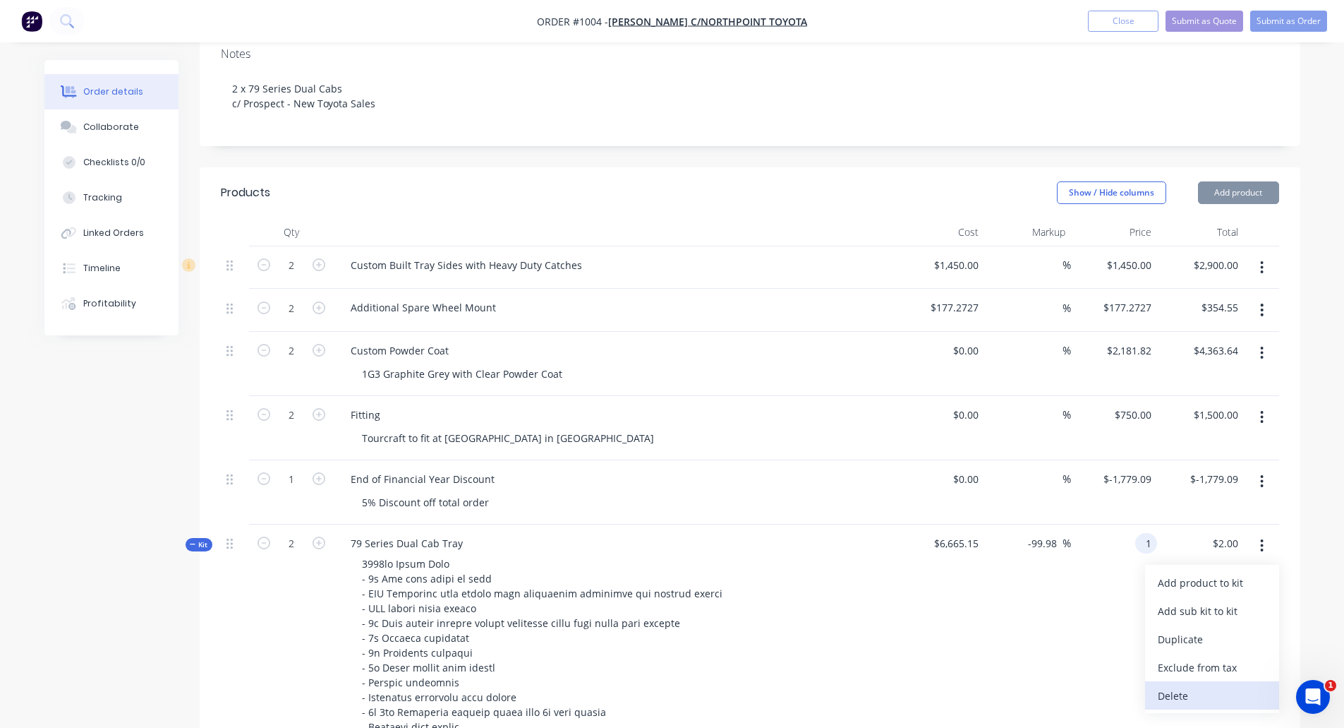
click at [1183, 685] on div "Delete" at bounding box center [1212, 695] width 109 height 20
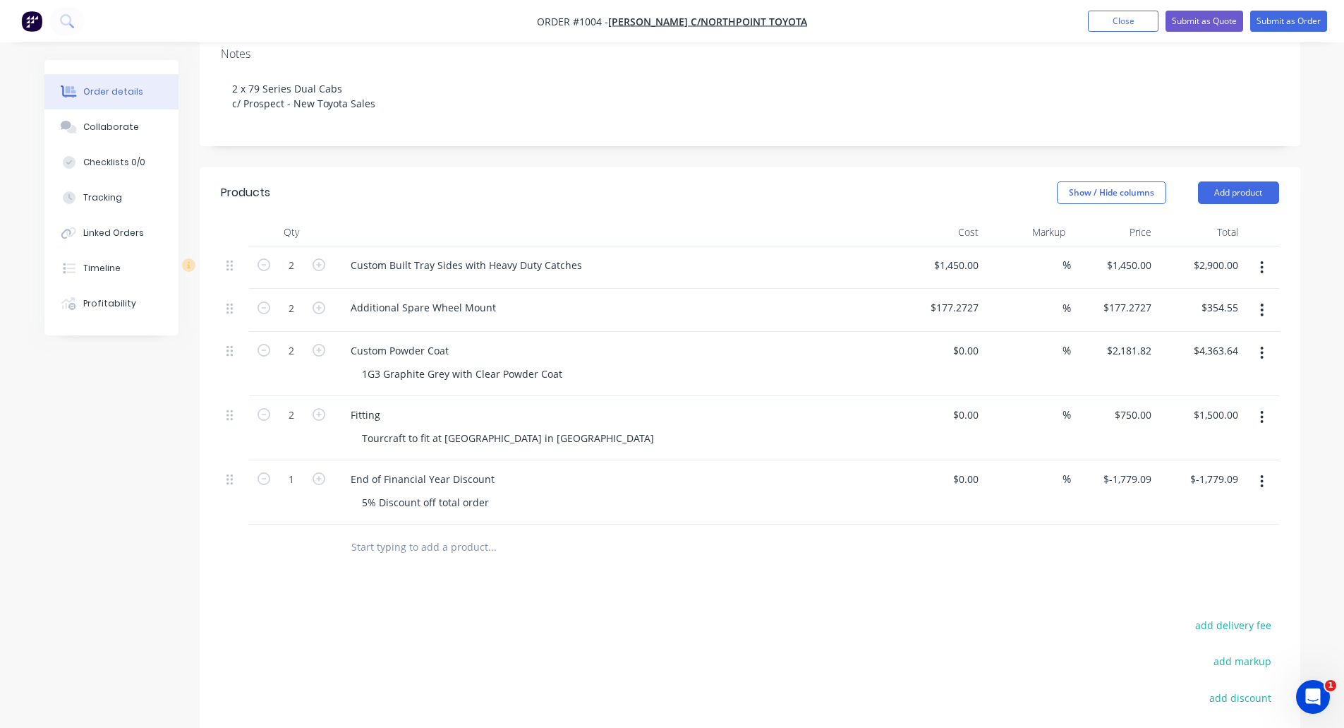
click at [387, 533] on input "text" at bounding box center [492, 547] width 282 height 28
click at [1263, 474] on icon "button" at bounding box center [1262, 482] width 4 height 16
click at [921, 576] on div "Products Show / Hide columns Add product Qty Cost Markup Price Total 2 Custom B…" at bounding box center [750, 538] width 1101 height 742
click at [389, 533] on input "text" at bounding box center [492, 547] width 282 height 28
click at [833, 542] on div at bounding box center [588, 547] width 508 height 46
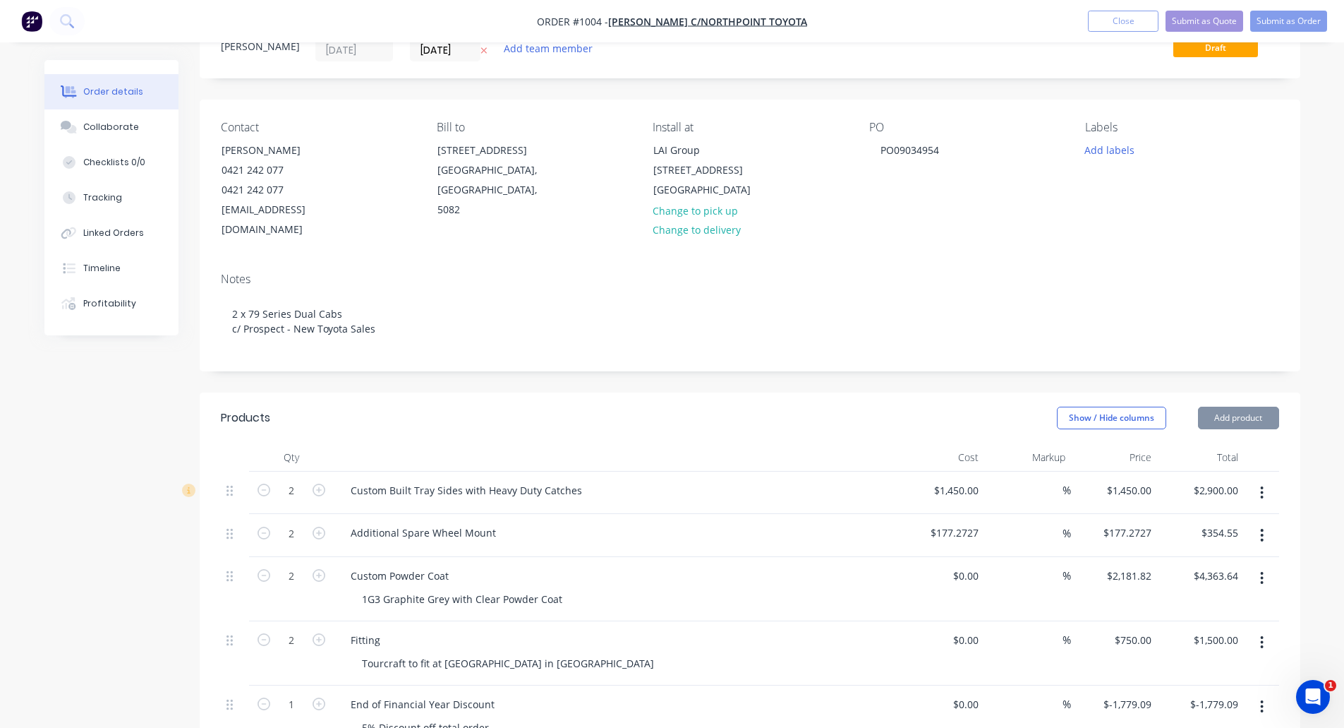
scroll to position [0, 0]
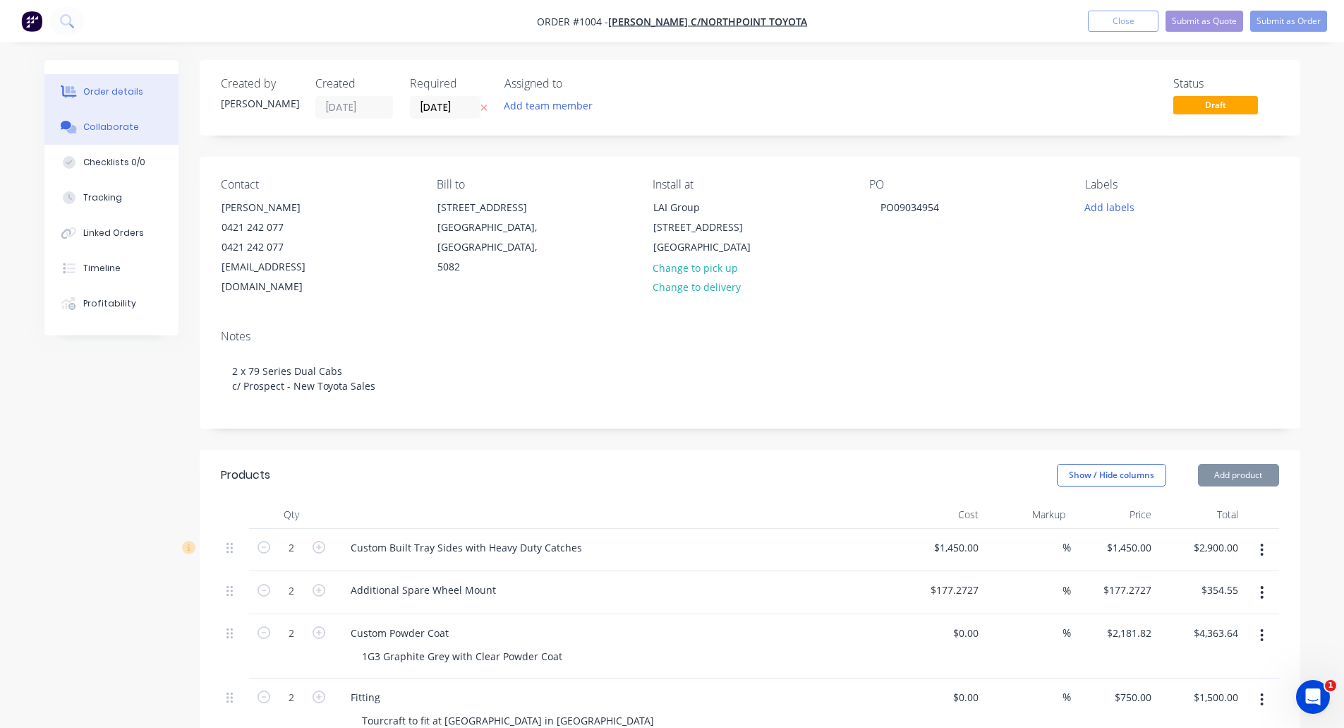
click at [124, 131] on div "Collaborate" at bounding box center [111, 127] width 56 height 13
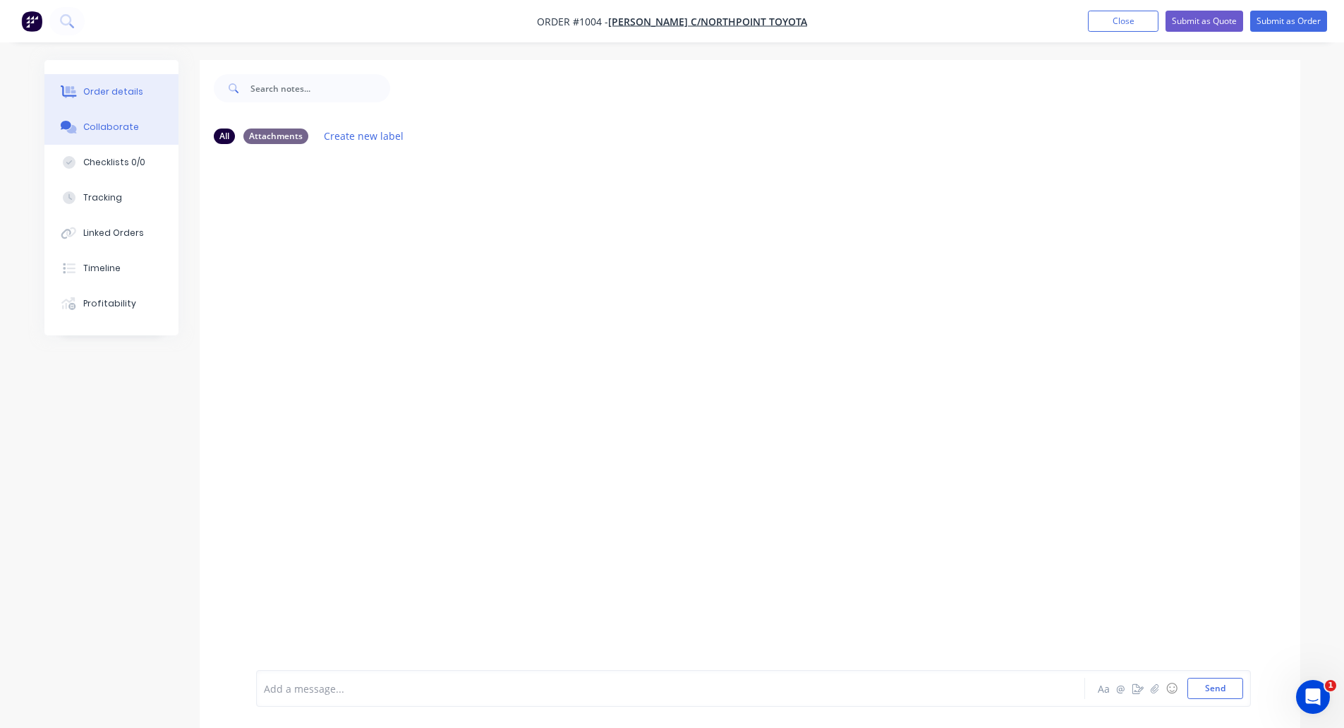
click at [116, 103] on button "Order details" at bounding box center [111, 91] width 134 height 35
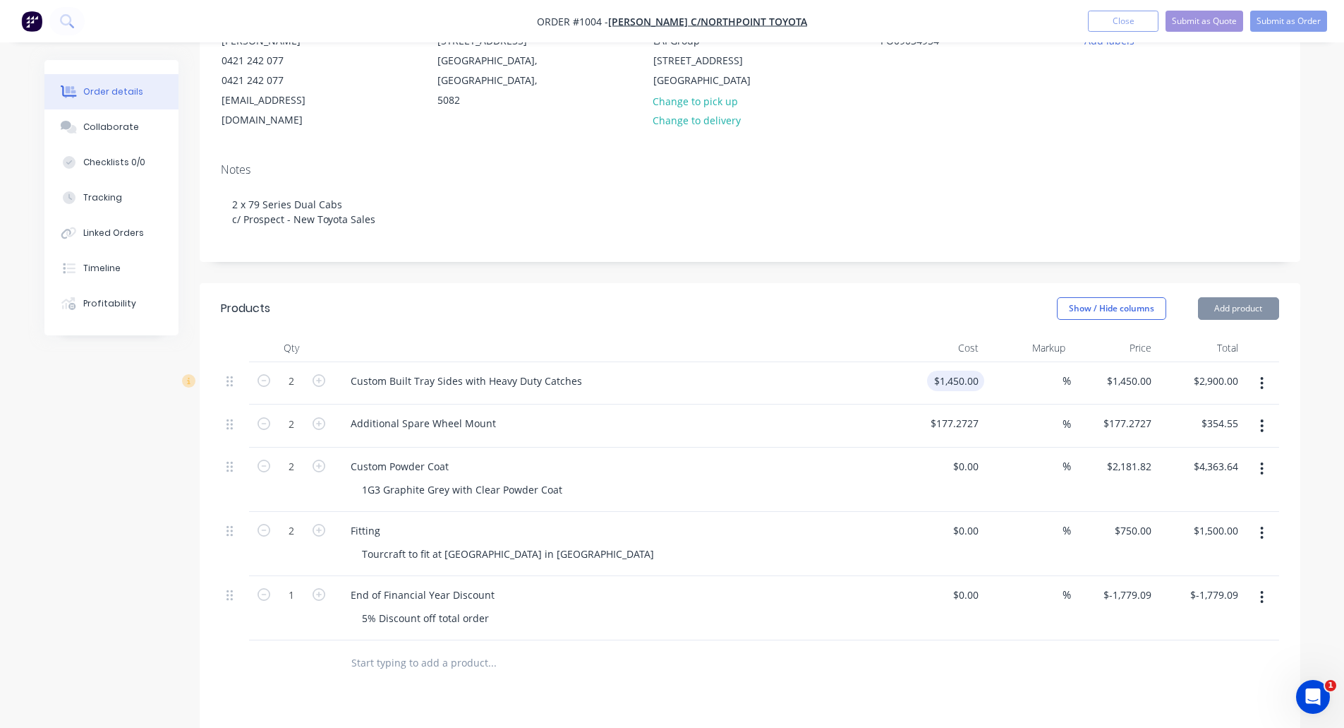
scroll to position [141, 0]
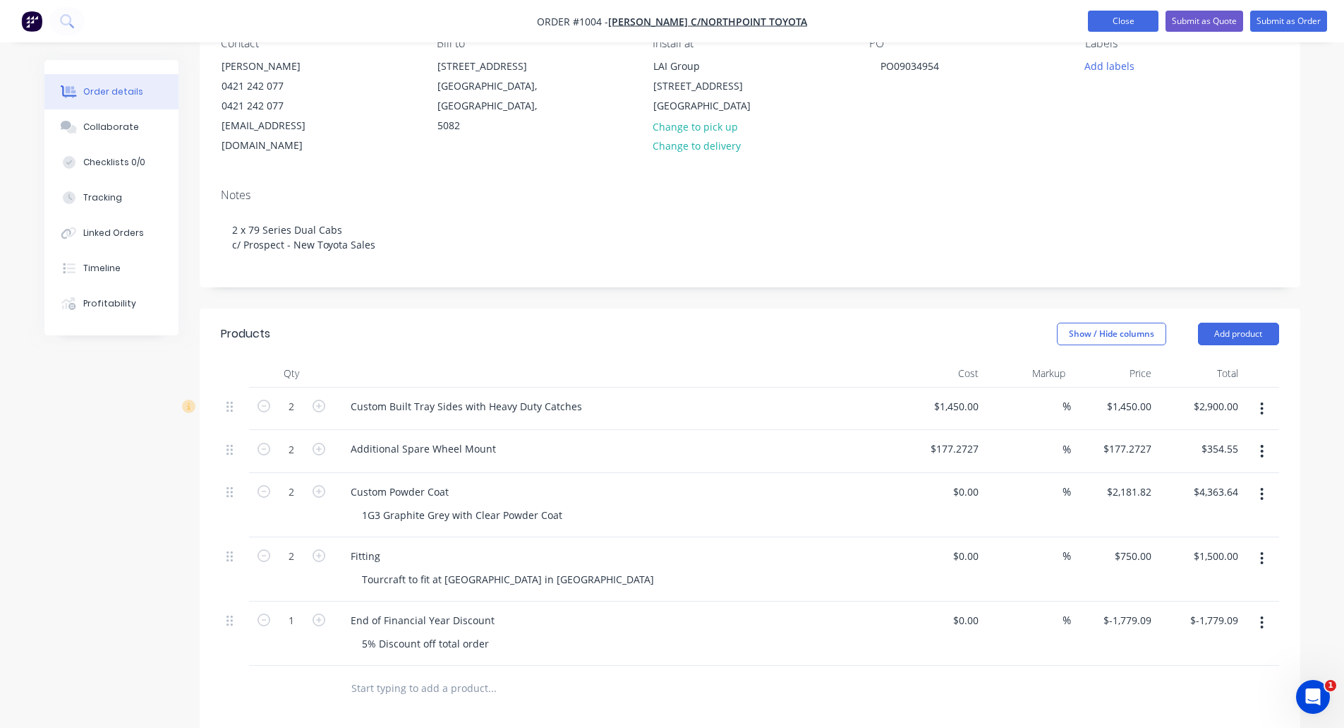
click at [1131, 20] on button "Close" at bounding box center [1123, 21] width 71 height 21
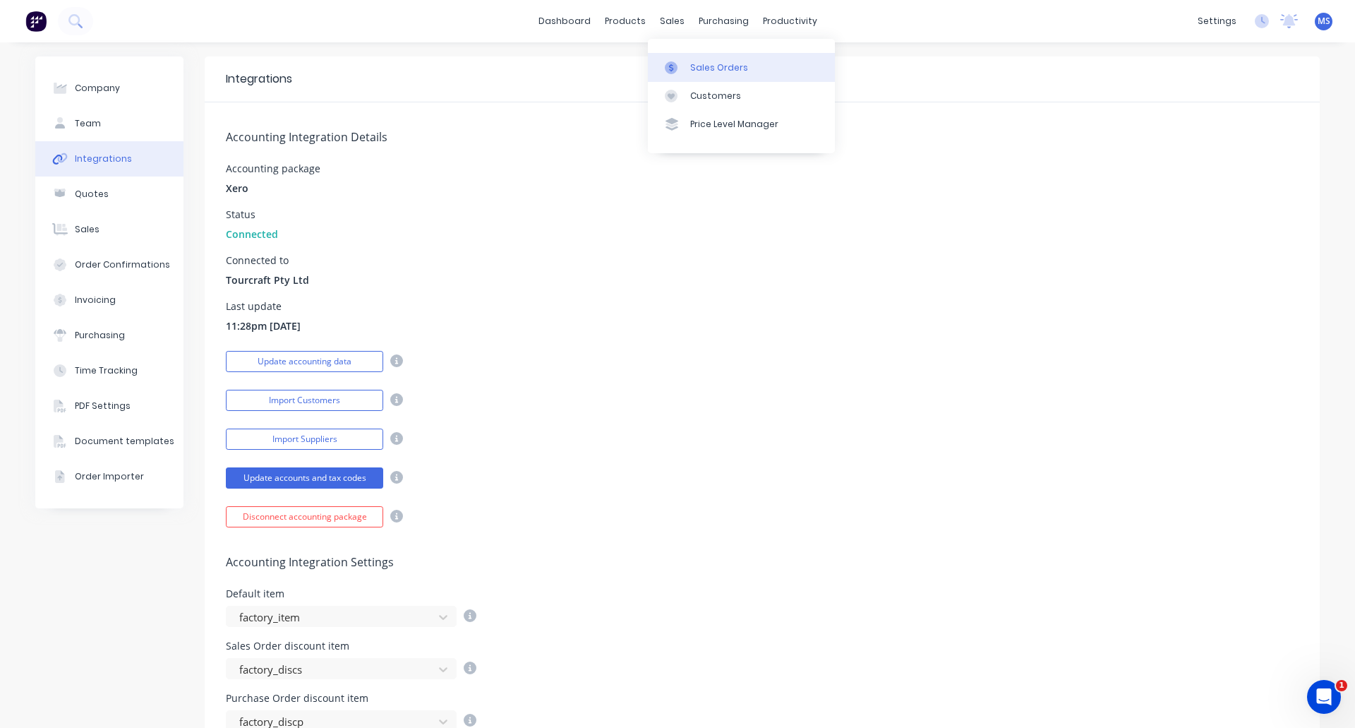
click at [690, 69] on div "Sales Orders" at bounding box center [719, 67] width 58 height 13
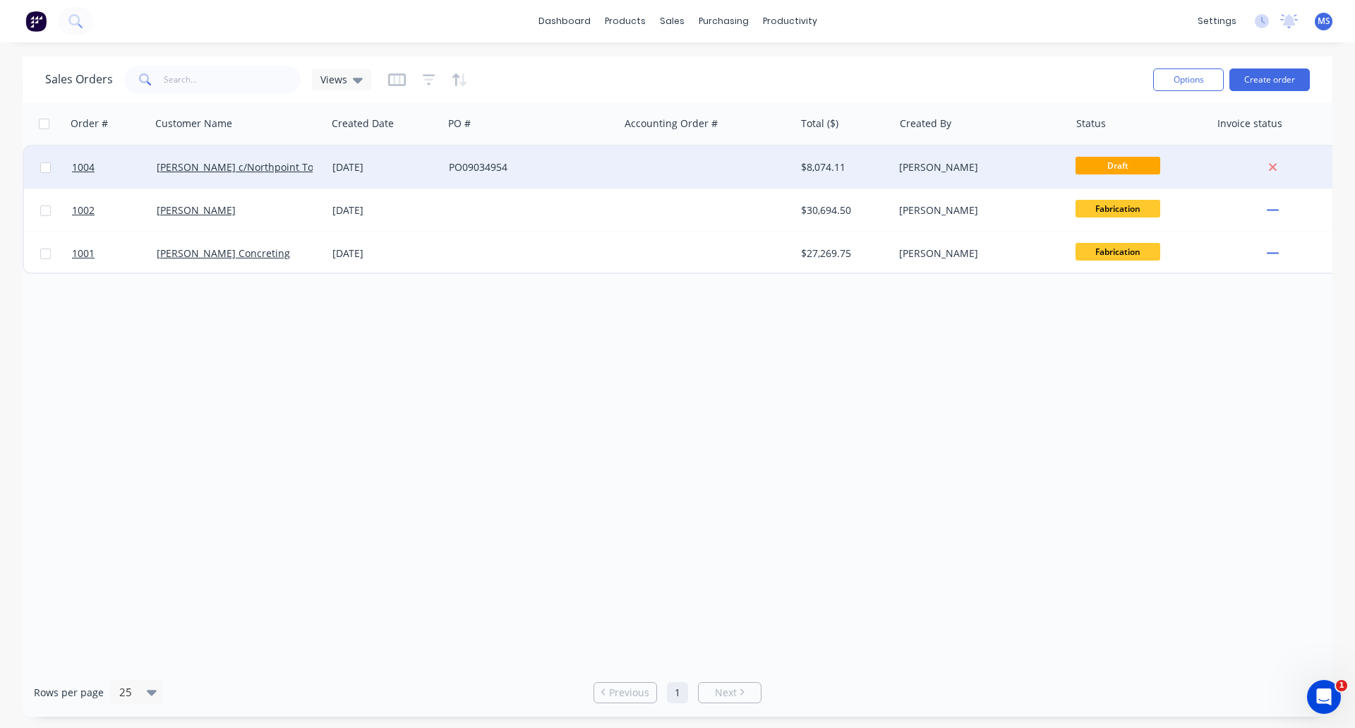
click at [1104, 164] on span "Draft" at bounding box center [1118, 166] width 85 height 18
click at [401, 169] on div "[DATE]" at bounding box center [384, 167] width 105 height 14
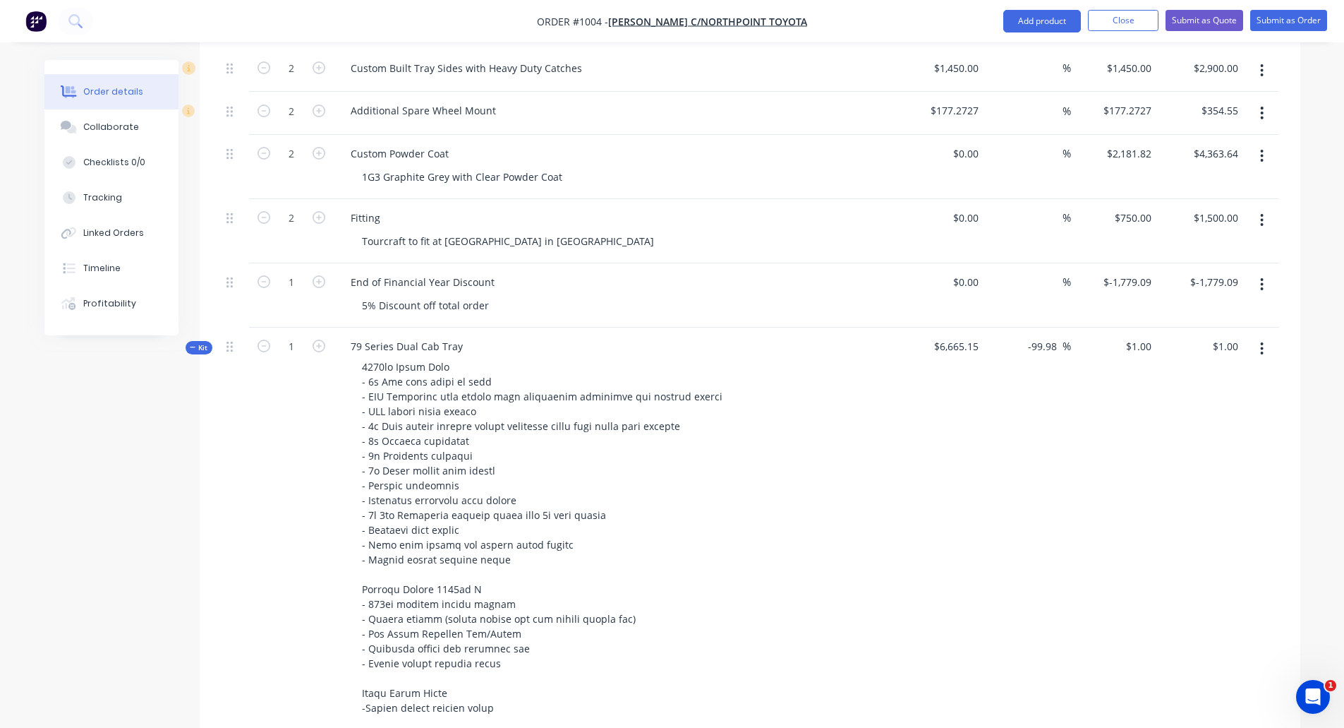
scroll to position [423, 0]
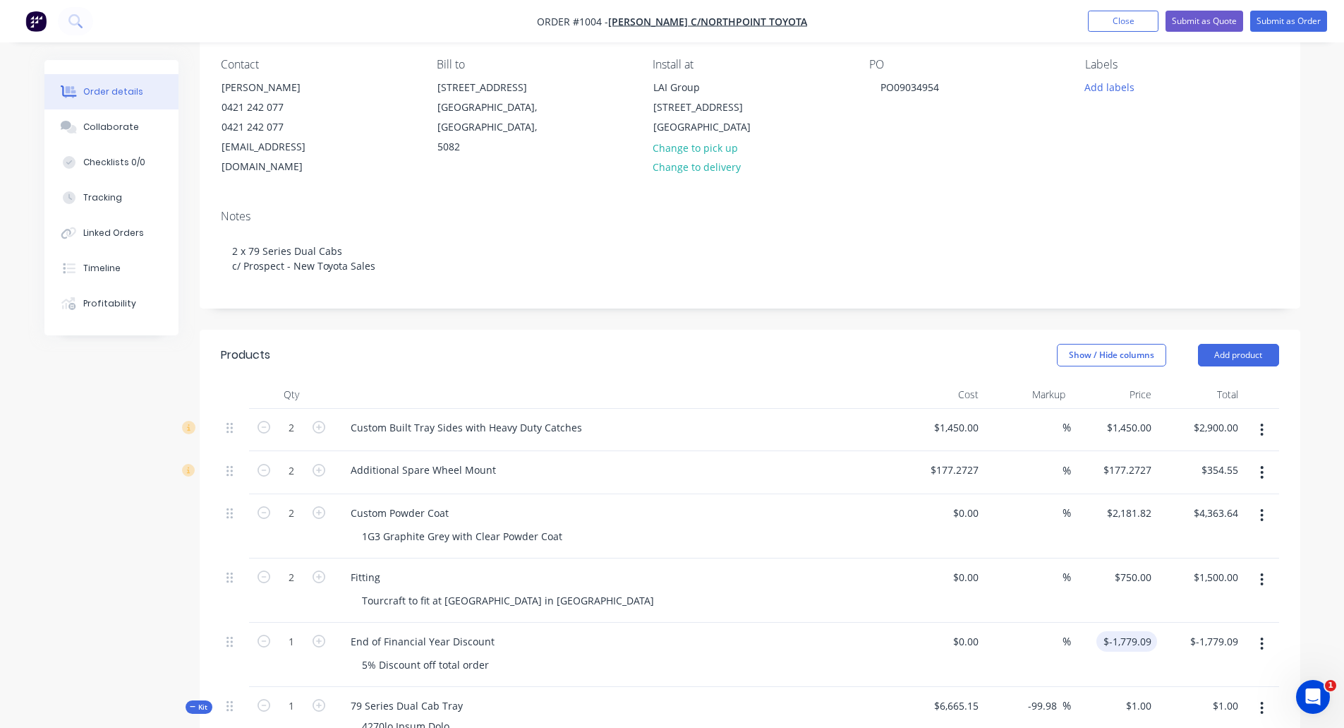
scroll to position [4, 0]
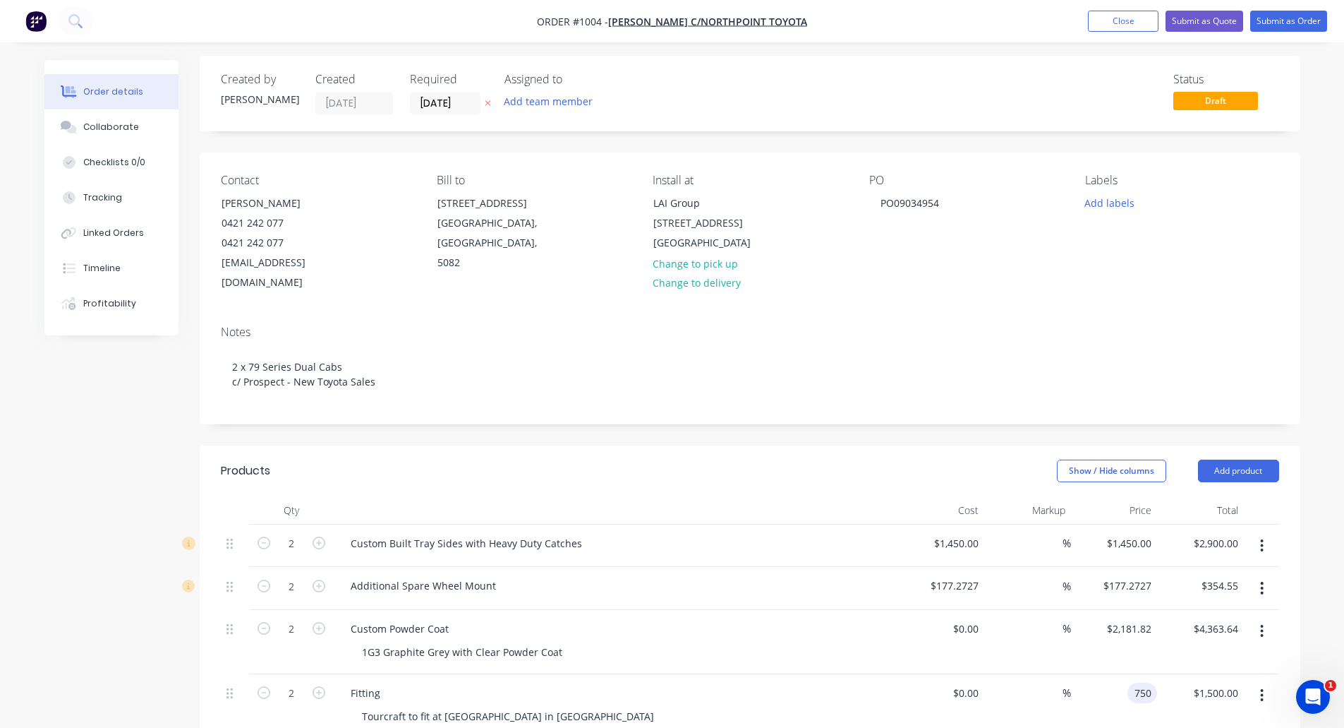
scroll to position [0, 0]
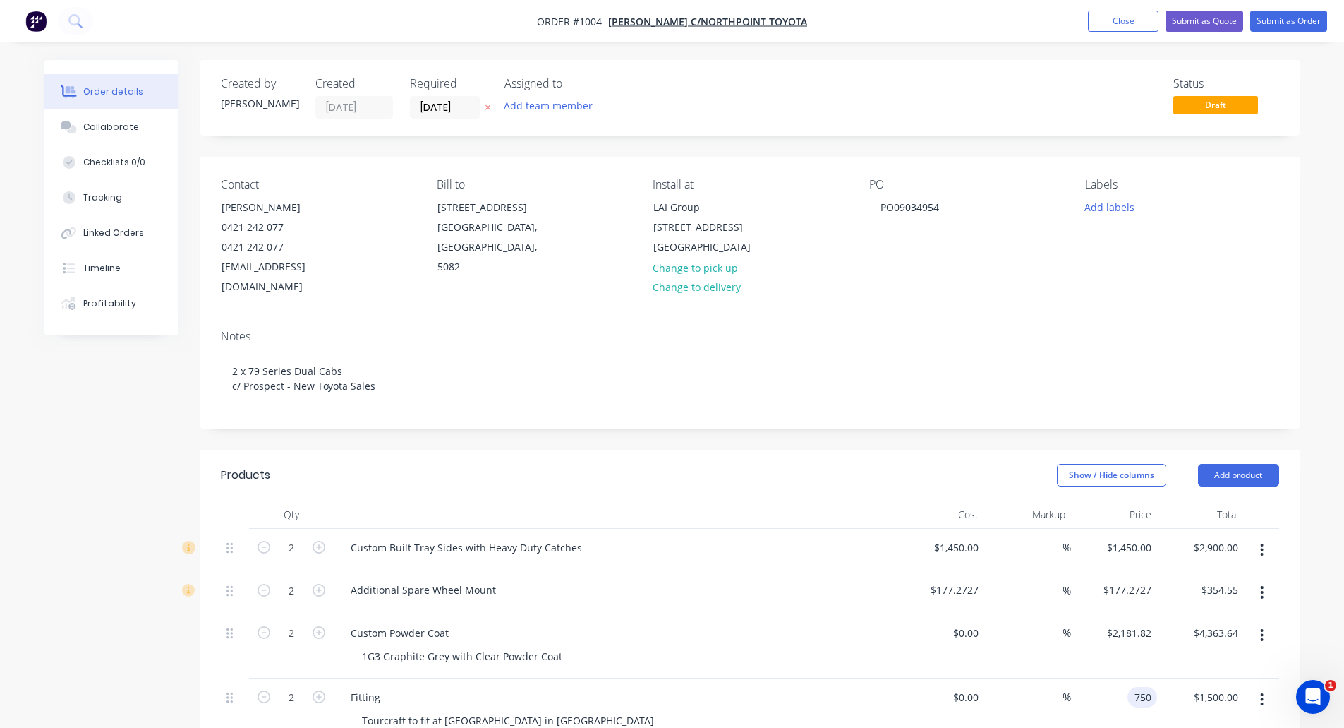
type input "$750.00"
type input "$1,500.00"
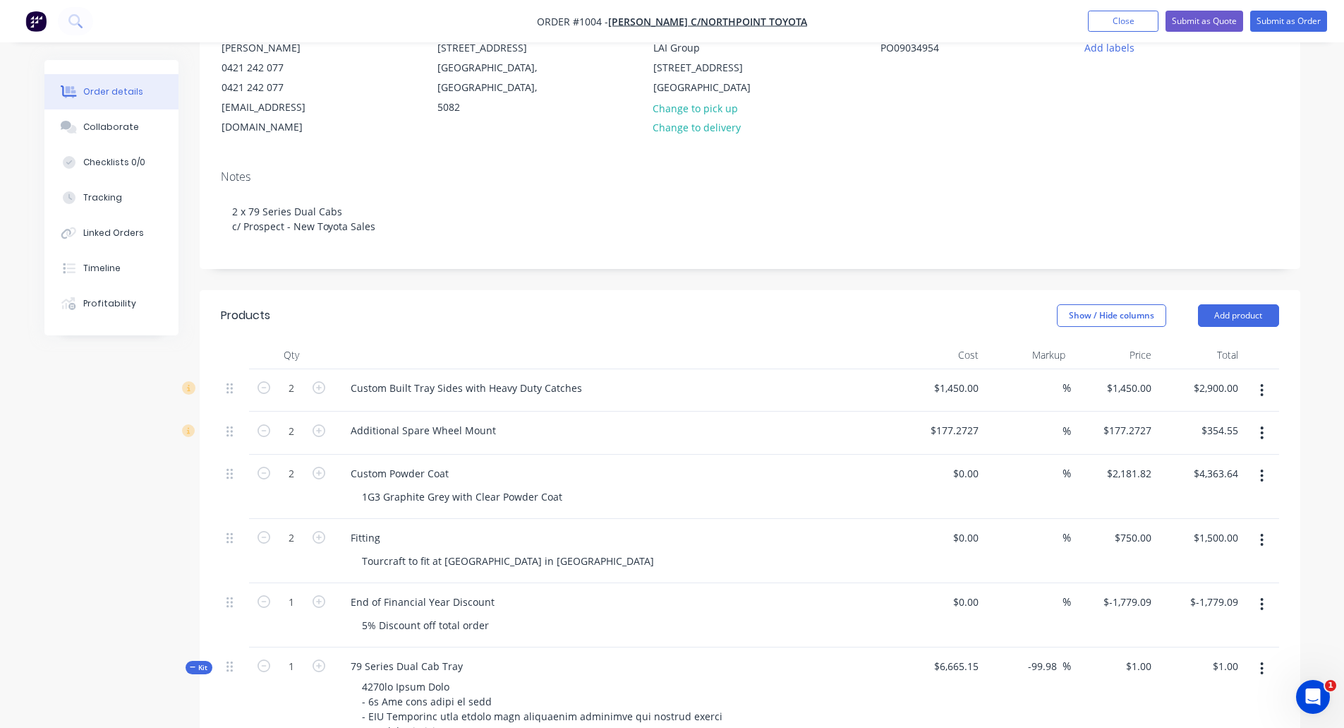
scroll to position [141, 0]
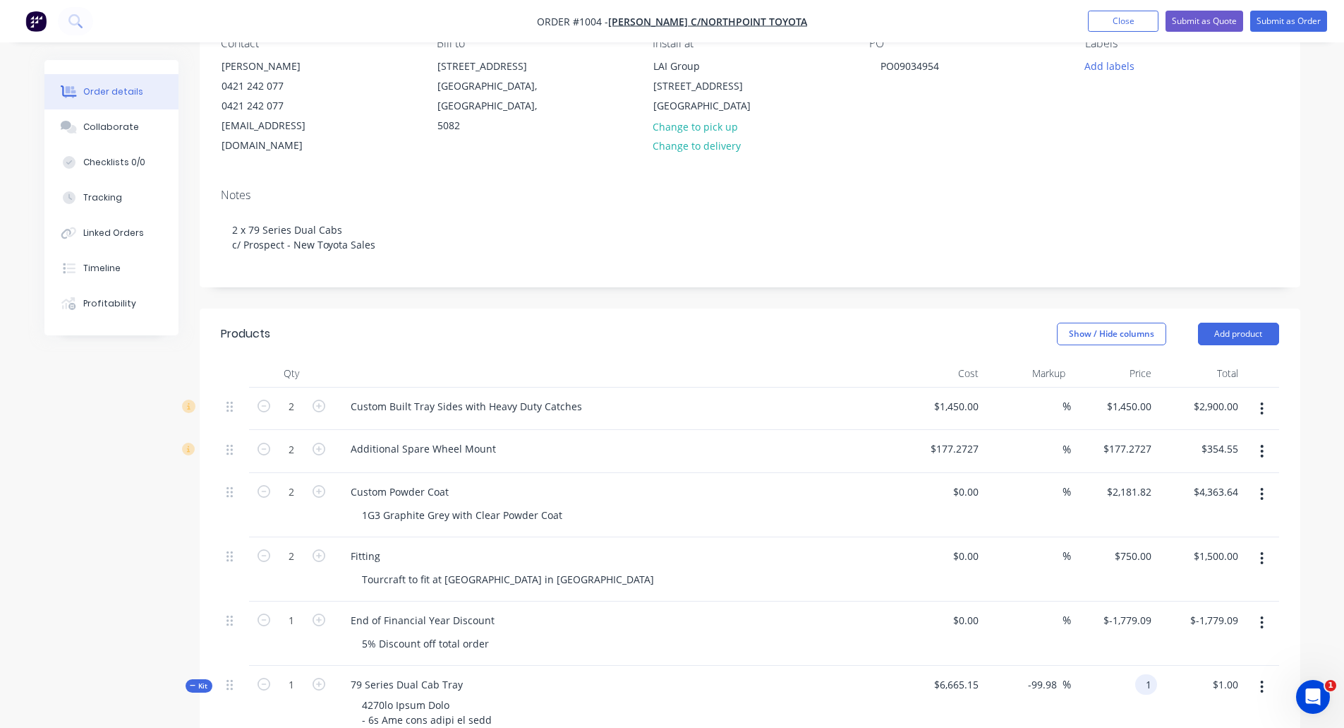
click at [1151, 674] on input "1" at bounding box center [1149, 684] width 16 height 20
type input "13231.82"
type input "98.52"
type input "$13,231.82"
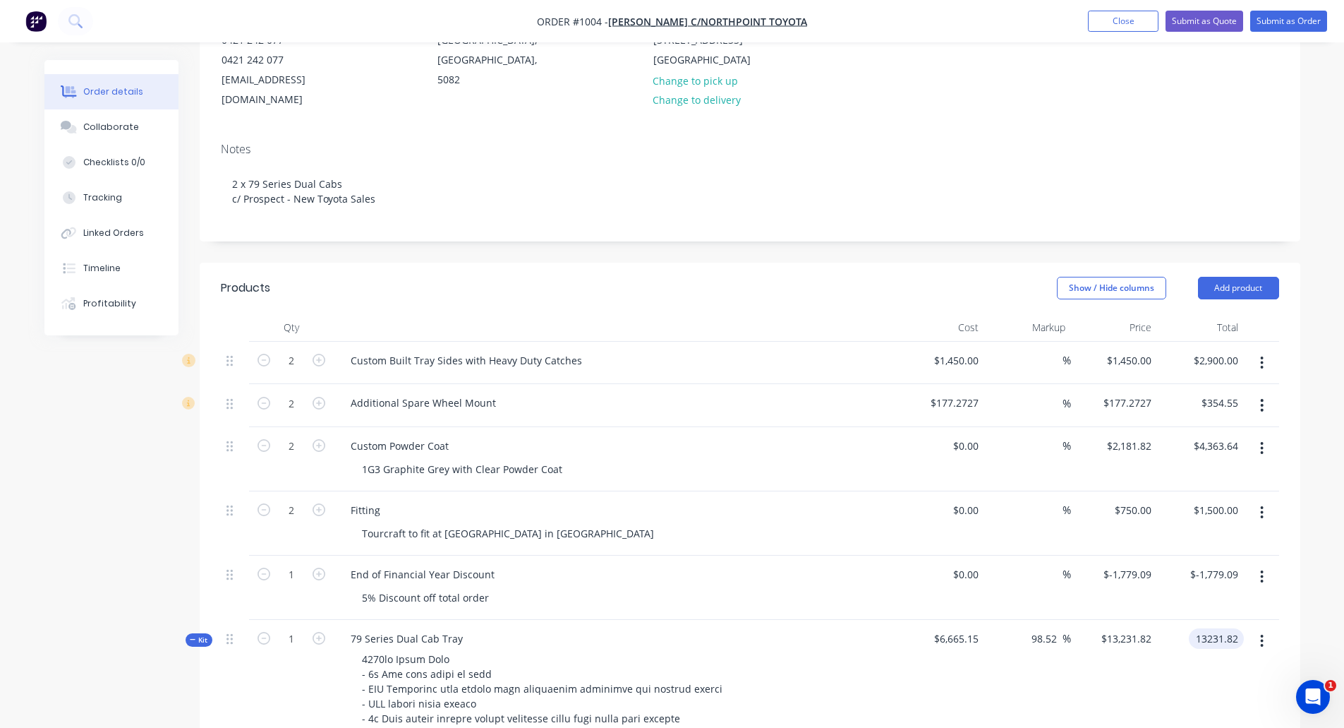
scroll to position [212, 0]
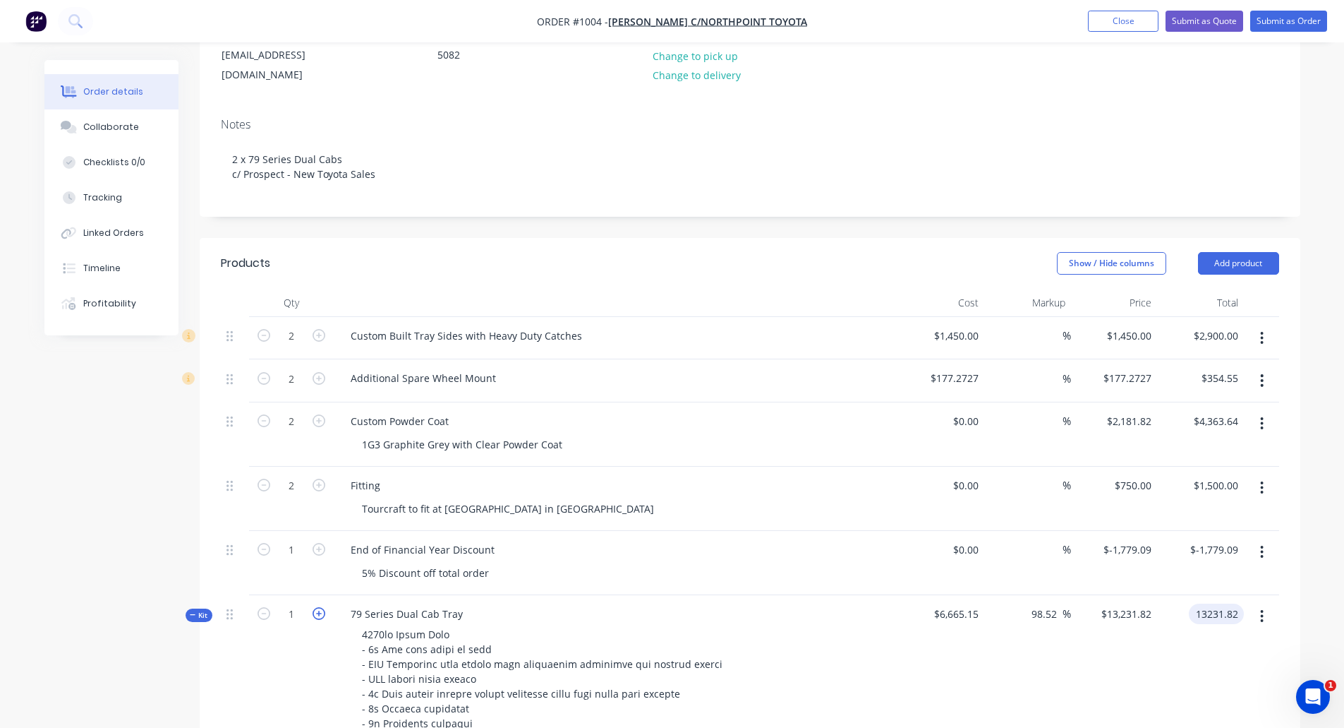
type input "$13,231.82"
click at [320, 607] on icon "button" at bounding box center [319, 613] width 13 height 13
type input "2"
type input "$13,231.8201"
type input "$26,463.64"
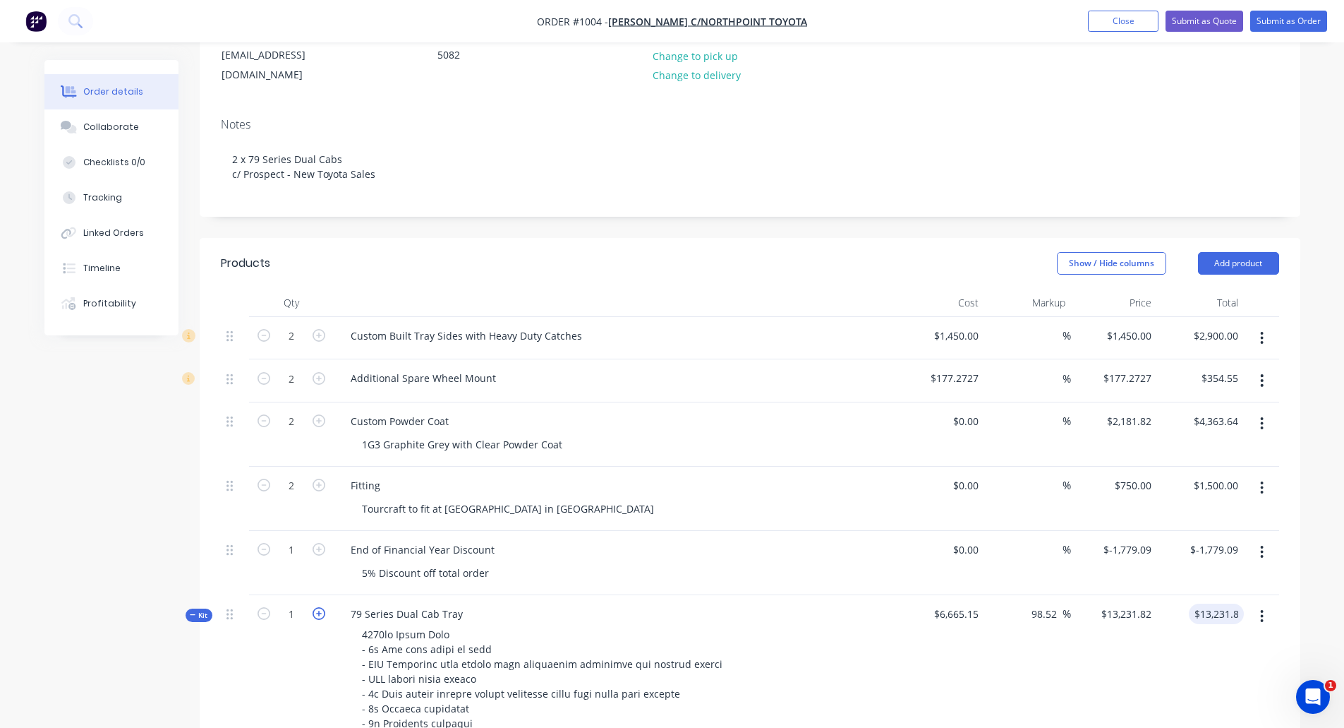
type input "2"
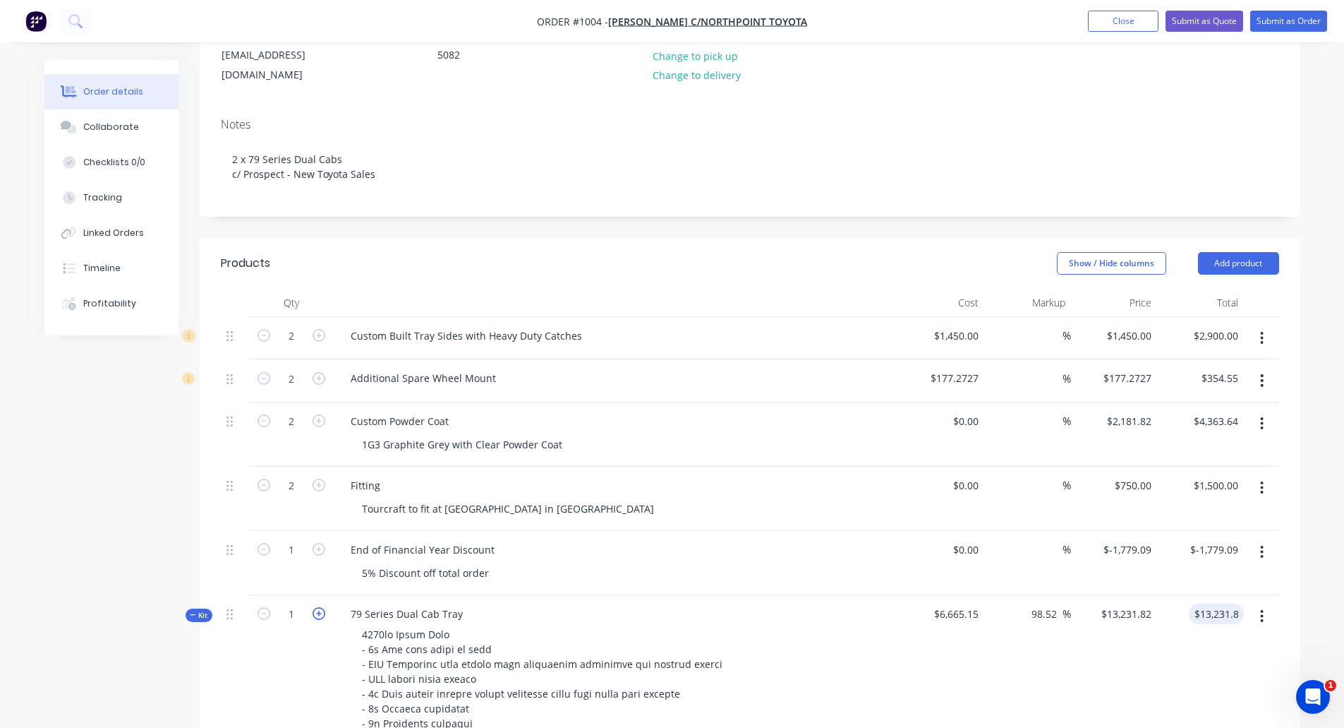
type input "2"
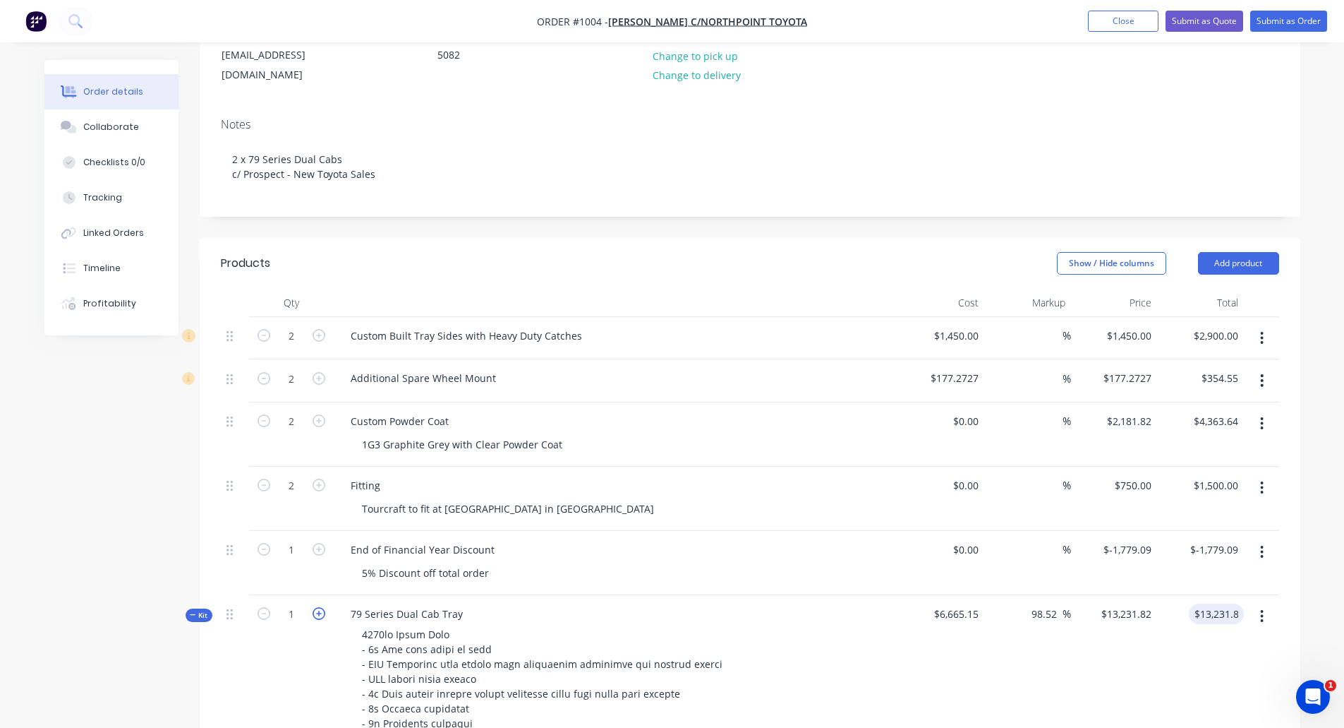
type input "2"
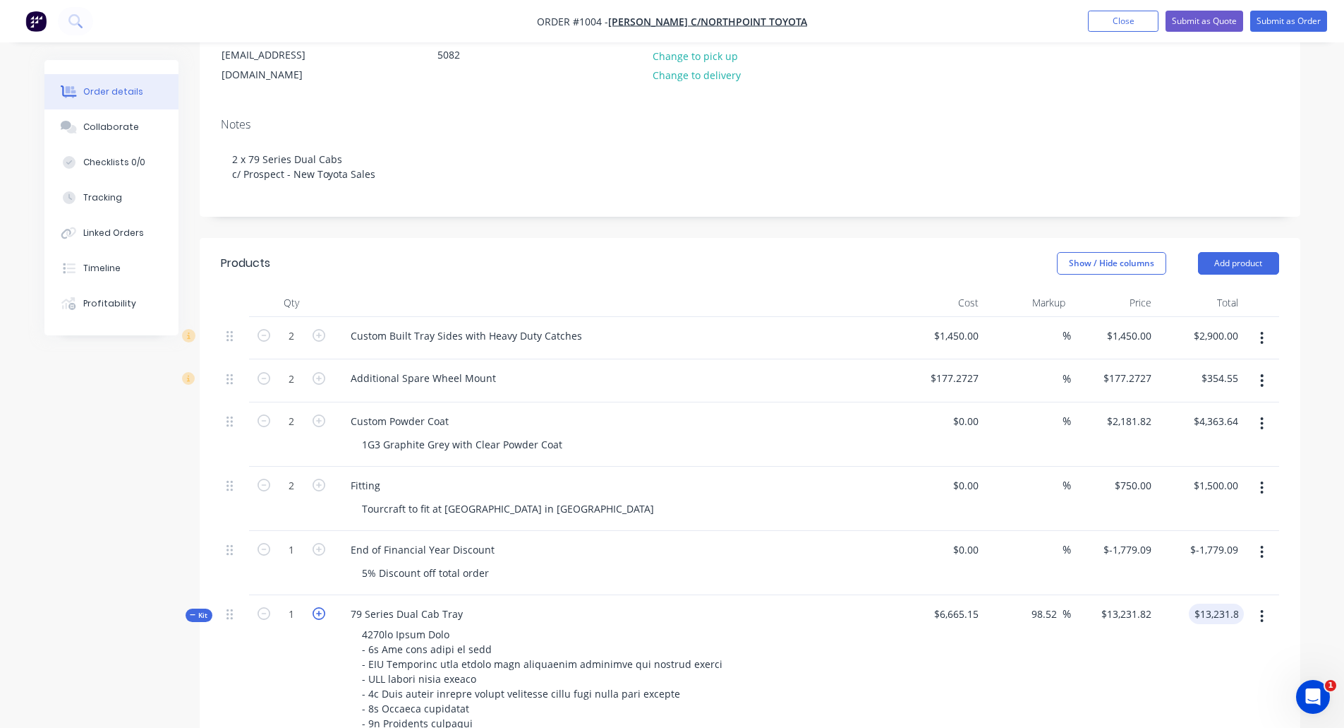
type input "2"
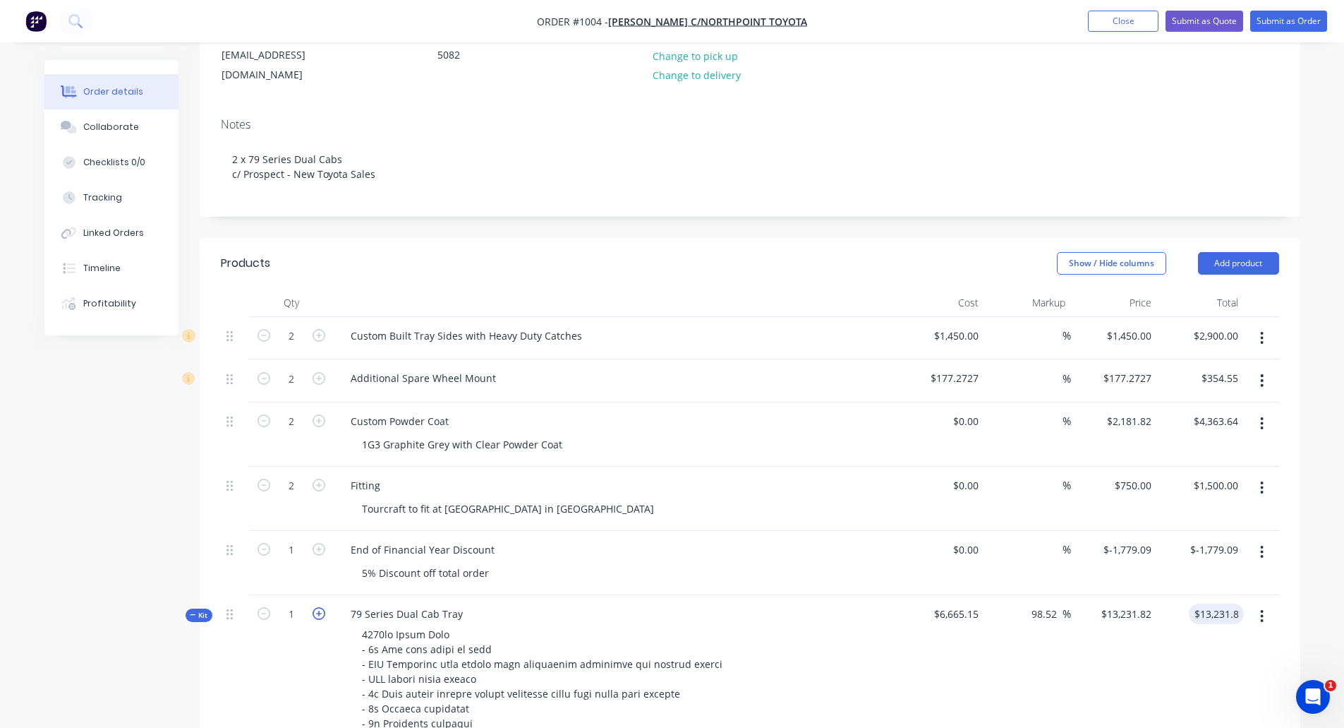
type input "2"
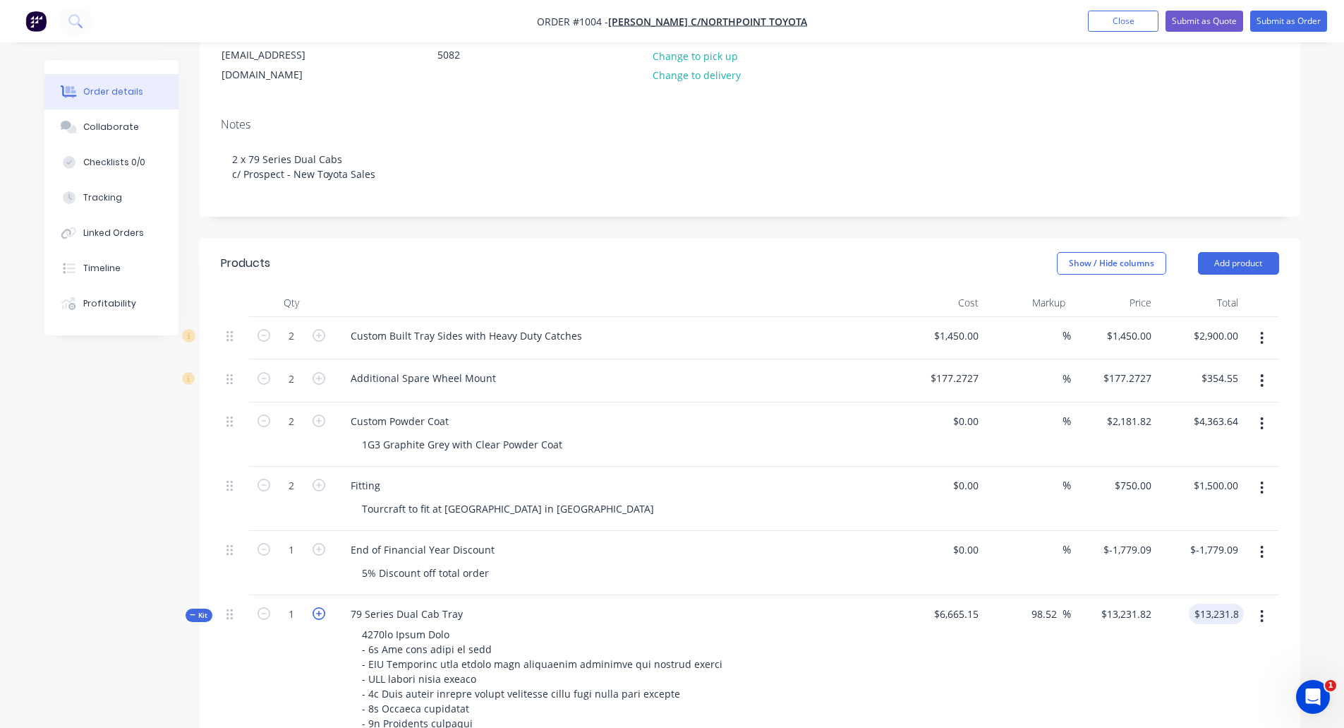
type input "2"
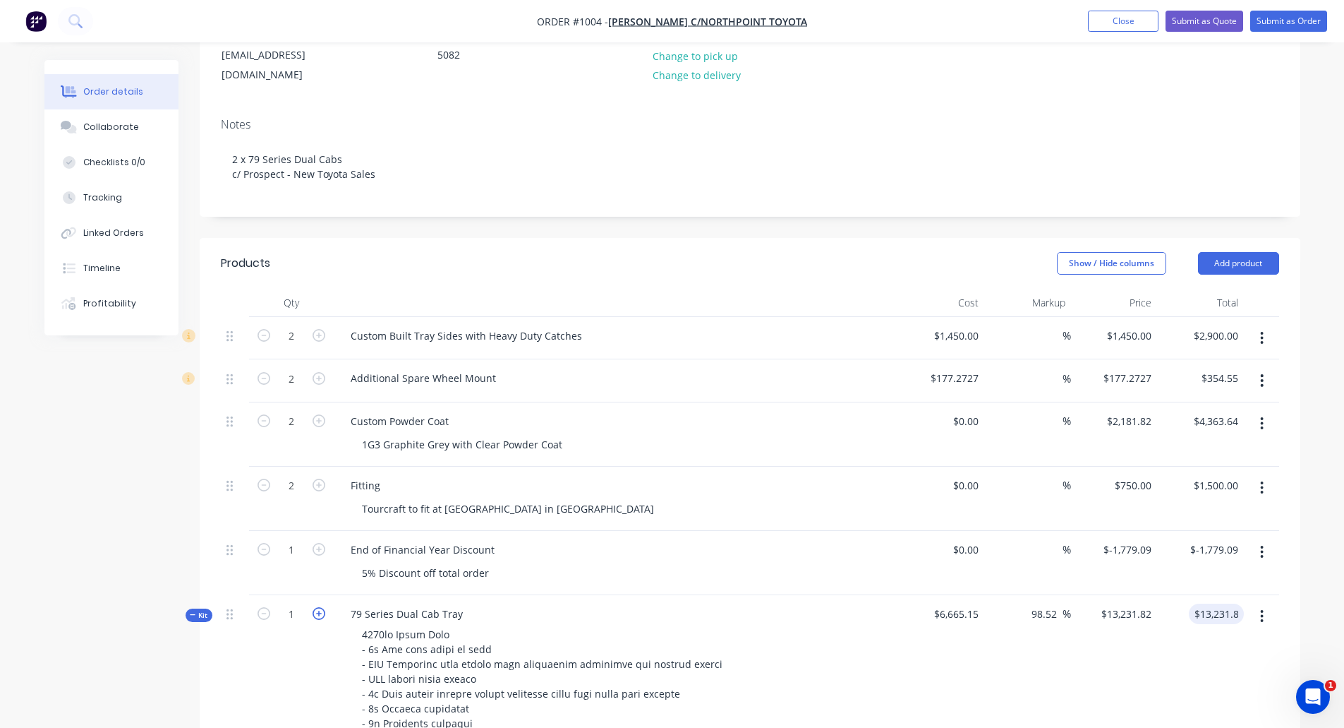
type input "2"
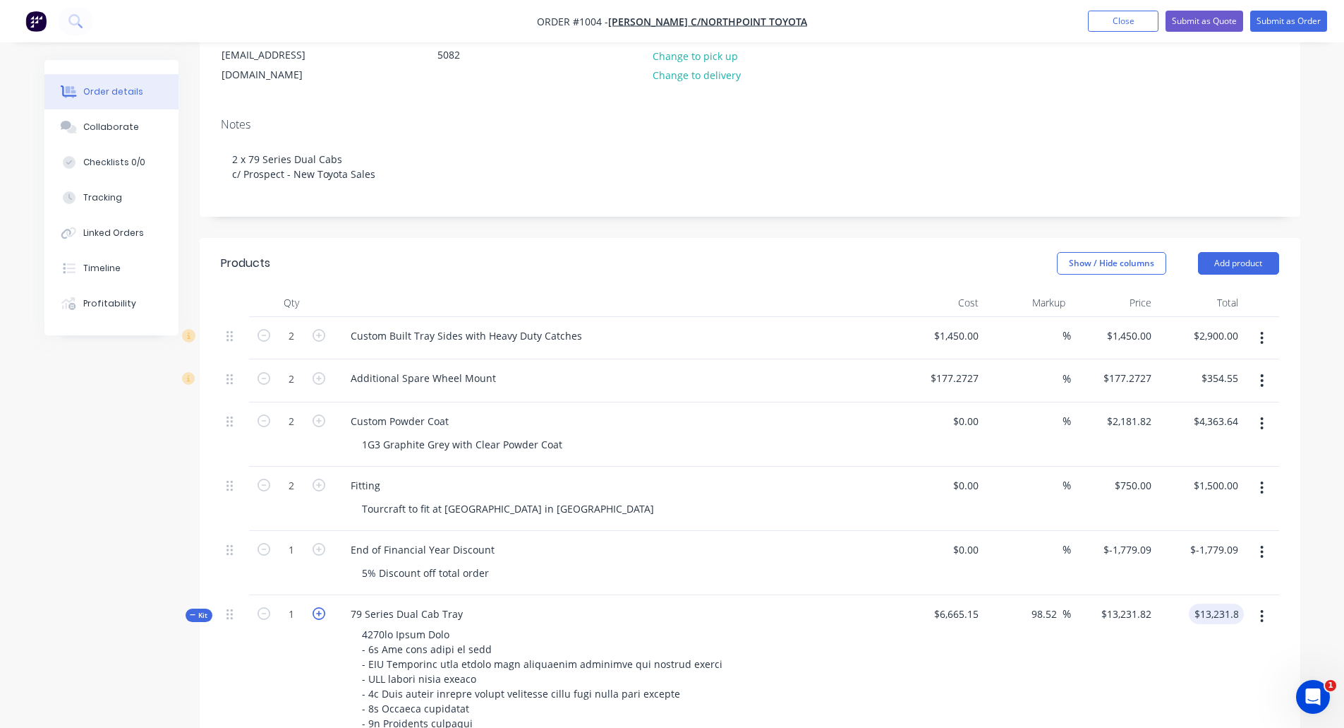
type input "2"
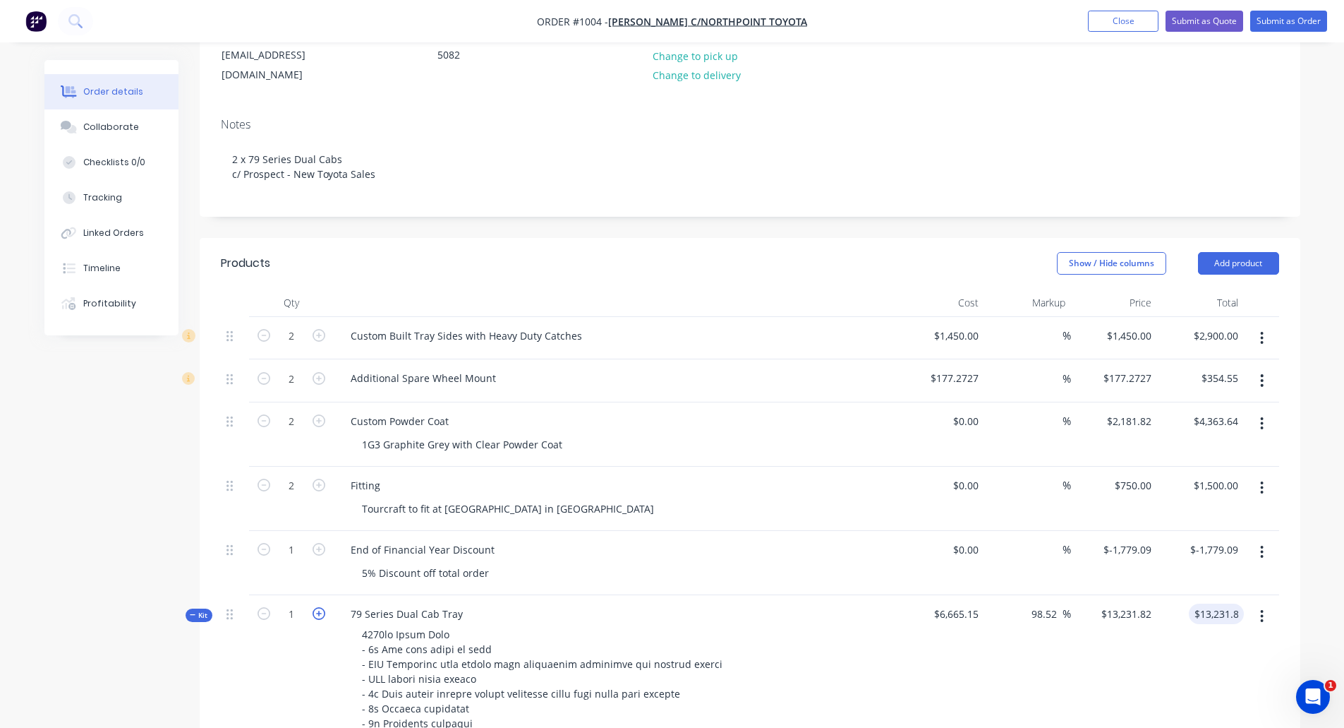
type input "2"
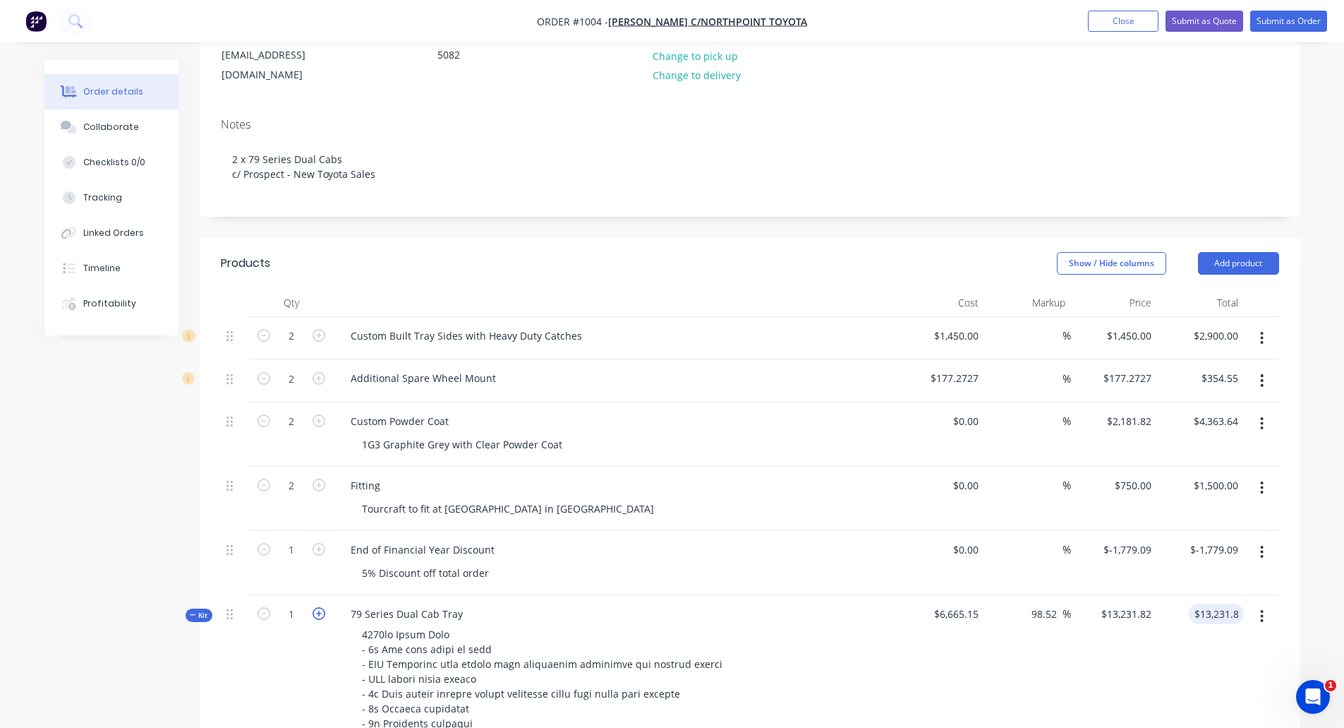
type input "2"
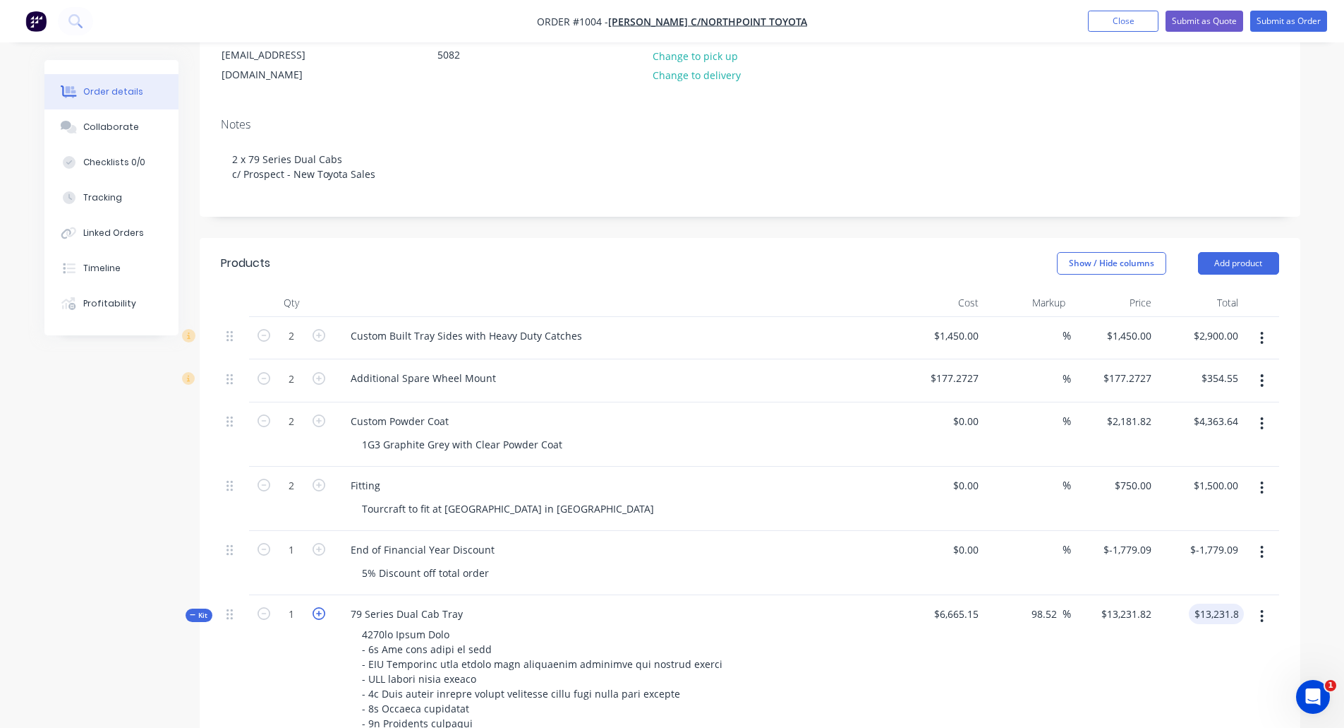
type input "2"
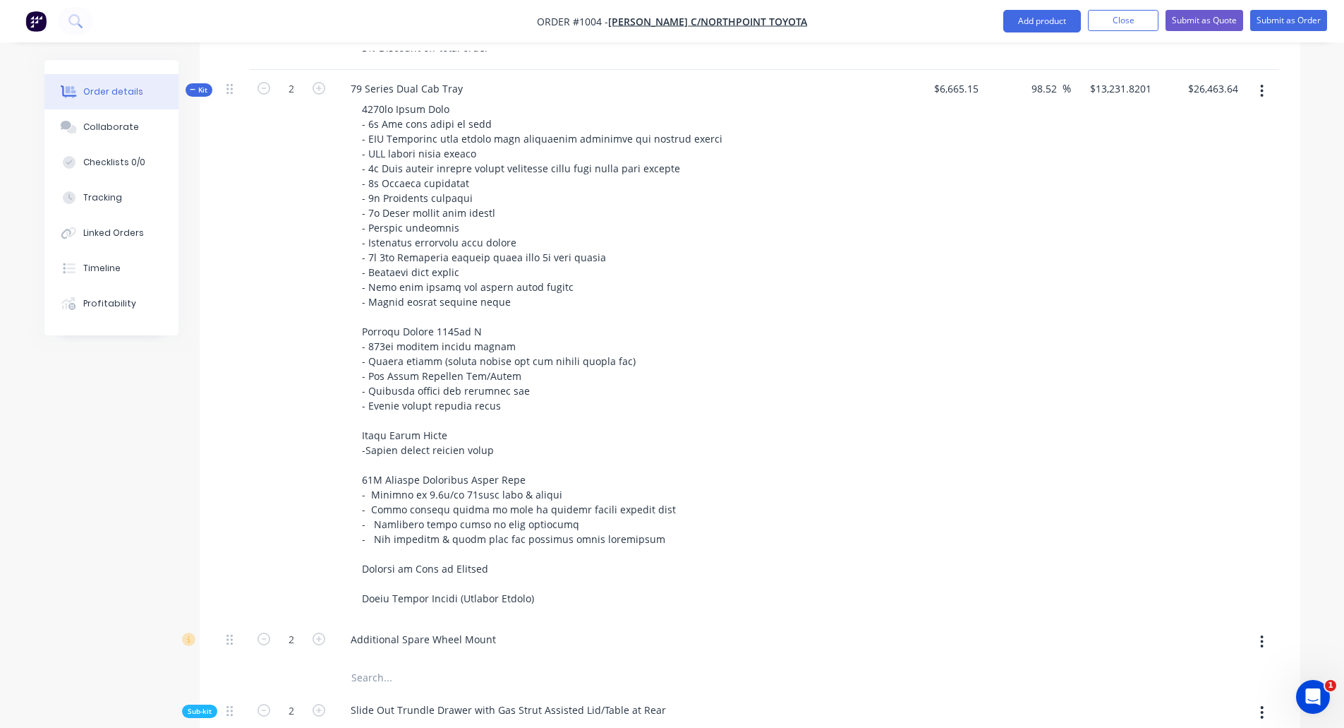
scroll to position [706, 0]
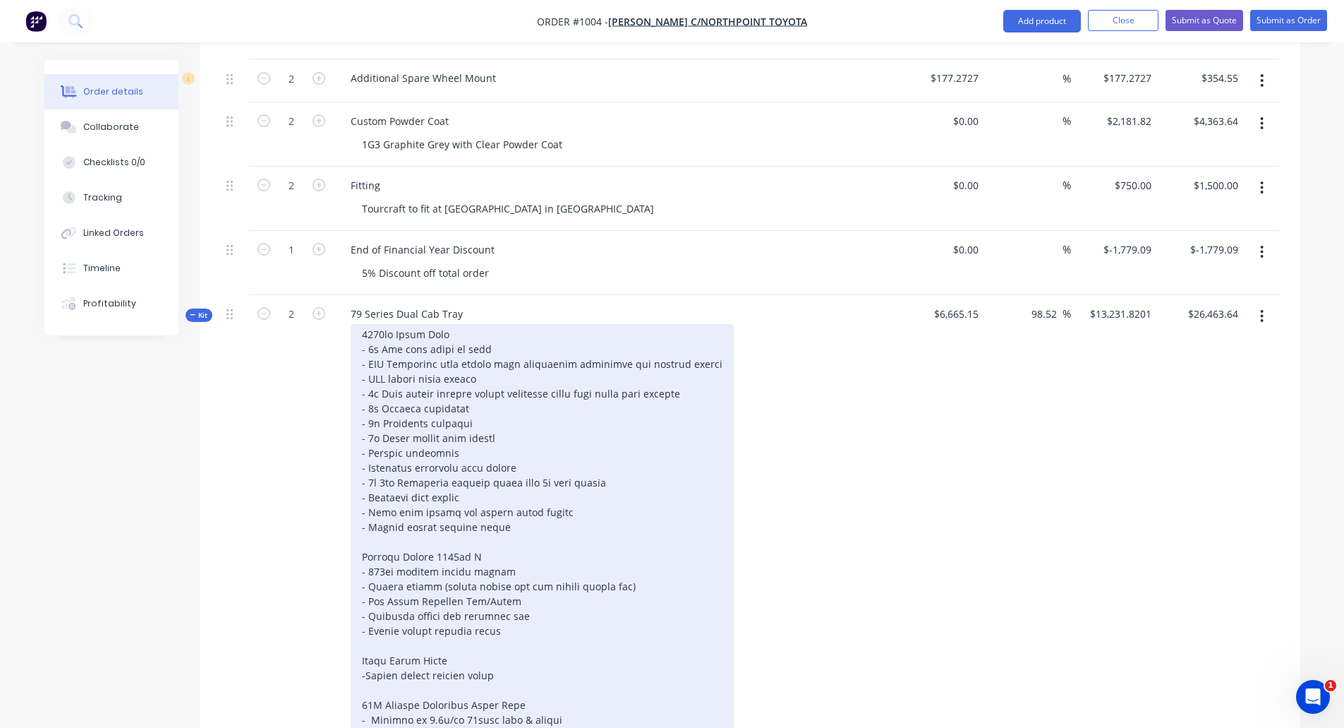
click at [587, 631] on div at bounding box center [542, 579] width 383 height 510
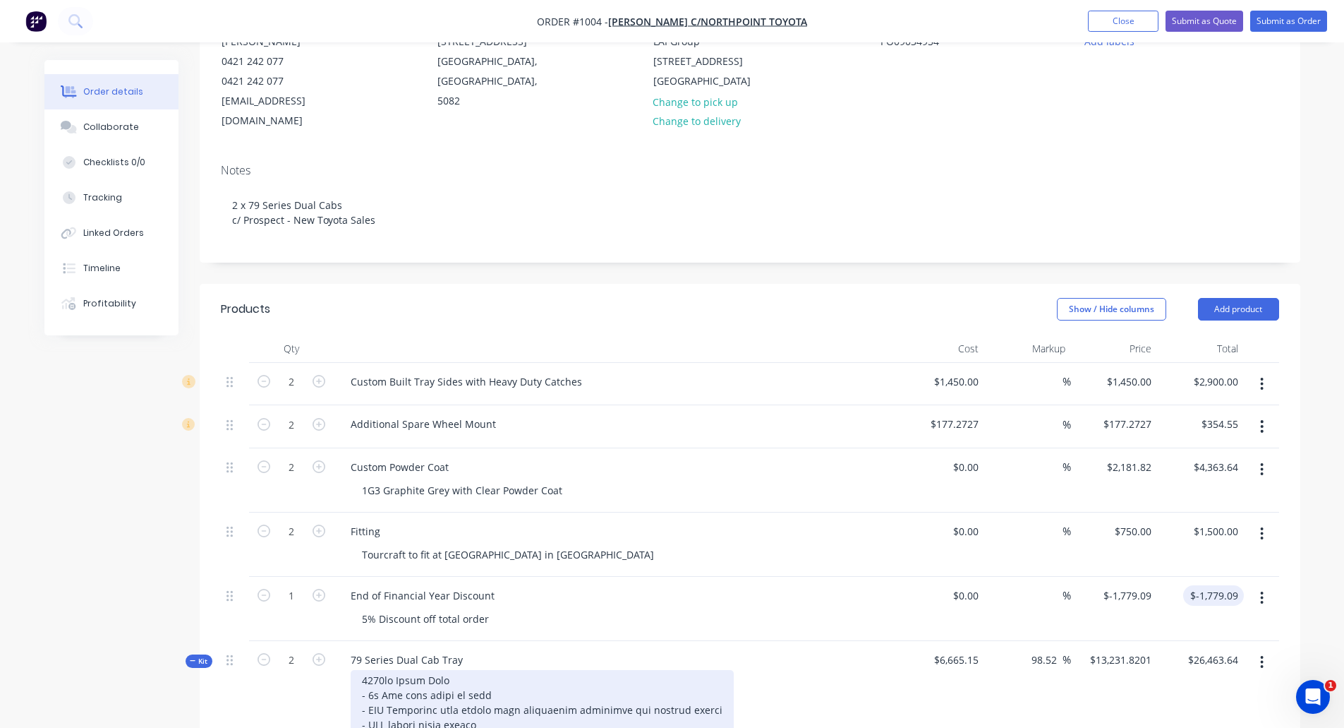
scroll to position [141, 0]
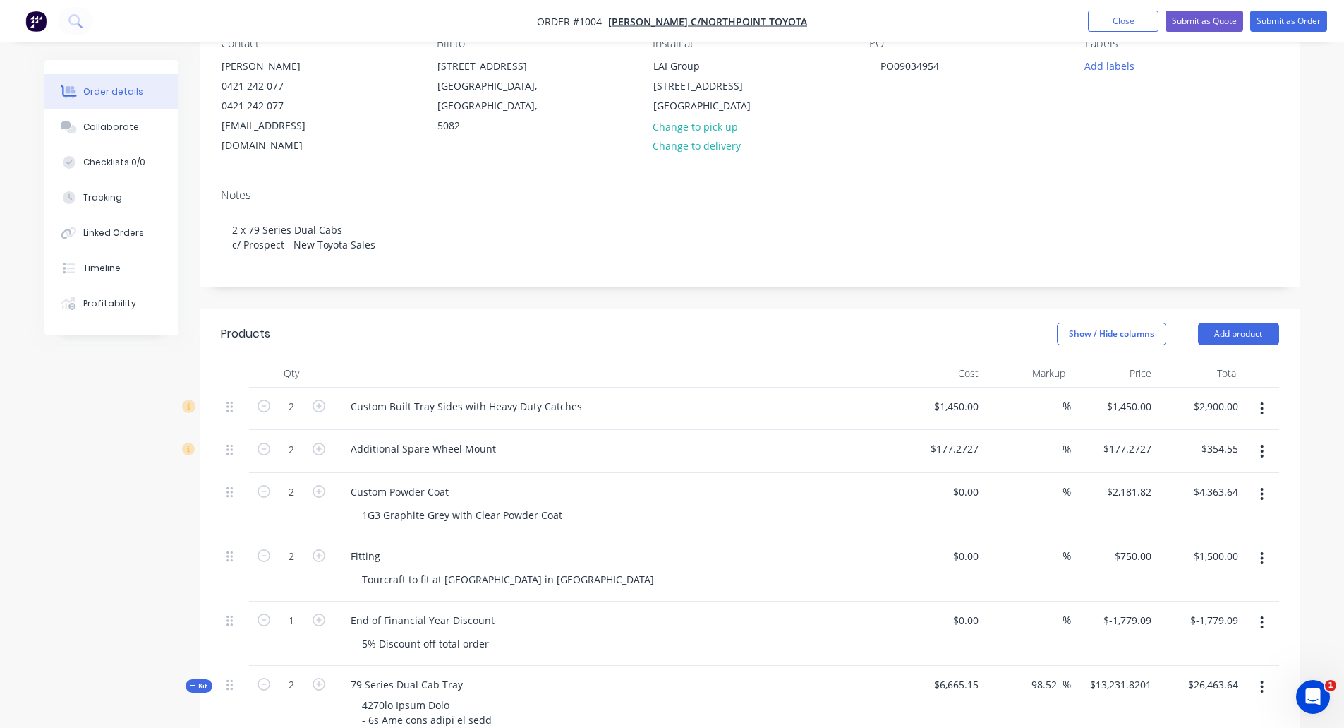
click at [1262, 679] on icon "button" at bounding box center [1262, 687] width 4 height 16
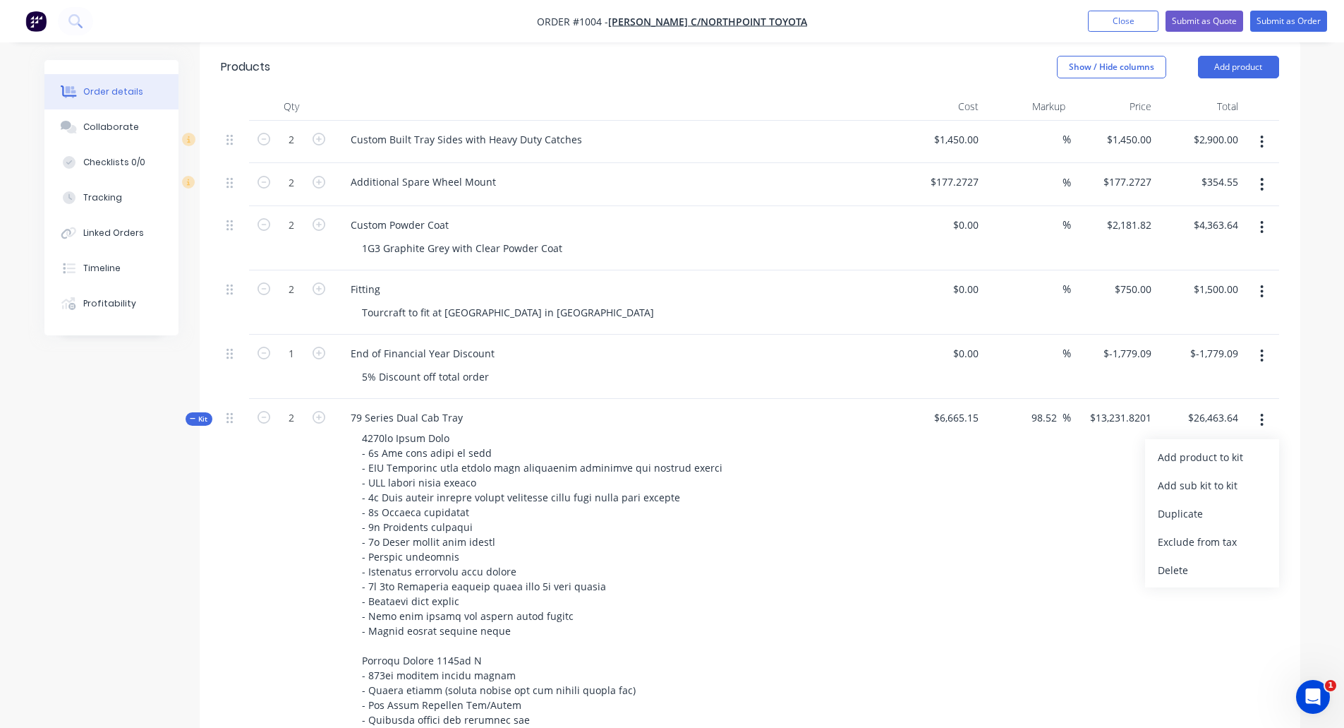
scroll to position [423, 0]
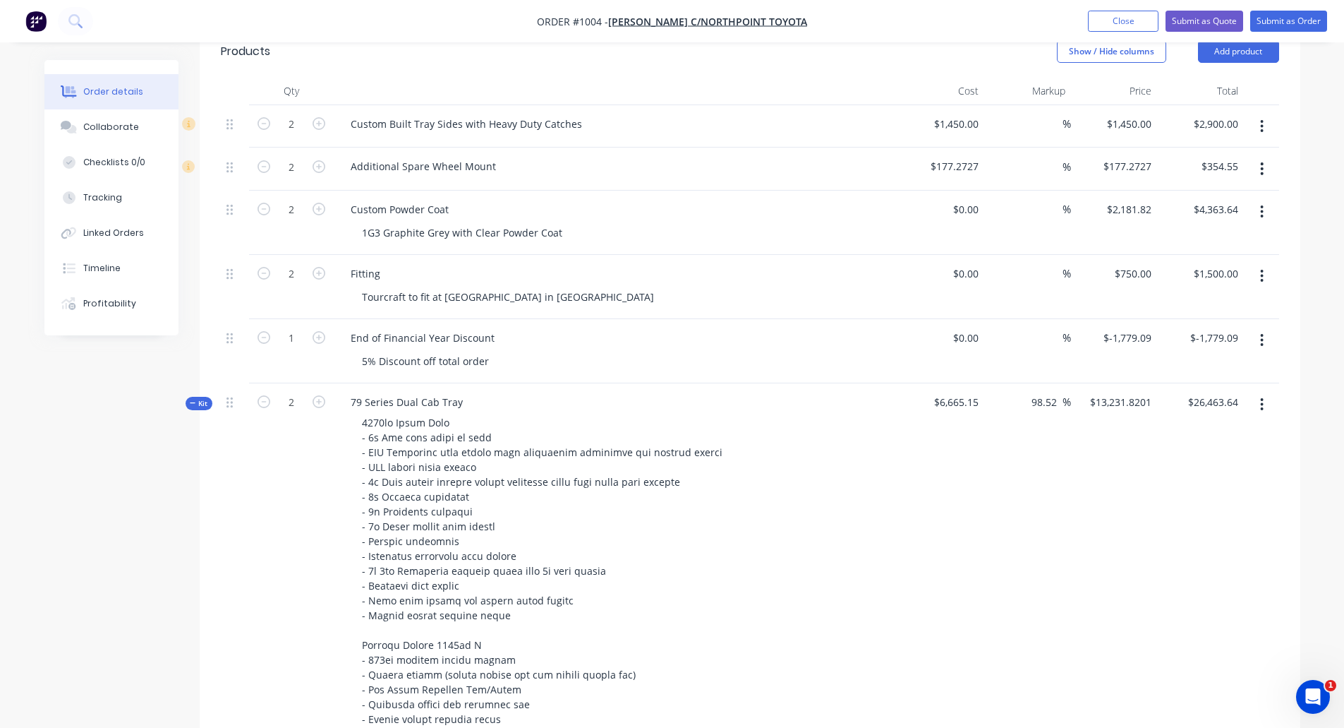
click at [1062, 607] on div "98.52 98.52 %" at bounding box center [1027, 658] width 87 height 550
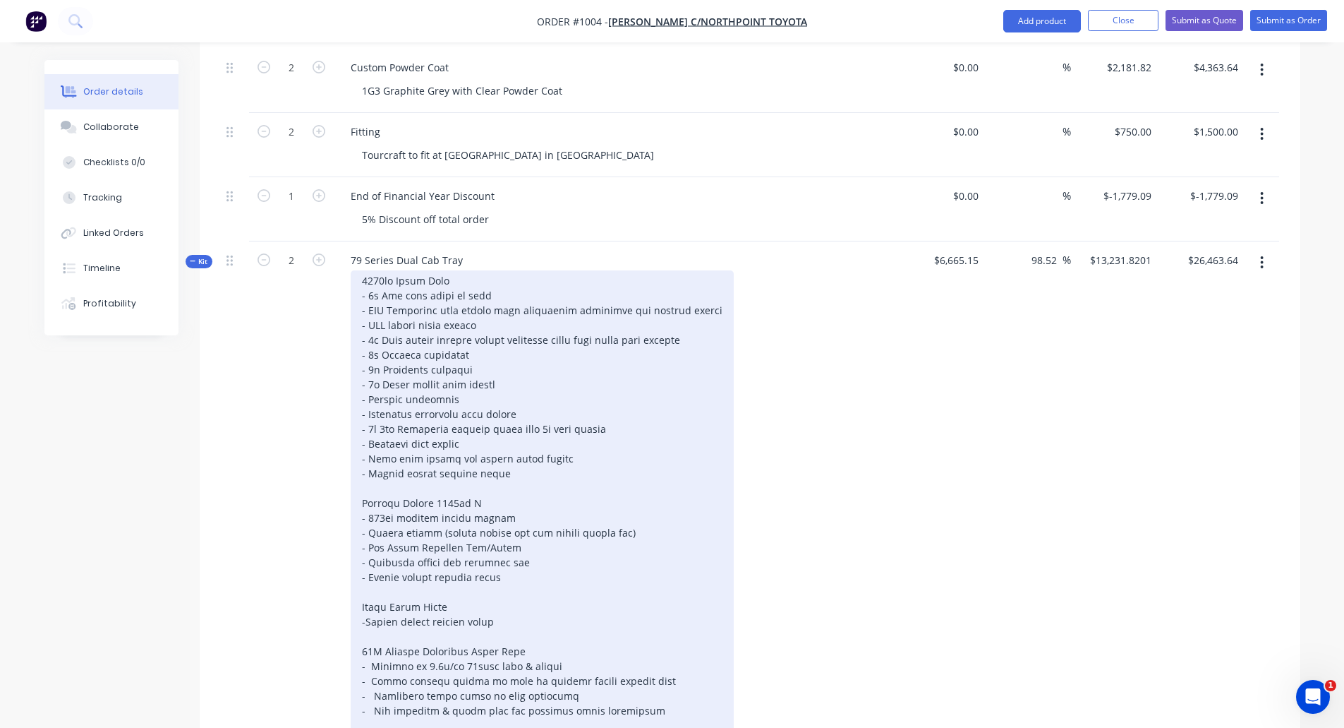
click at [506, 516] on div at bounding box center [542, 525] width 383 height 510
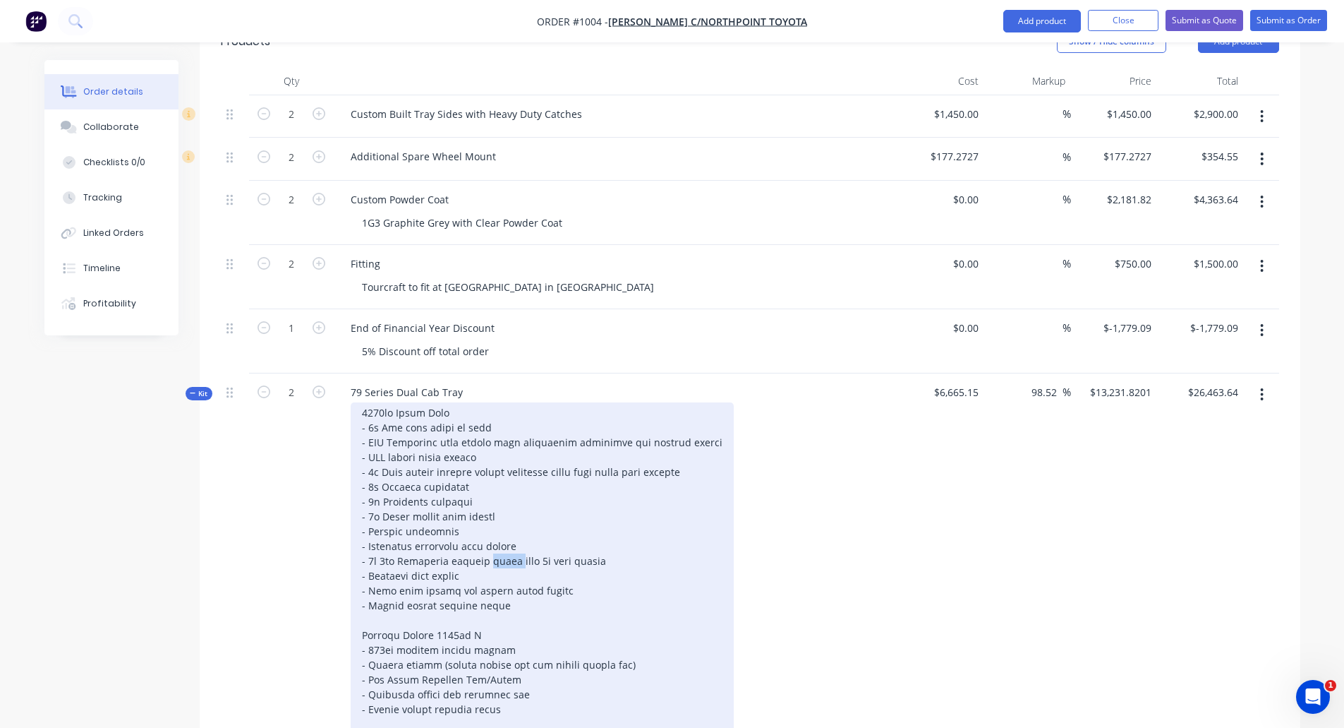
click at [506, 516] on div at bounding box center [542, 657] width 383 height 510
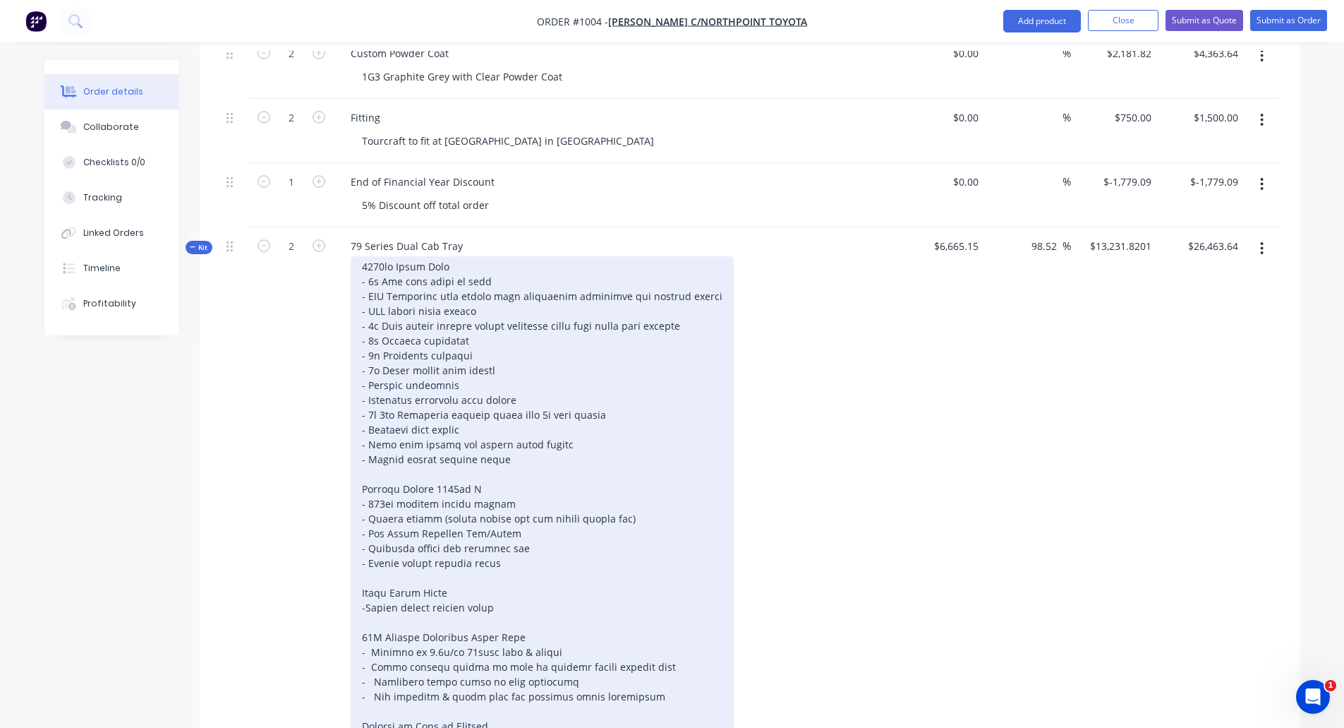
scroll to position [594, 0]
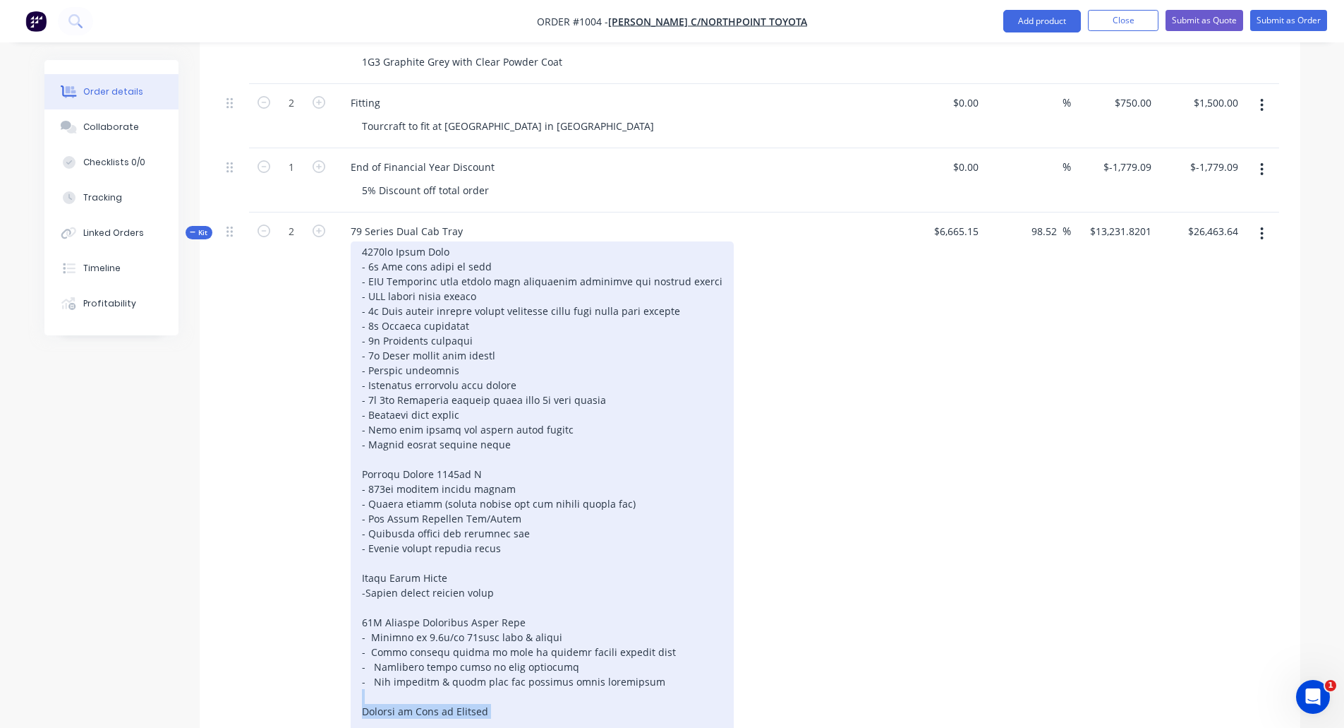
drag, startPoint x: 487, startPoint y: 698, endPoint x: 344, endPoint y: 682, distance: 144.2
click at [344, 682] on div at bounding box center [615, 496] width 553 height 510
drag, startPoint x: 549, startPoint y: 692, endPoint x: 289, endPoint y: 673, distance: 261.1
click at [289, 673] on div "Kit 2 79 Series Dual Cab Tray $6,665.15 98.52 98.52 % $13,231.8201 $13,231.8201…" at bounding box center [750, 472] width 1059 height 521
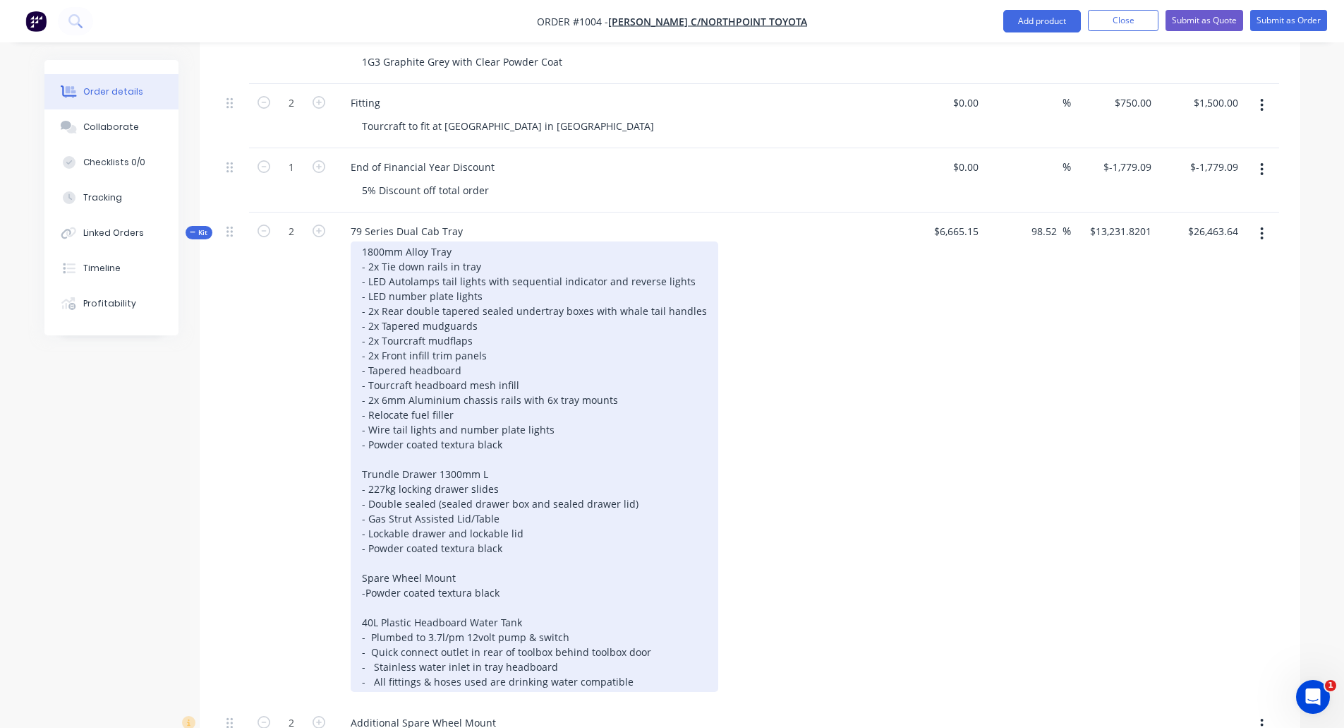
click at [465, 405] on div "1800mm Alloy Tray - 2x Tie down rails in tray - LED Autolamps tail lights with …" at bounding box center [535, 466] width 368 height 450
drag, startPoint x: 505, startPoint y: 423, endPoint x: 327, endPoint y: 428, distance: 177.2
click at [330, 428] on div "Kit 2 79 Series Dual Cab Tray $6,665.15 98.52 98.52 % $13,231.8201 $13,231.8201…" at bounding box center [750, 457] width 1059 height 491
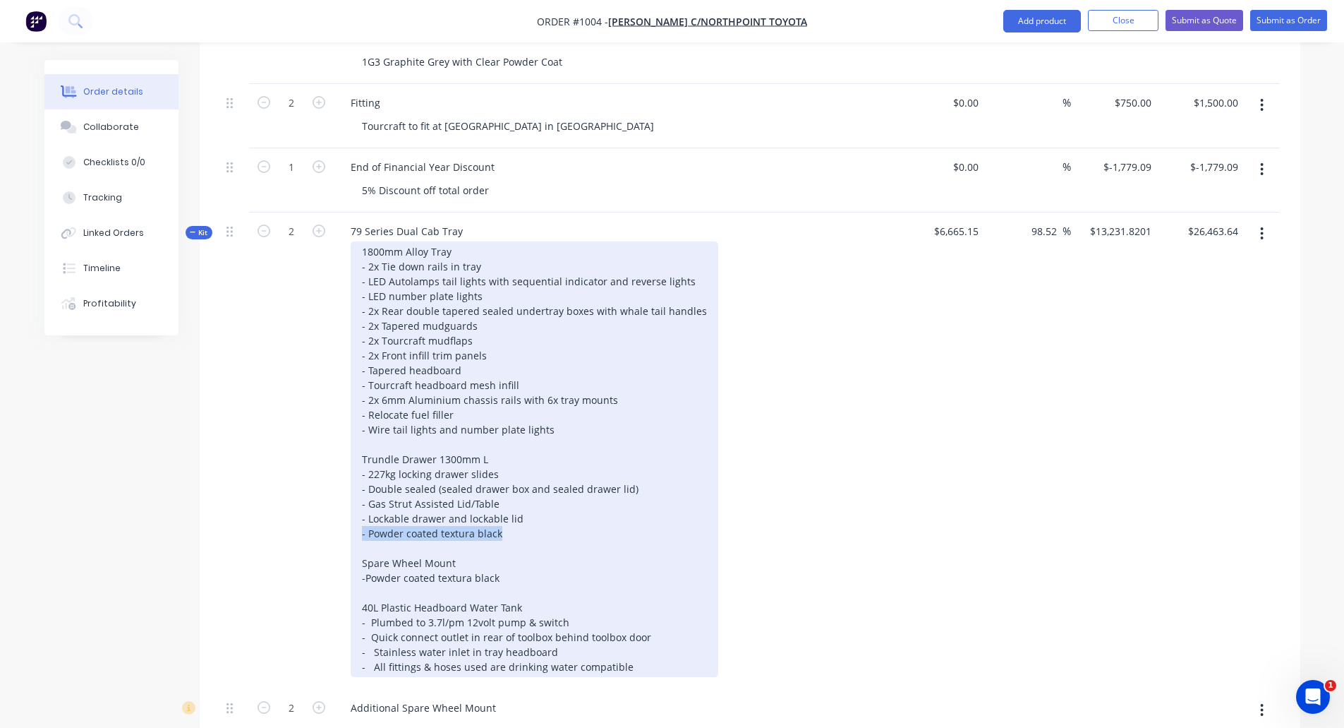
drag, startPoint x: 524, startPoint y: 516, endPoint x: 351, endPoint y: 510, distance: 172.3
click at [351, 510] on div "1800mm Alloy Tray - 2x Tie down rails in tray - LED Autolamps tail lights with …" at bounding box center [535, 458] width 368 height 435
click at [520, 552] on div "1800mm Alloy Tray - 2x Tie down rails in tray - LED Autolamps tail lights with …" at bounding box center [535, 458] width 368 height 435
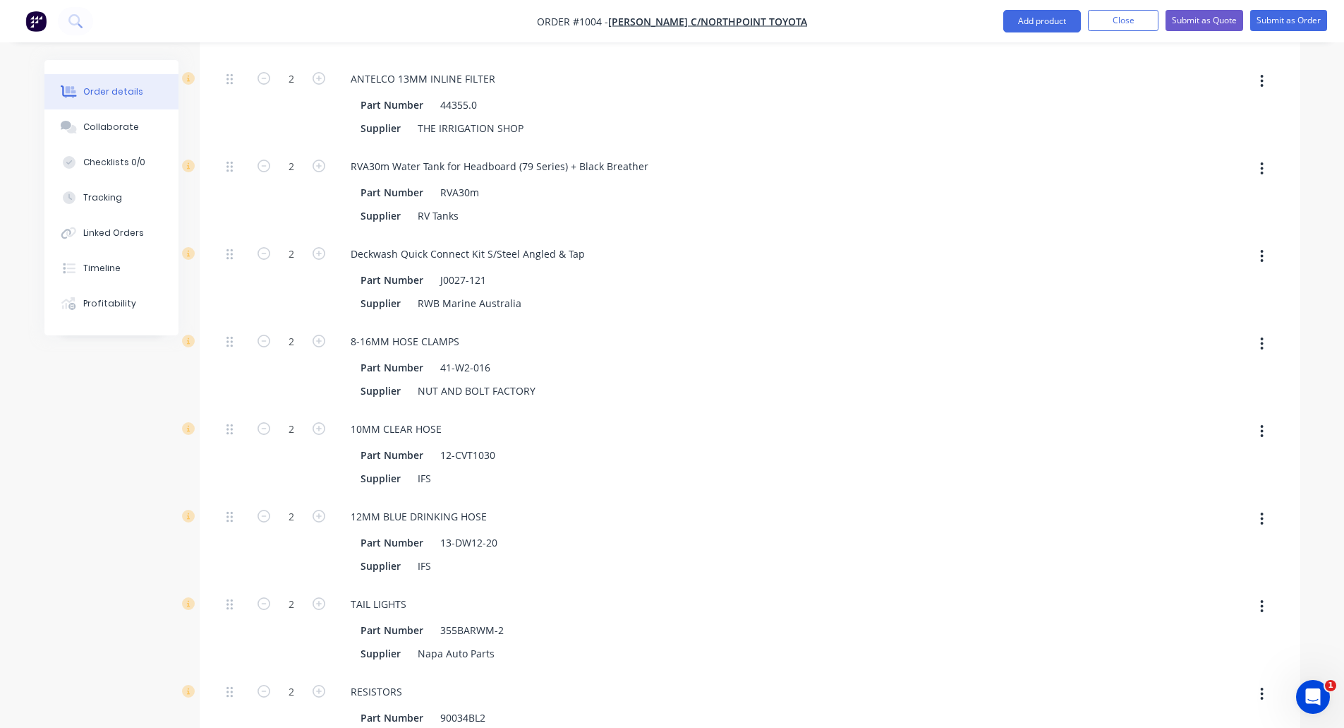
scroll to position [5290, 0]
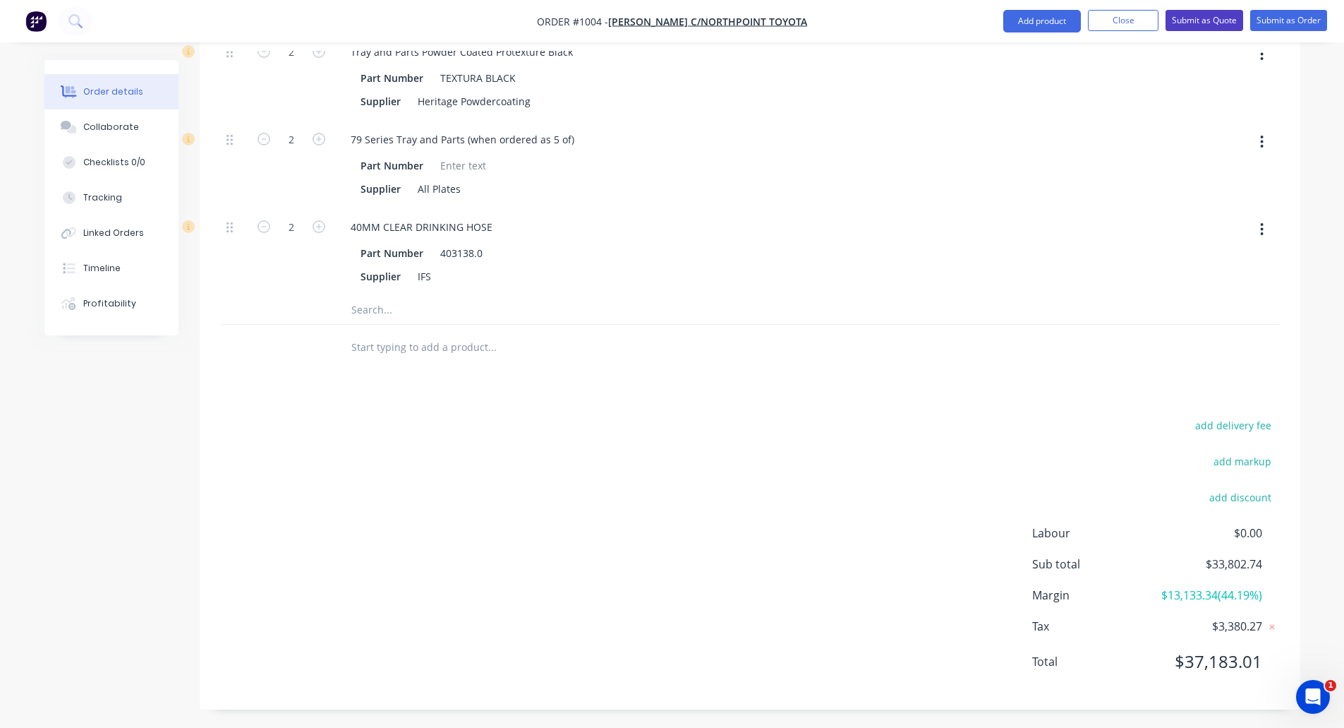
click at [1212, 21] on button "Submit as Quote" at bounding box center [1205, 20] width 78 height 21
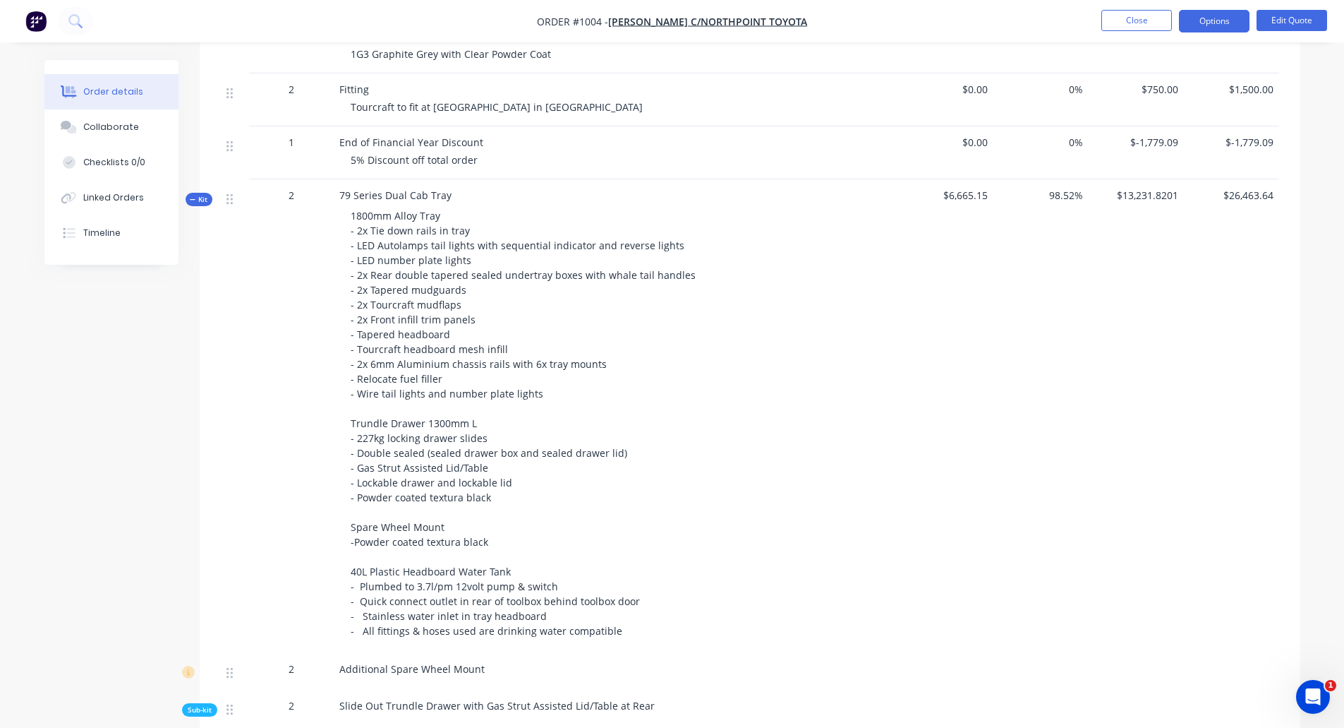
scroll to position [0, 0]
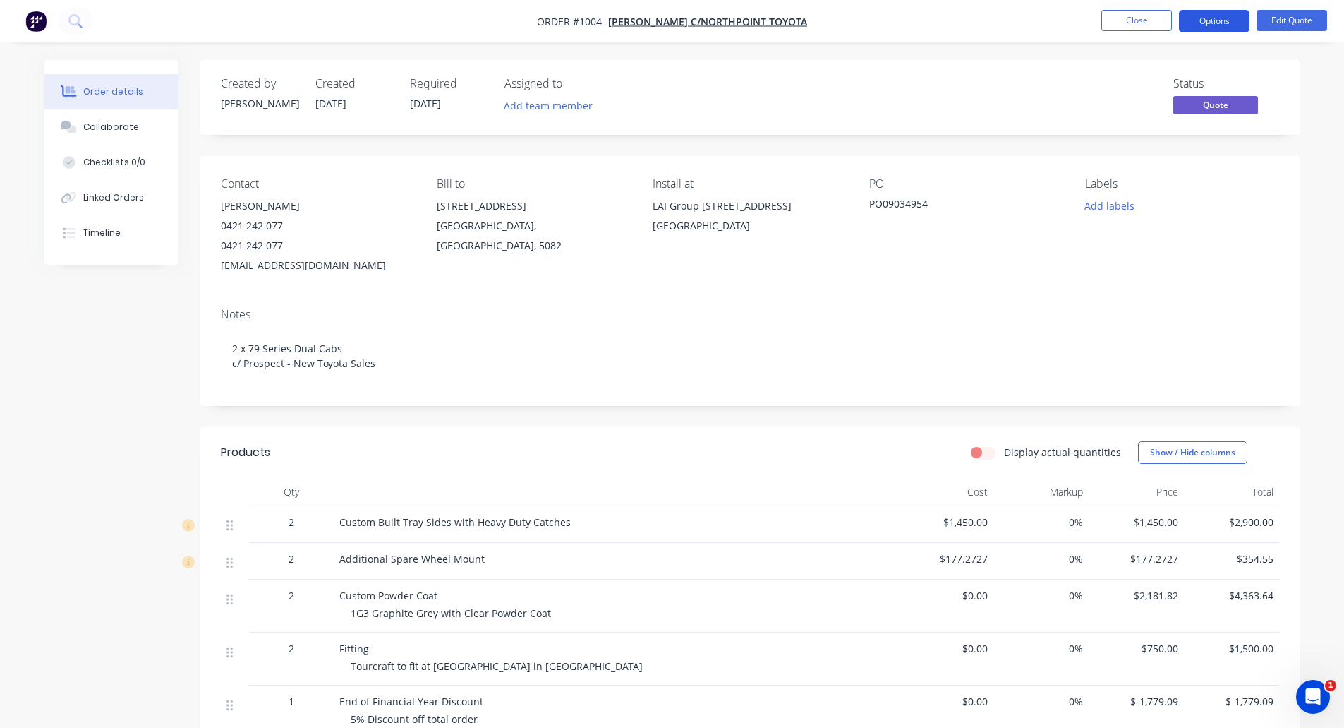
click at [1215, 23] on button "Options" at bounding box center [1214, 21] width 71 height 23
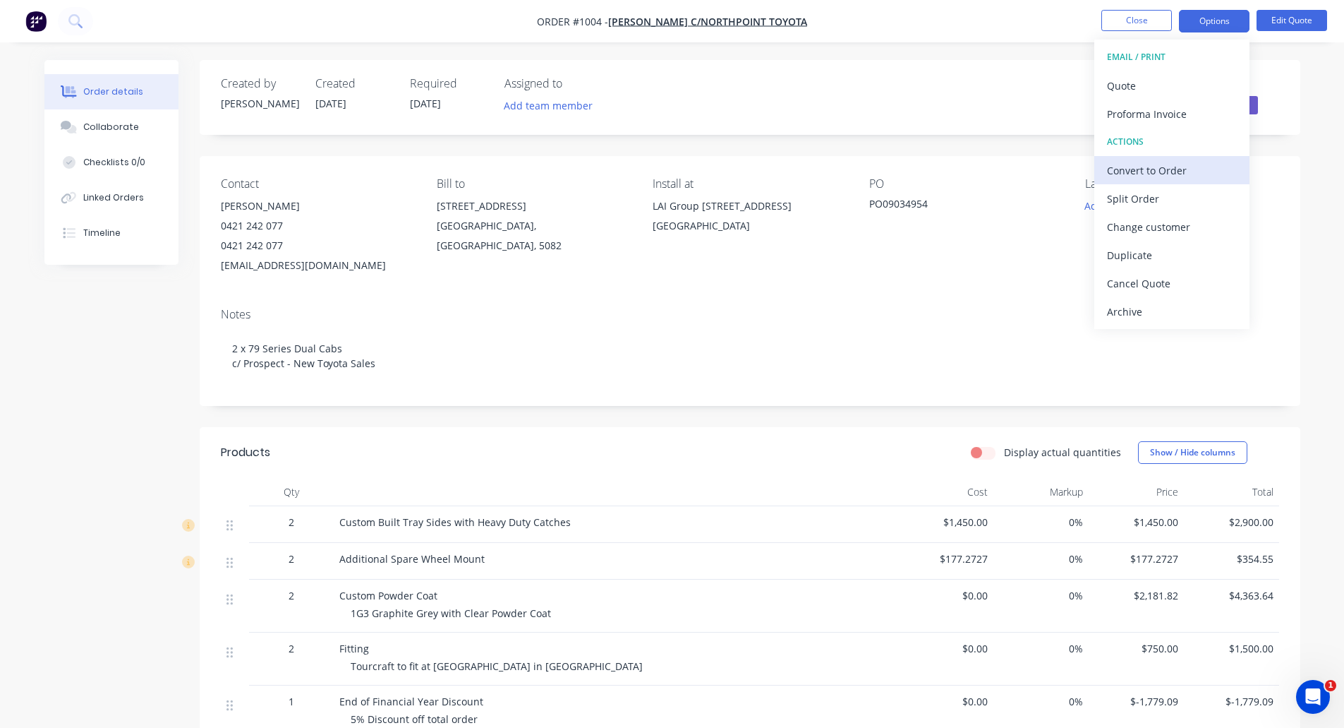
click at [1183, 167] on div "Convert to Order" at bounding box center [1172, 170] width 130 height 20
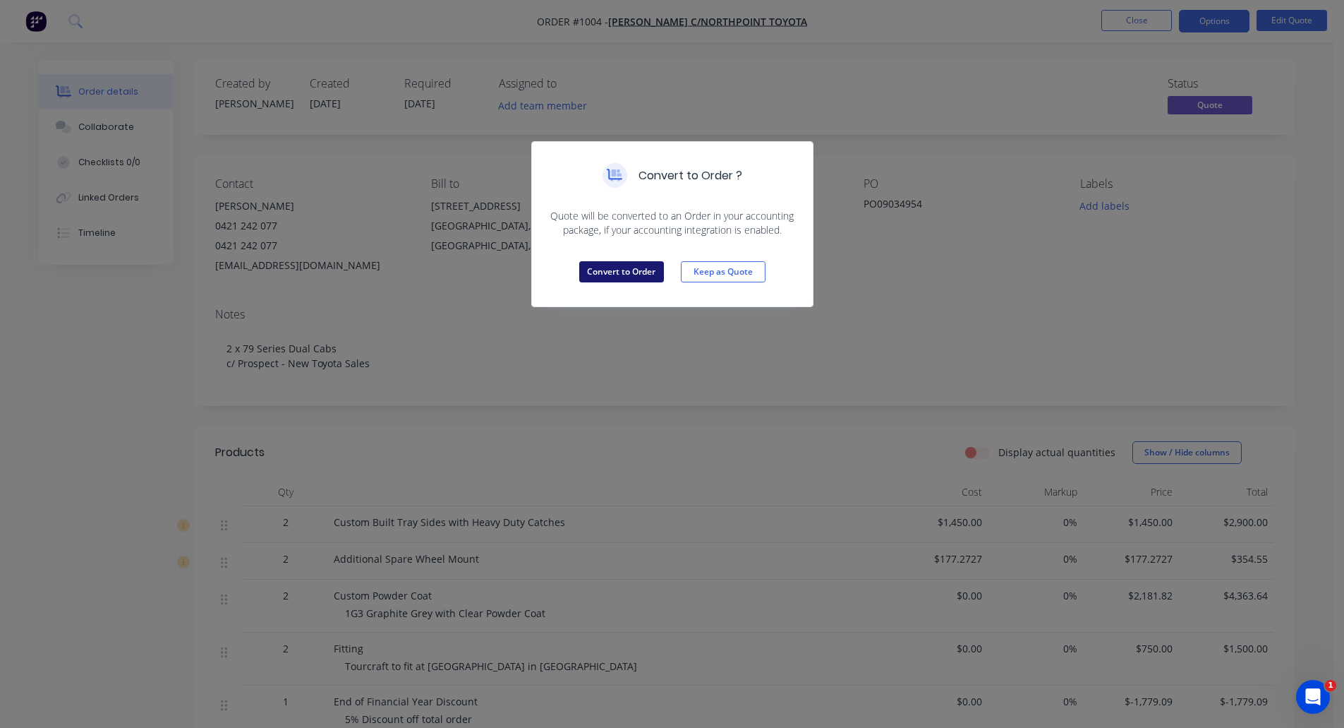
click at [620, 273] on button "Convert to Order" at bounding box center [621, 271] width 85 height 21
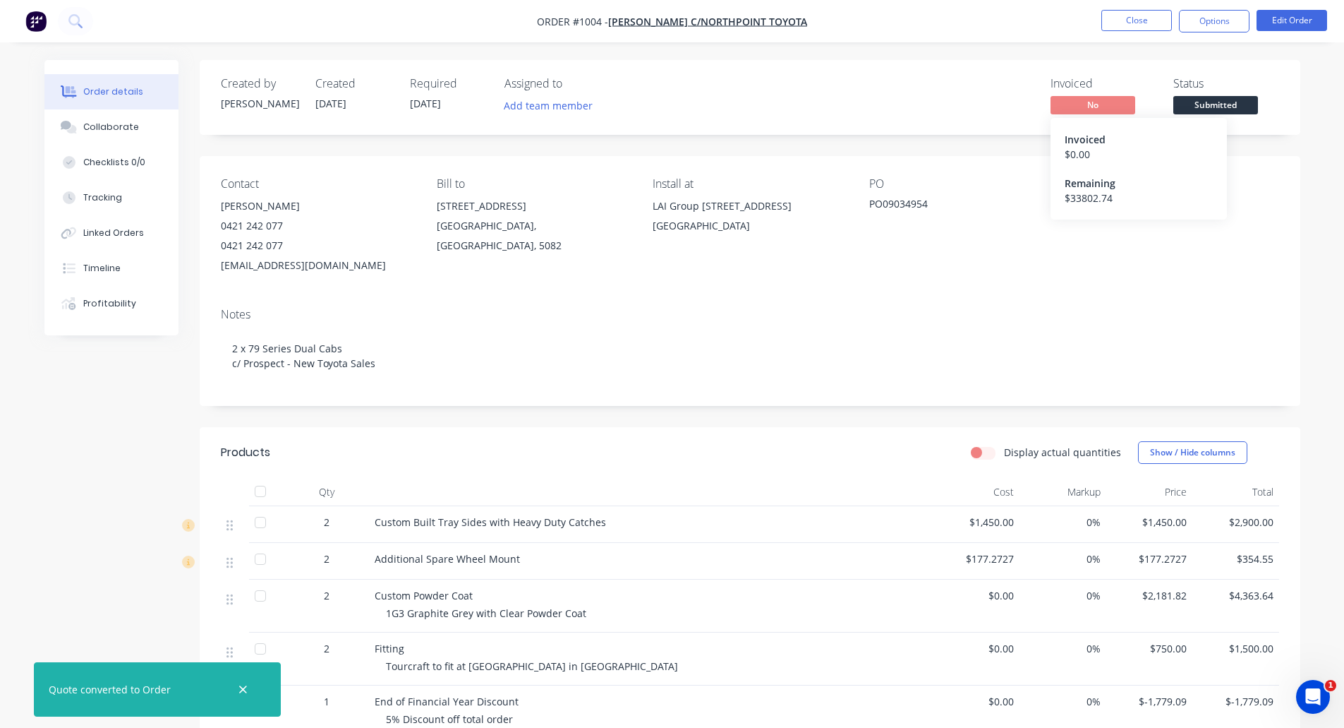
click at [1105, 101] on span "No" at bounding box center [1093, 105] width 85 height 18
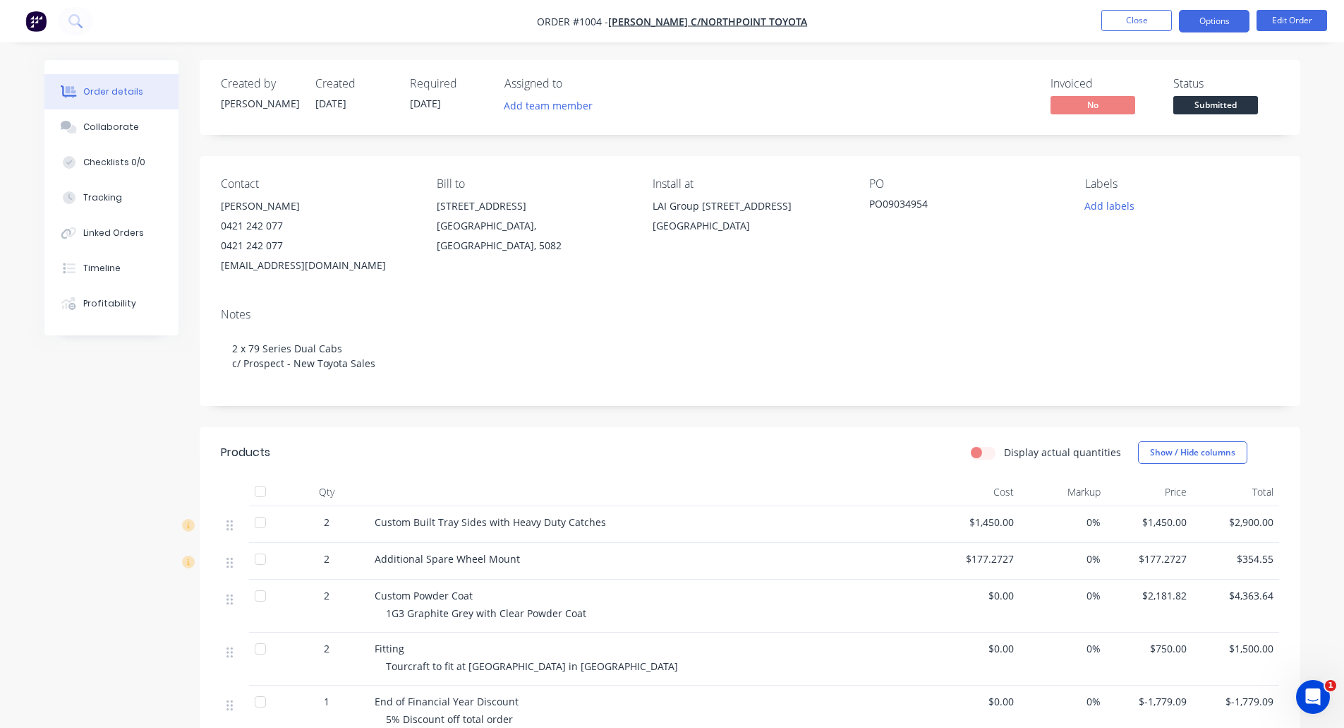
click at [1237, 17] on button "Options" at bounding box center [1214, 21] width 71 height 23
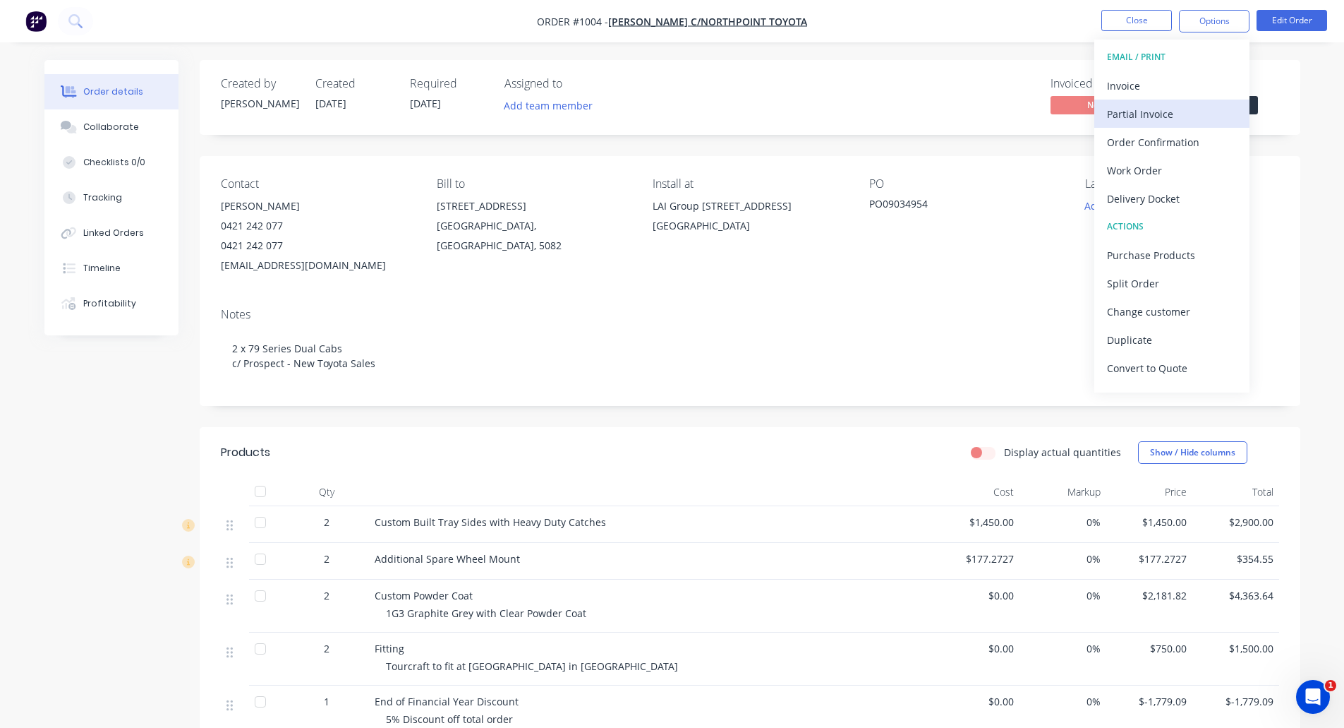
click at [1140, 118] on div "Partial Invoice" at bounding box center [1172, 114] width 130 height 20
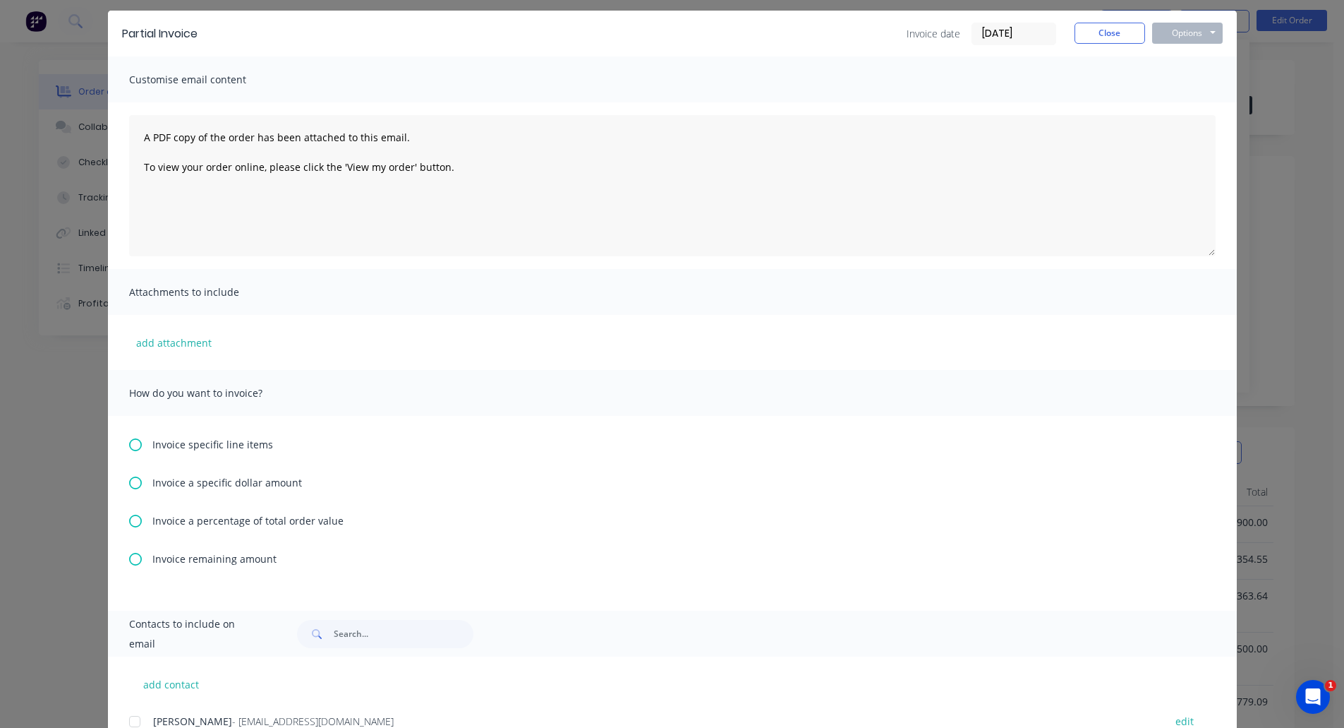
scroll to position [71, 0]
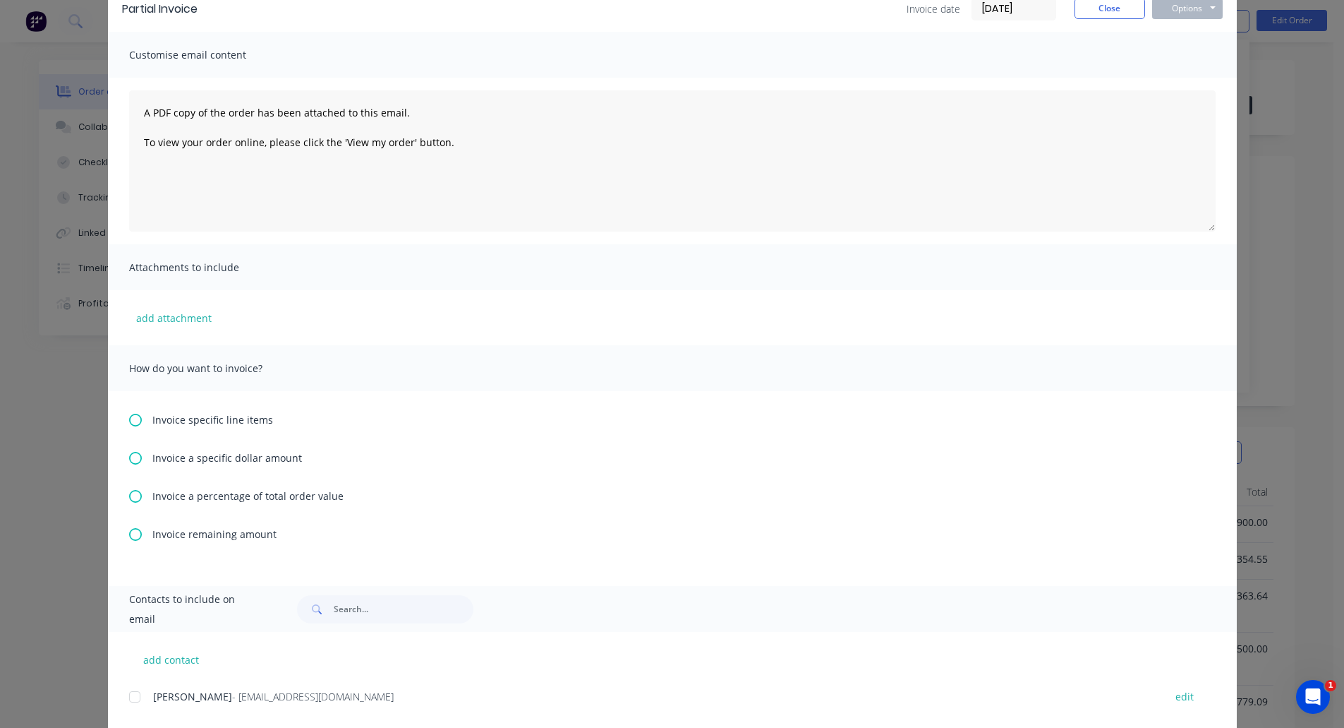
click at [131, 499] on icon at bounding box center [135, 496] width 13 height 13
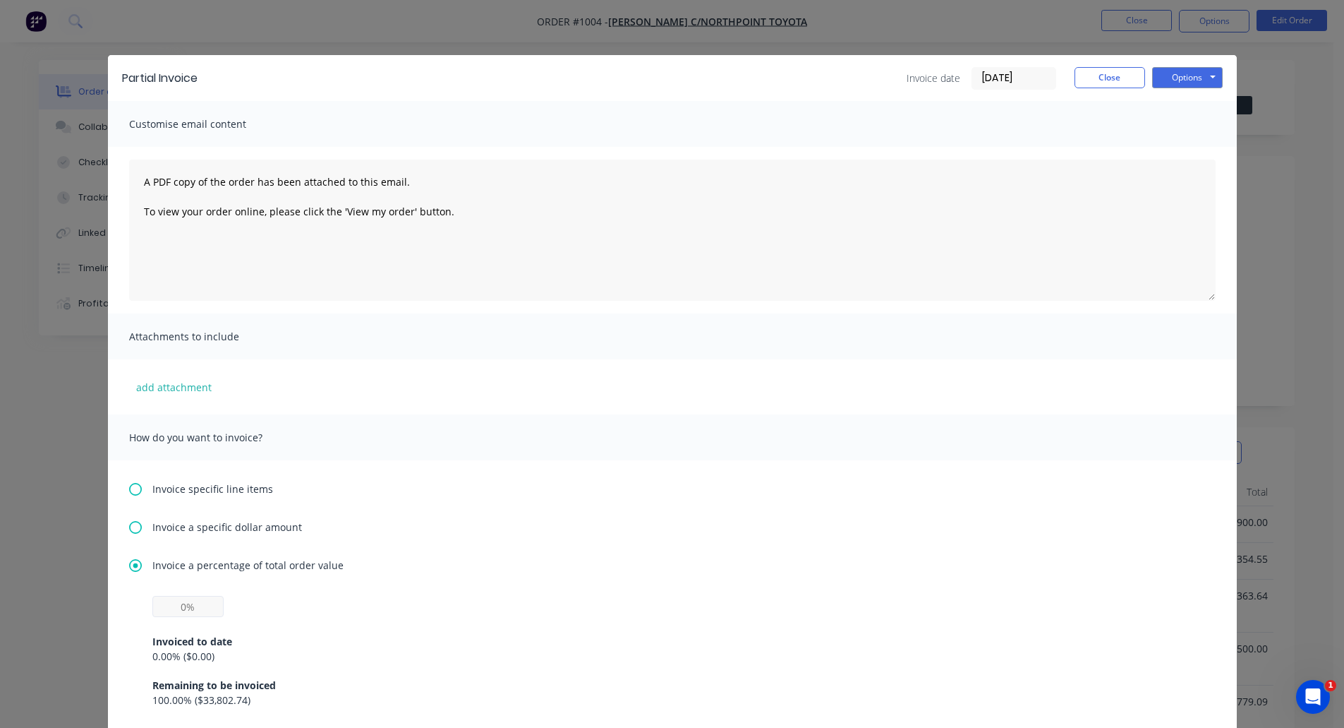
scroll to position [0, 0]
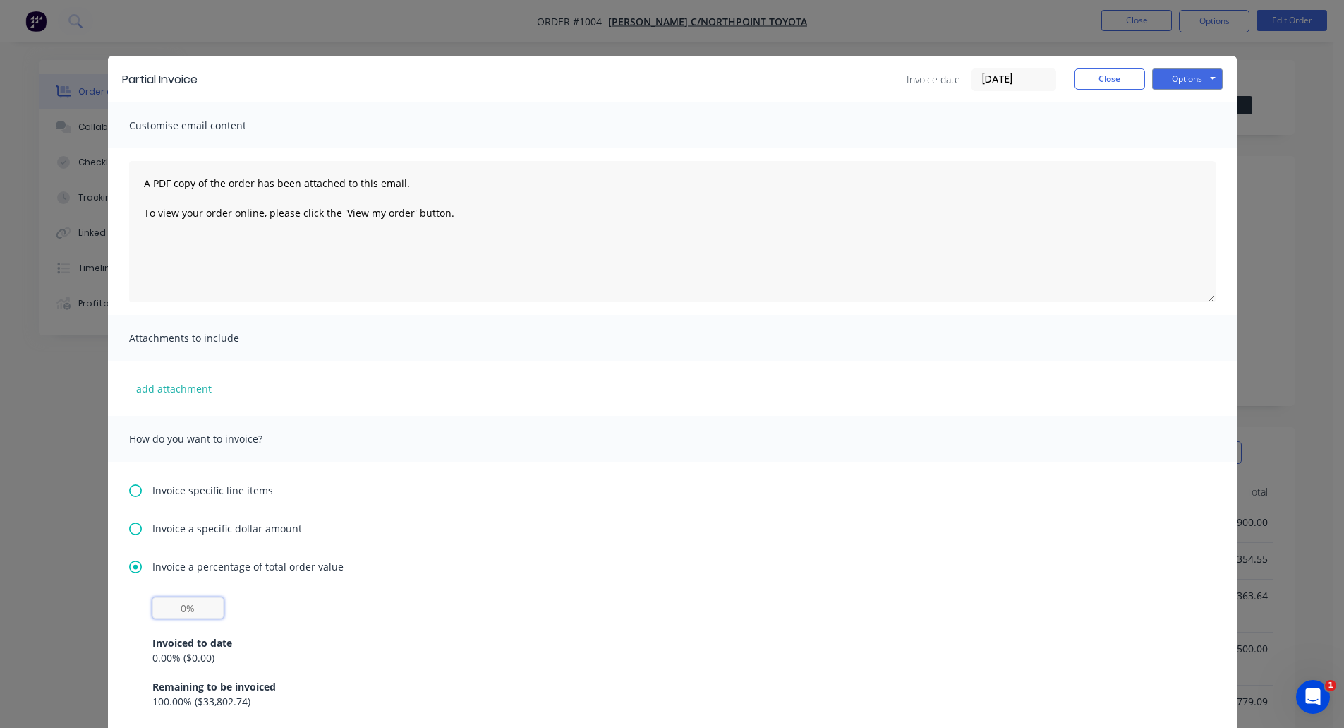
click at [183, 611] on input "text" at bounding box center [187, 607] width 71 height 21
type input "50%"
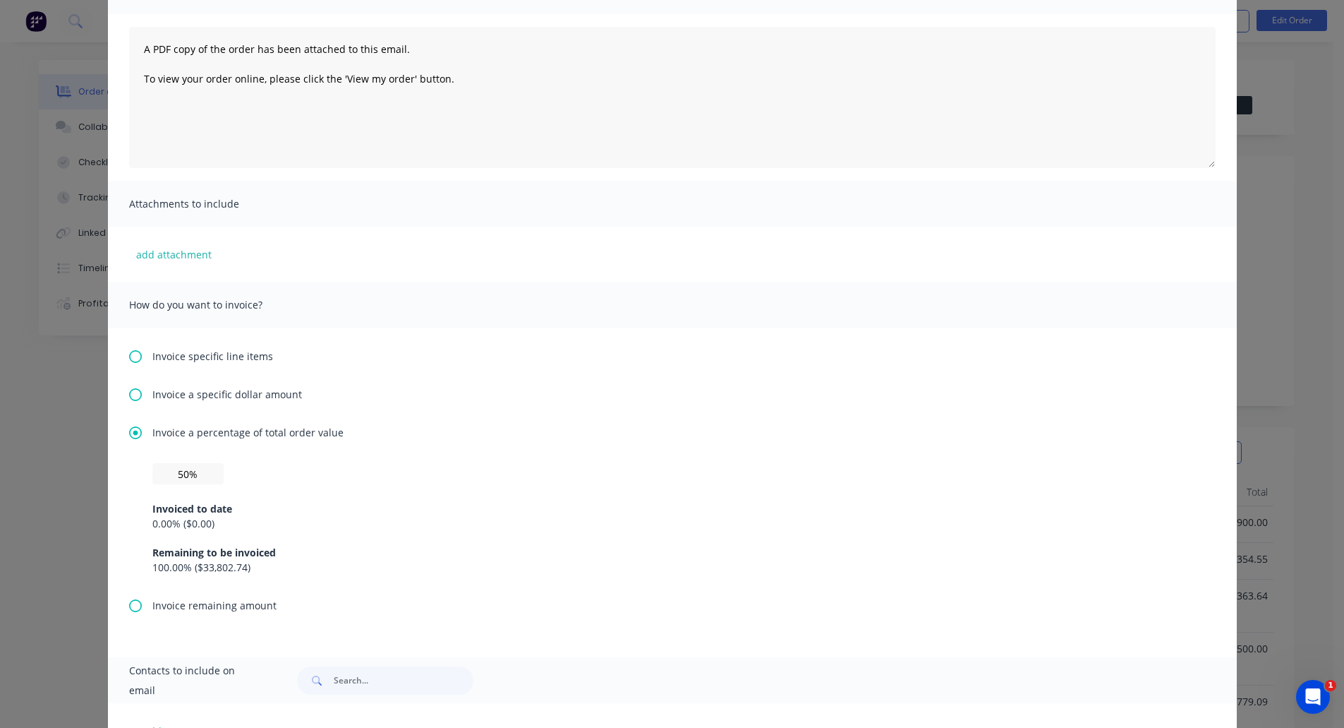
click at [231, 598] on div "50% Invoiced to date 0.00 % ( $0.00 ) Remaining to be invoiced 100.00 % ( $33,8…" at bounding box center [672, 530] width 1087 height 135
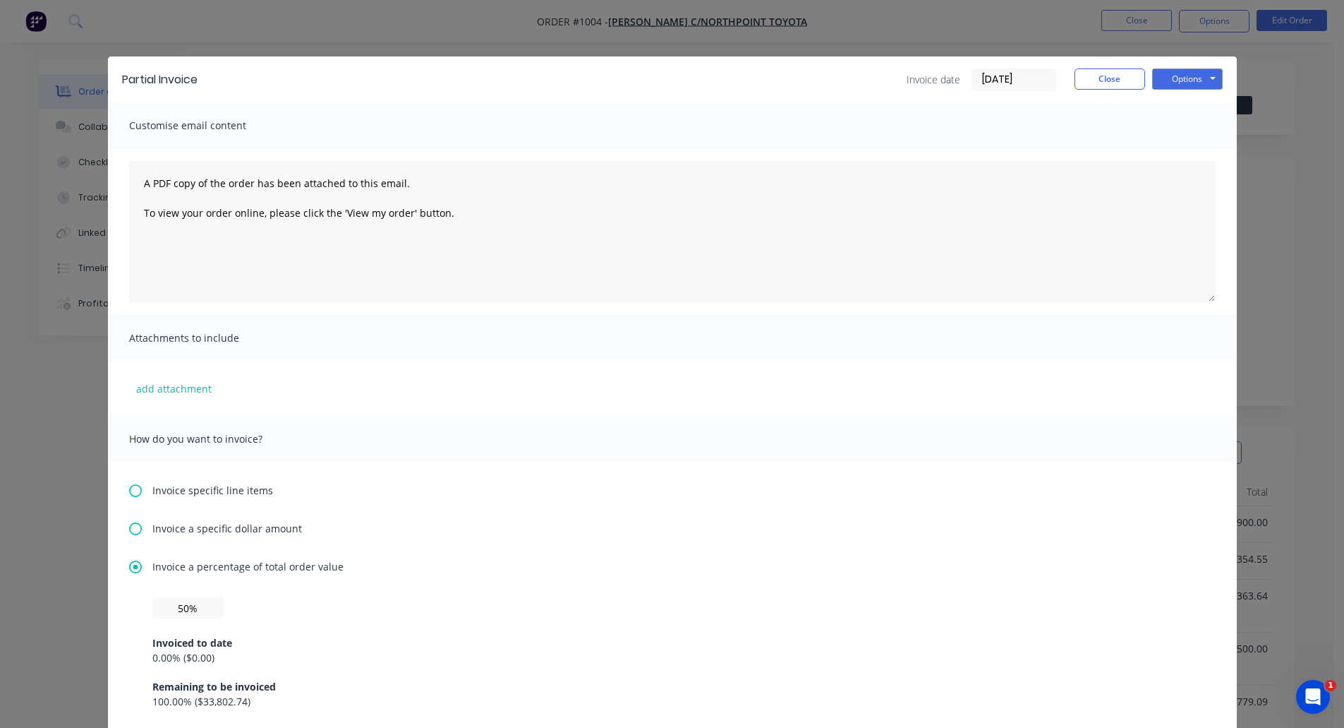
click at [998, 80] on input "[DATE]" at bounding box center [1013, 79] width 83 height 21
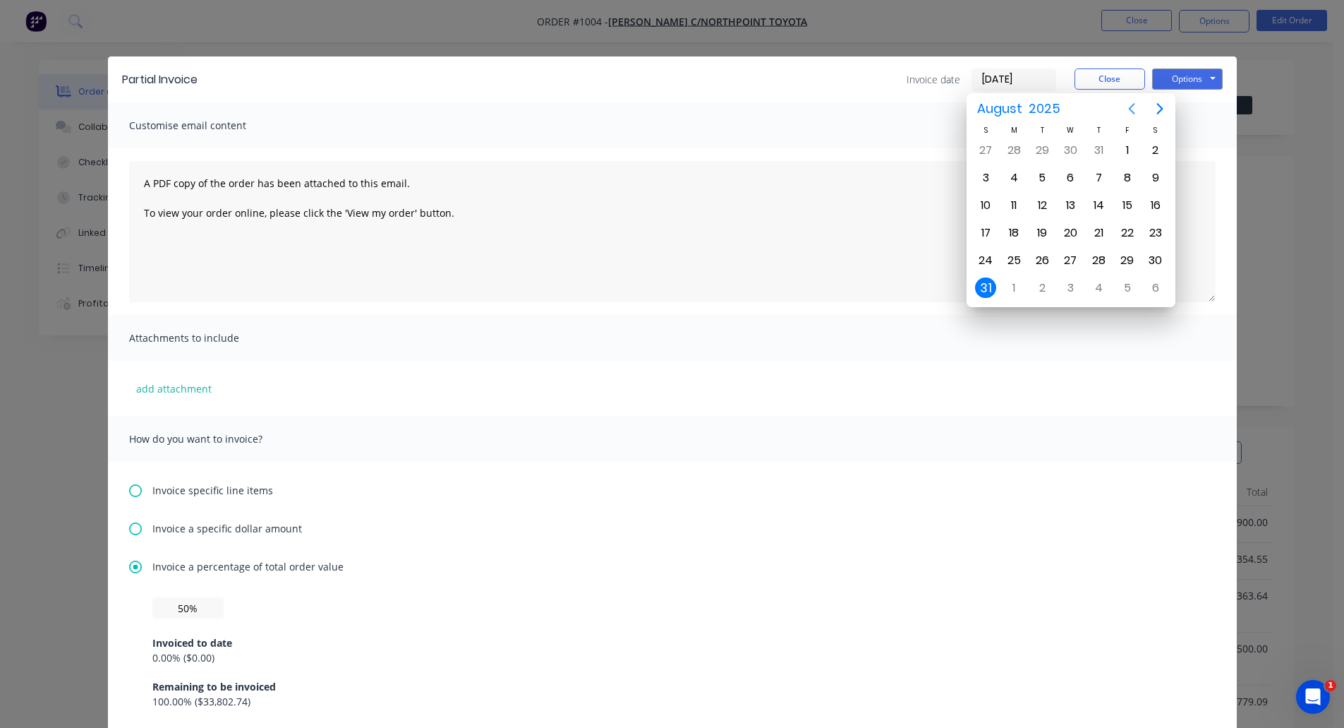
click at [1125, 109] on button "Previous page" at bounding box center [1132, 109] width 28 height 28
click at [1096, 205] on div "17" at bounding box center [1099, 205] width 21 height 21
type input "[DATE]"
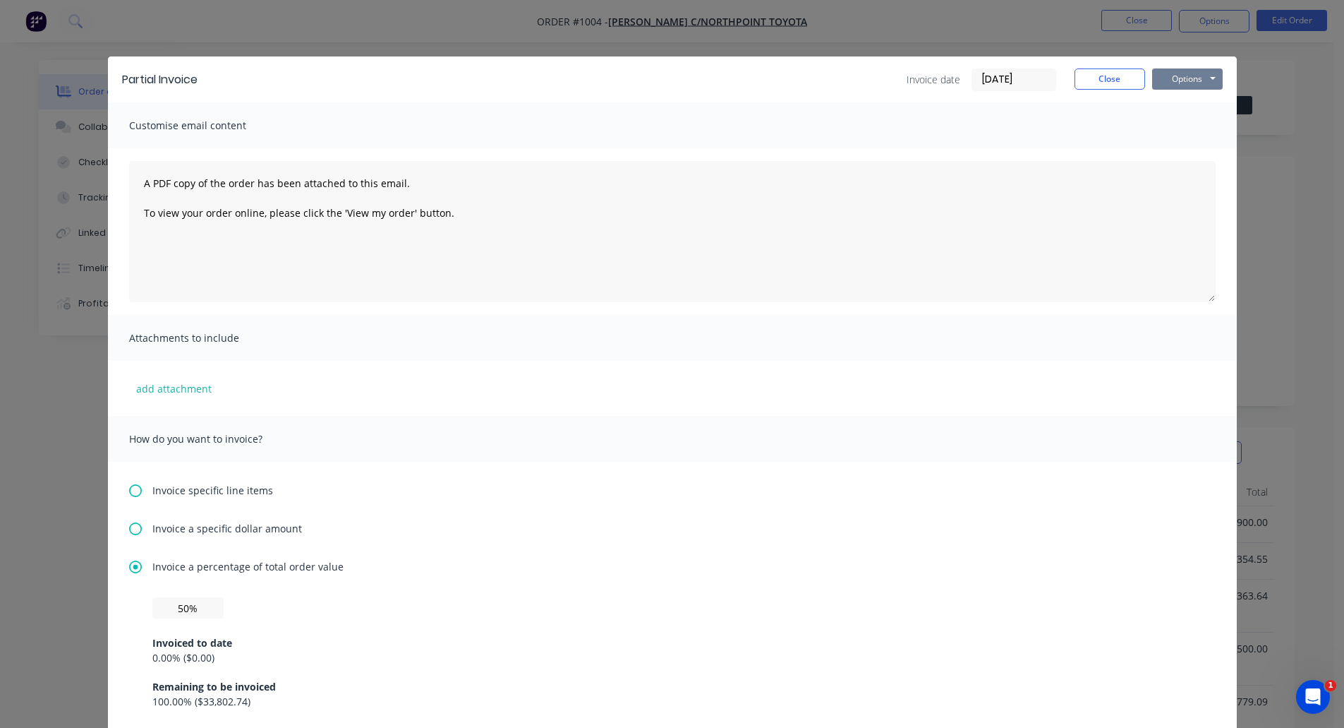
click at [1181, 79] on button "Options" at bounding box center [1187, 78] width 71 height 21
click at [1206, 147] on button "Email" at bounding box center [1197, 150] width 90 height 23
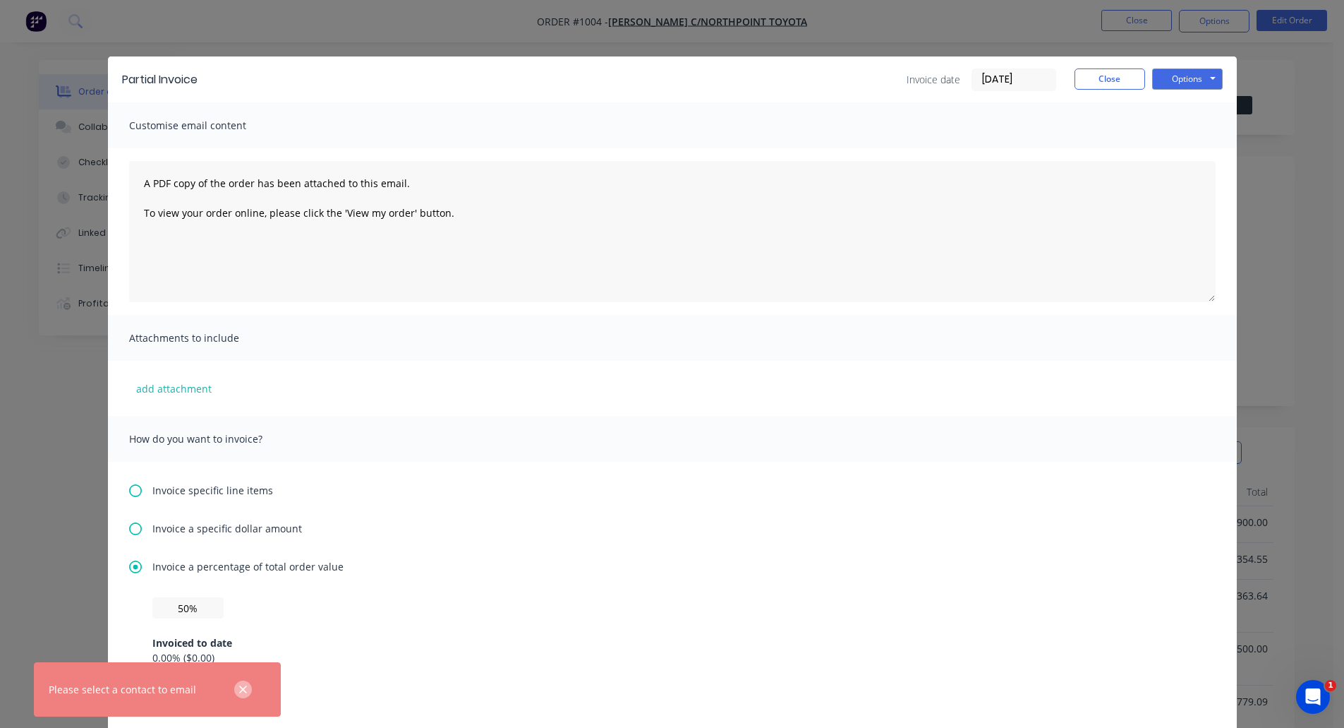
click at [241, 686] on icon "button" at bounding box center [243, 689] width 9 height 13
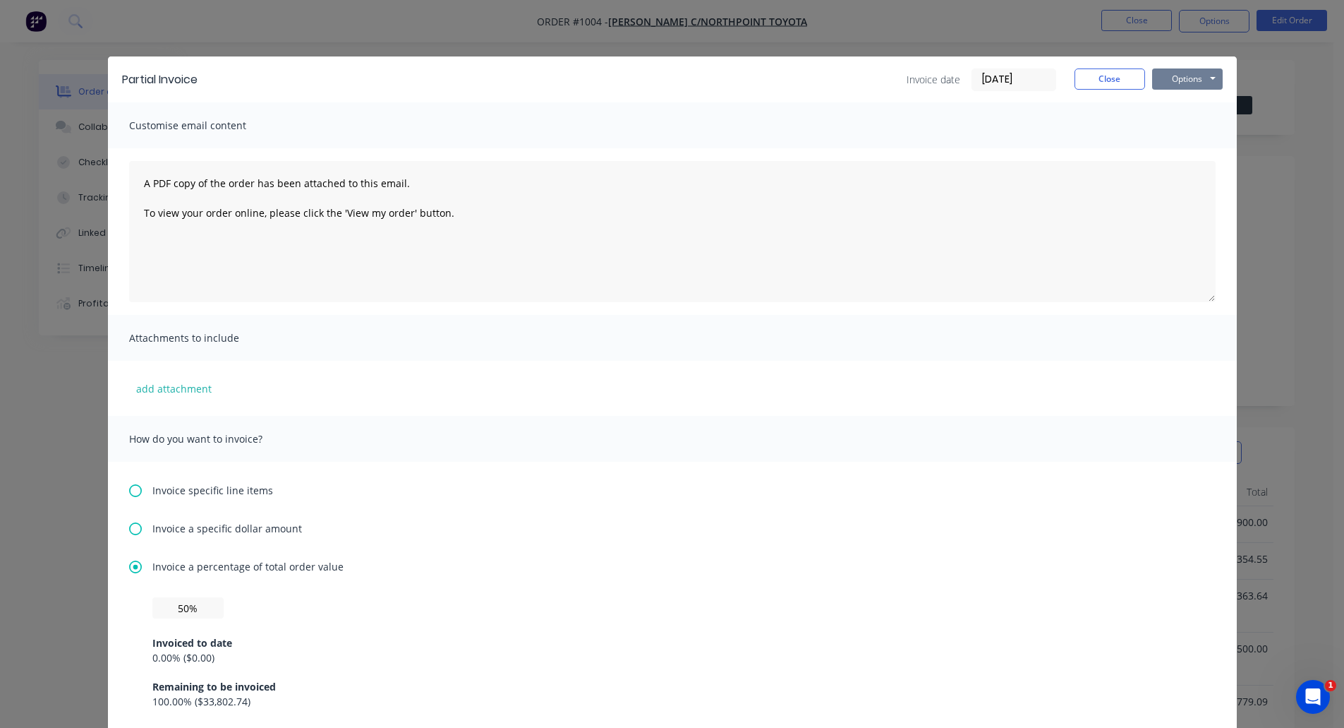
click at [1211, 77] on button "Options" at bounding box center [1187, 78] width 71 height 21
click at [1189, 131] on button "Print" at bounding box center [1197, 127] width 90 height 23
click at [1100, 80] on button "Close" at bounding box center [1110, 78] width 71 height 21
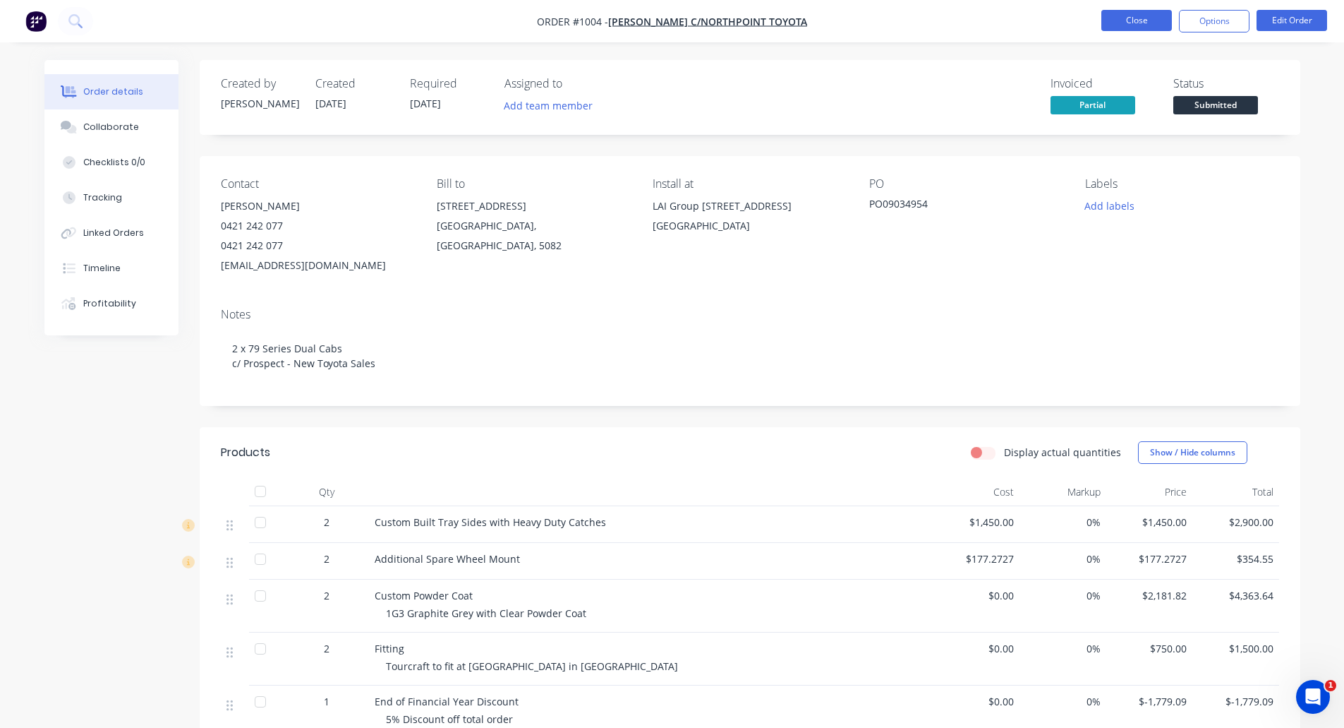
click at [1138, 25] on button "Close" at bounding box center [1137, 20] width 71 height 21
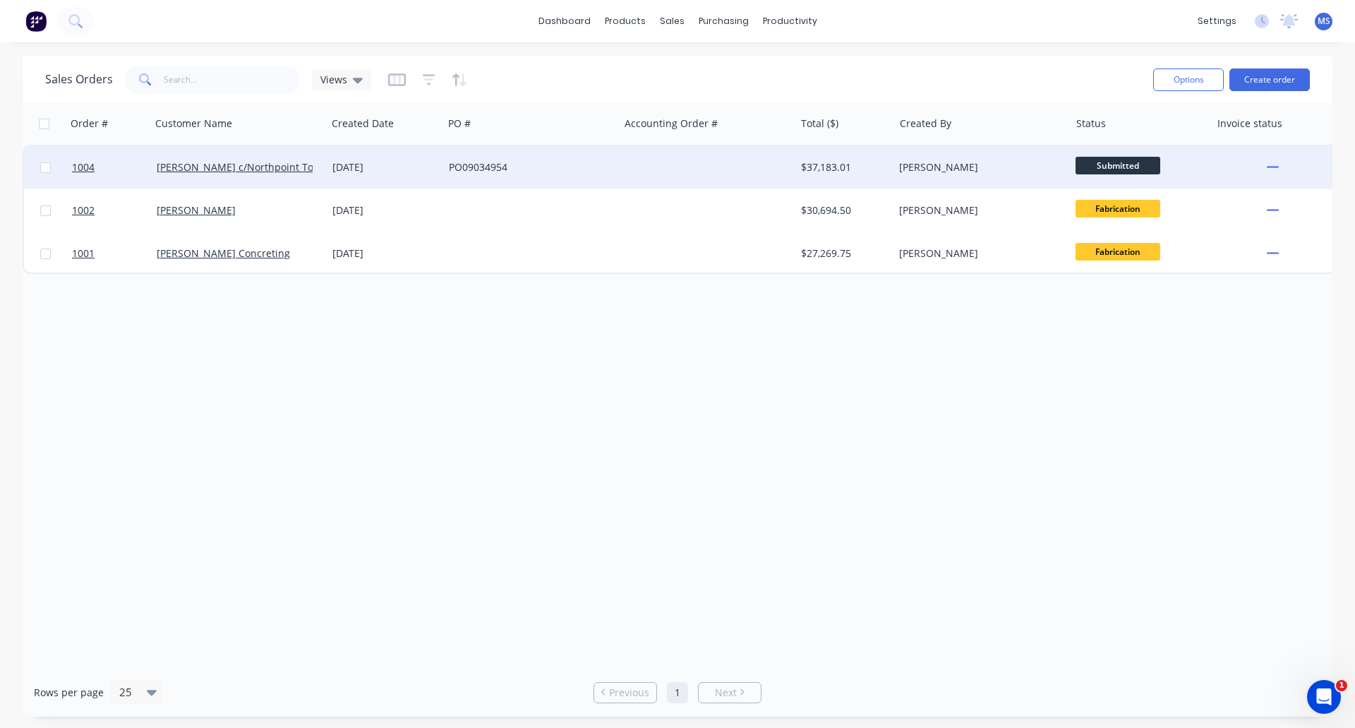
click at [1105, 162] on span "Submitted" at bounding box center [1118, 166] width 85 height 18
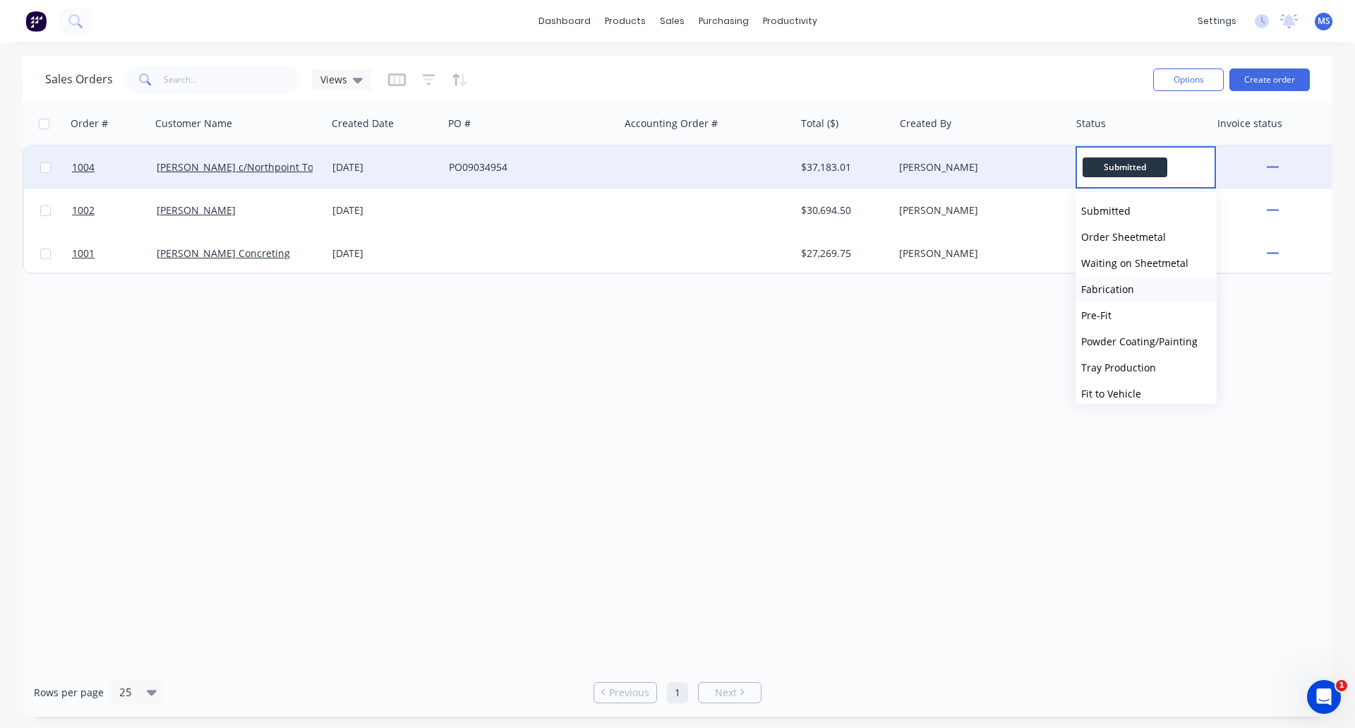
click at [1125, 285] on span "Fabrication" at bounding box center [1107, 288] width 53 height 13
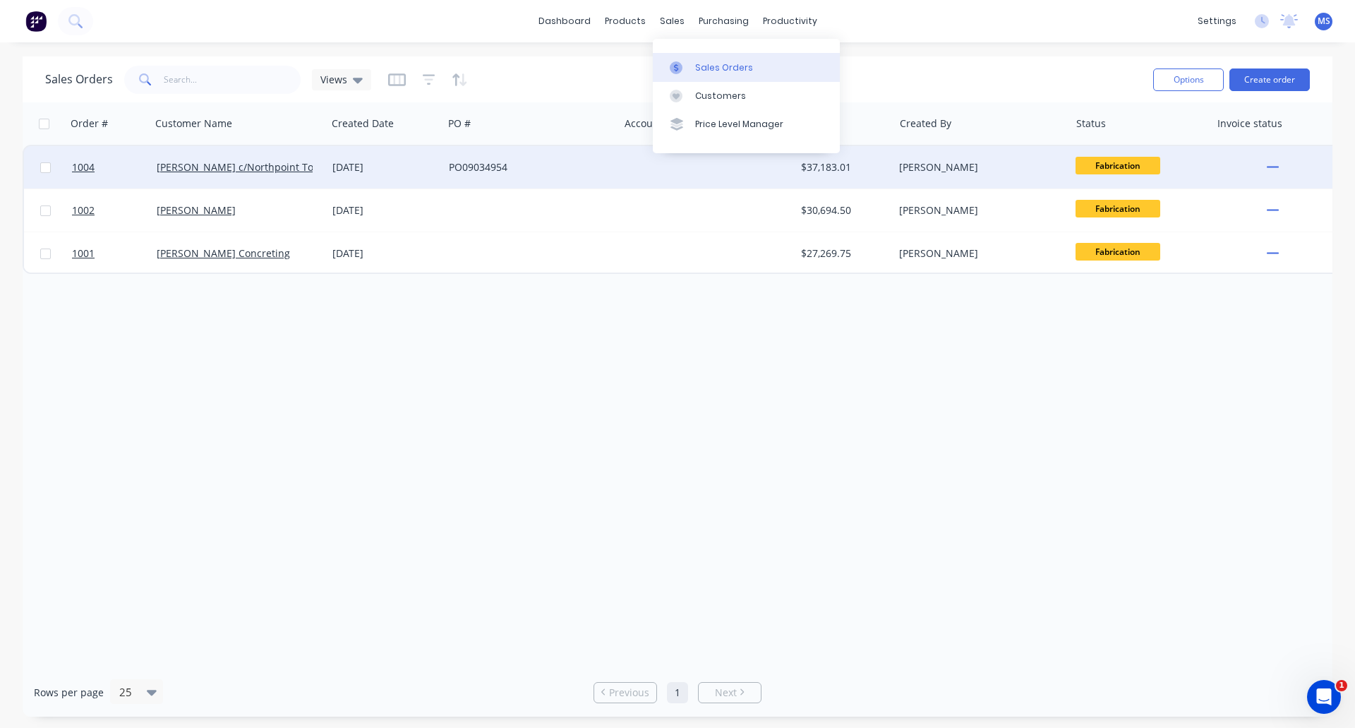
click at [706, 64] on div "Sales Orders" at bounding box center [724, 67] width 58 height 13
click at [715, 98] on div "Customers" at bounding box center [720, 96] width 51 height 13
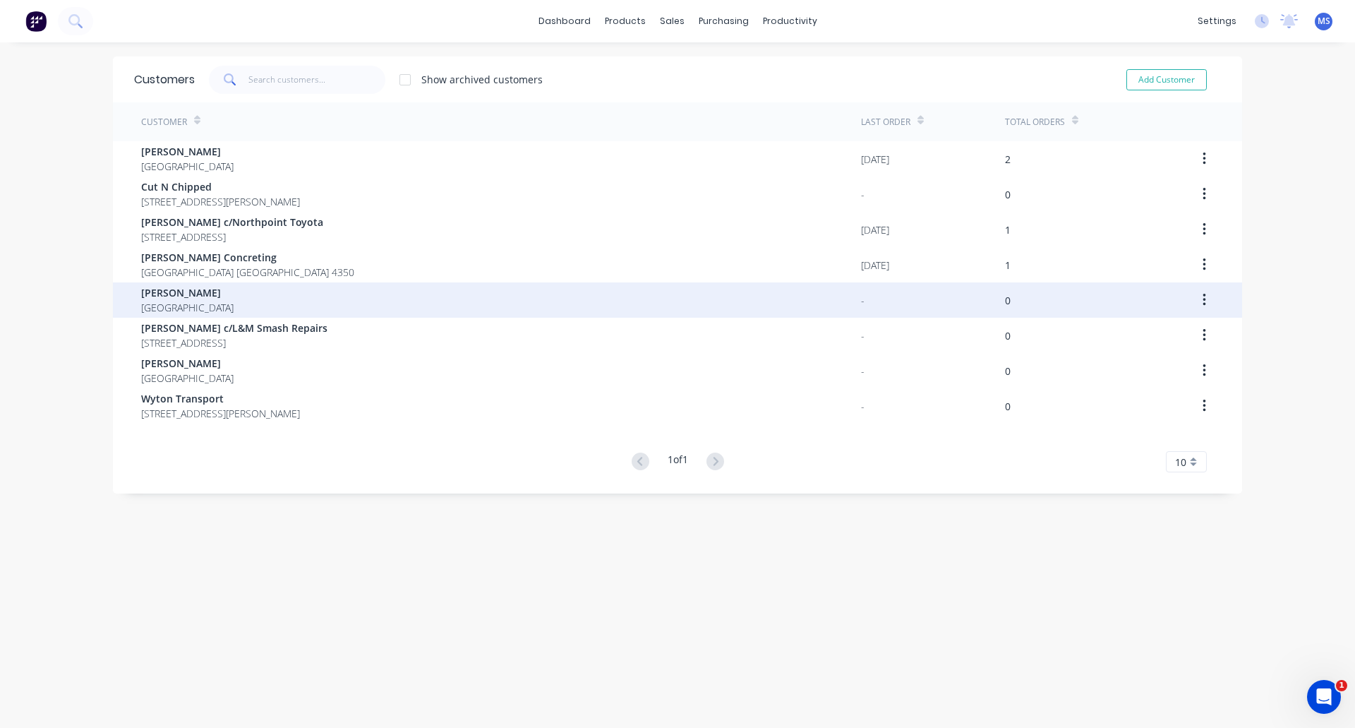
click at [203, 299] on span "[PERSON_NAME]" at bounding box center [187, 292] width 92 height 15
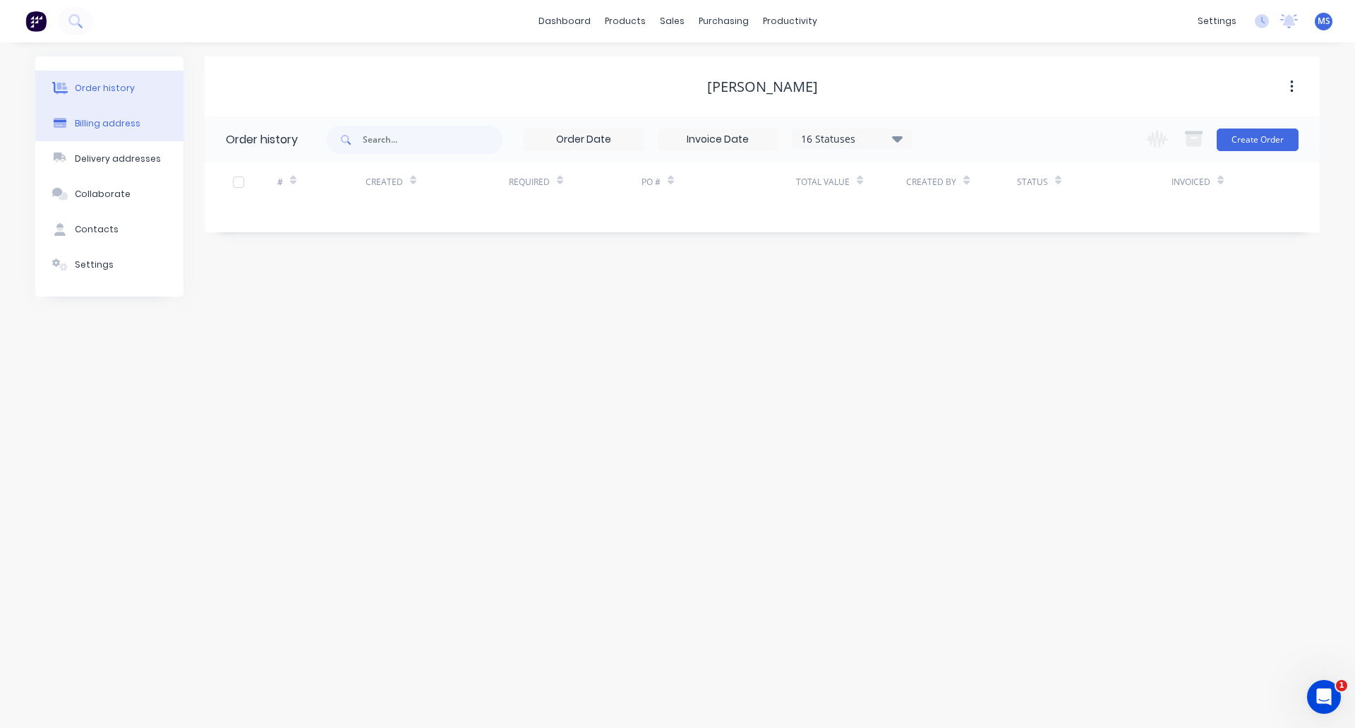
click at [109, 125] on div "Billing address" at bounding box center [108, 123] width 66 height 13
select select "AU"
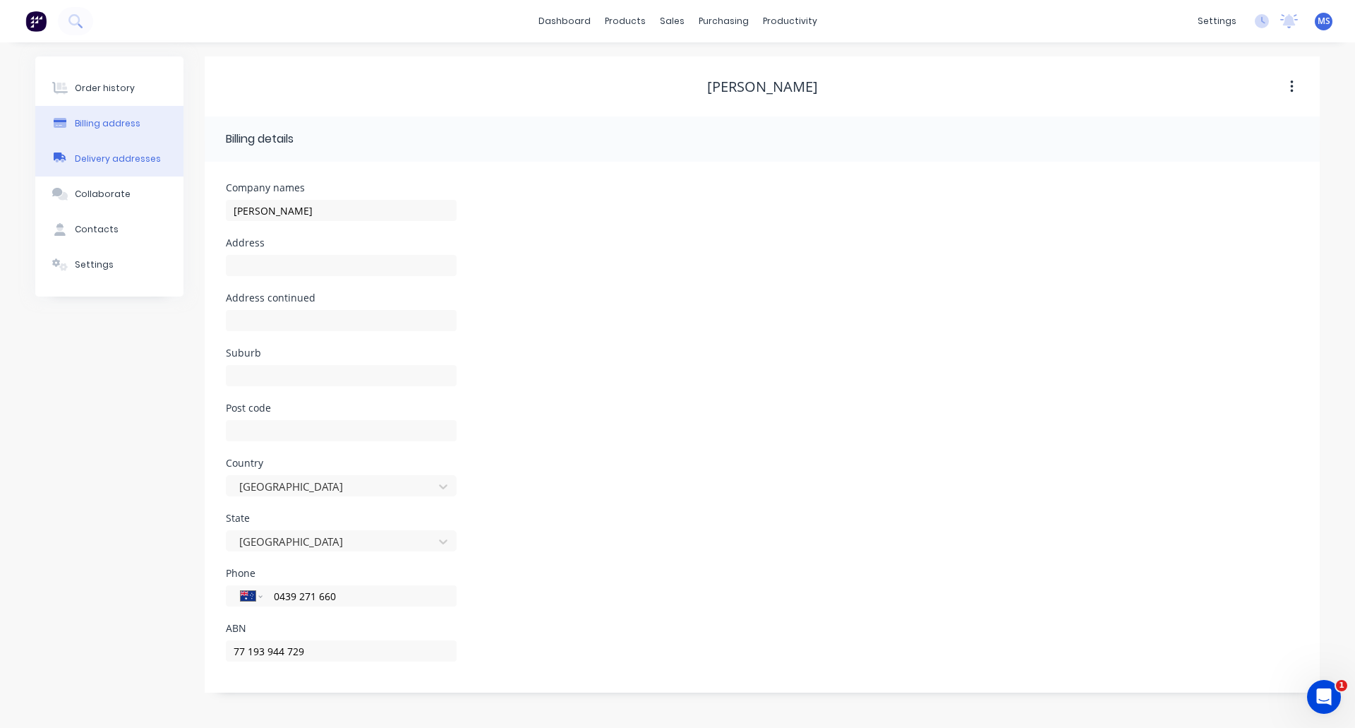
click at [102, 162] on div "Delivery addresses" at bounding box center [118, 158] width 86 height 13
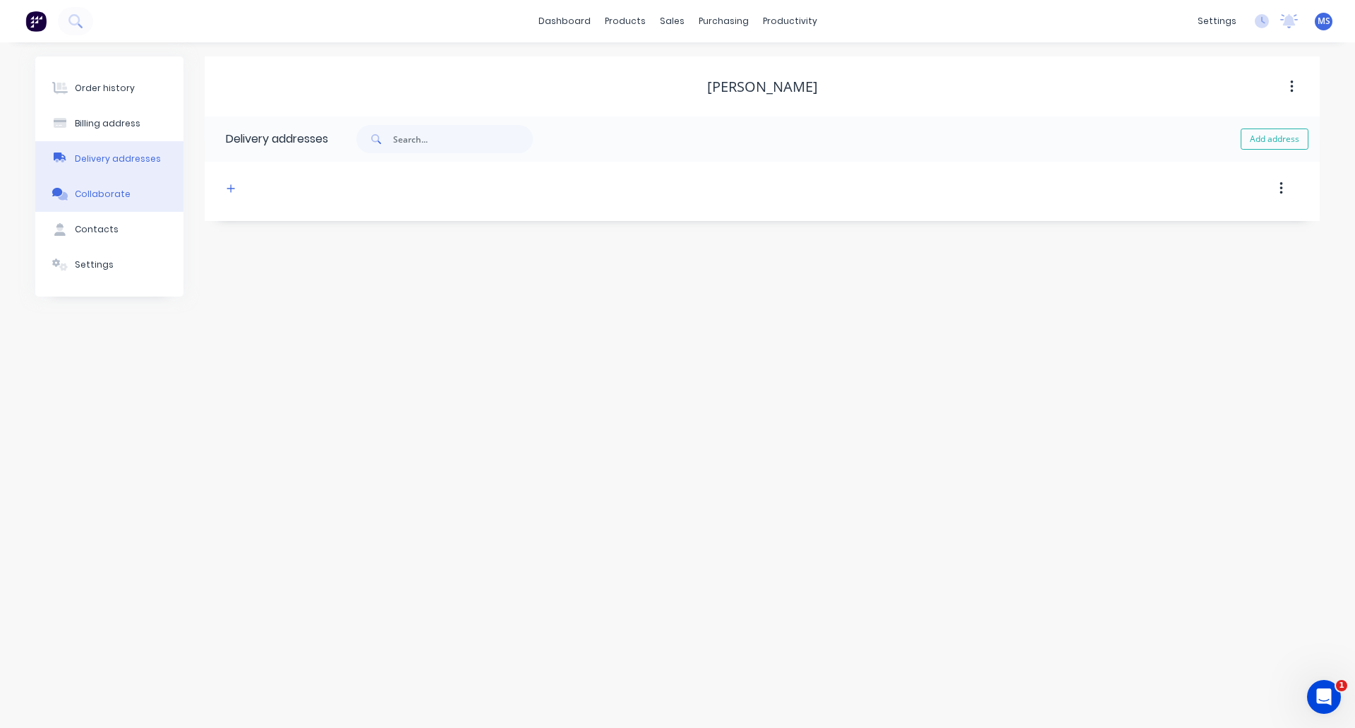
click at [131, 191] on button "Collaborate" at bounding box center [109, 193] width 148 height 35
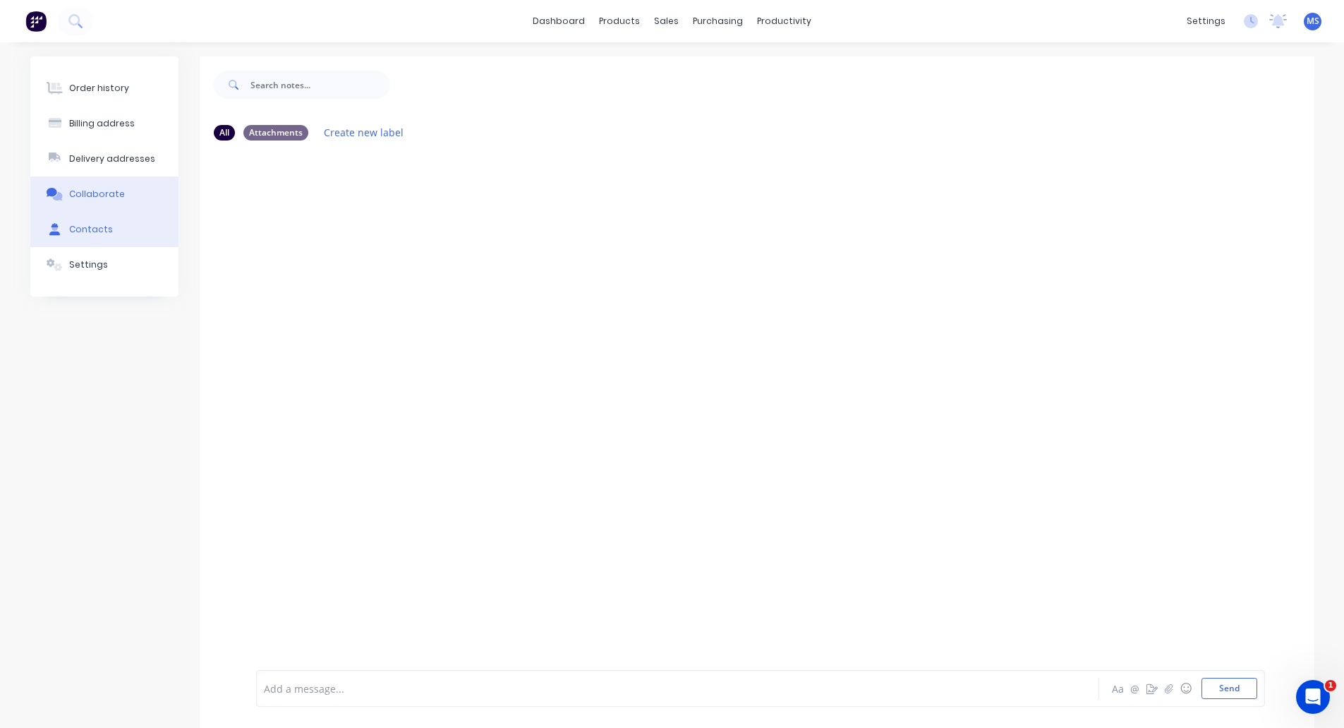
click at [121, 226] on button "Contacts" at bounding box center [104, 229] width 148 height 35
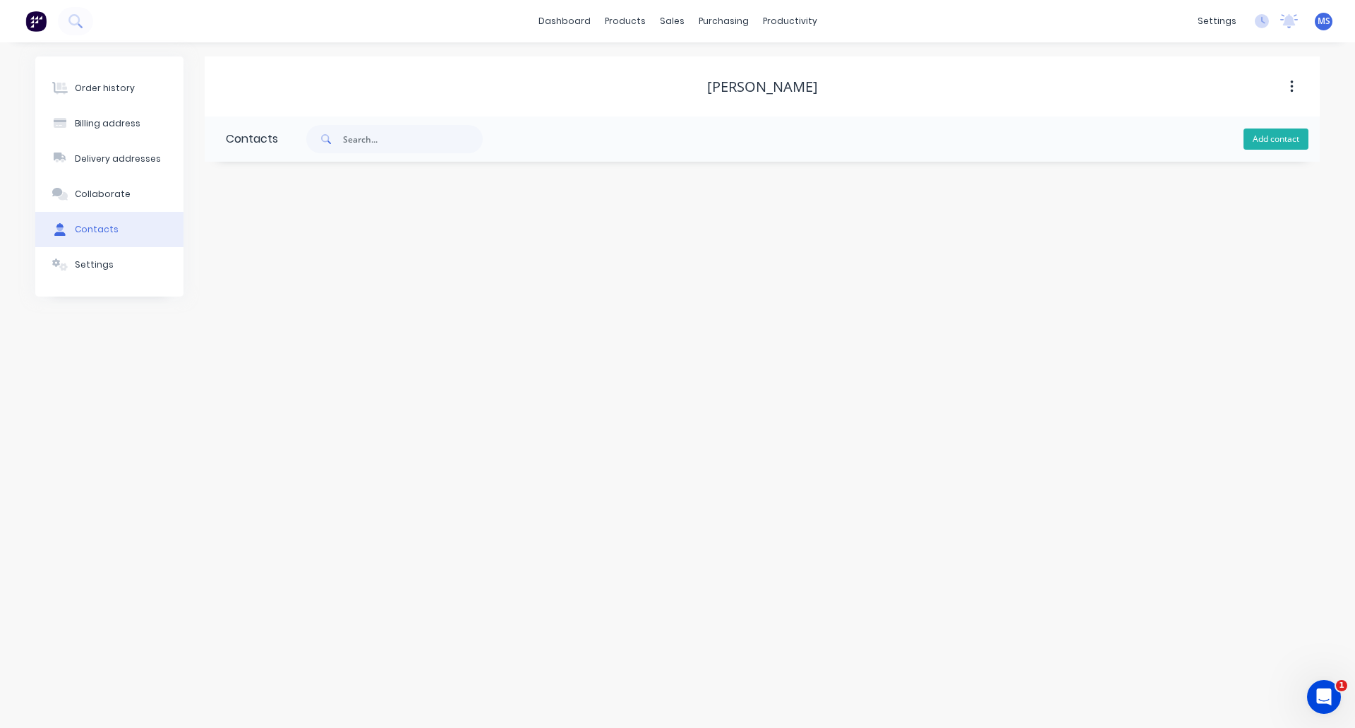
click at [1282, 144] on button "Add contact" at bounding box center [1275, 138] width 65 height 21
select select "AU"
click at [323, 242] on input "text" at bounding box center [341, 242] width 231 height 21
type input "[PERSON_NAME]"
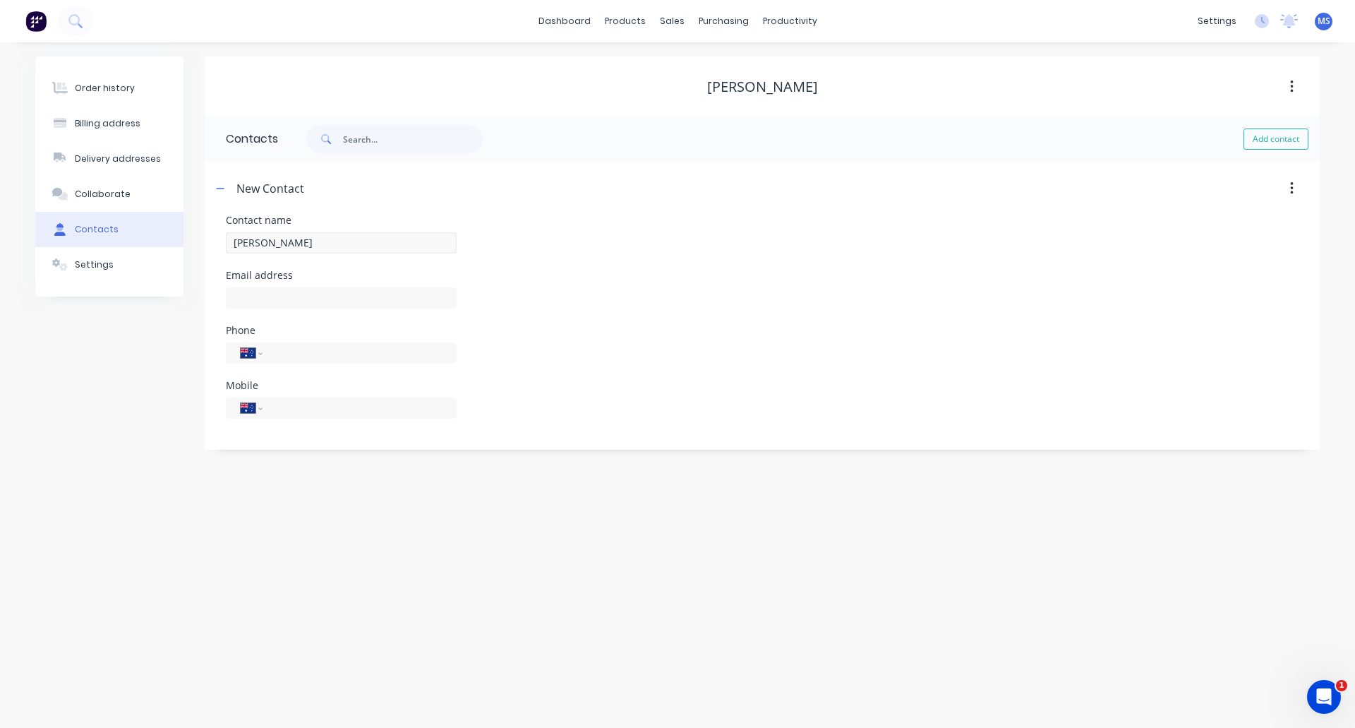
select select "AU"
click at [323, 242] on input "[PERSON_NAME]" at bounding box center [341, 242] width 231 height 21
type input "[PERSON_NAME]"
click at [315, 295] on input "text" at bounding box center [341, 297] width 231 height 21
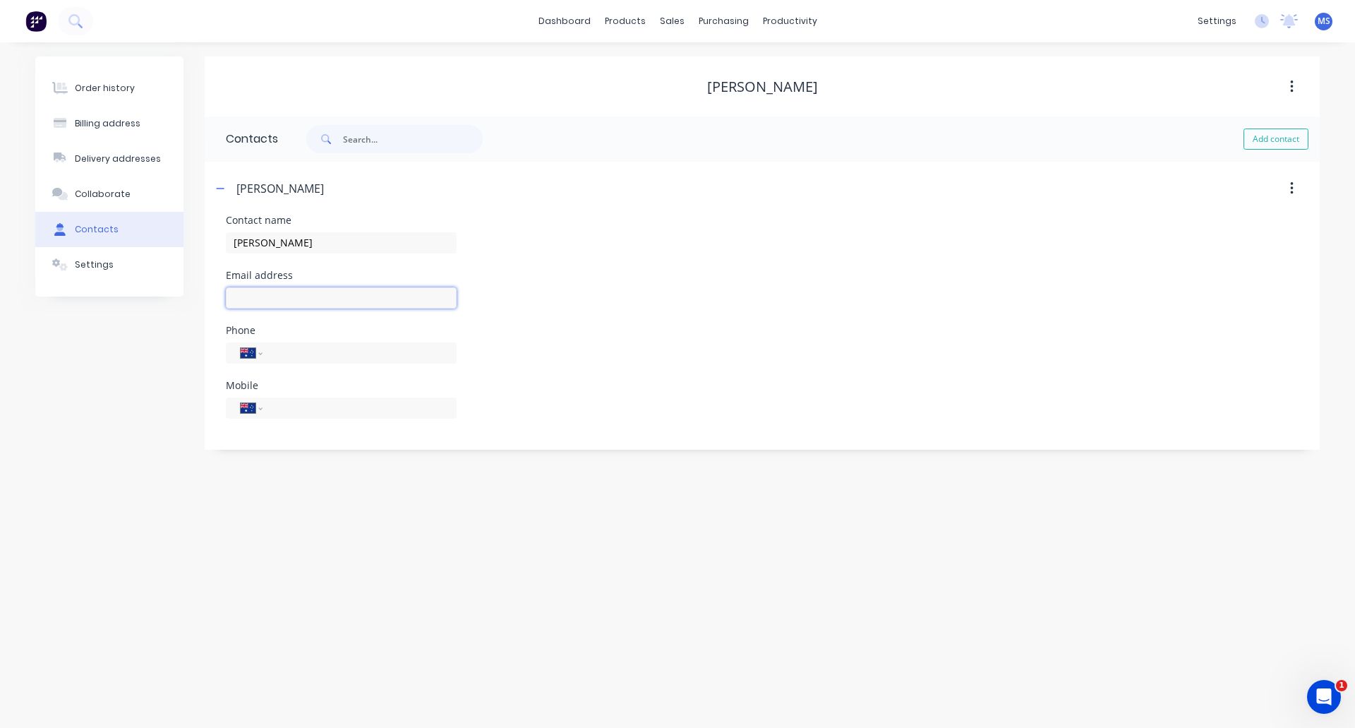
paste input "[EMAIL_ADDRESS][DOMAIN_NAME]"
type input "[EMAIL_ADDRESS][DOMAIN_NAME]"
click at [366, 354] on input "tel" at bounding box center [356, 352] width 169 height 16
type input "0439 271 660"
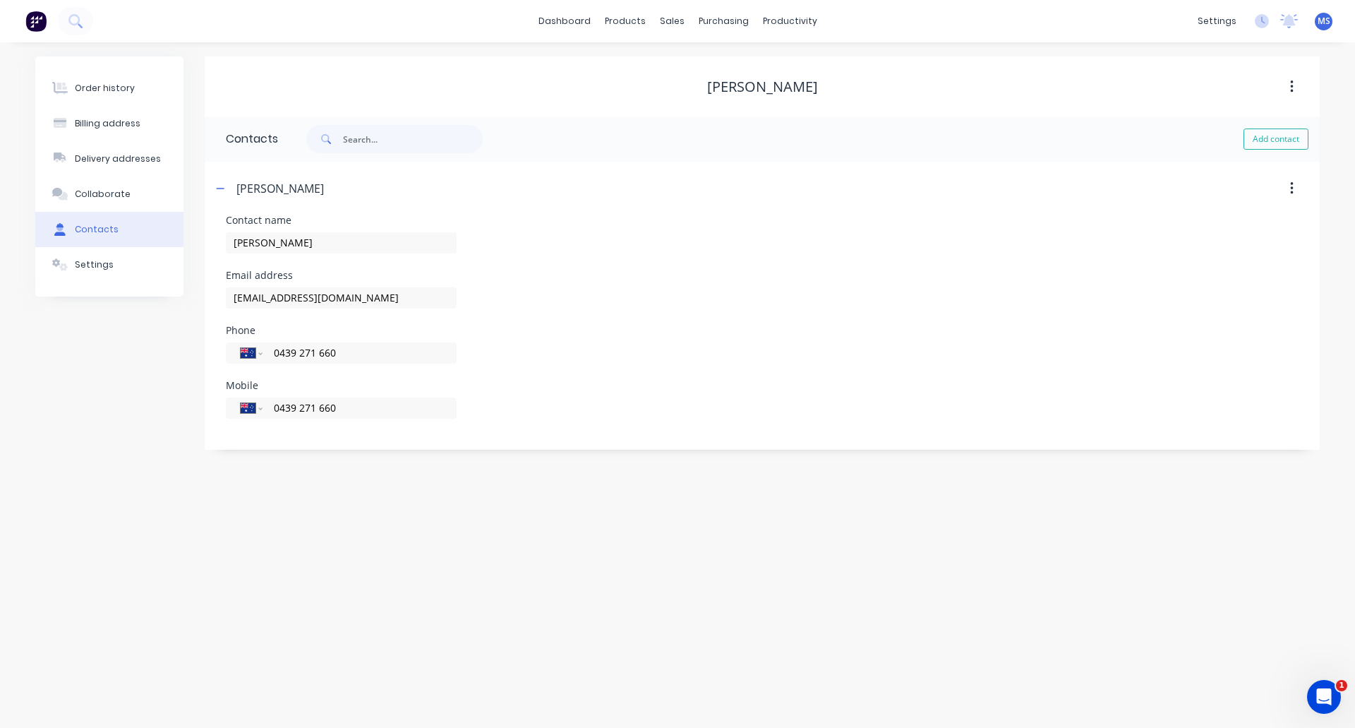
click at [541, 192] on div "[PERSON_NAME]" at bounding box center [627, 188] width 831 height 25
click at [113, 265] on button "Settings" at bounding box center [109, 264] width 148 height 35
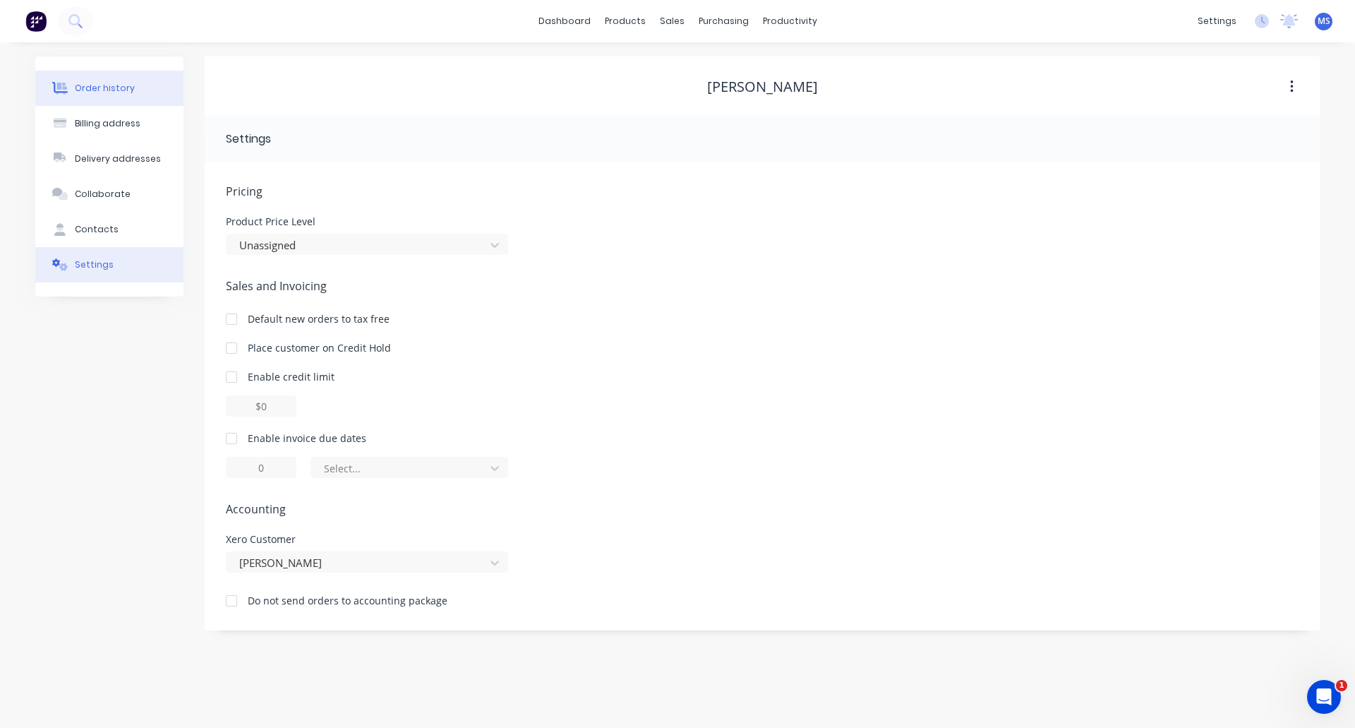
click at [88, 89] on div "Order history" at bounding box center [105, 88] width 60 height 13
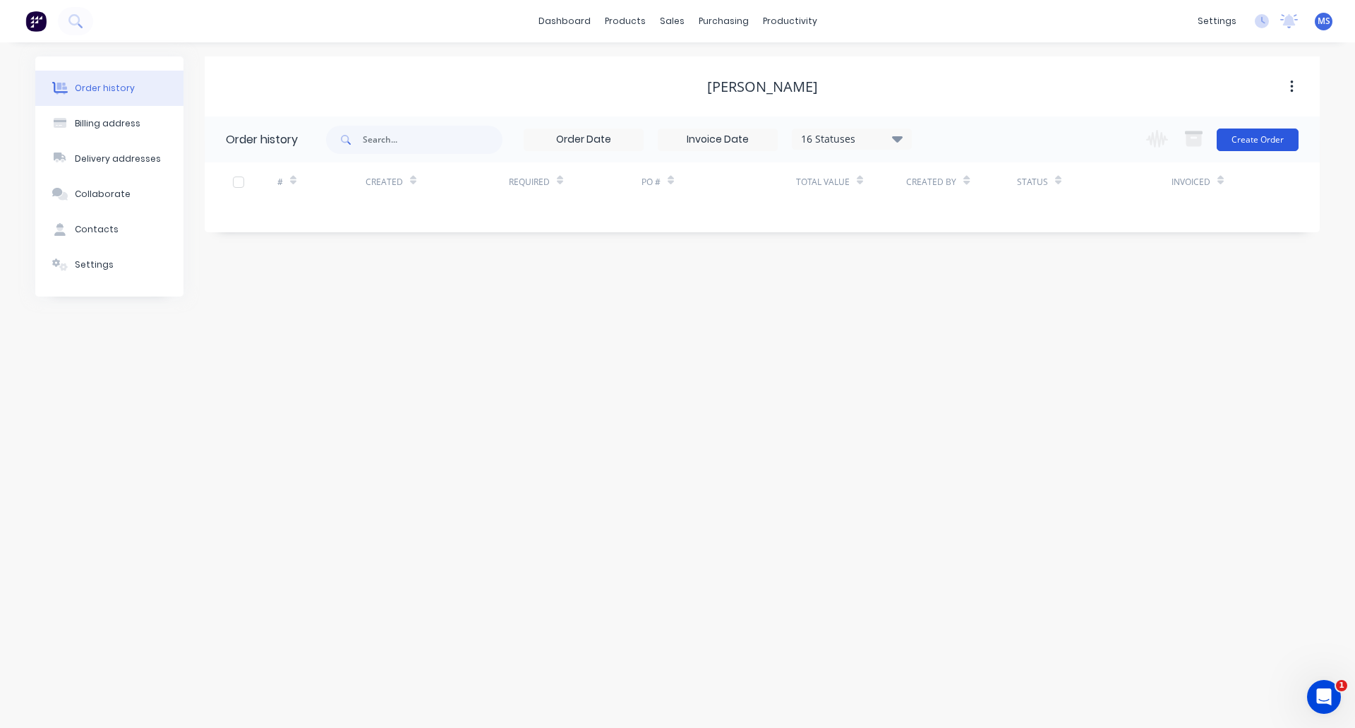
click at [1243, 144] on button "Create Order" at bounding box center [1258, 139] width 82 height 23
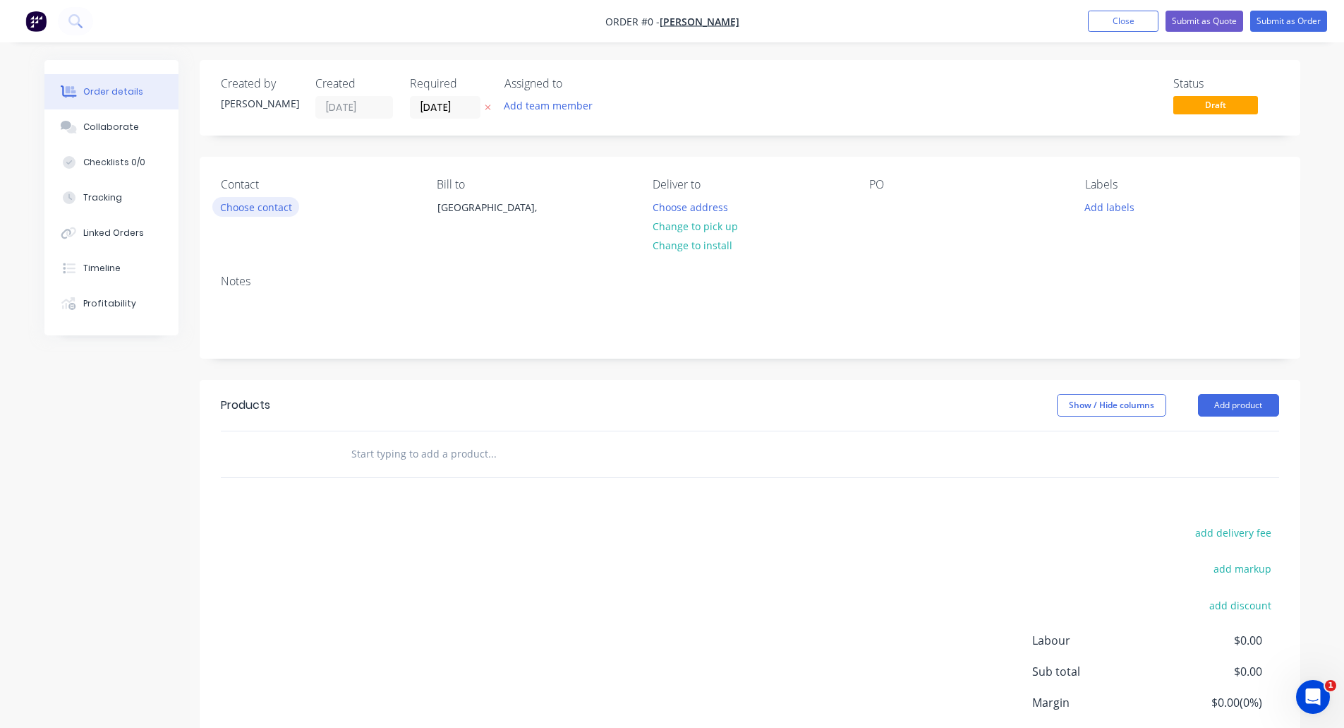
click at [257, 207] on button "Choose contact" at bounding box center [255, 206] width 87 height 19
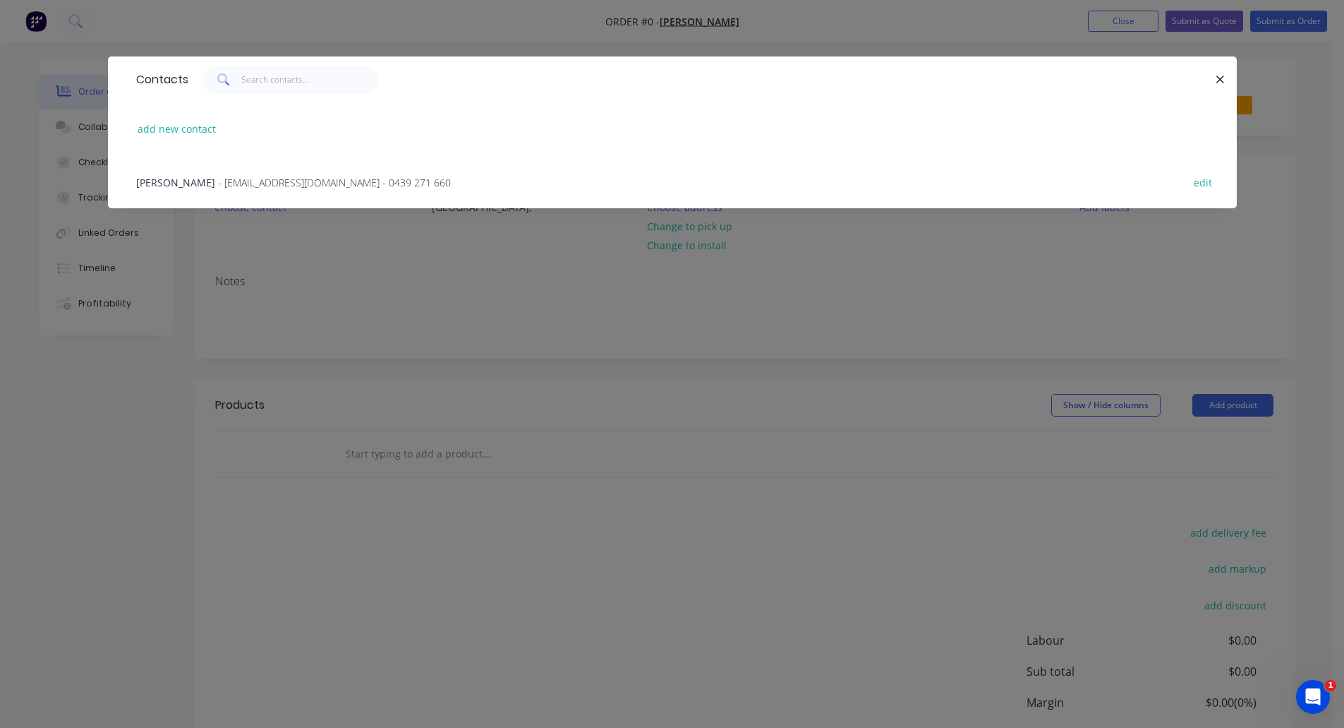
click at [243, 187] on span "- [EMAIL_ADDRESS][DOMAIN_NAME] - 0439 271 660" at bounding box center [334, 182] width 233 height 13
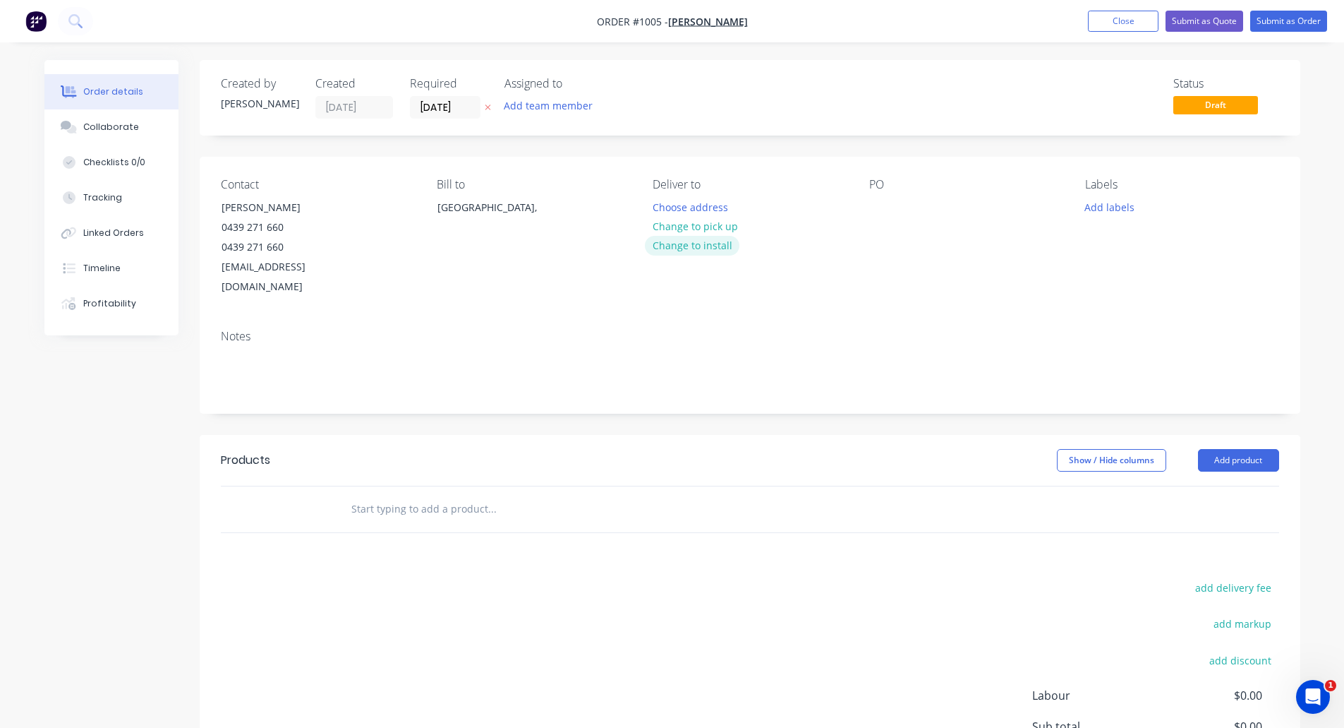
click at [689, 245] on button "Change to install" at bounding box center [692, 245] width 95 height 19
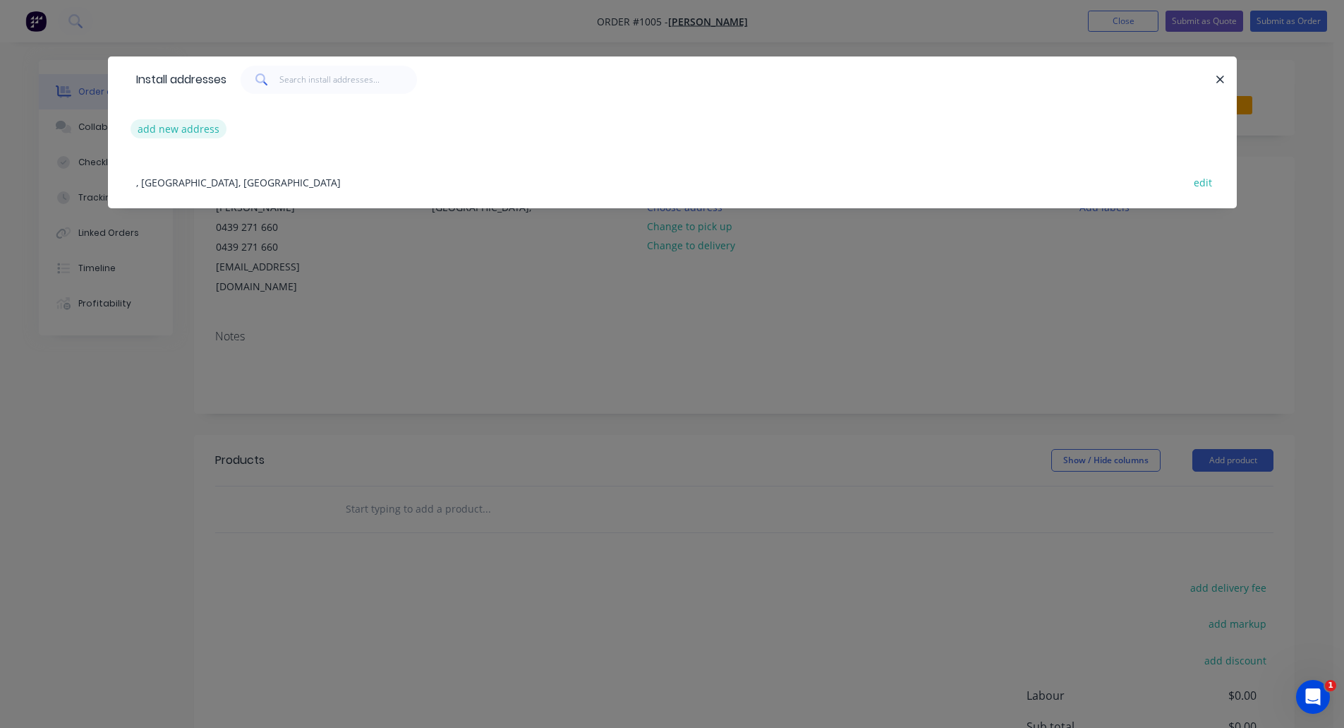
click at [193, 126] on button "add new address" at bounding box center [179, 128] width 97 height 19
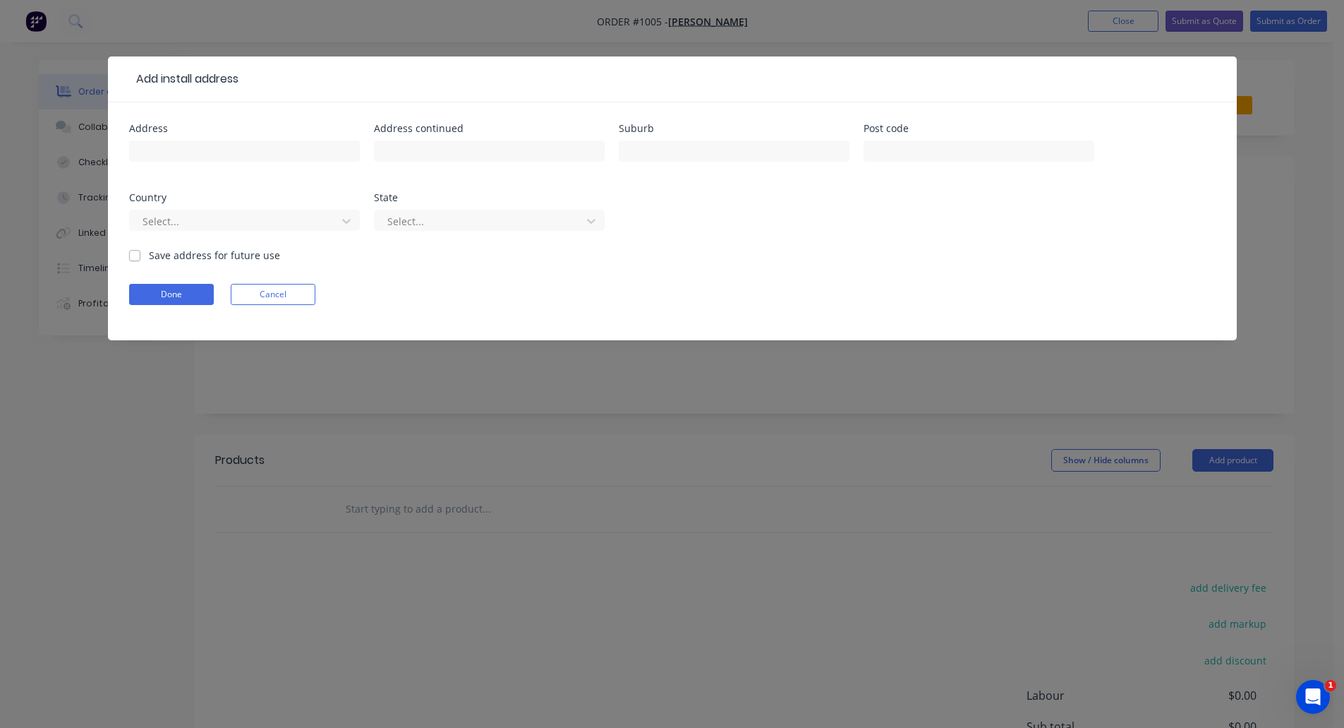
click at [198, 140] on div at bounding box center [244, 158] width 231 height 42
click at [203, 148] on input "text" at bounding box center [244, 150] width 231 height 21
type input "[STREET_ADDRESS]"
type input "c/Wyton Transport"
type input "[PERSON_NAME]"
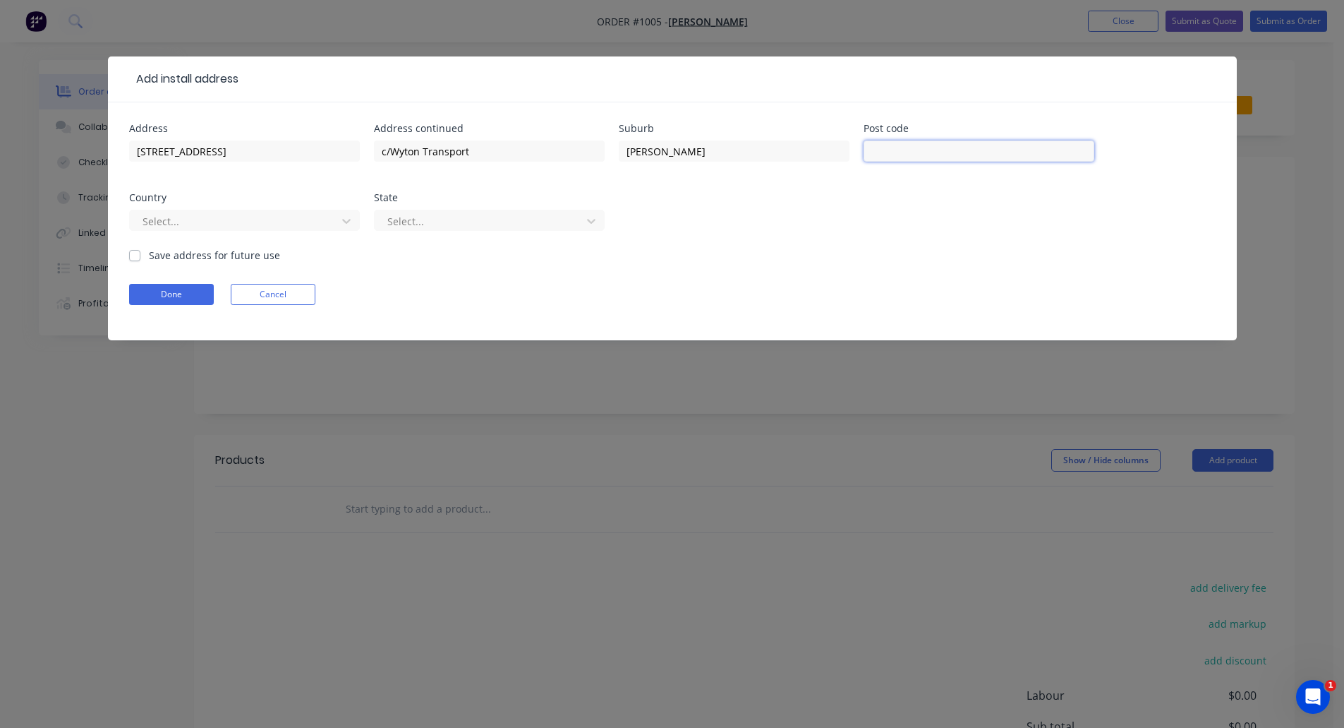
type input "4300"
drag, startPoint x: 508, startPoint y: 151, endPoint x: 174, endPoint y: 135, distance: 334.9
click at [174, 135] on div "Address [STREET_ADDRESS] Address continued c/Wyton Transport Suburb [PERSON_NAM…" at bounding box center [672, 186] width 1087 height 124
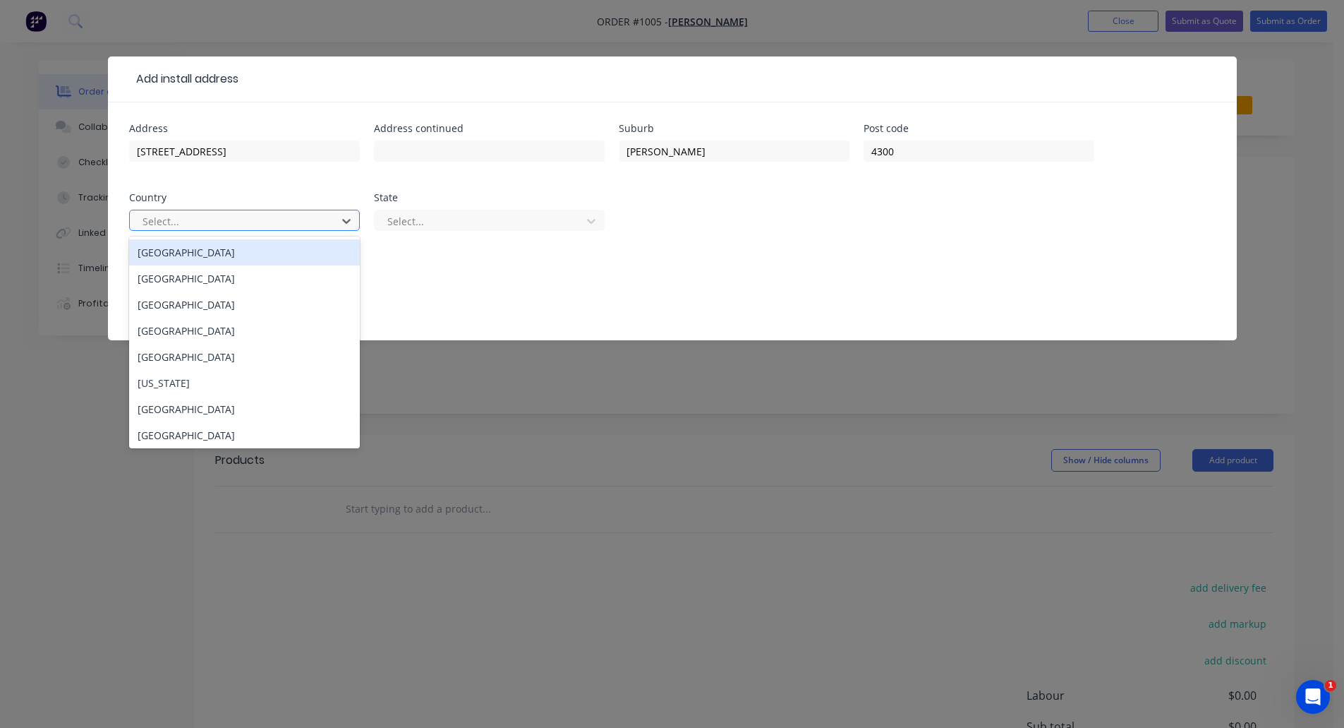
click at [217, 224] on div at bounding box center [235, 221] width 188 height 18
click at [191, 255] on div "[GEOGRAPHIC_DATA]" at bounding box center [244, 252] width 231 height 26
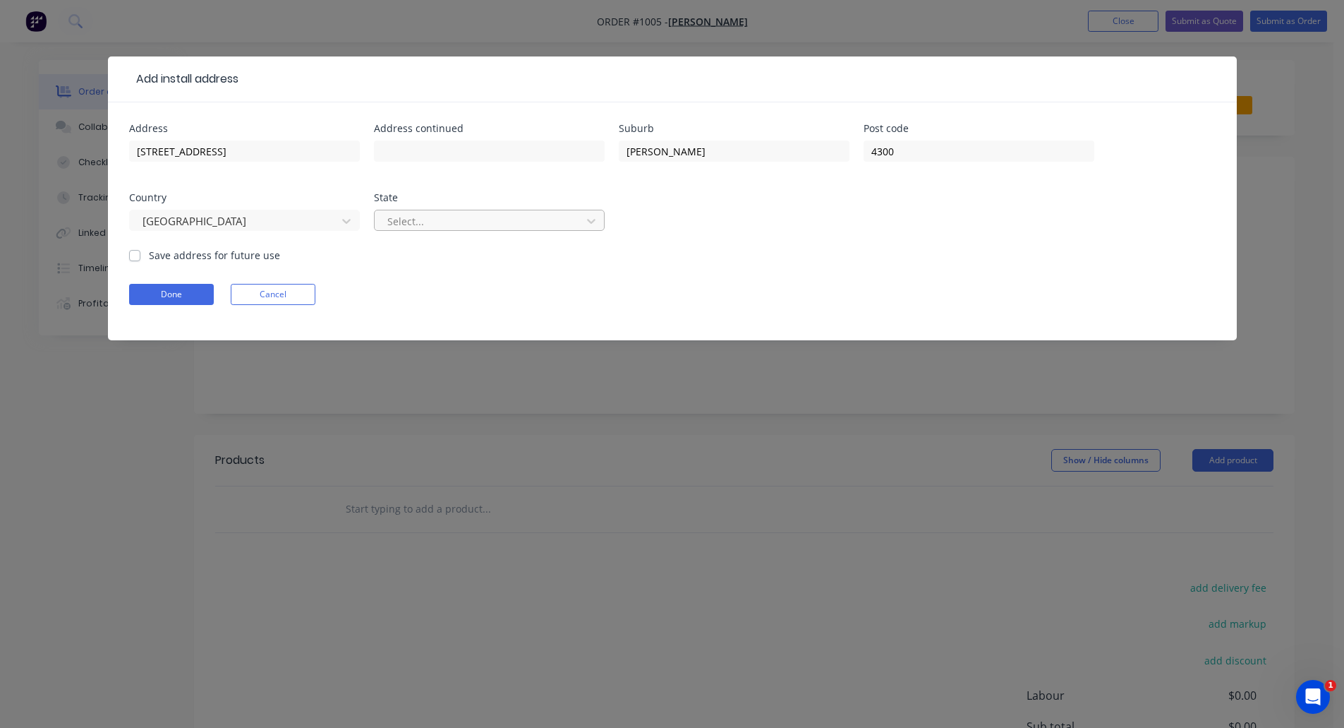
click at [454, 224] on div at bounding box center [480, 221] width 188 height 18
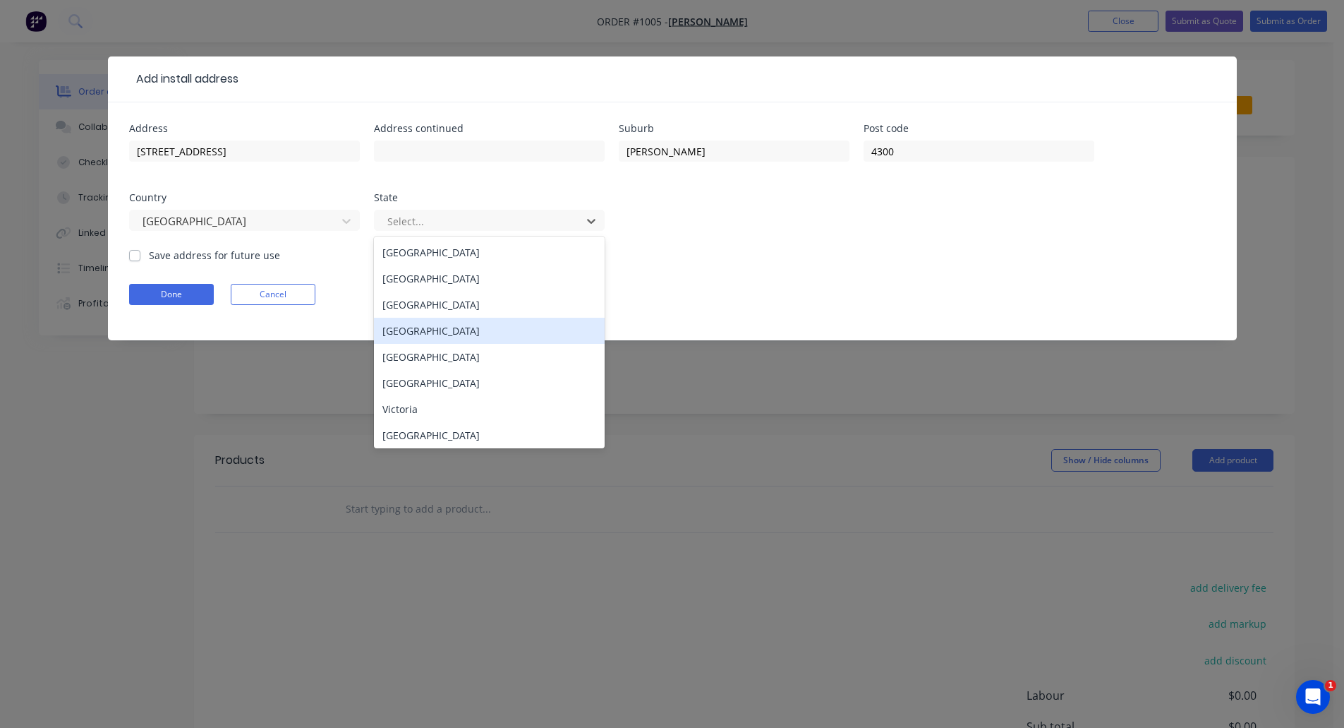
click at [421, 333] on div "[GEOGRAPHIC_DATA]" at bounding box center [489, 331] width 231 height 26
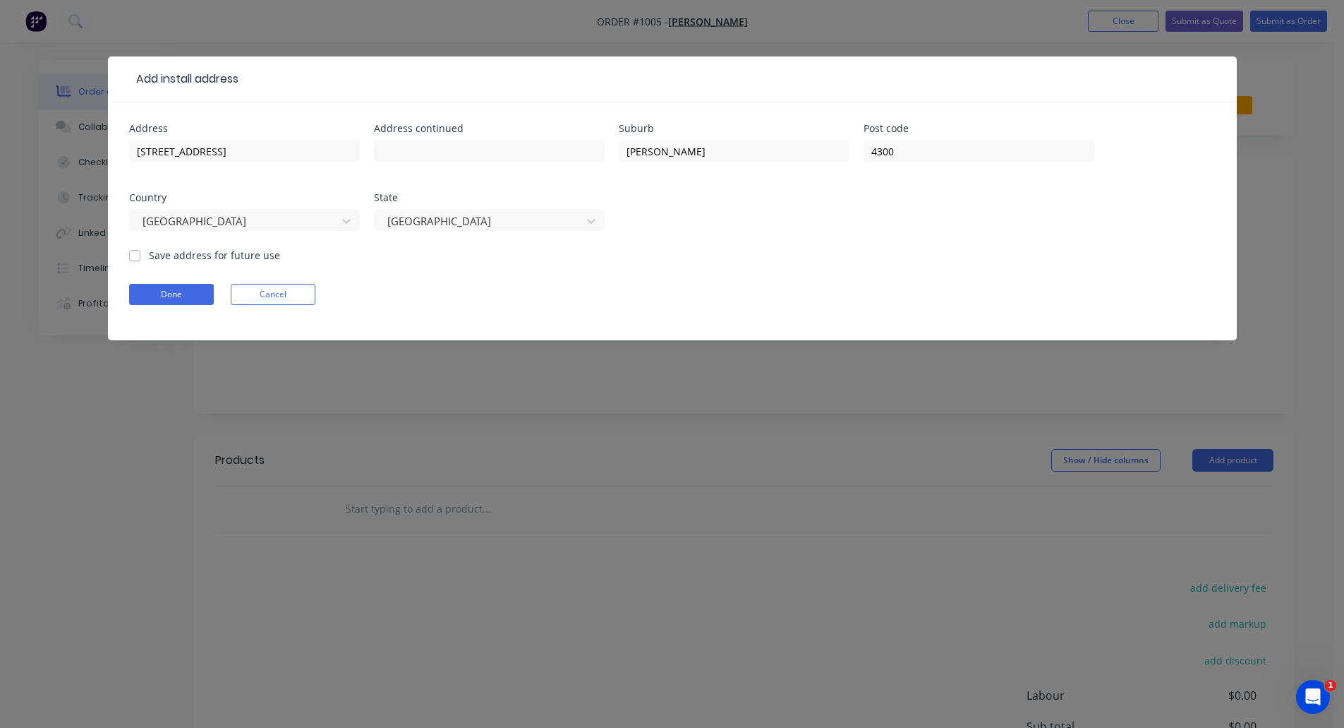
click at [149, 255] on label "Save address for future use" at bounding box center [214, 255] width 131 height 15
click at [140, 255] on input "Save address for future use" at bounding box center [134, 254] width 11 height 13
checkbox input "true"
click at [195, 296] on button "Done" at bounding box center [171, 294] width 85 height 21
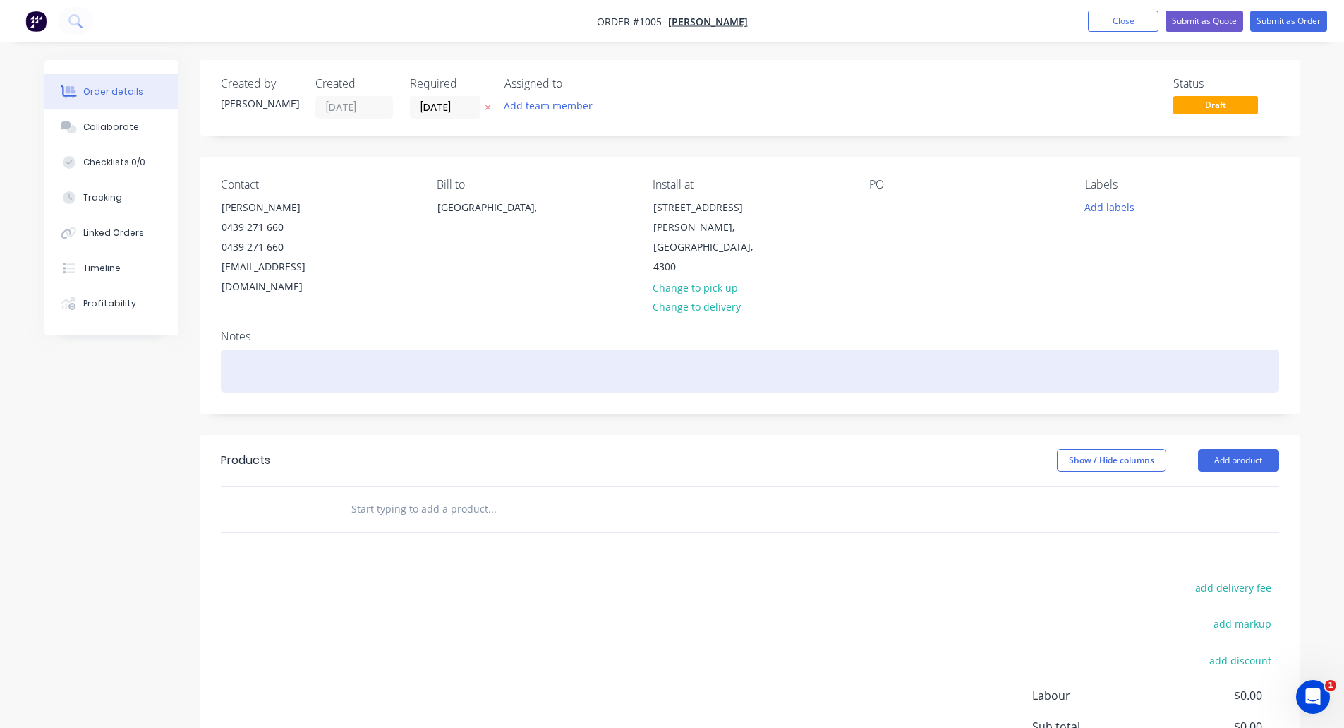
click at [441, 349] on div at bounding box center [750, 370] width 1059 height 43
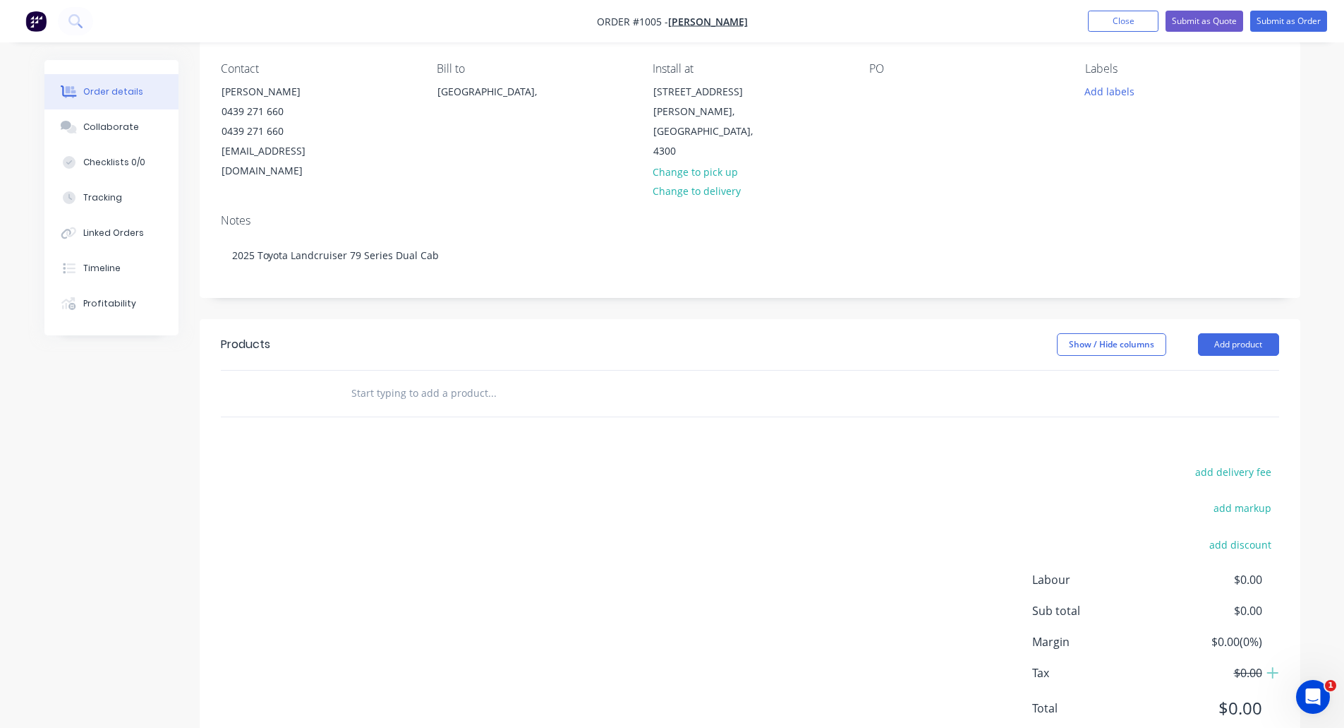
scroll to position [141, 0]
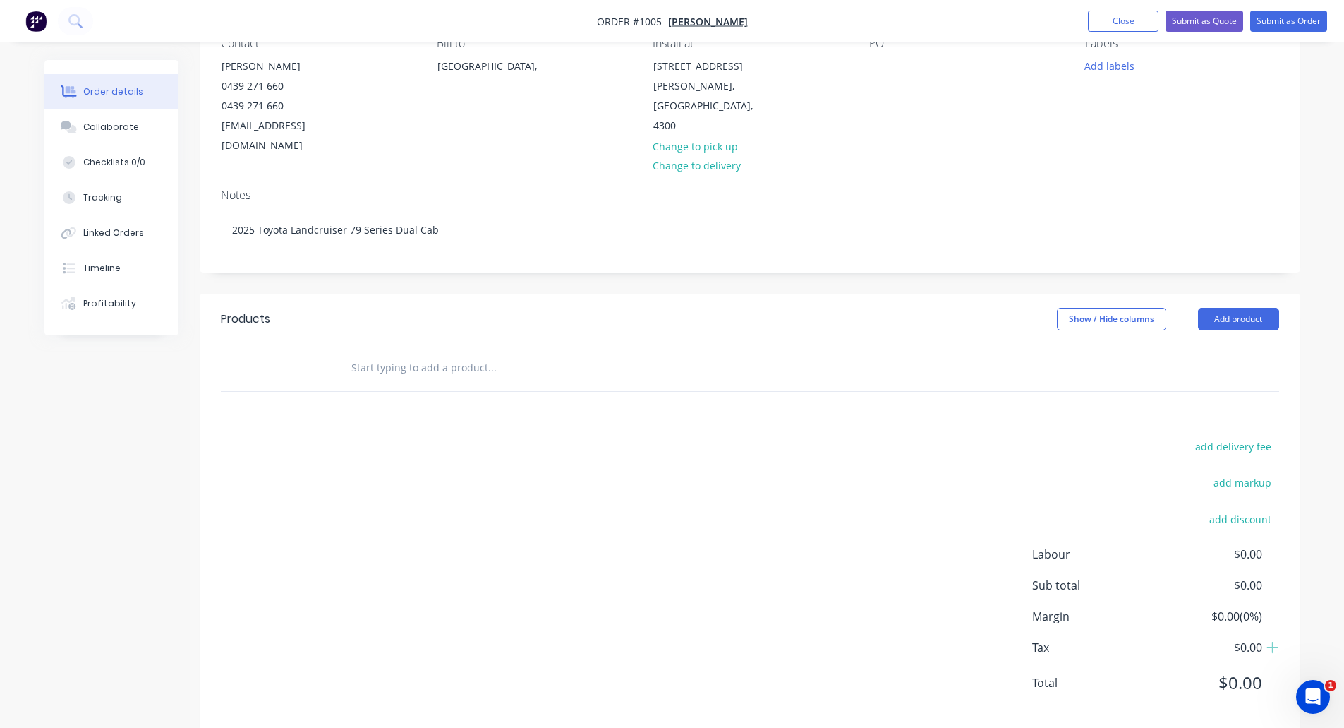
click at [437, 354] on input "text" at bounding box center [492, 368] width 282 height 28
click at [1229, 308] on button "Add product" at bounding box center [1238, 319] width 81 height 23
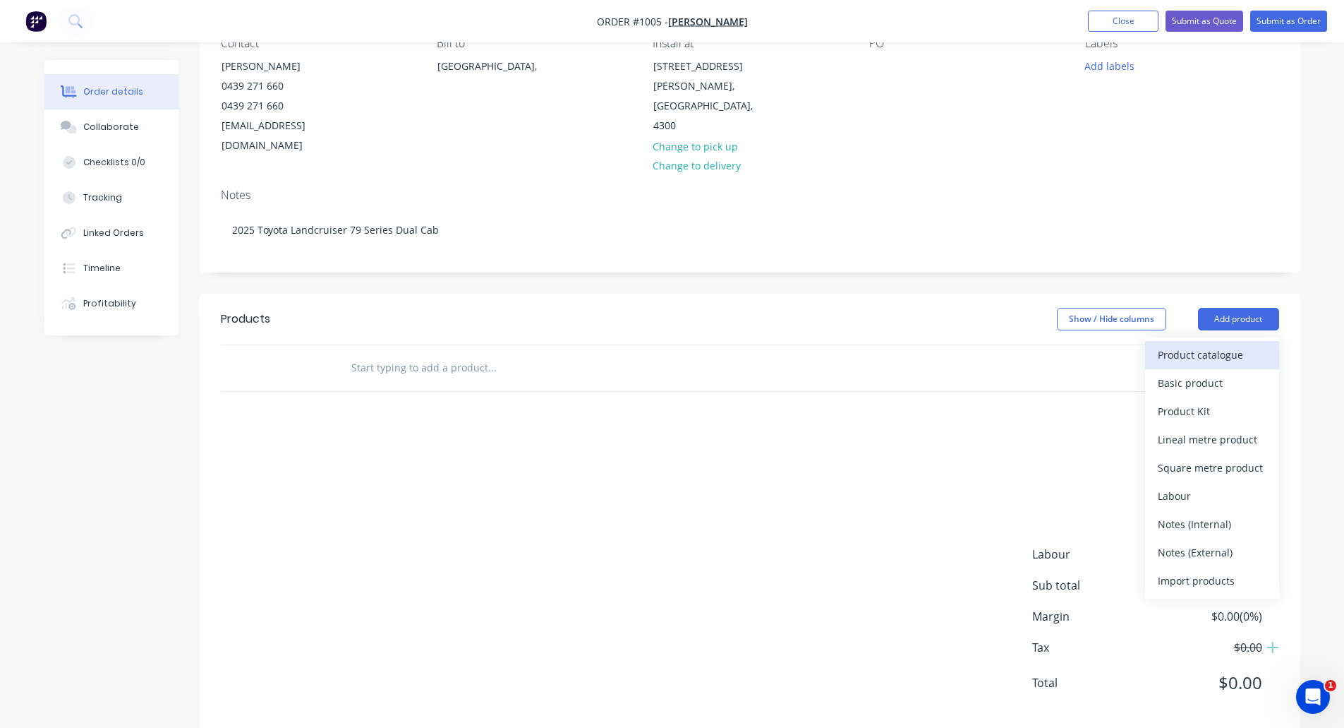
click at [1194, 344] on div "Product catalogue" at bounding box center [1212, 354] width 109 height 20
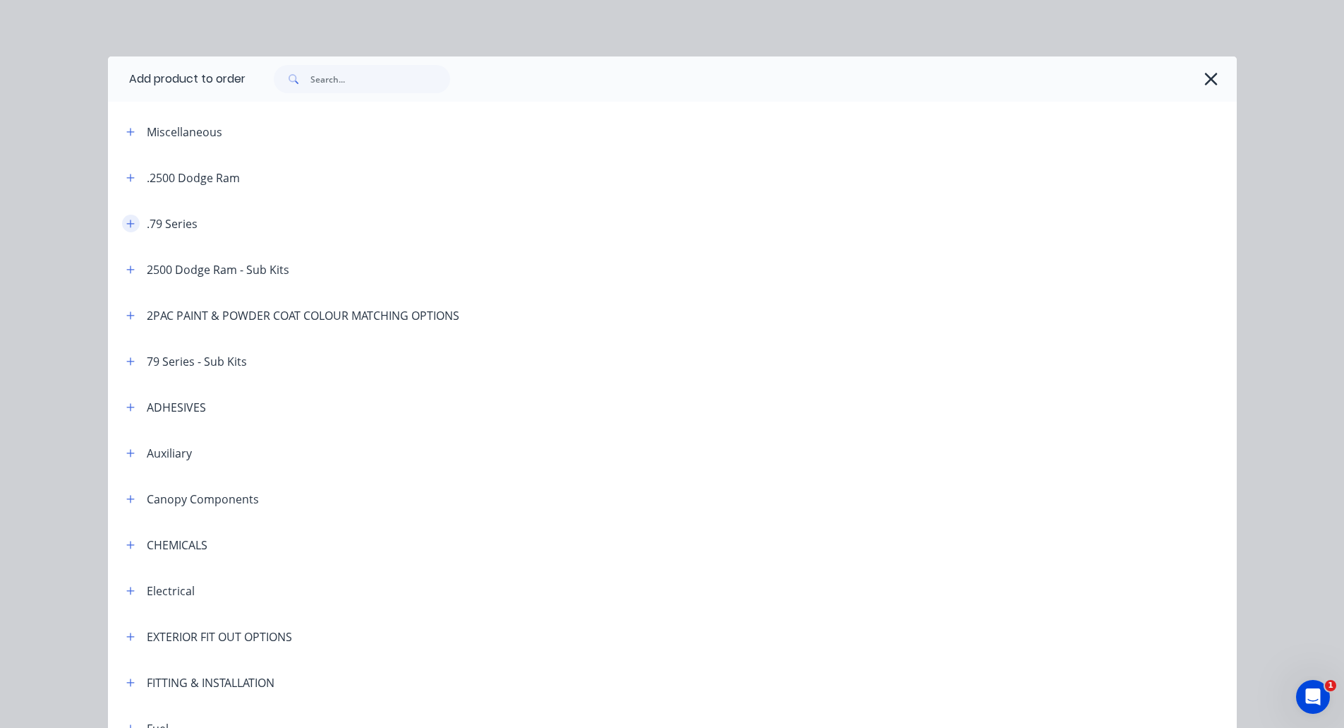
click at [126, 226] on icon "button" at bounding box center [130, 224] width 8 height 10
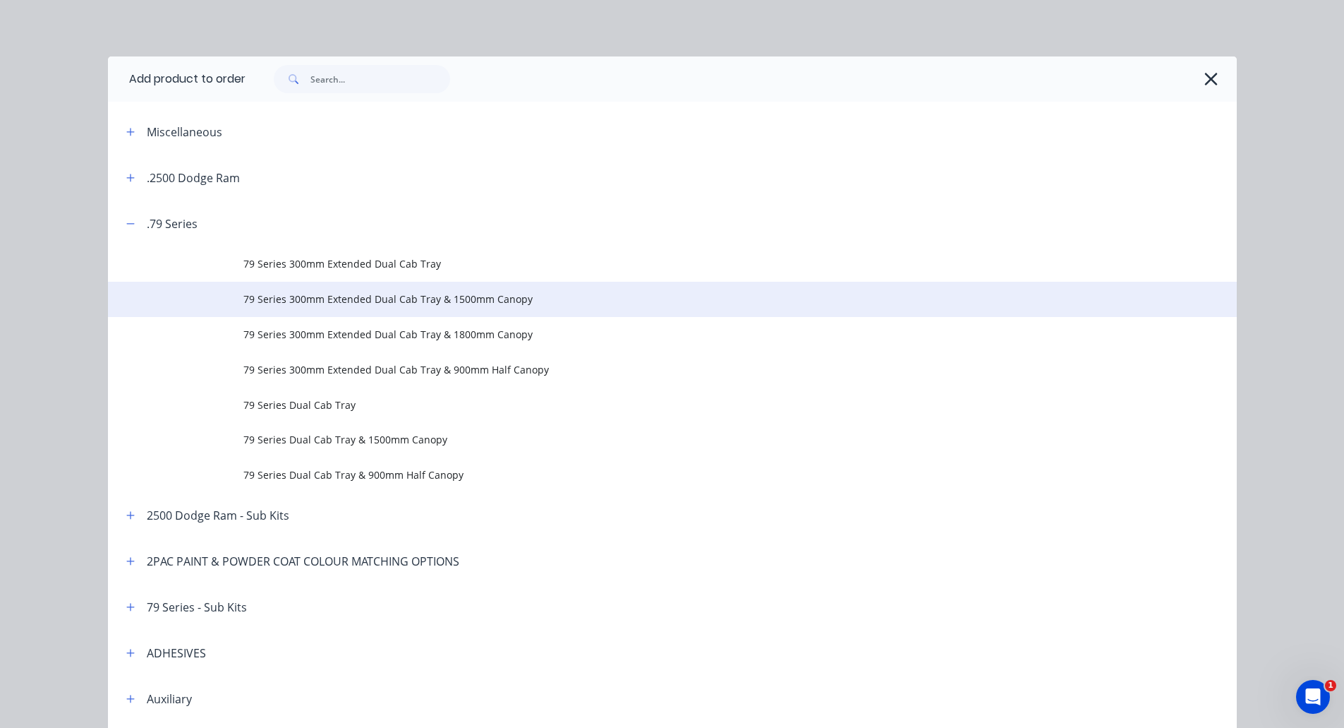
click at [337, 293] on span "79 Series 300mm Extended Dual Cab Tray & 1500mm Canopy" at bounding box center [640, 298] width 795 height 15
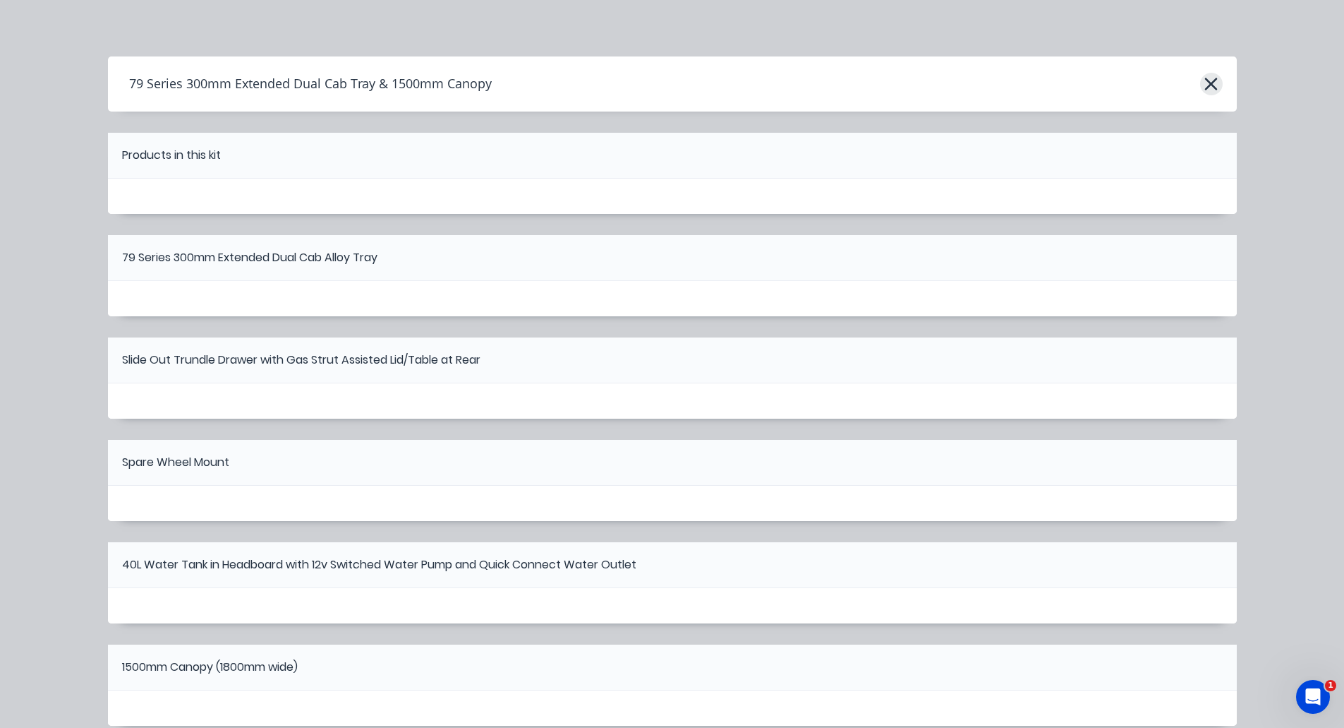
click at [1210, 83] on icon "button" at bounding box center [1211, 84] width 15 height 20
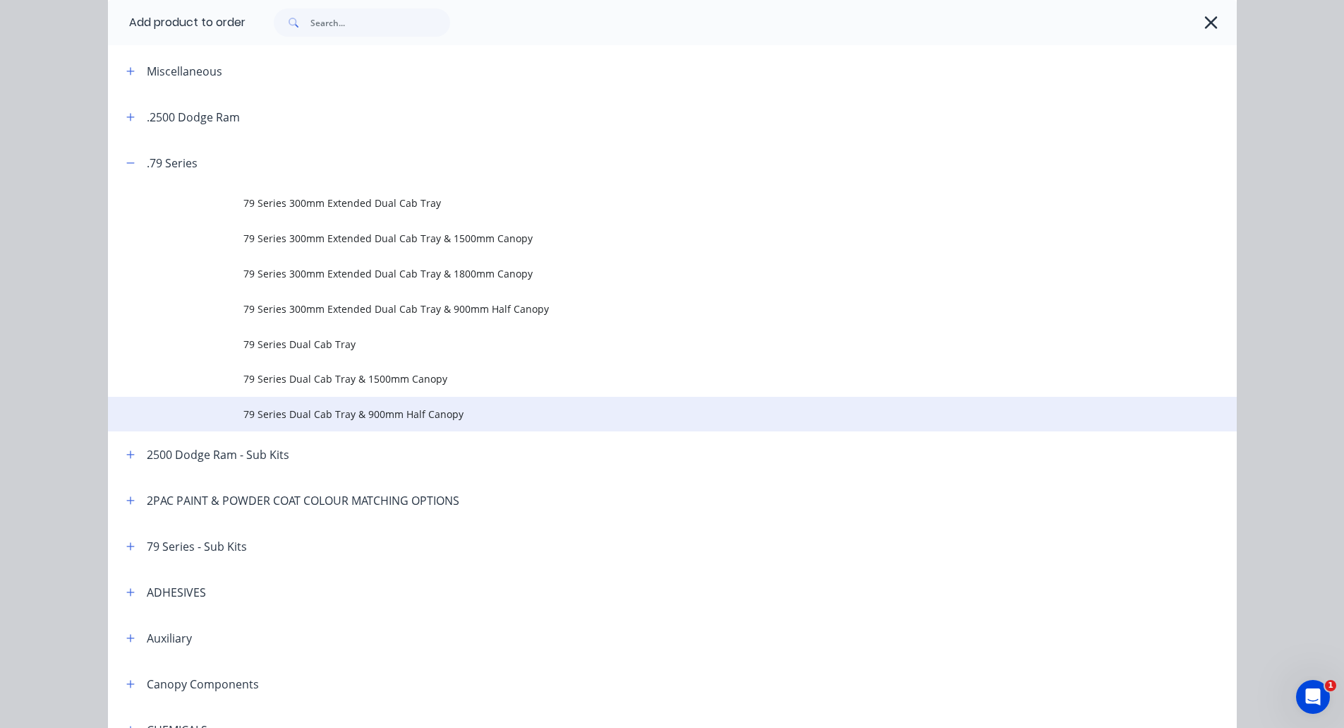
scroll to position [59, 0]
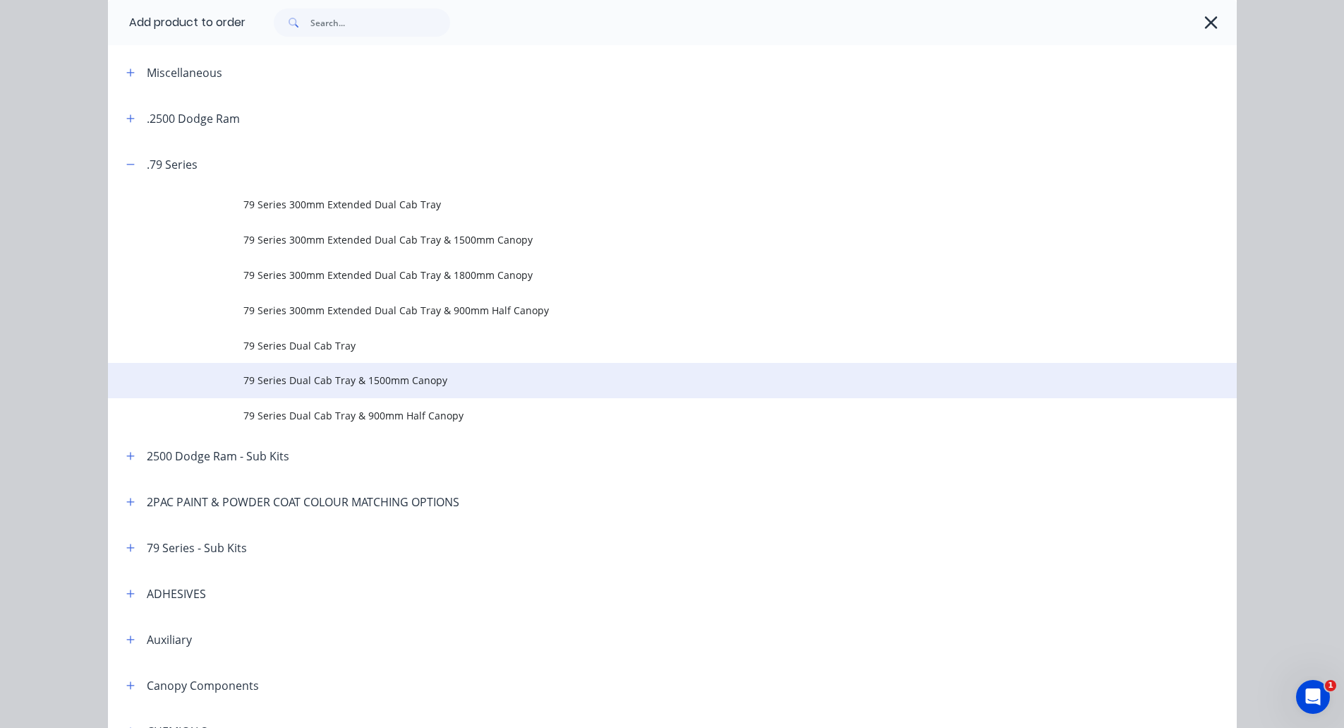
click at [385, 378] on span "79 Series Dual Cab Tray & 1500mm Canopy" at bounding box center [640, 380] width 795 height 15
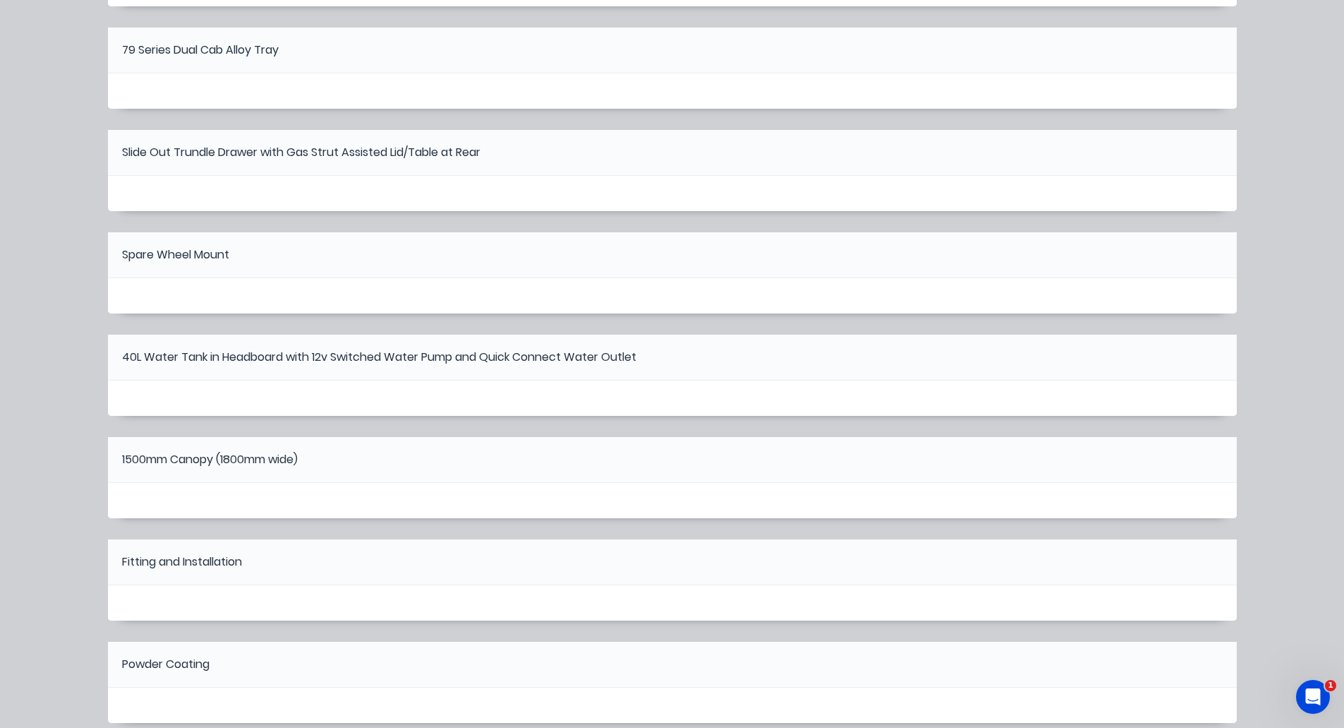
scroll to position [0, 0]
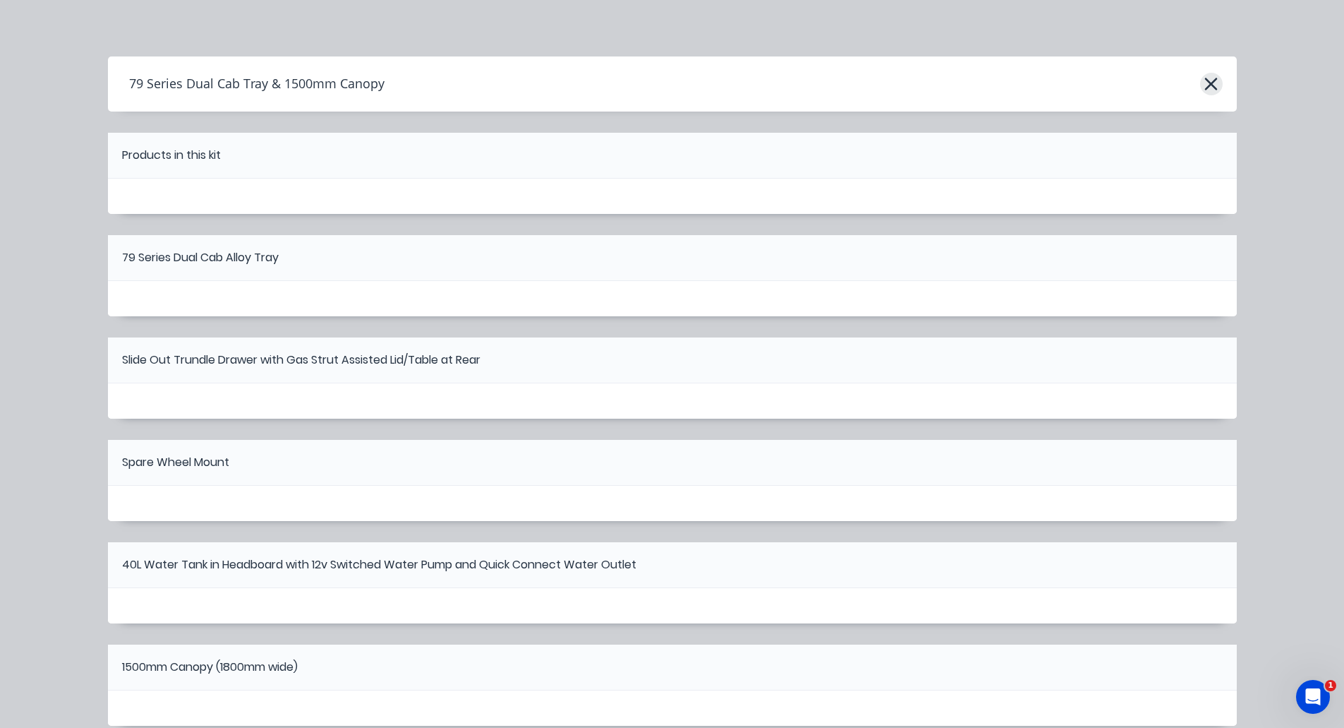
click at [1210, 78] on icon "button" at bounding box center [1211, 84] width 15 height 20
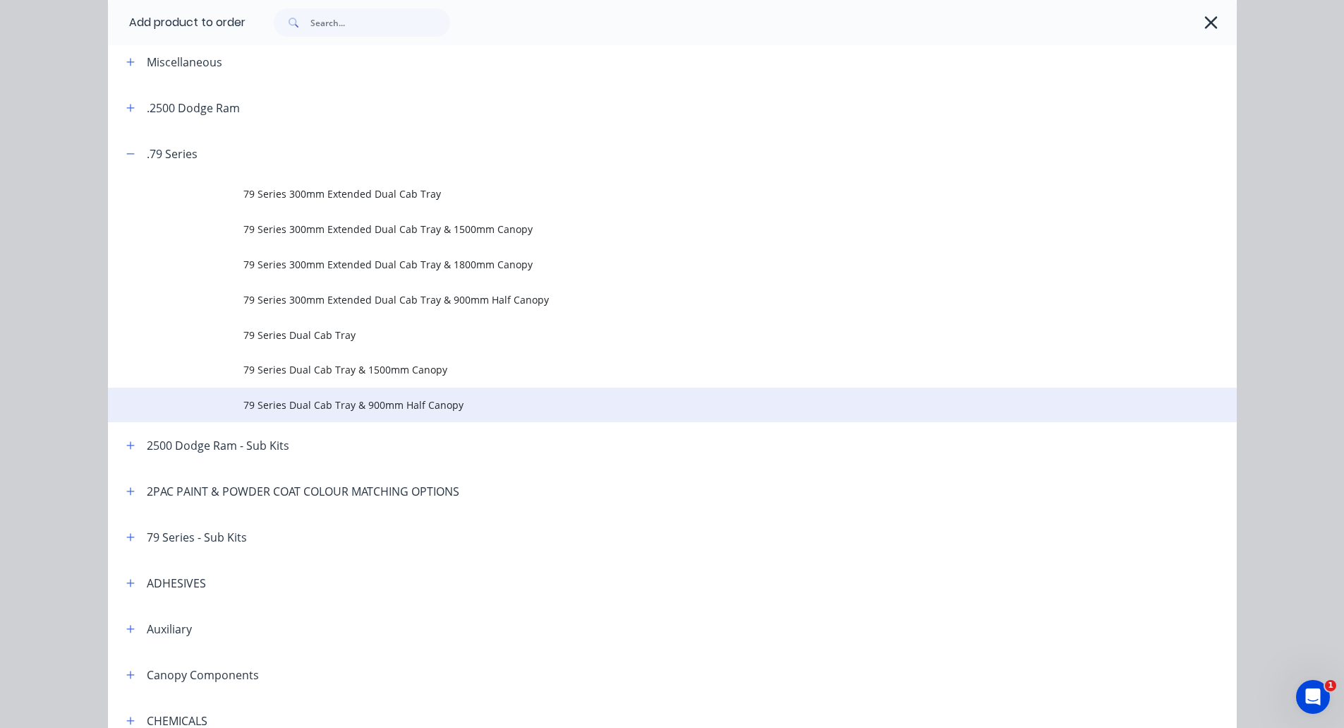
scroll to position [71, 0]
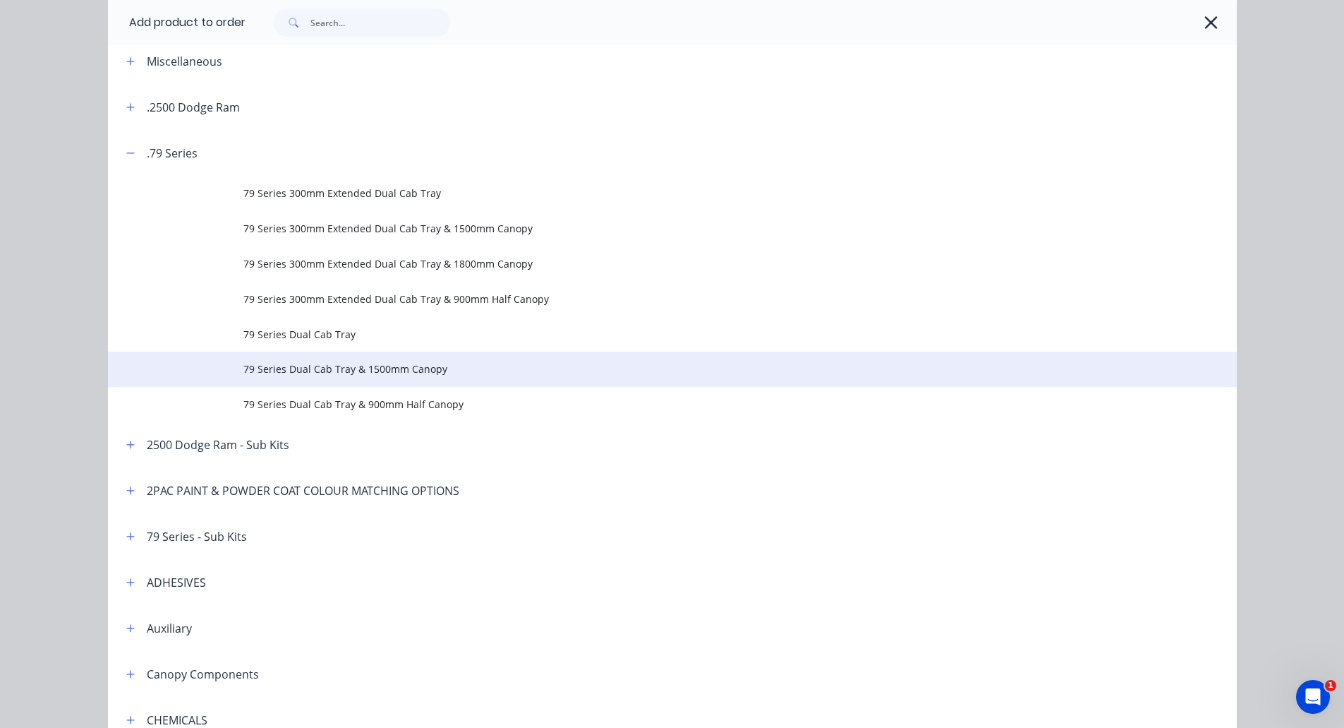
click at [295, 380] on td "79 Series Dual Cab Tray & 1500mm Canopy" at bounding box center [740, 368] width 994 height 35
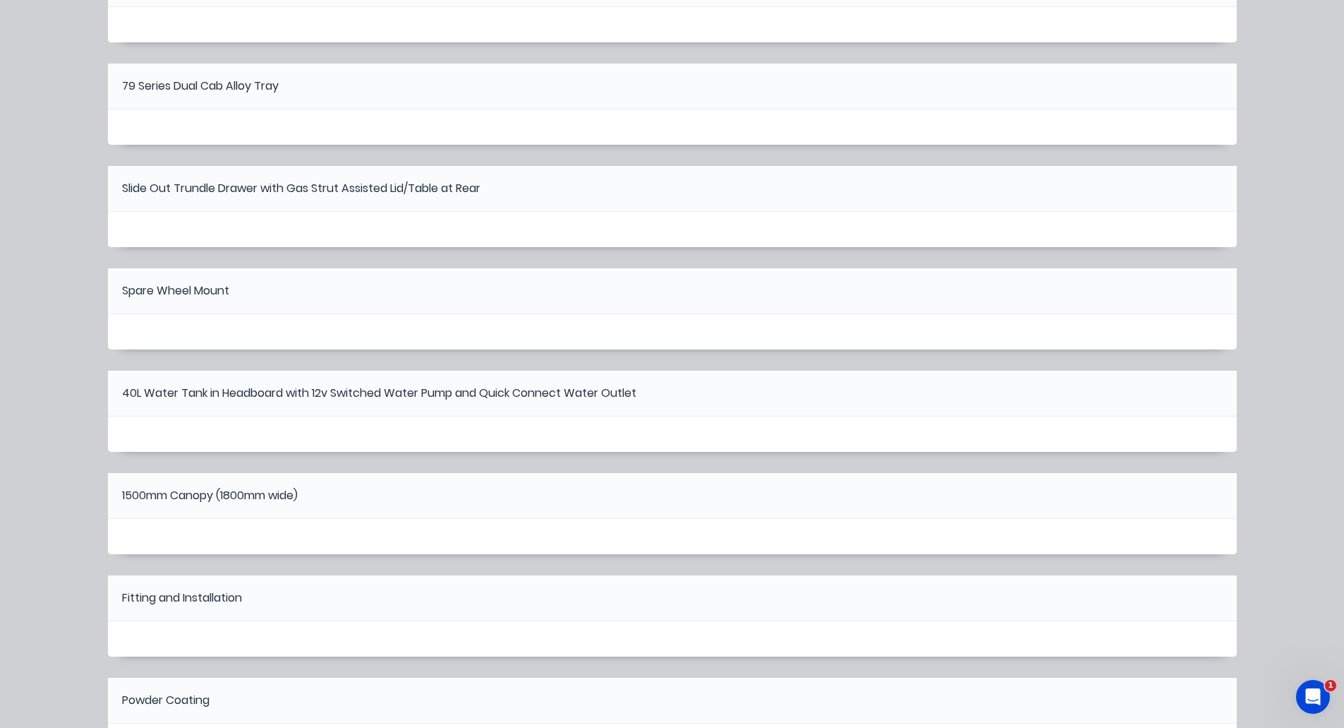
scroll to position [428, 0]
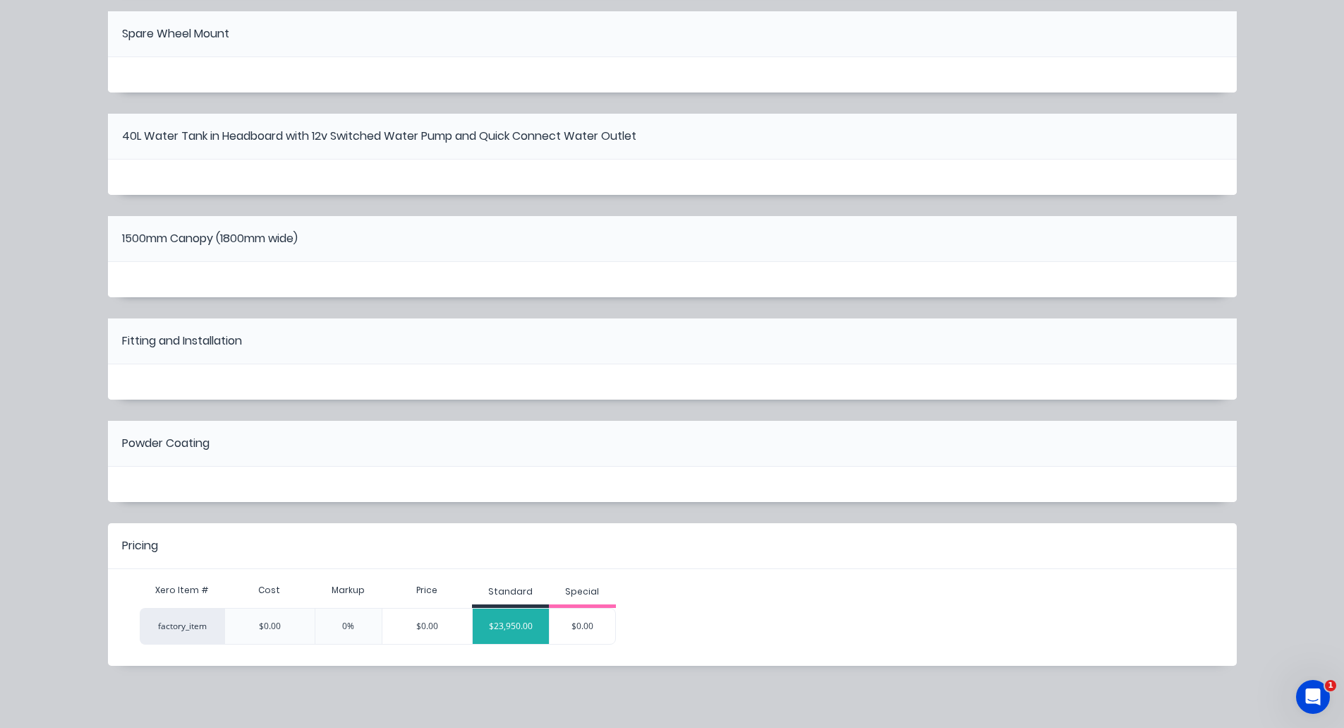
click at [517, 627] on div "$23,950.00" at bounding box center [511, 625] width 76 height 35
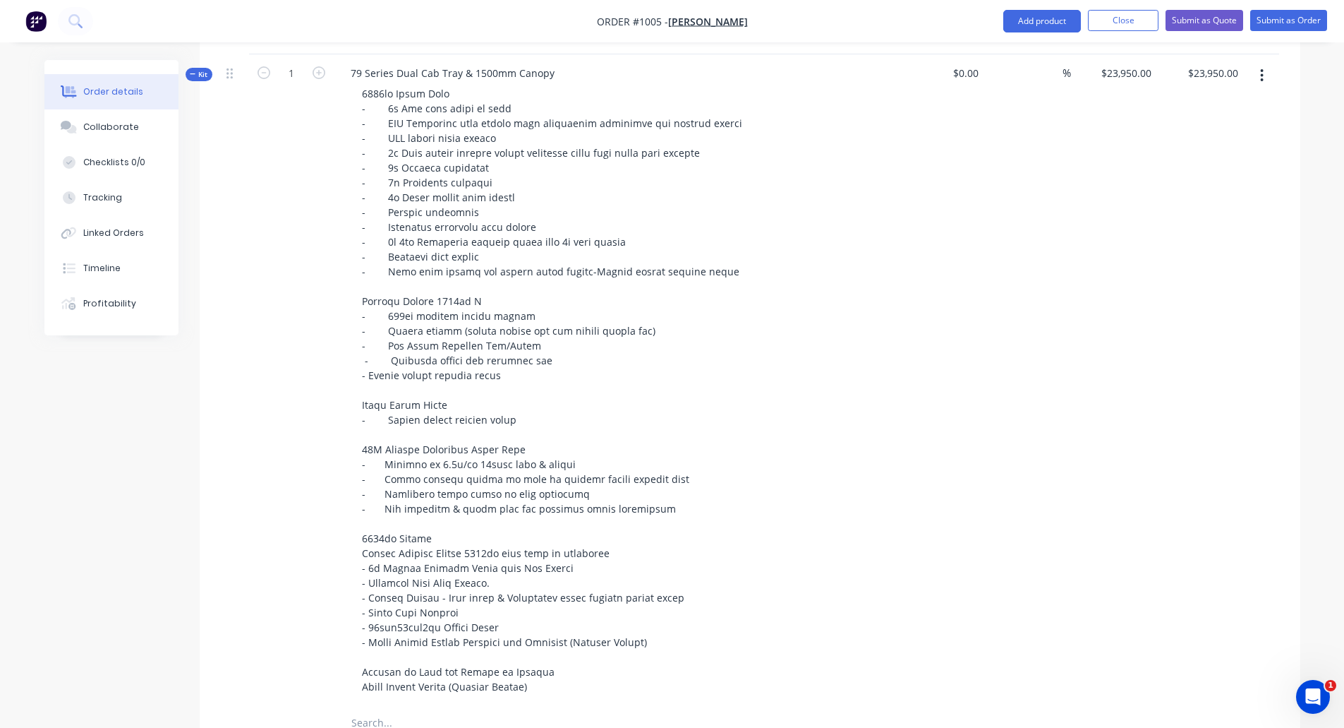
scroll to position [435, 0]
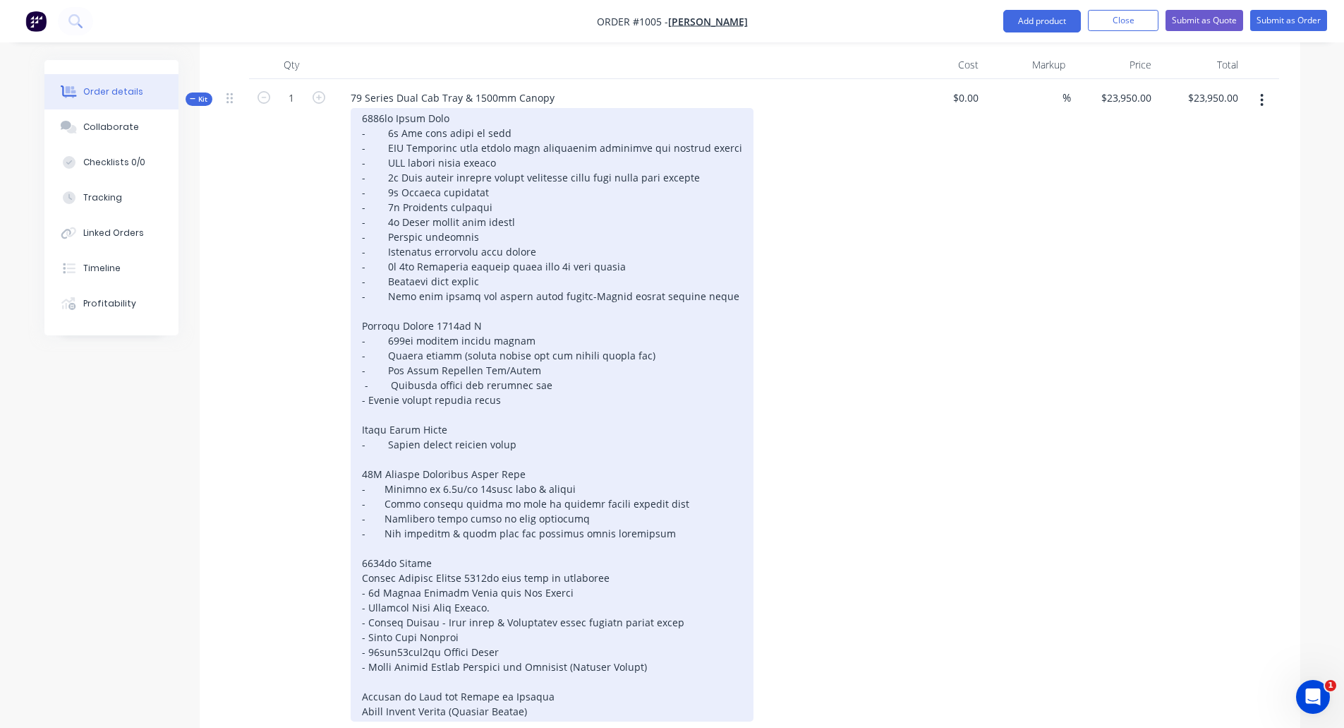
click at [368, 381] on div at bounding box center [552, 414] width 403 height 613
click at [385, 367] on div at bounding box center [552, 414] width 403 height 613
click at [385, 380] on div at bounding box center [552, 414] width 403 height 613
click at [369, 574] on div at bounding box center [552, 414] width 403 height 613
click at [358, 368] on div at bounding box center [552, 414] width 403 height 613
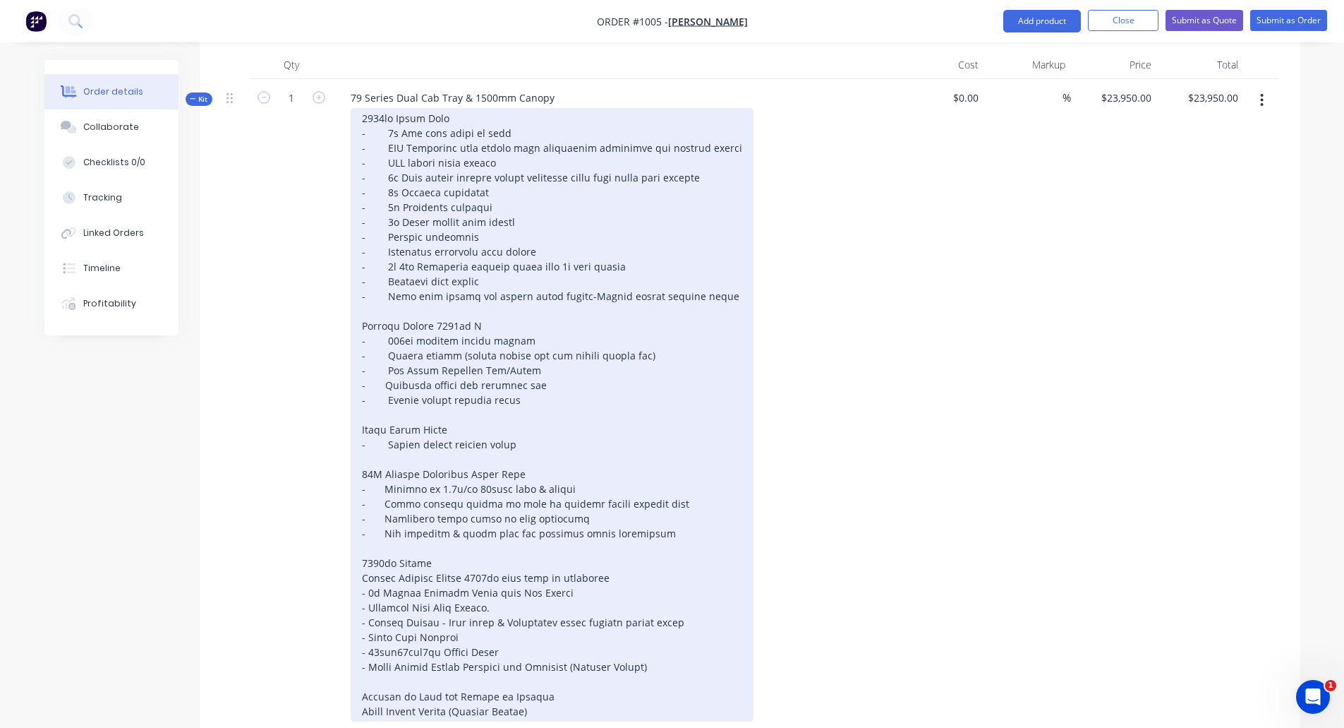
click at [370, 574] on div at bounding box center [552, 414] width 403 height 613
click at [368, 588] on div at bounding box center [552, 414] width 403 height 613
click at [368, 601] on div at bounding box center [552, 414] width 403 height 613
click at [370, 618] on div at bounding box center [552, 414] width 403 height 613
click at [368, 631] on div at bounding box center [552, 414] width 403 height 613
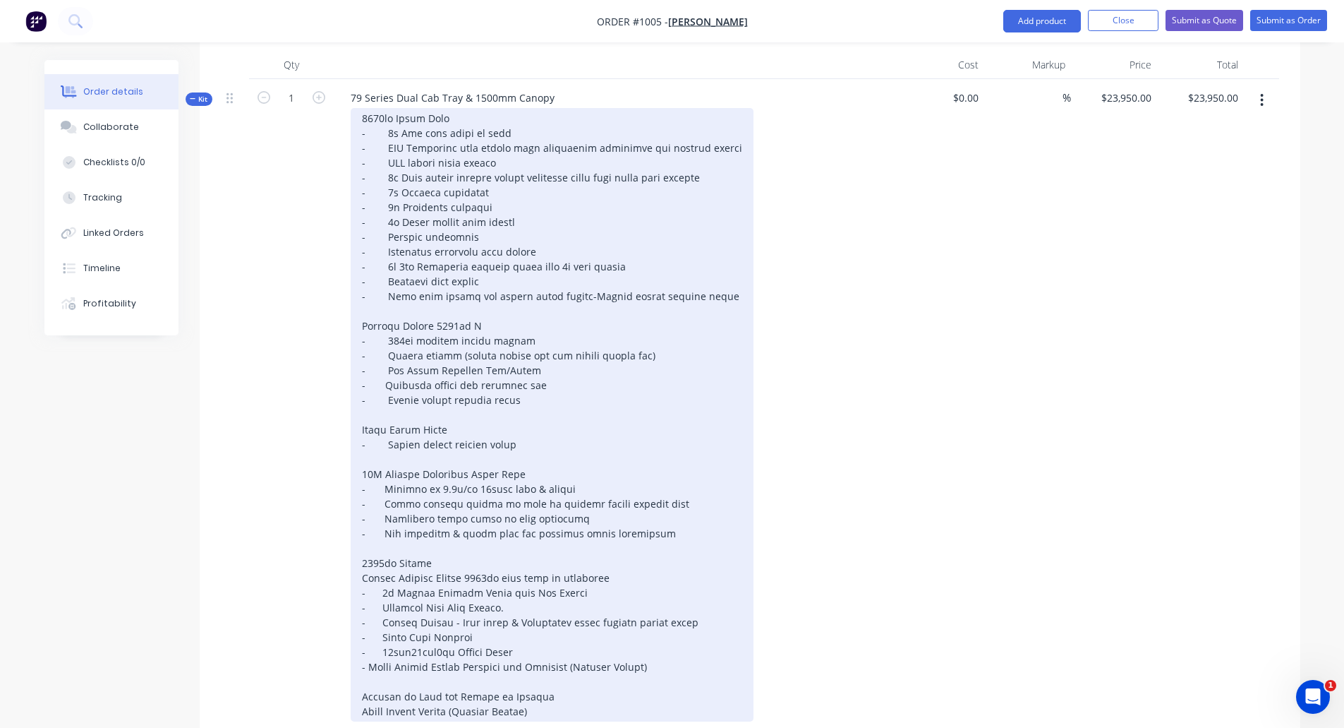
click at [366, 644] on div at bounding box center [552, 414] width 403 height 613
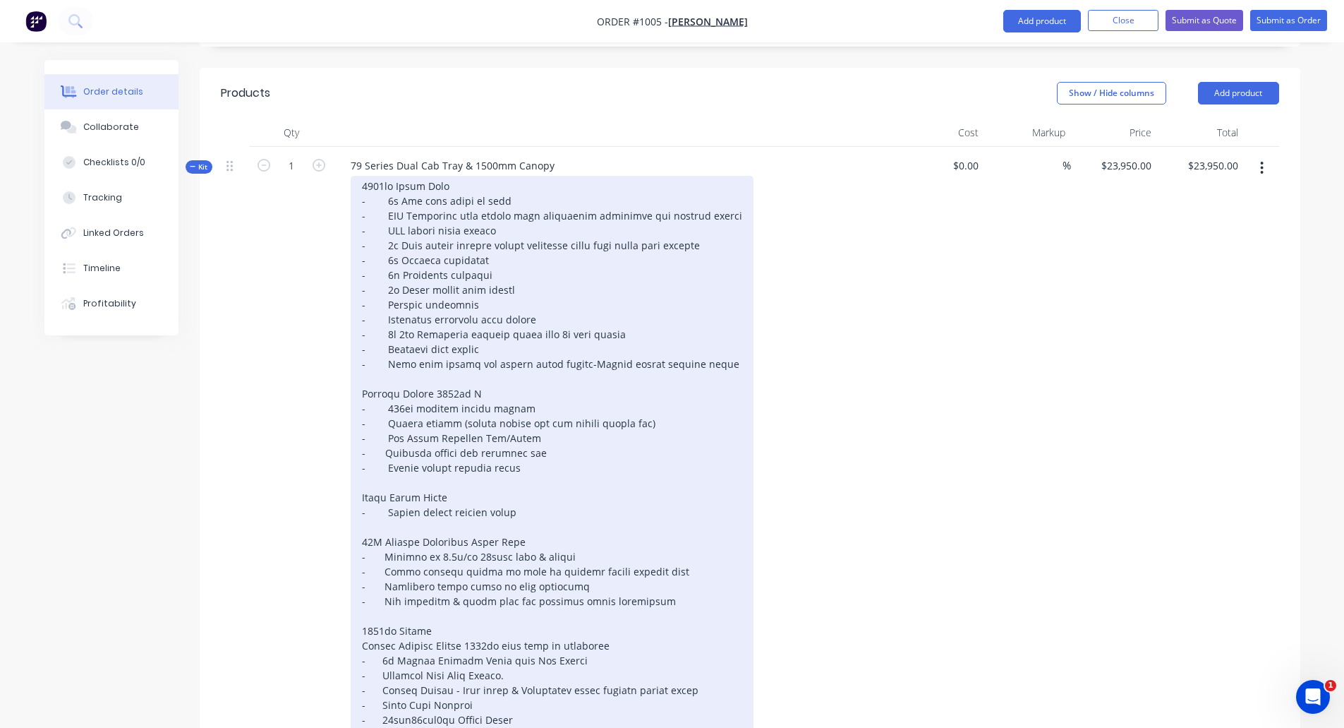
scroll to position [364, 0]
click at [562, 344] on div at bounding box center [552, 485] width 403 height 613
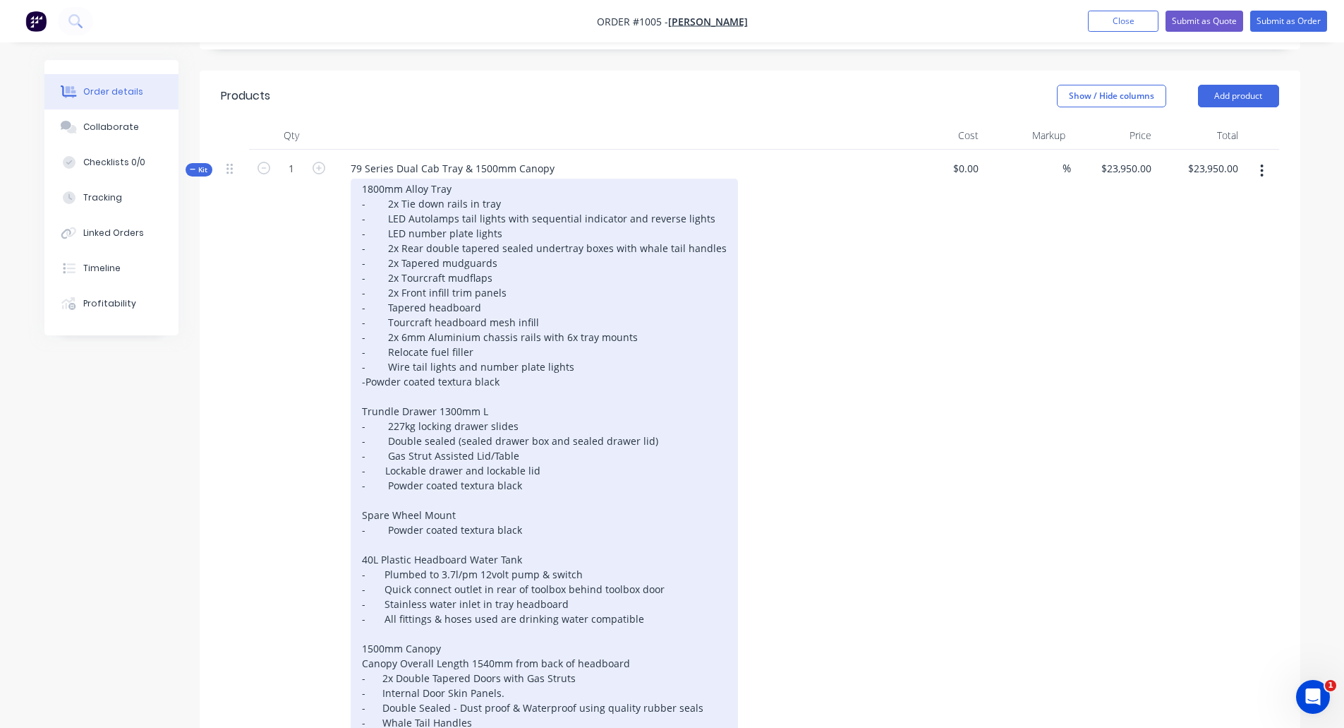
click at [367, 361] on div "1800mm Alloy Tray - 2x Tie down rails in tray - LED Autolamps tail lights with …" at bounding box center [544, 493] width 387 height 628
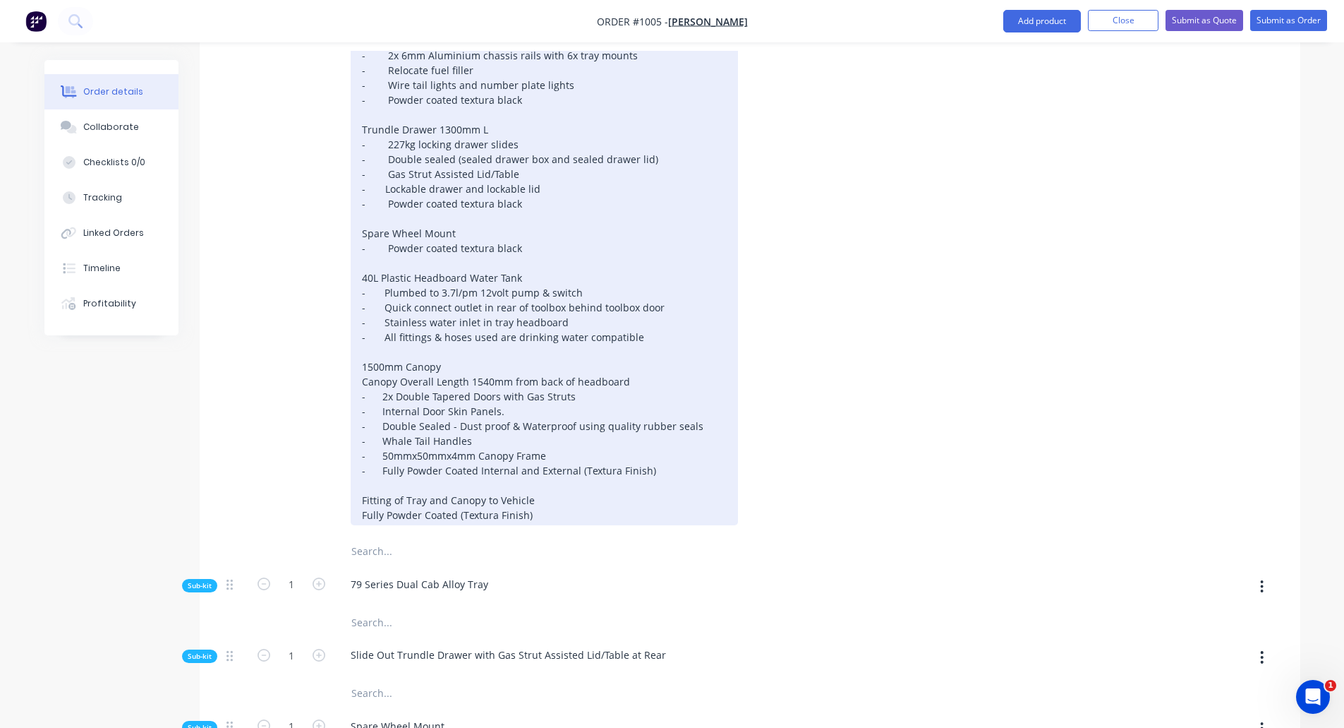
scroll to position [646, 0]
drag, startPoint x: 642, startPoint y: 357, endPoint x: 342, endPoint y: 361, distance: 300.7
click at [342, 361] on div "1800mm Alloy Tray - 2x Tie down rails in tray - LED Autolamps tail lights with …" at bounding box center [615, 210] width 553 height 628
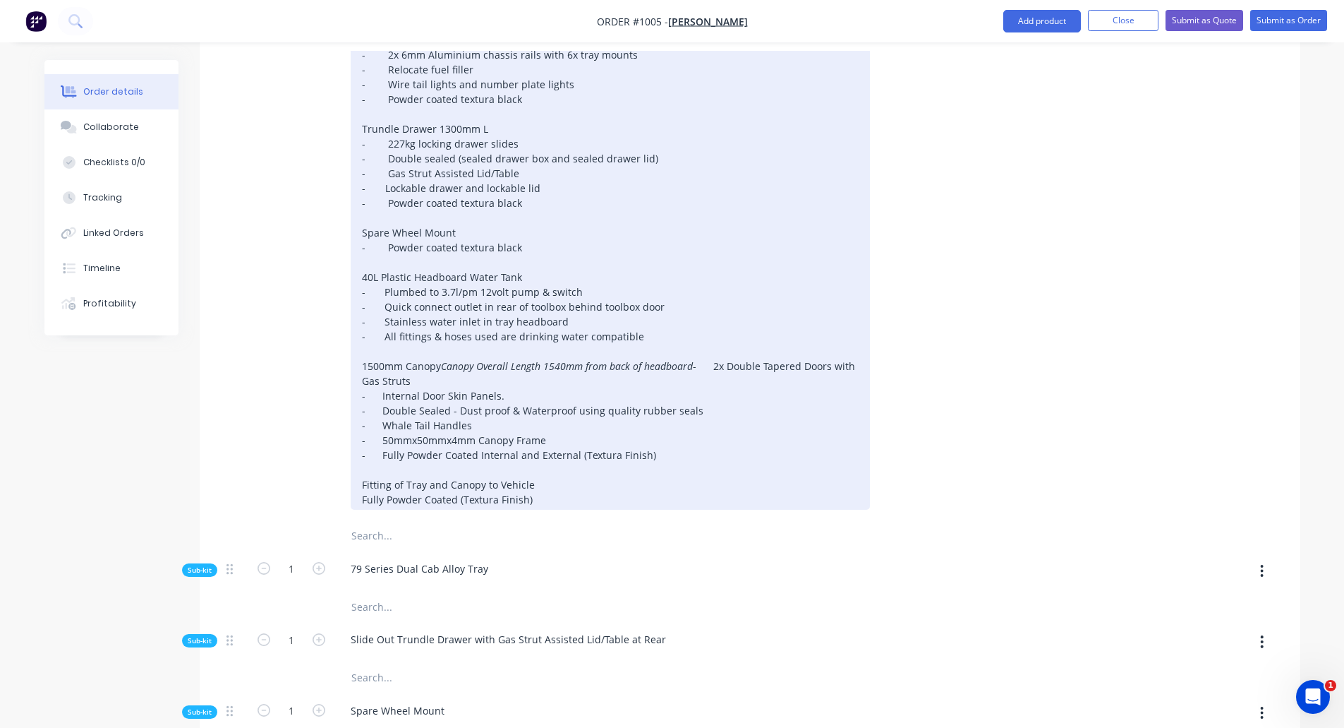
drag, startPoint x: 555, startPoint y: 495, endPoint x: 551, endPoint y: 484, distance: 11.4
click at [551, 484] on div "1800mm Alloy Tray - 2x Tie down rails in tray - LED Autolamps tail lights with …" at bounding box center [610, 202] width 519 height 613
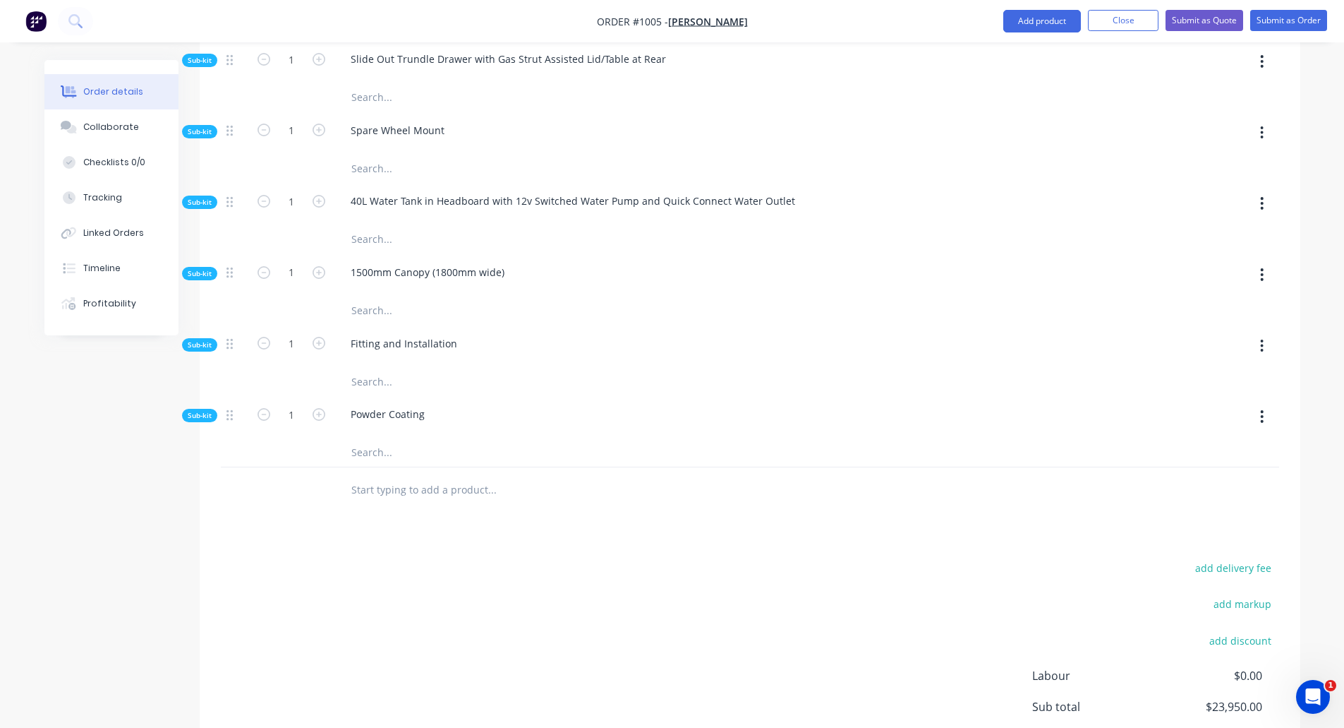
scroll to position [1211, 0]
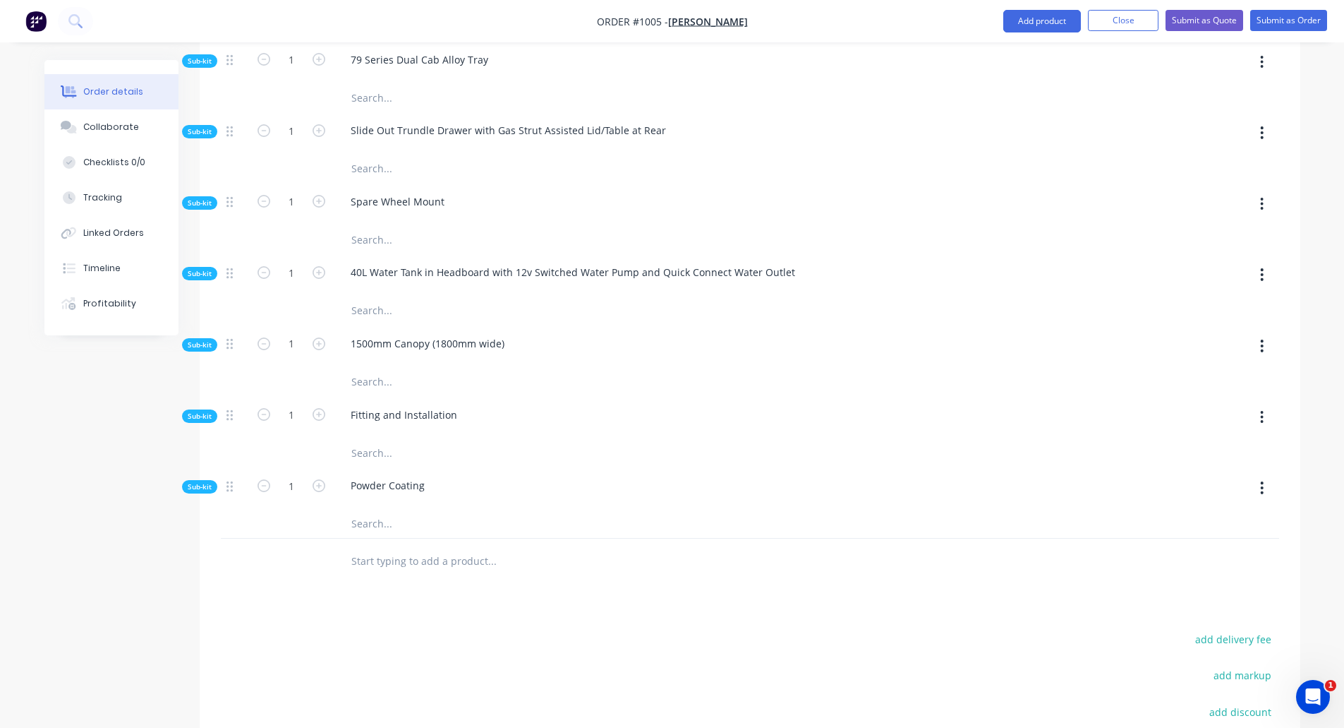
click at [440, 485] on div "Powder Coating" at bounding box center [616, 487] width 565 height 43
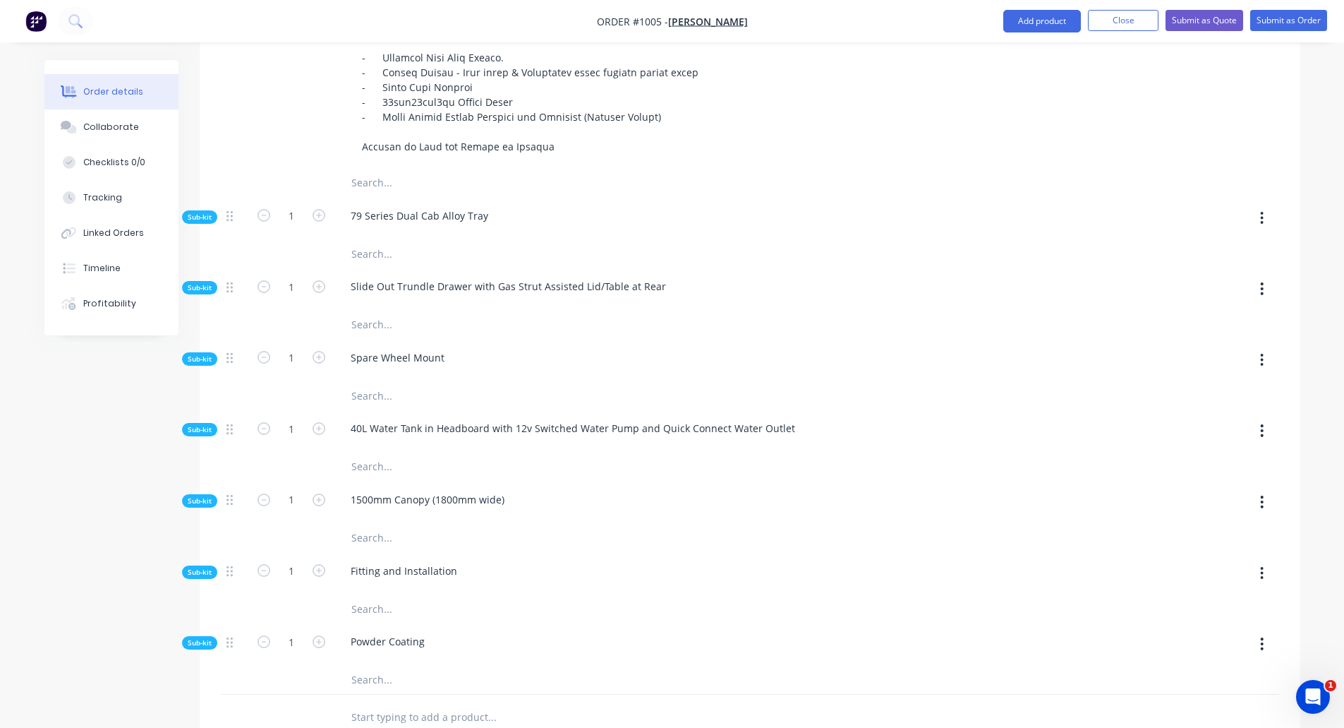
click at [451, 665] on input "text" at bounding box center [492, 679] width 282 height 28
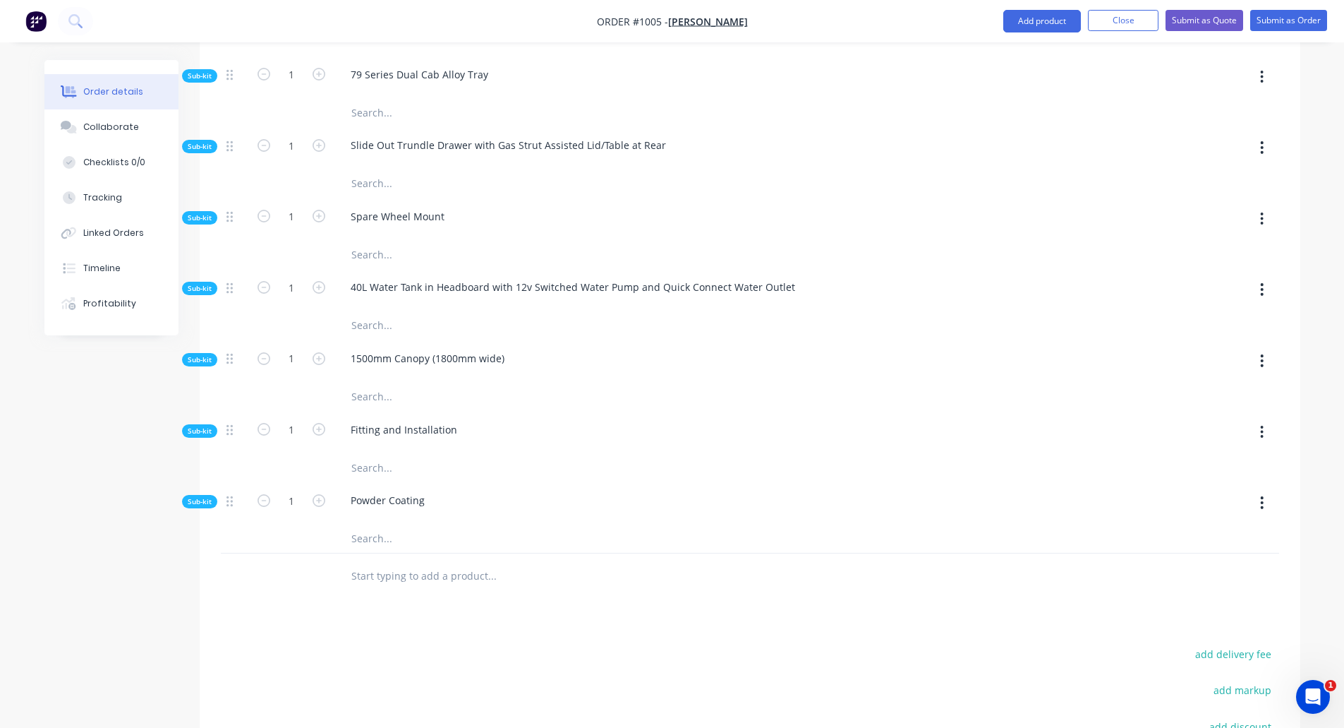
click at [412, 564] on input "text" at bounding box center [492, 576] width 282 height 28
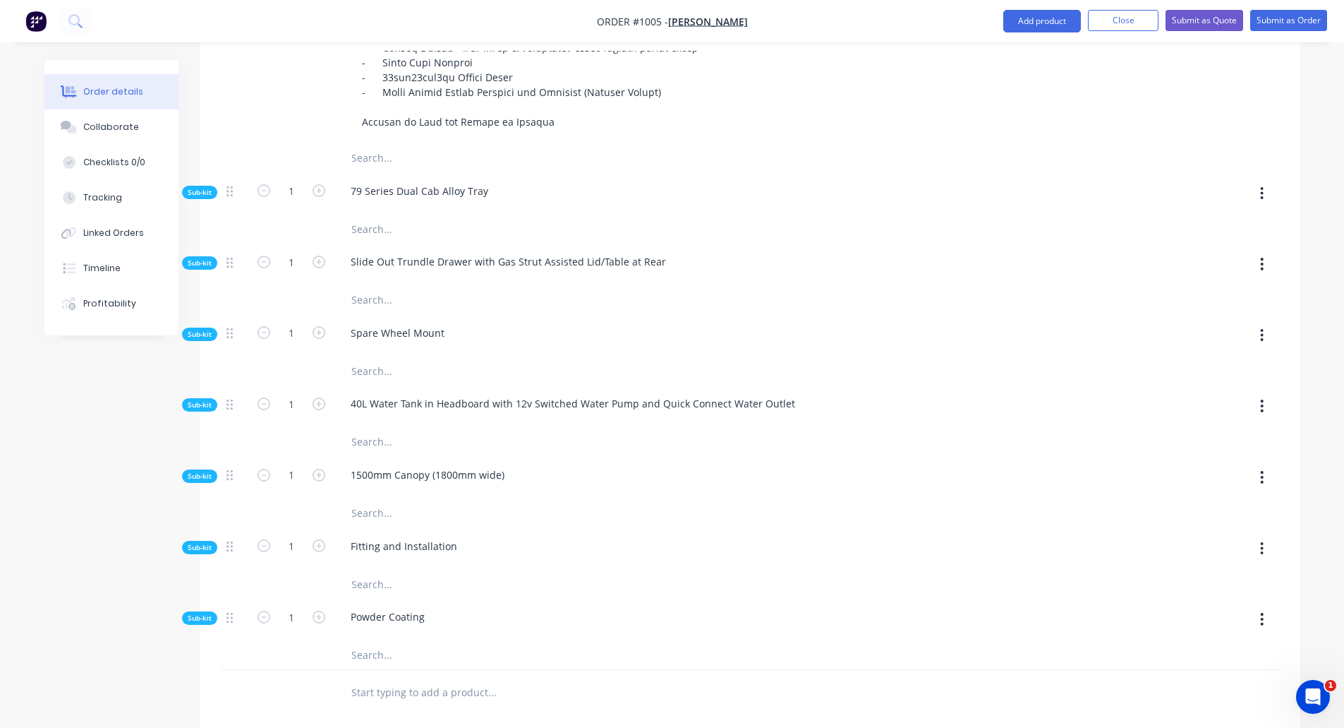
scroll to position [999, 0]
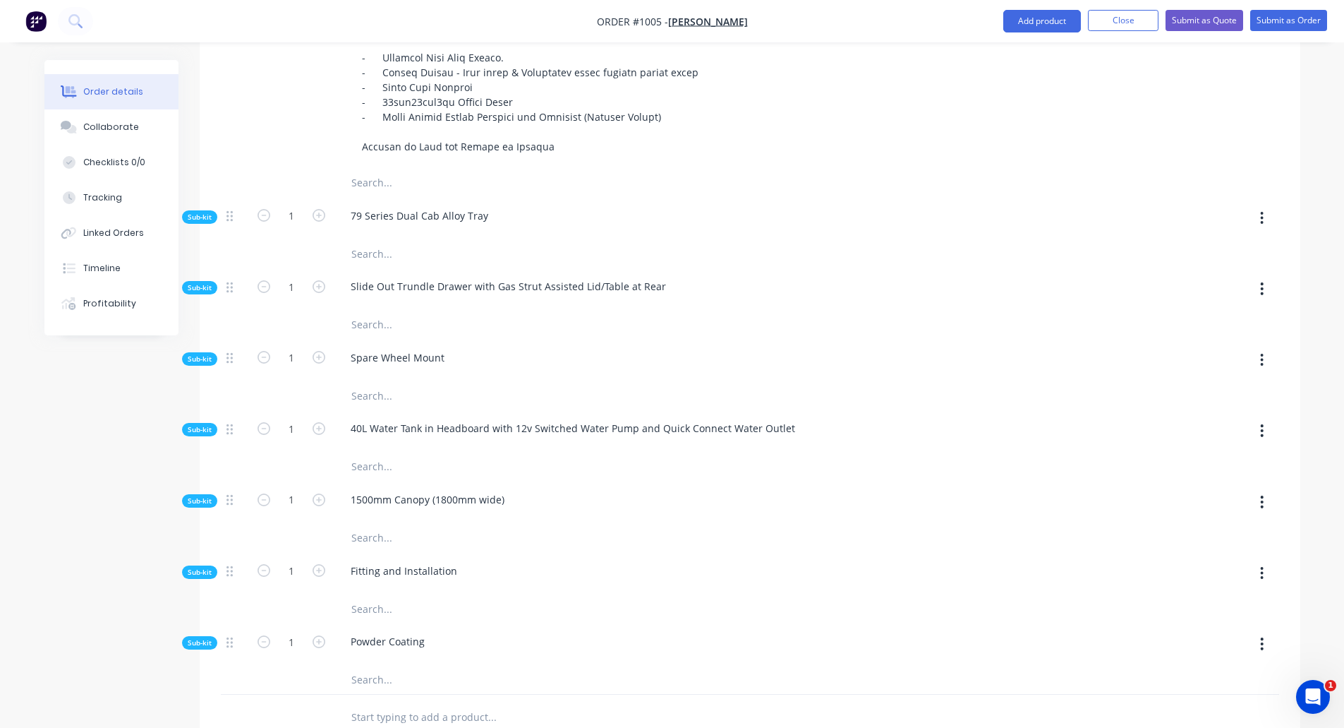
click at [383, 703] on input "text" at bounding box center [492, 717] width 282 height 28
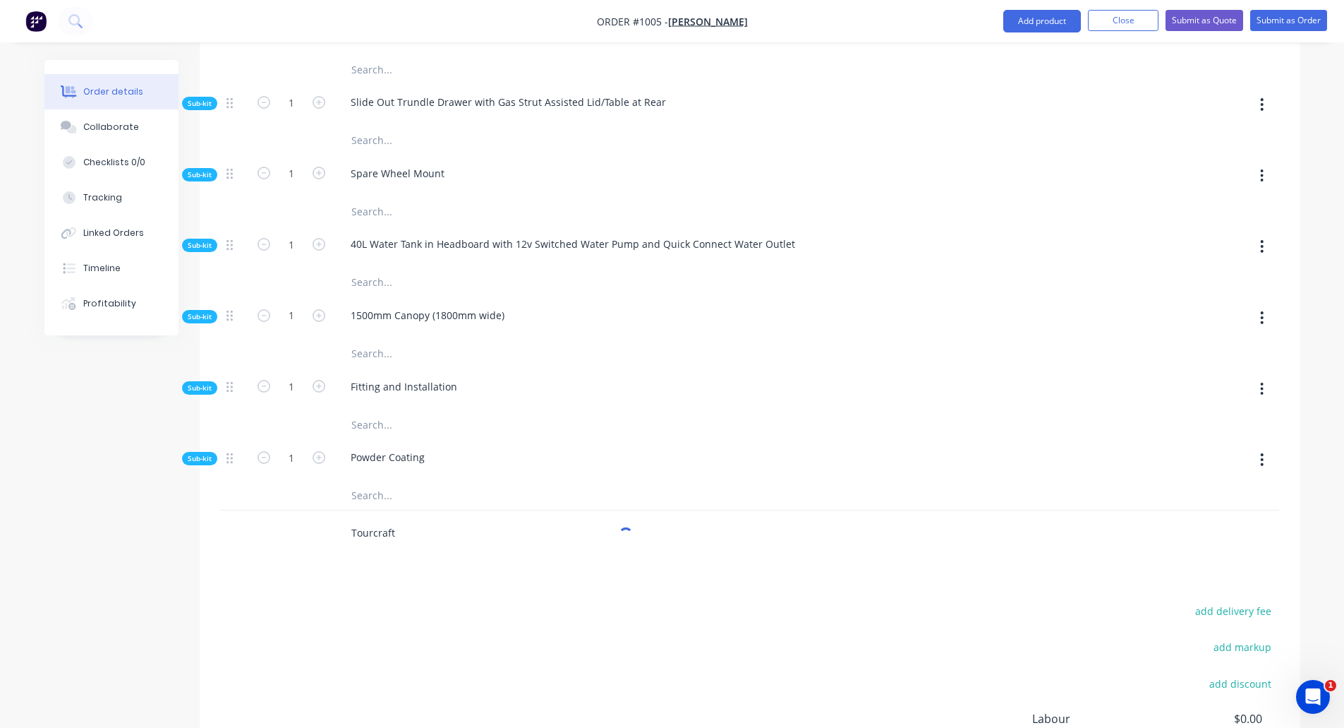
scroll to position [1211, 0]
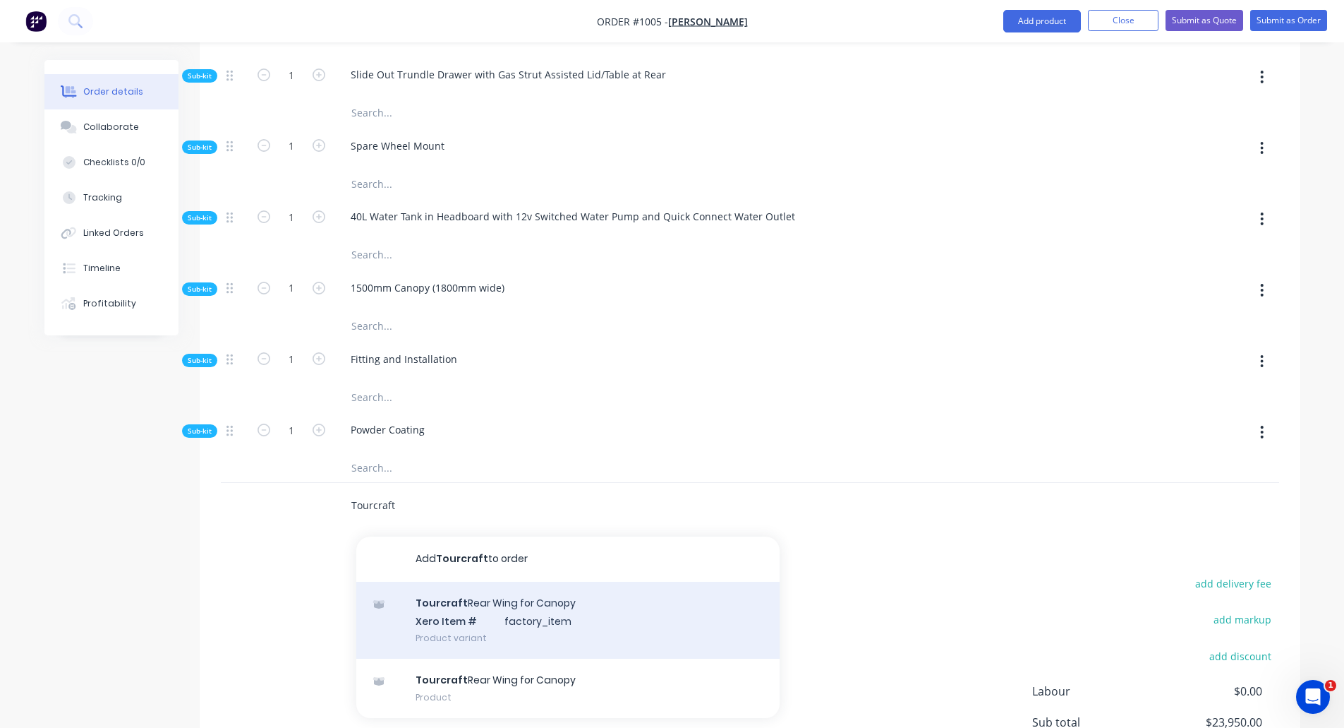
type input "Tourcraft"
click at [497, 595] on div "Tourcraft Rear Wing for Canopy Xero Item # factory_item Product variant" at bounding box center [567, 621] width 423 height 78
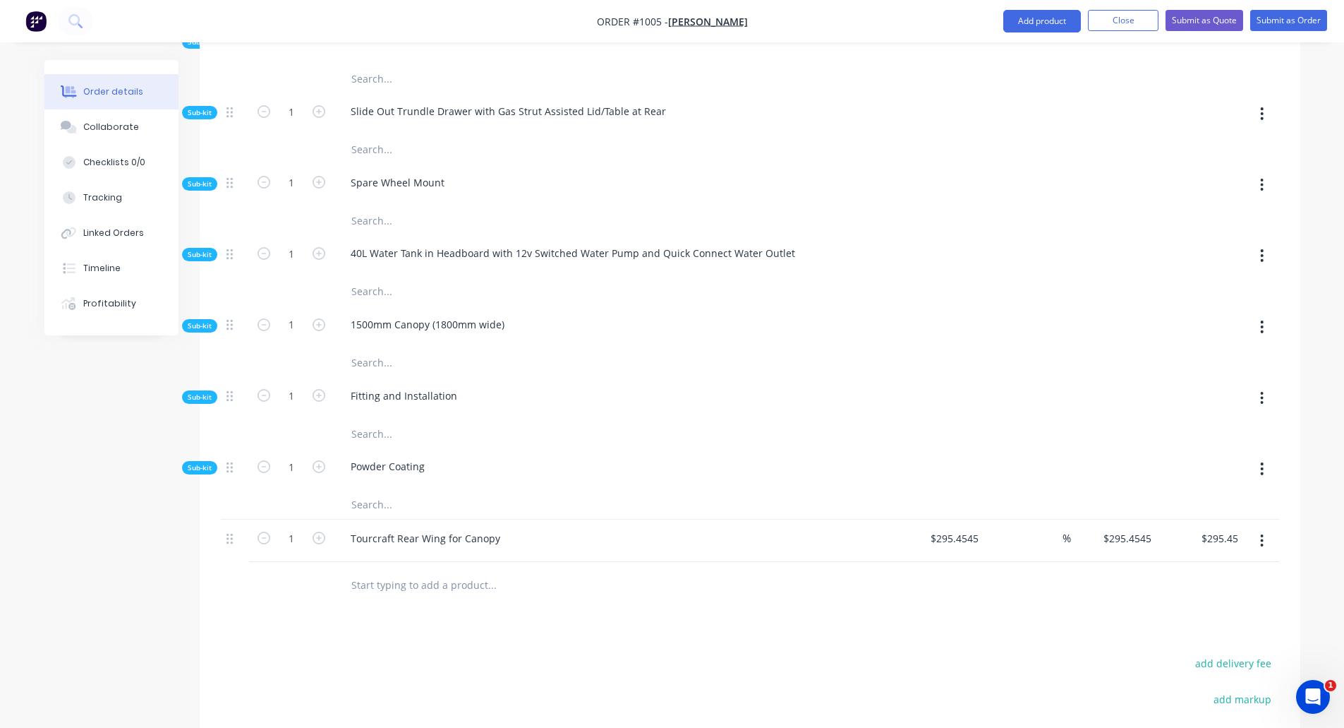
scroll to position [1140, 0]
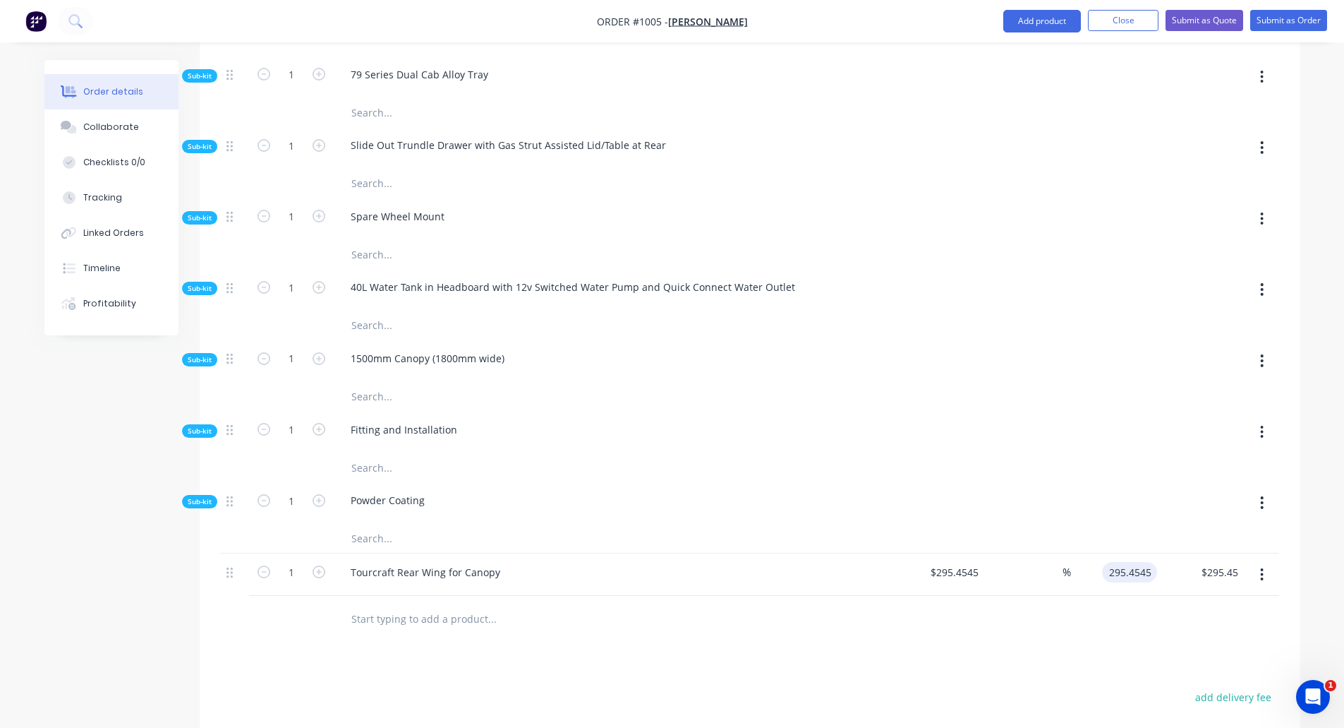
click at [1111, 562] on input "295.4545" at bounding box center [1132, 572] width 49 height 20
type input "0"
type input "-100"
type input "$0.00"
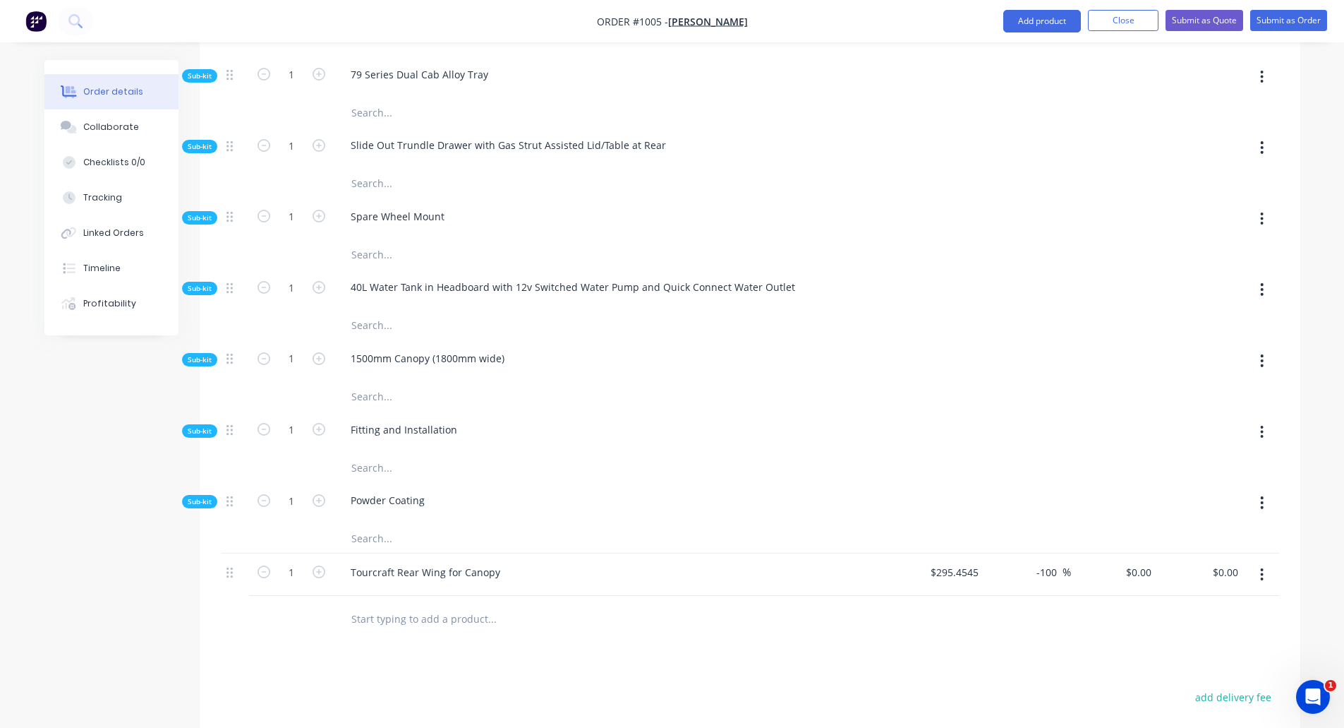
click at [404, 604] on input "text" at bounding box center [492, 618] width 282 height 28
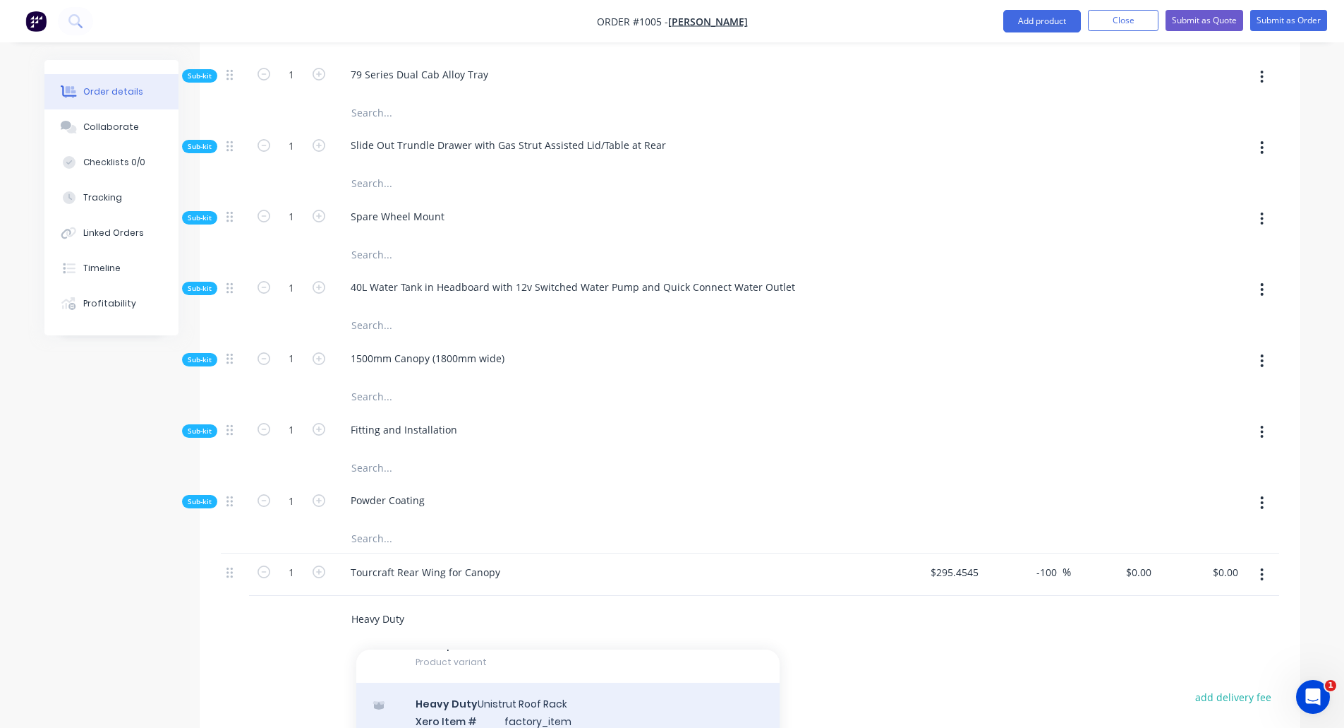
type input "Heavy Duty"
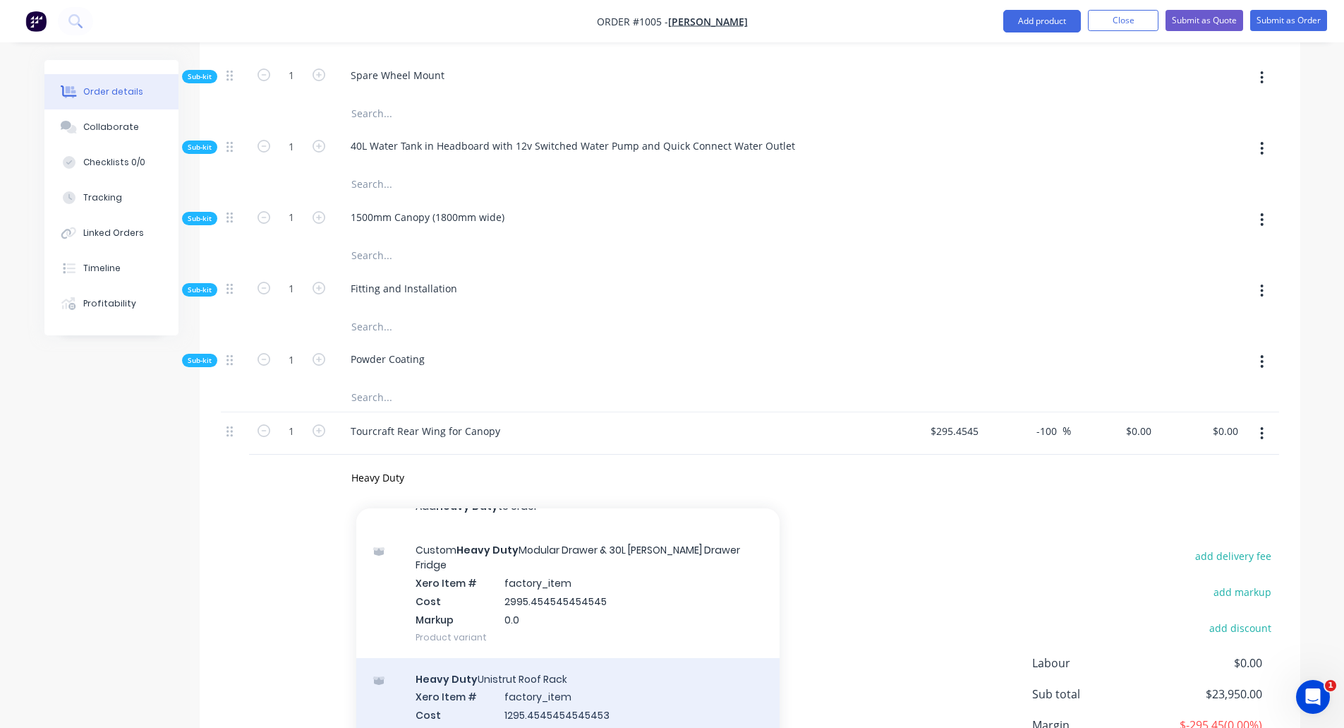
scroll to position [0, 0]
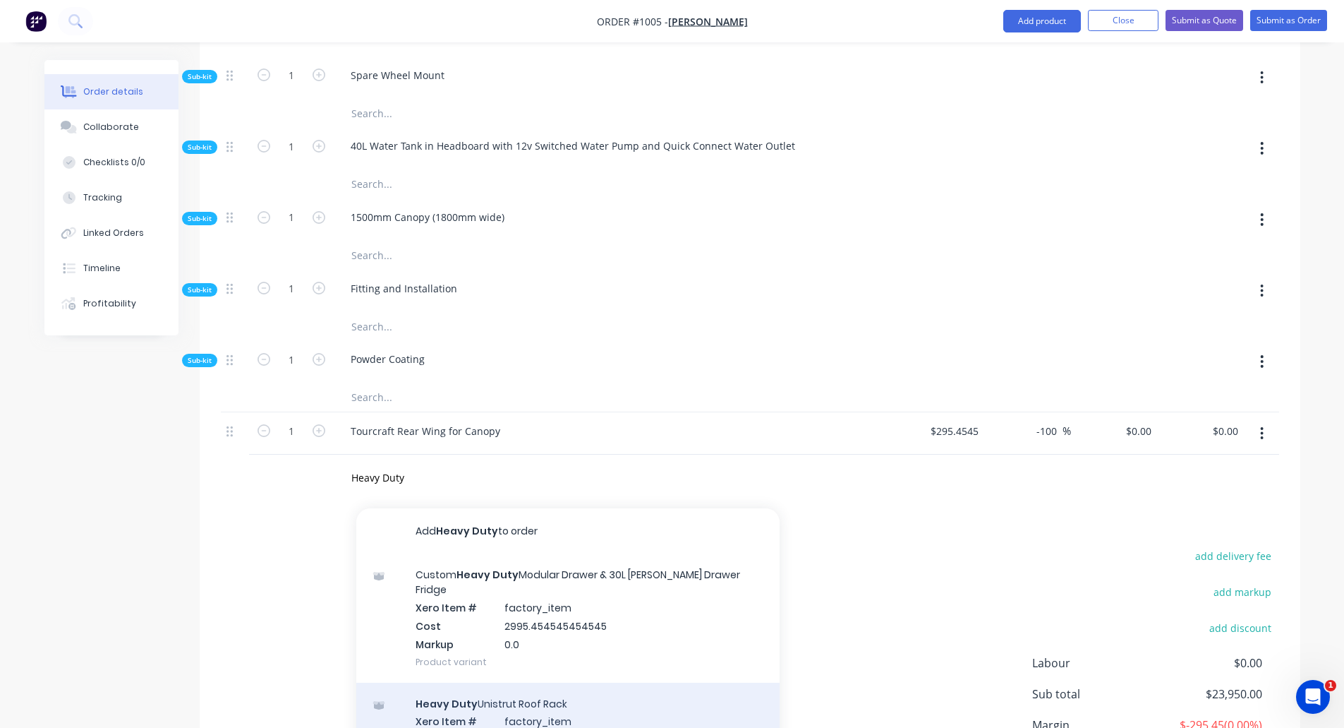
click at [571, 616] on div "Custom Heavy Duty Modular Drawer & 30L [PERSON_NAME] Drawer Fridge Xero Item # …" at bounding box center [567, 617] width 423 height 128
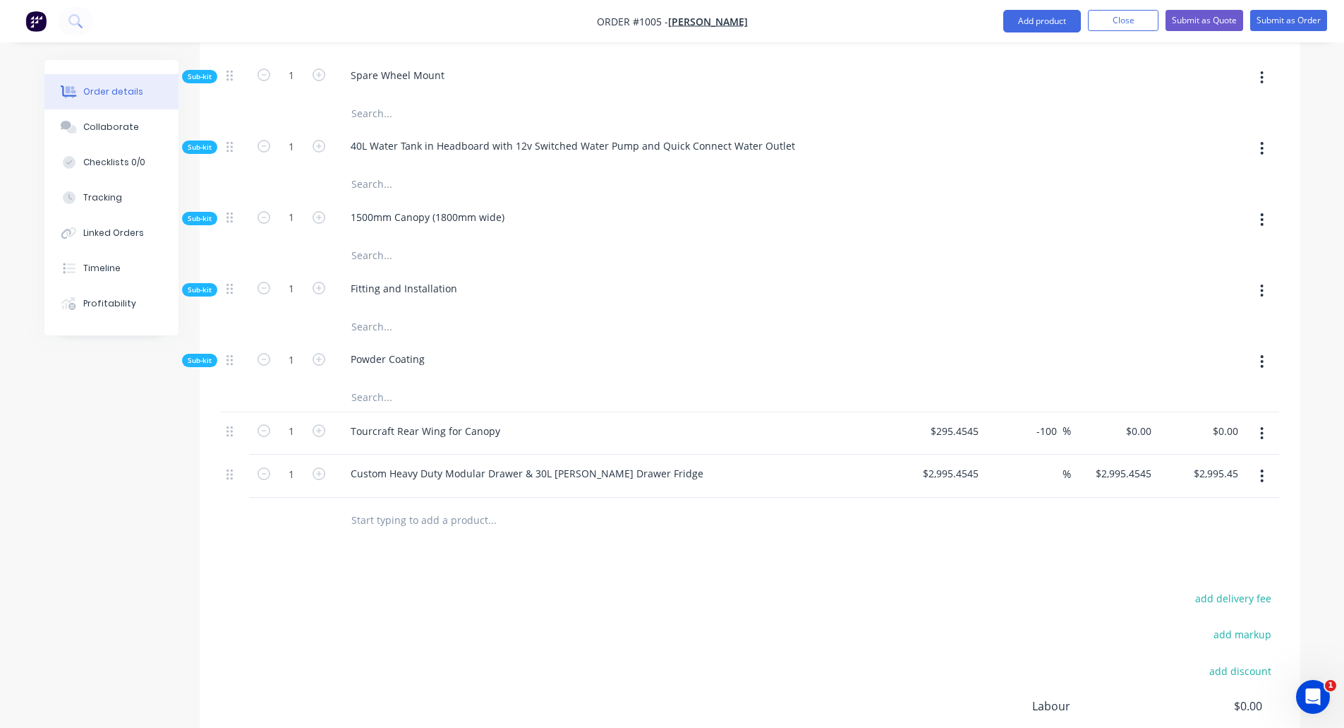
click at [1259, 463] on button "button" at bounding box center [1262, 475] width 33 height 25
click at [1178, 587] on div "Delete" at bounding box center [1212, 597] width 109 height 20
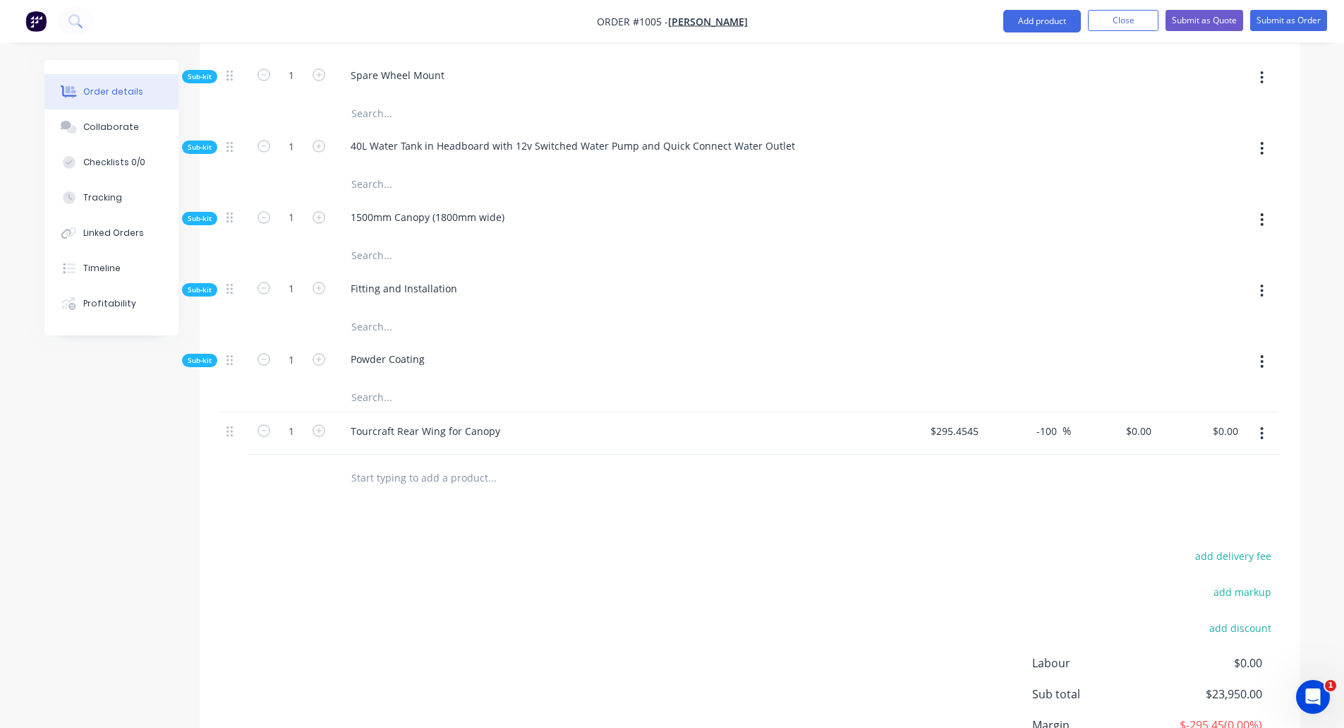
click at [444, 463] on input "text" at bounding box center [492, 477] width 282 height 28
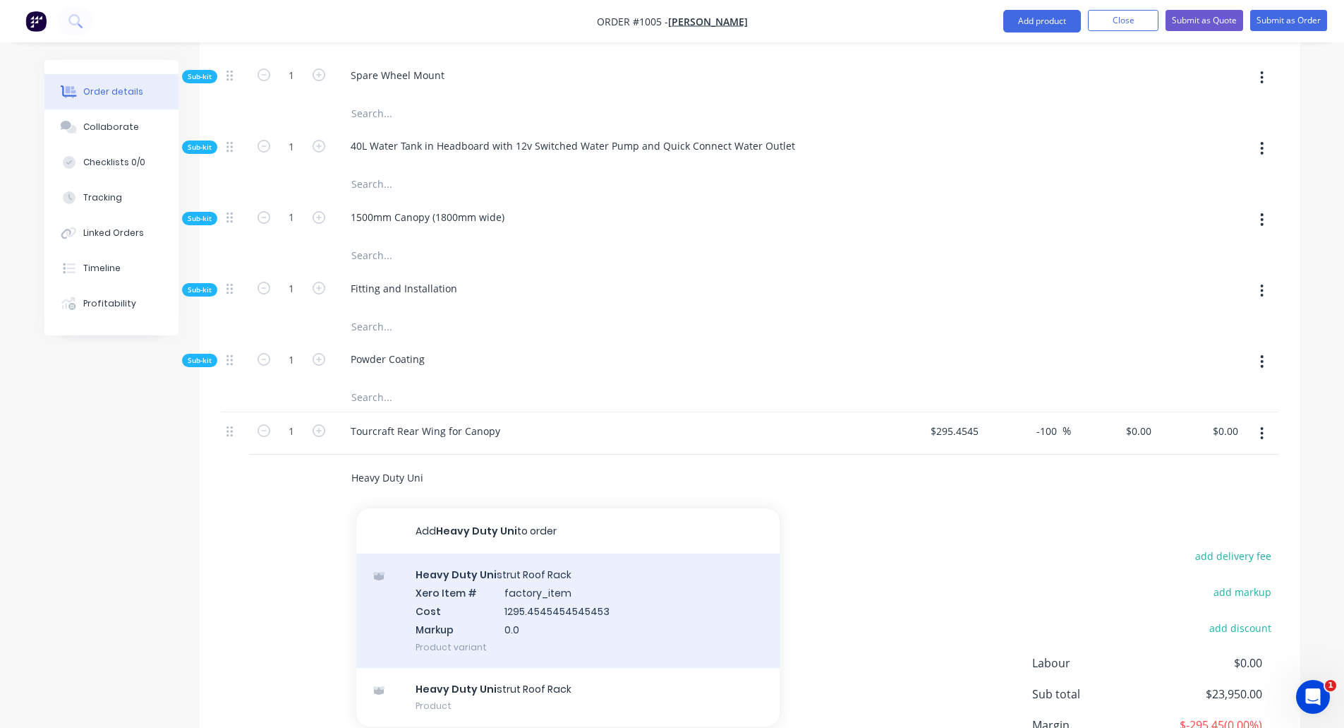
type input "Heavy Duty Uni"
click at [554, 574] on div "Heavy Duty Uni strut Roof Rack Xero Item # factory_item Cost 1295.4545454545453…" at bounding box center [567, 610] width 423 height 114
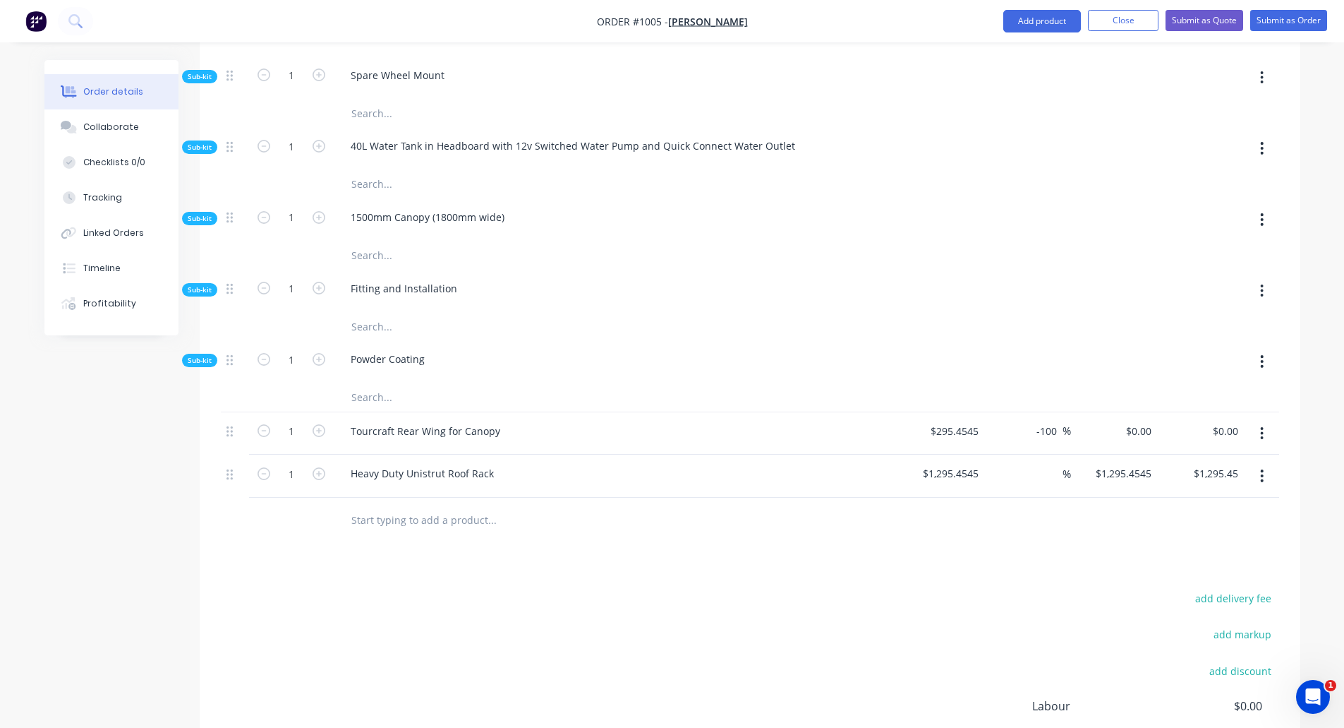
click at [440, 506] on input "text" at bounding box center [492, 520] width 282 height 28
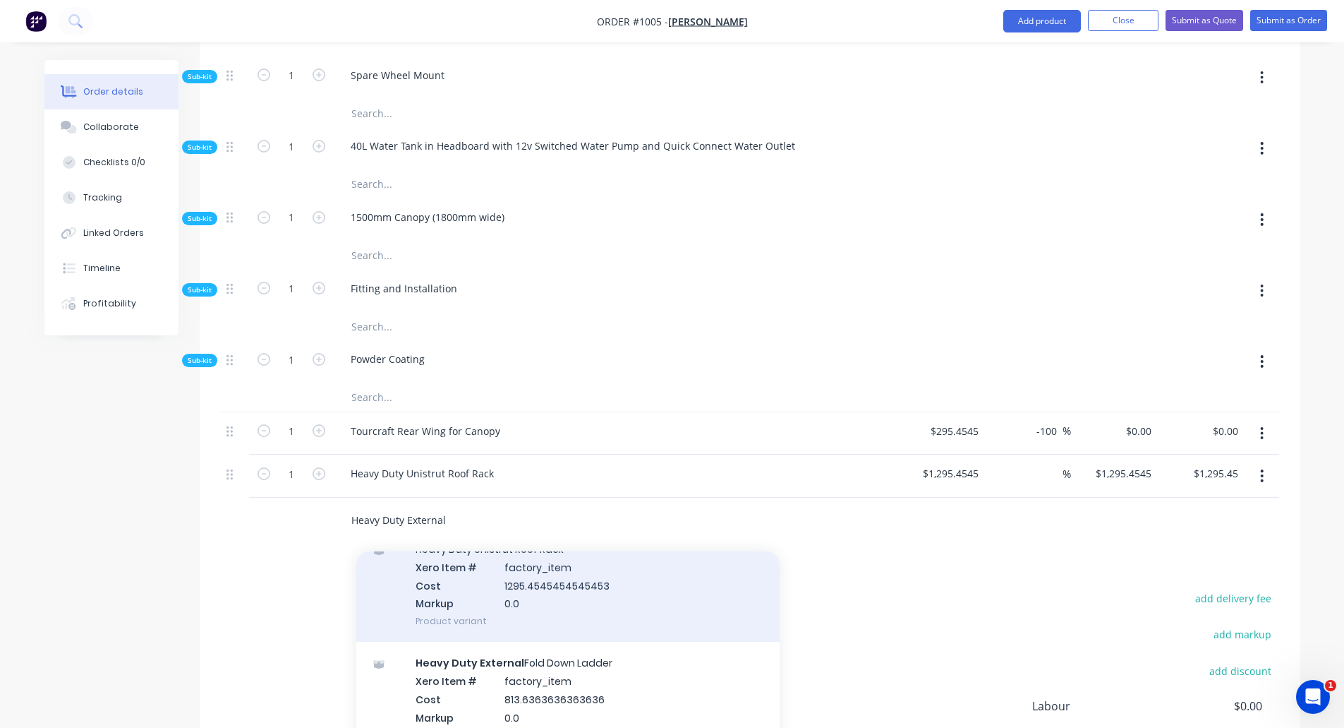
scroll to position [212, 0]
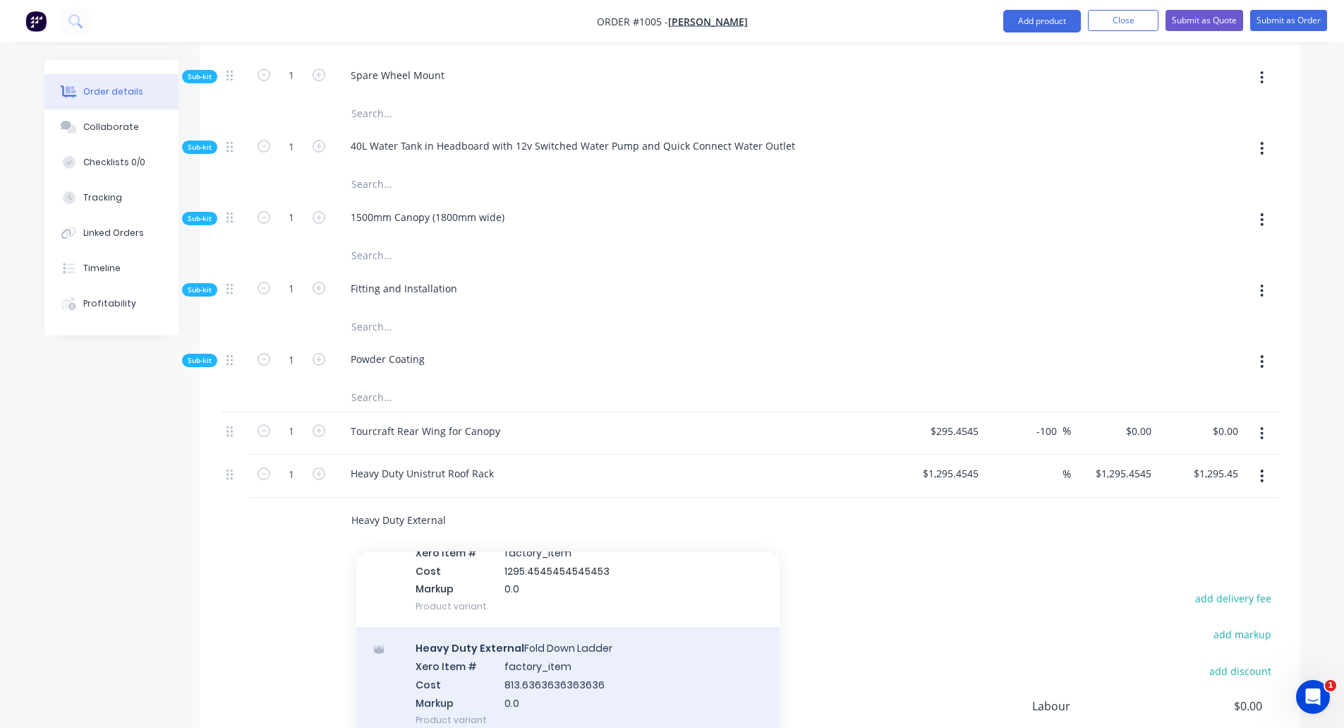
type input "Heavy Duty External"
click at [581, 647] on div "Heavy Duty External Fold Down Ladder Xero Item # factory_item Cost 813.63636363…" at bounding box center [567, 684] width 423 height 114
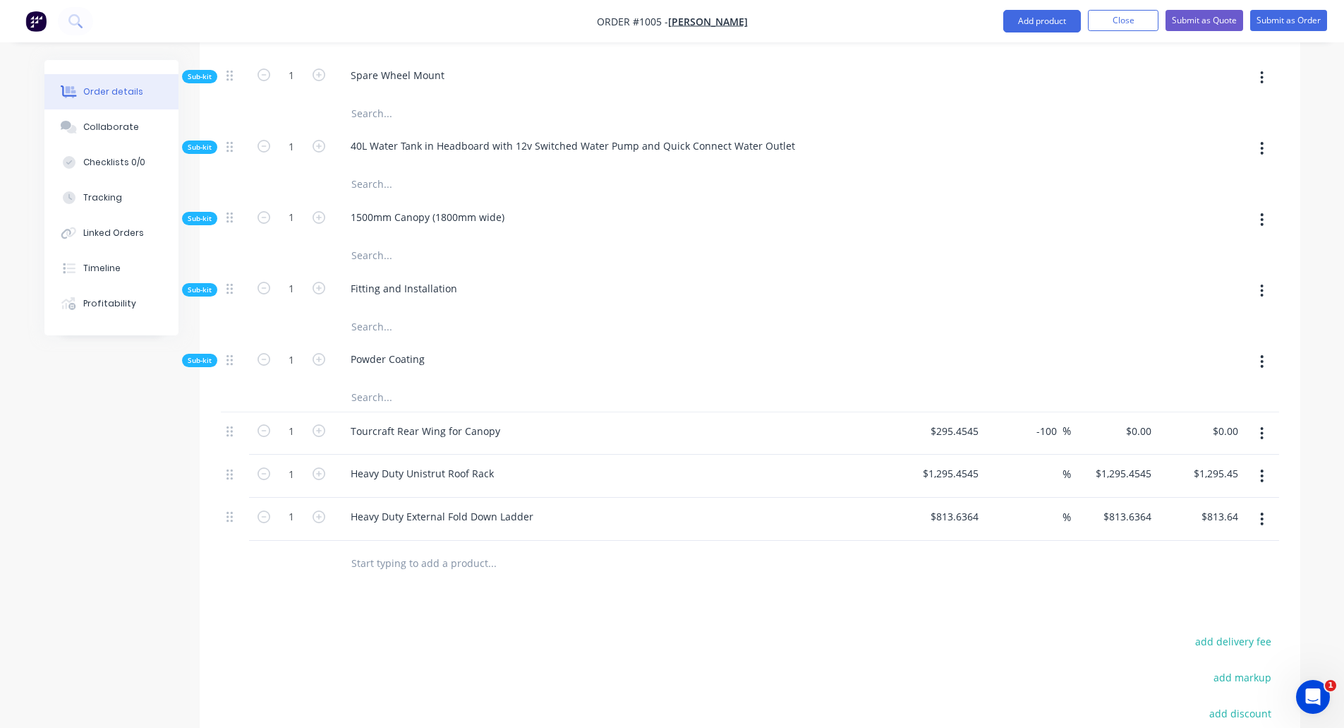
click at [418, 549] on input "text" at bounding box center [492, 563] width 282 height 28
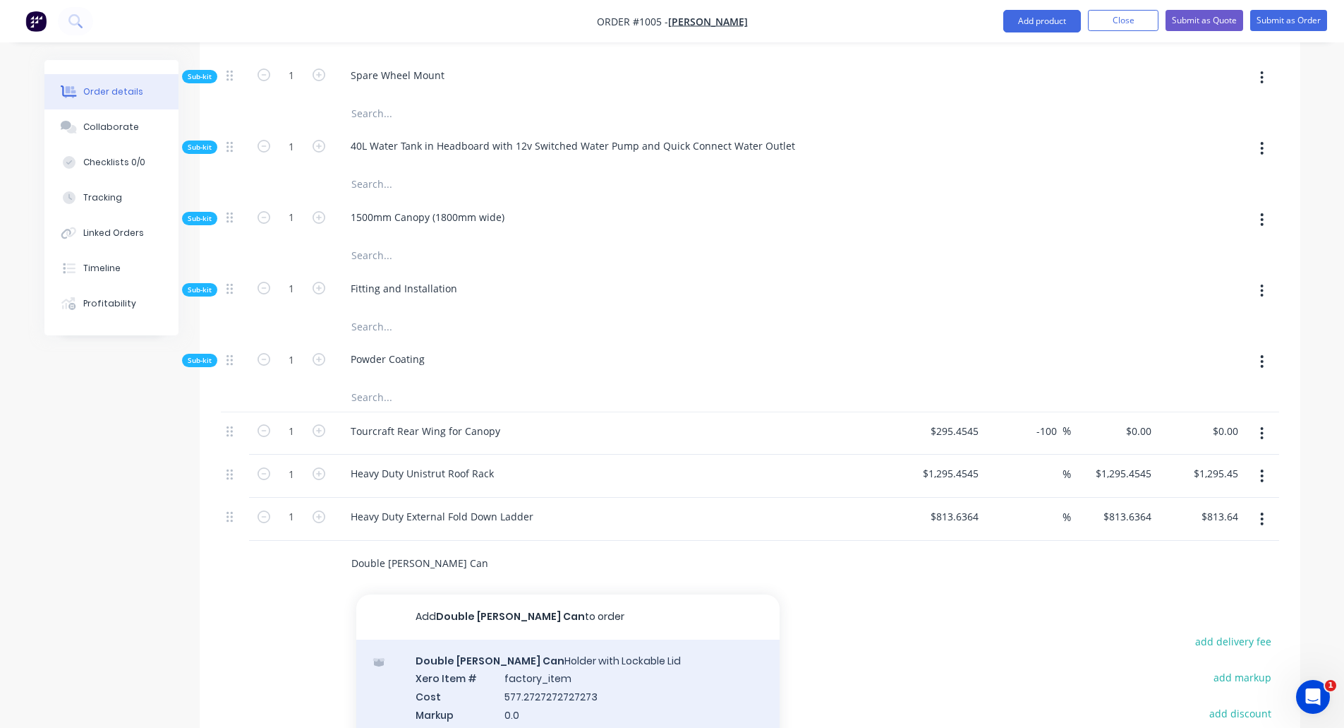
type input "Double [PERSON_NAME] Can"
click at [527, 658] on div "Double [PERSON_NAME] Can Holder with Lockable Lid Xero Item # factory_item Cost…" at bounding box center [567, 696] width 423 height 114
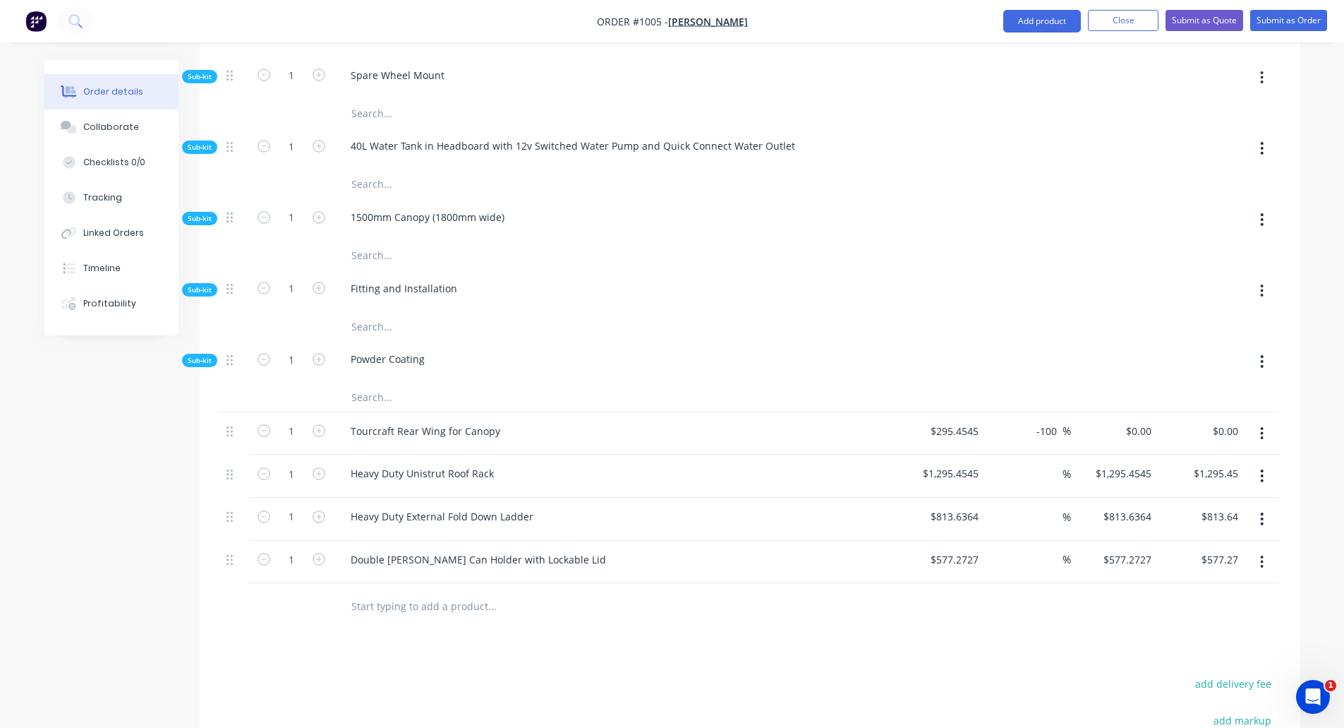
click at [437, 591] on input "text" at bounding box center [492, 605] width 282 height 28
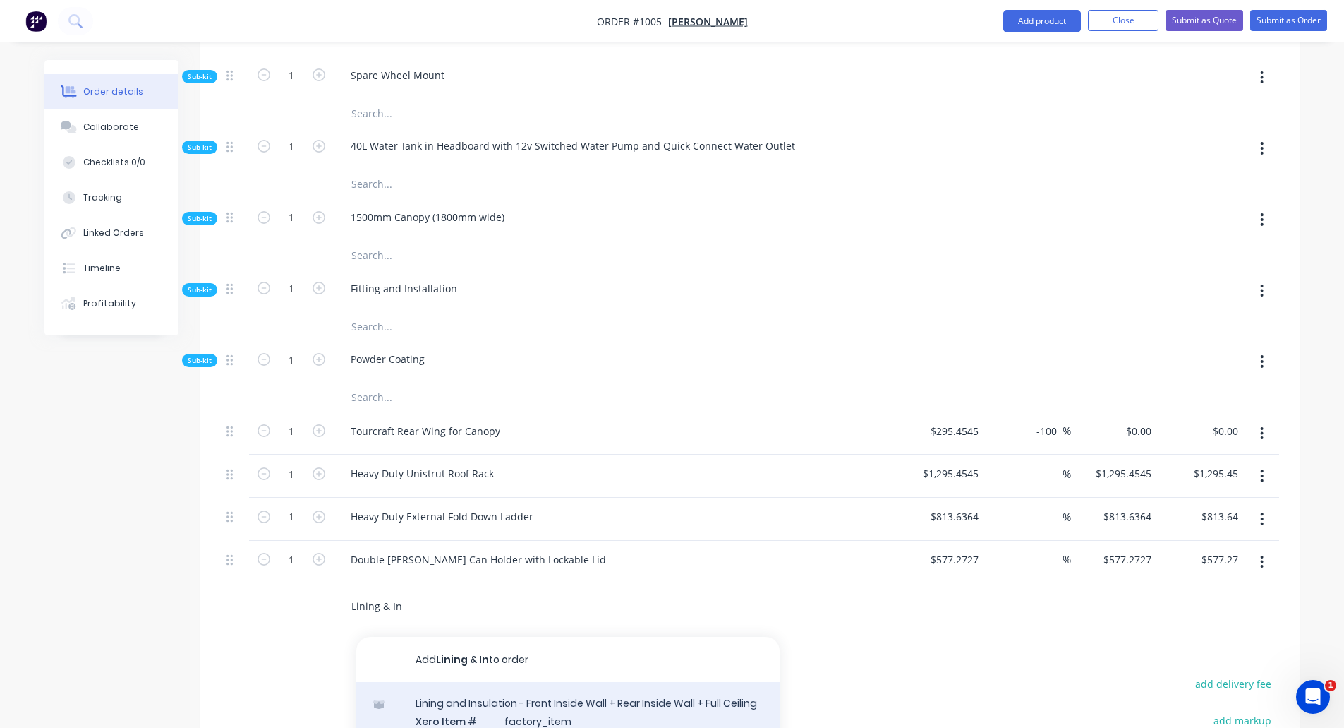
type input "Lining & In"
click at [522, 682] on div "Lining and Insulation - Front Inside Wall + Rear Inside Wall + Full Ceiling Xer…" at bounding box center [567, 739] width 423 height 114
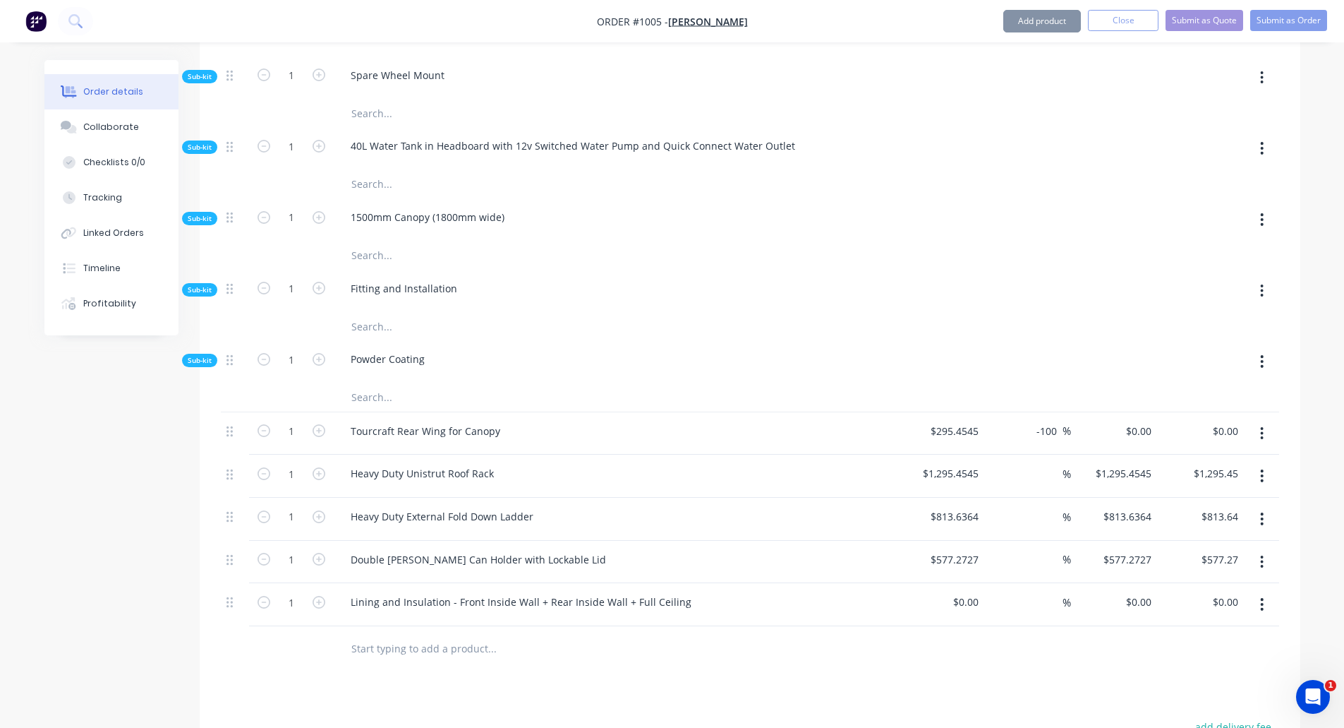
type input "$995.4545"
type input "$995.45"
click at [399, 634] on input "text" at bounding box center [492, 648] width 282 height 28
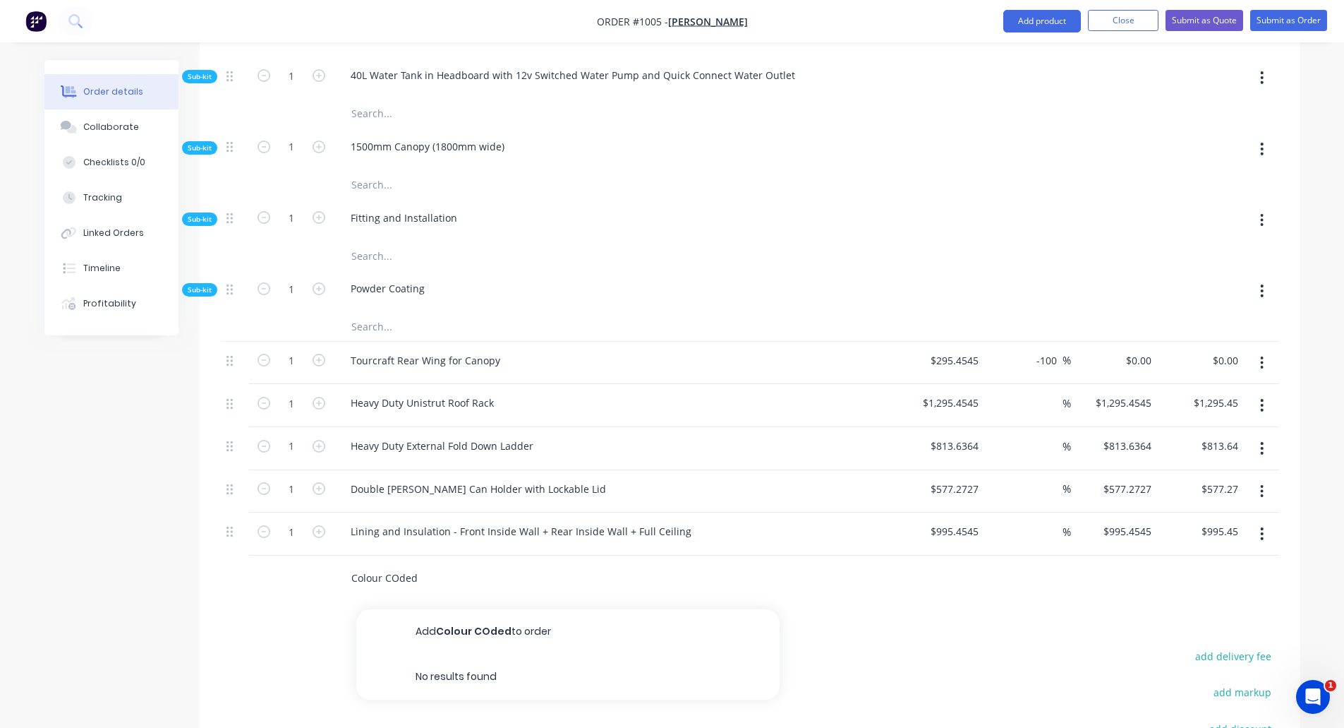
scroll to position [1282, 0]
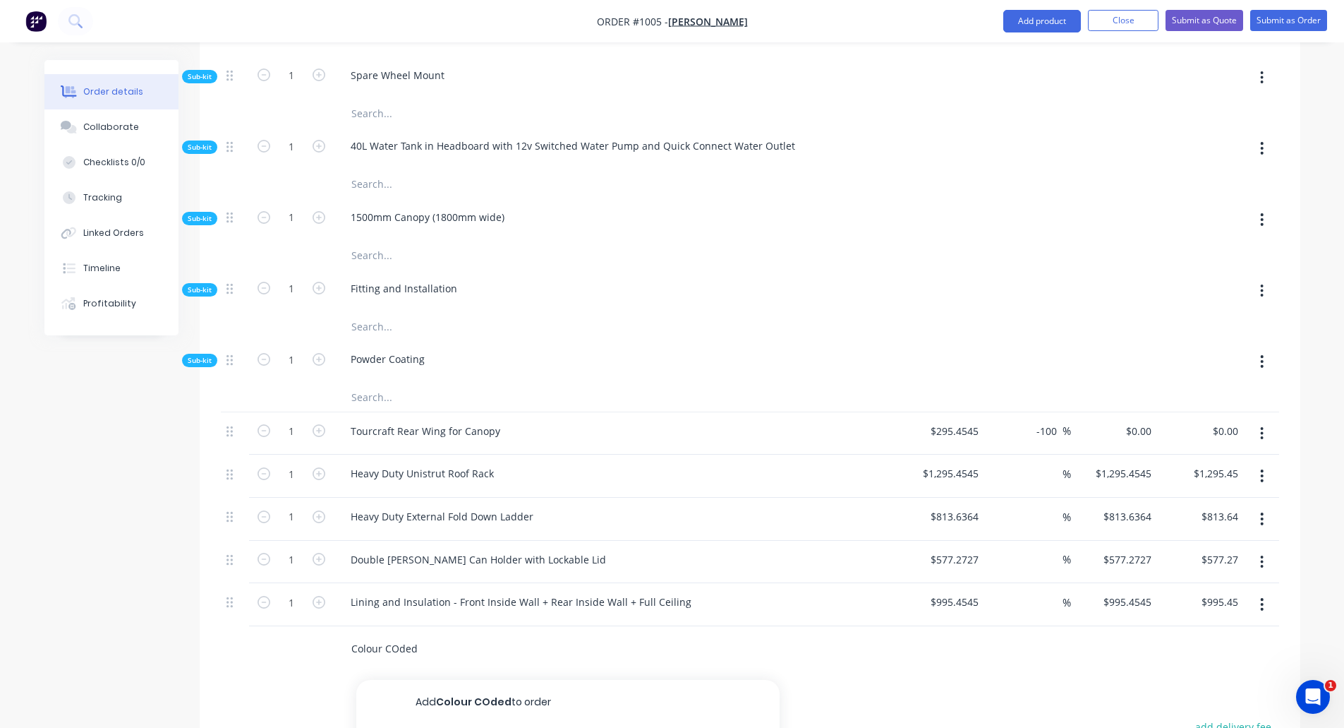
click at [396, 634] on input "Colour COded" at bounding box center [492, 648] width 282 height 28
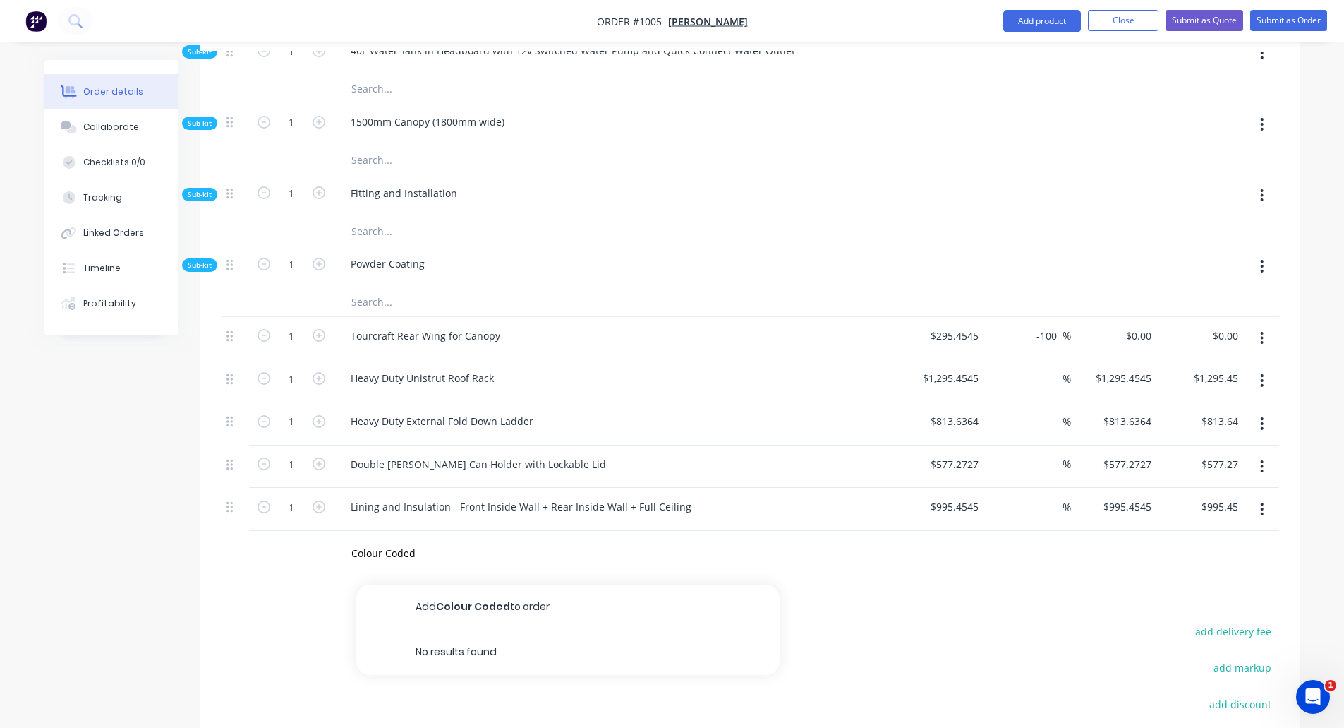
scroll to position [1352, 0]
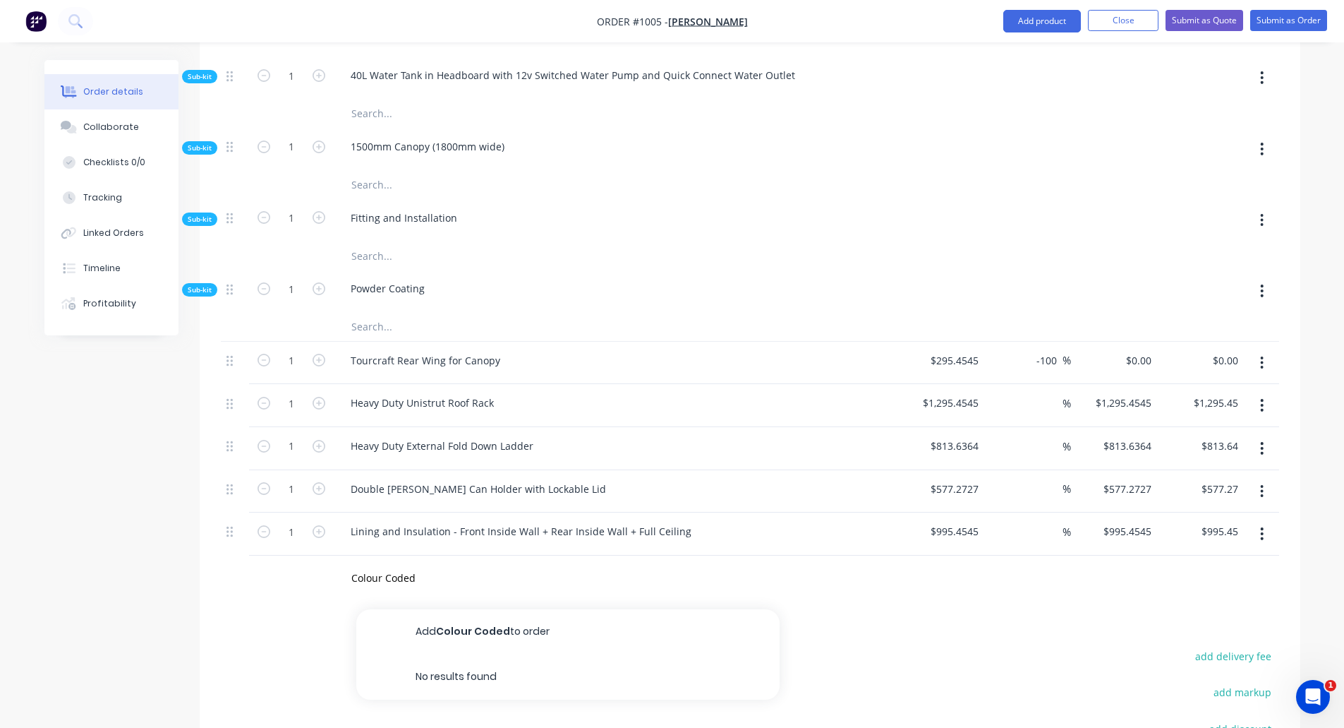
click at [429, 512] on div "Lining and Insulation - Front Inside Wall + Rear Inside Wall + Full Ceiling" at bounding box center [616, 533] width 565 height 43
drag, startPoint x: 426, startPoint y: 564, endPoint x: 348, endPoint y: 564, distance: 78.3
click at [348, 564] on div "Colour Coded Add Colour Coded to order No results found" at bounding box center [550, 578] width 423 height 28
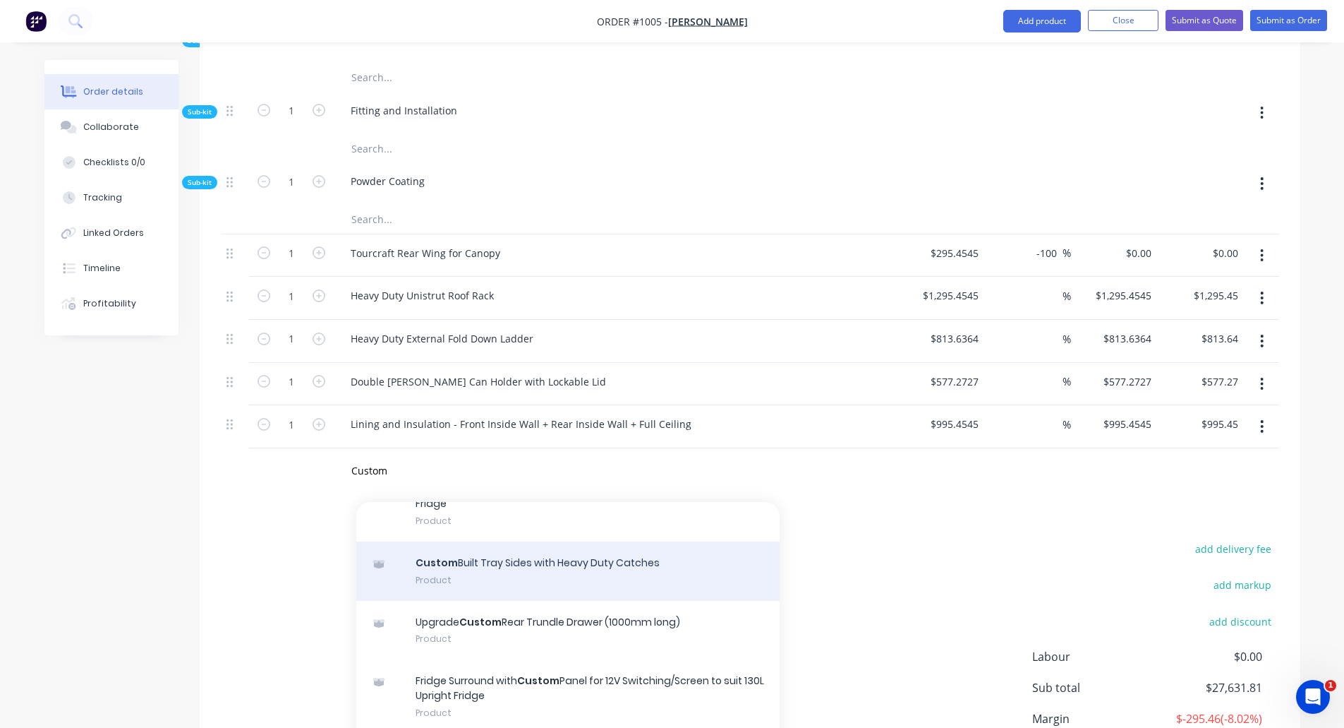
scroll to position [1493, 0]
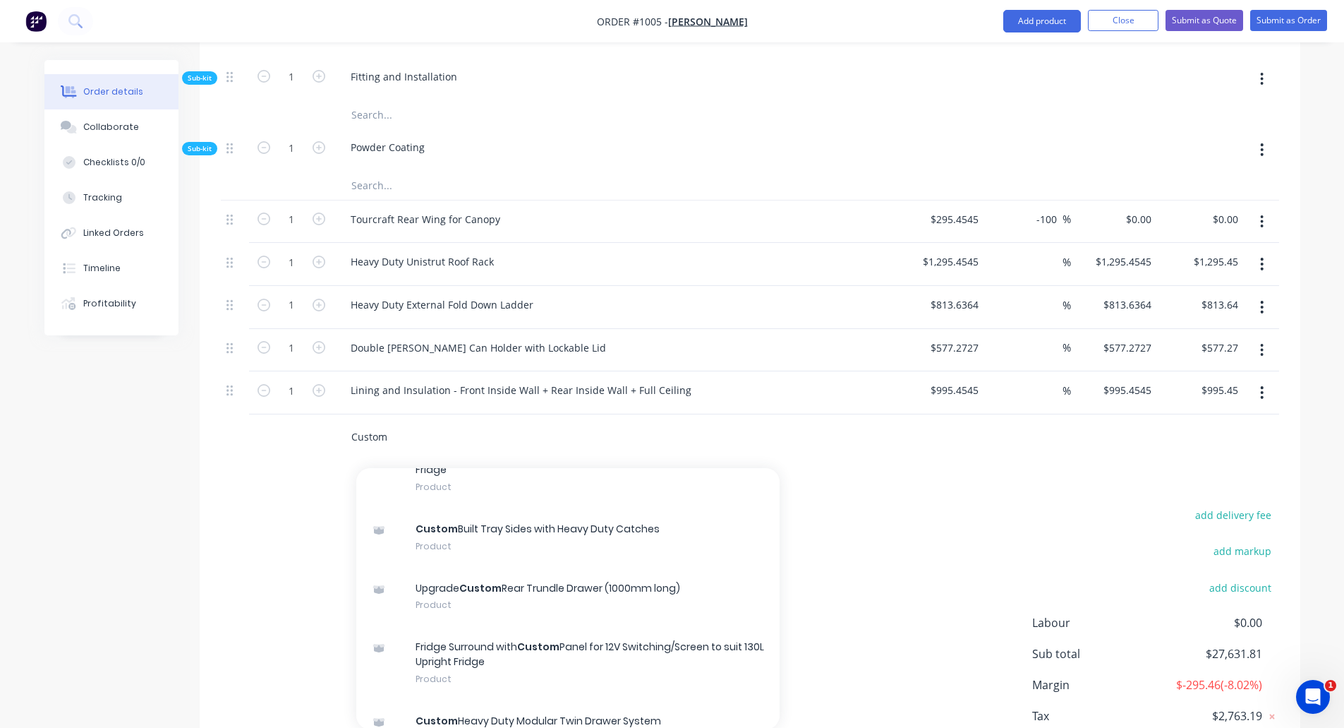
click at [422, 426] on input "Custom" at bounding box center [492, 437] width 282 height 28
drag, startPoint x: 423, startPoint y: 423, endPoint x: 286, endPoint y: 413, distance: 138.0
click at [286, 414] on div "Custom Add Custom to order Custom Heavy Duty Modular Drawer & 30L [PERSON_NAME]…" at bounding box center [750, 437] width 1059 height 46
click at [370, 423] on input "Custom" at bounding box center [492, 437] width 282 height 28
drag, startPoint x: 404, startPoint y: 418, endPoint x: 287, endPoint y: 414, distance: 117.9
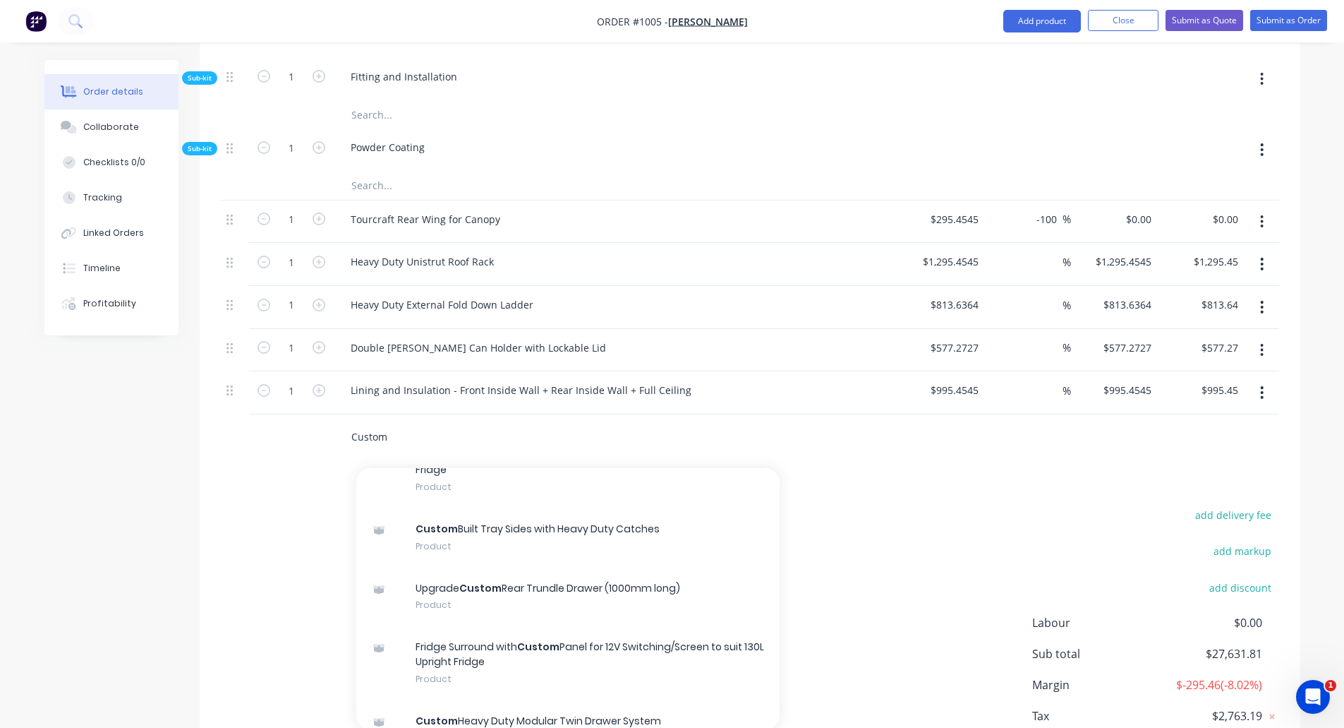
click at [287, 414] on div "Custom Add Custom to order Custom Heavy Duty Modular Drawer & 30L [PERSON_NAME]…" at bounding box center [750, 437] width 1059 height 46
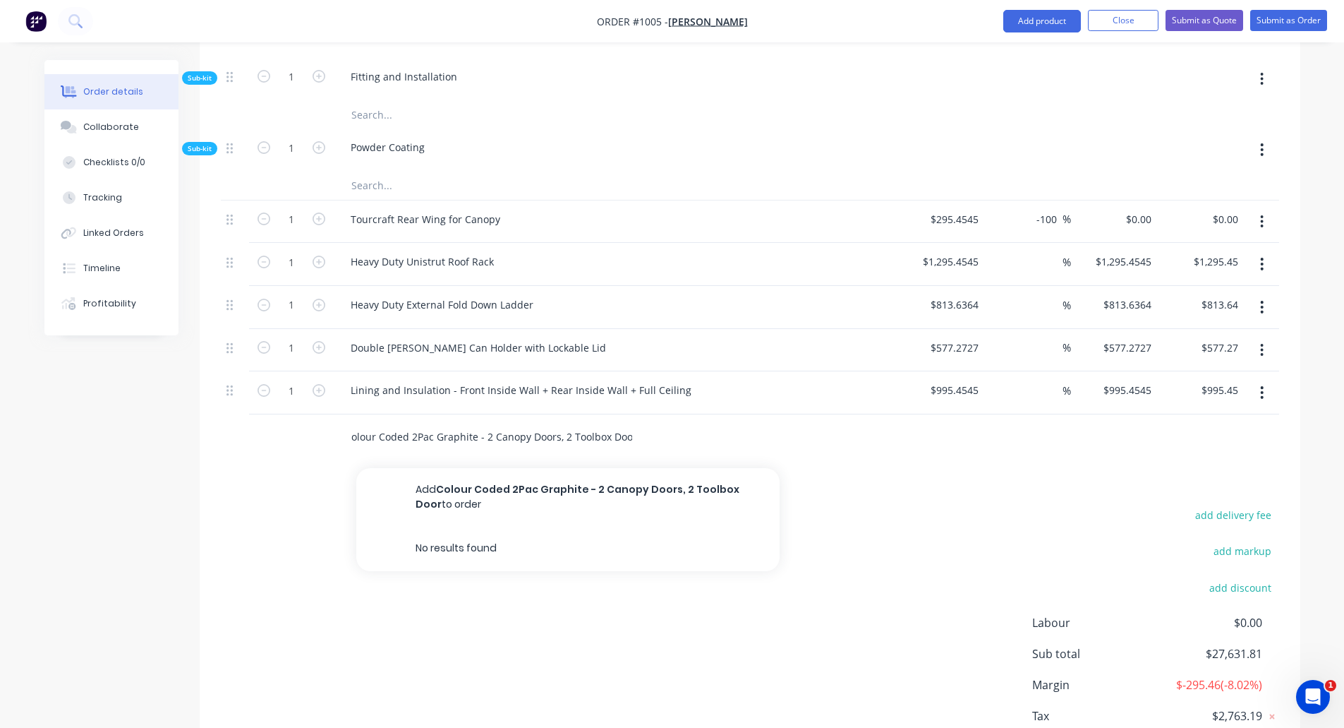
scroll to position [0, 11]
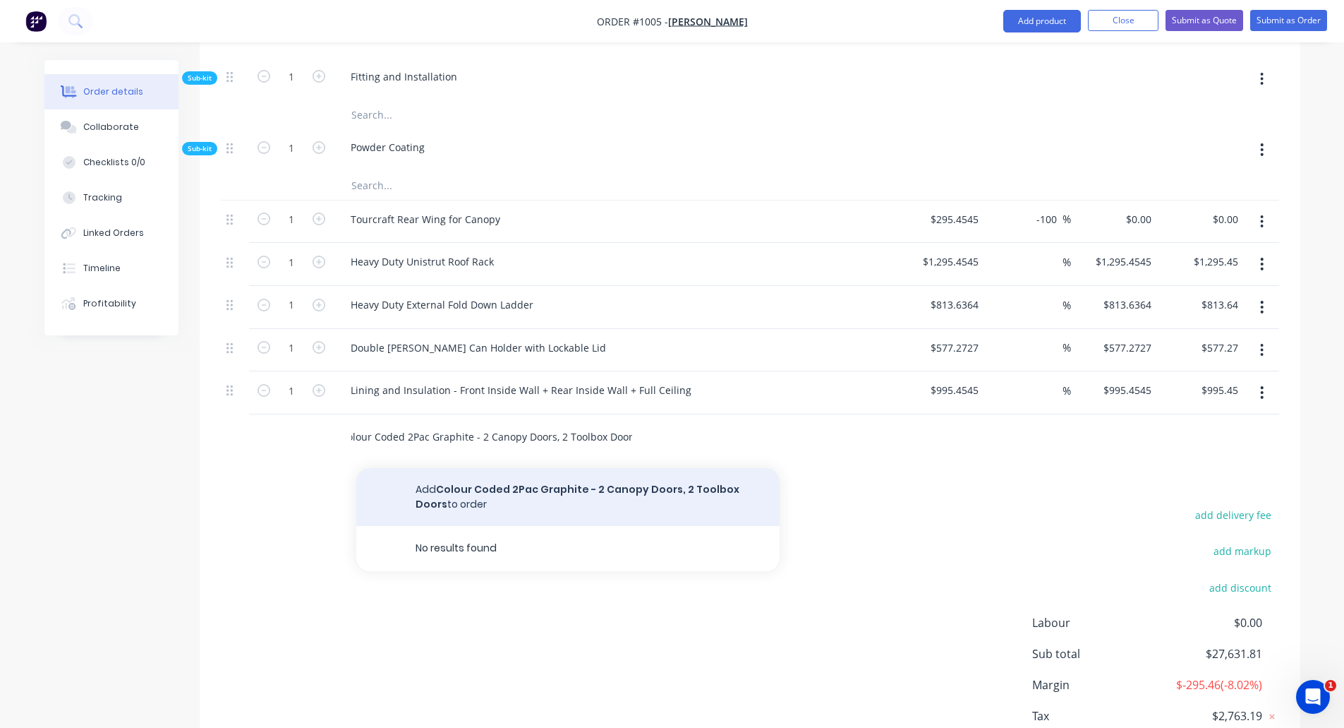
type input "Colour Coded 2Pac Graphite - 2 Canopy Doors, 2 Toolbox Doors"
click at [462, 480] on button "Add Colour Coded 2Pac Graphite - 2 Canopy Doors, 2 Toolbox Doors to order" at bounding box center [567, 497] width 423 height 58
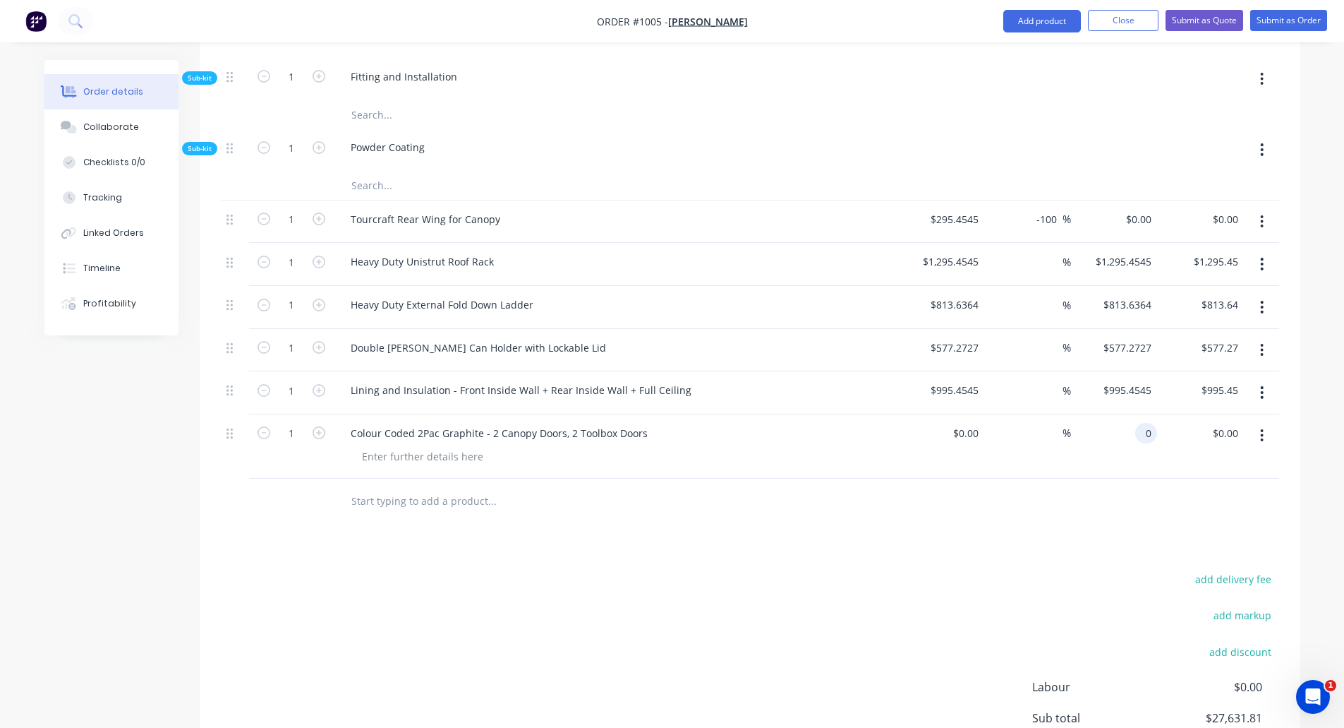
click at [1145, 423] on input "0" at bounding box center [1149, 433] width 16 height 20
click at [1119, 416] on div "$0.00 $0.00" at bounding box center [1114, 446] width 87 height 64
click at [1135, 414] on div "0 0" at bounding box center [1114, 446] width 87 height 64
type input "$1,136.36"
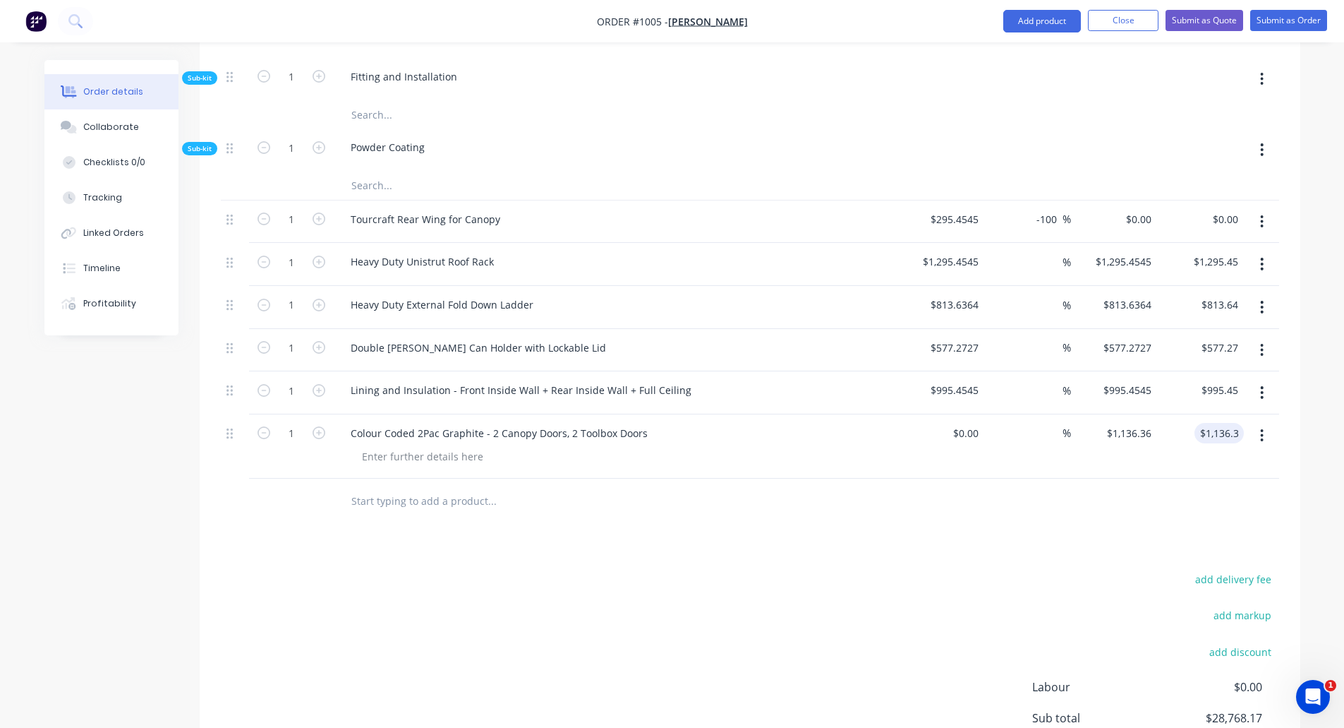
click at [393, 487] on input "text" at bounding box center [492, 501] width 282 height 28
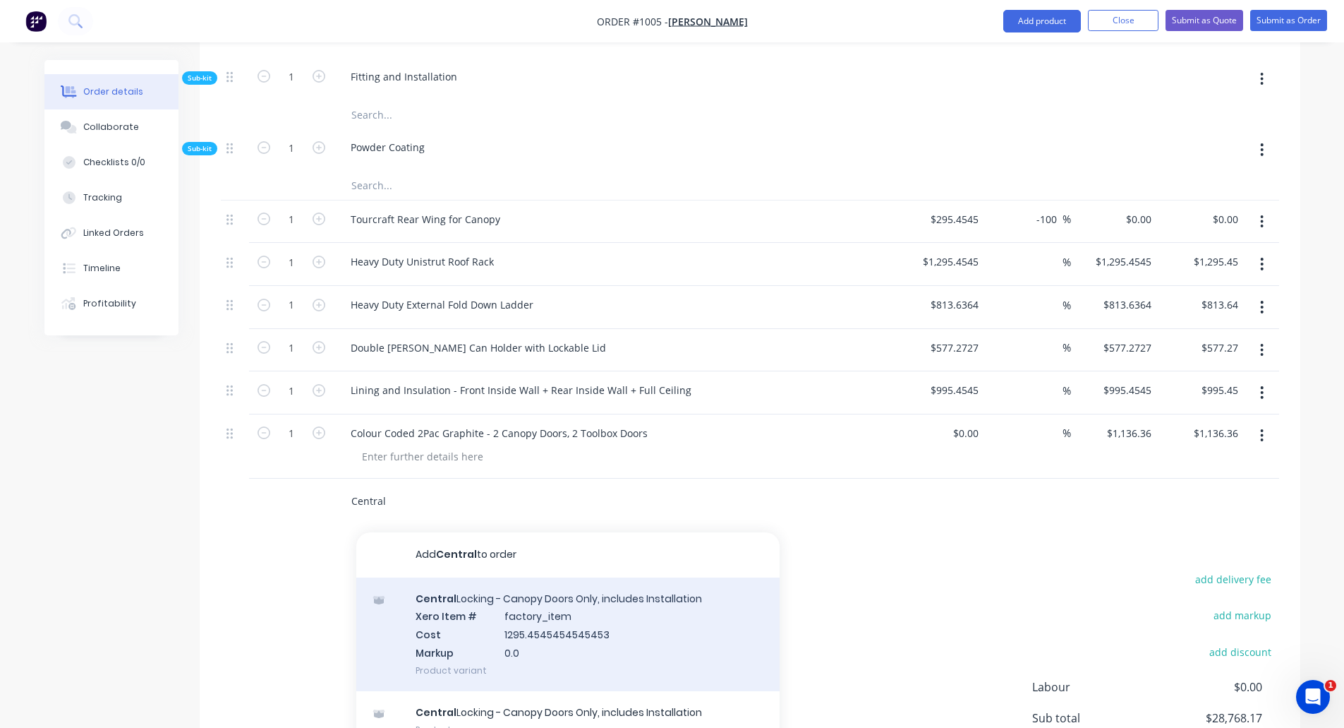
type input "Central"
click at [487, 615] on div "Central Locking - Canopy Doors Only, includes Installation Xero Item # factory_…" at bounding box center [567, 634] width 423 height 114
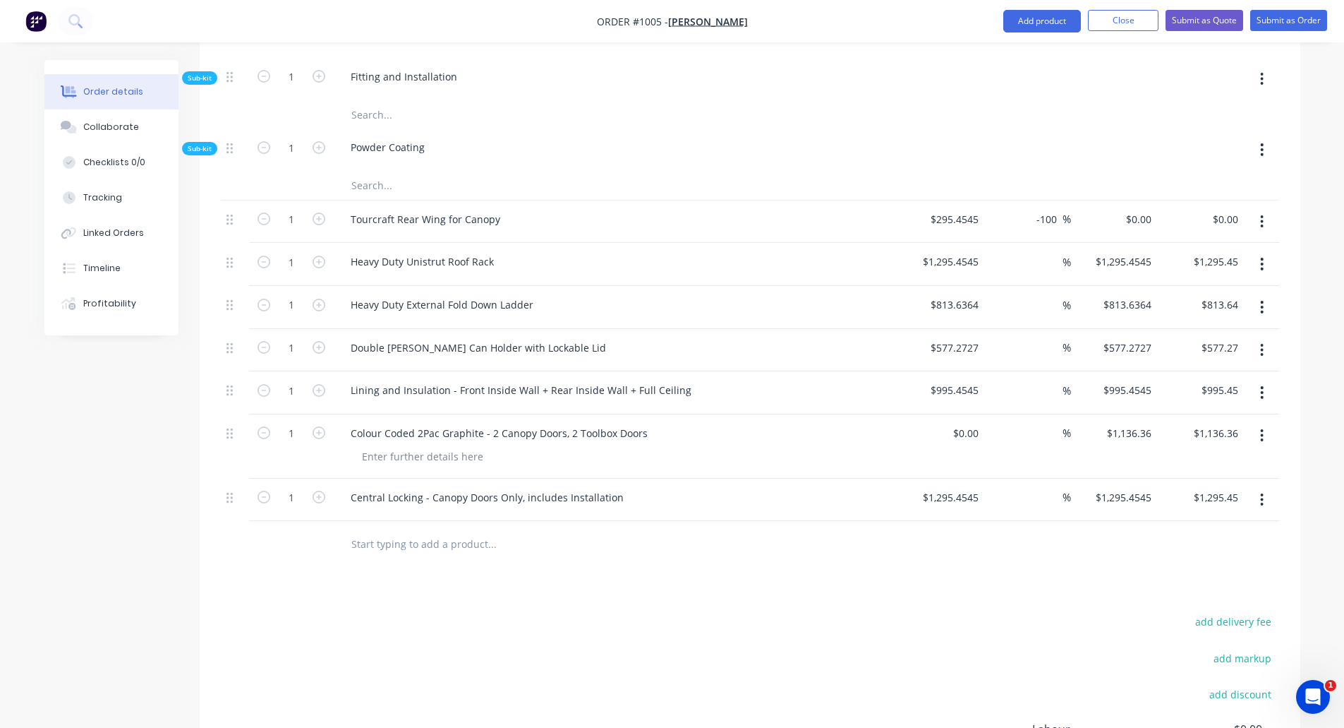
click at [398, 529] on input "text" at bounding box center [492, 543] width 282 height 28
click at [405, 529] on input "[PERSON_NAME]" at bounding box center [492, 543] width 282 height 28
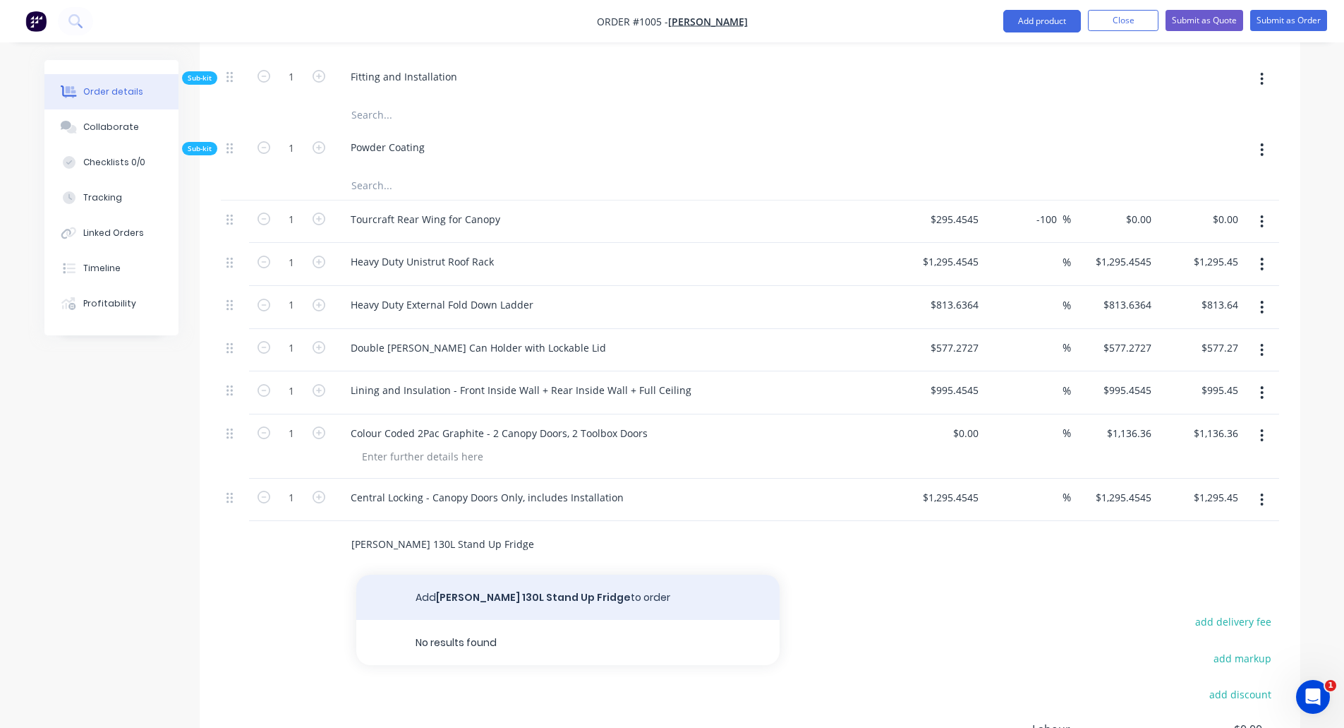
type input "[PERSON_NAME] 130L Stand Up Fridge"
click at [459, 574] on button "Add [PERSON_NAME] 130L Stand Up Fridge to order" at bounding box center [567, 596] width 423 height 45
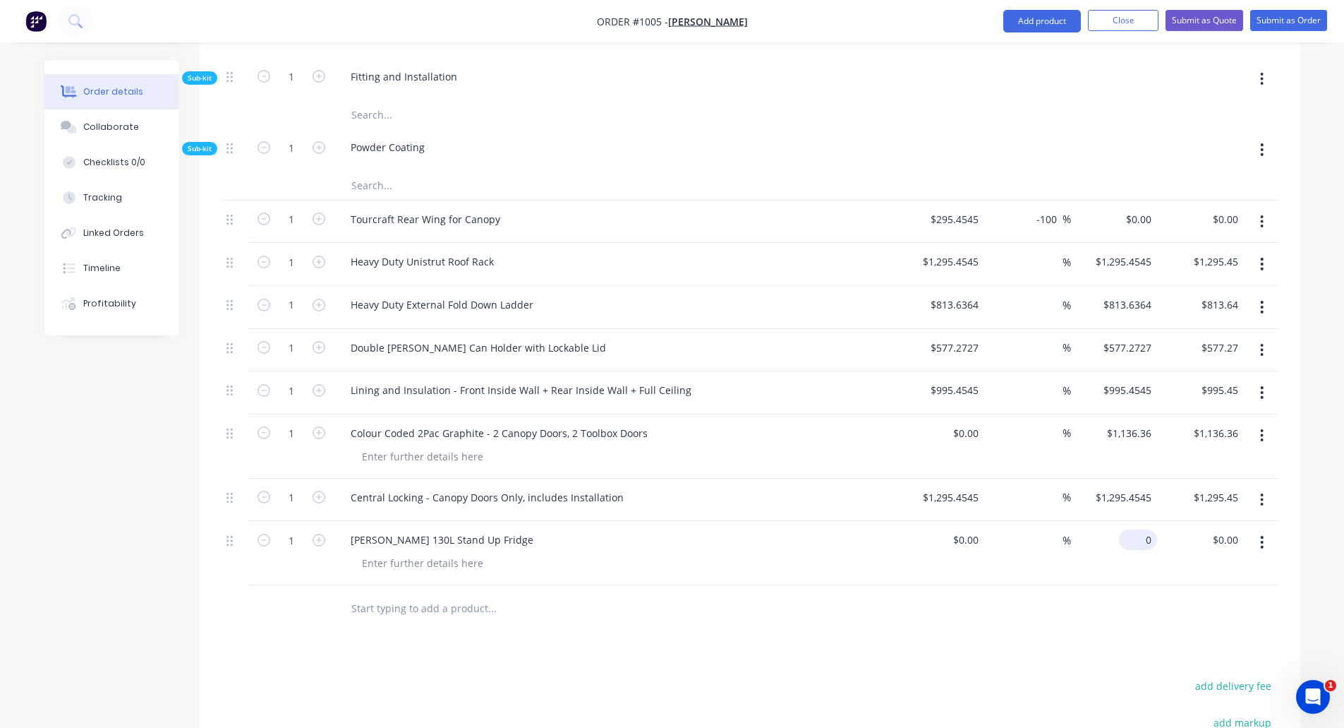
click at [1149, 529] on input "0" at bounding box center [1141, 539] width 32 height 20
type input "$1,645.00"
type input "1645.00"
type input "1645"
type input "$1,645.00"
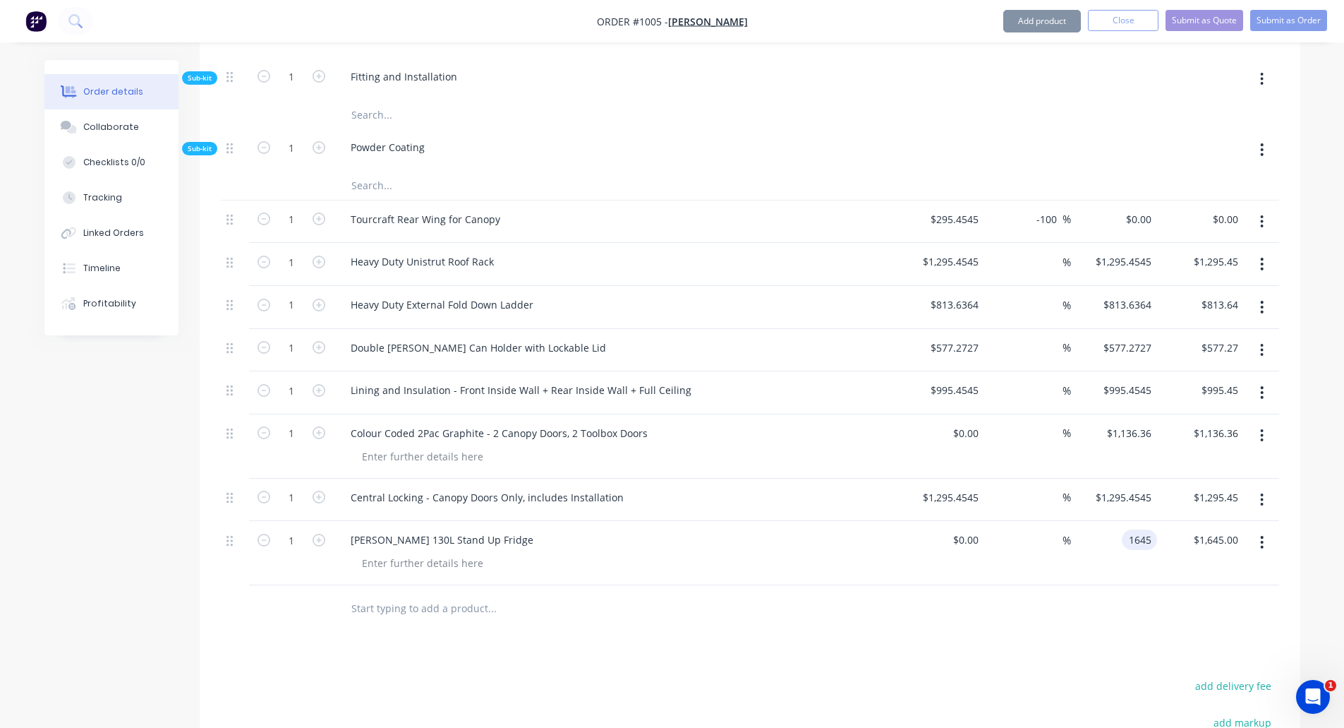
click at [1155, 529] on input "1645" at bounding box center [1143, 539] width 30 height 20
type input "$1,495.45"
click at [380, 594] on input "text" at bounding box center [492, 608] width 282 height 28
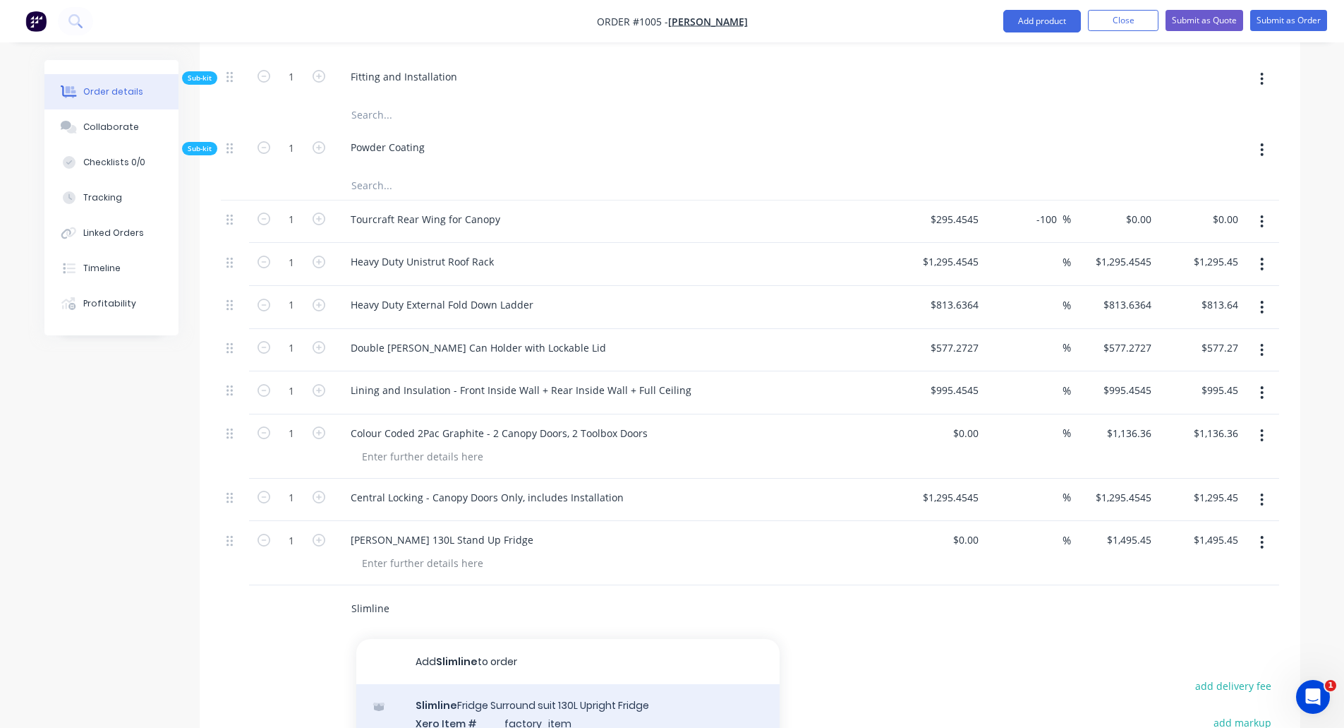
type input "Slimline"
click at [533, 693] on div "Slimline Fridge Surround suit 130L Upright Fridge Xero Item # factory_item Prod…" at bounding box center [567, 723] width 423 height 78
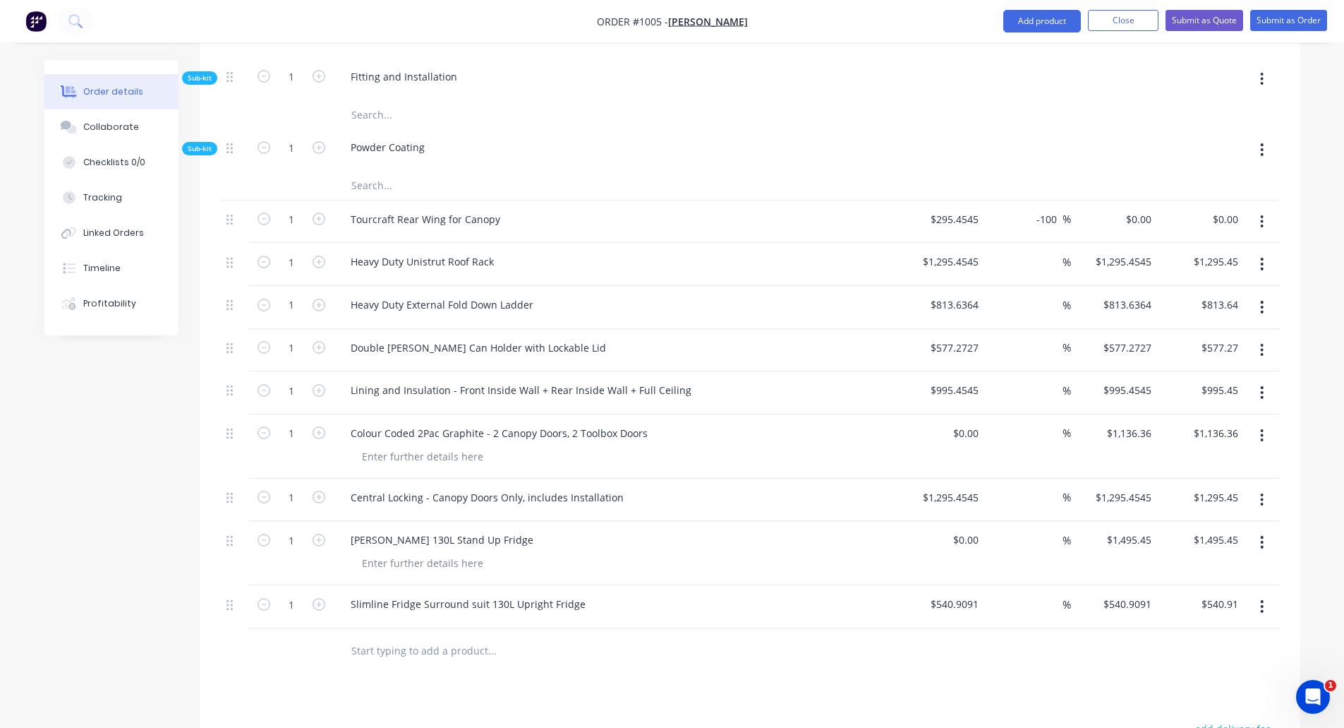
click at [409, 637] on input "text" at bounding box center [492, 651] width 282 height 28
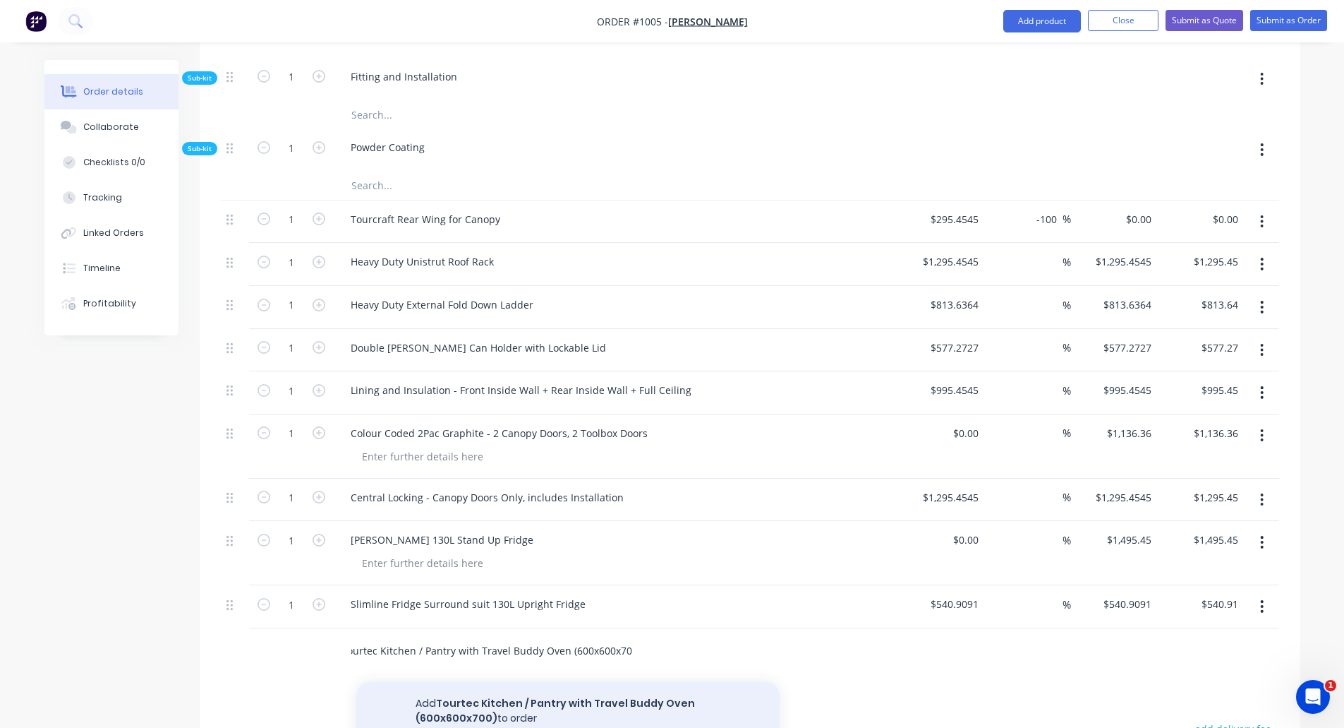
type input "Tourtec Kitchen / Pantry with Travel Buddy Oven (600x600x700)"
click at [494, 685] on button "Add Tourtec Kitchen / Pantry with Travel Buddy Oven (600x600x700) to order" at bounding box center [567, 711] width 423 height 58
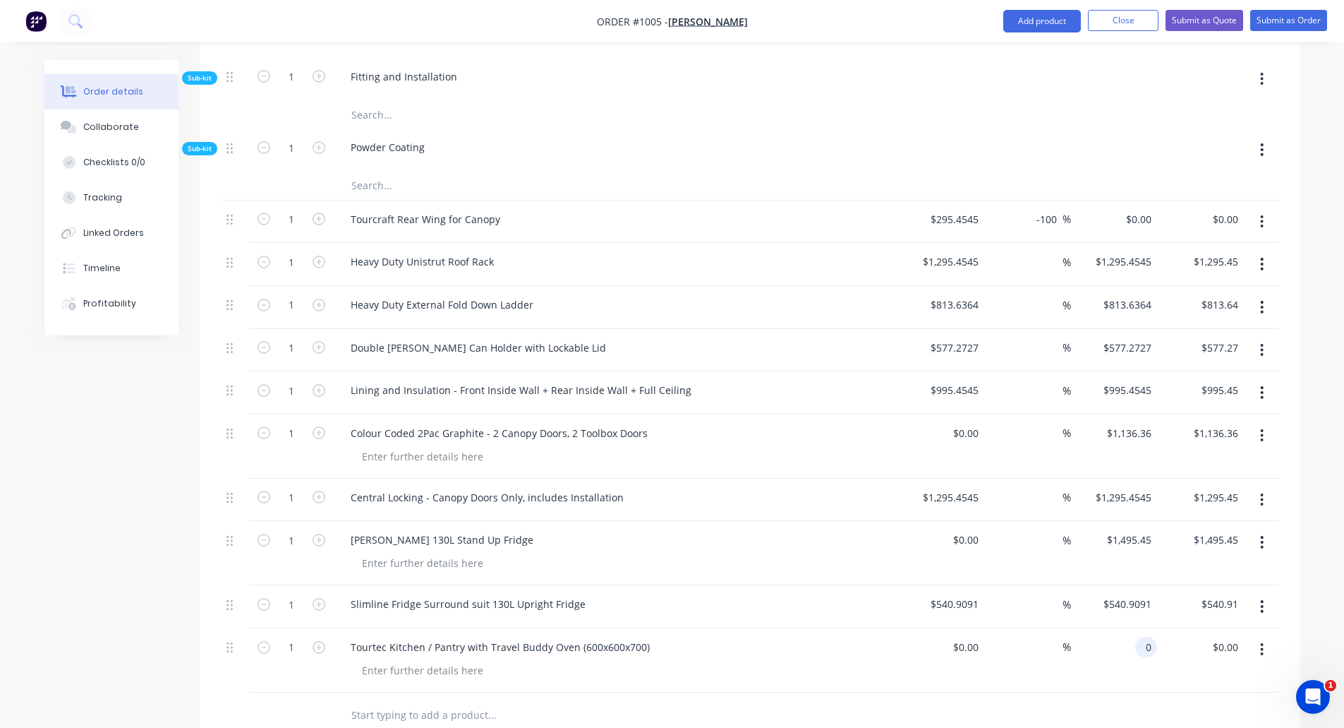
click at [1130, 628] on div "0 0" at bounding box center [1114, 660] width 87 height 64
type input "2500"
type input "0.00"
type input "$2,500.00"
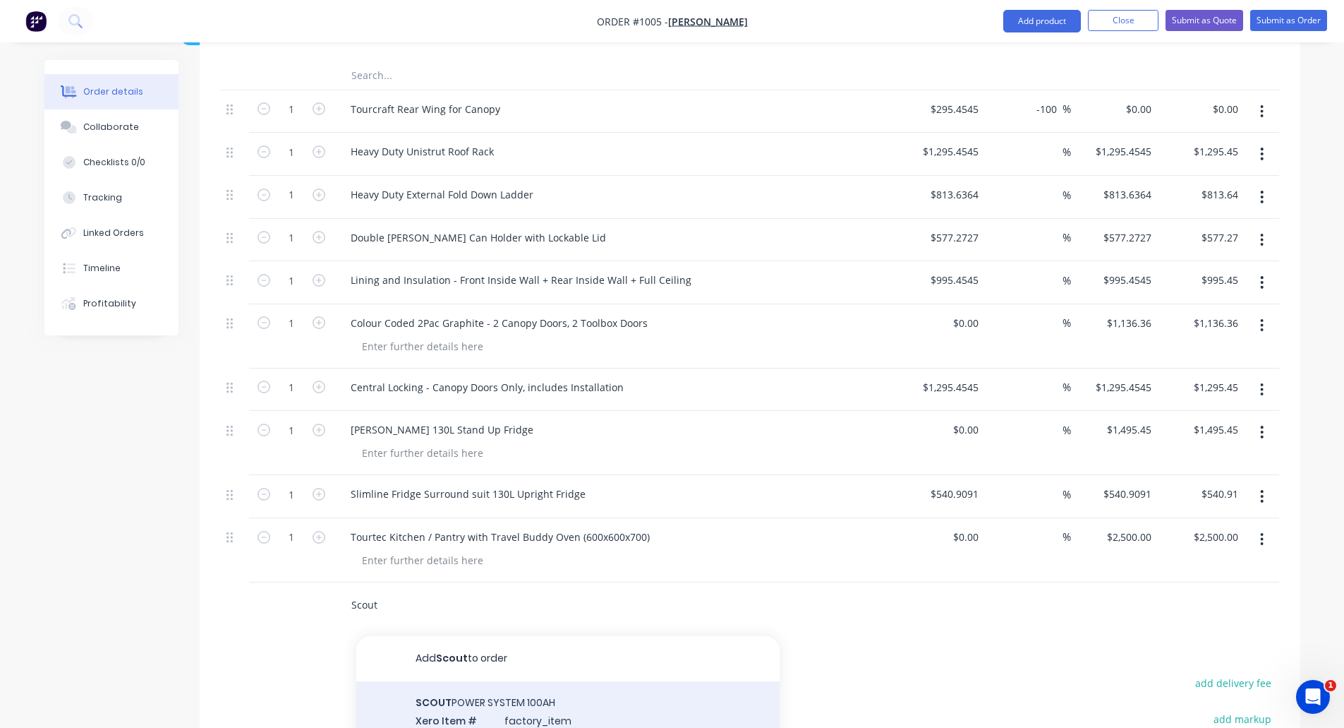
scroll to position [1634, 0]
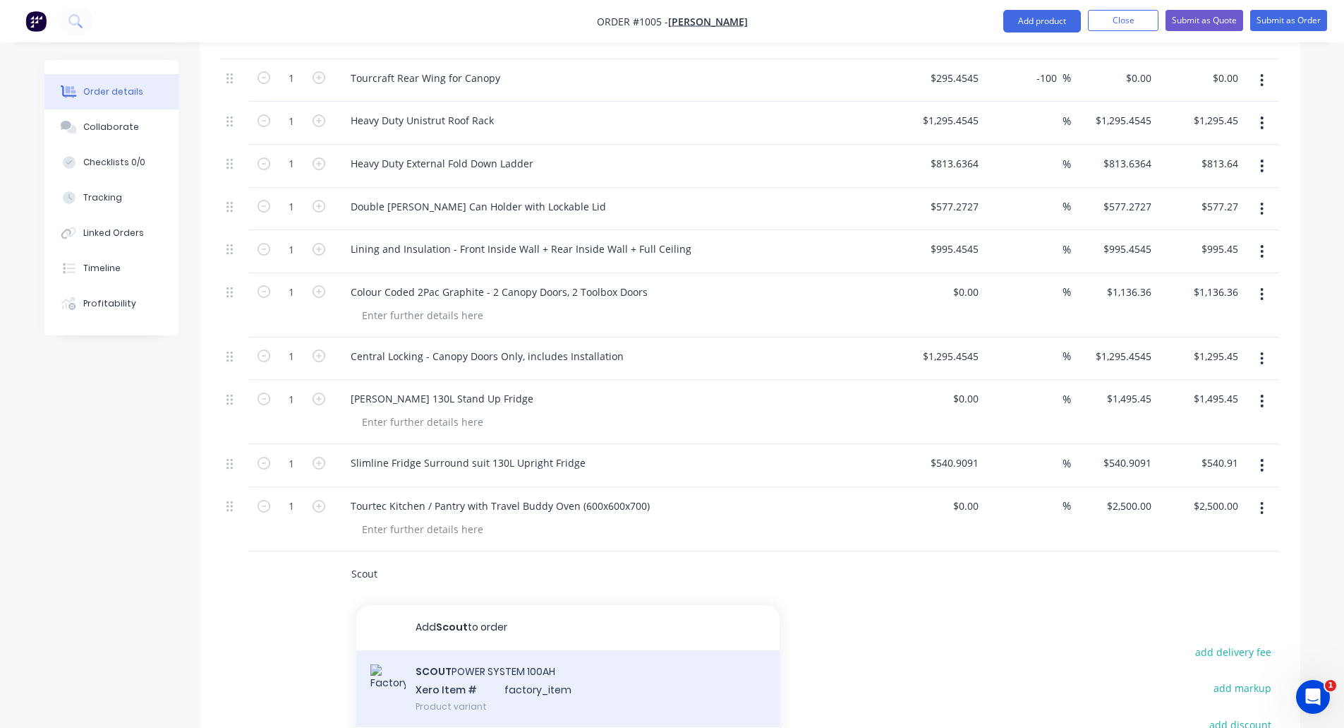
type input "Scout"
click at [515, 669] on div "SCOUT POWER SYSTEM 100AH Xero Item # factory_item Product variant" at bounding box center [567, 689] width 423 height 78
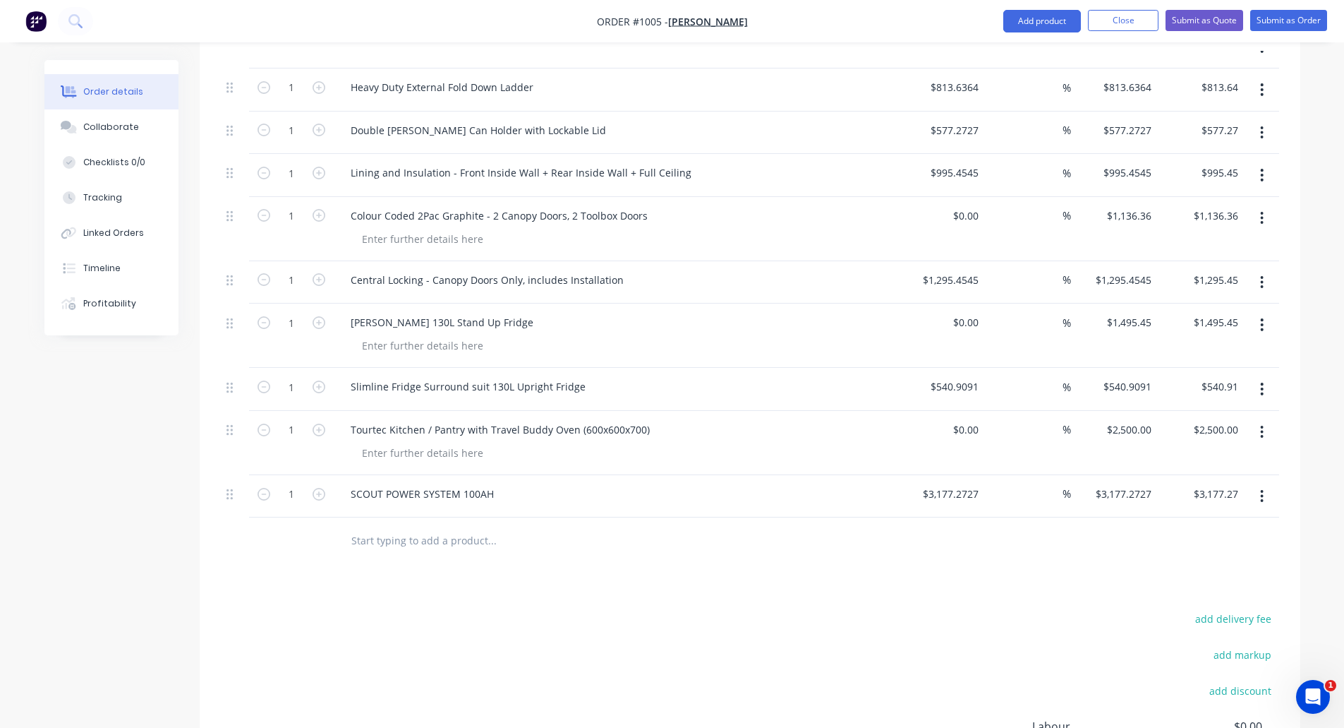
scroll to position [1746, 0]
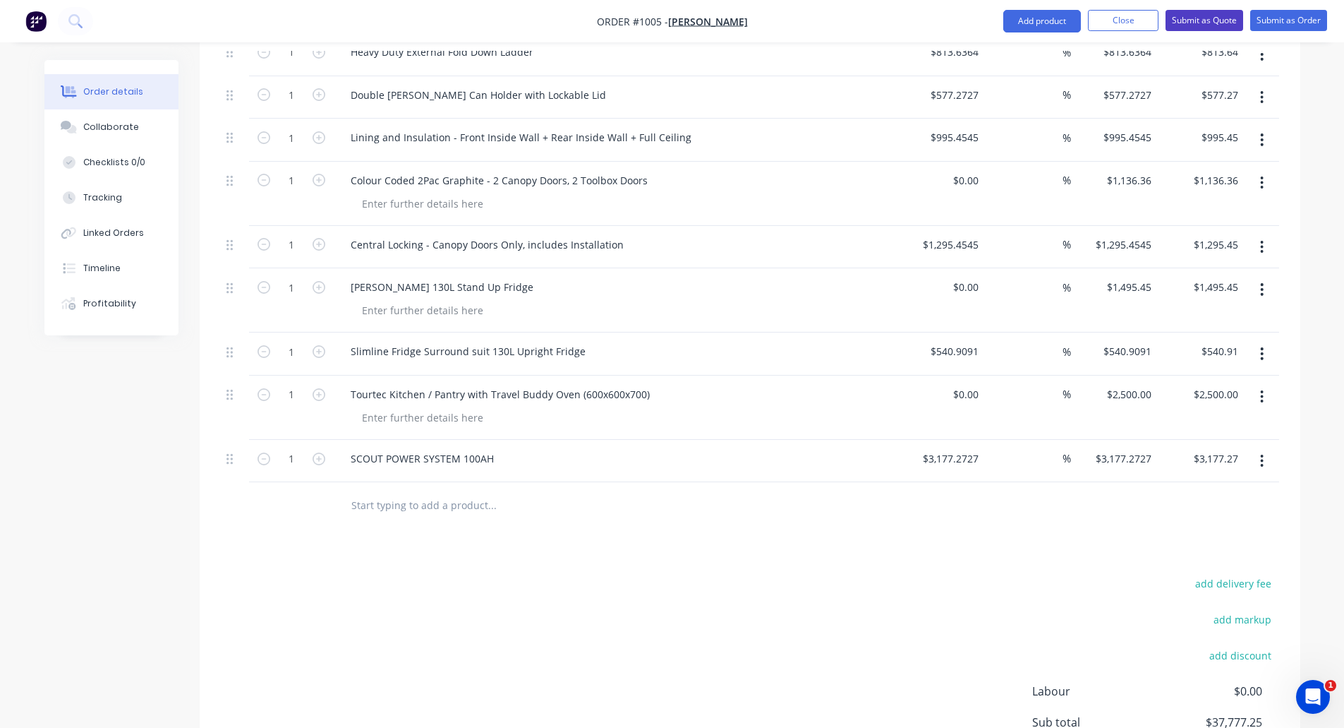
click at [1196, 16] on button "Submit as Quote" at bounding box center [1205, 20] width 78 height 21
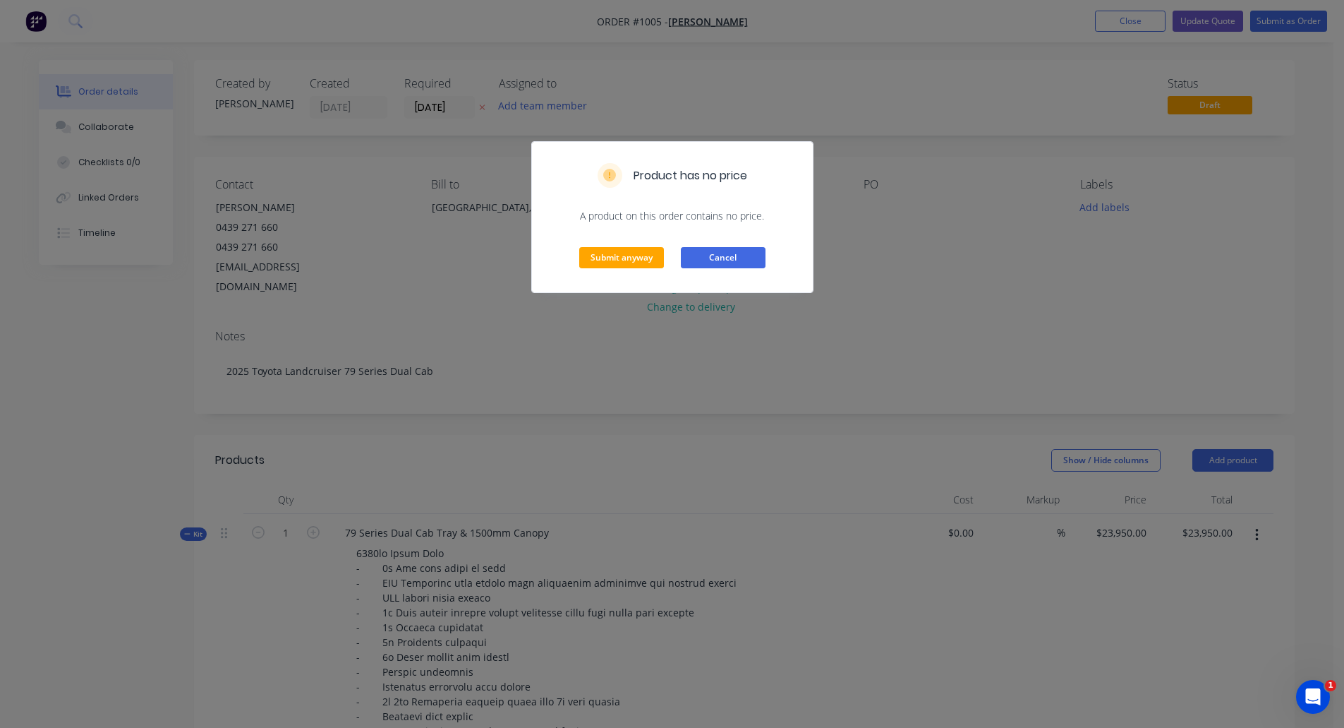
click at [729, 260] on button "Cancel" at bounding box center [723, 257] width 85 height 21
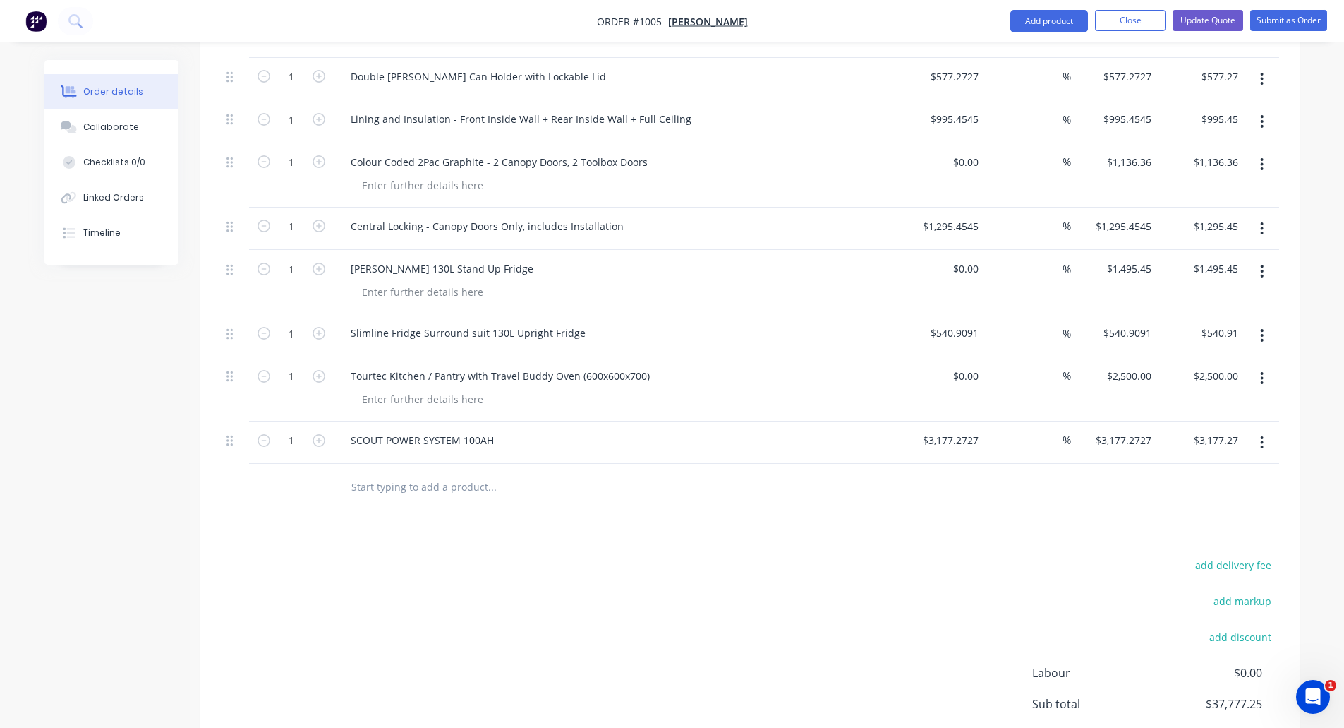
scroll to position [1694, 0]
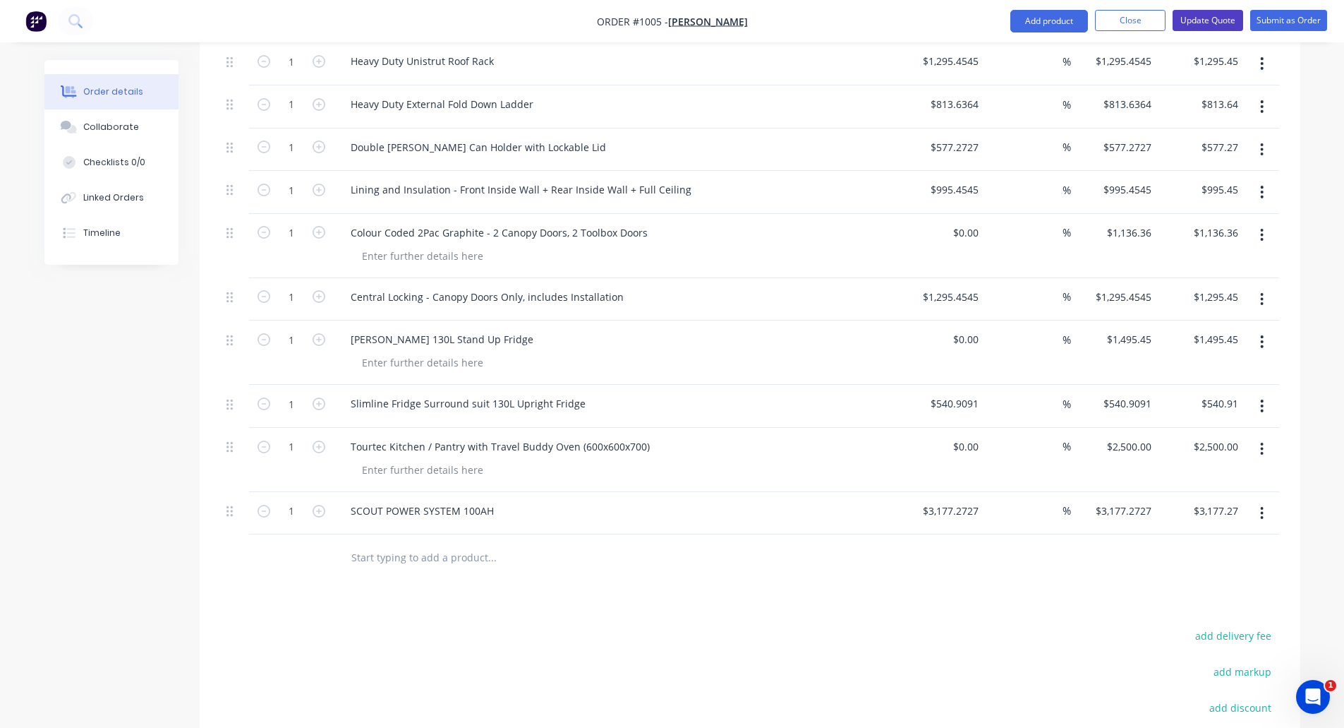
click at [1191, 19] on button "Update Quote" at bounding box center [1208, 20] width 71 height 21
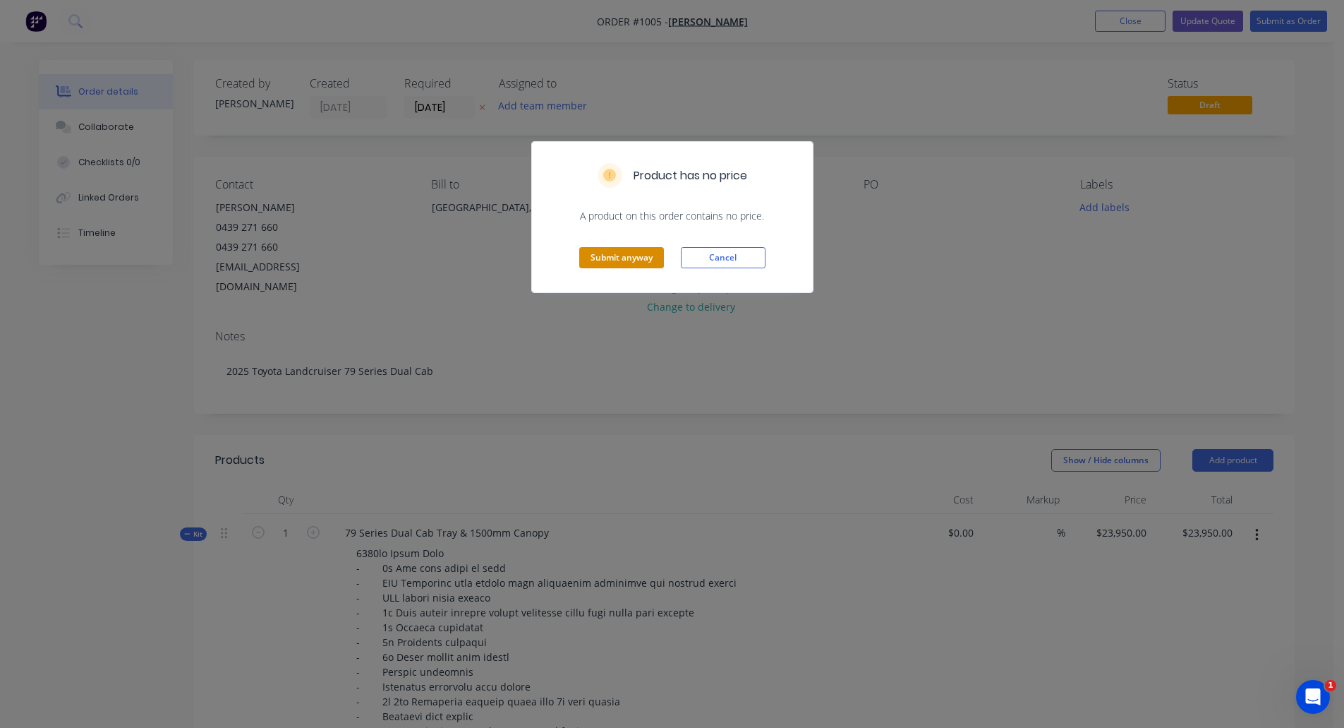
click at [626, 257] on button "Submit anyway" at bounding box center [621, 257] width 85 height 21
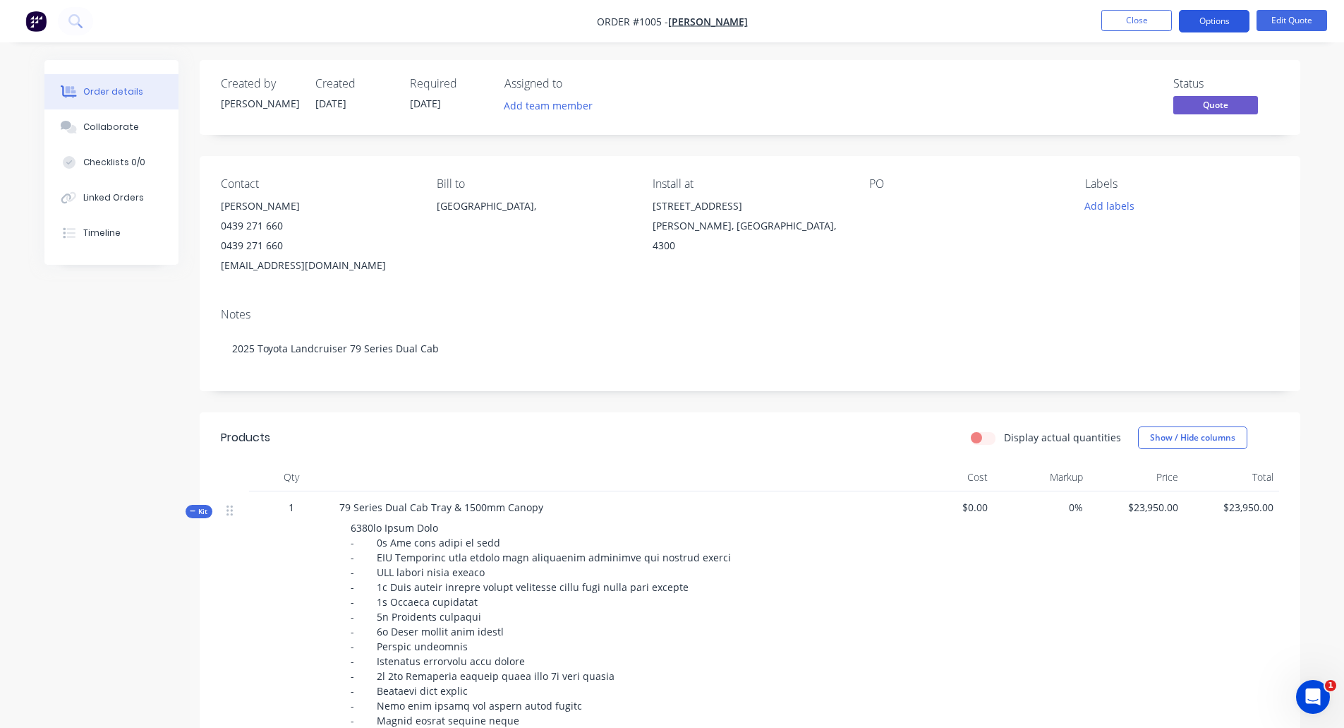
click at [1212, 16] on button "Options" at bounding box center [1214, 21] width 71 height 23
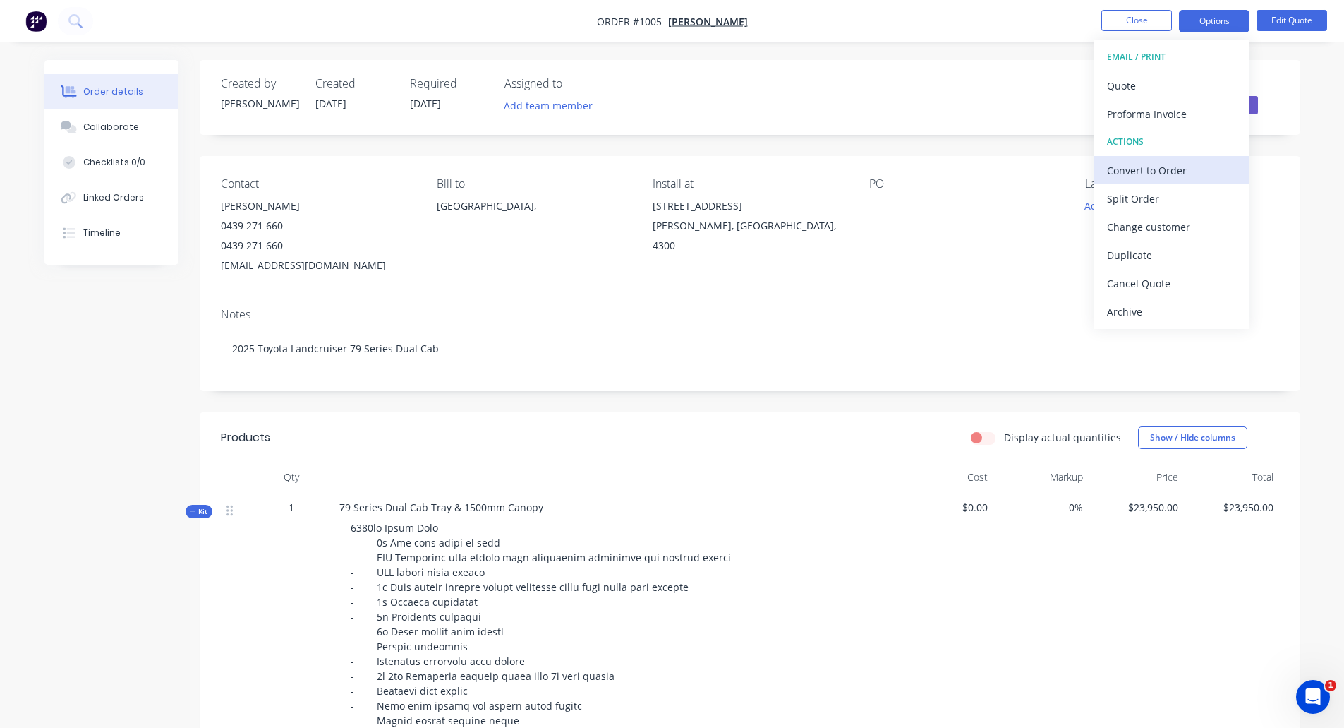
click at [1147, 173] on div "Convert to Order" at bounding box center [1172, 170] width 130 height 20
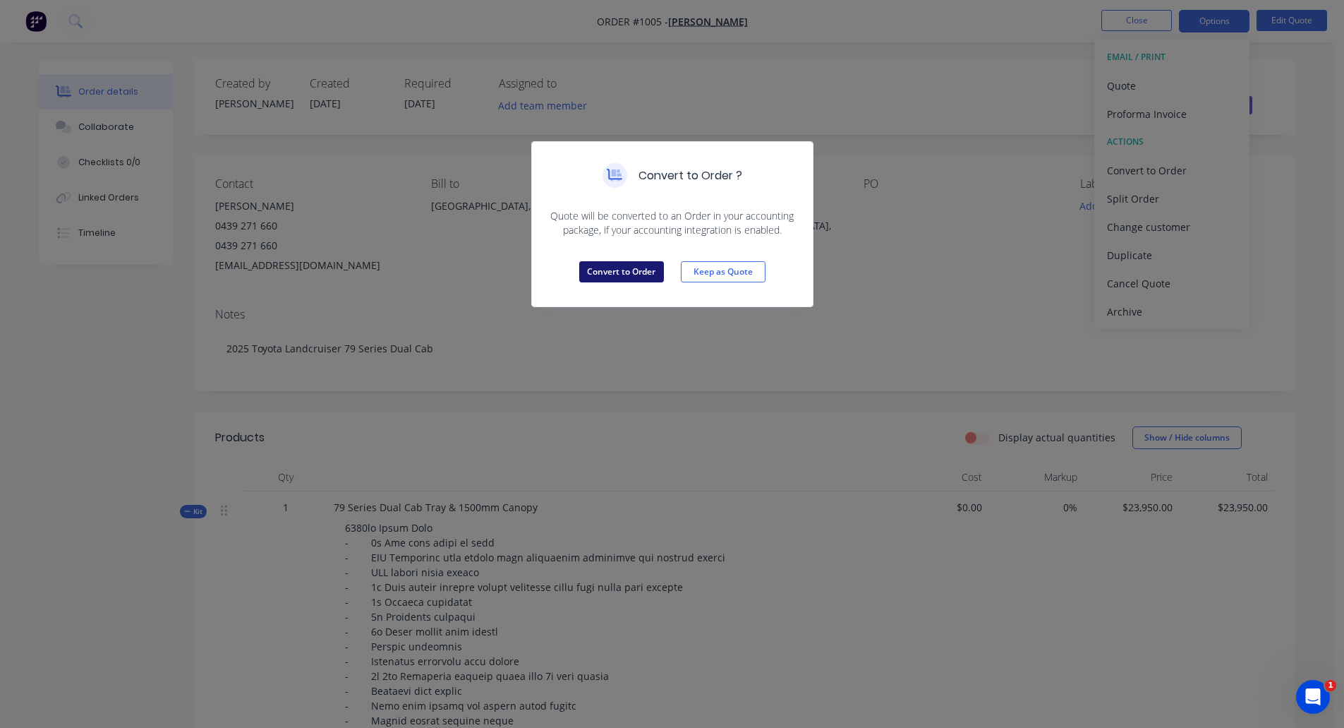
click at [628, 272] on button "Convert to Order" at bounding box center [621, 271] width 85 height 21
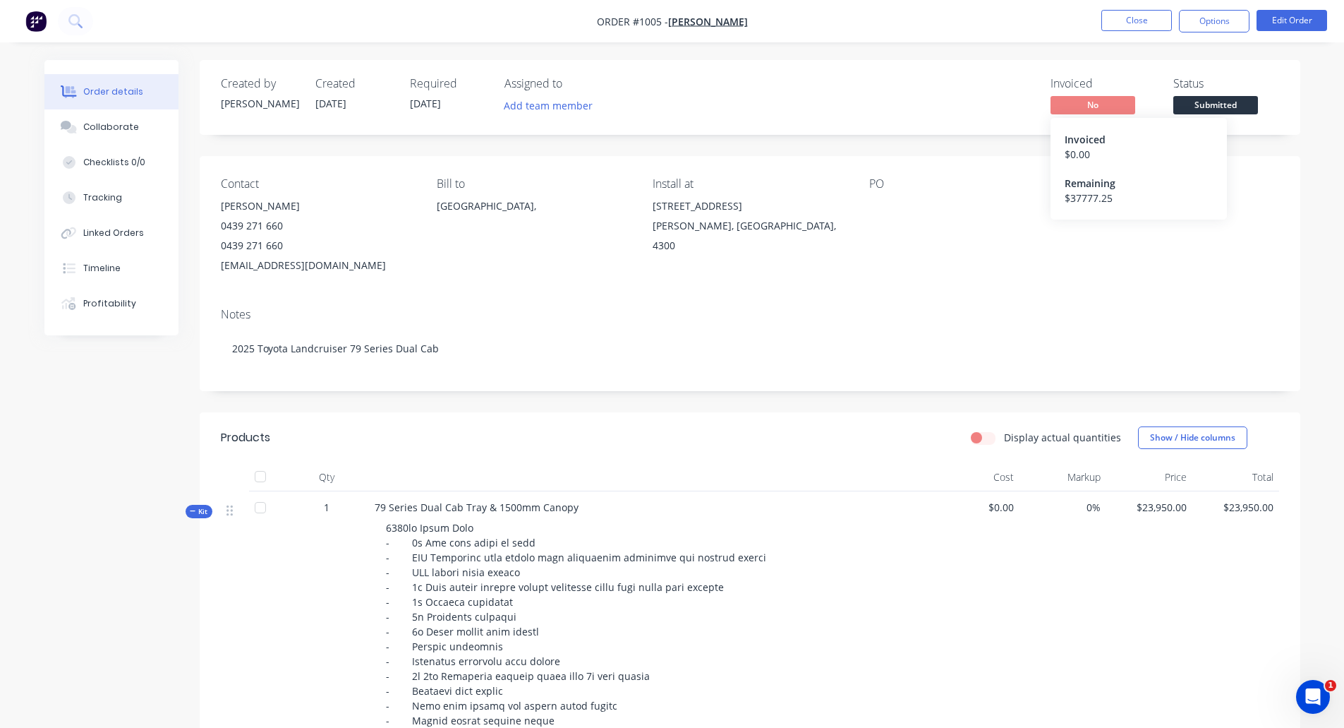
click at [1092, 104] on span "No" at bounding box center [1093, 105] width 85 height 18
click at [1228, 20] on button "Options" at bounding box center [1214, 21] width 71 height 23
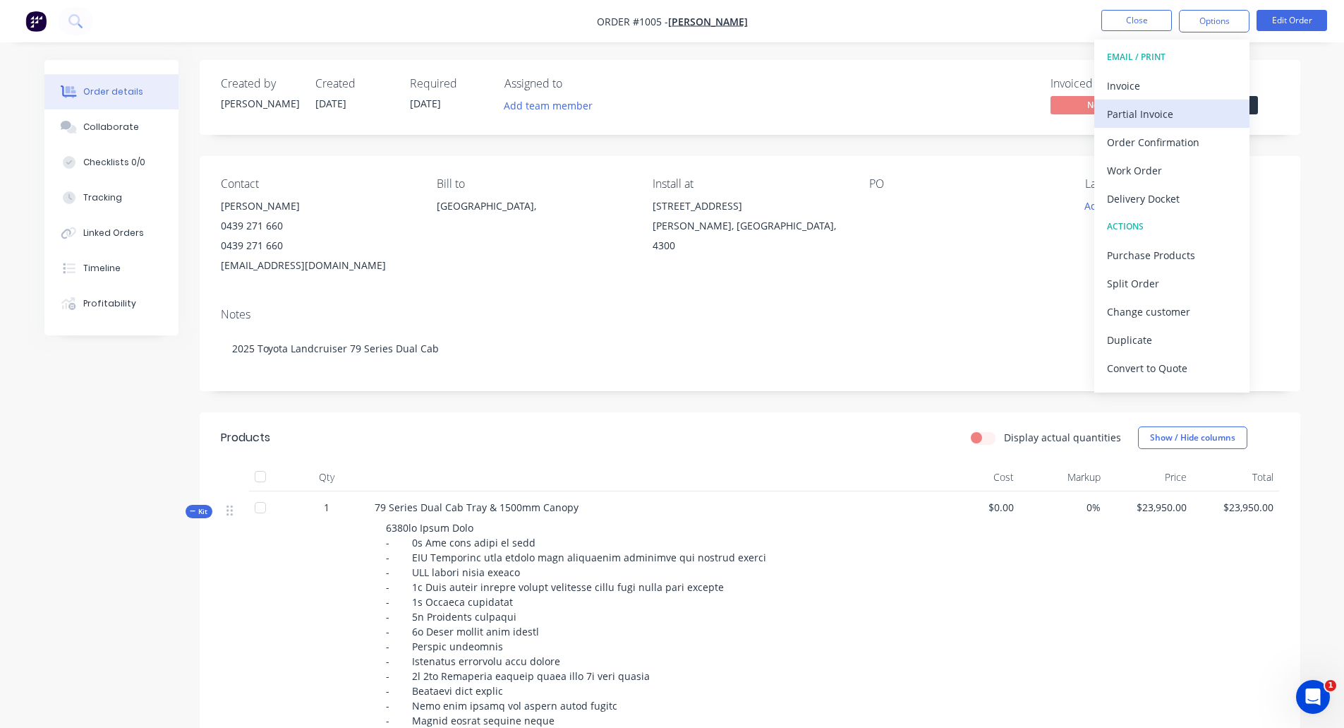
click at [1154, 112] on div "Partial Invoice" at bounding box center [1172, 114] width 130 height 20
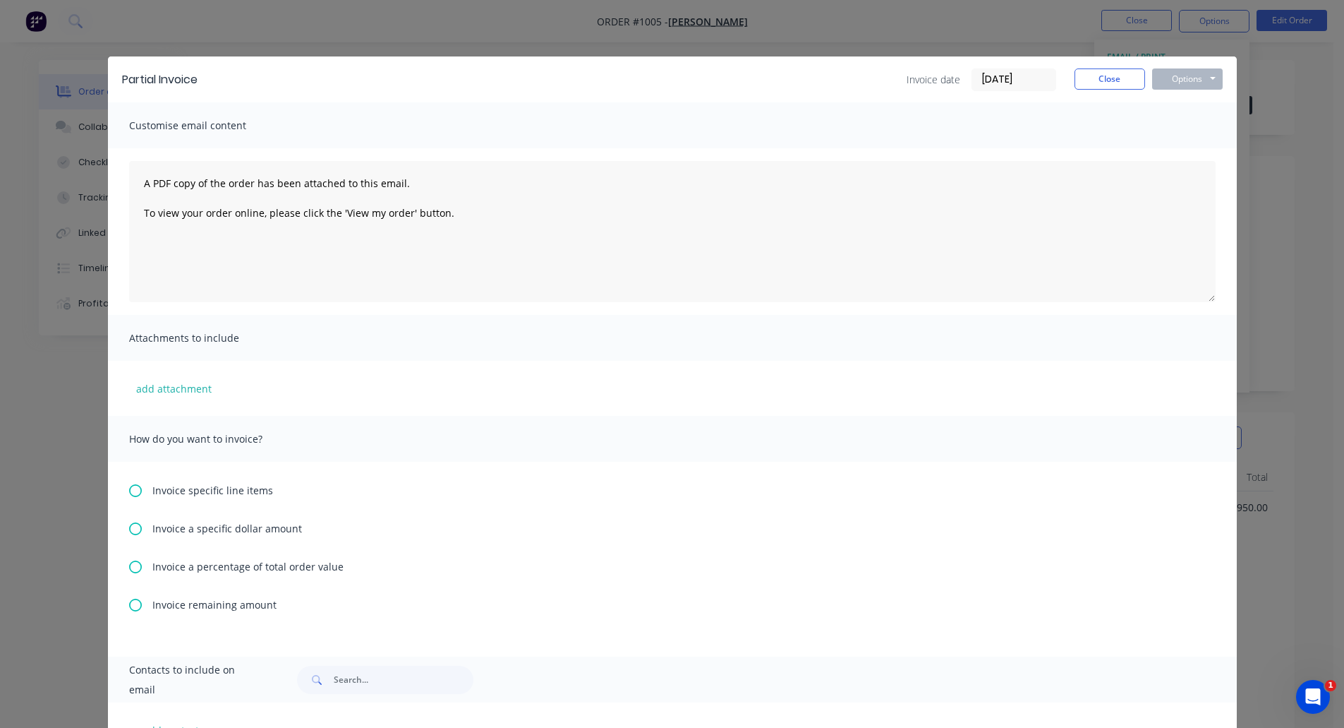
click at [226, 568] on span "Invoice a percentage of total order value" at bounding box center [247, 566] width 191 height 15
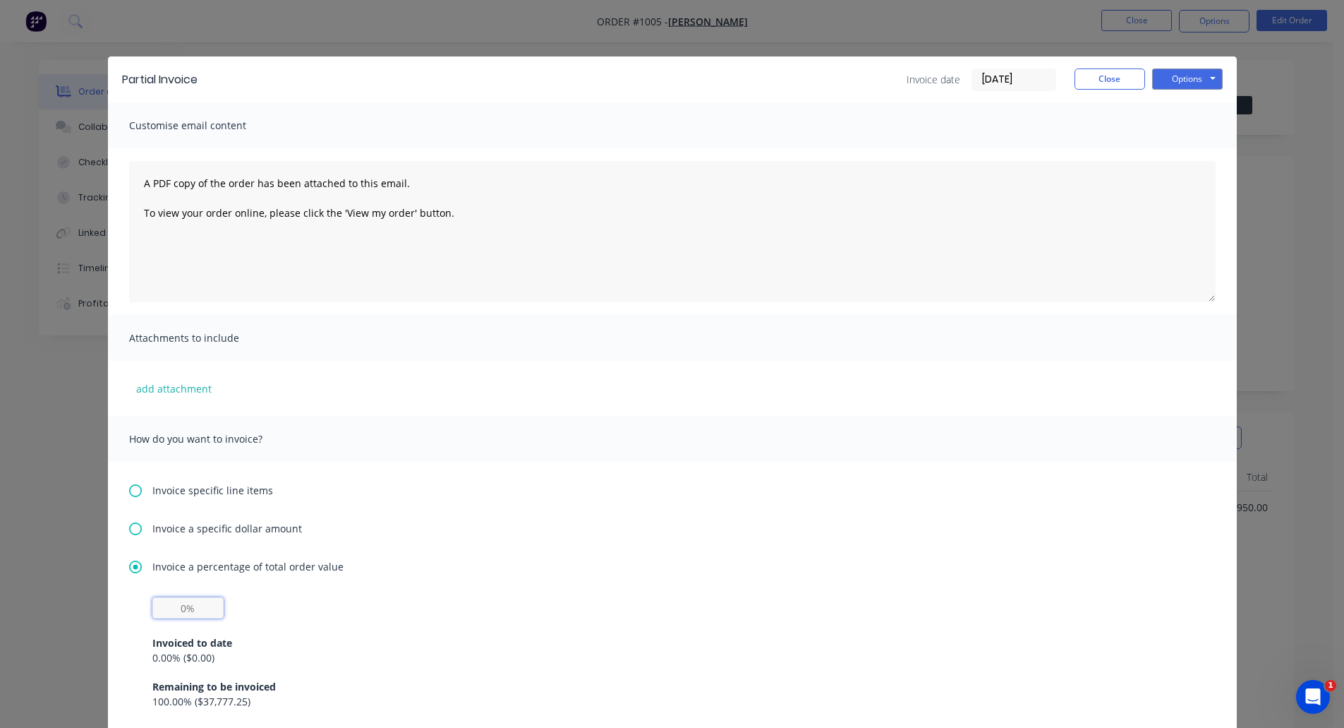
click at [215, 605] on input "text" at bounding box center [187, 607] width 71 height 21
type input "50%"
click at [1172, 83] on button "Options" at bounding box center [1187, 78] width 71 height 21
click at [1008, 76] on input "[DATE]" at bounding box center [1013, 79] width 83 height 21
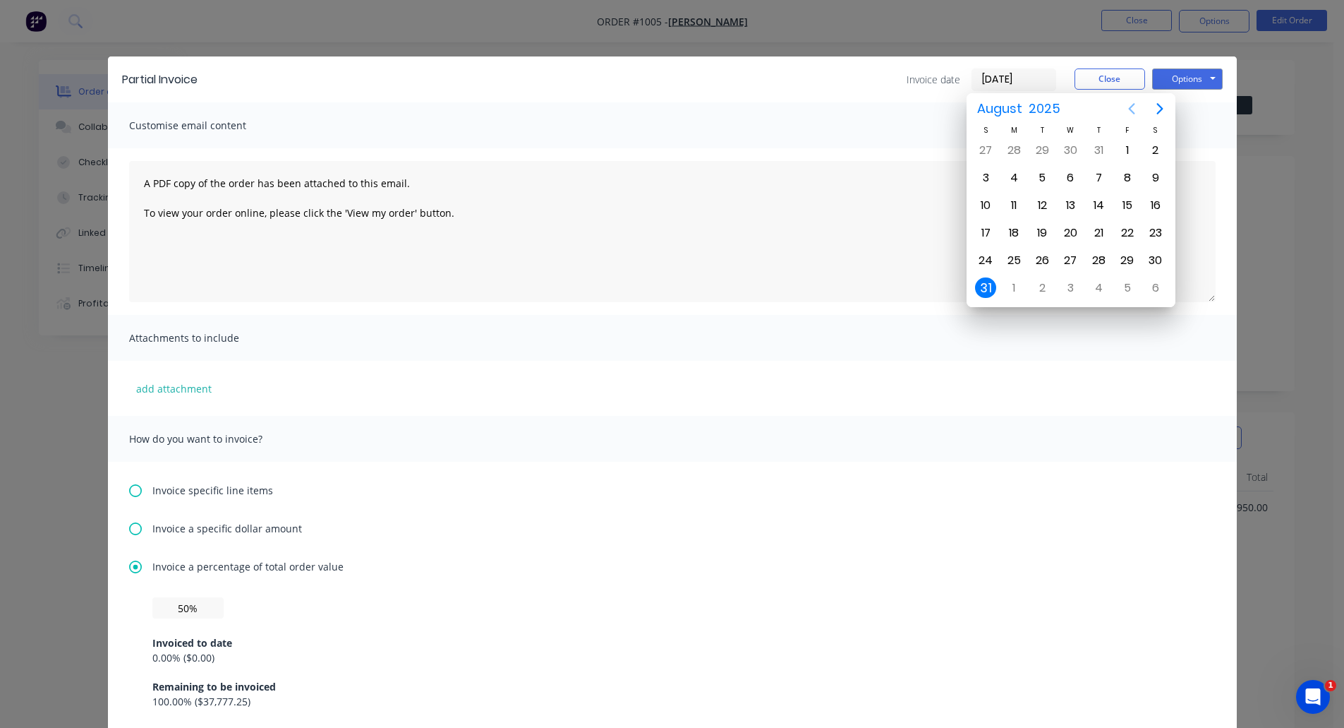
click at [1135, 107] on icon "Previous page" at bounding box center [1131, 108] width 17 height 17
click at [1068, 176] on div "9" at bounding box center [1071, 177] width 21 height 21
type input "[DATE]"
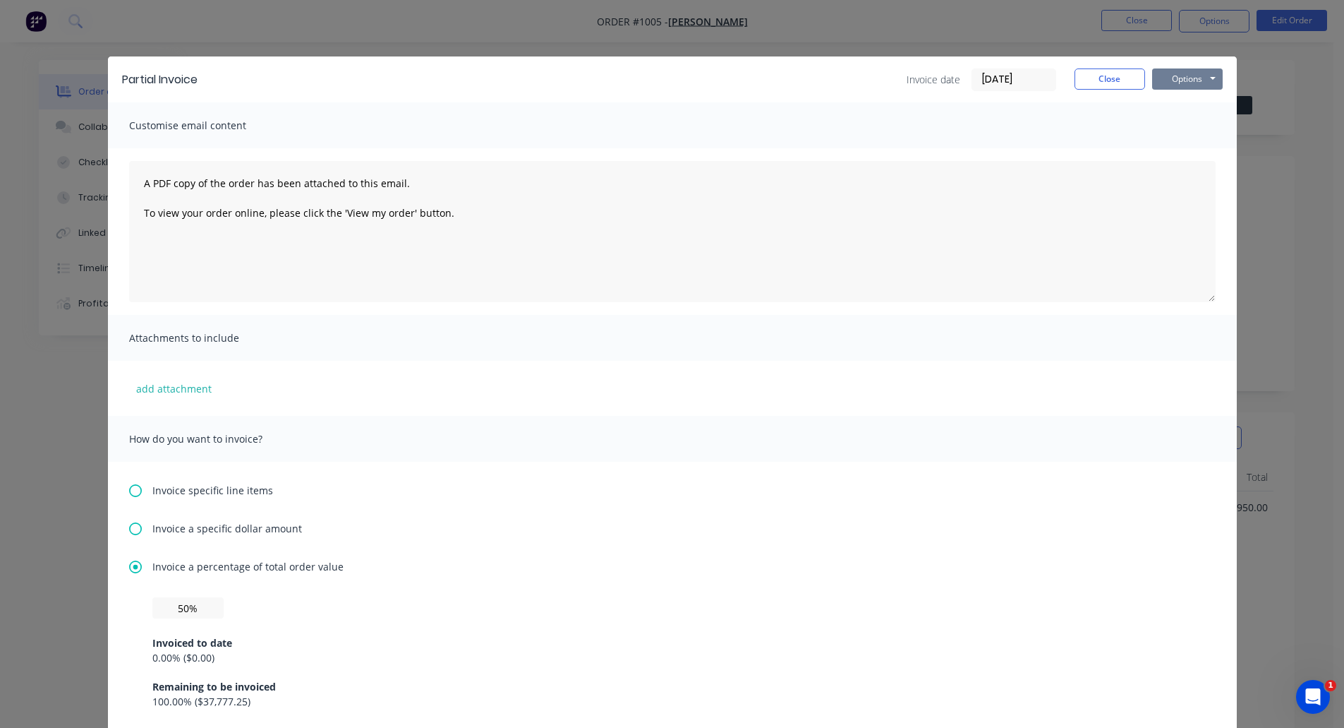
click at [1169, 77] on button "Options" at bounding box center [1187, 78] width 71 height 21
click at [1194, 125] on button "Print" at bounding box center [1197, 127] width 90 height 23
click at [1107, 67] on div "Partial Invoice Invoice date [DATE] Close Options Preview Print Email" at bounding box center [672, 79] width 1129 height 46
click at [1103, 76] on button "Close" at bounding box center [1110, 78] width 71 height 21
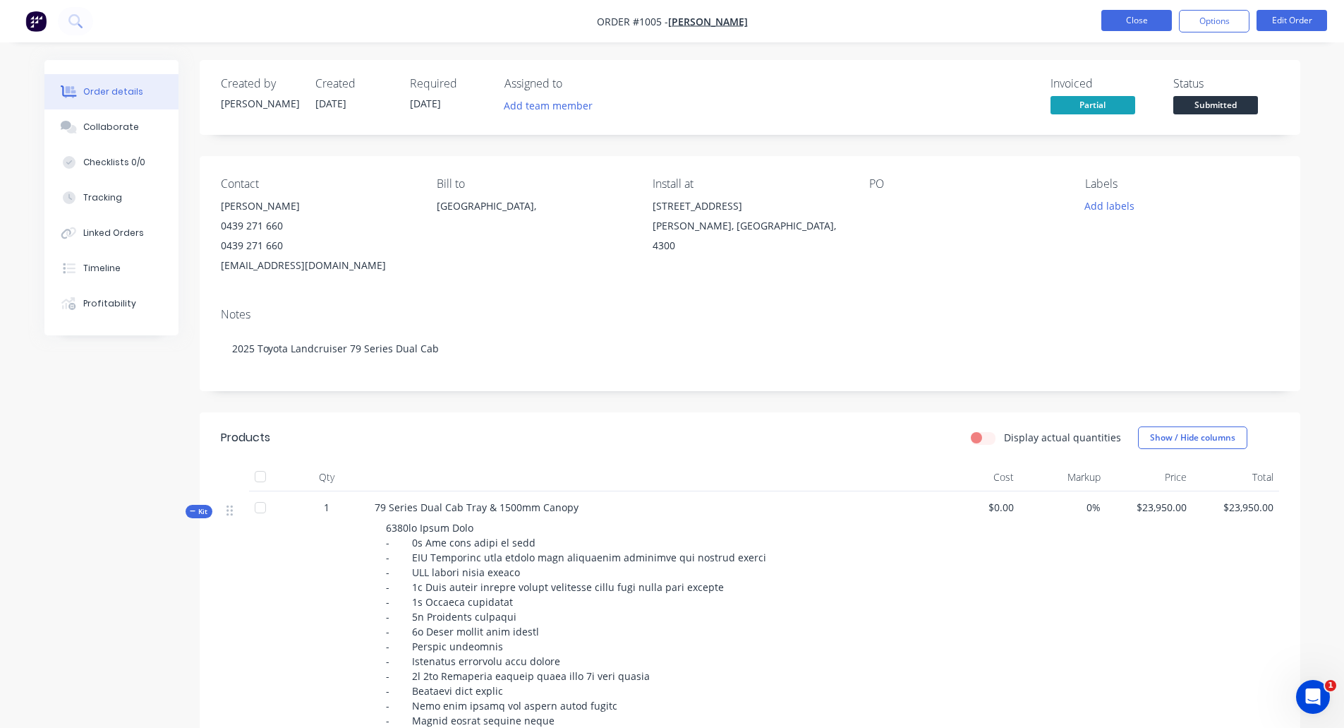
click at [1128, 18] on button "Close" at bounding box center [1137, 20] width 71 height 21
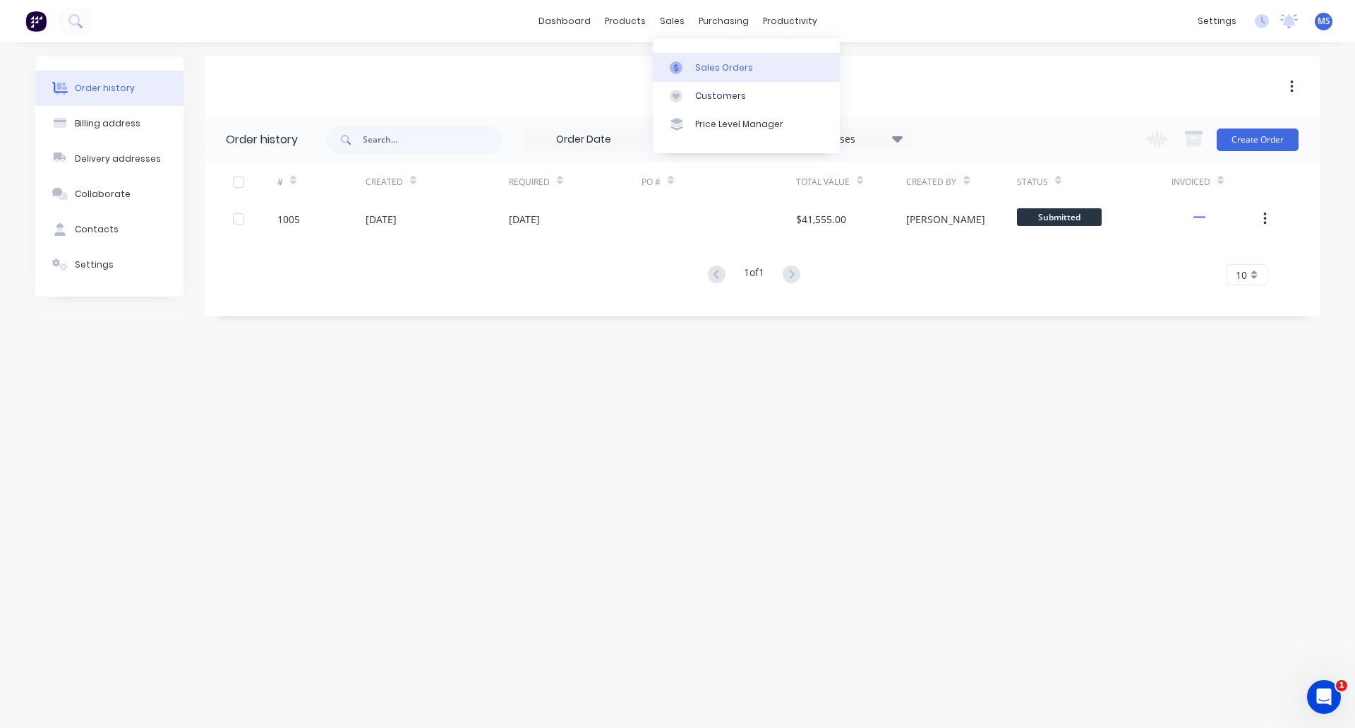
click at [711, 59] on link "Sales Orders" at bounding box center [746, 67] width 187 height 28
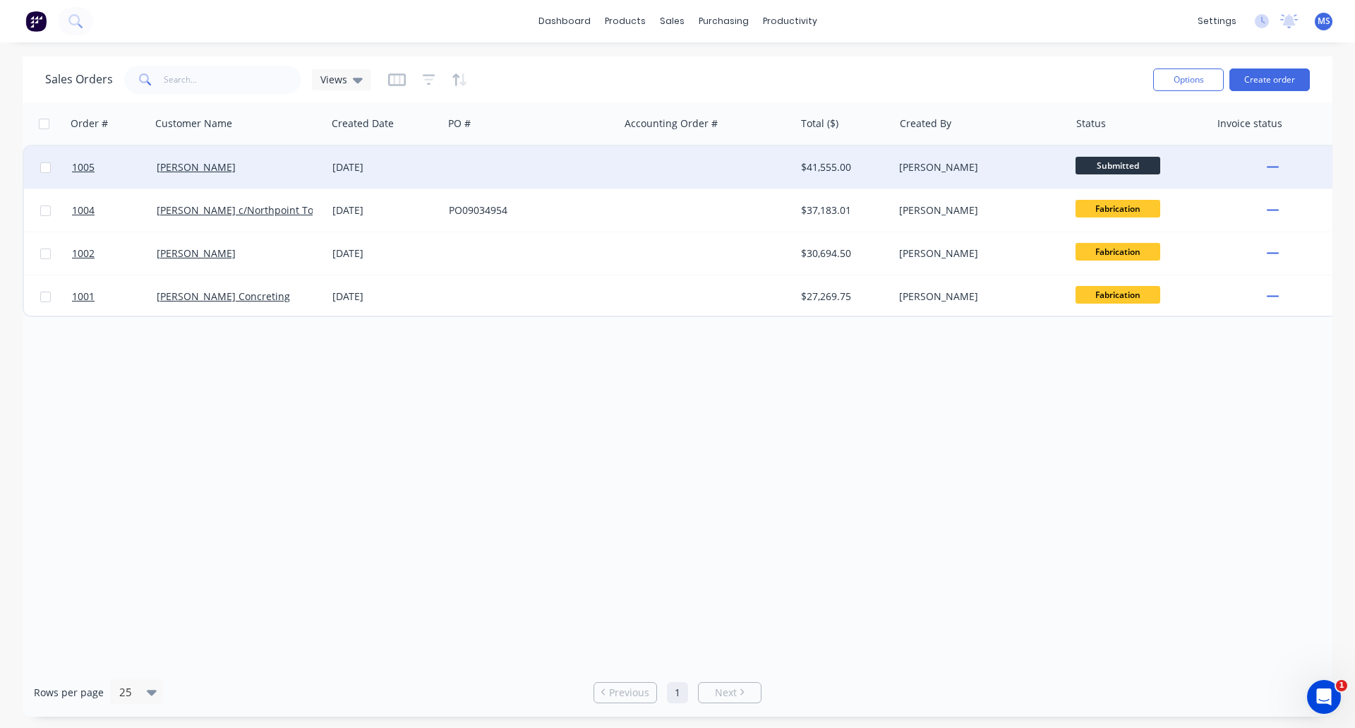
click at [1124, 167] on span "Submitted" at bounding box center [1118, 166] width 85 height 18
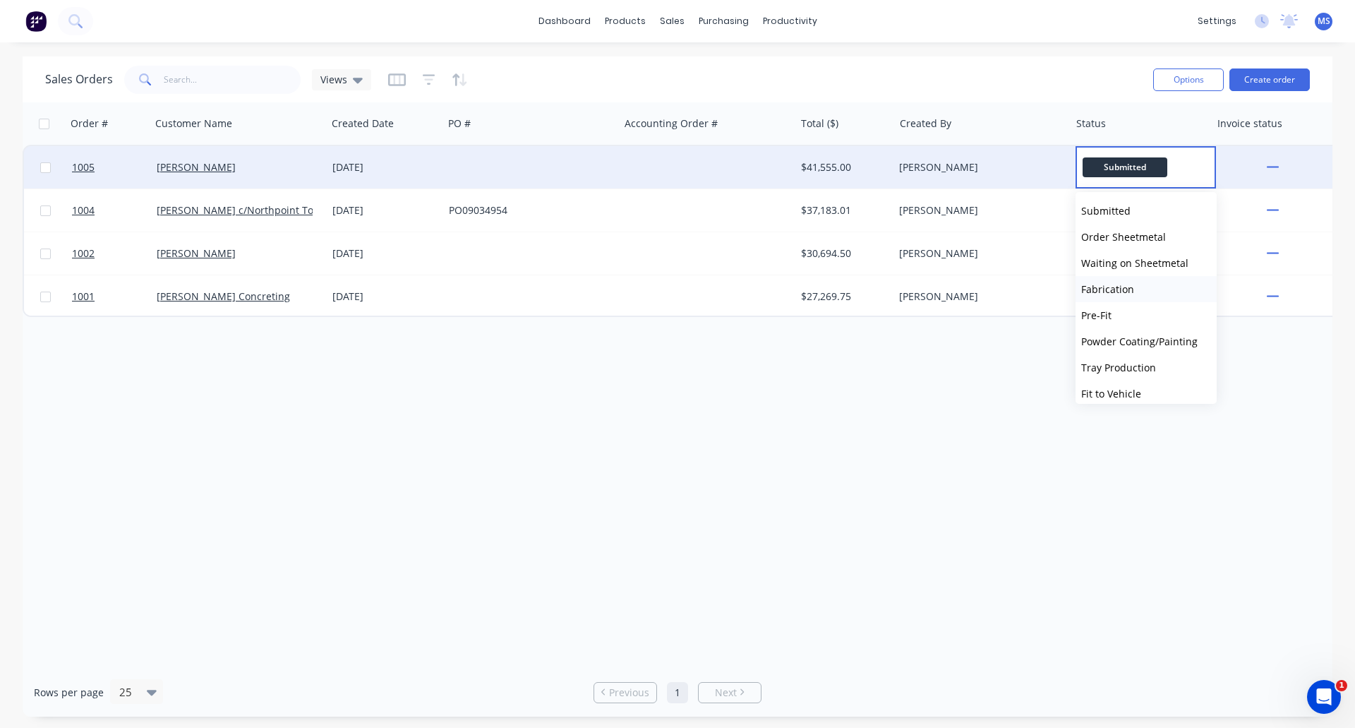
click at [1122, 289] on span "Fabrication" at bounding box center [1107, 288] width 53 height 13
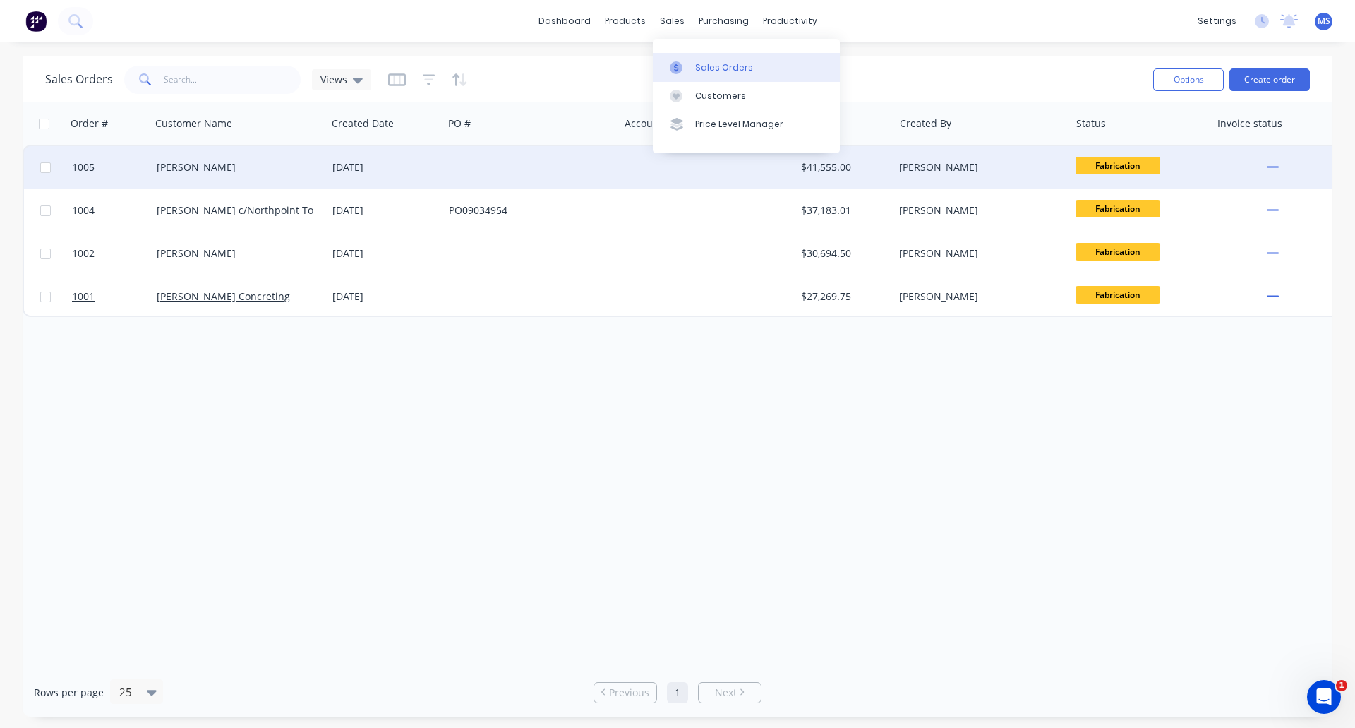
click at [696, 69] on div "Sales Orders" at bounding box center [724, 67] width 58 height 13
click at [723, 95] on div "Customers" at bounding box center [720, 96] width 51 height 13
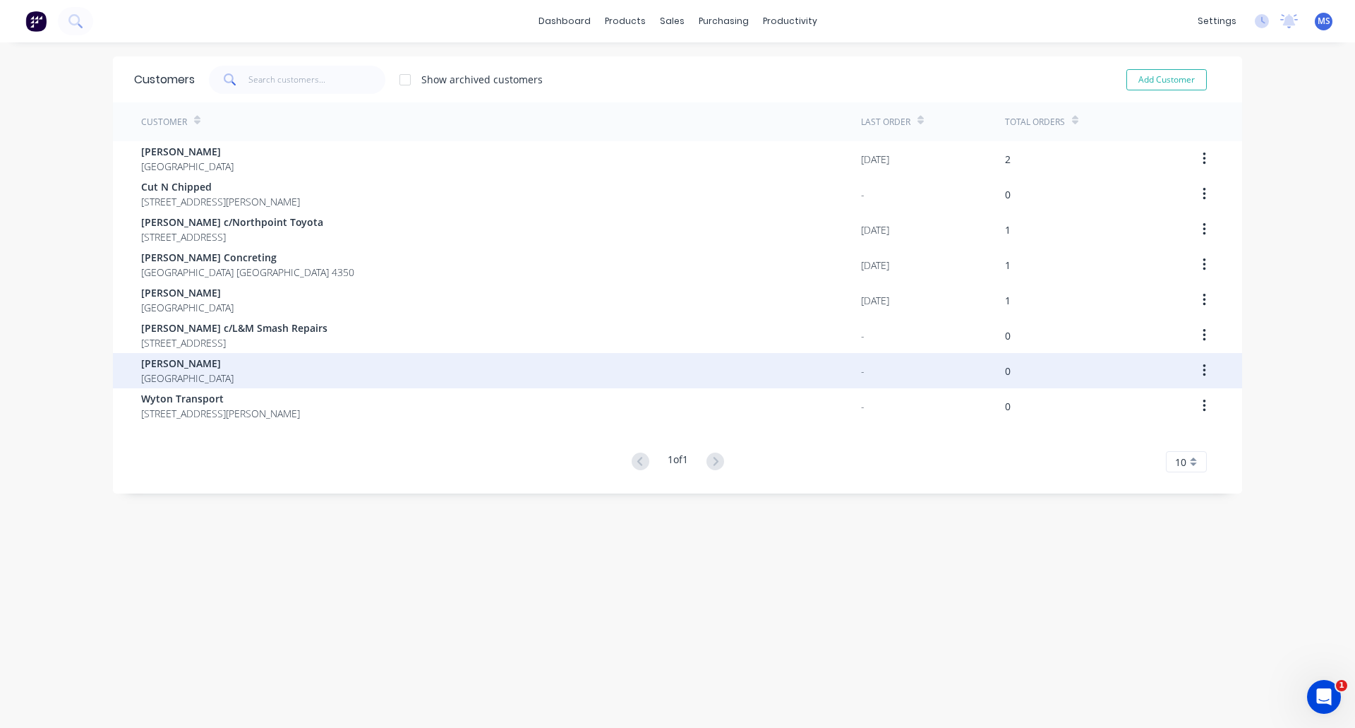
click at [189, 367] on span "[PERSON_NAME]" at bounding box center [187, 363] width 92 height 15
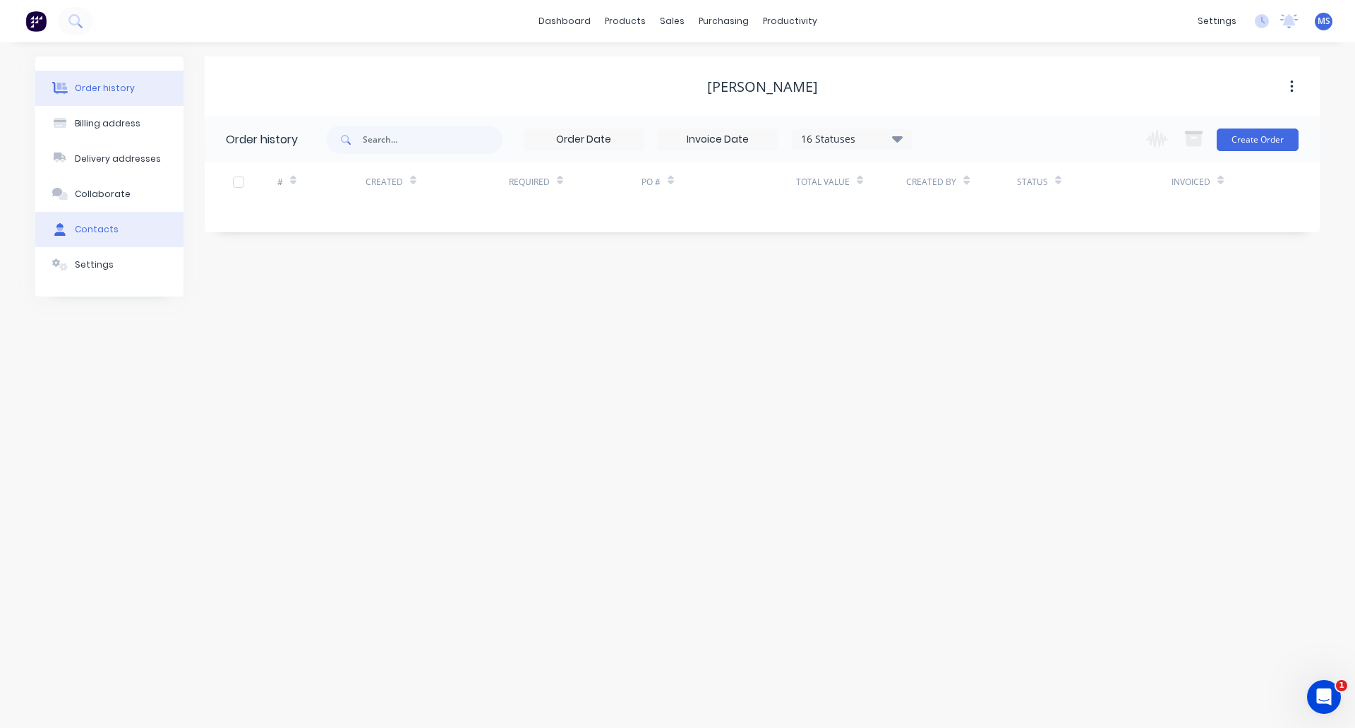
click at [104, 234] on div "Contacts" at bounding box center [97, 229] width 44 height 13
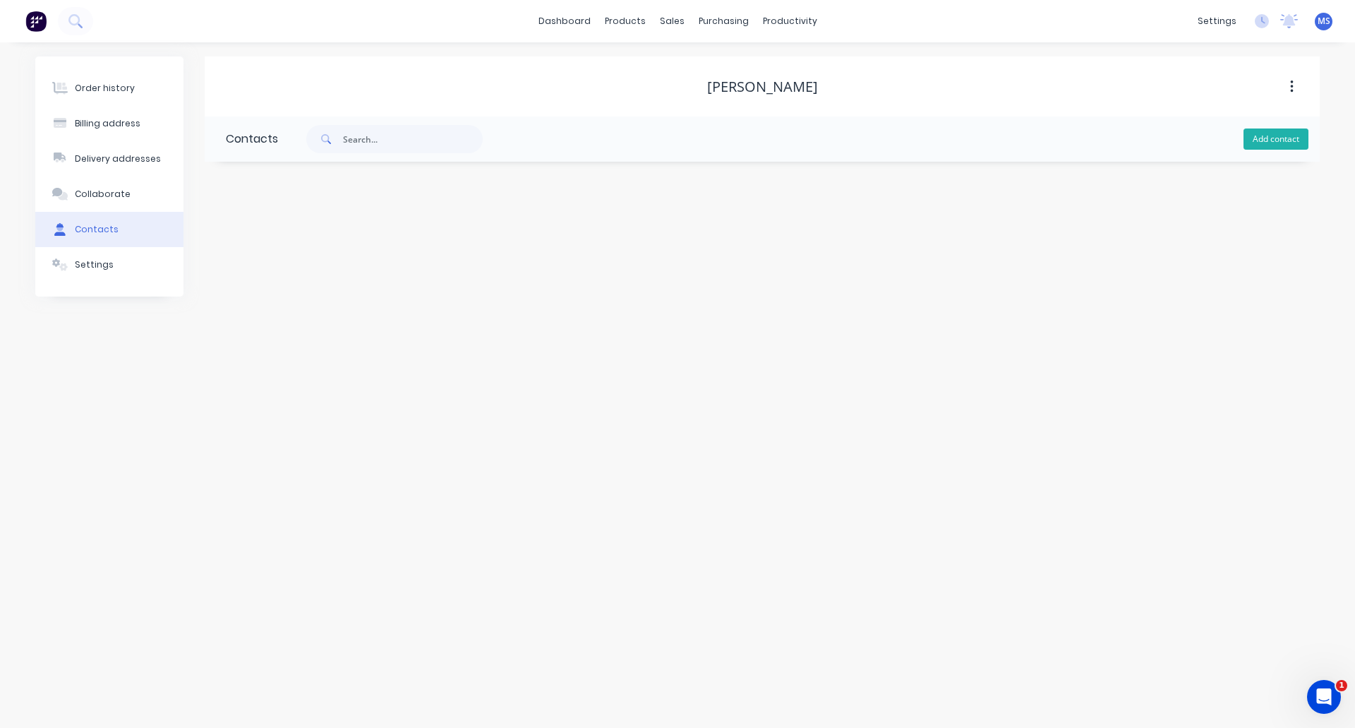
click at [1254, 138] on button "Add contact" at bounding box center [1275, 138] width 65 height 21
select select "AU"
click at [343, 237] on input "text" at bounding box center [341, 242] width 231 height 21
type input "[PERSON_NAME]"
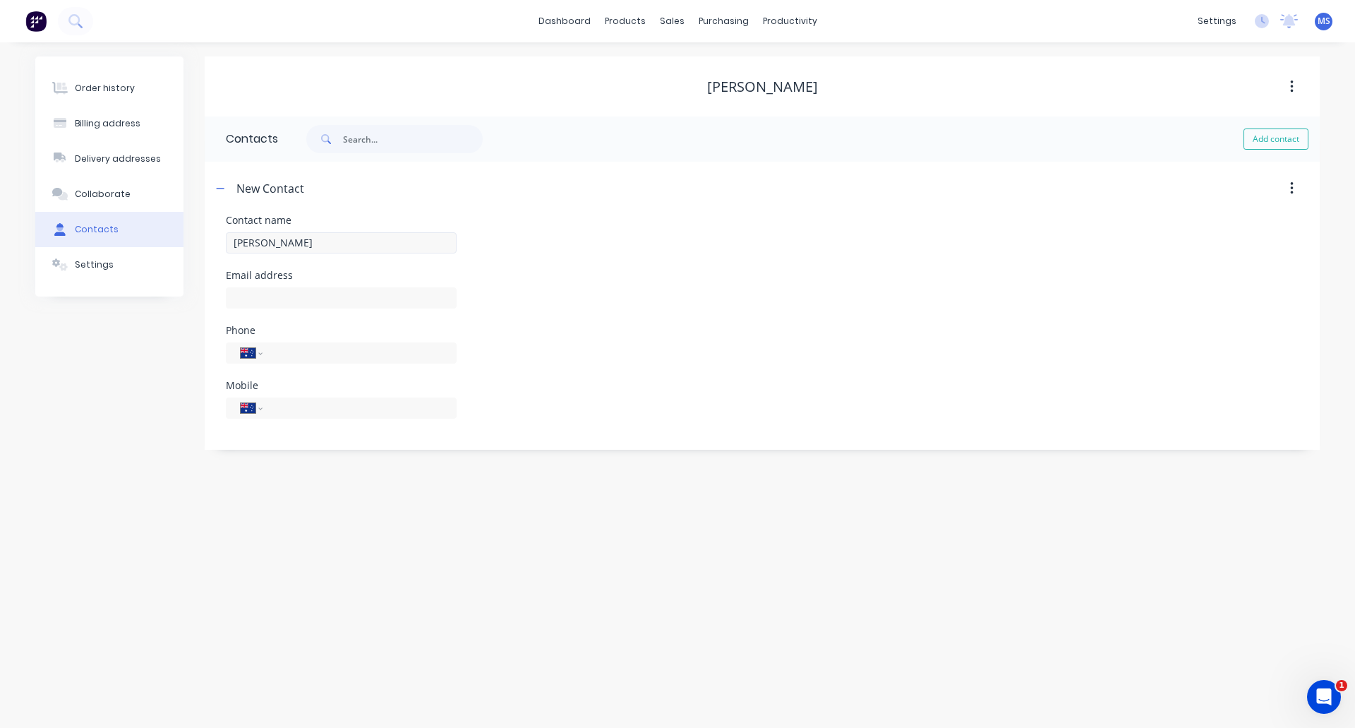
select select "AU"
click at [320, 293] on input "text" at bounding box center [341, 297] width 231 height 21
paste input "mailto:[PERSON_NAME][DOMAIN_NAME][EMAIL_ADDRESS][PERSON_NAME][DOMAIN_NAME]"
drag, startPoint x: 266, startPoint y: 296, endPoint x: 157, endPoint y: 296, distance: 108.7
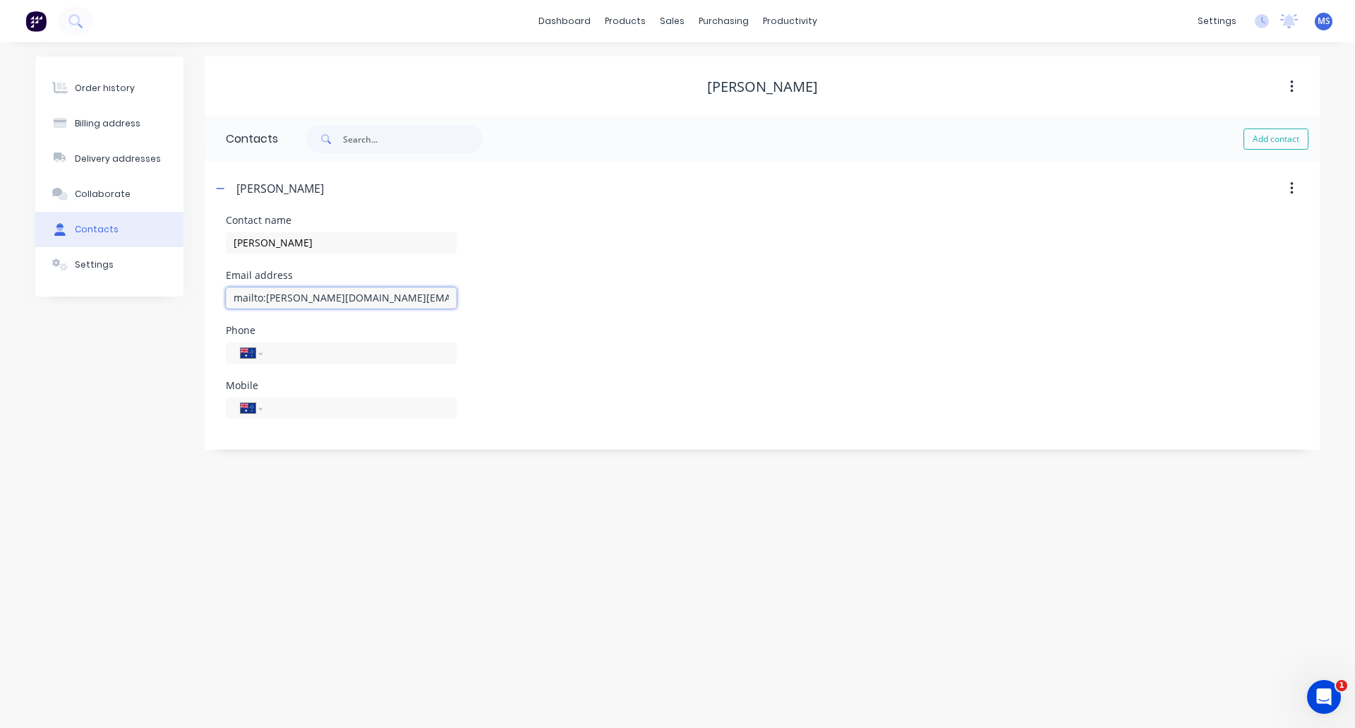
click at [157, 296] on div "Order history Billing address Delivery addresses Collaborate Contacts Settings …" at bounding box center [677, 252] width 1284 height 393
type input "[PERSON_NAME][DOMAIN_NAME][EMAIL_ADDRESS][PERSON_NAME][DOMAIN_NAME]"
click at [299, 358] on input "tel" at bounding box center [356, 352] width 169 height 16
type input "0406 516 416"
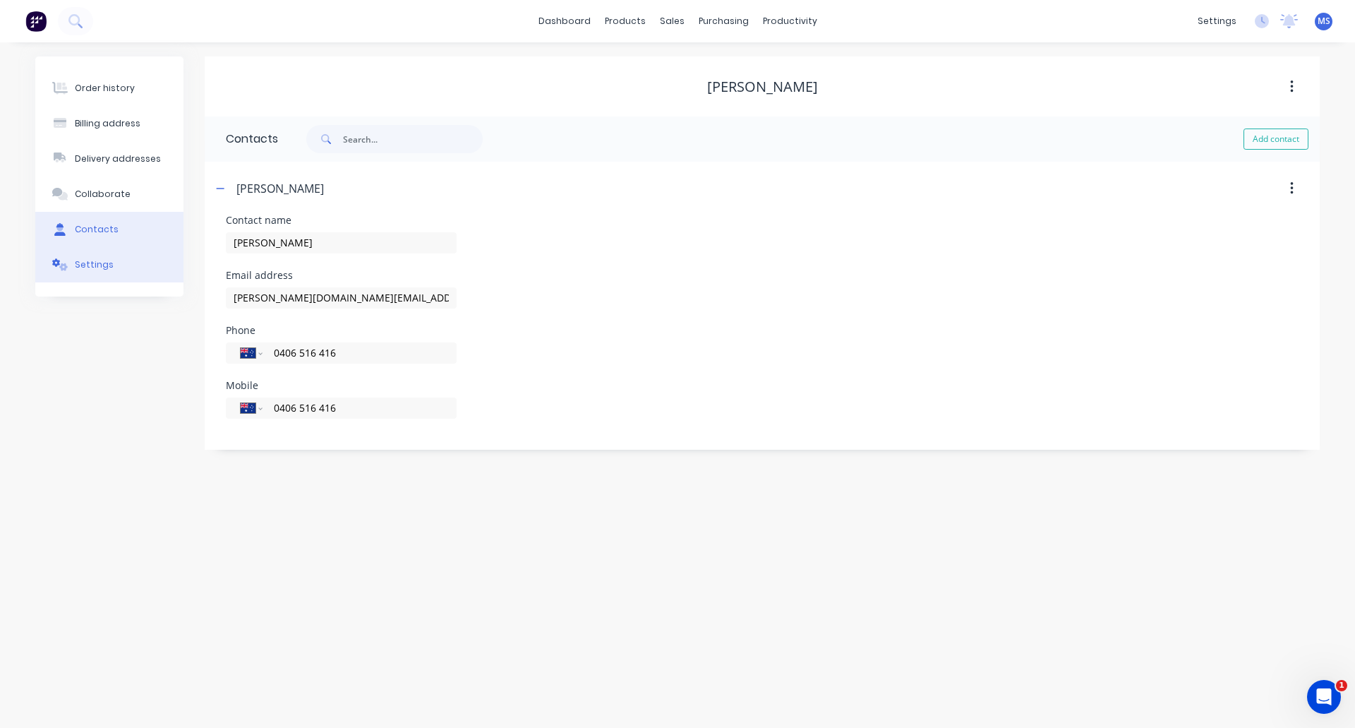
click at [97, 258] on button "Settings" at bounding box center [109, 264] width 148 height 35
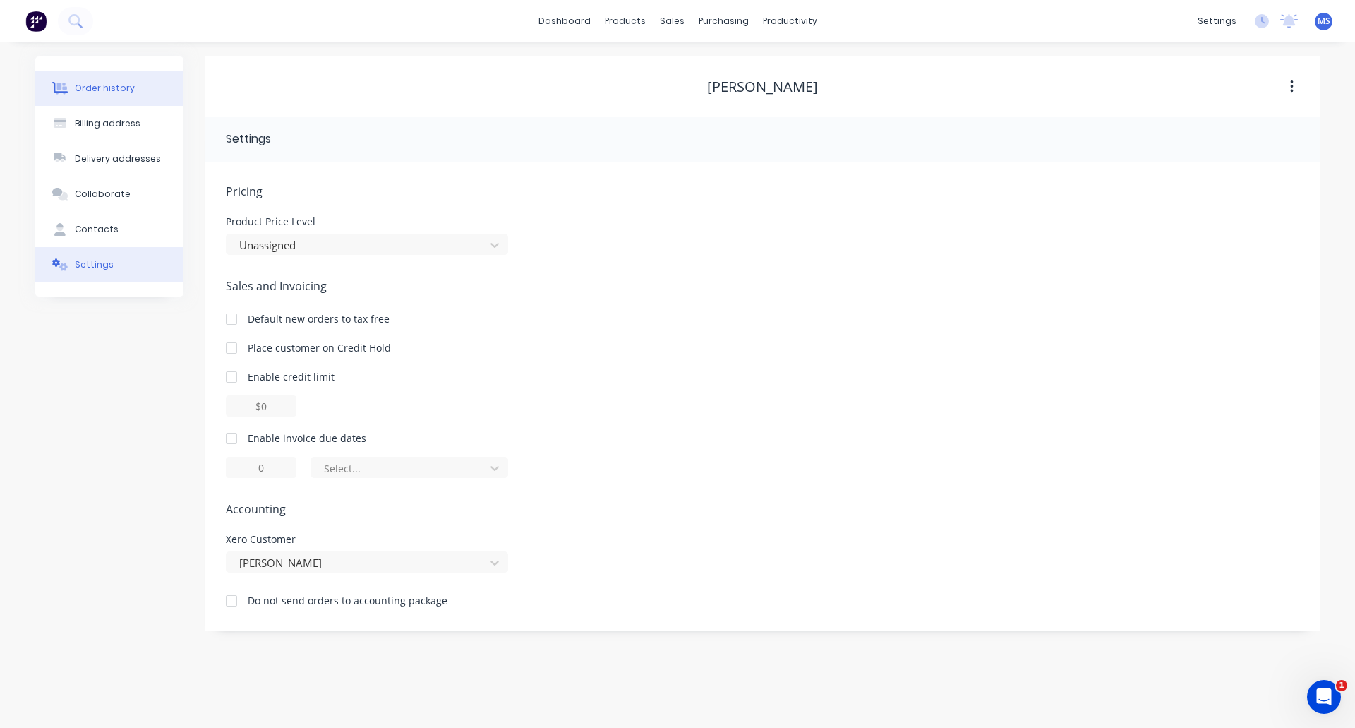
click at [101, 85] on div "Order history" at bounding box center [105, 88] width 60 height 13
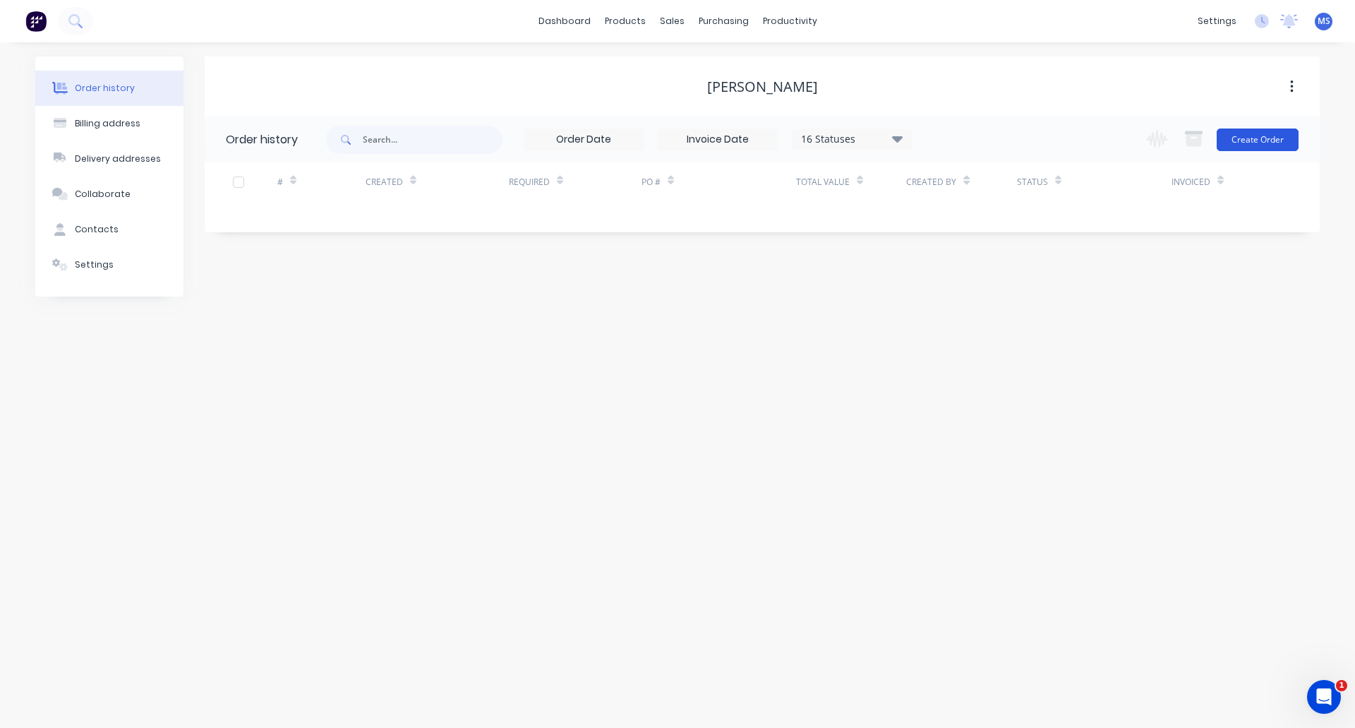
click at [1246, 145] on button "Create Order" at bounding box center [1258, 139] width 82 height 23
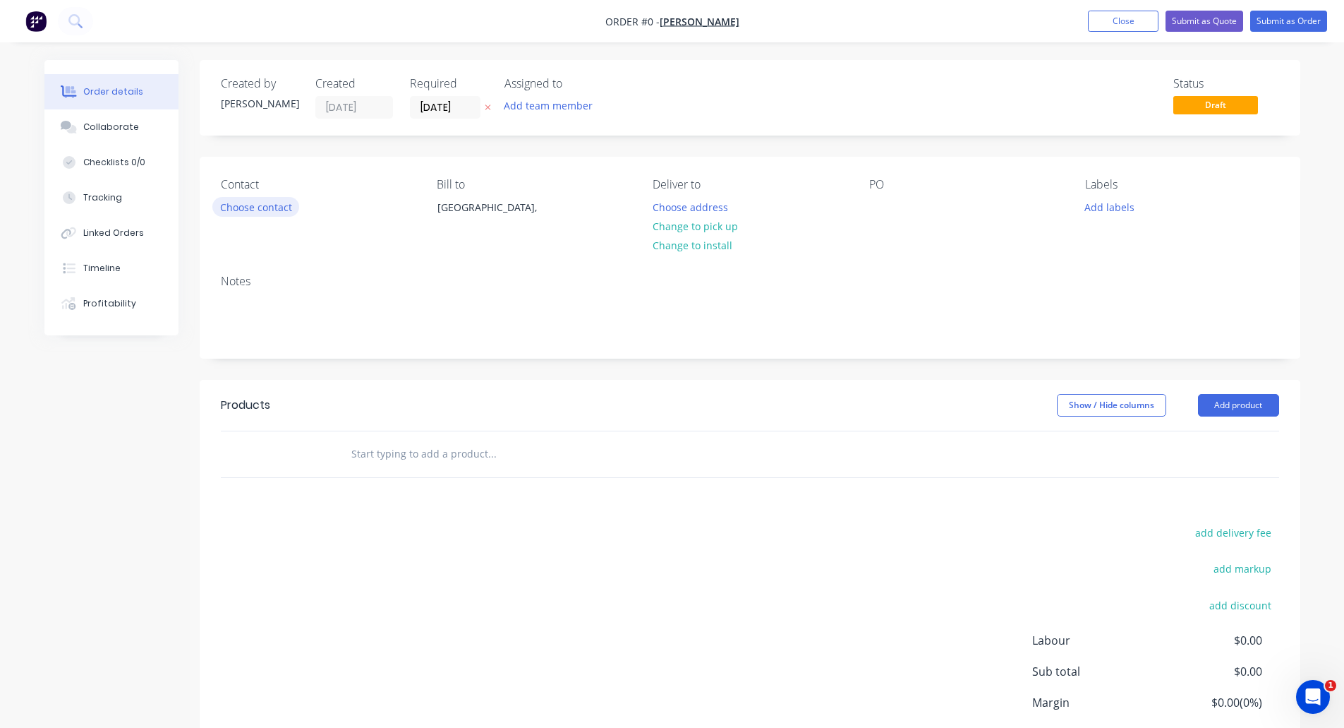
click at [276, 207] on button "Choose contact" at bounding box center [255, 206] width 87 height 19
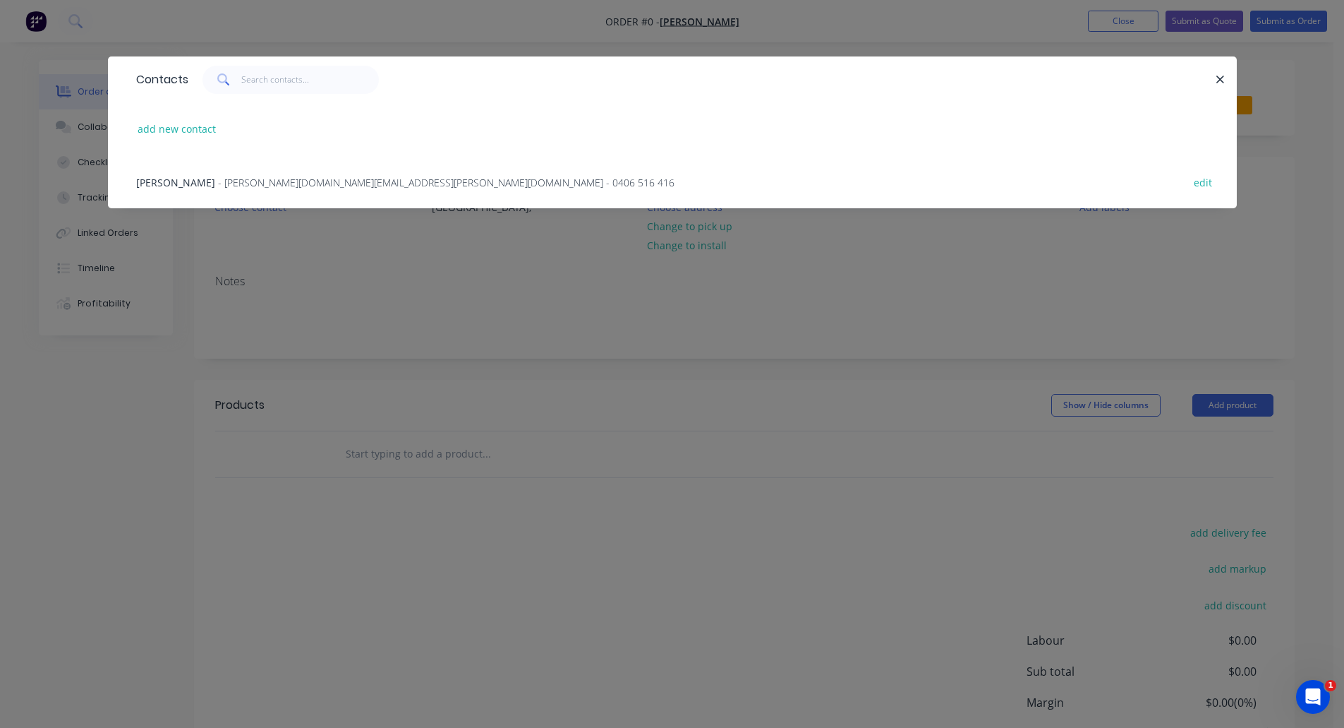
click at [263, 183] on span "- [PERSON_NAME][DOMAIN_NAME][EMAIL_ADDRESS][PERSON_NAME][DOMAIN_NAME] - 0406 51…" at bounding box center [446, 182] width 457 height 13
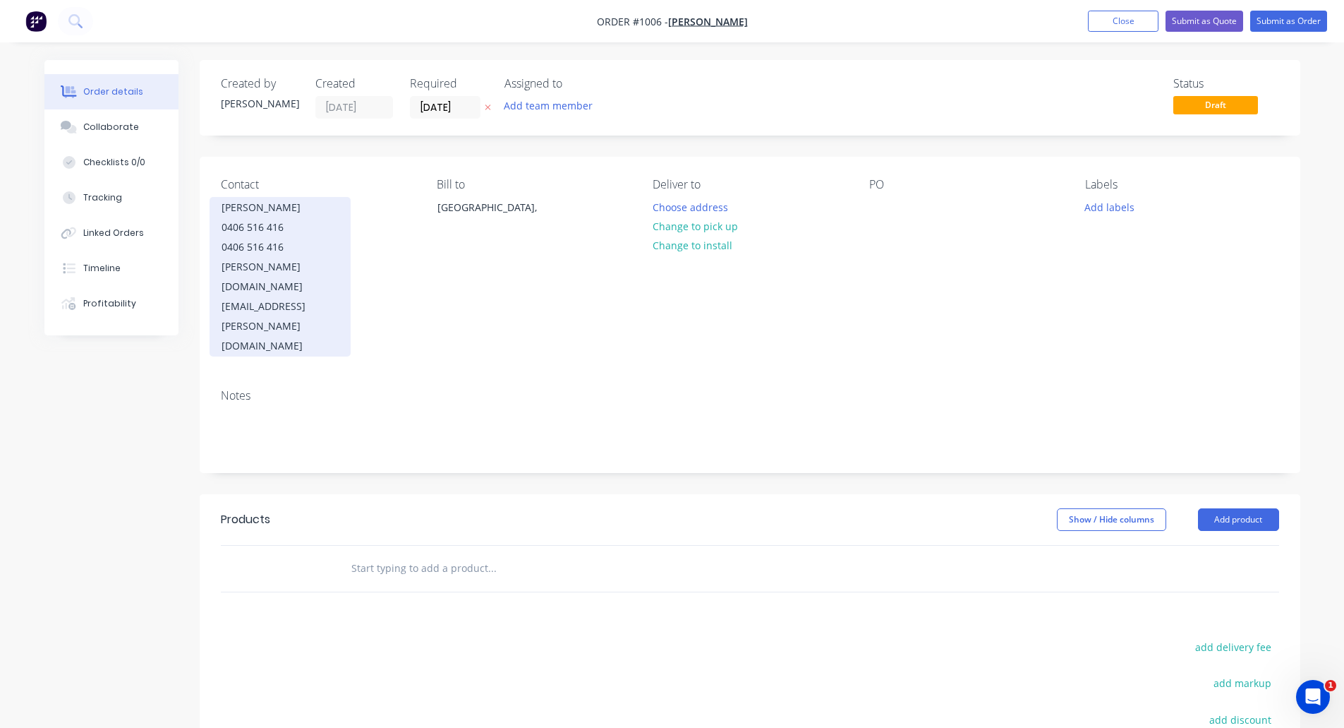
click at [269, 229] on div "0406 516 416" at bounding box center [280, 227] width 117 height 20
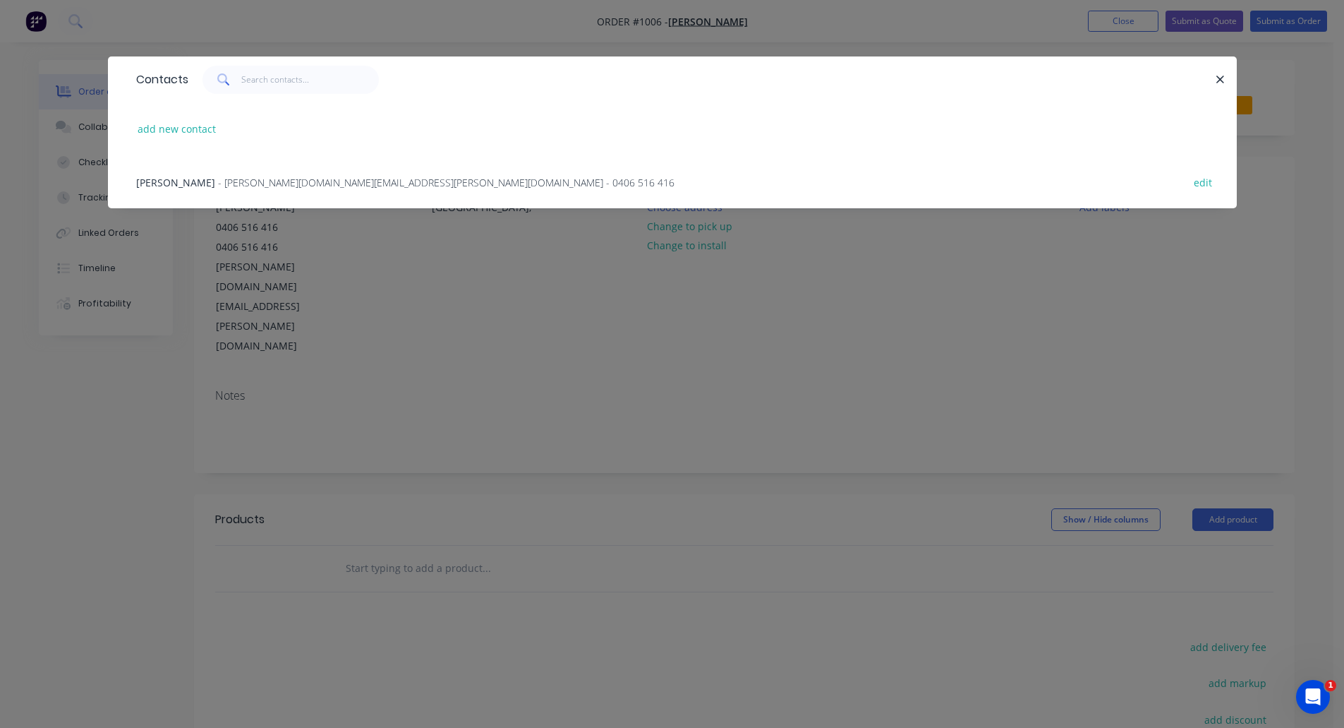
click at [445, 380] on div "Contacts add new contact Waseem Saad - [DOMAIN_NAME][EMAIL_ADDRESS][PERSON_NAME…" at bounding box center [672, 364] width 1344 height 728
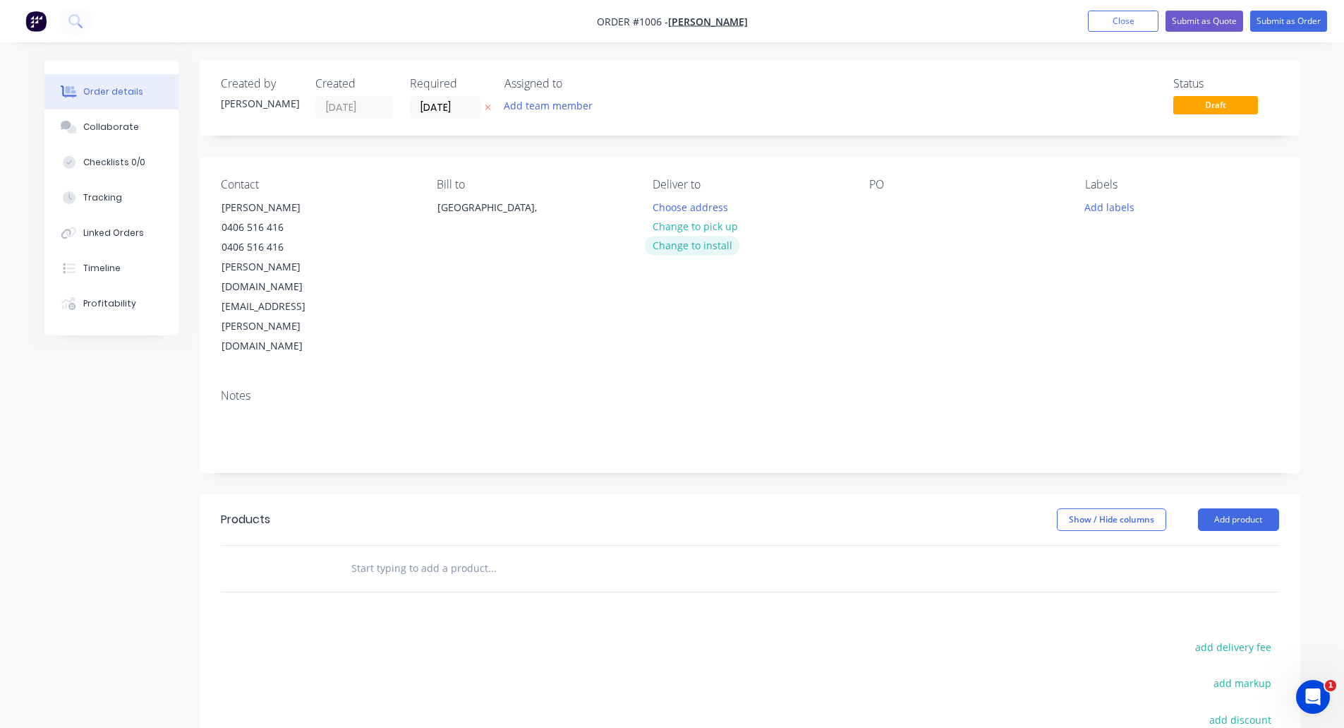
click at [669, 243] on button "Change to install" at bounding box center [692, 245] width 95 height 19
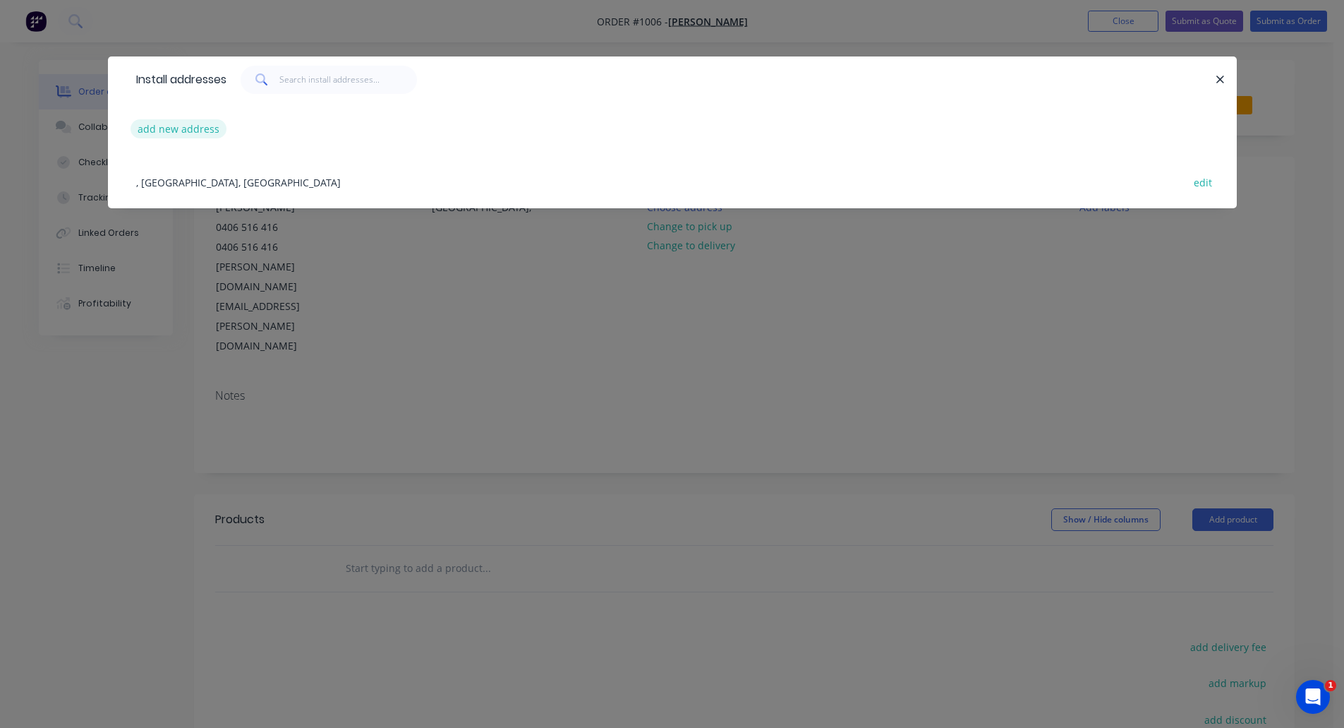
click at [170, 129] on button "add new address" at bounding box center [179, 128] width 97 height 19
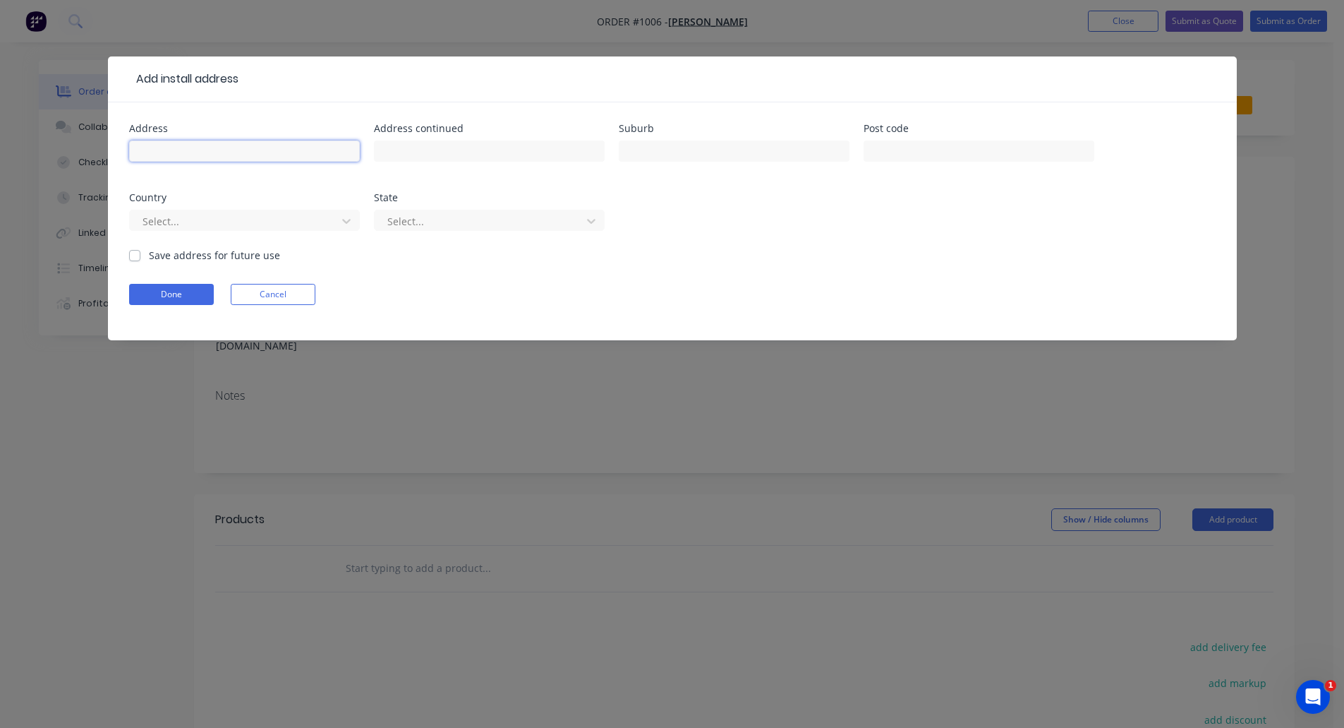
click at [191, 144] on input "text" at bounding box center [244, 150] width 231 height 21
type input "[STREET_ADDRESS]"
type input "c/Wyton Transport"
type input "[PERSON_NAME]"
type input "4300"
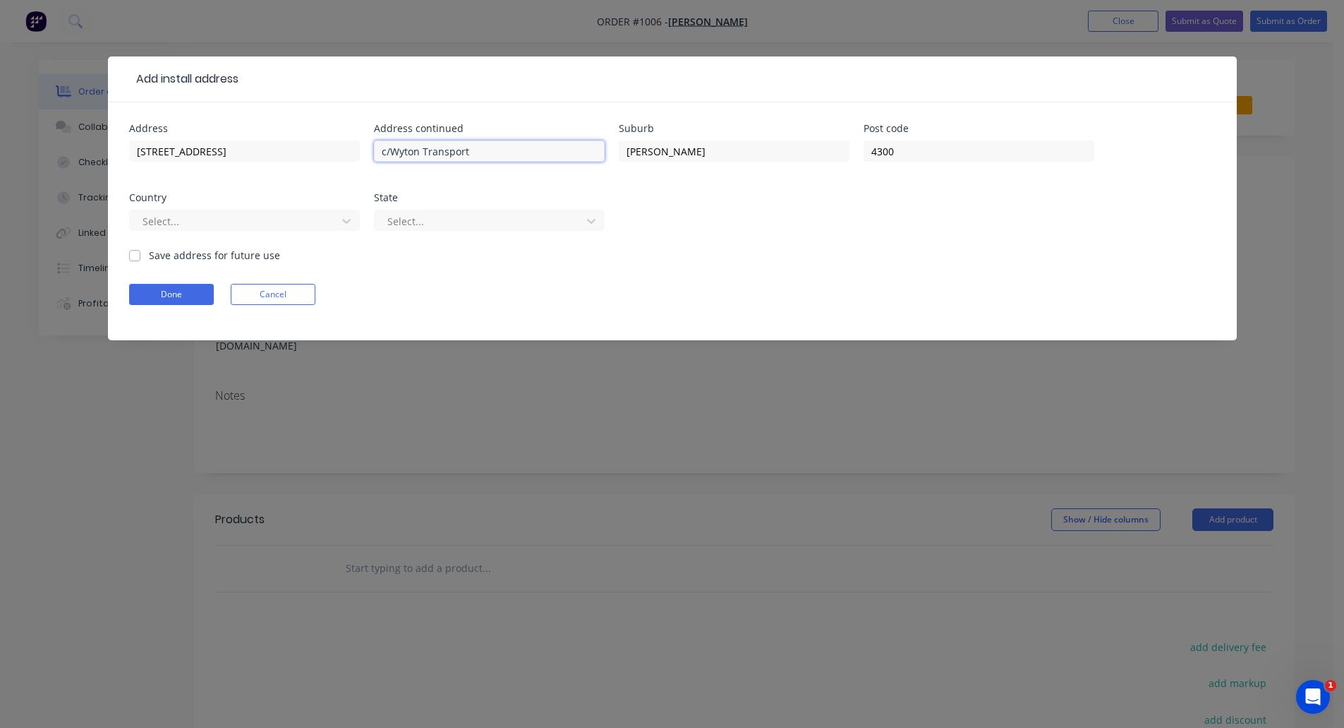
drag, startPoint x: 490, startPoint y: 150, endPoint x: 195, endPoint y: 135, distance: 295.4
click at [195, 135] on div "Address [STREET_ADDRESS] Address continued c/Wyton Transport Suburb [PERSON_NAM…" at bounding box center [672, 186] width 1087 height 124
click at [315, 222] on div at bounding box center [235, 221] width 188 height 18
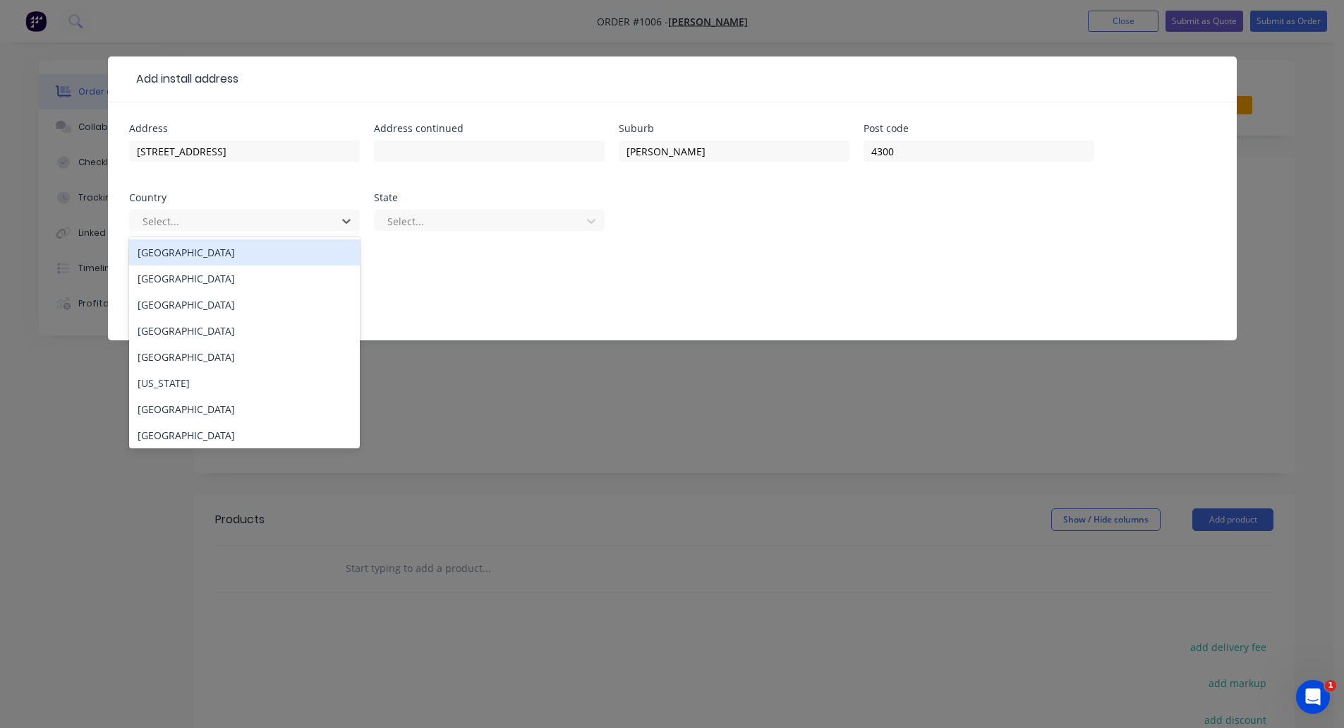
click at [257, 255] on div "[GEOGRAPHIC_DATA]" at bounding box center [244, 252] width 231 height 26
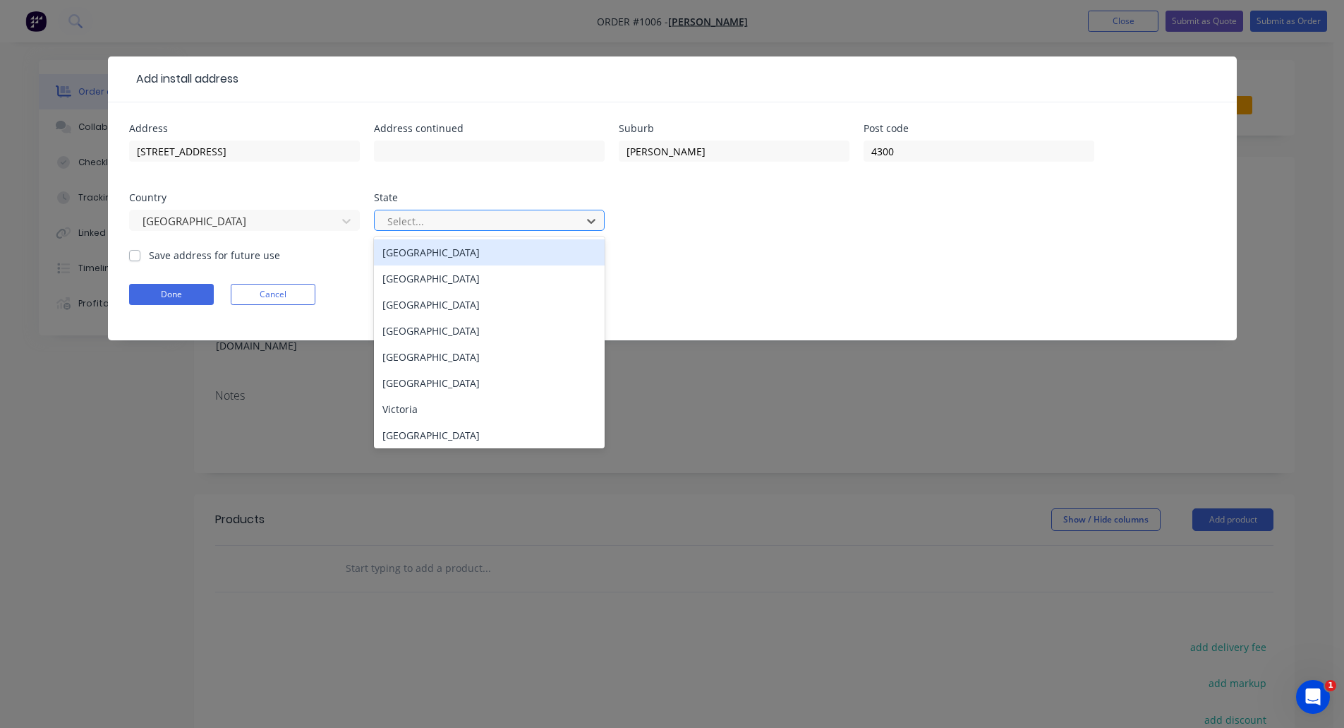
click at [416, 219] on div at bounding box center [480, 221] width 188 height 18
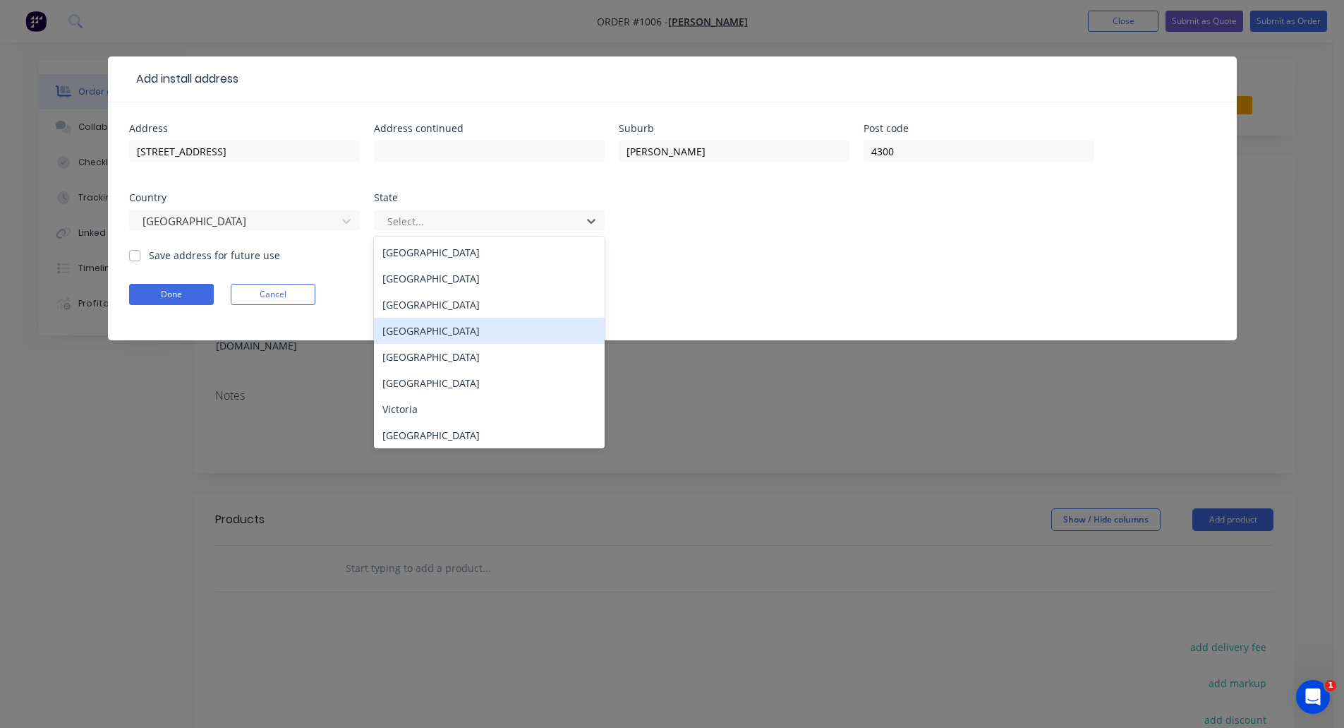
click at [423, 325] on div "[GEOGRAPHIC_DATA]" at bounding box center [489, 331] width 231 height 26
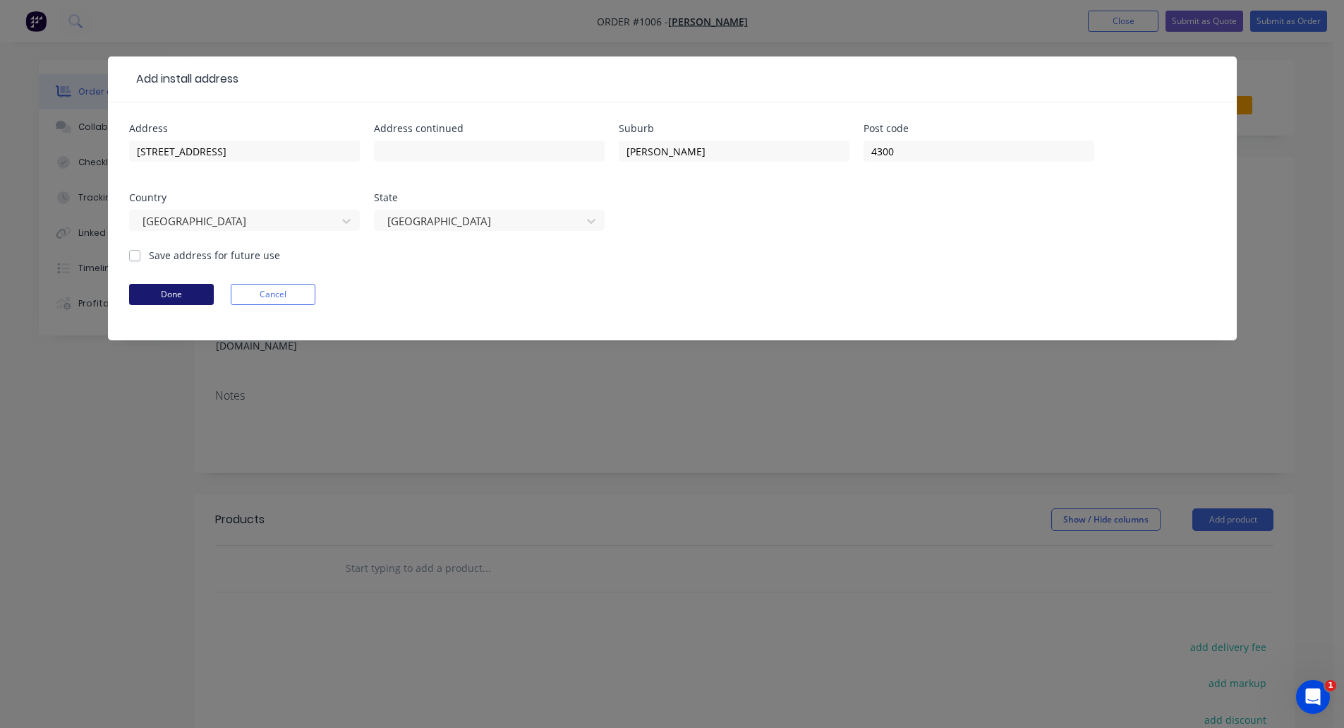
click at [171, 289] on button "Done" at bounding box center [171, 294] width 85 height 21
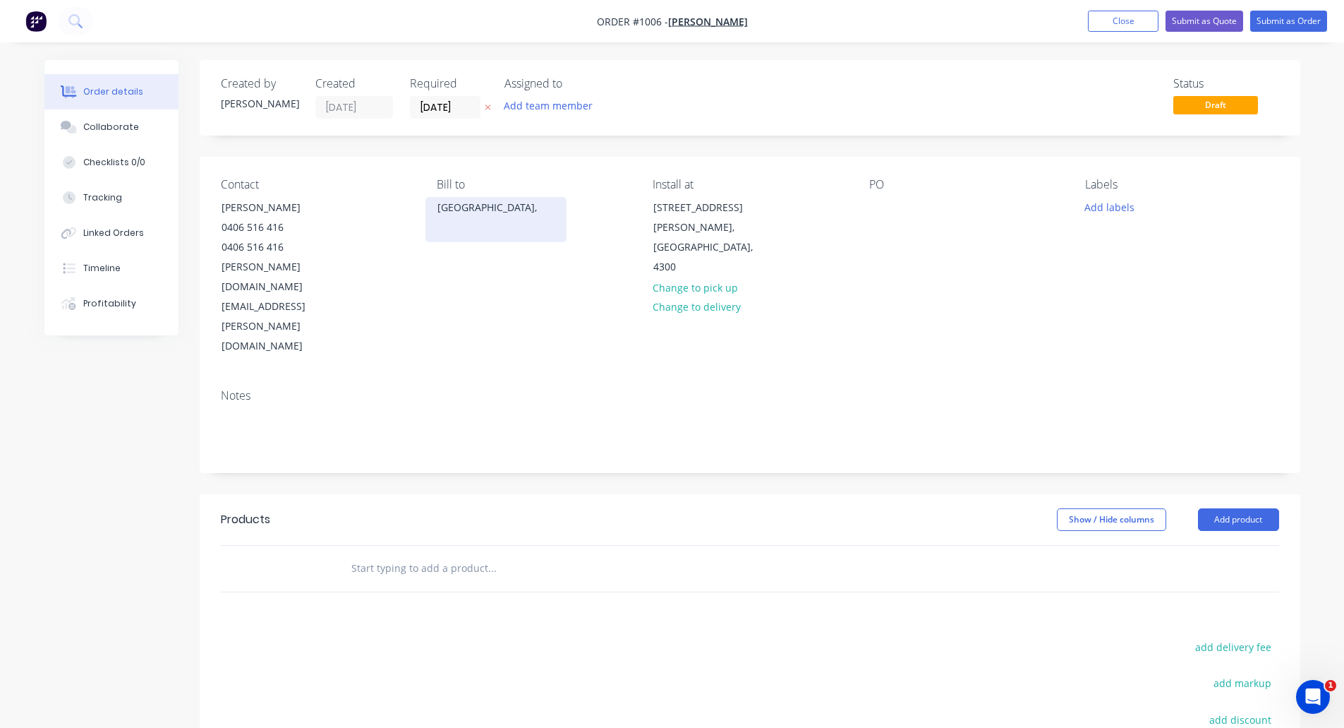
click at [473, 208] on div "[GEOGRAPHIC_DATA]," at bounding box center [496, 208] width 117 height 20
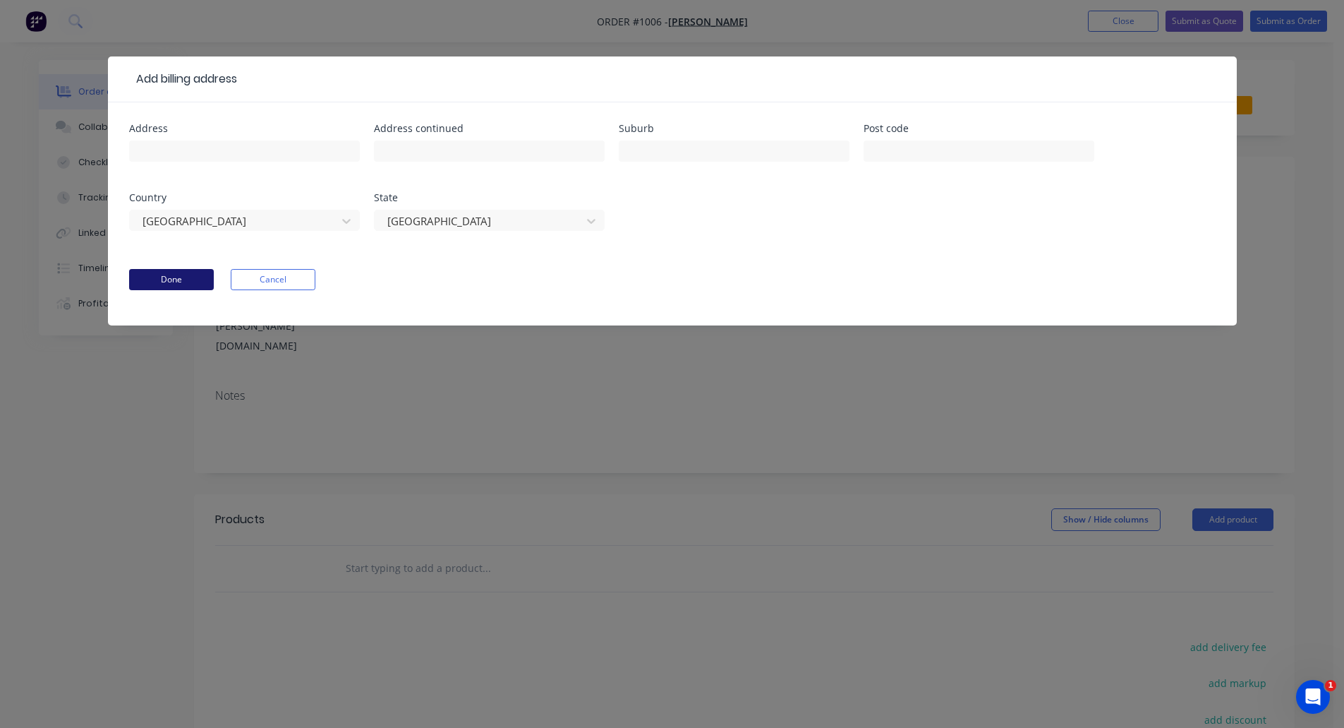
click at [188, 281] on button "Done" at bounding box center [171, 279] width 85 height 21
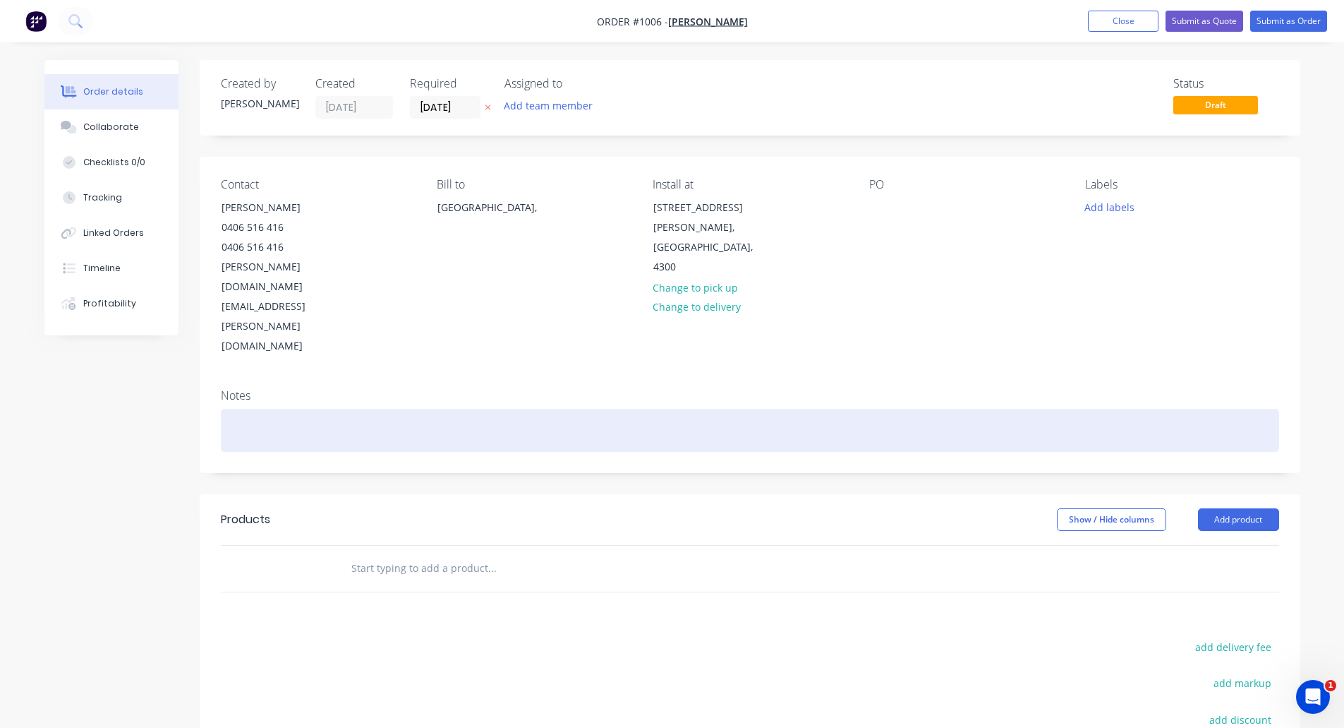
click at [278, 409] on div at bounding box center [750, 430] width 1059 height 43
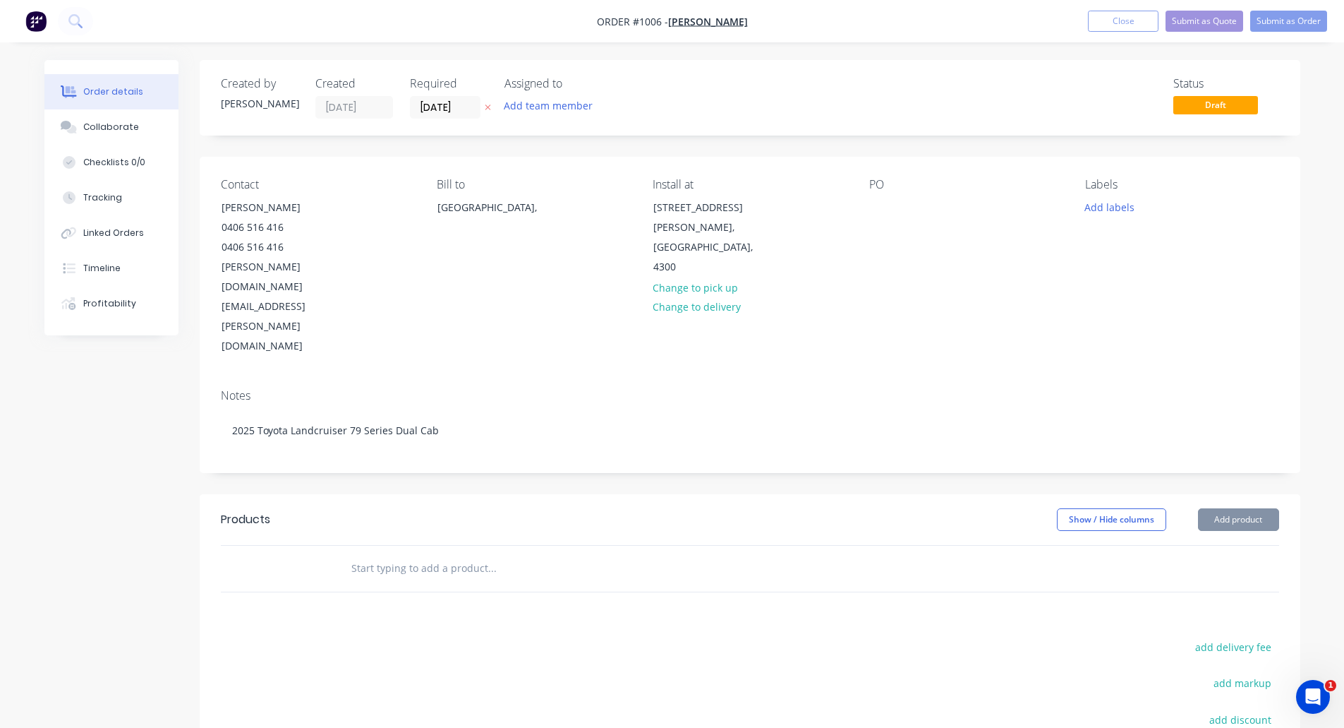
click at [1234, 508] on button "Add product" at bounding box center [1238, 519] width 81 height 23
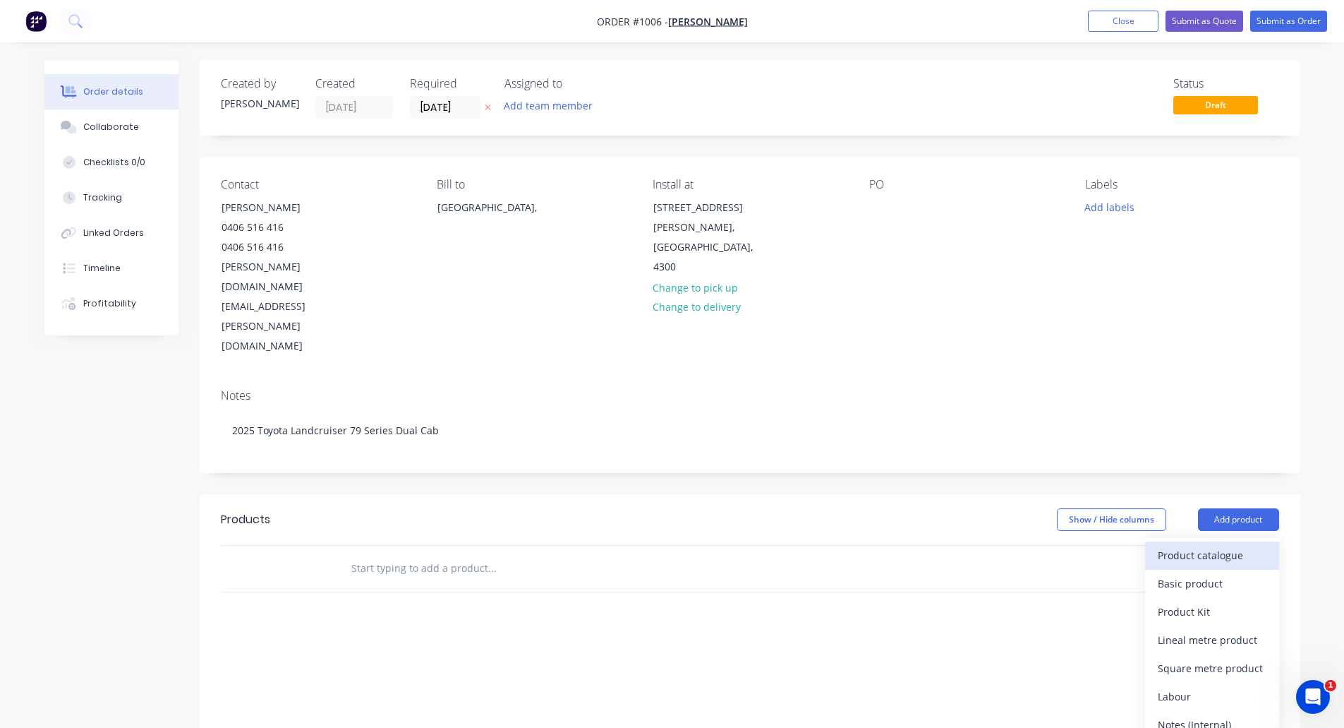
click at [1206, 545] on div "Product catalogue" at bounding box center [1212, 555] width 109 height 20
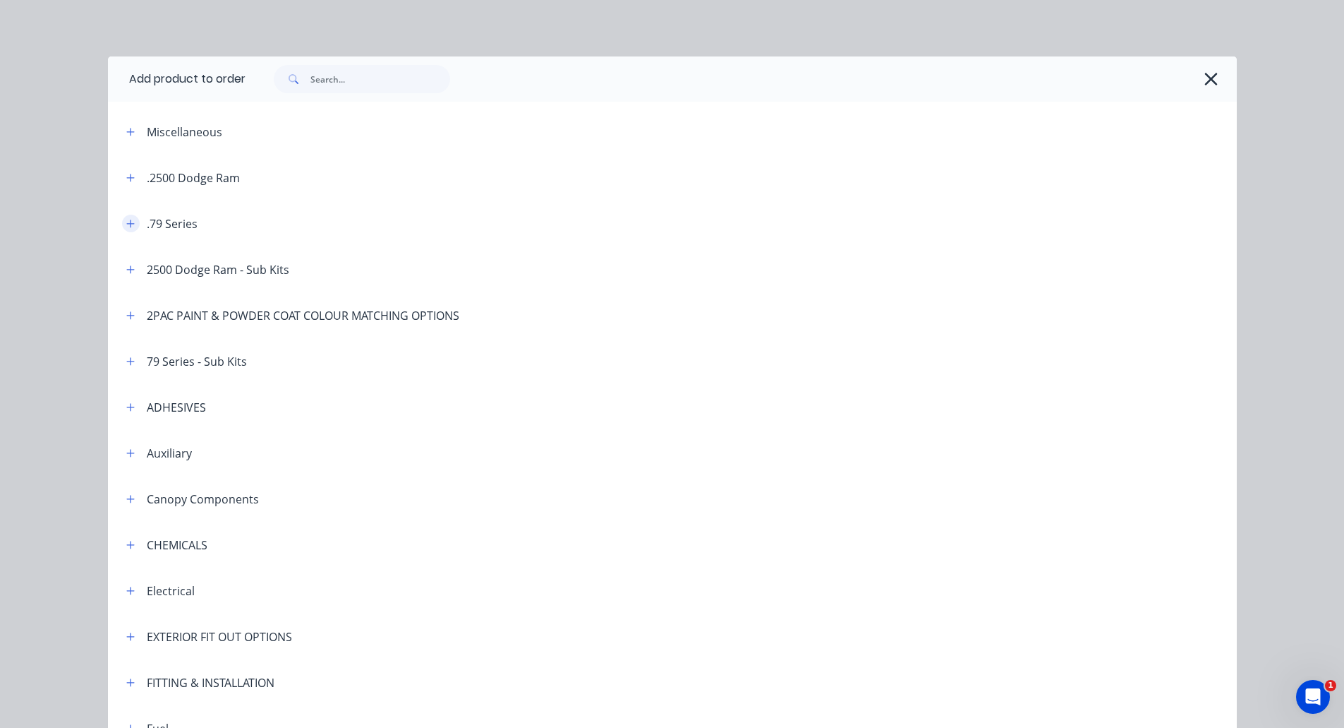
click at [126, 226] on icon "button" at bounding box center [130, 223] width 8 height 8
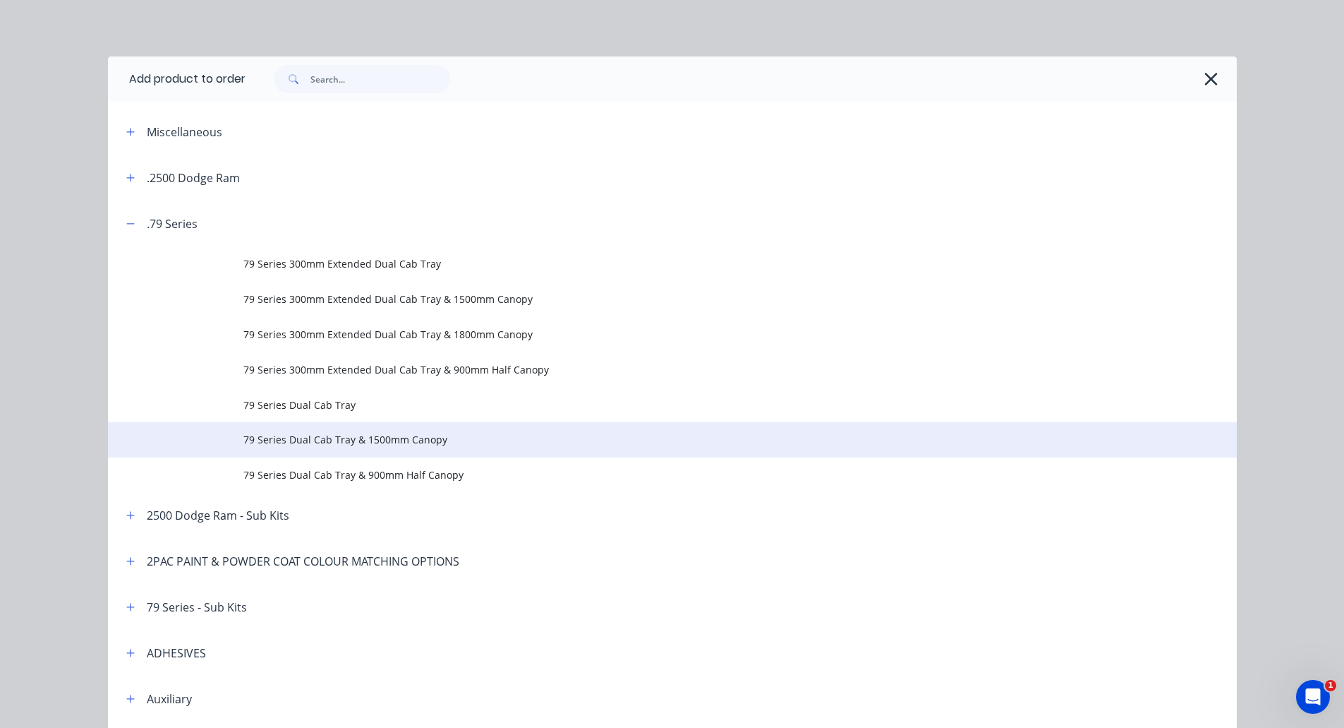
click at [341, 432] on span "79 Series Dual Cab Tray & 1500mm Canopy" at bounding box center [640, 439] width 795 height 15
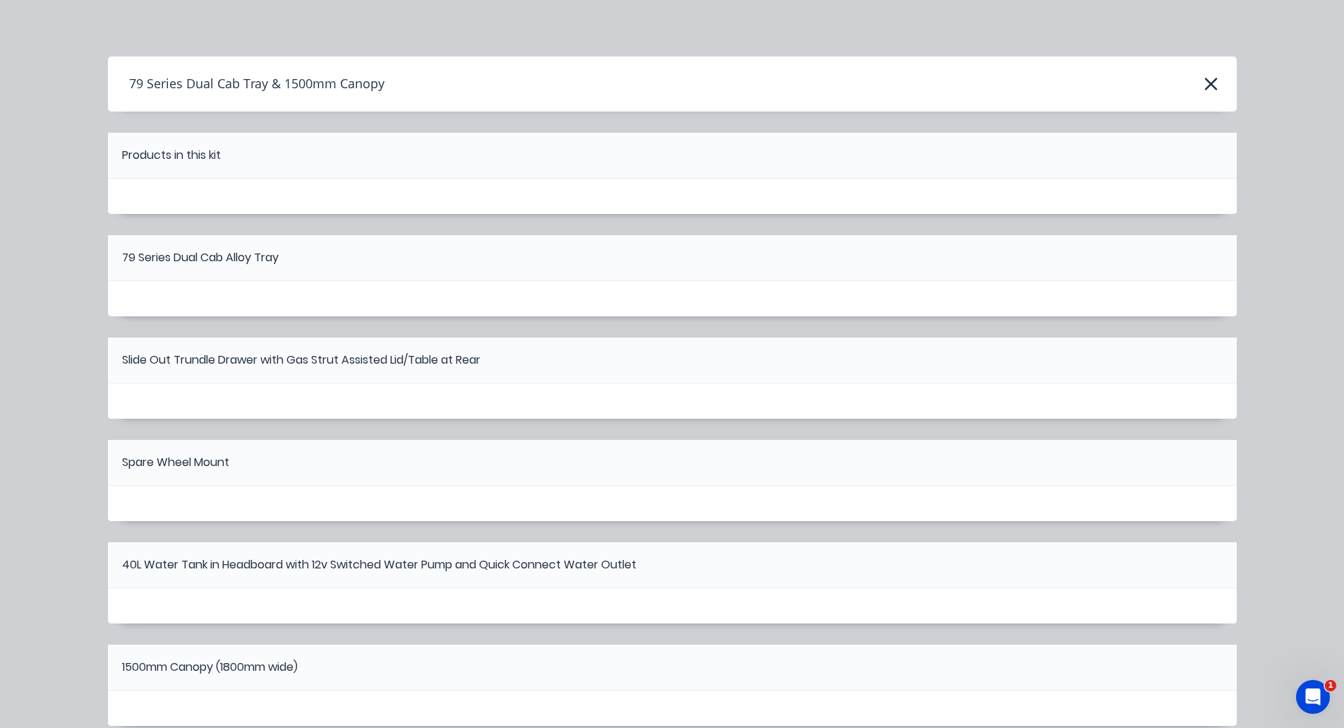
click at [351, 83] on h4 "79 Series Dual Cab Tray & 1500mm Canopy" at bounding box center [246, 84] width 277 height 27
click at [1209, 90] on icon "button" at bounding box center [1211, 84] width 15 height 20
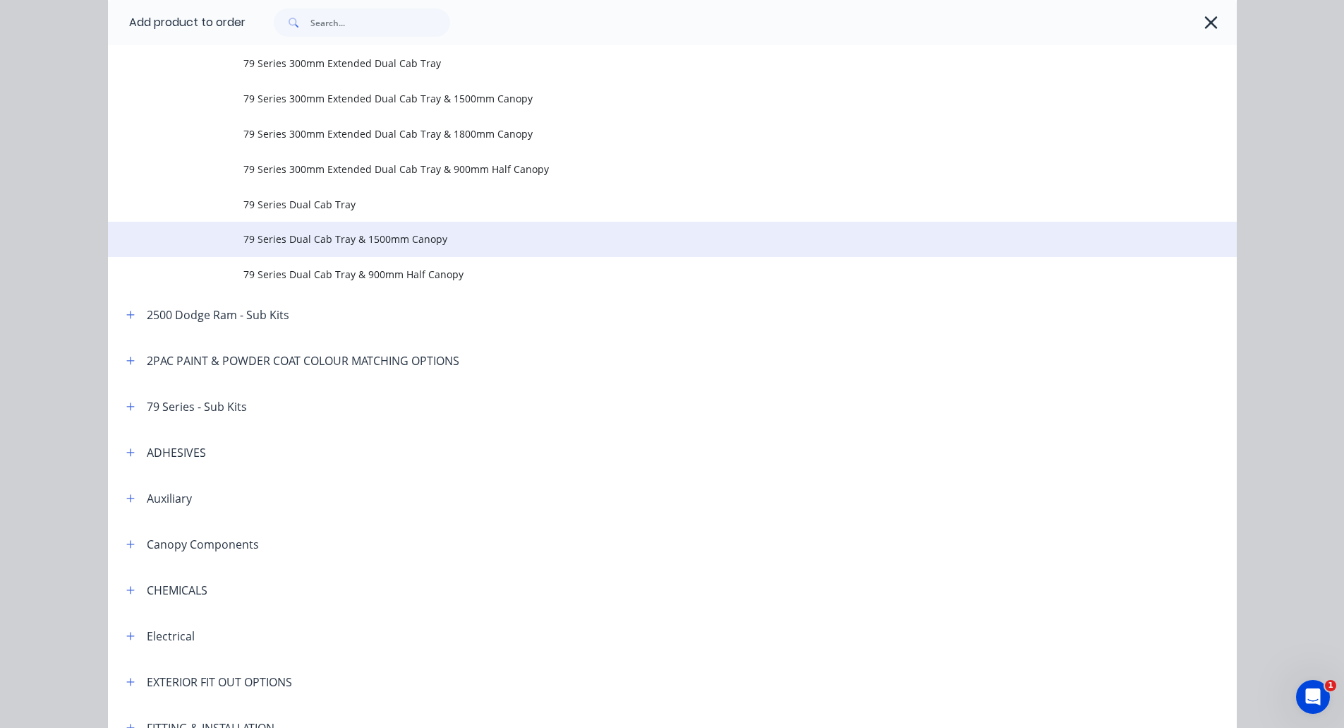
click at [370, 234] on span "79 Series Dual Cab Tray & 1500mm Canopy" at bounding box center [640, 238] width 795 height 15
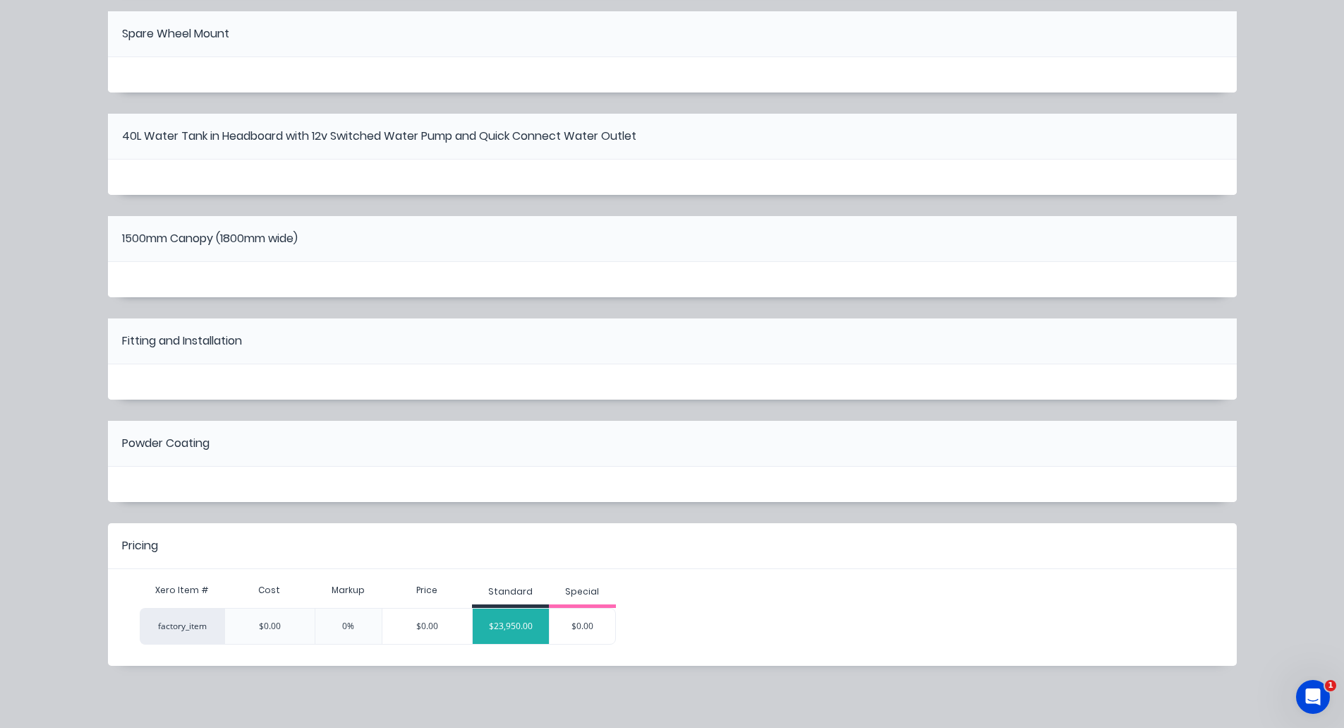
scroll to position [165, 0]
click at [525, 620] on div "$23,950.00" at bounding box center [511, 625] width 76 height 35
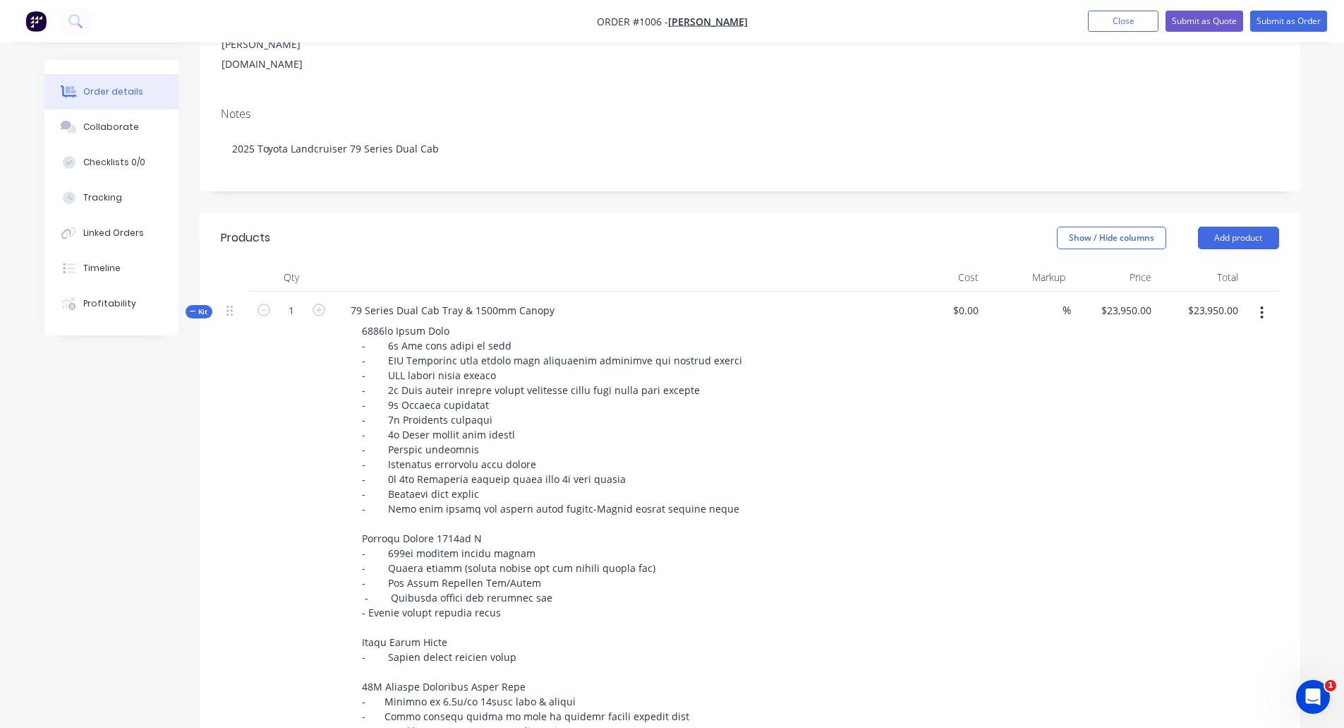
scroll to position [306, 0]
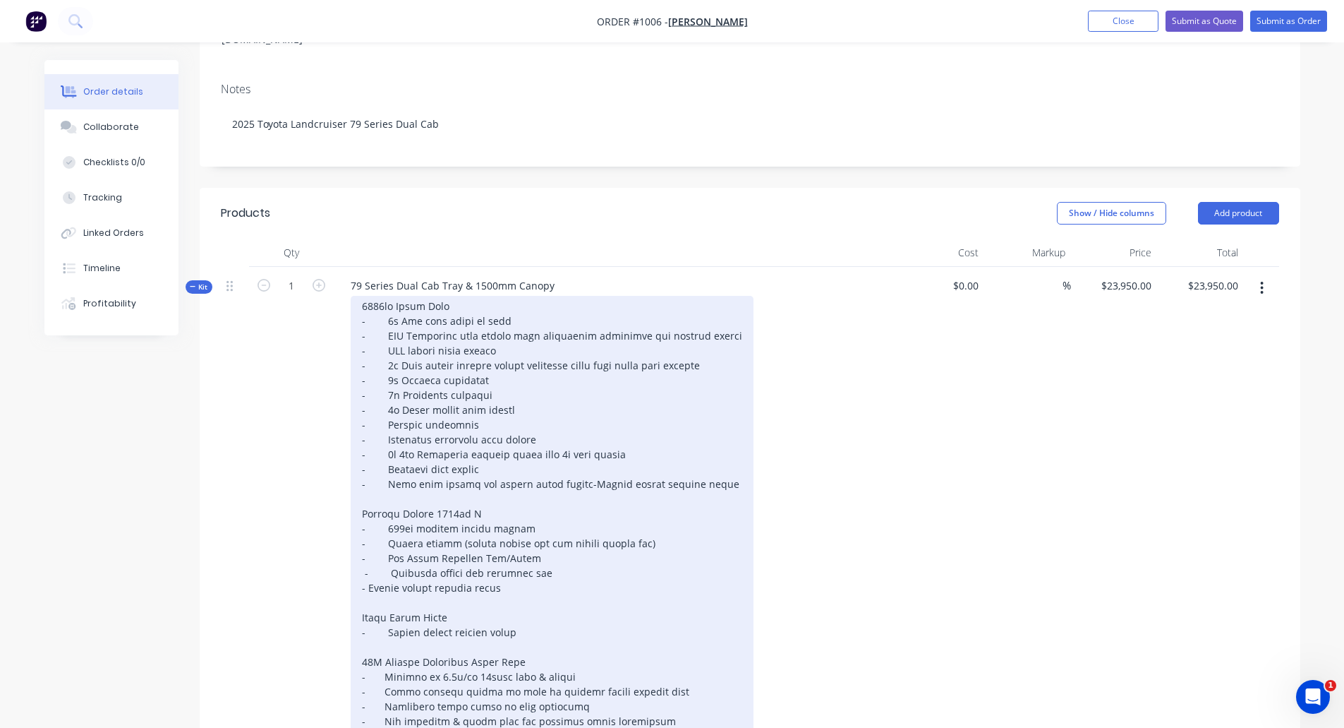
click at [368, 509] on div at bounding box center [552, 602] width 403 height 613
click at [359, 492] on div at bounding box center [552, 602] width 403 height 613
click at [368, 510] on div at bounding box center [552, 602] width 403 height 613
click at [562, 406] on div at bounding box center [552, 602] width 403 height 613
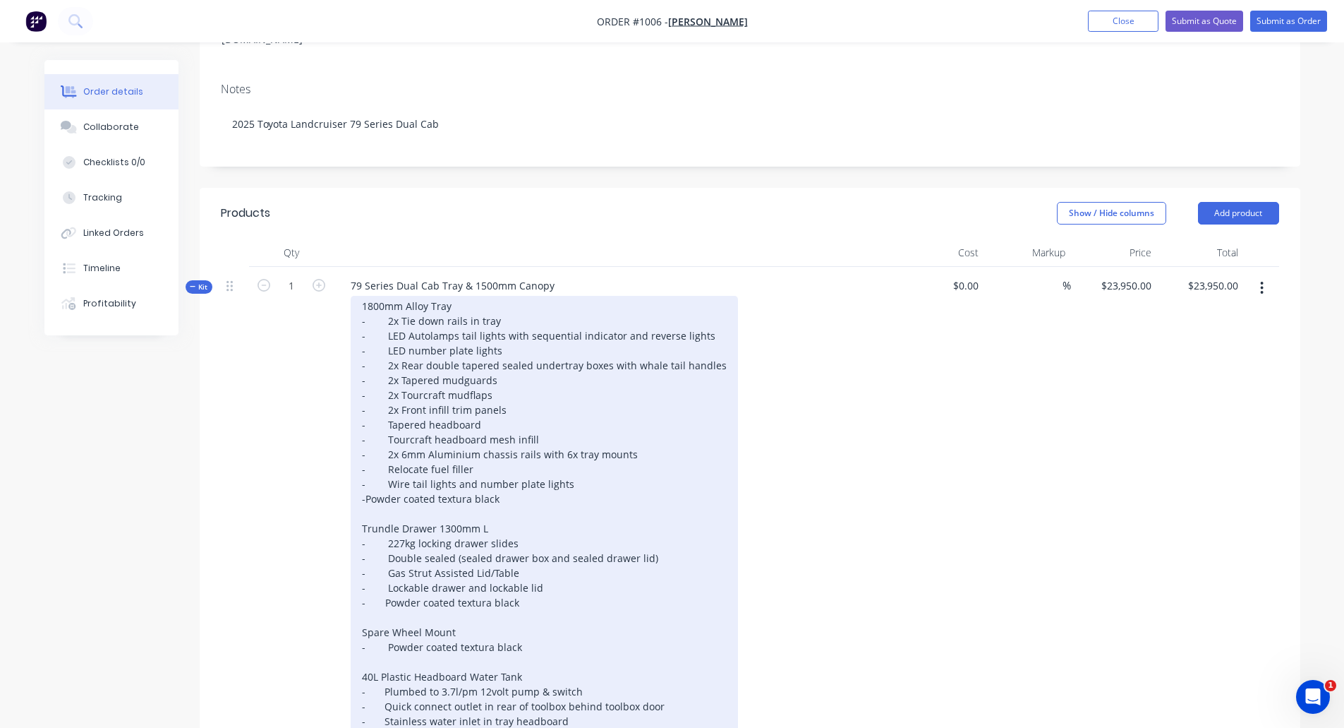
click at [364, 419] on div "1800mm Alloy Tray - 2x Tie down rails in tray - LED Autolamps tail lights with …" at bounding box center [544, 610] width 387 height 628
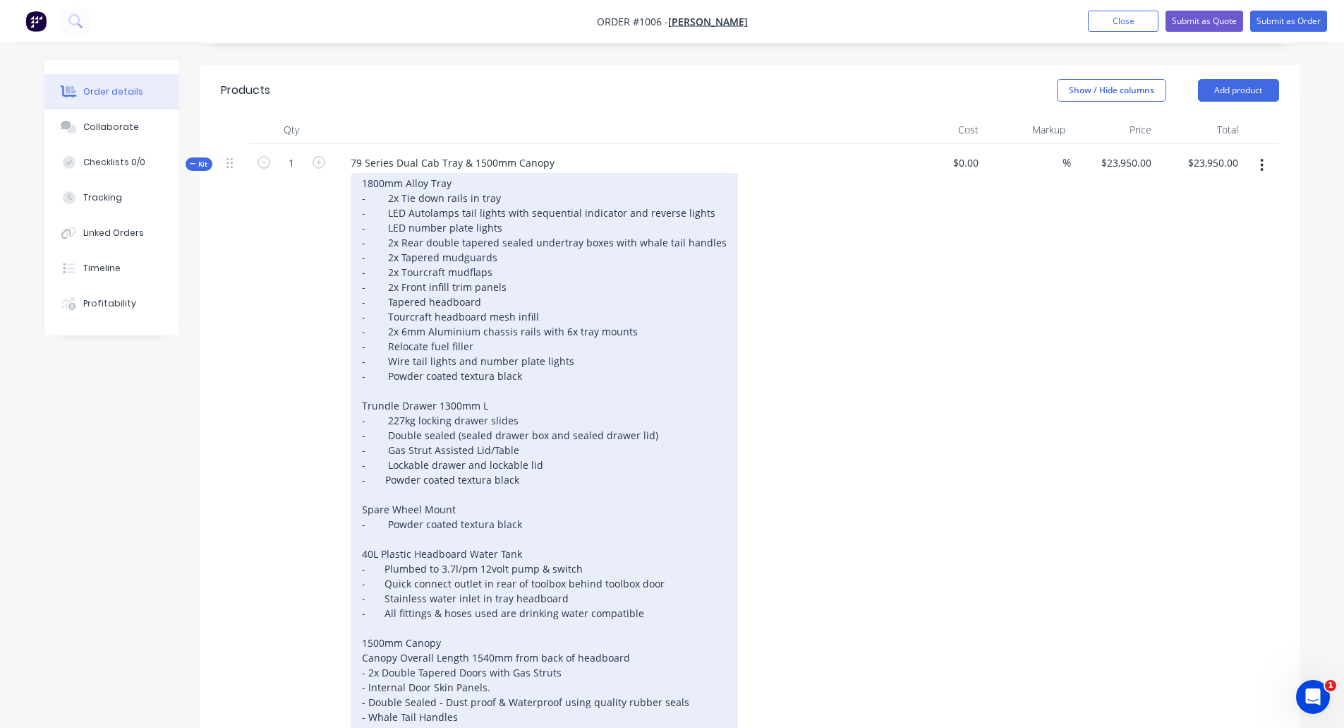
scroll to position [447, 0]
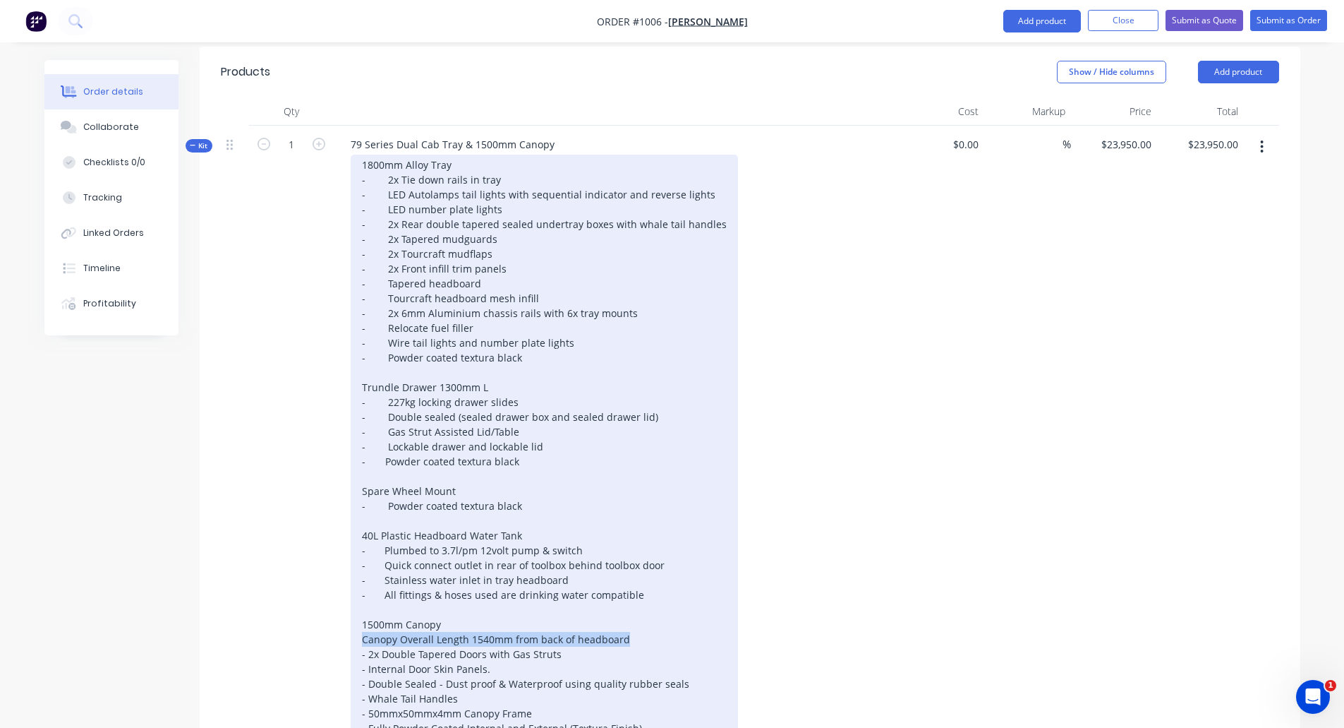
drag, startPoint x: 622, startPoint y: 560, endPoint x: 356, endPoint y: 563, distance: 265.4
click at [356, 563] on div "1800mm Alloy Tray - 2x Tie down rails in tray - LED Autolamps tail lights with …" at bounding box center [544, 469] width 387 height 628
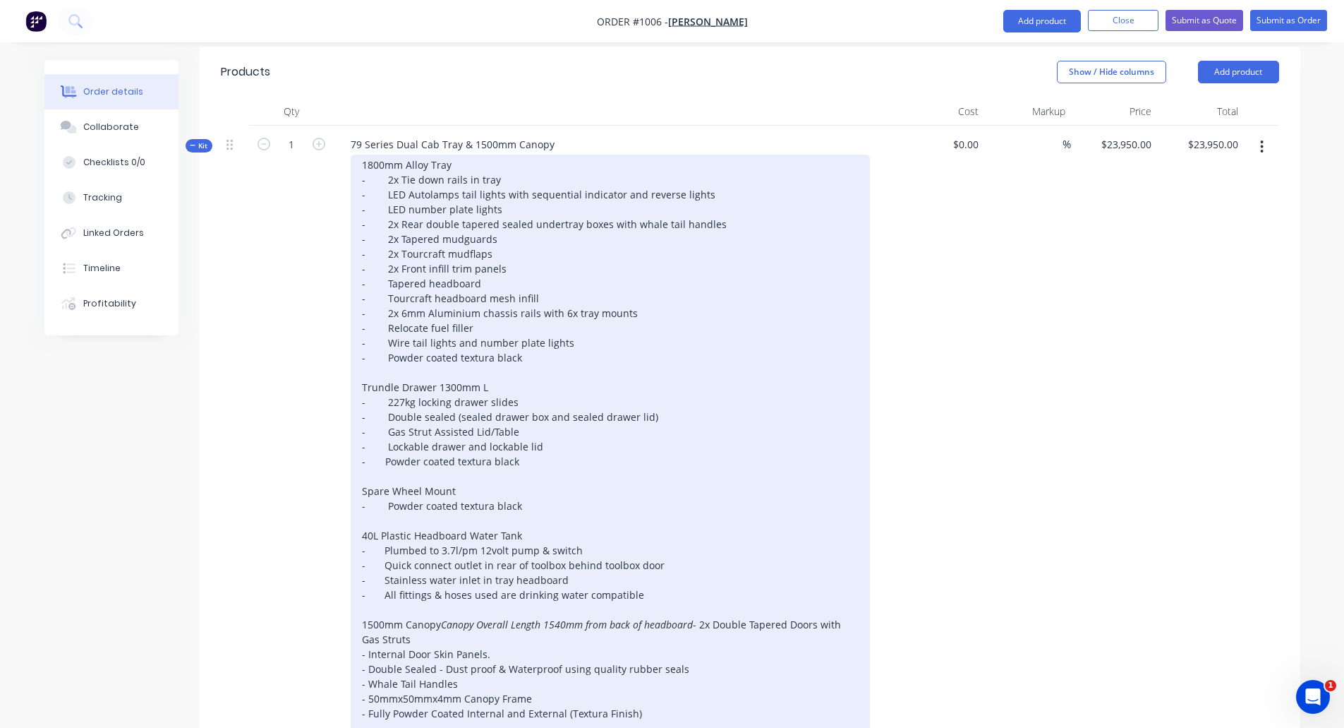
click at [368, 574] on div "1800mm Alloy Tray - 2x Tie down rails in tray - LED Autolamps tail lights with …" at bounding box center [610, 461] width 519 height 613
click at [365, 589] on div "1800mm Alloy Tray - 2x Tie down rails in tray - LED Autolamps tail lights with …" at bounding box center [610, 461] width 519 height 613
click at [369, 586] on div "1800mm Alloy Tray - 2x Tie down rails in tray - LED Autolamps tail lights with …" at bounding box center [610, 461] width 519 height 613
click at [368, 587] on div "1800mm Alloy Tray - 2x Tie down rails in tray - LED Autolamps tail lights with …" at bounding box center [610, 461] width 519 height 613
click at [370, 602] on div "1800mm Alloy Tray - 2x Tie down rails in tray - LED Autolamps tail lights with …" at bounding box center [610, 461] width 519 height 613
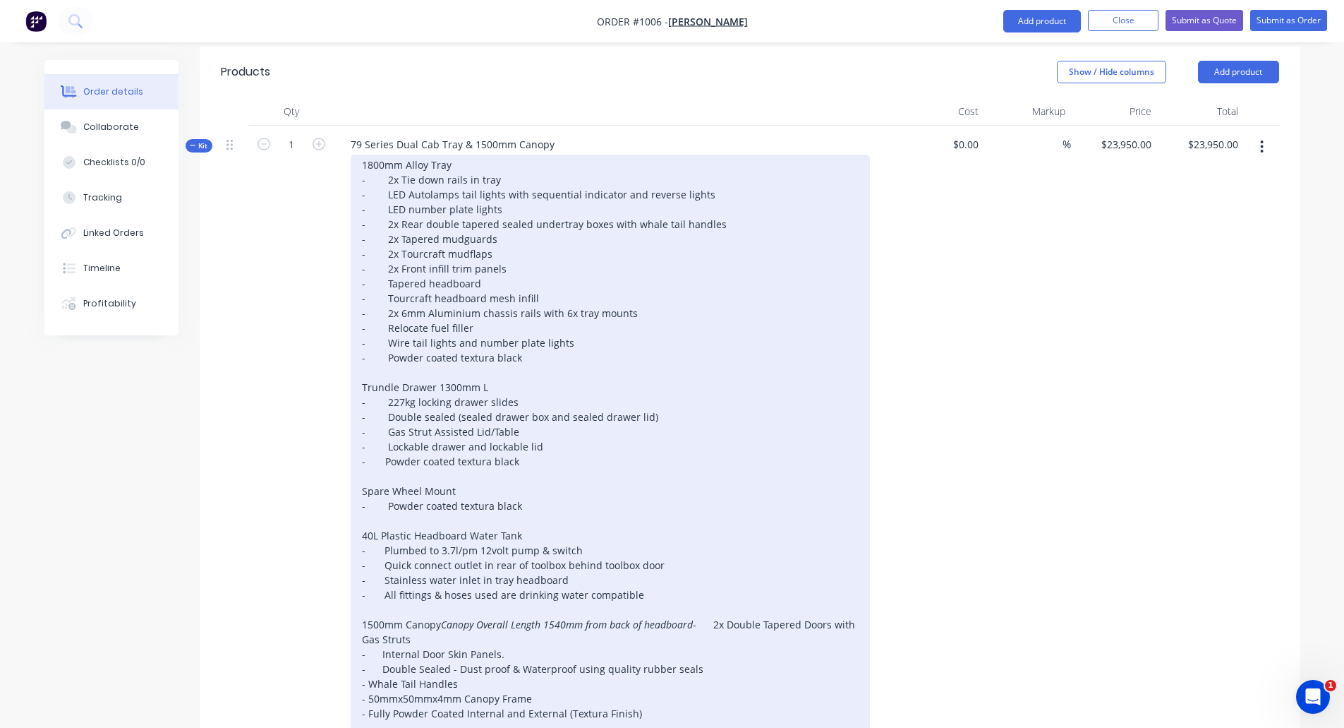
click at [369, 618] on div "1800mm Alloy Tray - 2x Tie down rails in tray - LED Autolamps tail lights with …" at bounding box center [610, 461] width 519 height 613
click at [369, 635] on div "1800mm Alloy Tray - 2x Tie down rails in tray - LED Autolamps tail lights with …" at bounding box center [610, 461] width 519 height 613
click at [368, 650] on div "1800mm Alloy Tray - 2x Tie down rails in tray - LED Autolamps tail lights with …" at bounding box center [610, 461] width 519 height 613
drag, startPoint x: 533, startPoint y: 695, endPoint x: 533, endPoint y: 682, distance: 12.7
click at [533, 682] on div "1800mm Alloy Tray - 2x Tie down rails in tray - LED Autolamps tail lights with …" at bounding box center [610, 461] width 519 height 613
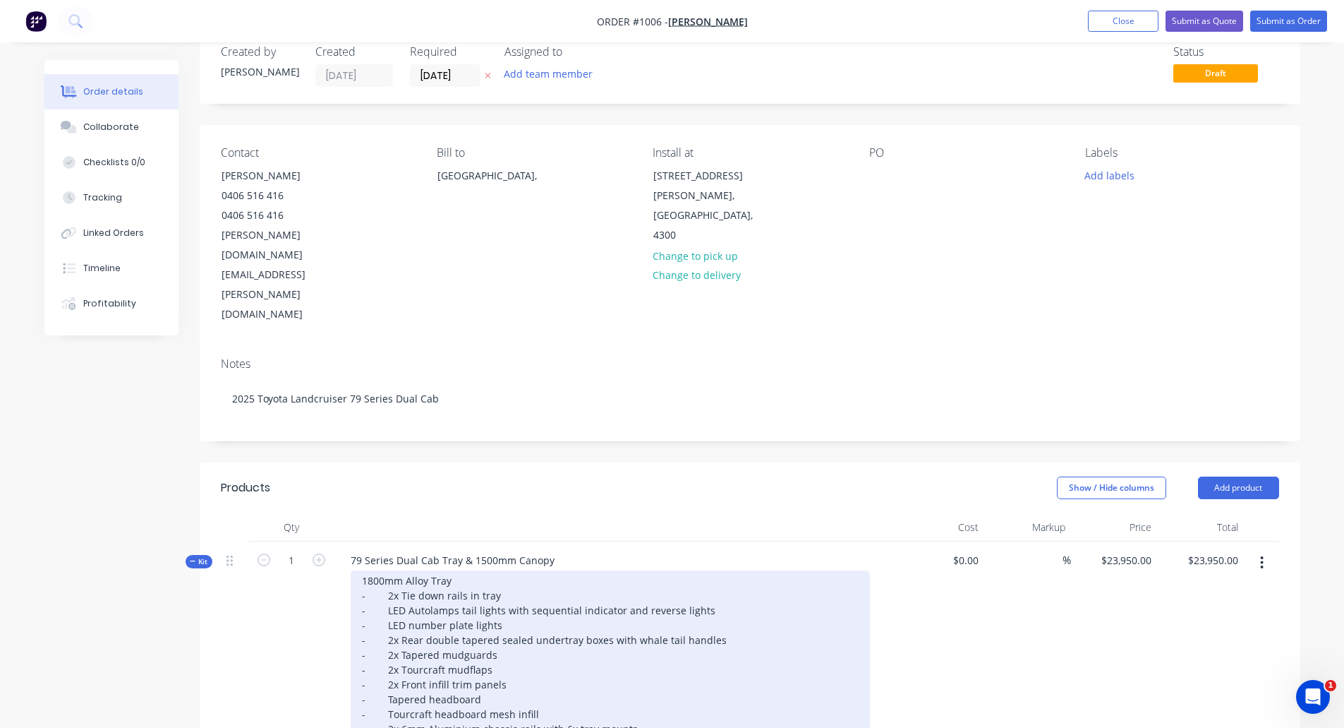
scroll to position [0, 0]
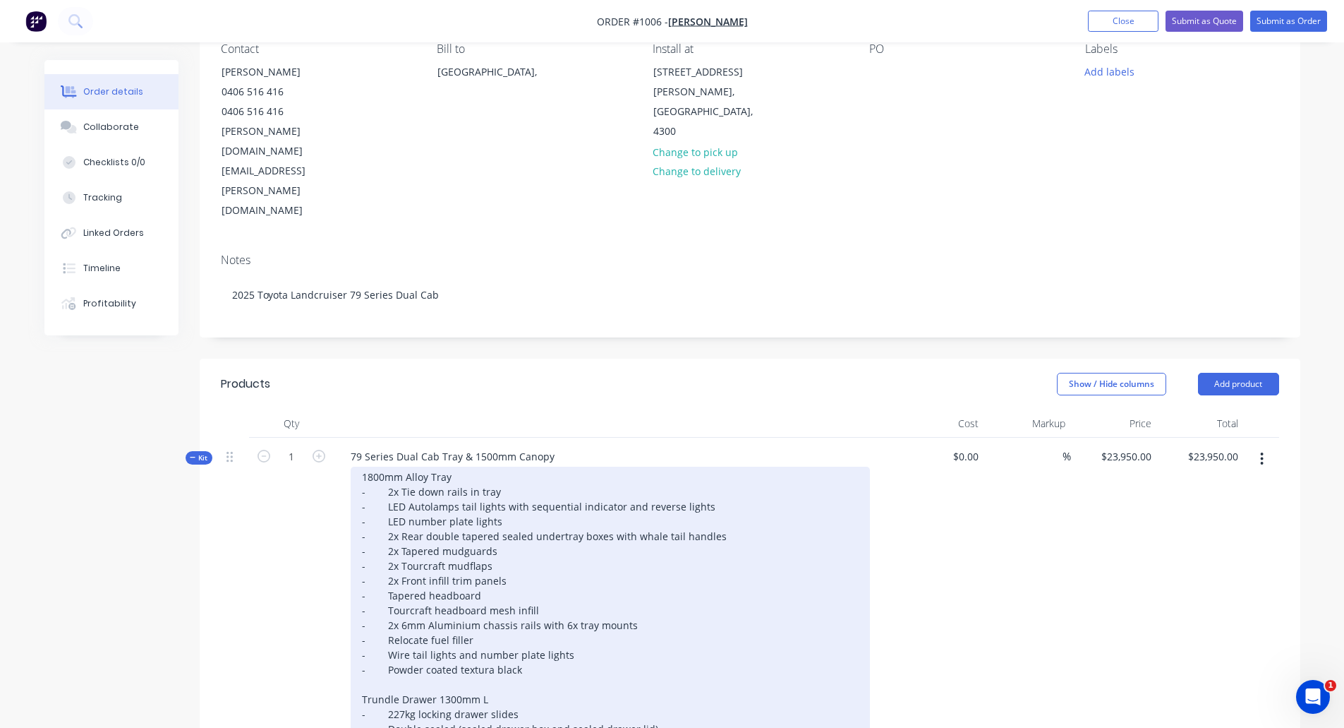
scroll to position [141, 0]
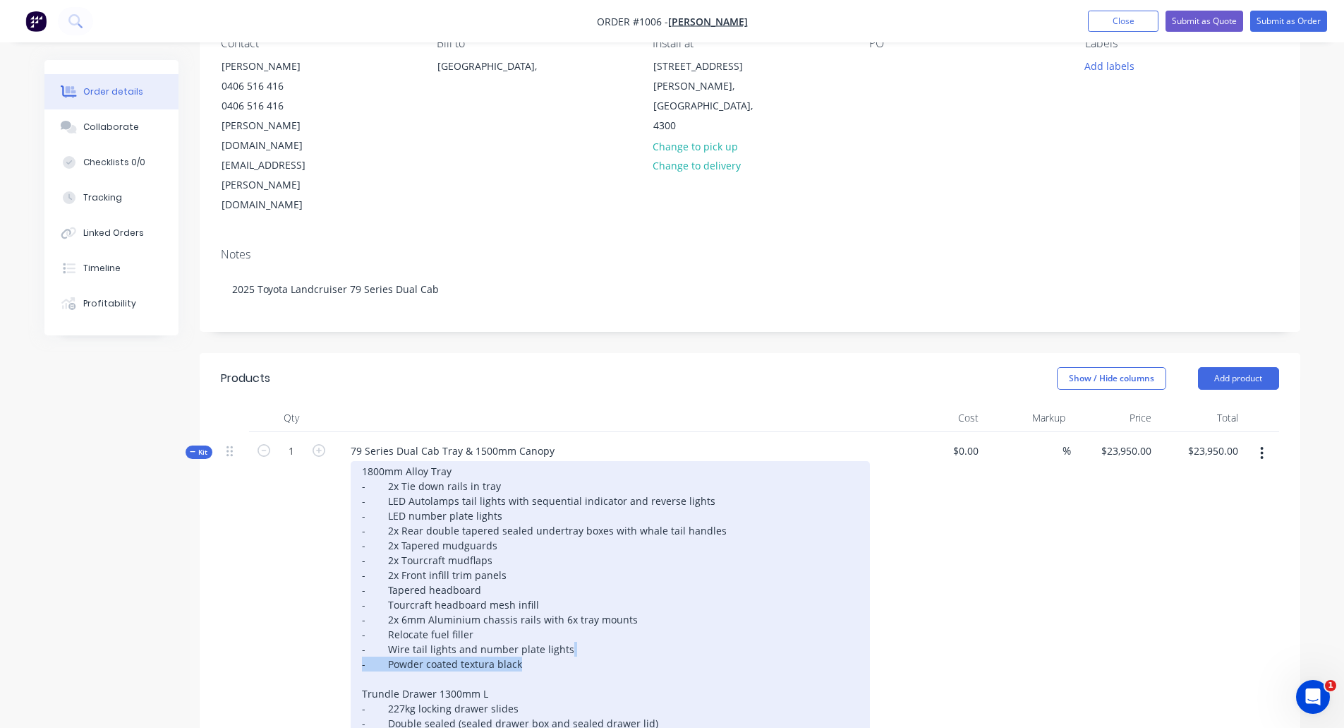
drag, startPoint x: 545, startPoint y: 586, endPoint x: 584, endPoint y: 566, distance: 43.9
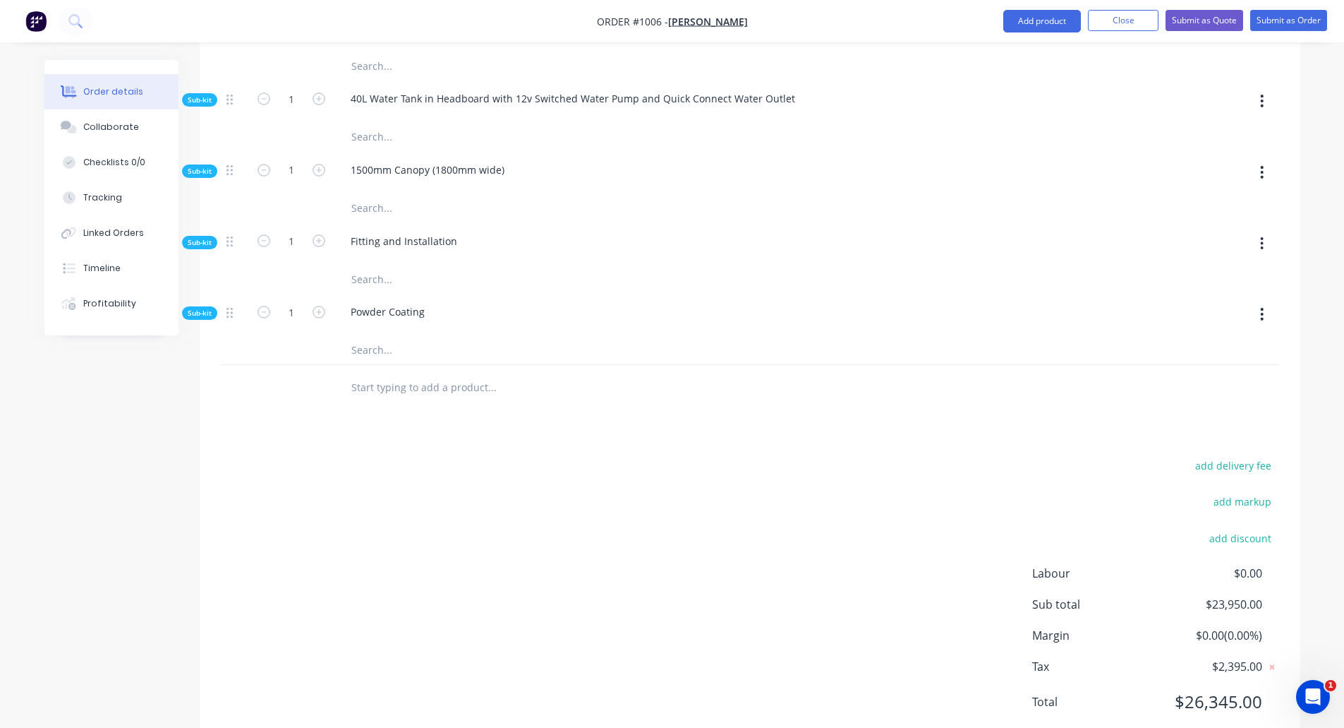
scroll to position [1337, 0]
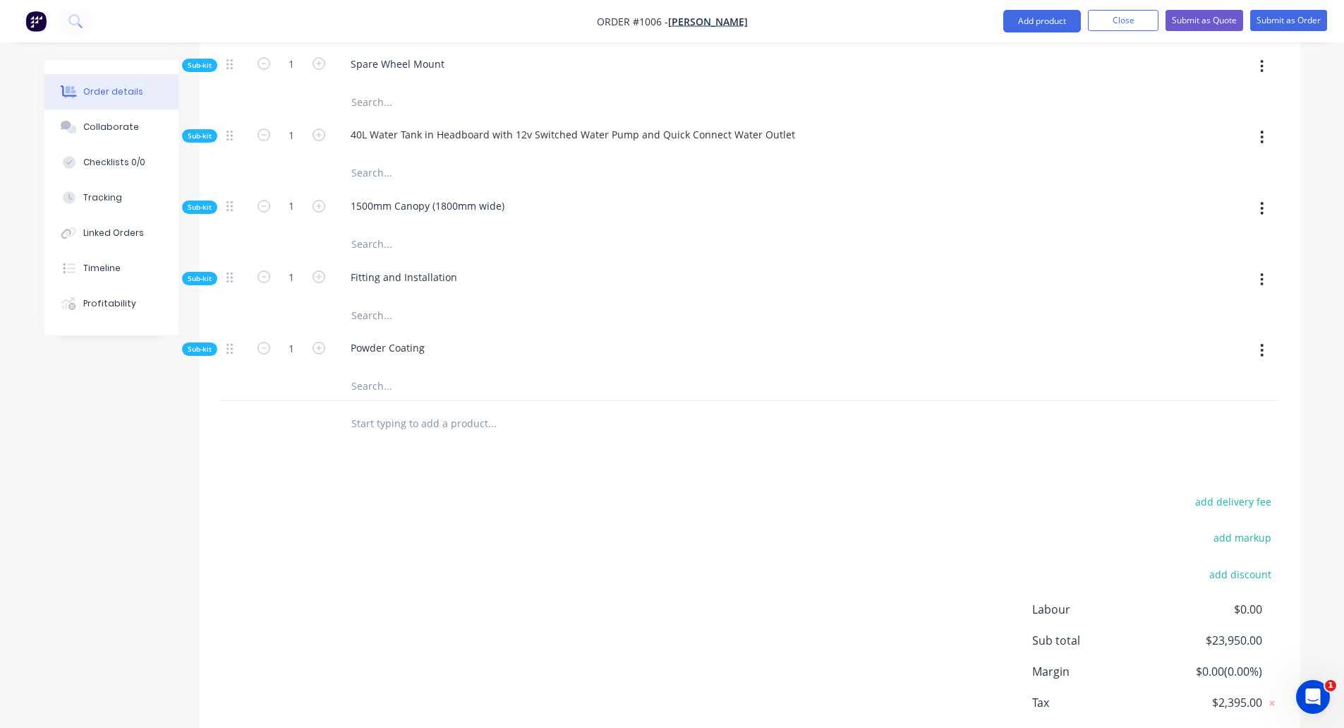
click at [423, 409] on input "text" at bounding box center [492, 423] width 282 height 28
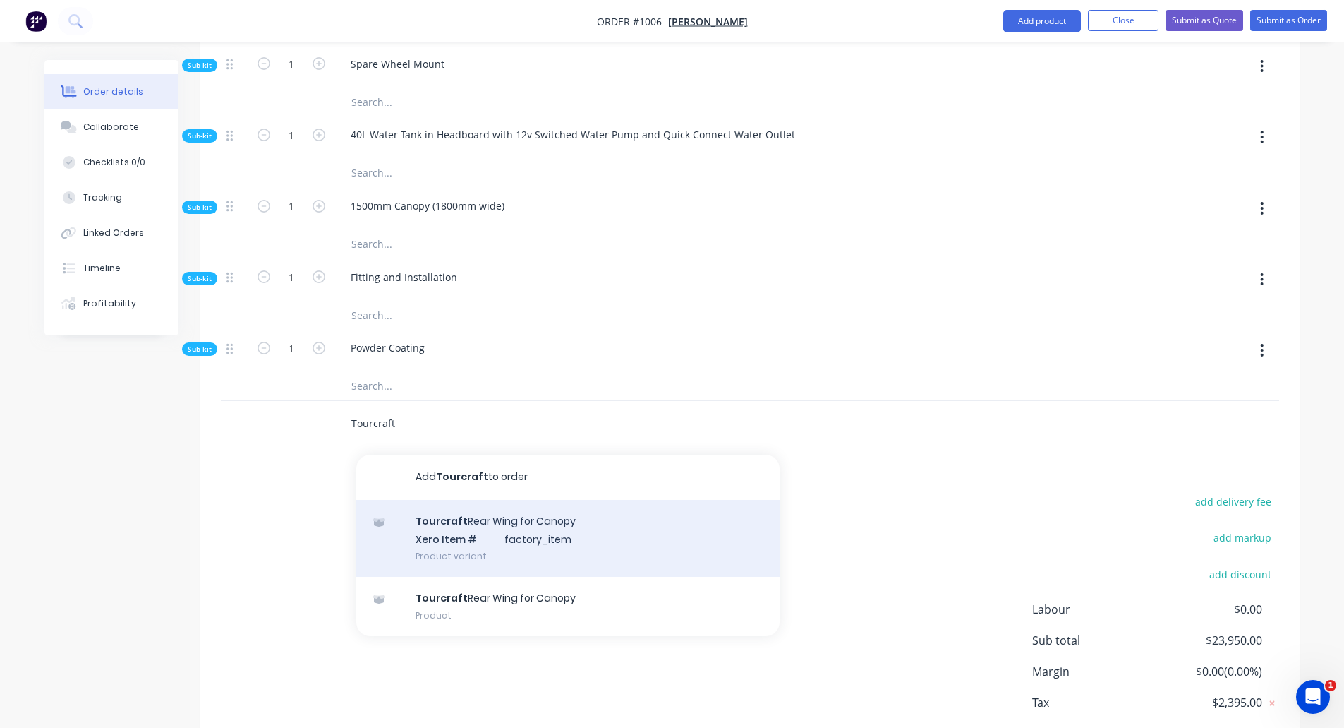
type input "Tourcraft"
click at [558, 500] on div "Tourcraft Rear Wing for Canopy Xero Item # factory_item Product variant" at bounding box center [567, 539] width 423 height 78
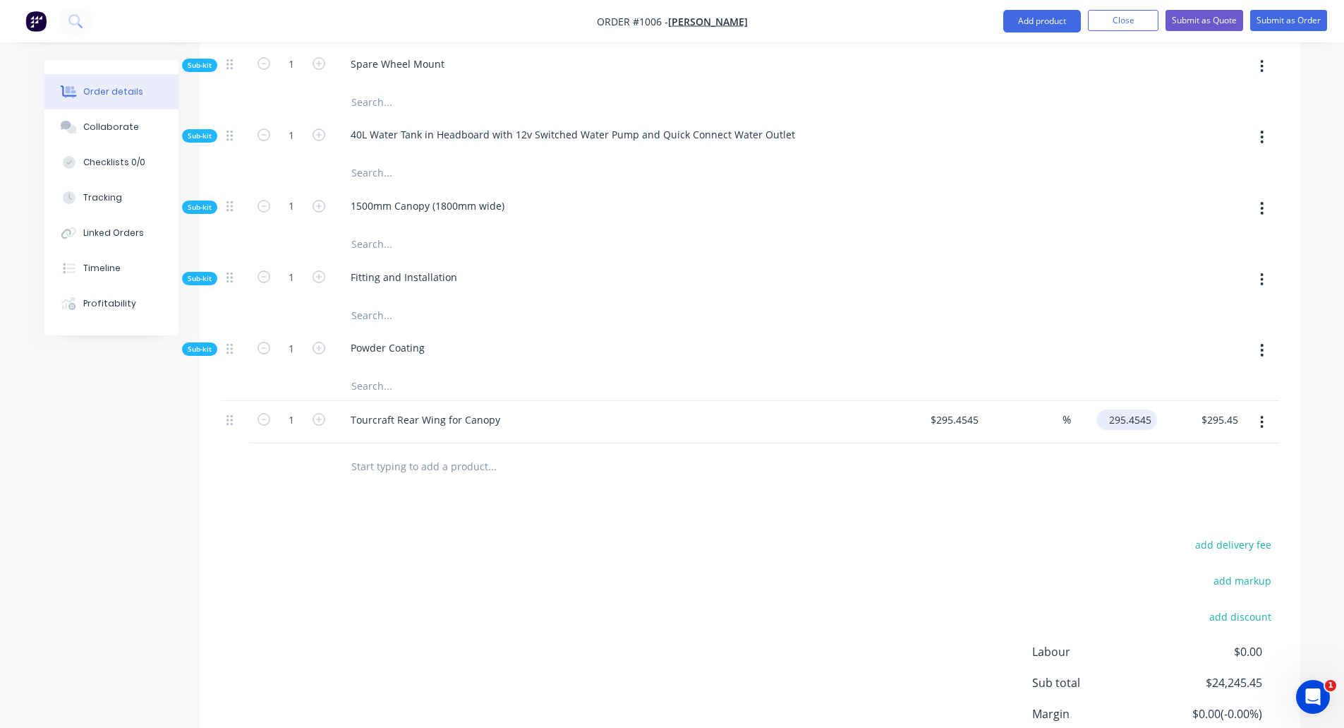
click at [1106, 409] on div "295.4545 $295.4545" at bounding box center [1127, 419] width 61 height 20
type input "0"
type input "-100"
type input "$0.00"
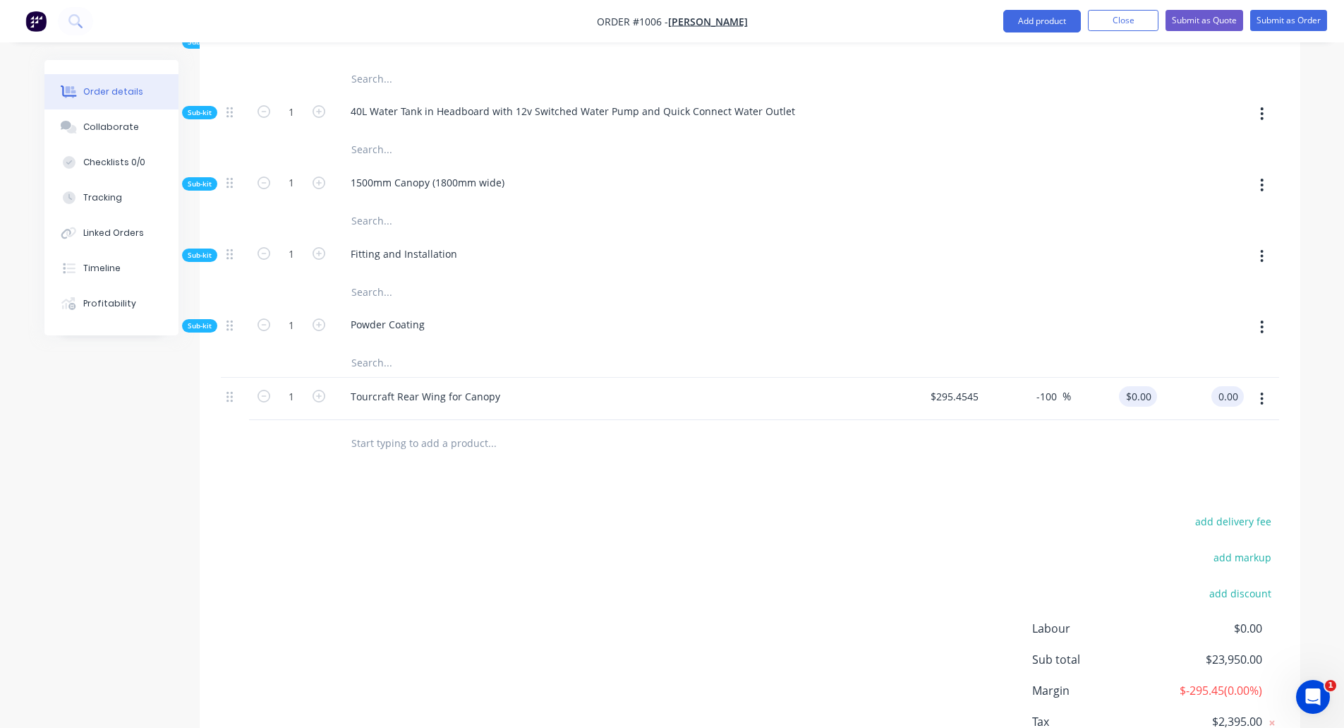
scroll to position [1380, 0]
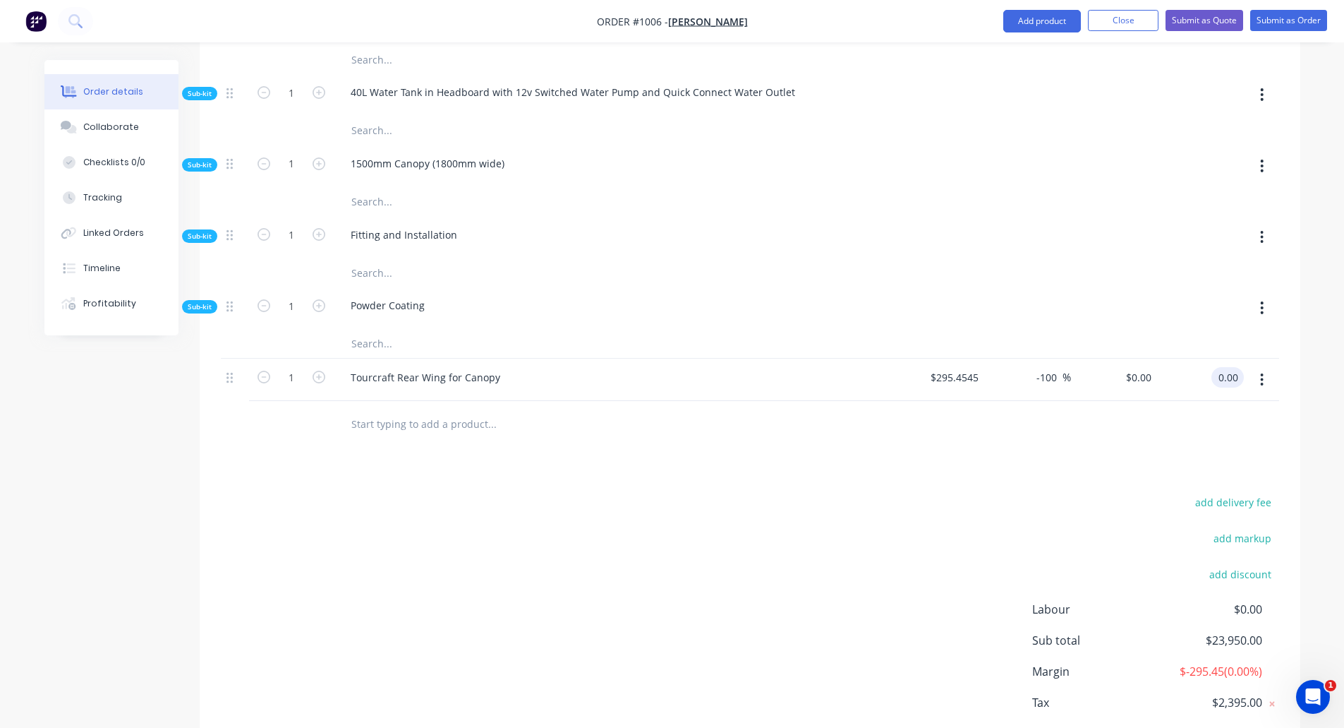
type input "$0.00"
click at [466, 409] on input "text" at bounding box center [492, 423] width 282 height 28
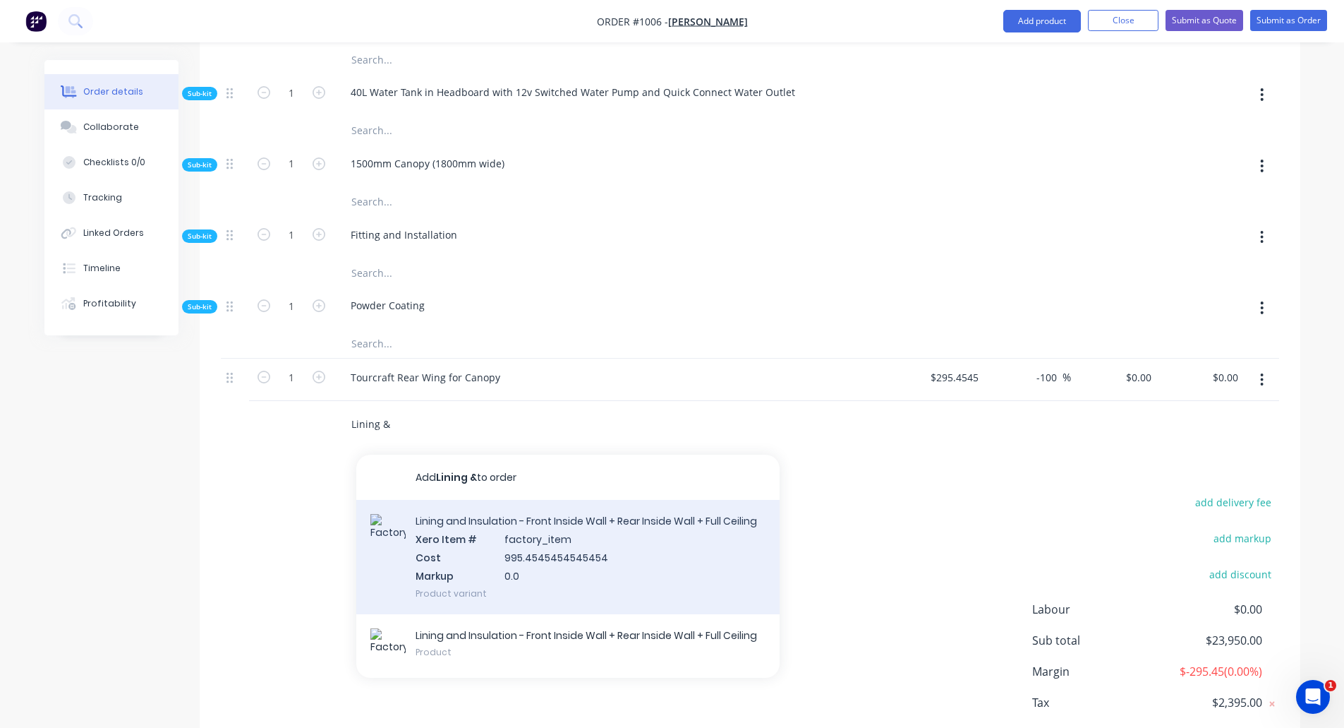
type input "Lining &"
click at [490, 500] on div "Lining and Insulation - Front Inside Wall + Rear Inside Wall + Full Ceiling Xer…" at bounding box center [567, 557] width 423 height 114
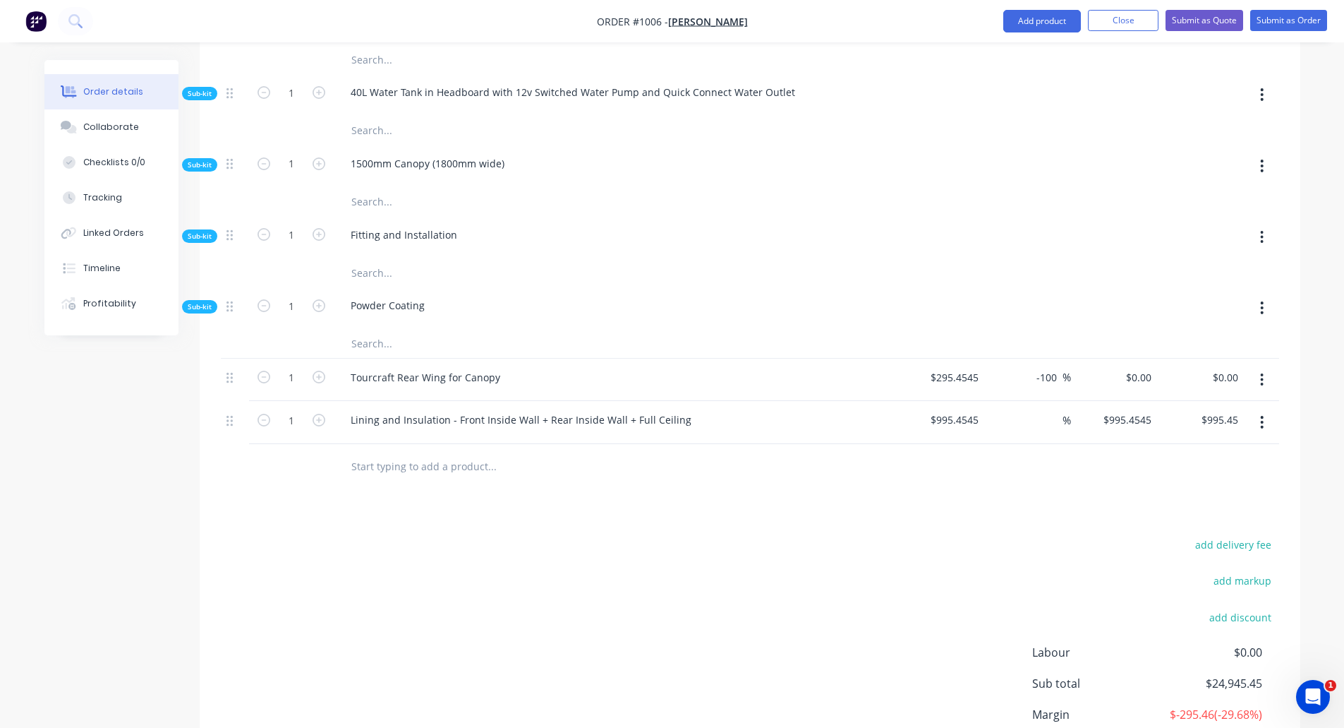
click at [375, 452] on input "text" at bounding box center [492, 466] width 282 height 28
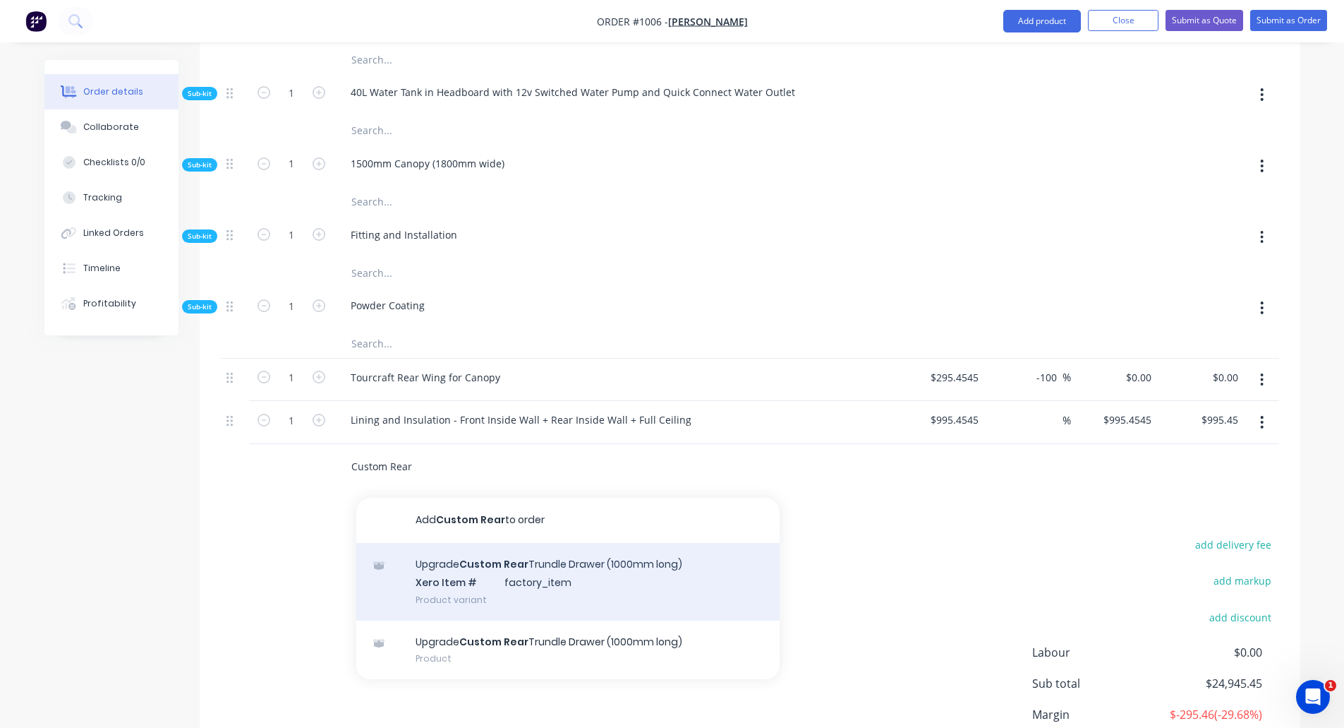
type input "Custom Rear"
click at [474, 543] on div "Upgrade Custom Rear Trundle Drawer (1000mm long) Xero Item # factory_item Produ…" at bounding box center [567, 582] width 423 height 78
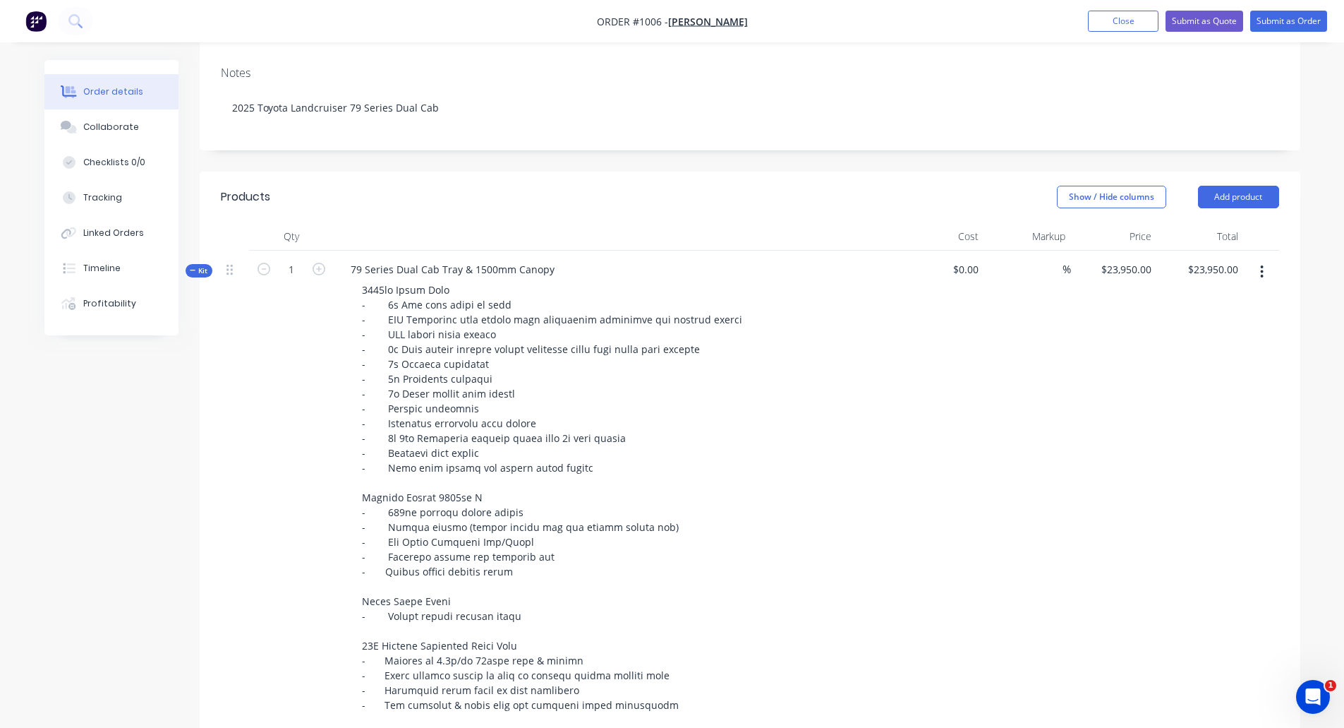
scroll to position [321, 0]
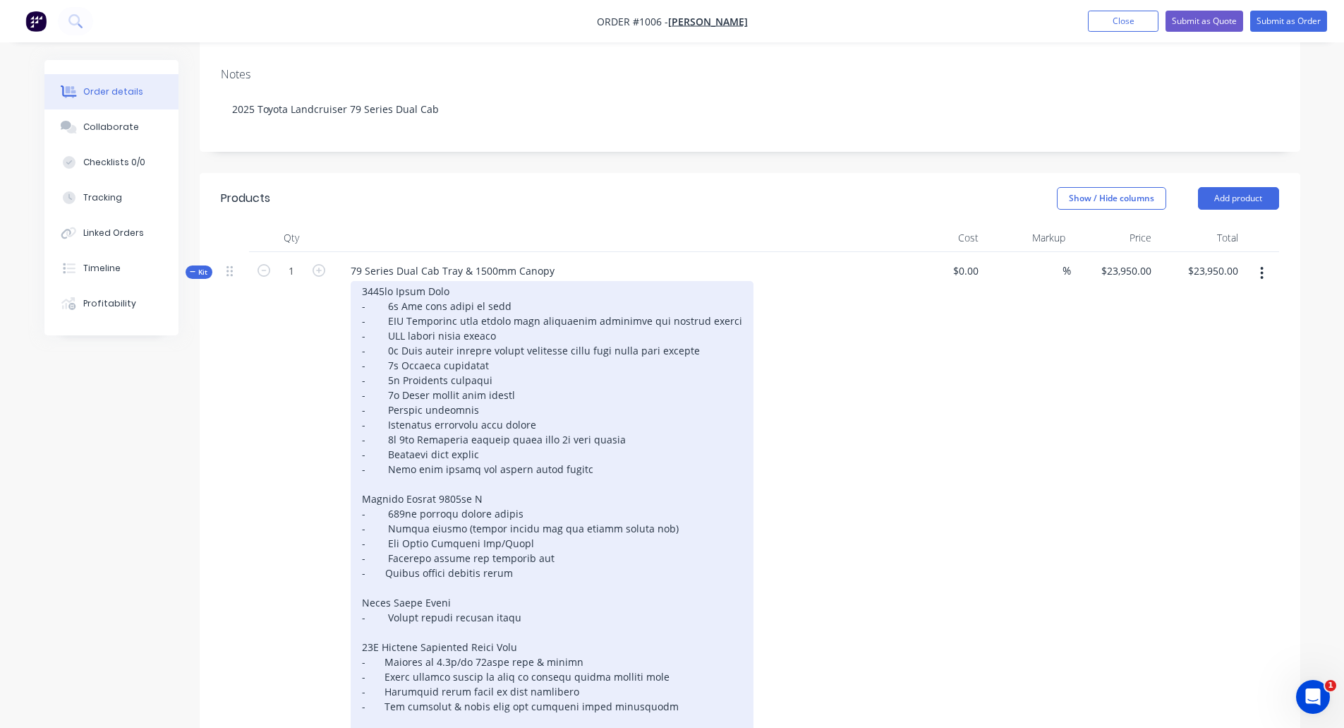
click at [531, 339] on div at bounding box center [552, 580] width 403 height 598
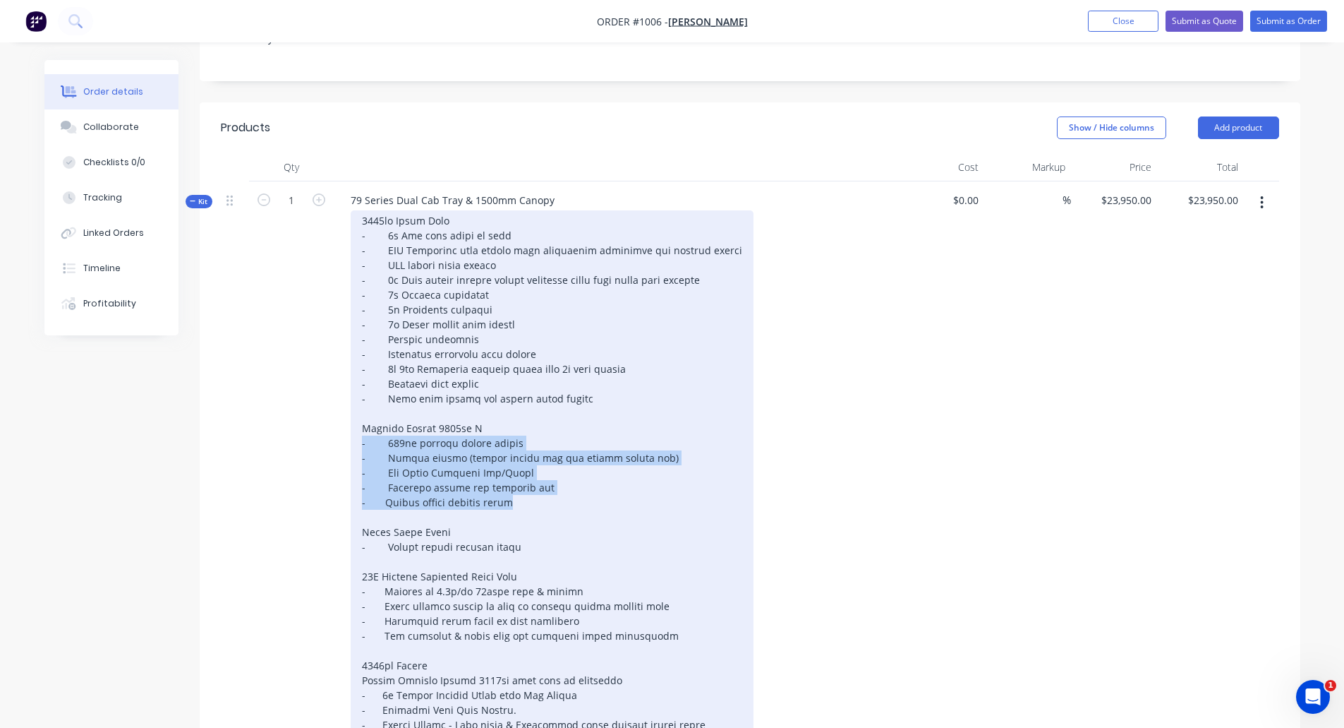
drag, startPoint x: 535, startPoint y: 425, endPoint x: 353, endPoint y: 359, distance: 193.8
click at [353, 359] on div at bounding box center [552, 509] width 403 height 598
copy div "- 227kg locking drawer slides - Double sealed (sealed drawer box and sealed dra…"
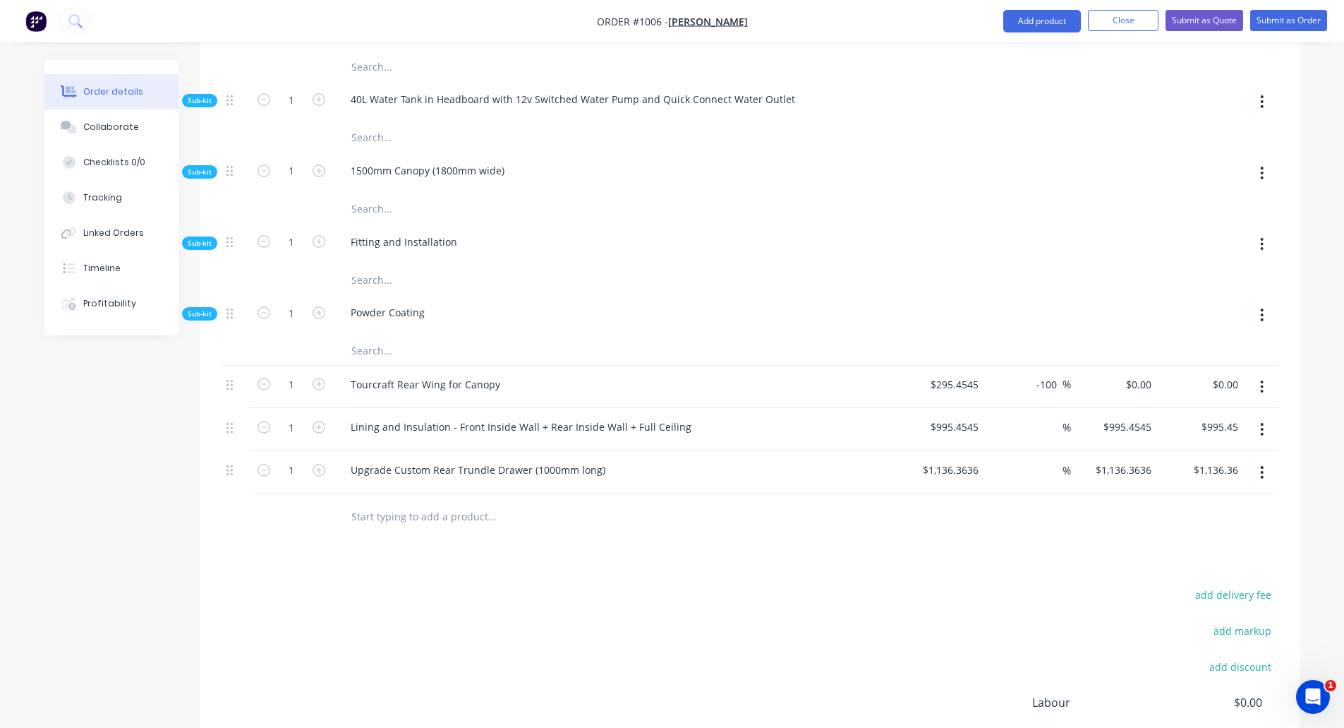
scroll to position [1380, 0]
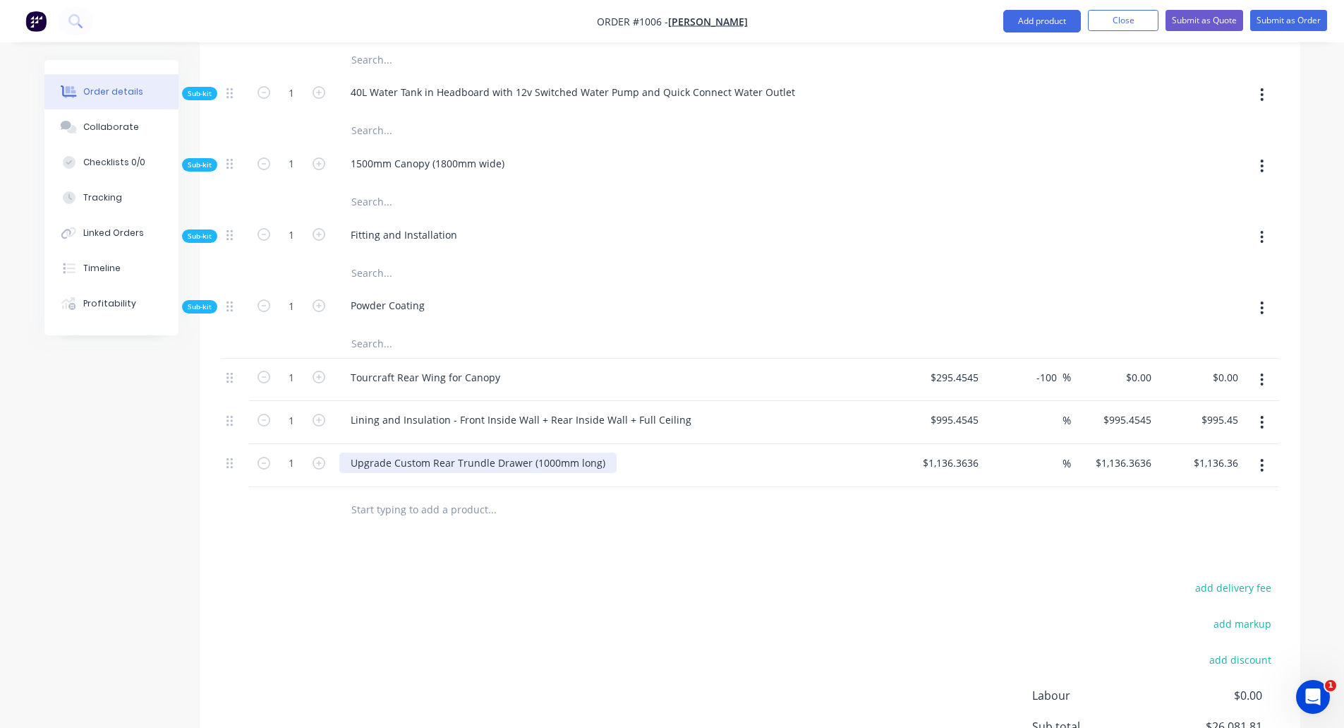
click at [477, 452] on div "Upgrade Custom Rear Trundle Drawer (1000mm long)" at bounding box center [477, 462] width 277 height 20
click at [599, 452] on div "Upgrade Custom Rear Trundle Drawer (1000mm long)" at bounding box center [477, 462] width 277 height 20
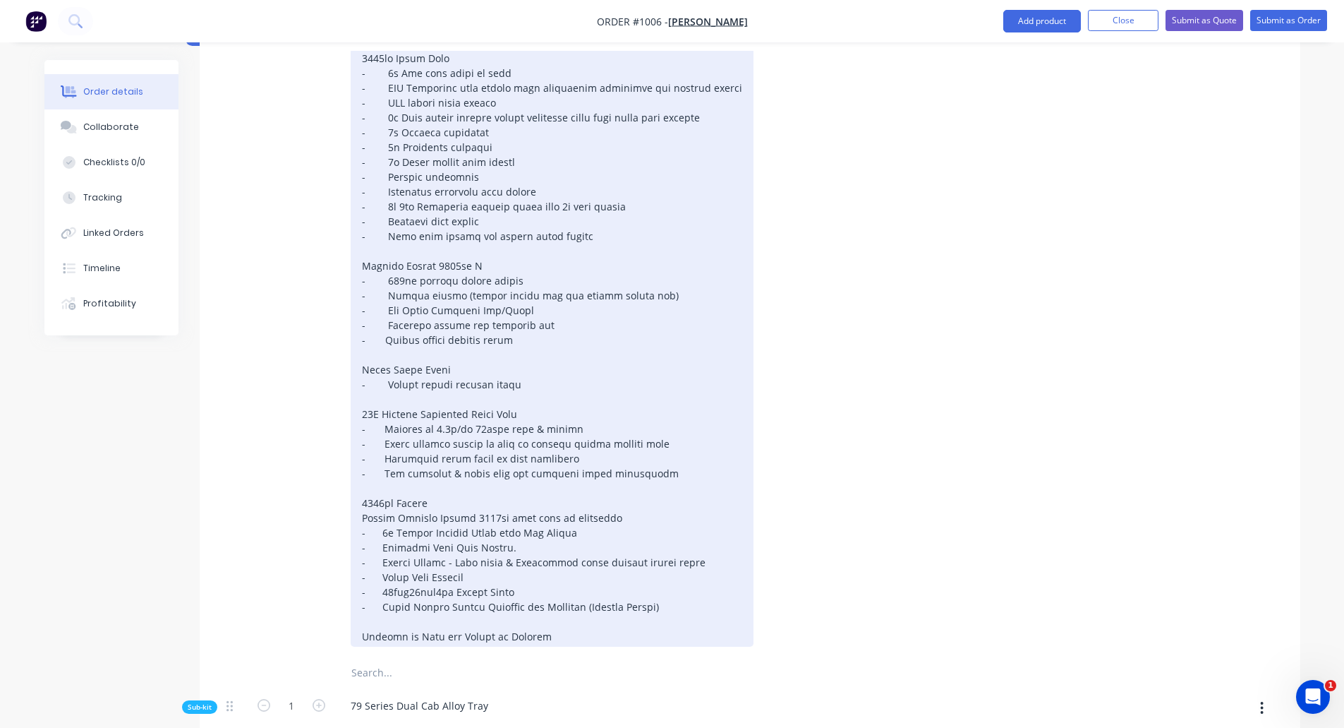
scroll to position [533, 0]
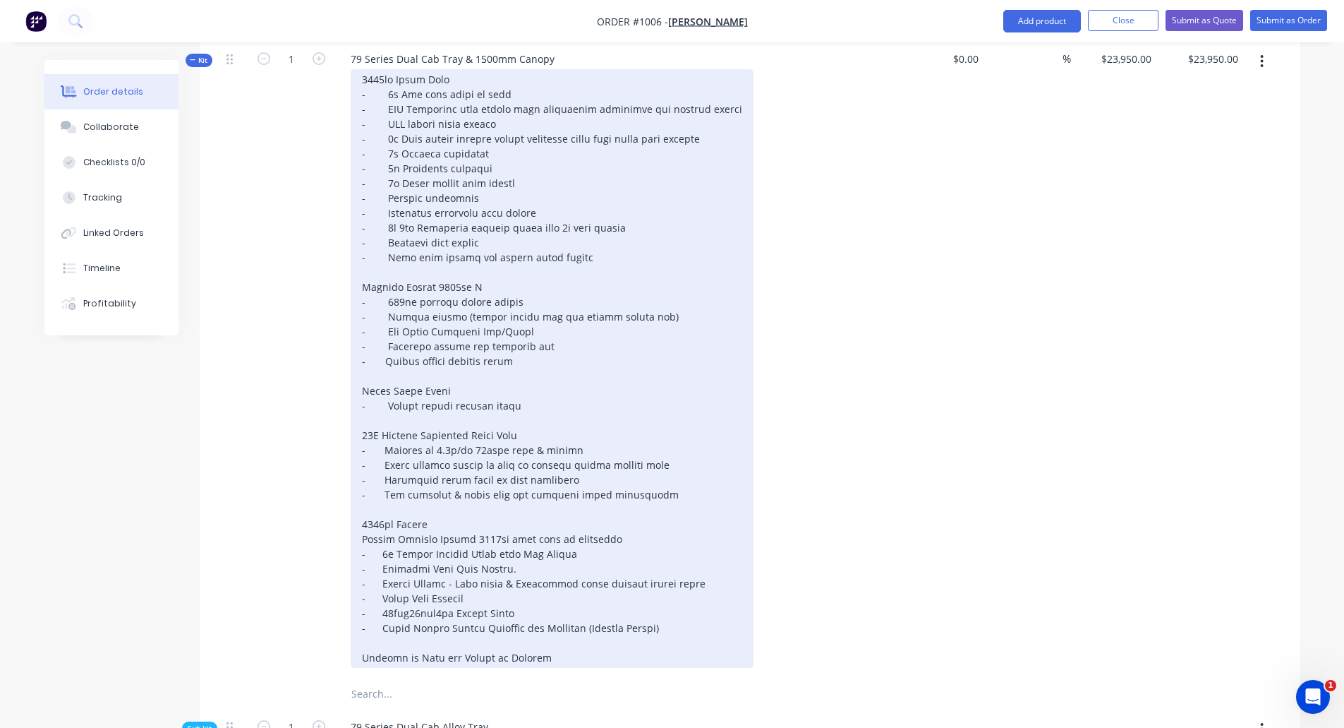
click at [494, 399] on div at bounding box center [552, 368] width 403 height 598
click at [504, 275] on div at bounding box center [552, 368] width 403 height 598
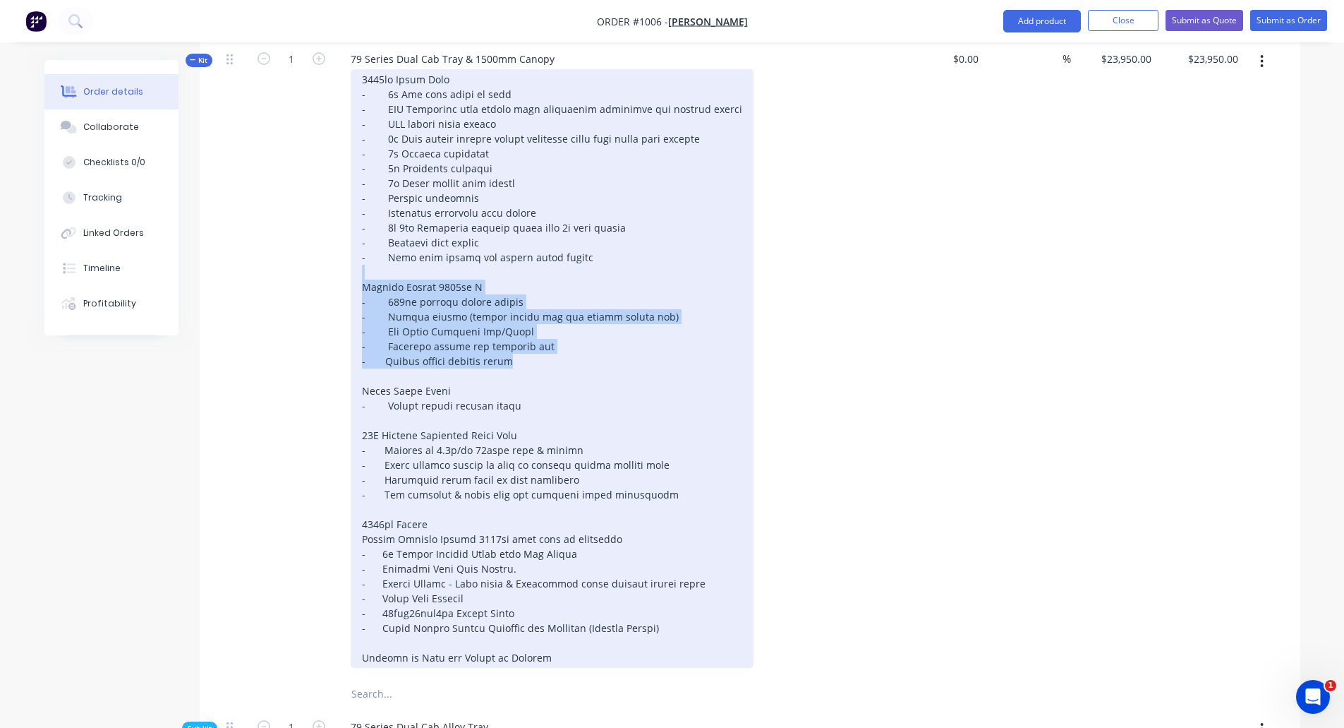
drag, startPoint x: 524, startPoint y: 284, endPoint x: 359, endPoint y: 188, distance: 192.0
click at [359, 188] on div at bounding box center [552, 368] width 403 height 598
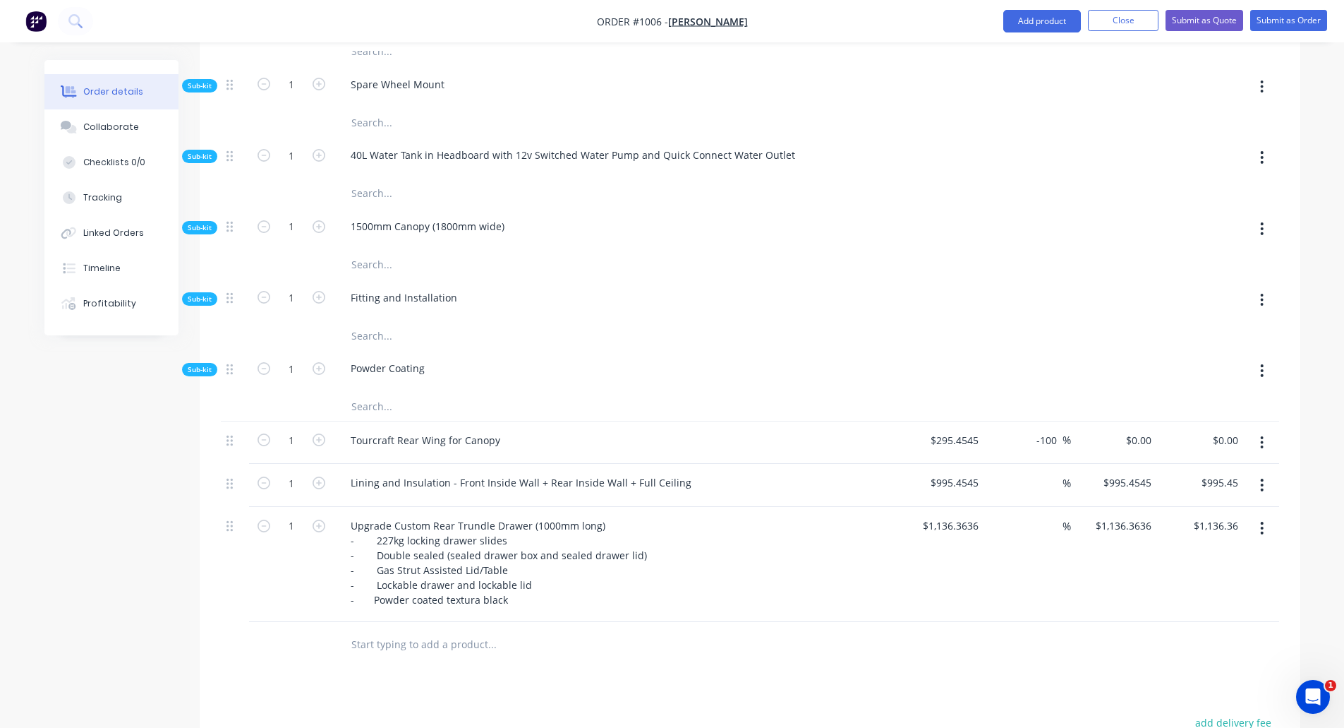
scroll to position [1239, 0]
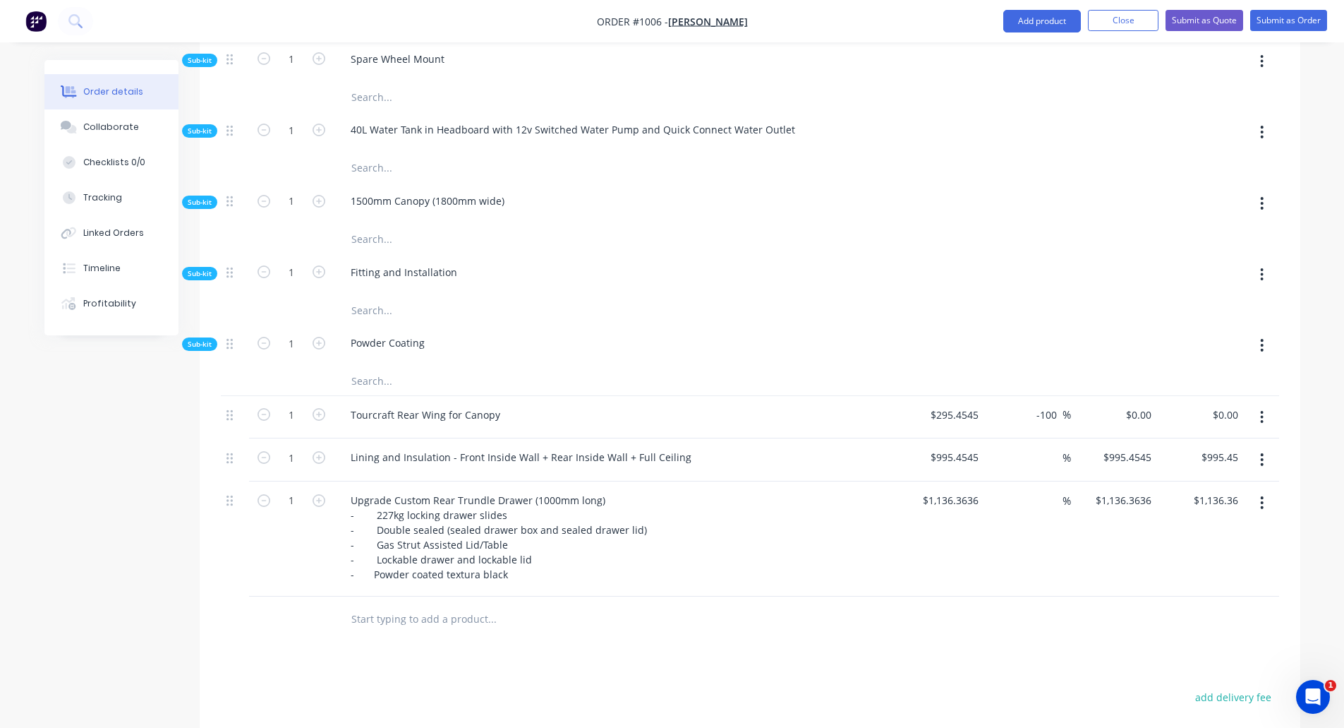
click at [382, 605] on input "text" at bounding box center [492, 619] width 282 height 28
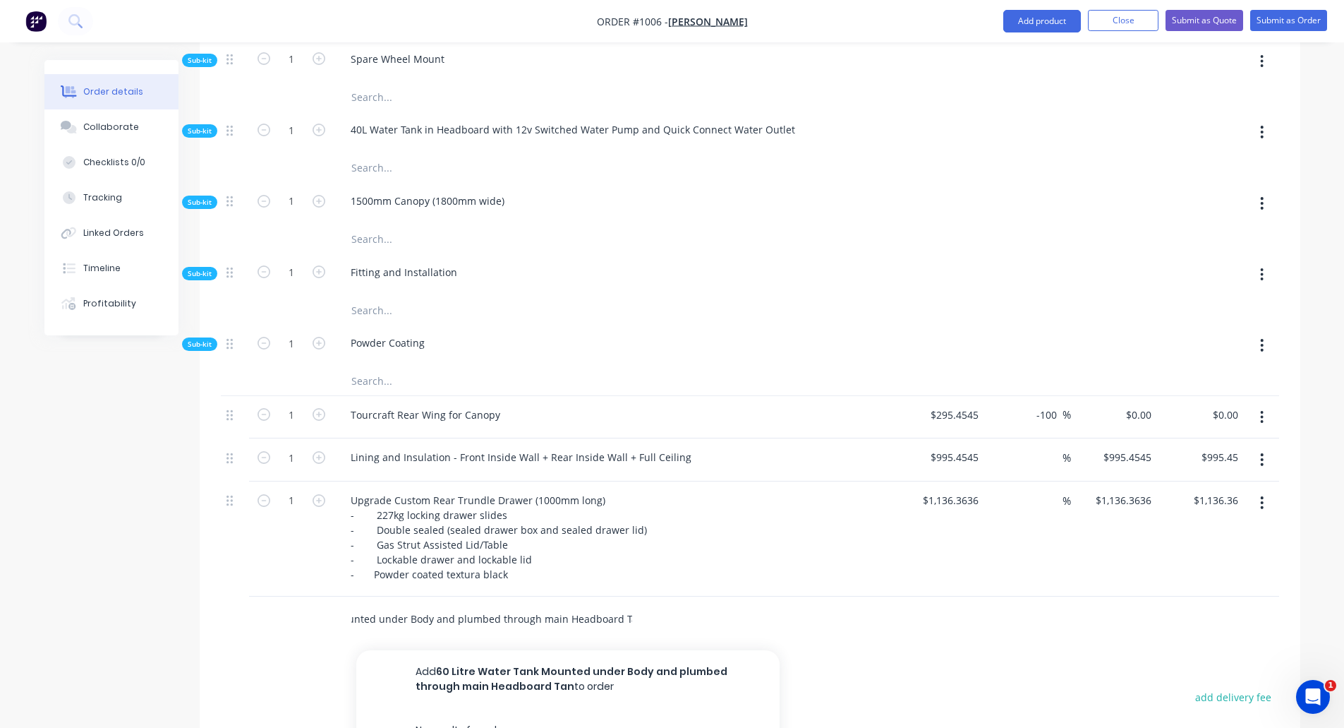
scroll to position [0, 116]
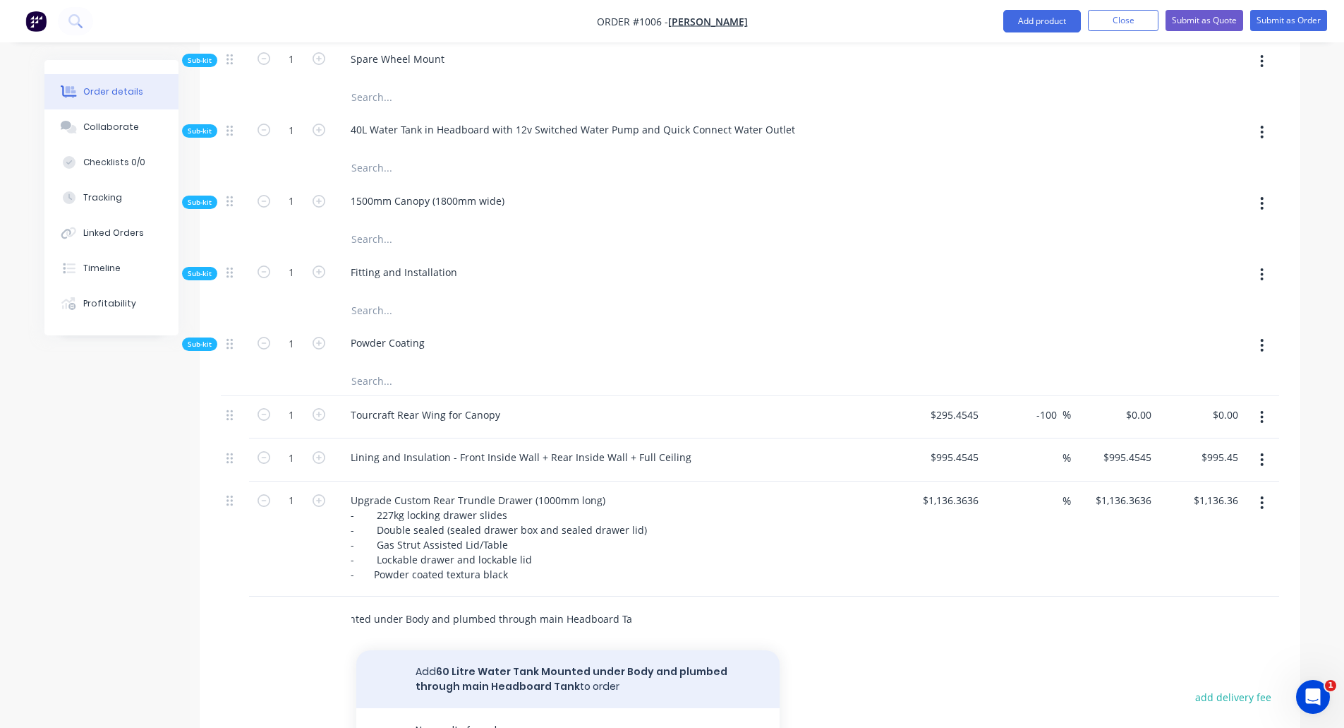
type input "60 Litre Water Tank Mounted under Body and plumbed through main Headboard Tank"
click at [441, 650] on button "Add 60 Litre Water Tank Mounted under Body and plumbed through main Headboard T…" at bounding box center [567, 679] width 423 height 58
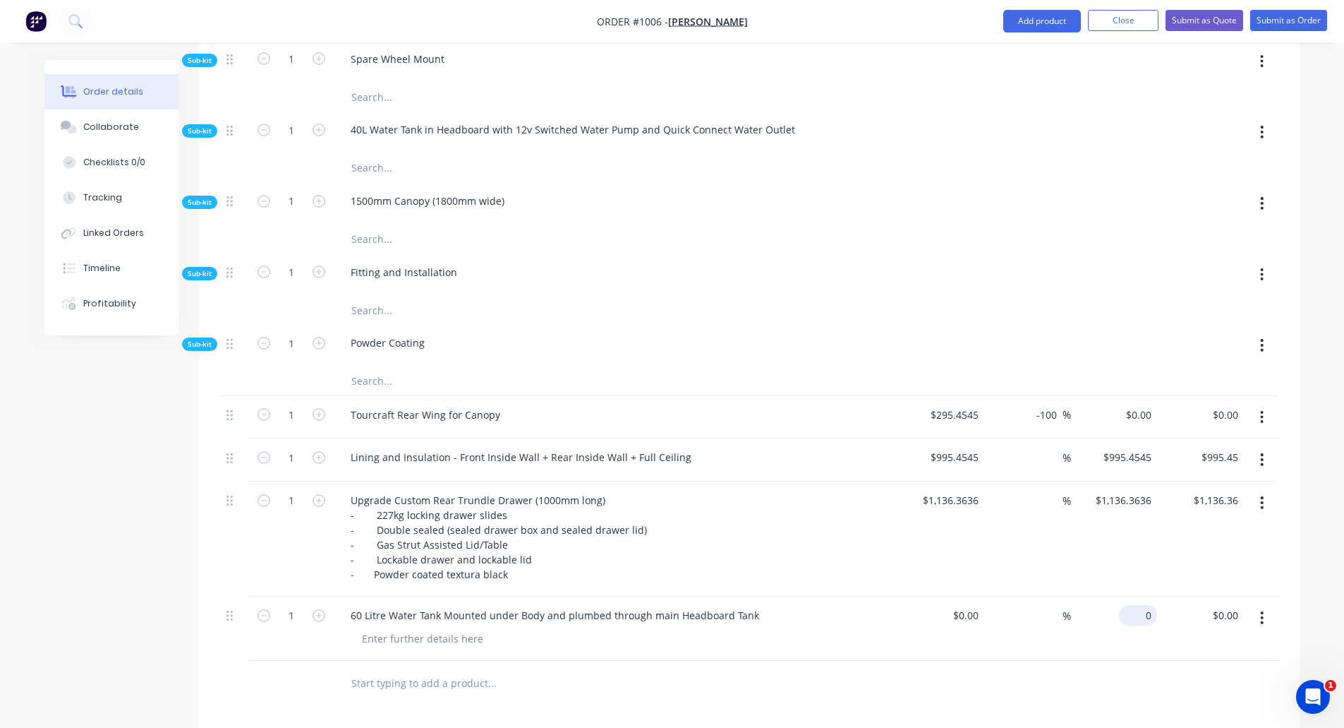
click at [1126, 596] on div "0 $0.00" at bounding box center [1114, 628] width 87 height 64
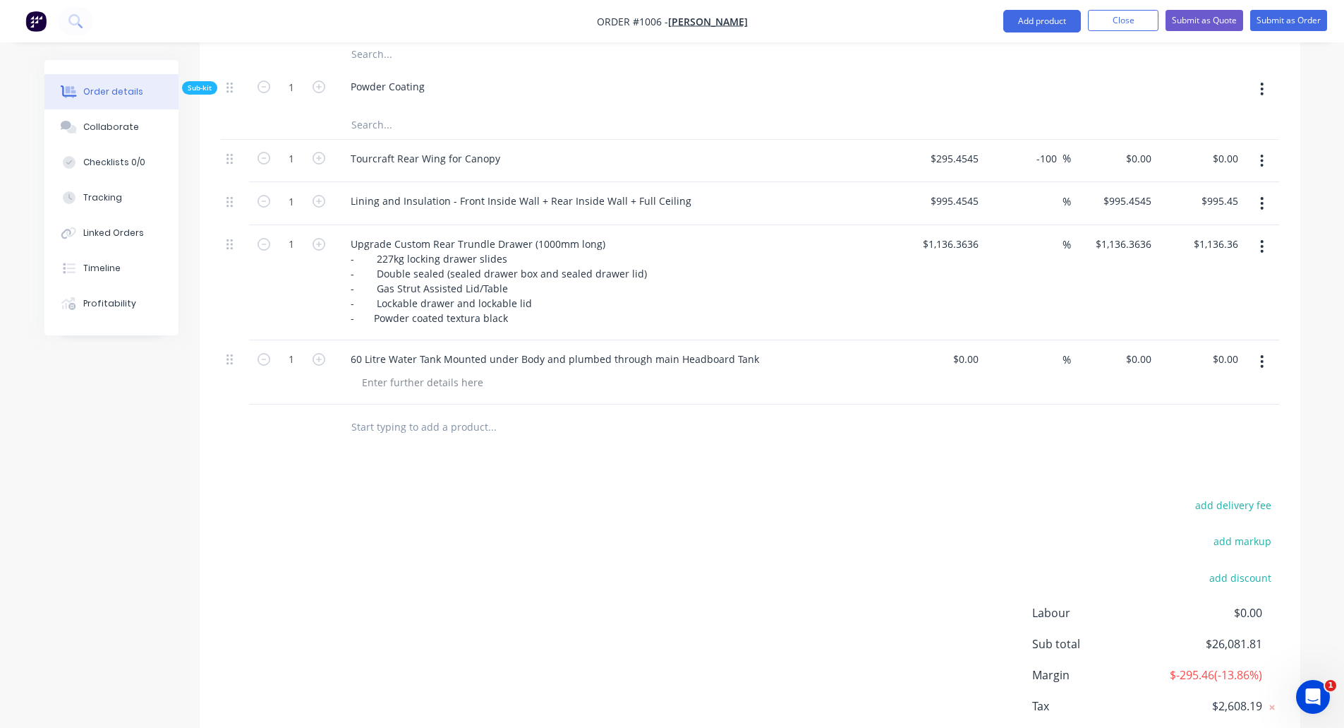
scroll to position [1498, 0]
click at [1135, 337] on div "0 0" at bounding box center [1114, 369] width 87 height 64
type input "$813.64"
click at [428, 409] on input "text" at bounding box center [492, 423] width 282 height 28
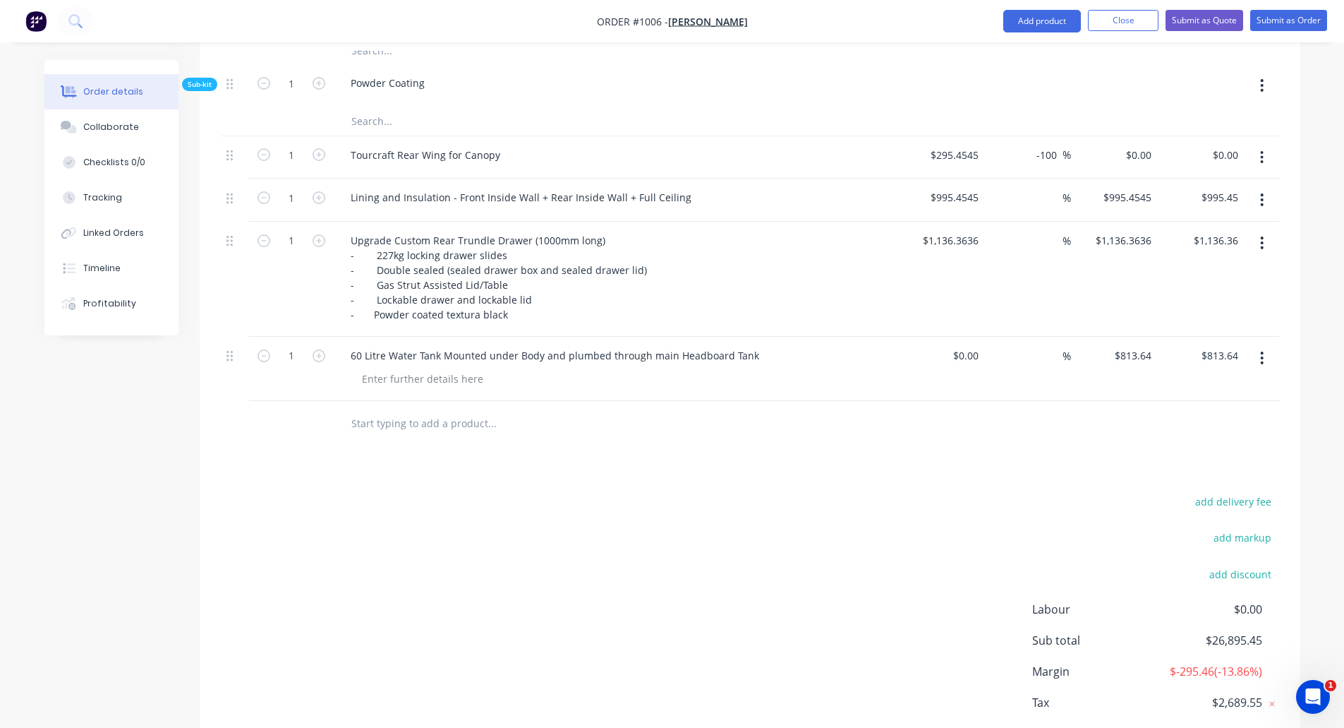
click at [420, 409] on input "text" at bounding box center [492, 423] width 282 height 28
type input "[PERSON_NAME] 130L Stand Up Fridge"
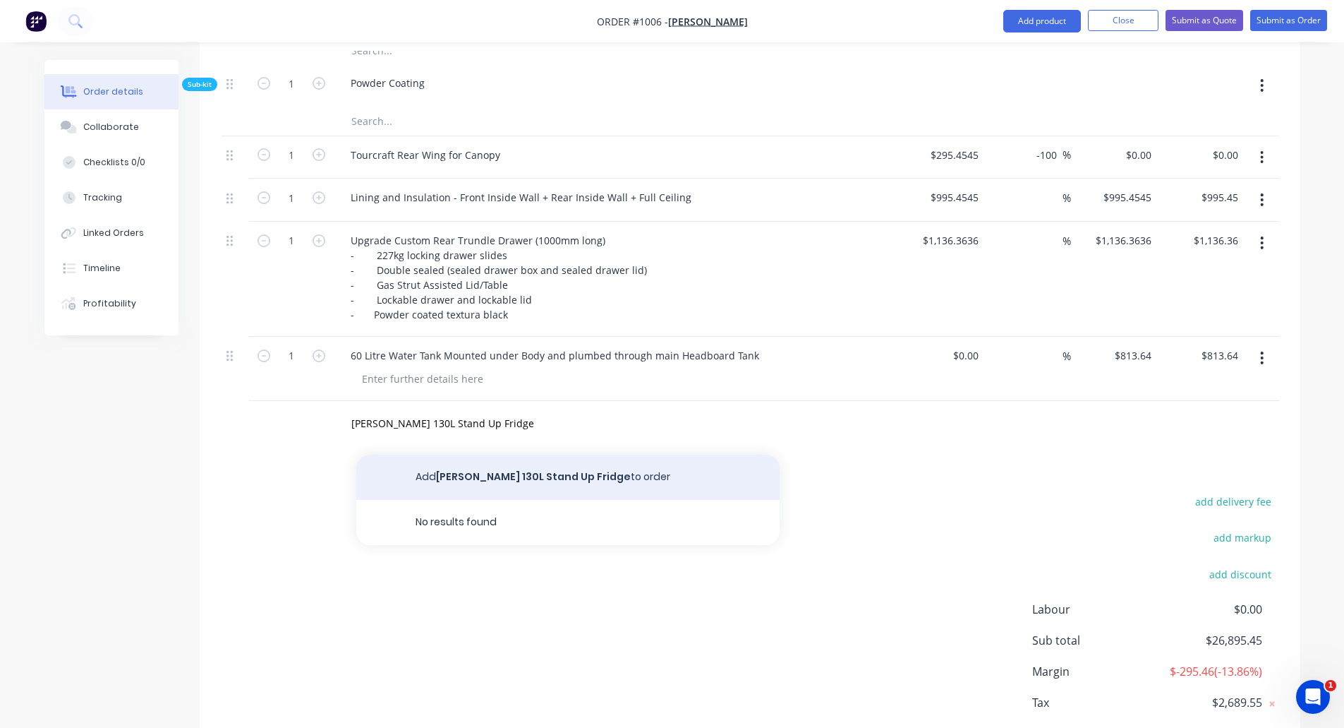
click at [544, 454] on button "Add [PERSON_NAME] 130L Stand Up Fridge to order" at bounding box center [567, 476] width 423 height 45
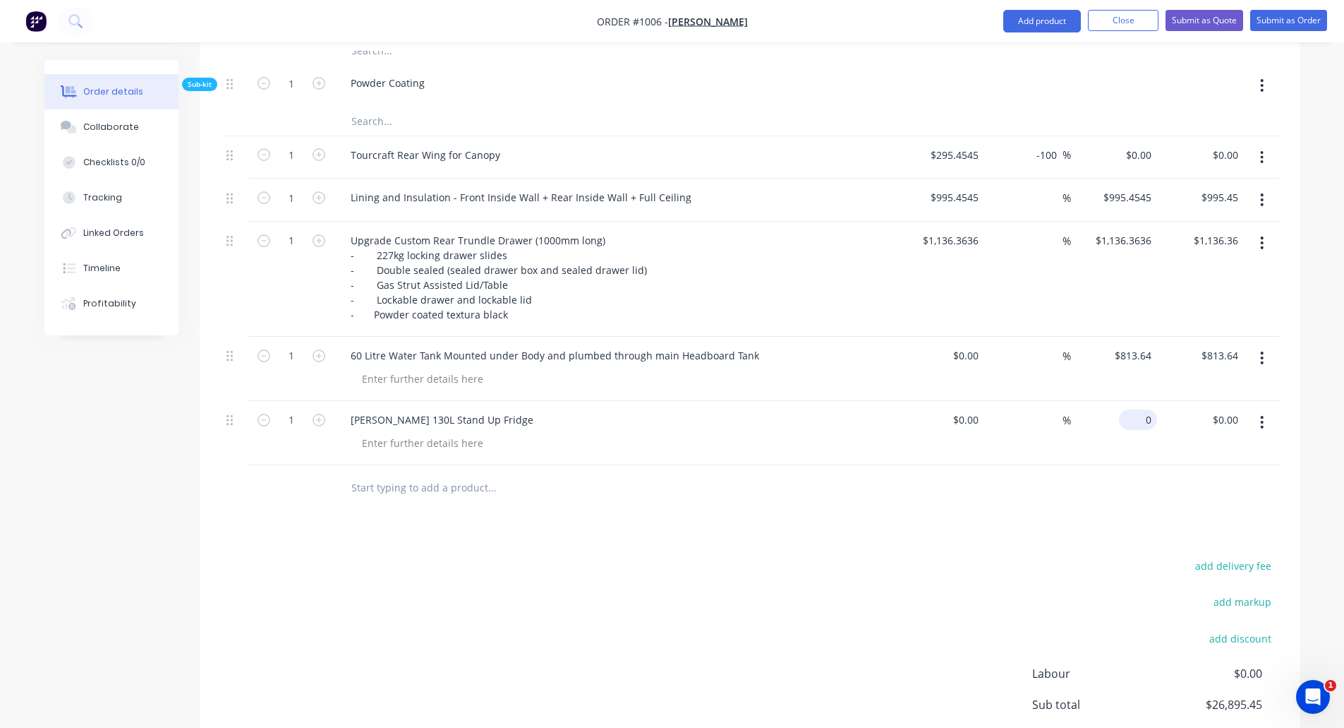
click at [1133, 401] on div "0 $0.00" at bounding box center [1114, 433] width 87 height 64
click at [1138, 409] on div "0 $0.00" at bounding box center [1138, 419] width 38 height 20
type input "$1,495.45"
click at [390, 474] on input "text" at bounding box center [492, 488] width 282 height 28
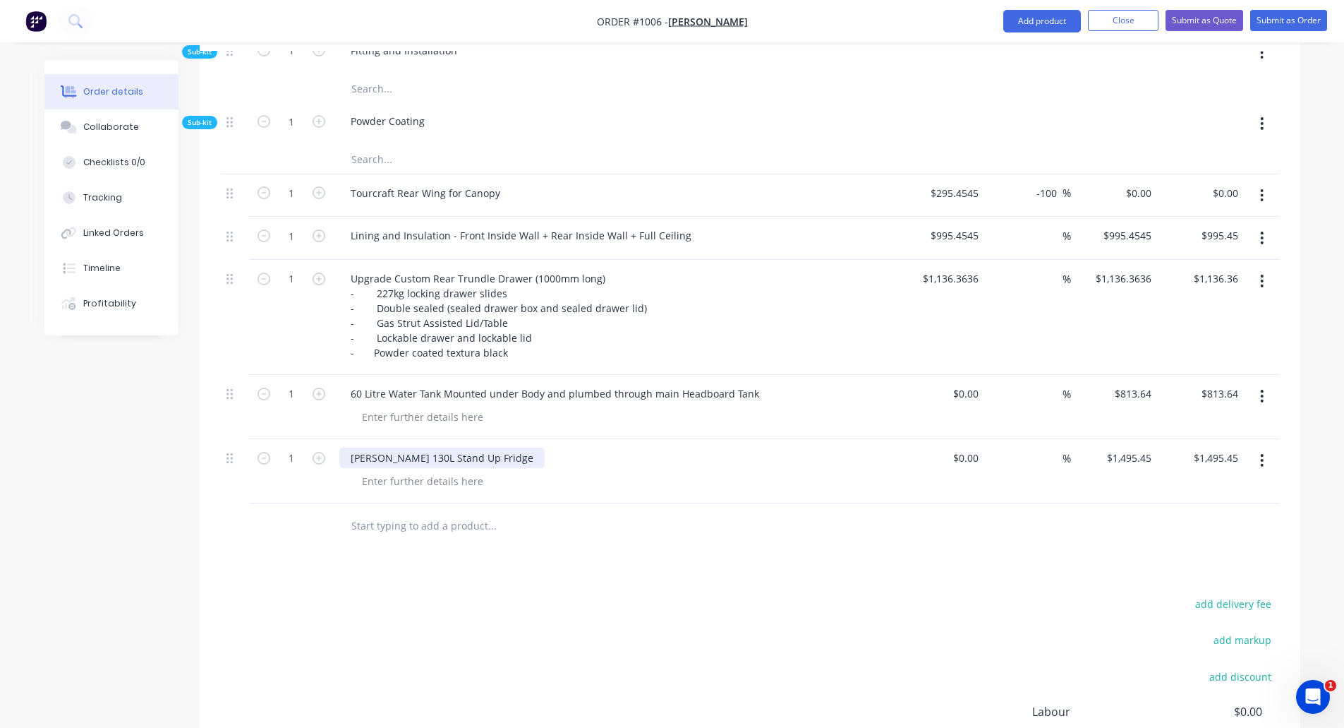
scroll to position [1428, 0]
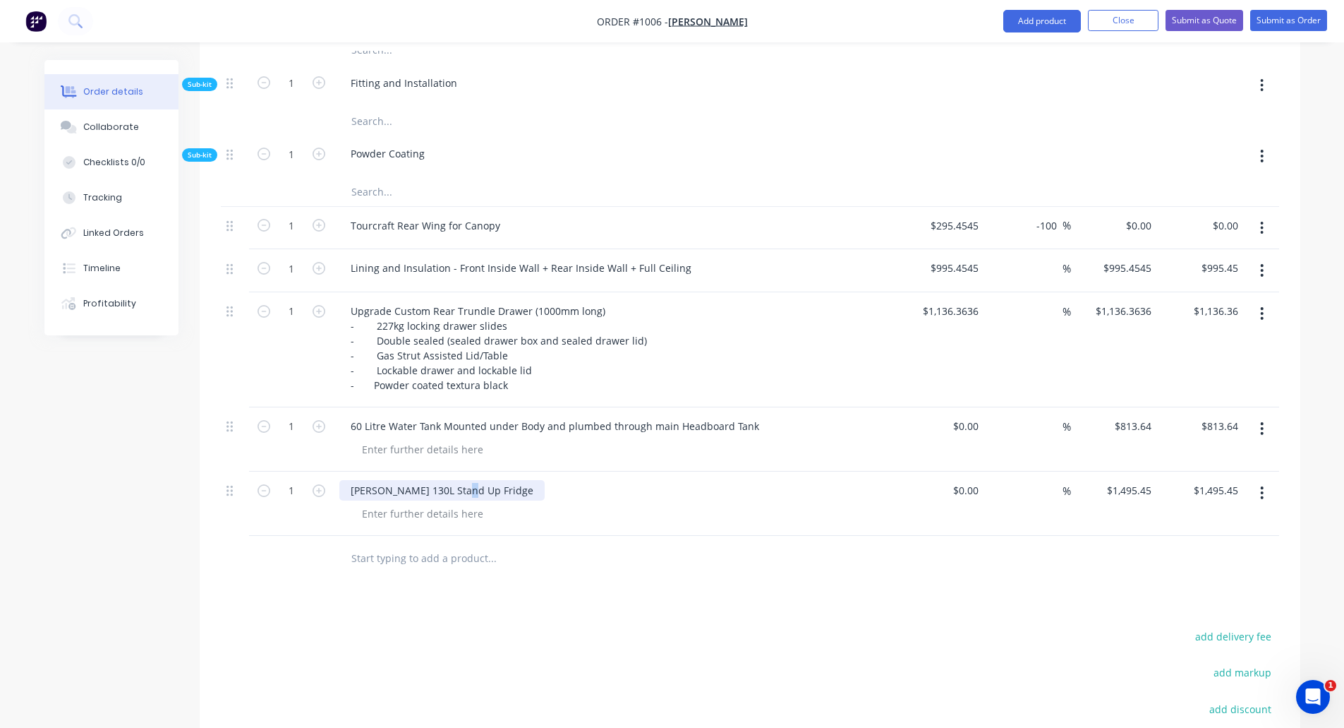
click at [469, 480] on div "[PERSON_NAME] 130L Stand Up Fridge" at bounding box center [441, 490] width 205 height 20
click at [426, 544] on input "text" at bounding box center [492, 558] width 282 height 28
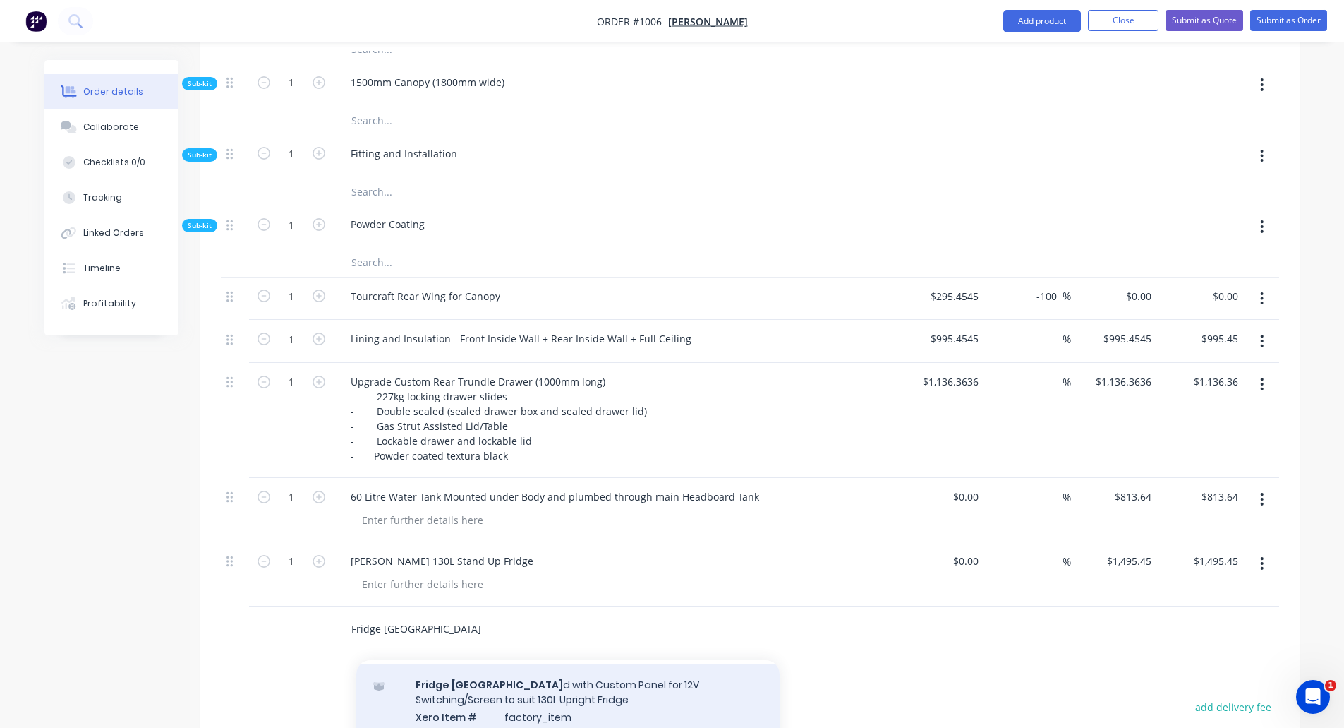
scroll to position [123, 0]
type input "Fridge [GEOGRAPHIC_DATA]"
click at [566, 660] on div "Fridge Surroun d with Custom Panel for 12V Switching/Screen to suit 130L Uprigh…" at bounding box center [567, 724] width 423 height 128
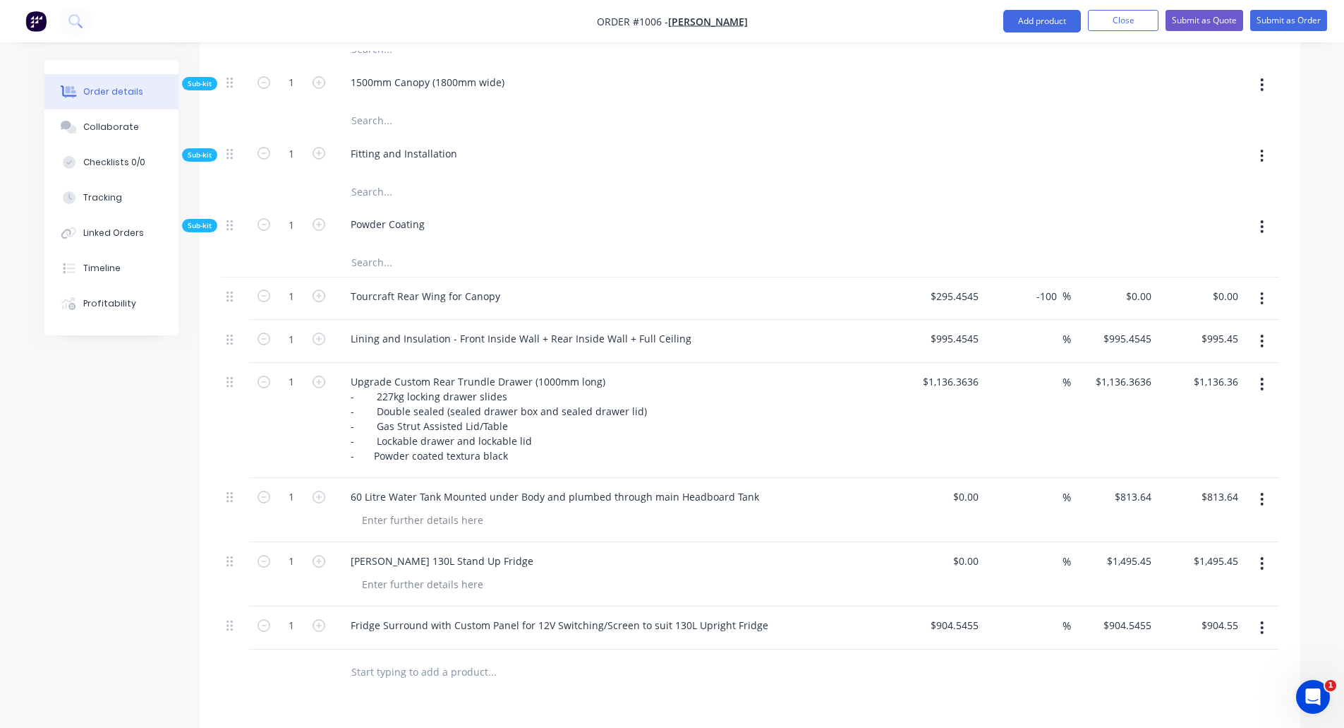
click at [438, 658] on input "text" at bounding box center [492, 672] width 282 height 28
type input "Custom Shelves mounted to the inside roof of Canopy (600 x 700)"
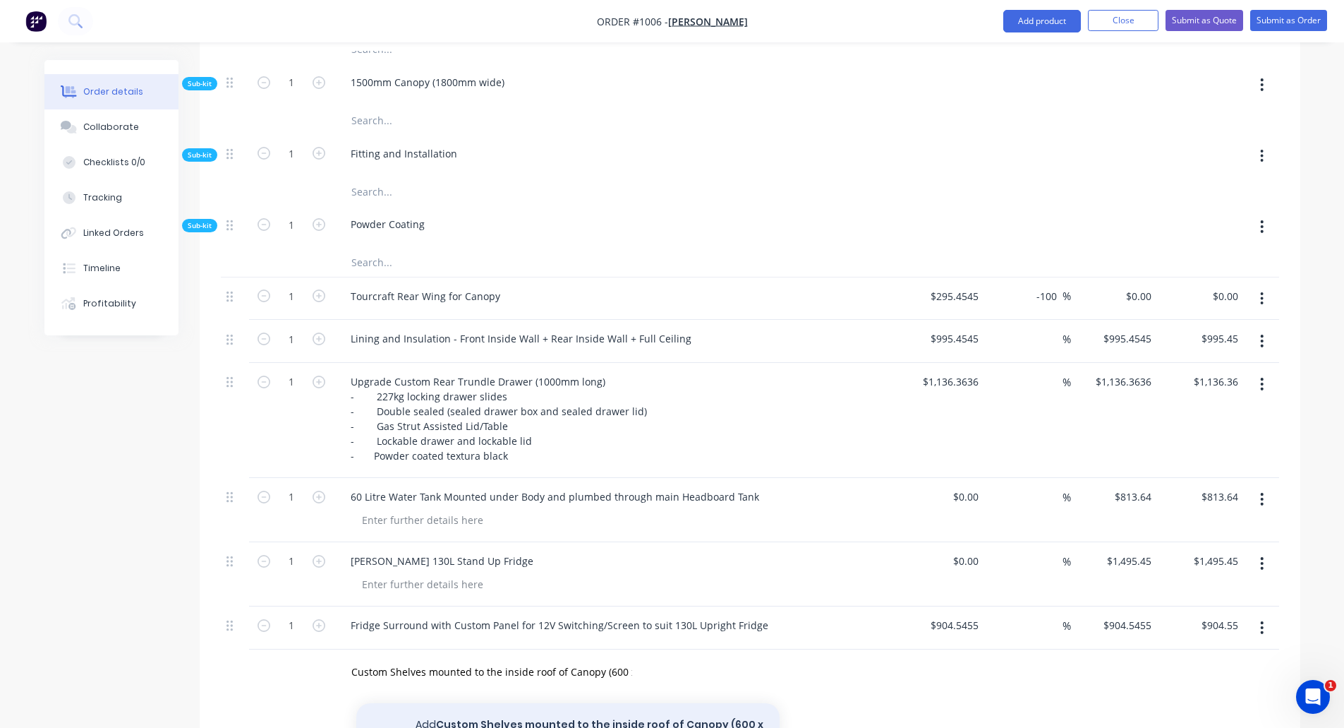
click at [491, 703] on button "Add Custom Shelves mounted to the inside roof of Canopy (600 x 700) to order" at bounding box center [567, 732] width 423 height 58
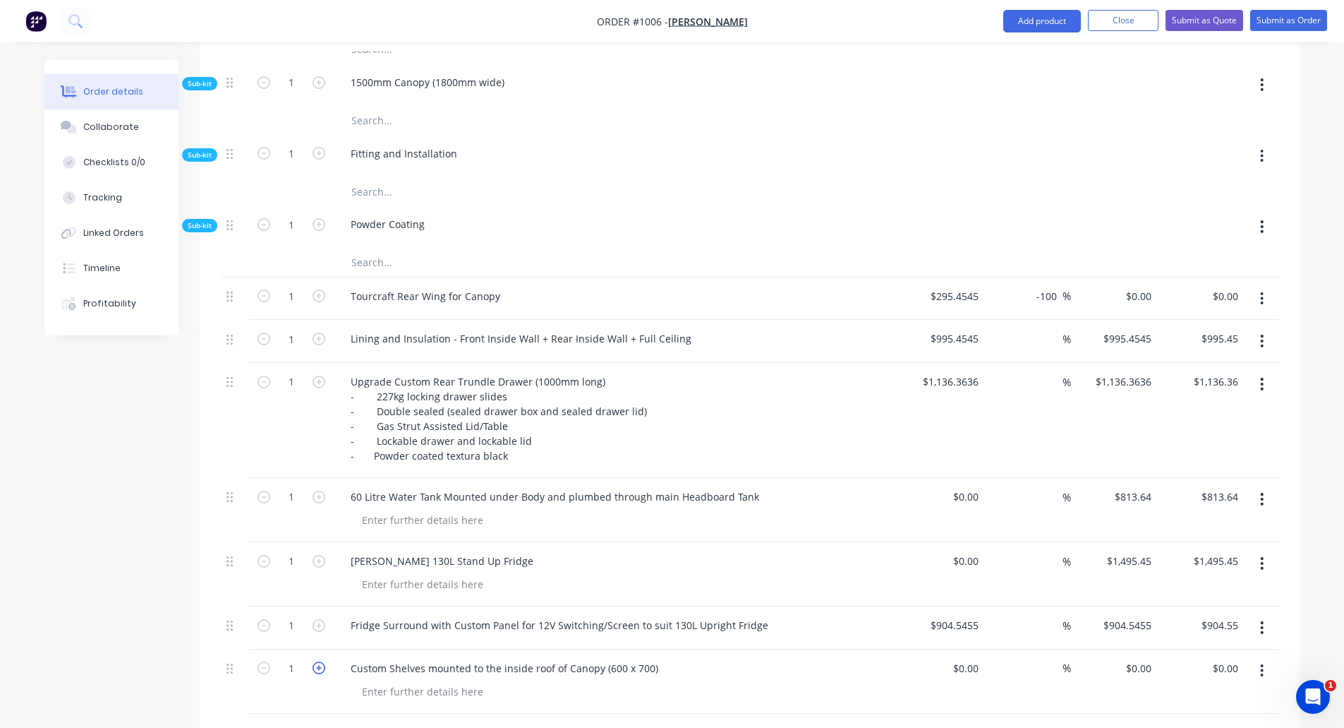
click at [318, 661] on icon "button" at bounding box center [319, 667] width 13 height 13
type input "3"
click at [1127, 649] on div "0 0" at bounding box center [1114, 681] width 87 height 64
click at [1142, 658] on div "0 0" at bounding box center [1149, 668] width 16 height 20
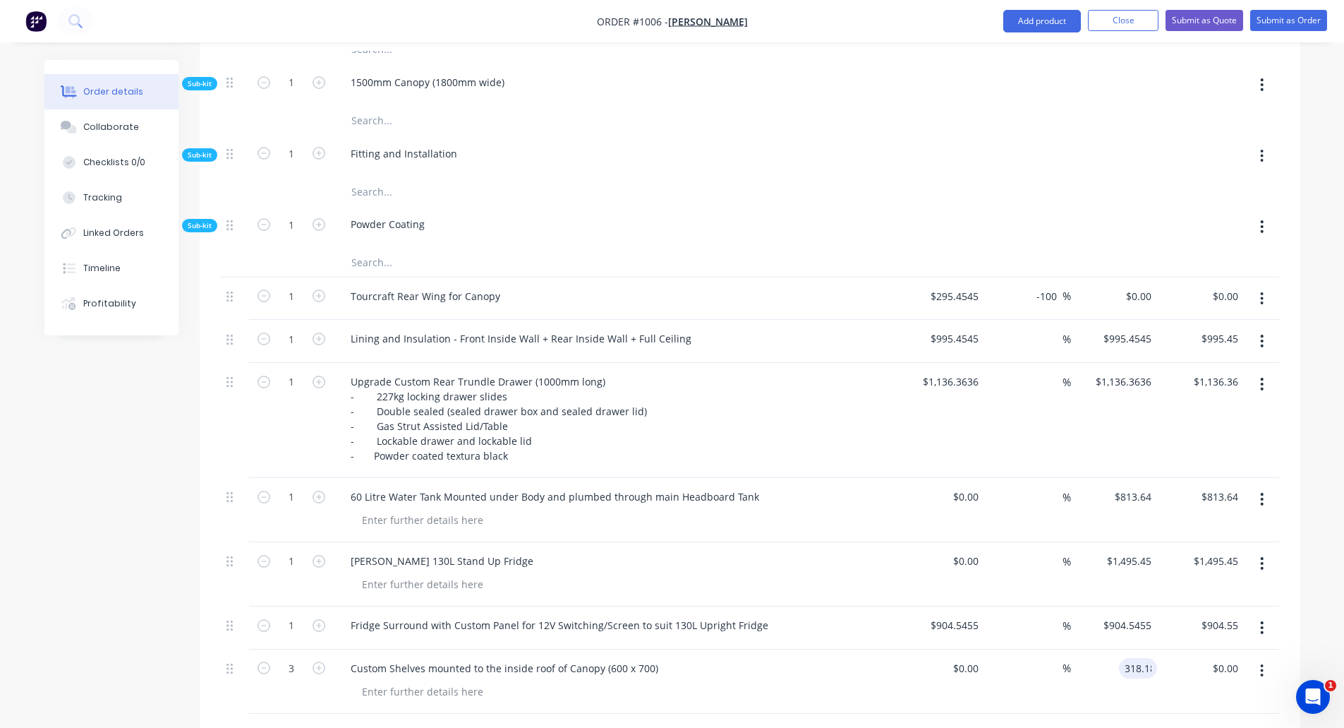
type input "$318.18"
type input "$954.54"
click at [432, 722] on input "text" at bounding box center [492, 736] width 282 height 28
type input "C"
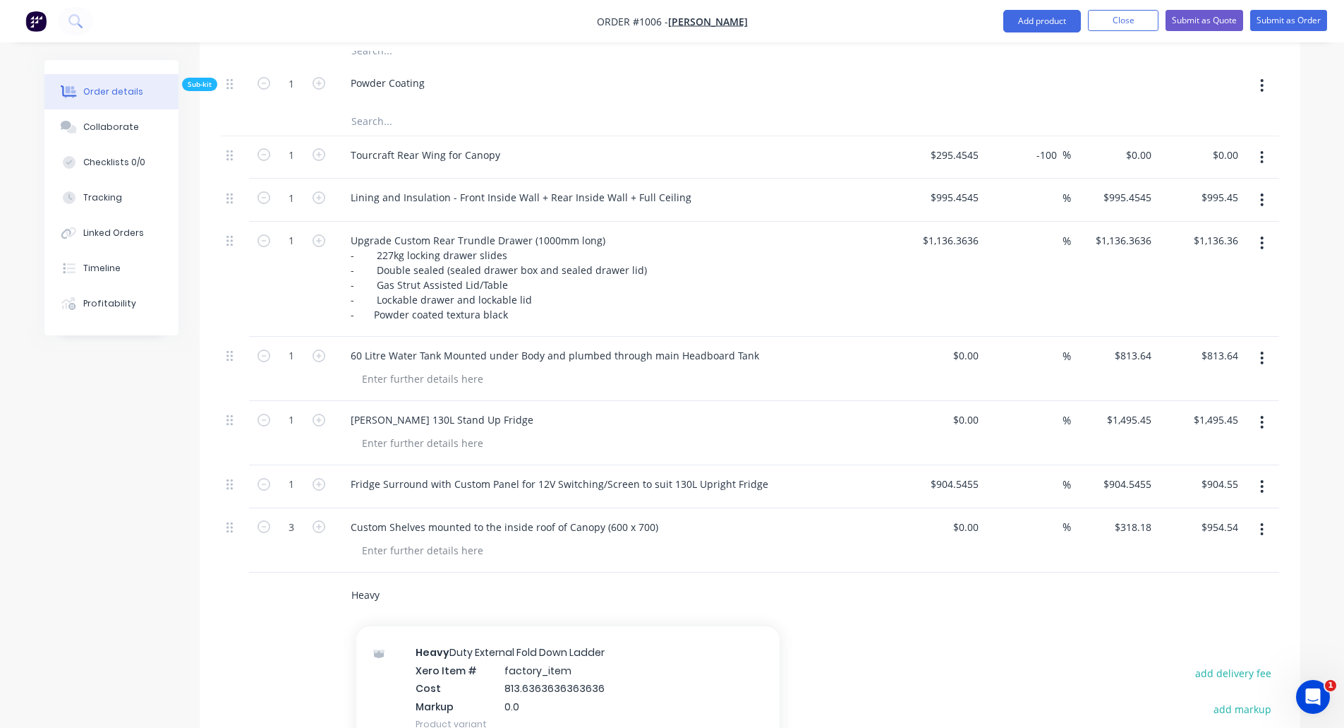
scroll to position [353, 0]
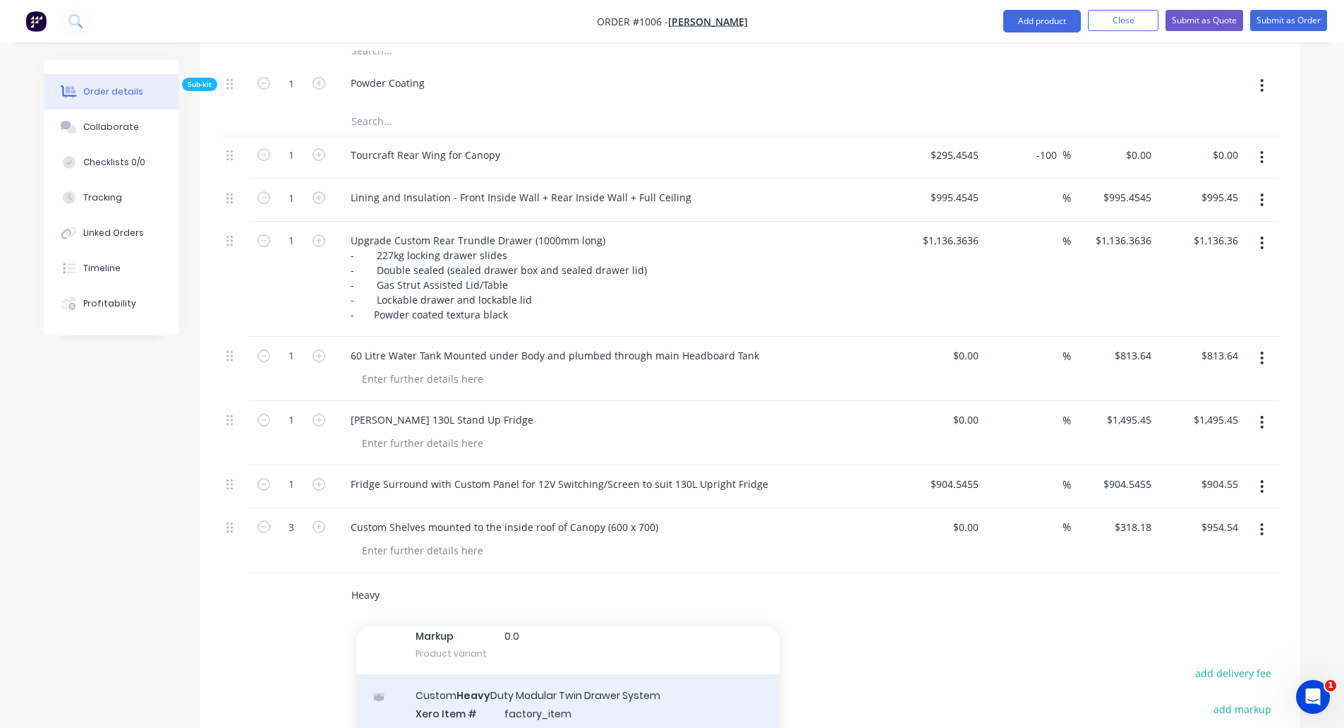
type input "Heavy"
click at [584, 674] on div "Custom Heavy Duty Modular Twin Drawer System Xero Item # factory_item Cost 2268…" at bounding box center [567, 731] width 423 height 114
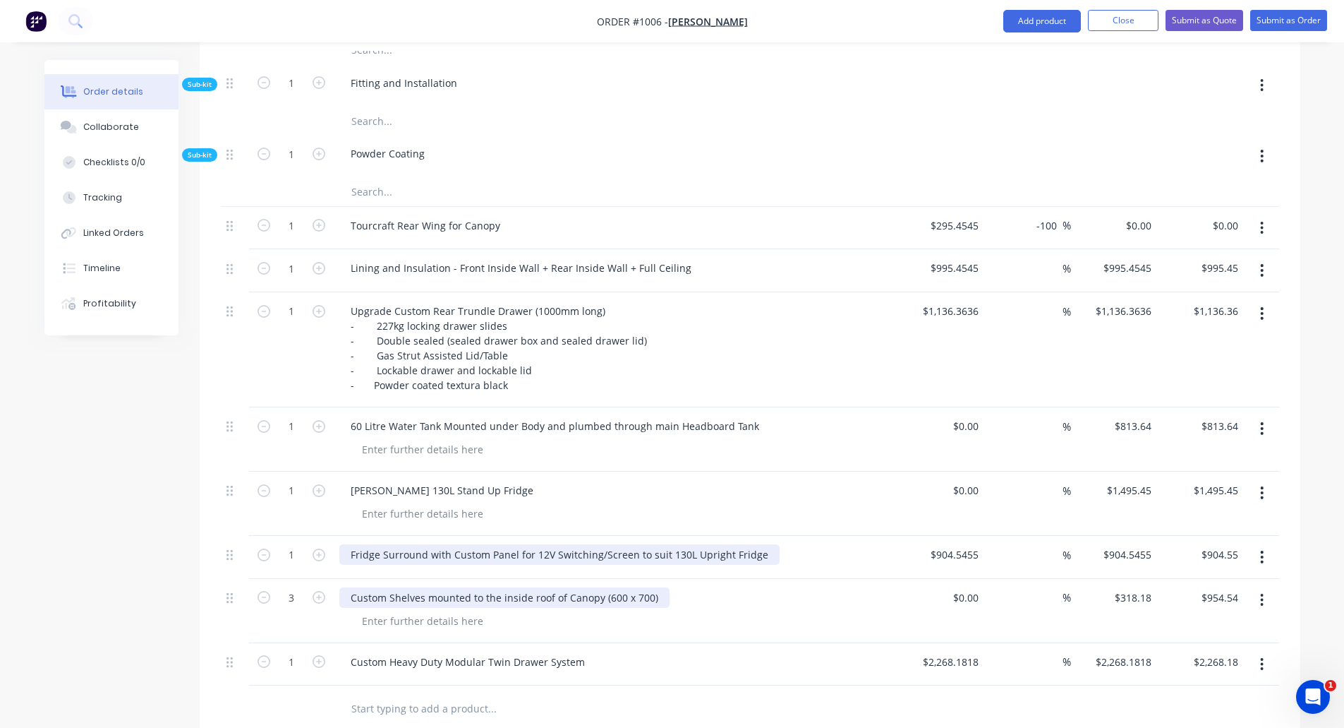
drag, startPoint x: 588, startPoint y: 512, endPoint x: 587, endPoint y: 530, distance: 17.7
click at [587, 587] on div "Custom Shelves mounted to the inside roof of Canopy (600 x 700)" at bounding box center [504, 597] width 330 height 20
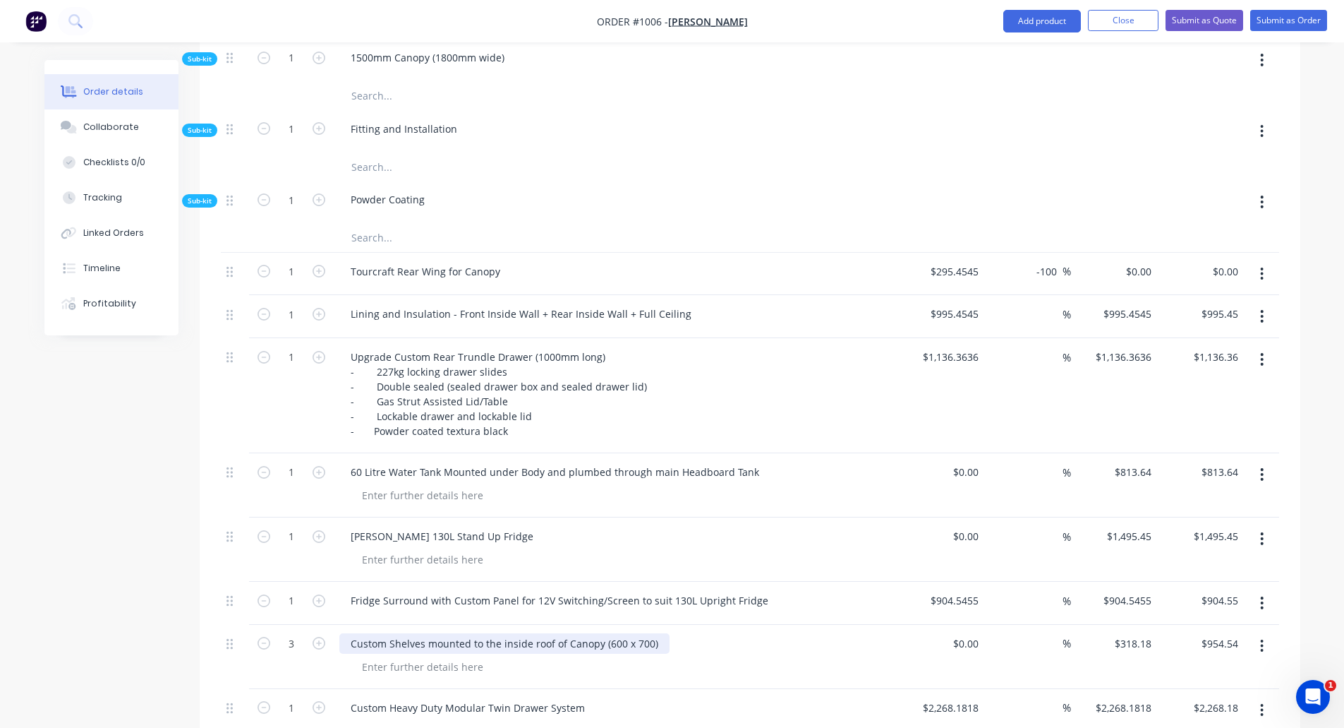
scroll to position [1357, 0]
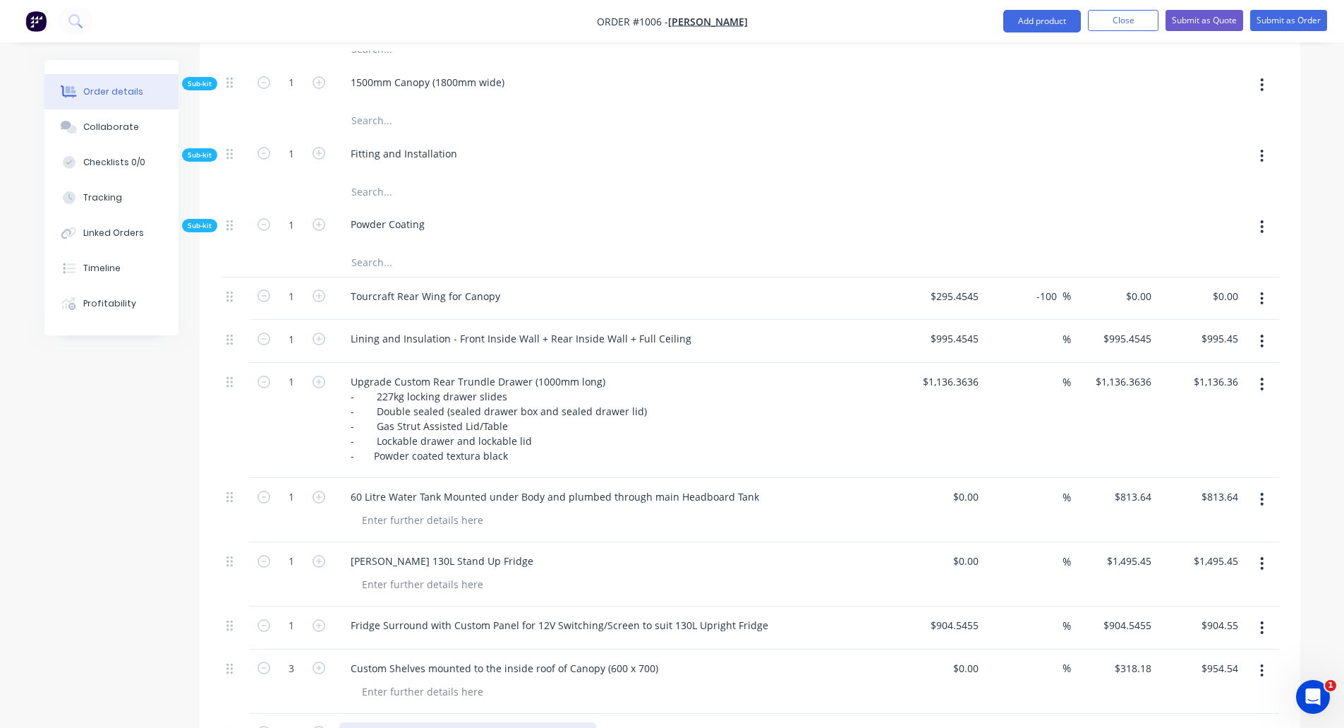
click at [583, 713] on div "Custom Heavy Duty Modular Twin Drawer System" at bounding box center [616, 734] width 565 height 43
click at [582, 722] on div "Custom Heavy Duty Modular Twin Drawer System" at bounding box center [467, 732] width 257 height 20
type input "$2,268.1818"
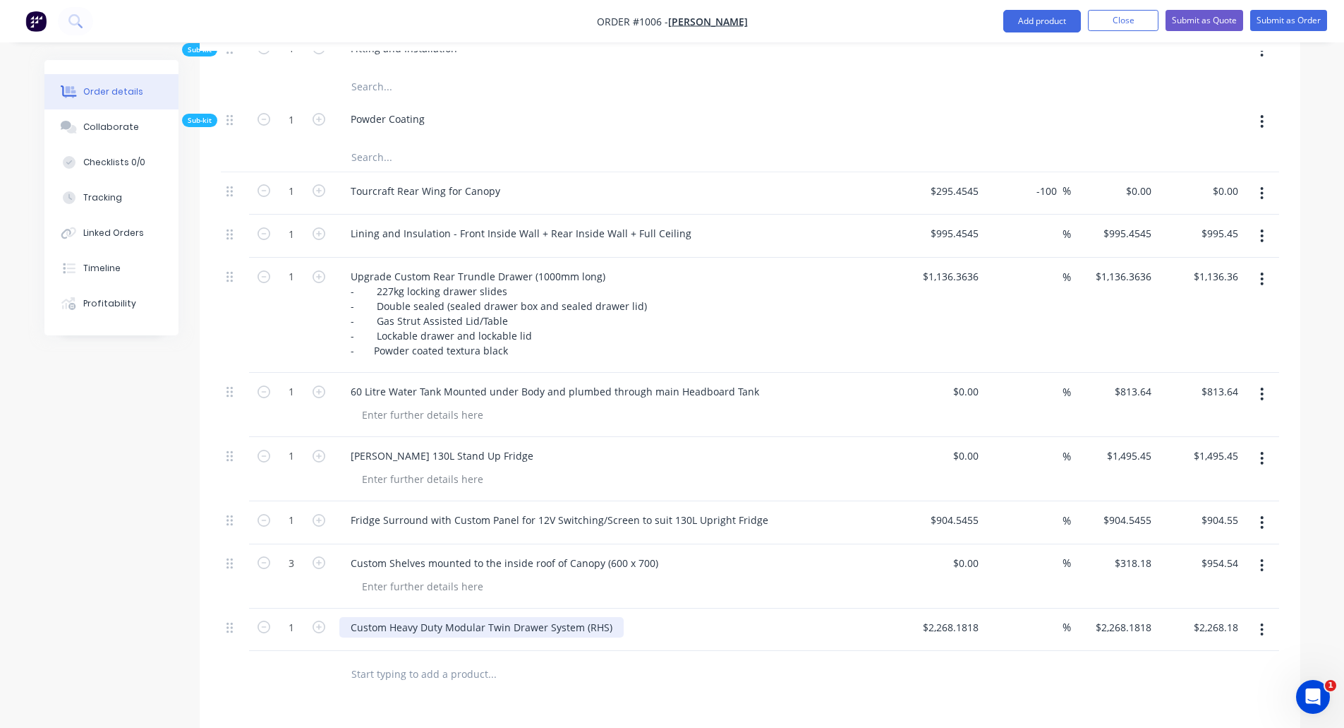
scroll to position [1428, 0]
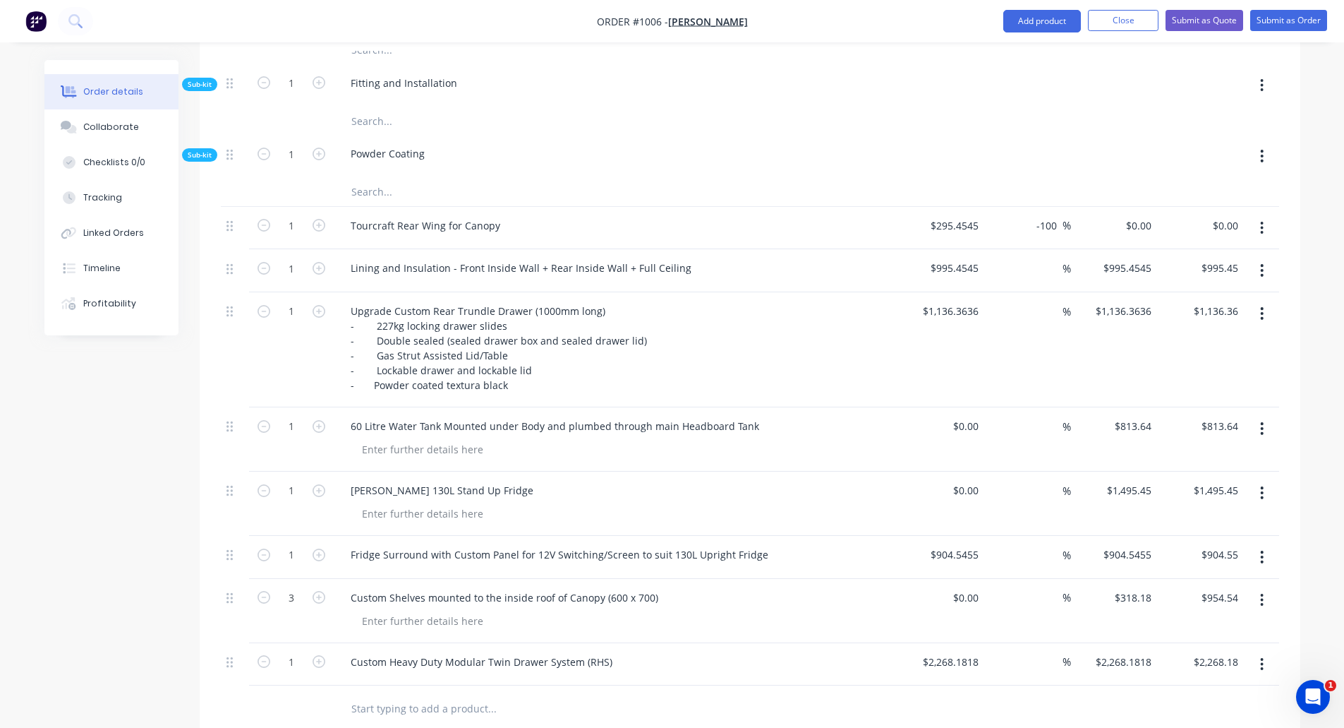
click at [404, 694] on input "text" at bounding box center [492, 708] width 282 height 28
type input "Colour Coded Tray, Guards, Front Infill Panel and Complete Toolboxes"
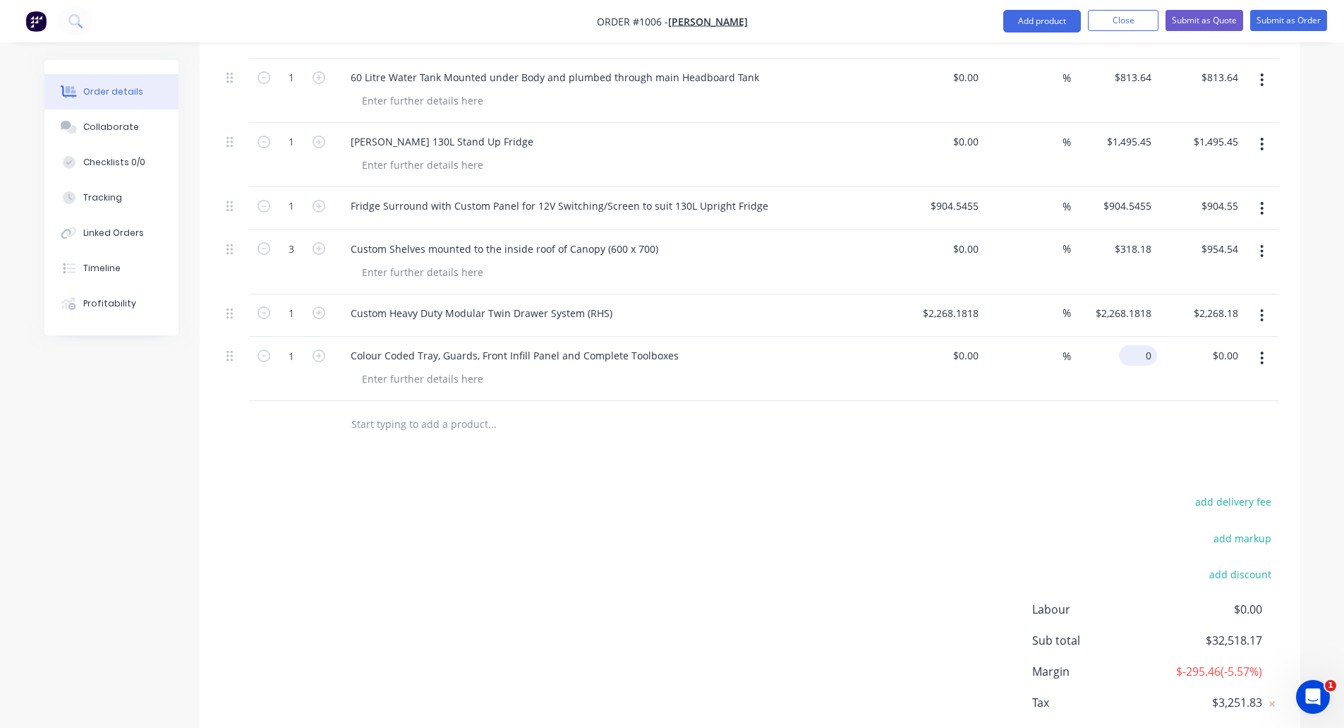
click at [1151, 345] on input "0" at bounding box center [1141, 355] width 32 height 20
click at [1155, 345] on input "0" at bounding box center [1141, 355] width 32 height 20
type input "$3,181.82"
click at [426, 409] on input "text" at bounding box center [492, 423] width 282 height 28
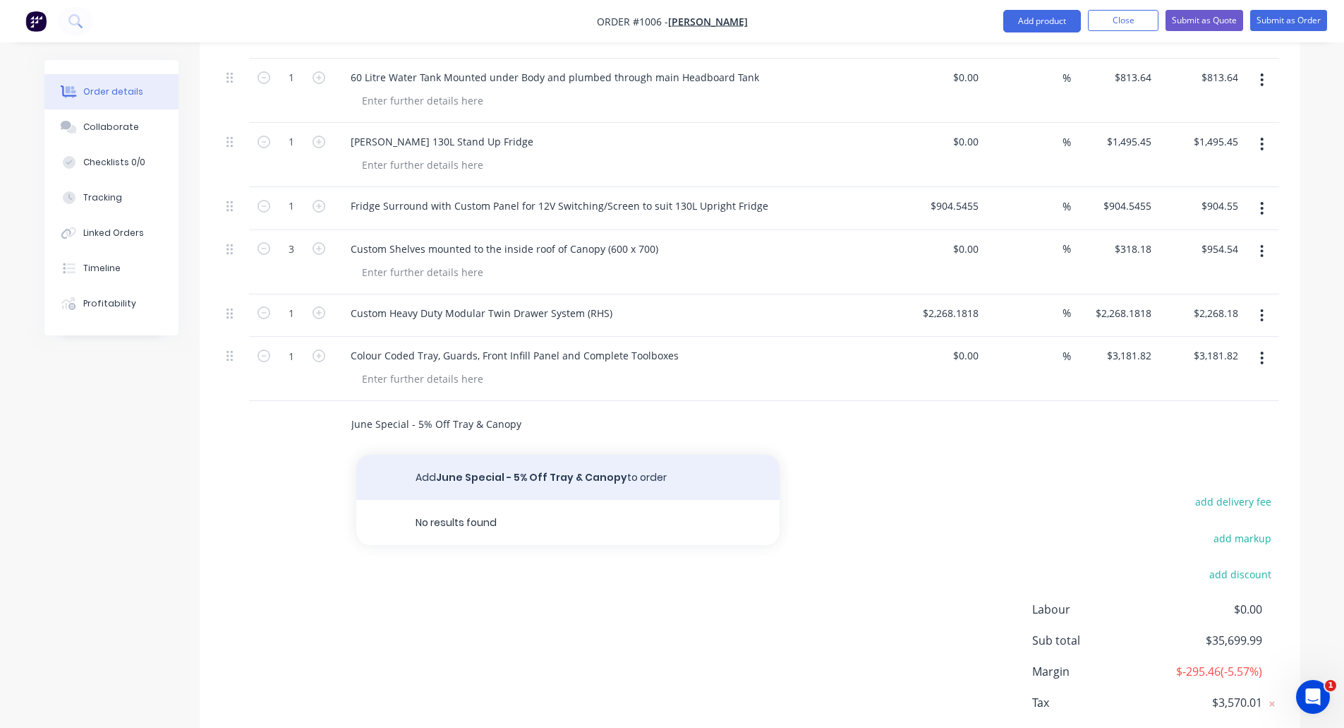
type input "June Special - 5% Off Tray & Canopy"
click at [464, 454] on button "Add June Special - 5% Off Tray & Canopy to order" at bounding box center [567, 476] width 423 height 45
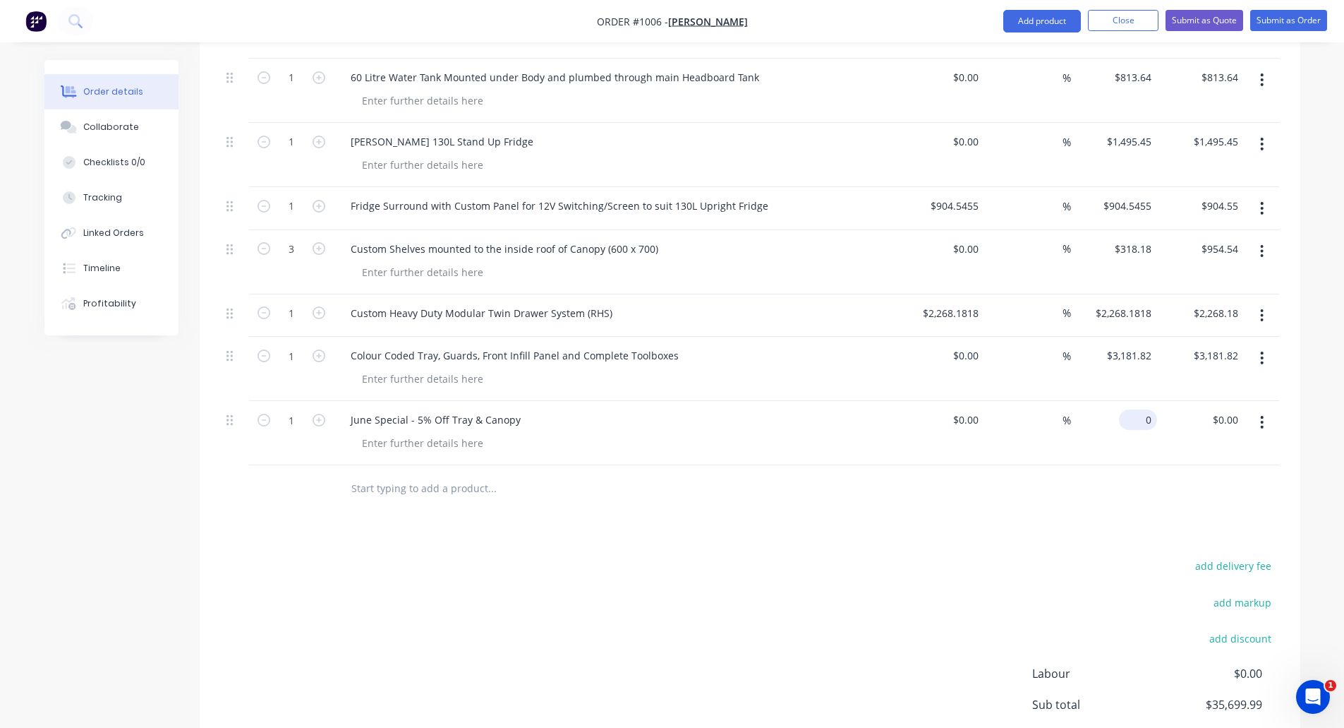
click at [1139, 409] on div "0 $0.00" at bounding box center [1138, 419] width 38 height 20
type input "$-1,368.86"
click at [1204, 19] on button "Submit as Quote" at bounding box center [1205, 20] width 78 height 21
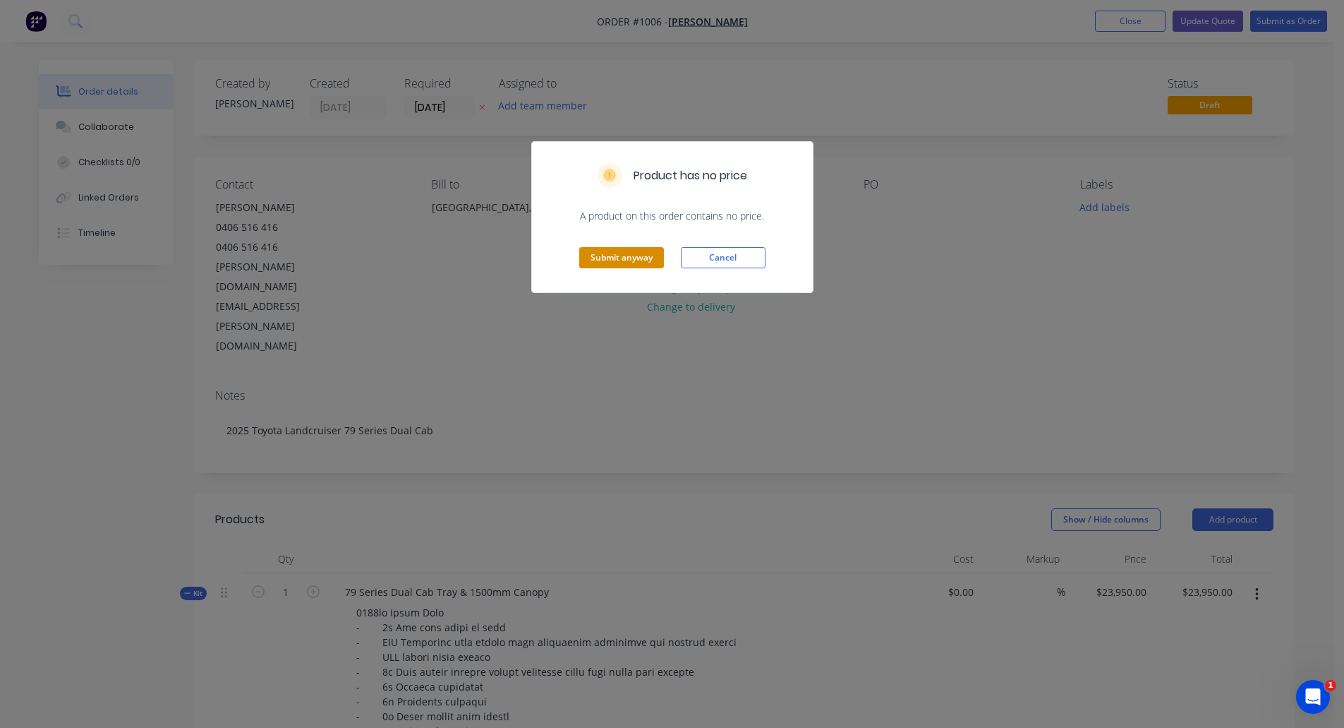
click at [614, 258] on button "Submit anyway" at bounding box center [621, 257] width 85 height 21
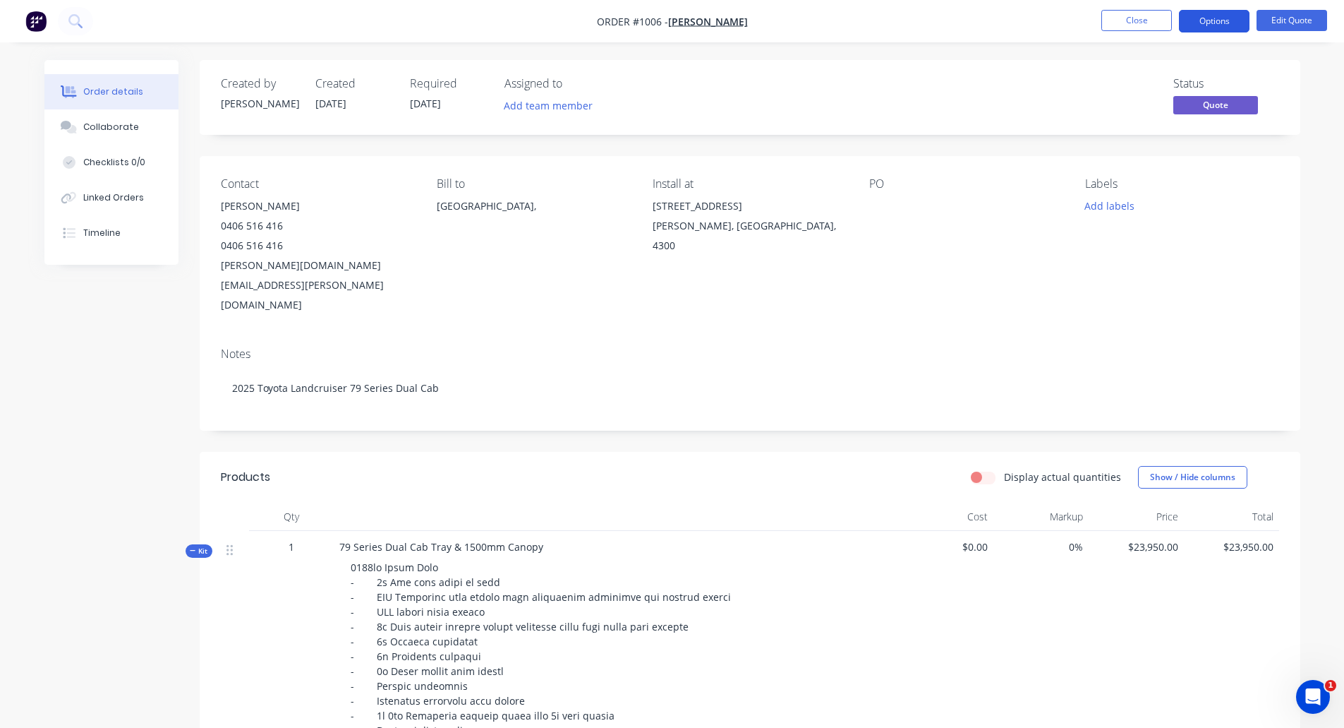
click at [1220, 22] on button "Options" at bounding box center [1214, 21] width 71 height 23
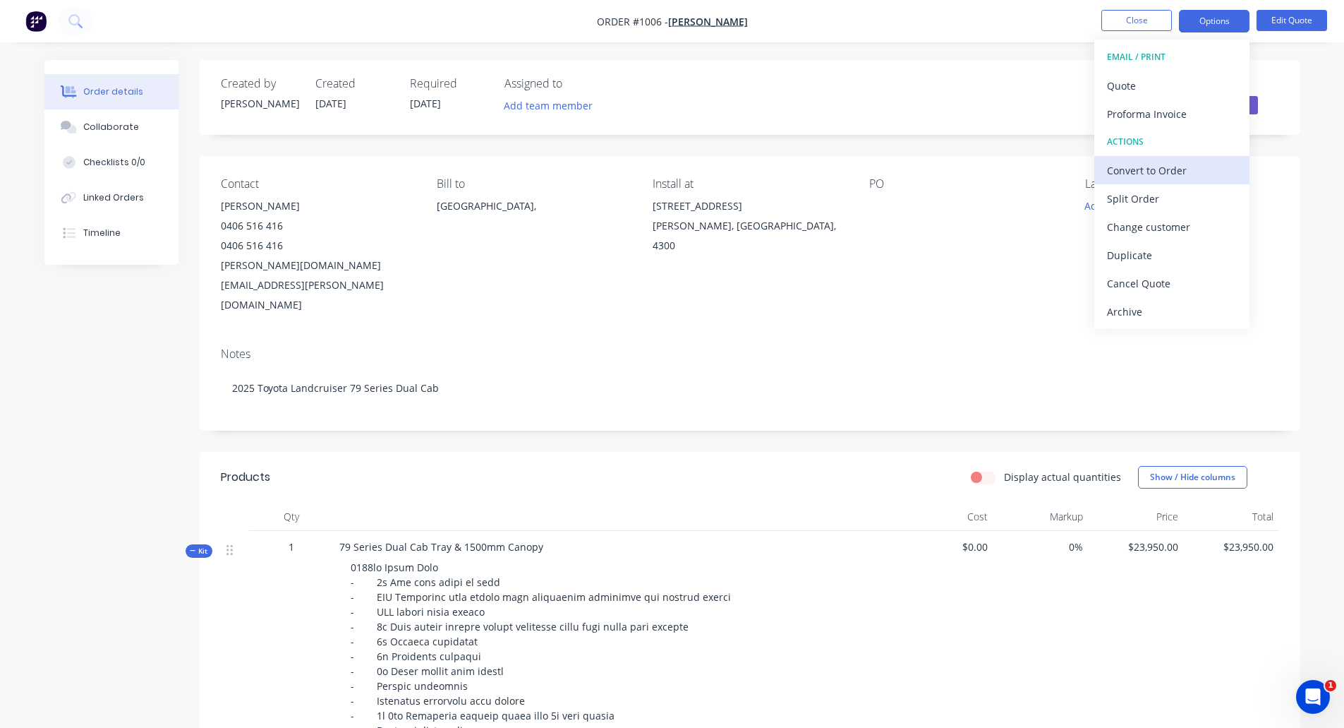
click at [1149, 165] on div "Convert to Order" at bounding box center [1172, 170] width 130 height 20
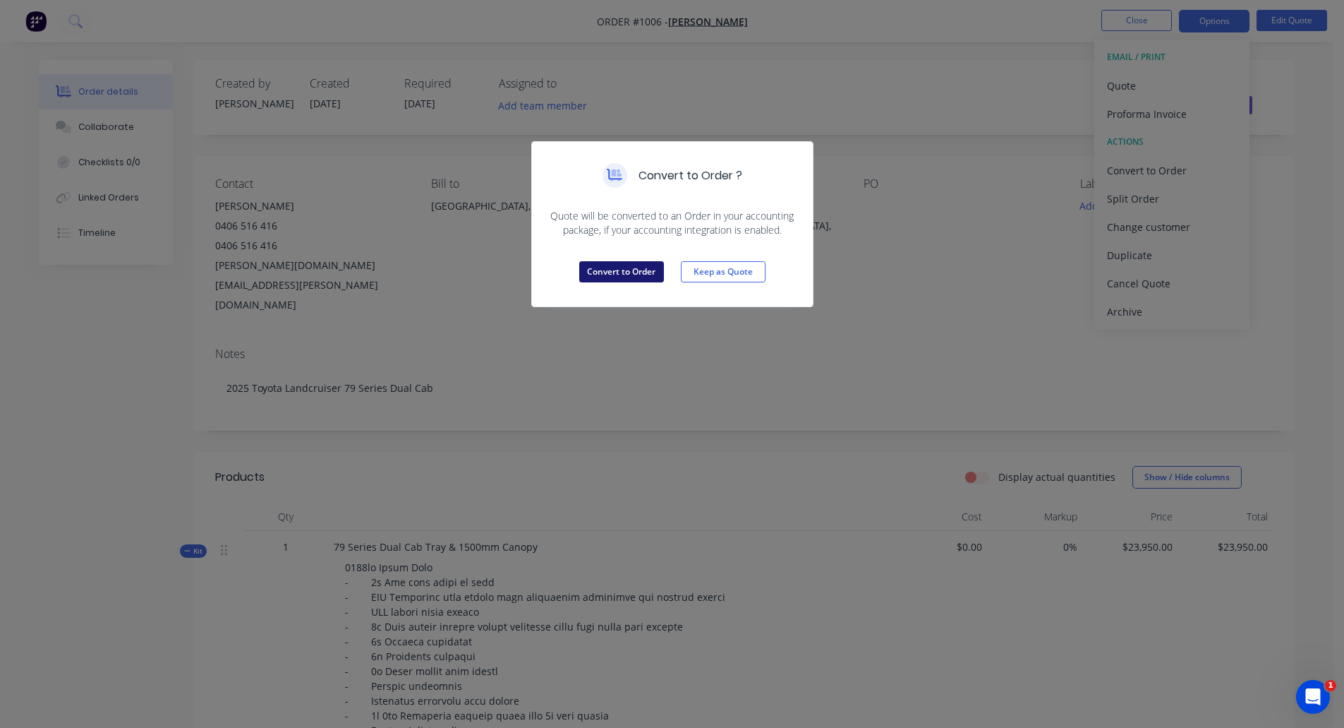
click at [640, 267] on button "Convert to Order" at bounding box center [621, 271] width 85 height 21
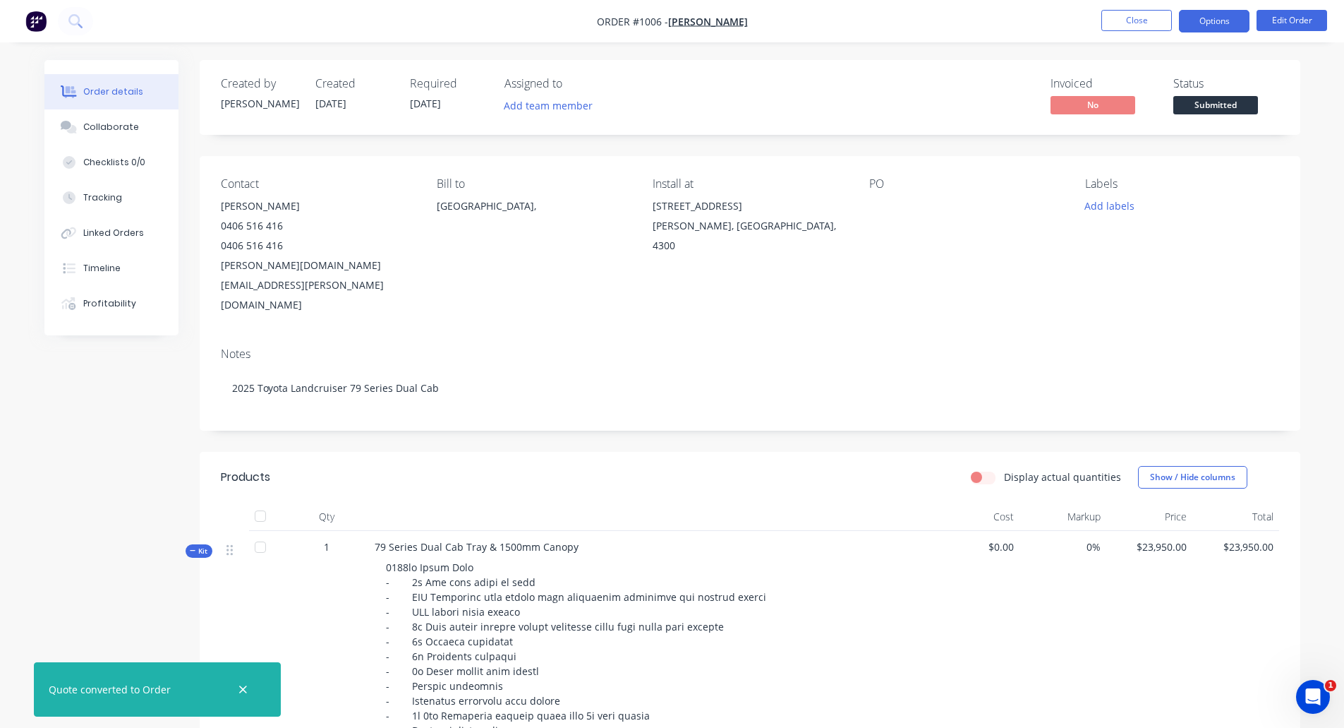
click at [1234, 17] on button "Options" at bounding box center [1214, 21] width 71 height 23
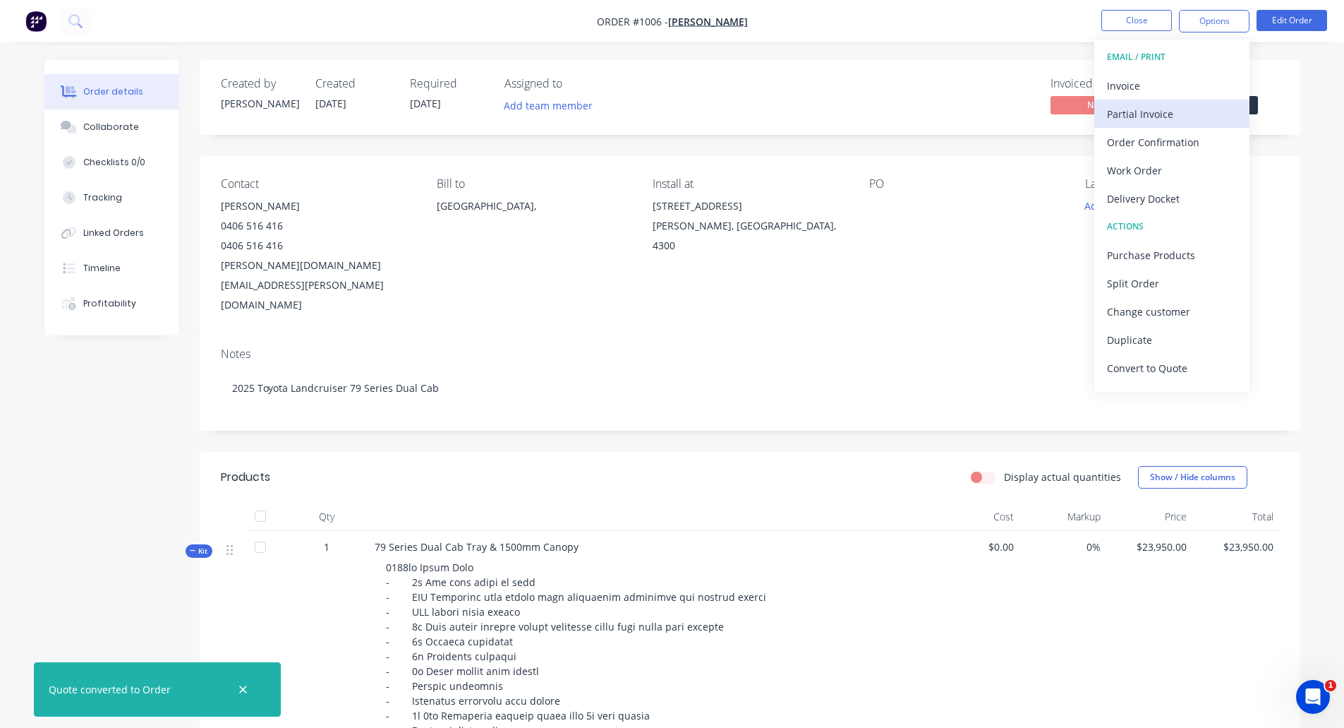
click at [1143, 111] on div "Partial Invoice" at bounding box center [1172, 114] width 130 height 20
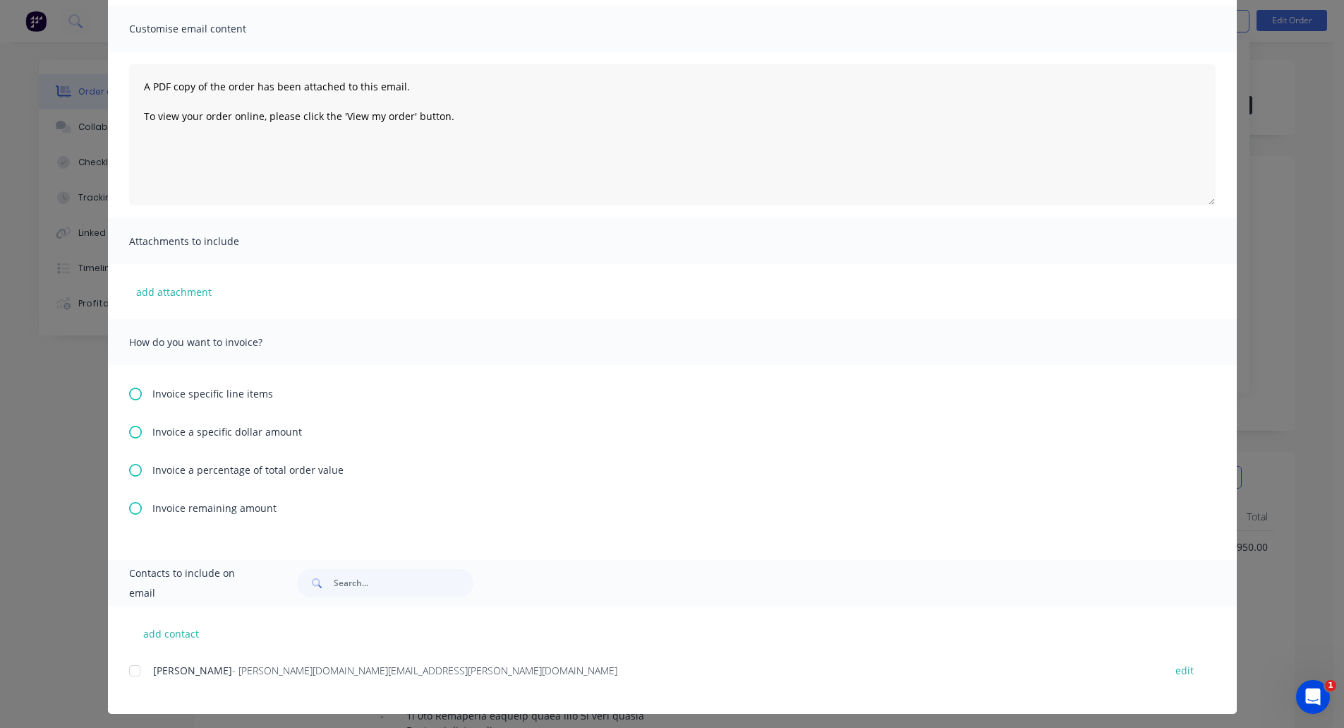
scroll to position [102, 0]
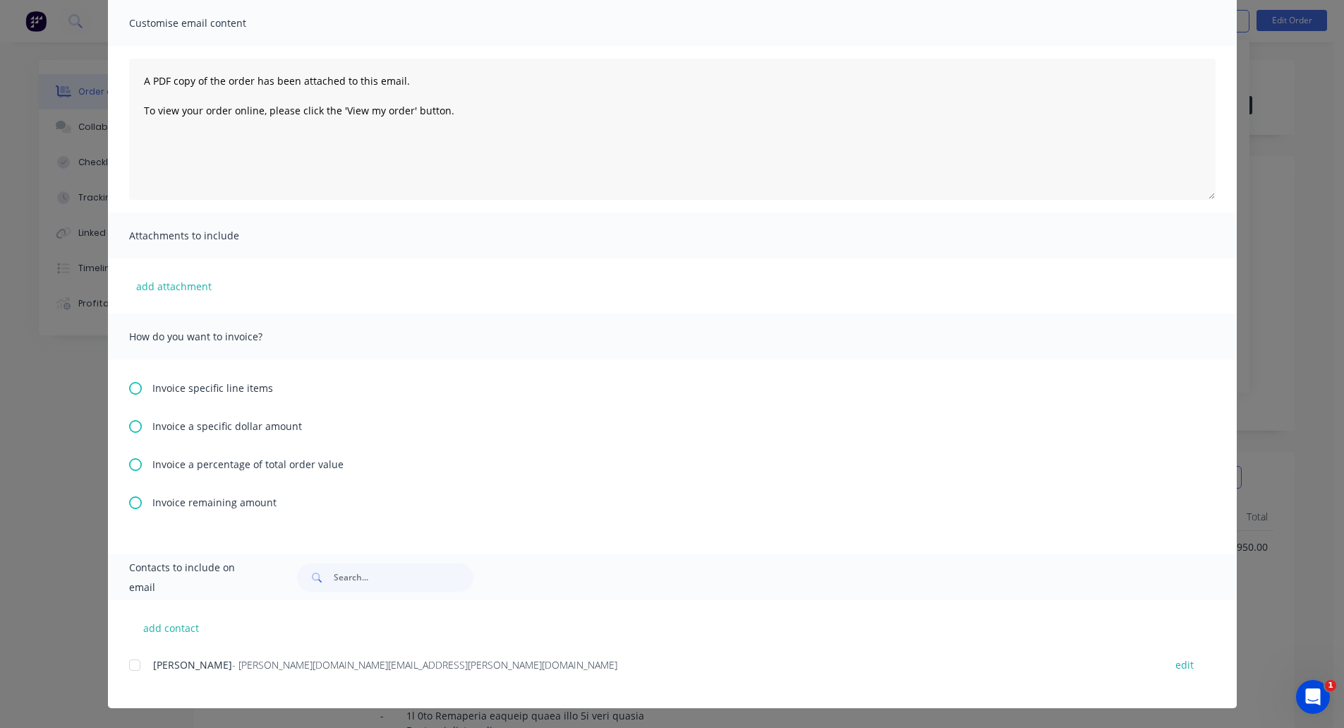
click at [133, 463] on icon at bounding box center [135, 464] width 13 height 13
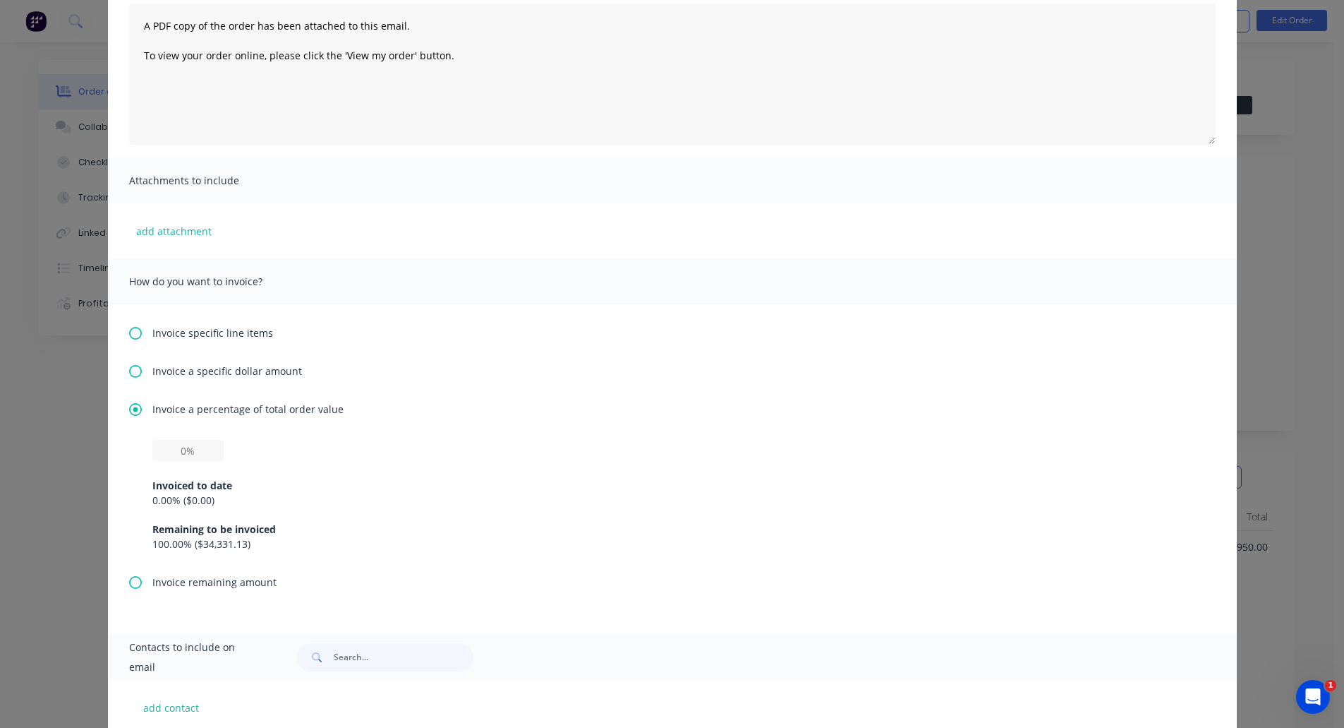
scroll to position [237, 0]
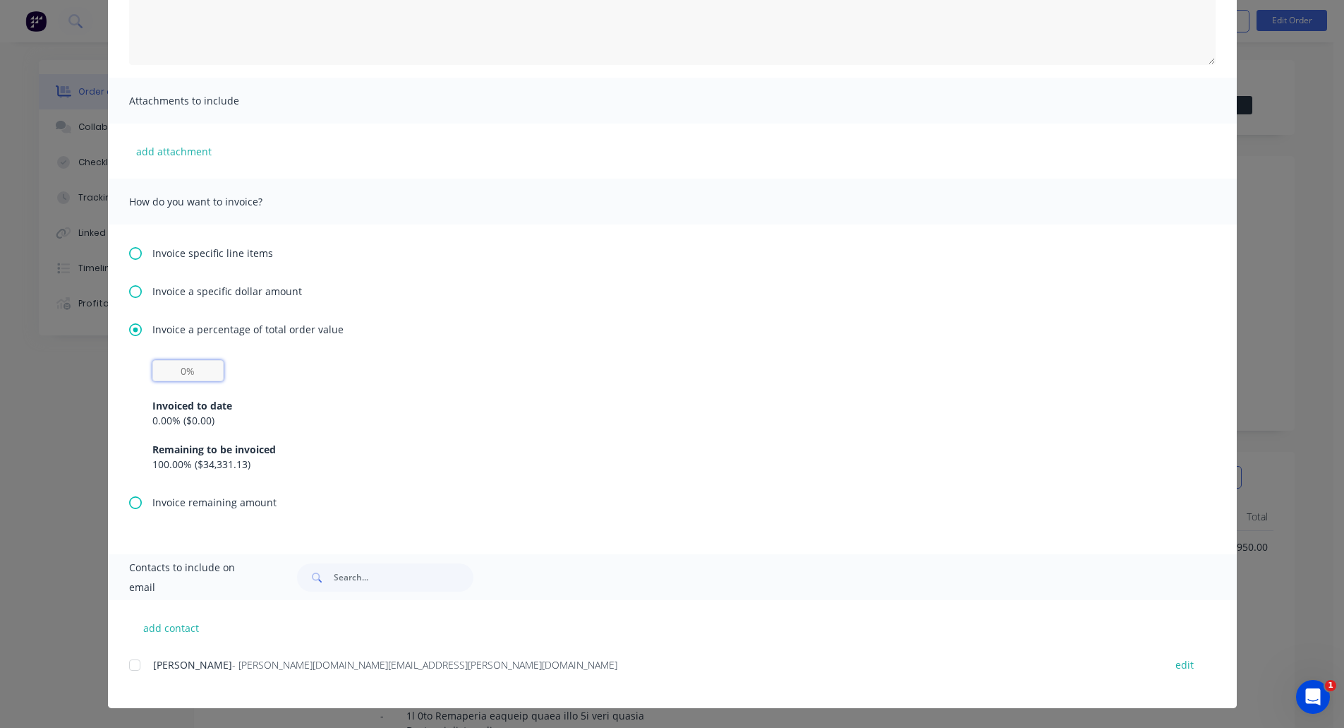
click at [186, 368] on input "text" at bounding box center [187, 370] width 71 height 21
type input "50%"
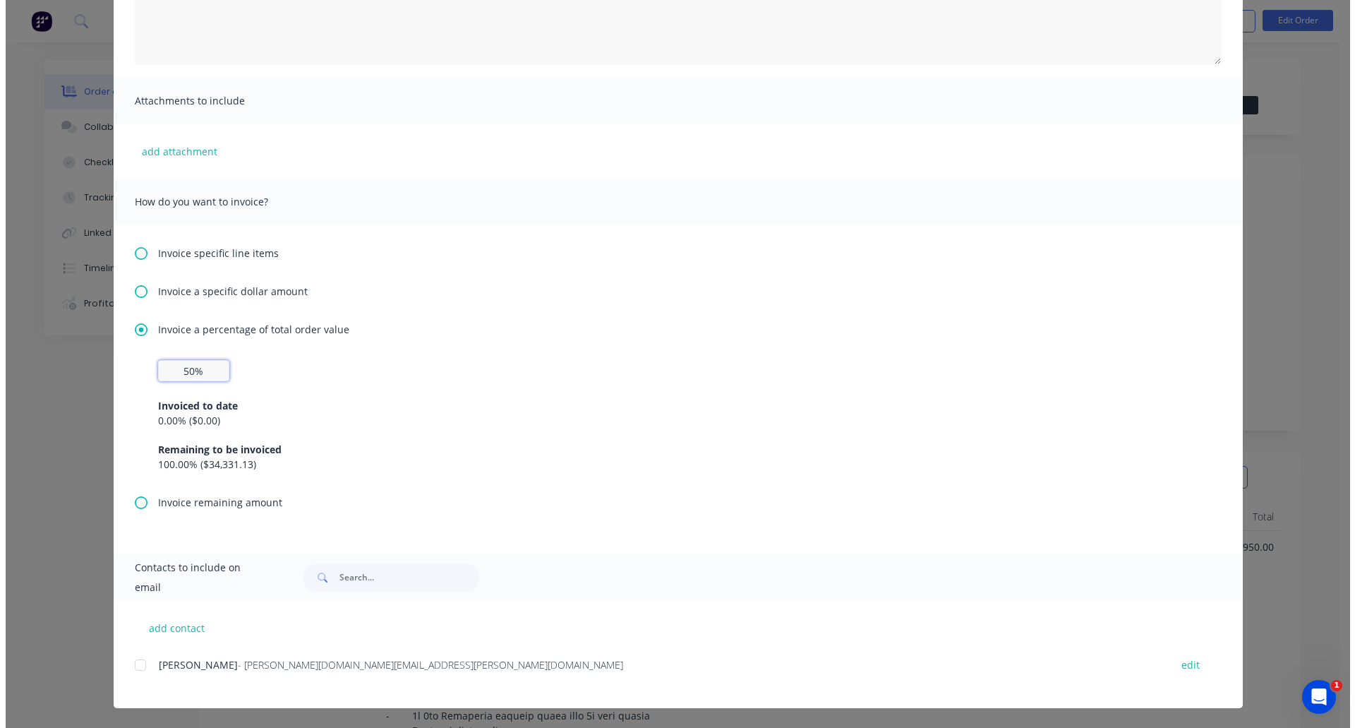
scroll to position [0, 0]
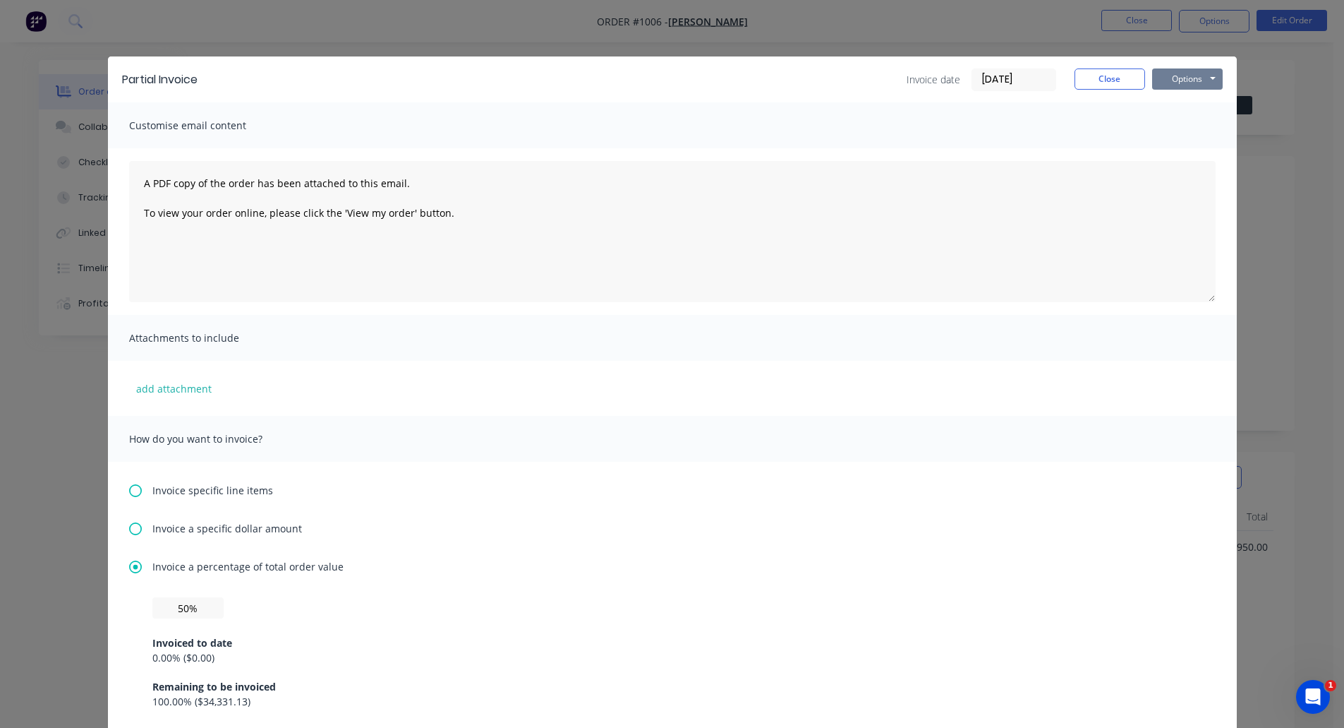
click at [1168, 78] on button "Options" at bounding box center [1187, 78] width 71 height 21
click at [1181, 122] on button "Print" at bounding box center [1197, 127] width 90 height 23
click at [1114, 83] on button "Close" at bounding box center [1110, 78] width 71 height 21
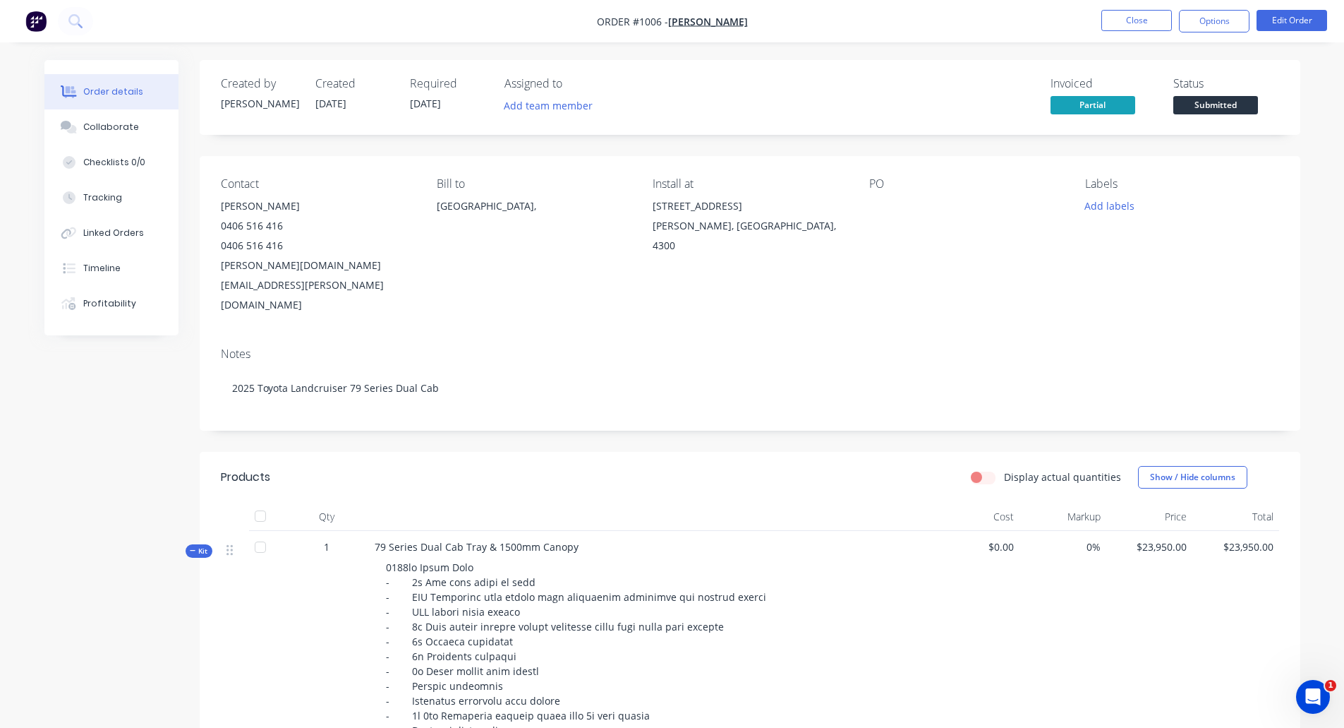
click at [121, 90] on div "Order details" at bounding box center [113, 91] width 60 height 13
click at [42, 16] on img "button" at bounding box center [35, 21] width 21 height 21
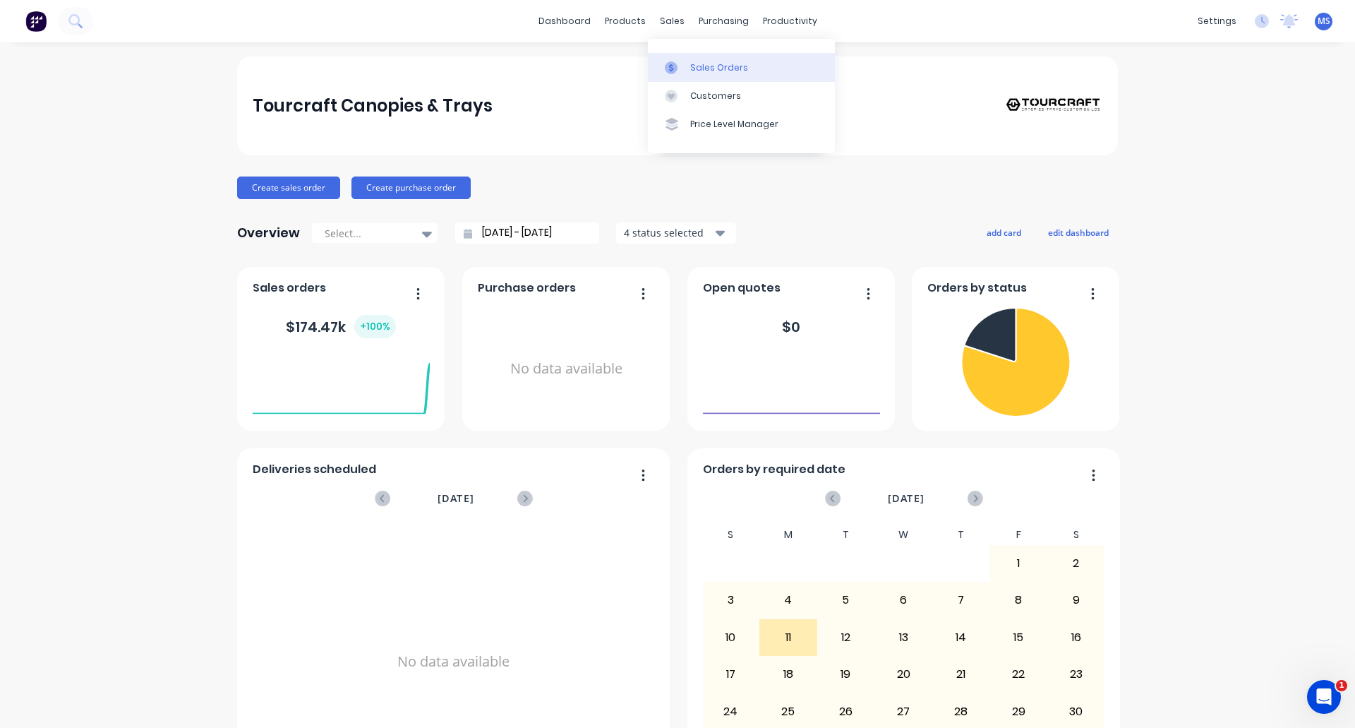
click at [704, 61] on div "Sales Orders" at bounding box center [719, 67] width 58 height 13
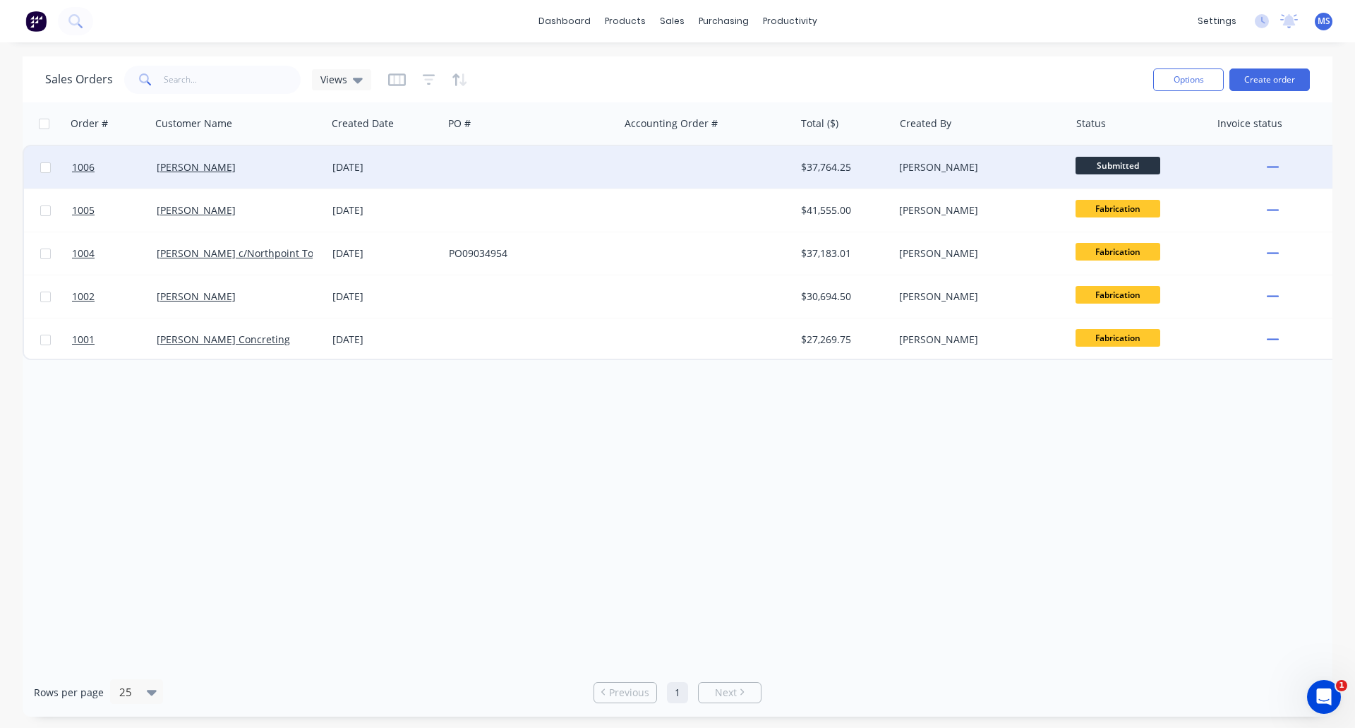
click at [1114, 167] on span "Submitted" at bounding box center [1118, 166] width 85 height 18
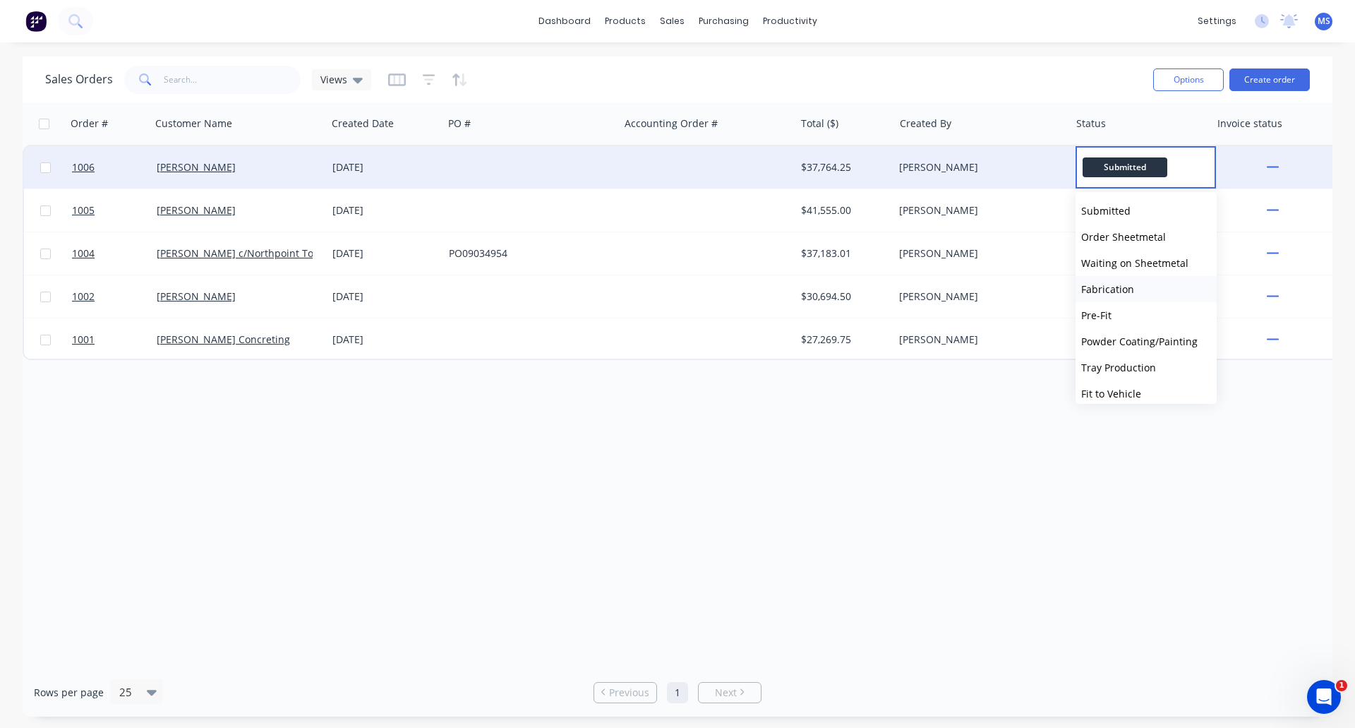
click at [1112, 287] on span "Fabrication" at bounding box center [1107, 288] width 53 height 13
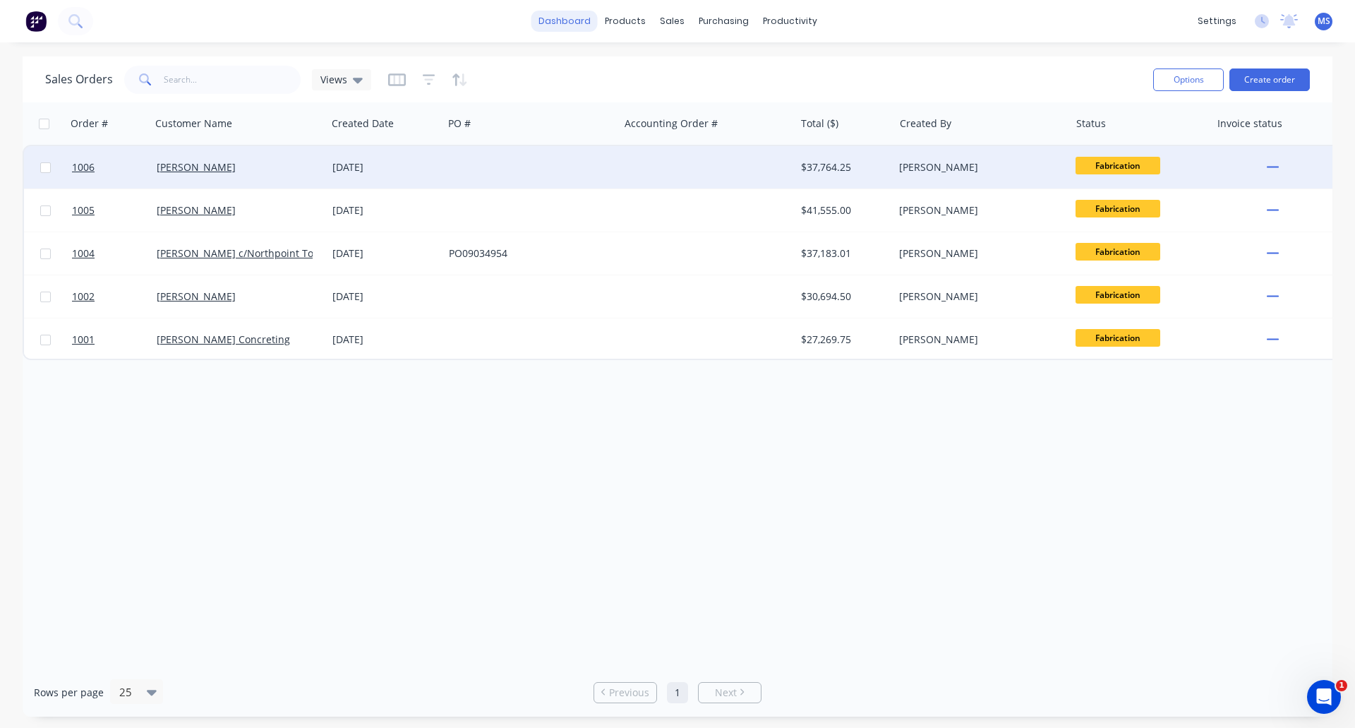
click at [552, 20] on link "dashboard" at bounding box center [564, 21] width 66 height 21
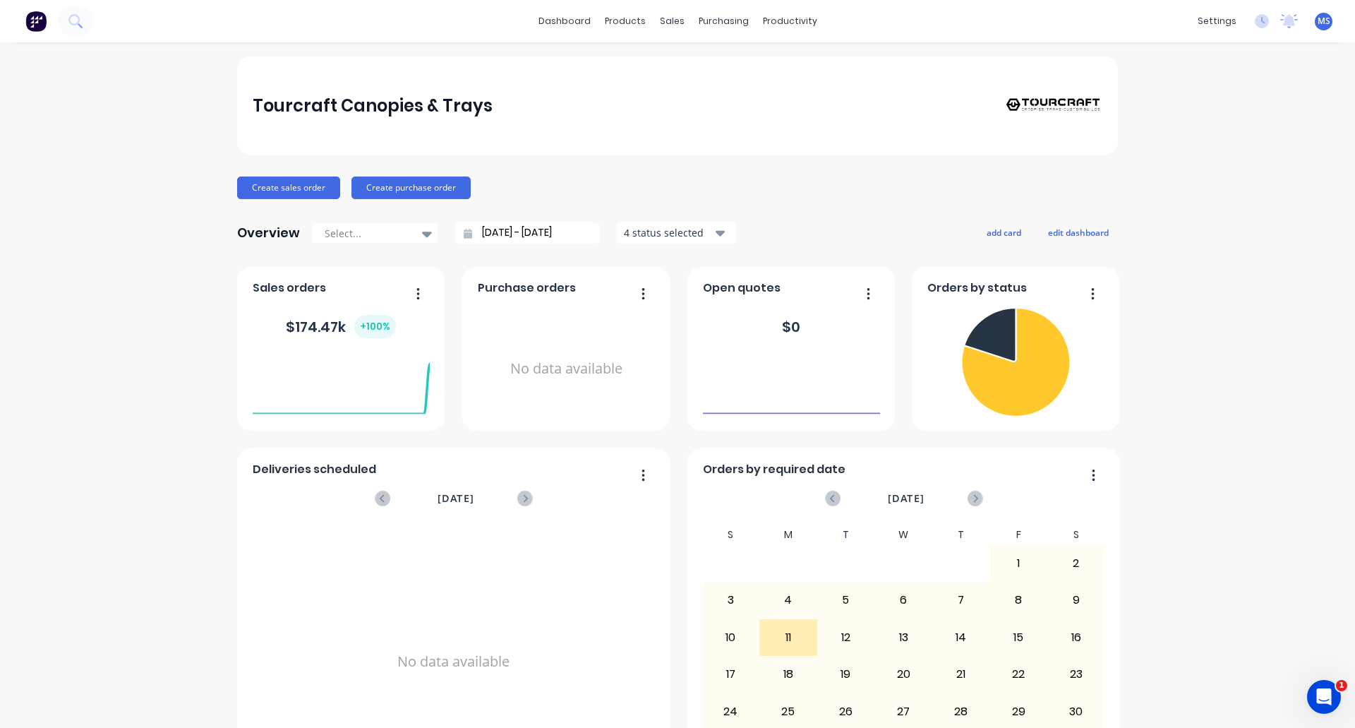
click at [32, 20] on img at bounding box center [35, 21] width 21 height 21
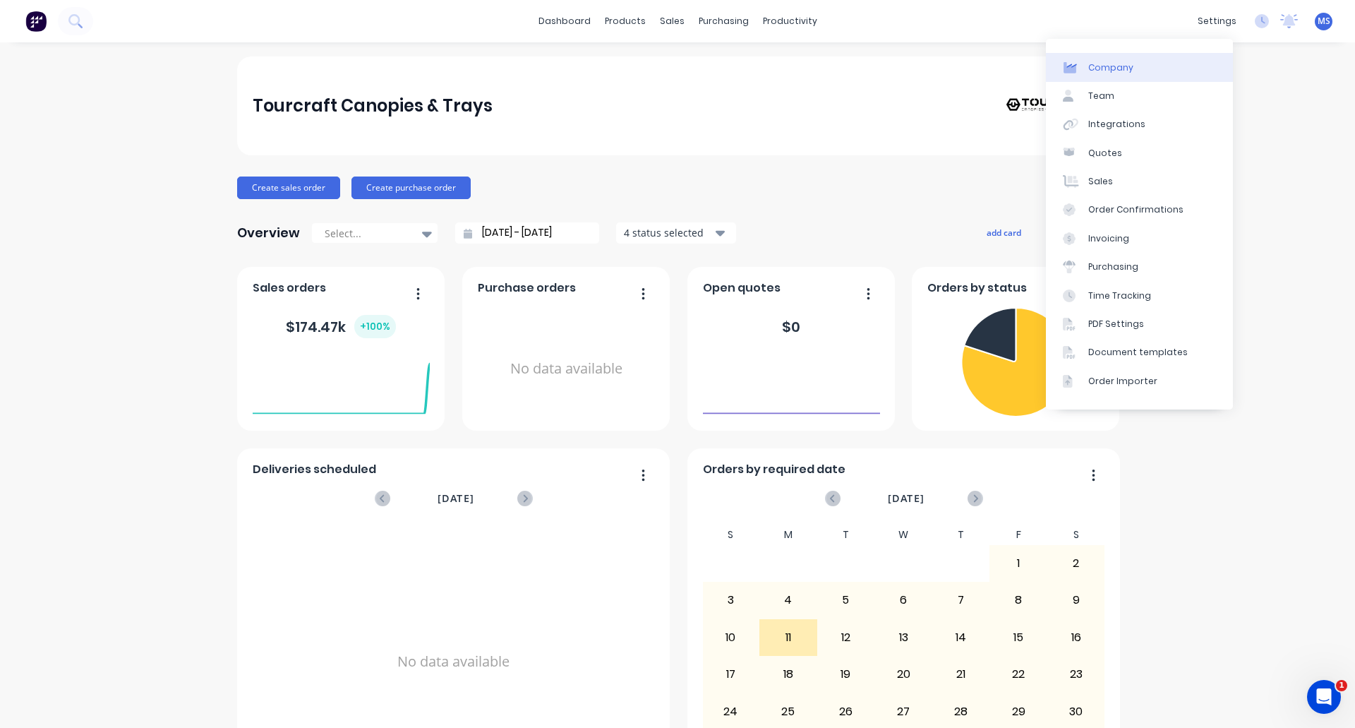
click at [1105, 71] on div "Company" at bounding box center [1110, 67] width 45 height 13
select select "AU"
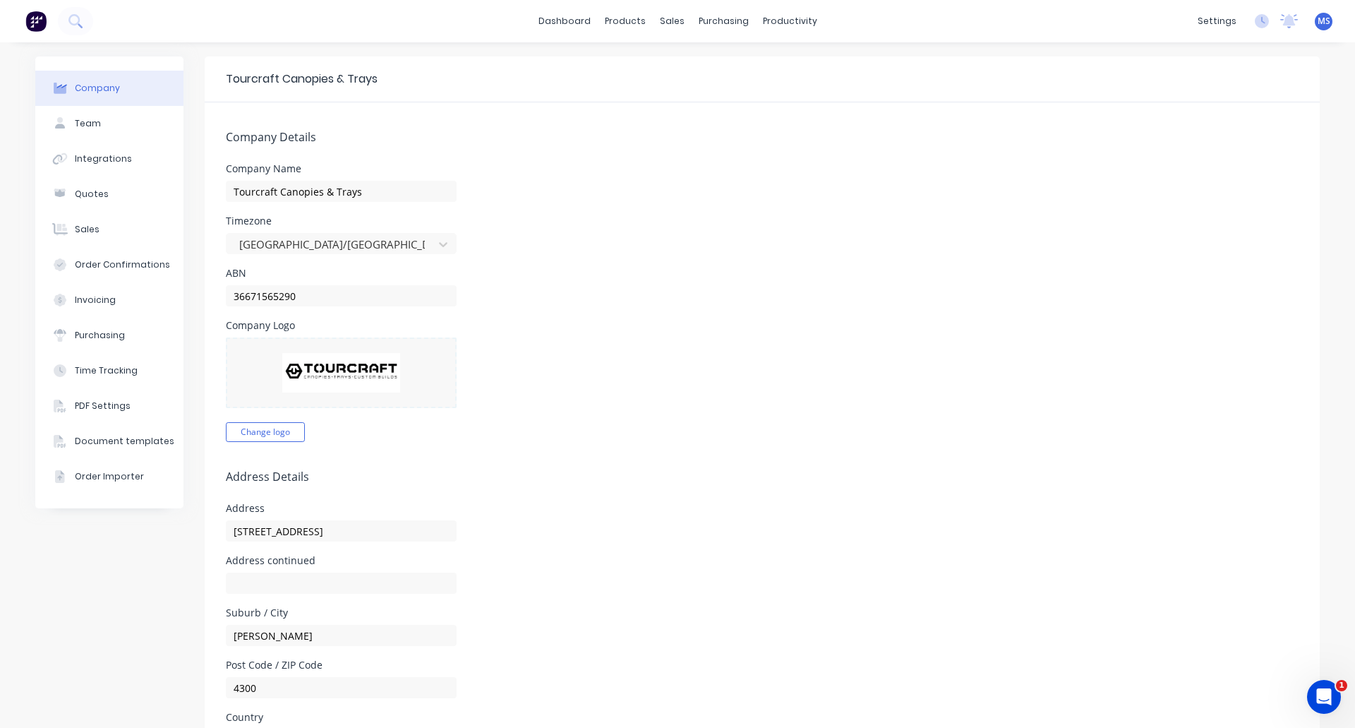
click at [313, 365] on img at bounding box center [341, 373] width 119 height 40
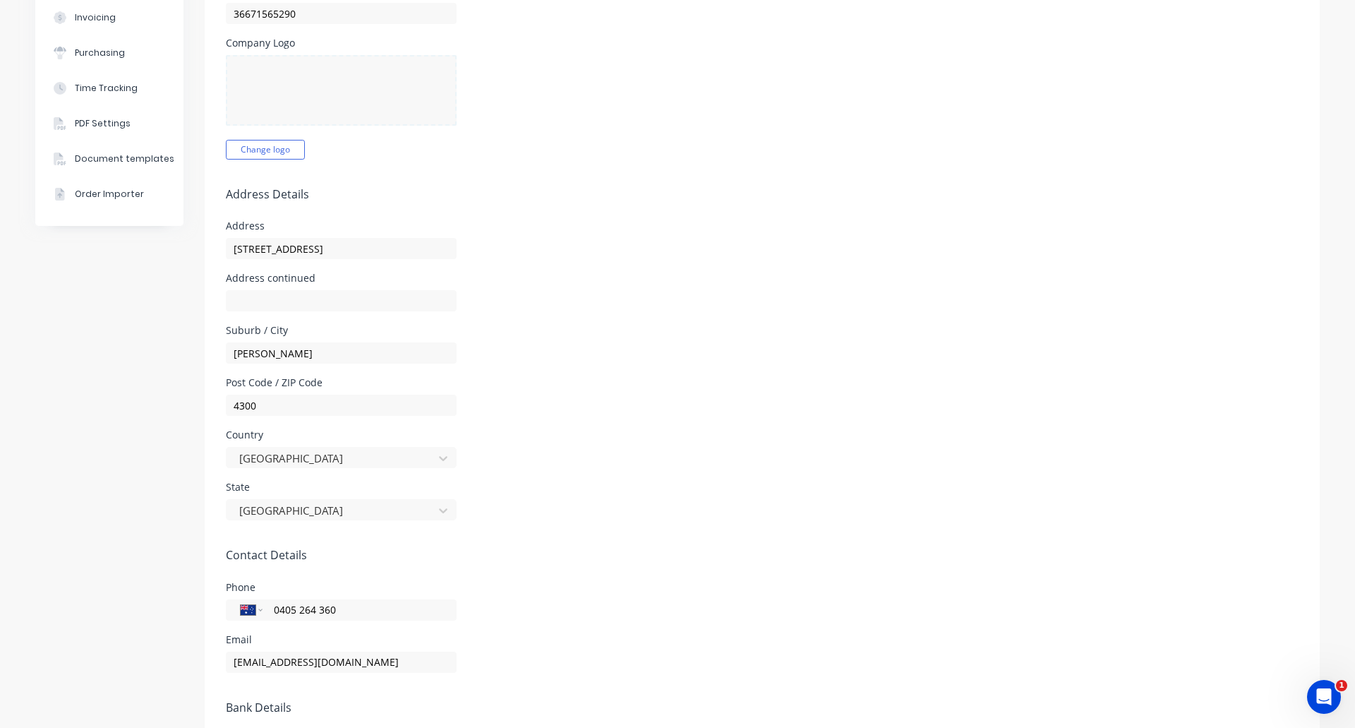
scroll to position [353, 0]
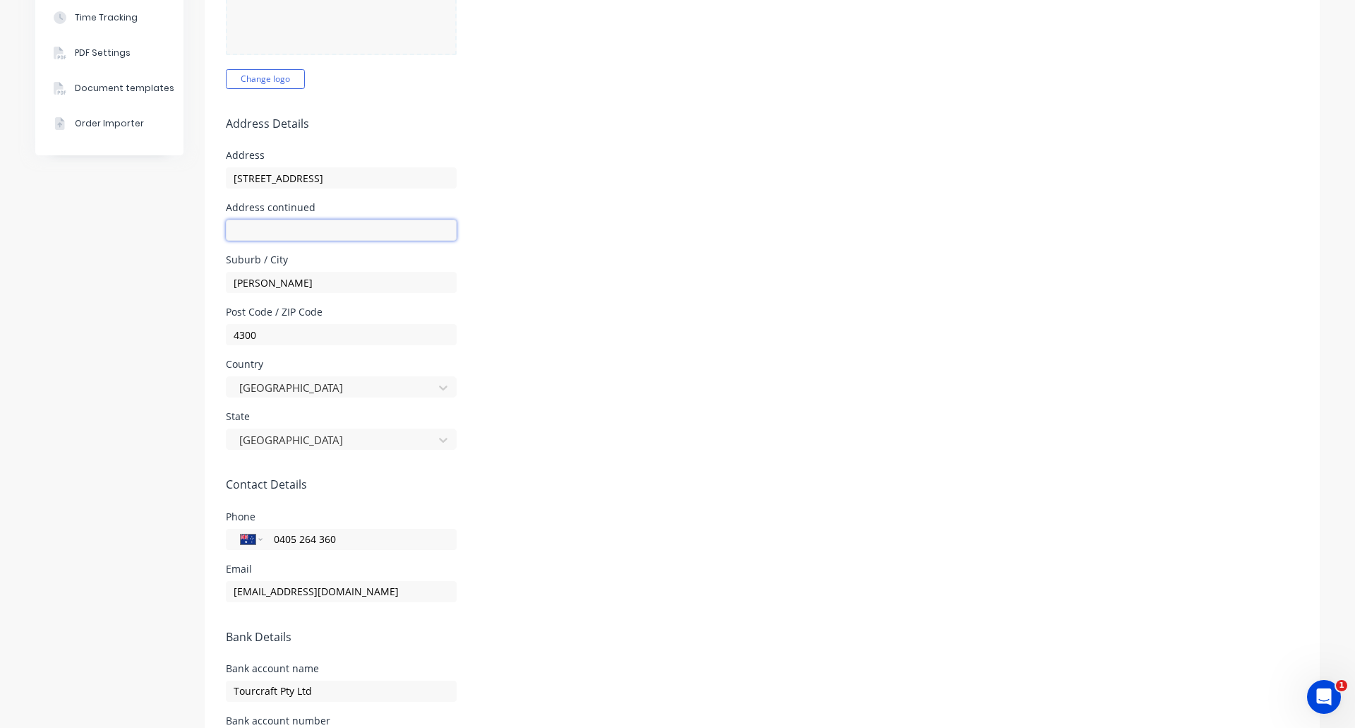
click at [290, 231] on input "text" at bounding box center [341, 229] width 231 height 21
click at [728, 263] on div "Suburb / [GEOGRAPHIC_DATA][PERSON_NAME]" at bounding box center [762, 274] width 1073 height 38
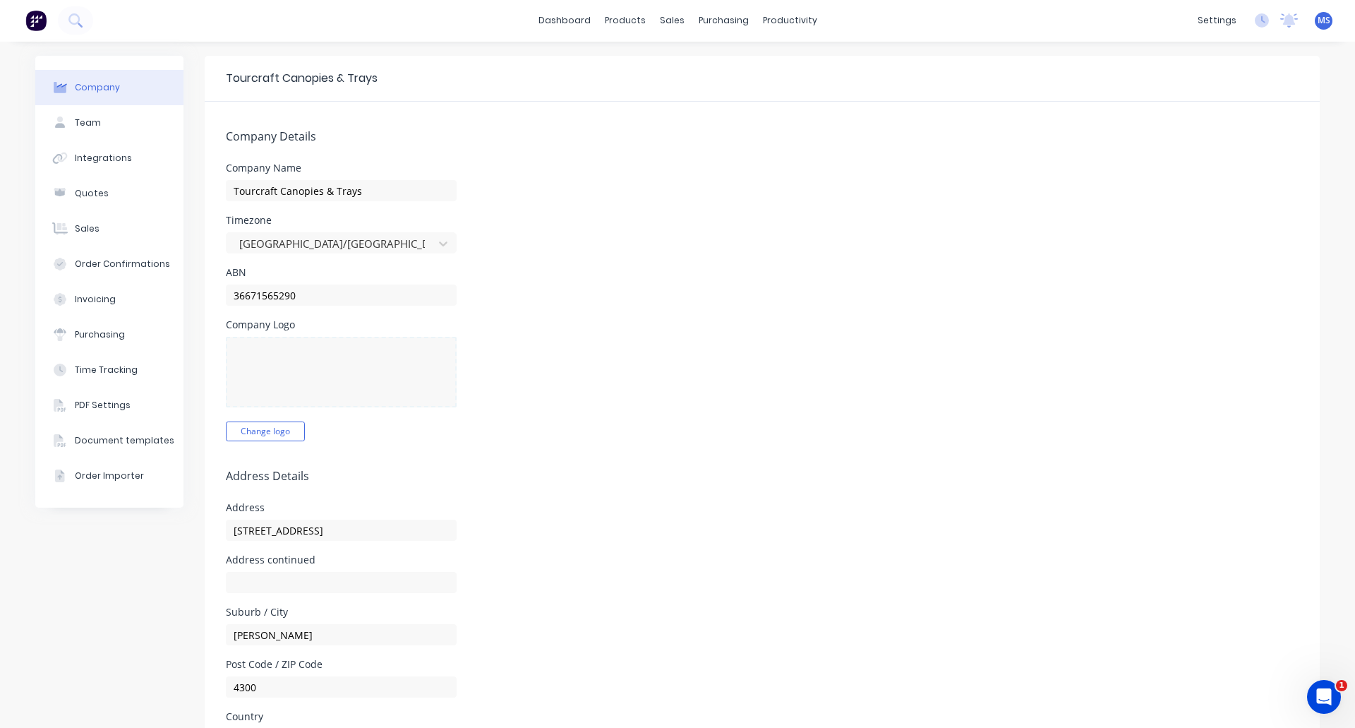
scroll to position [0, 0]
click at [78, 125] on div "Team" at bounding box center [88, 123] width 26 height 13
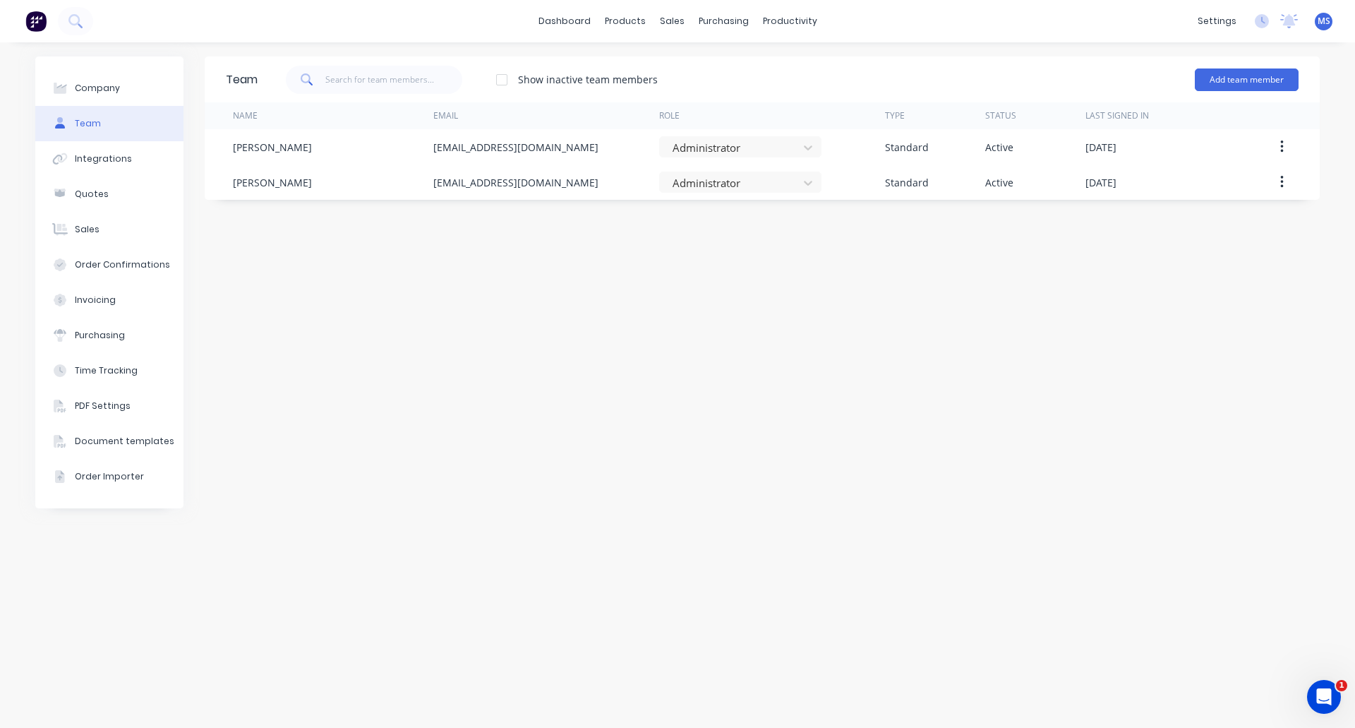
click at [500, 80] on div at bounding box center [502, 80] width 28 height 28
click at [505, 82] on div at bounding box center [502, 80] width 28 height 28
